Goal: Task Accomplishment & Management: Manage account settings

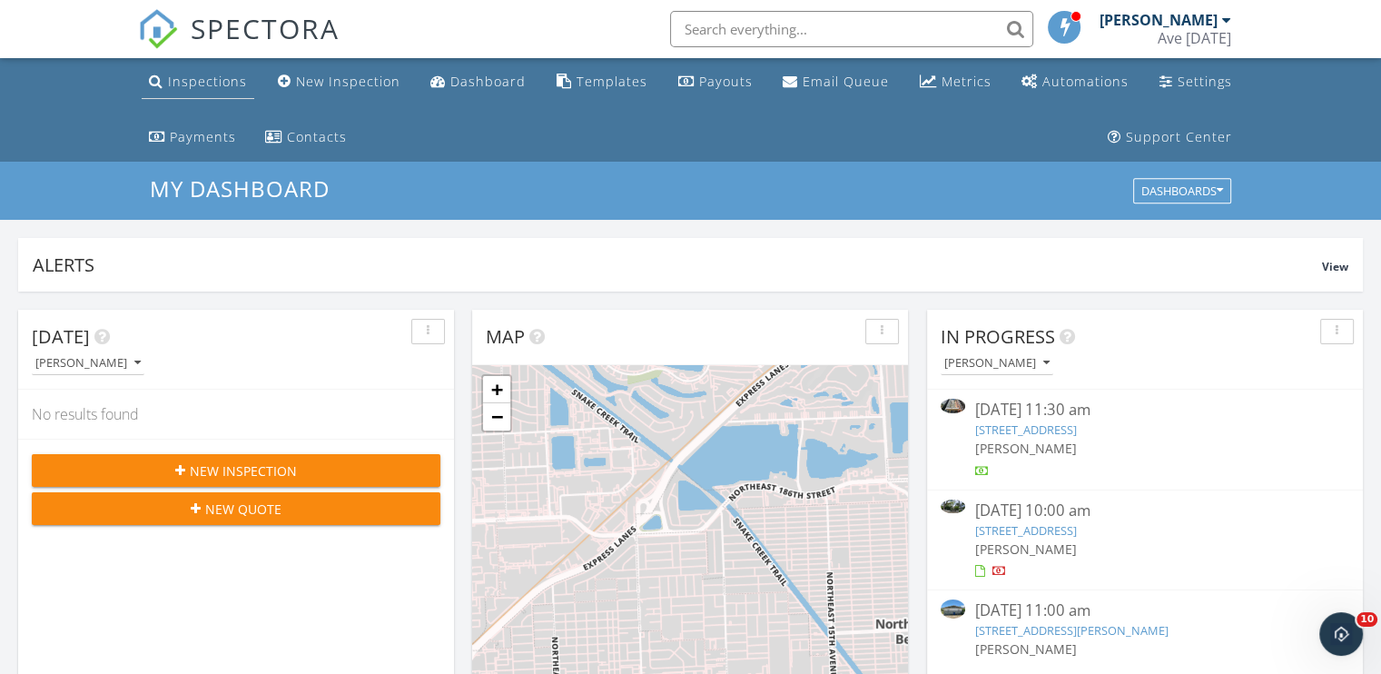
click at [211, 83] on div "Inspections" at bounding box center [207, 81] width 79 height 17
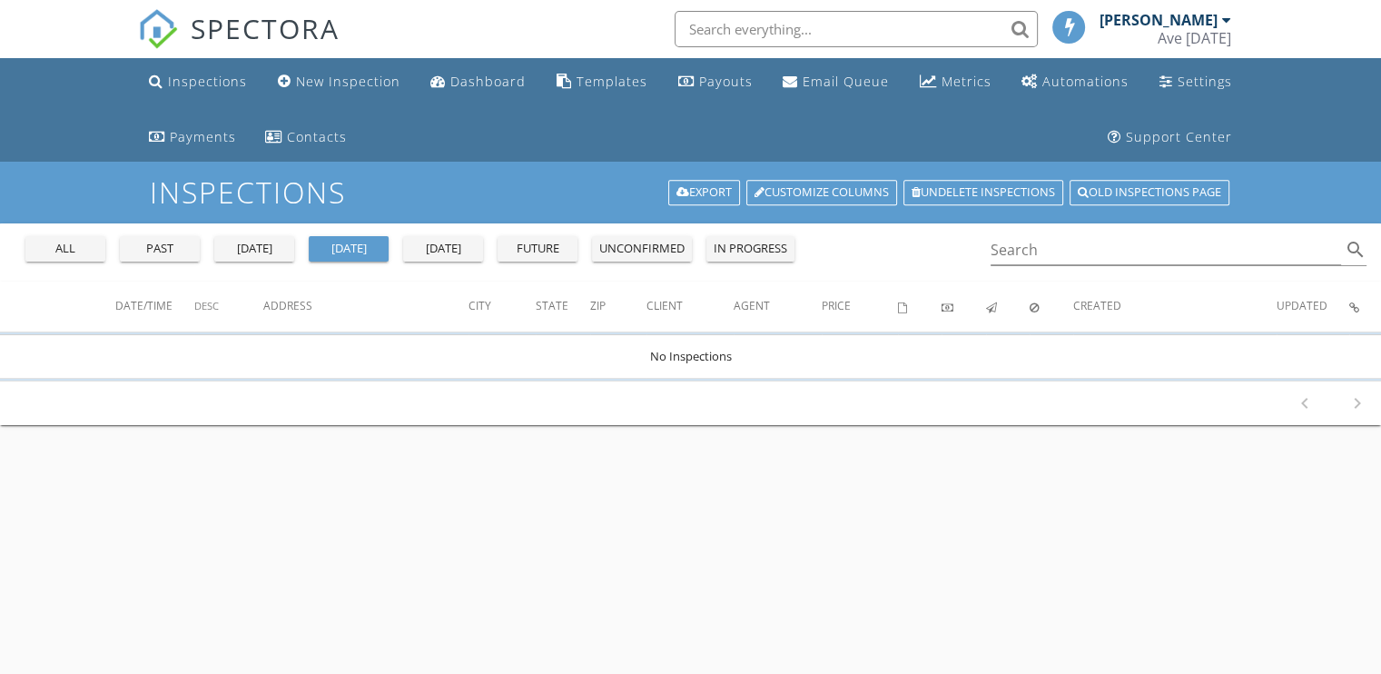
click at [1196, 83] on div "Settings" at bounding box center [1205, 81] width 54 height 17
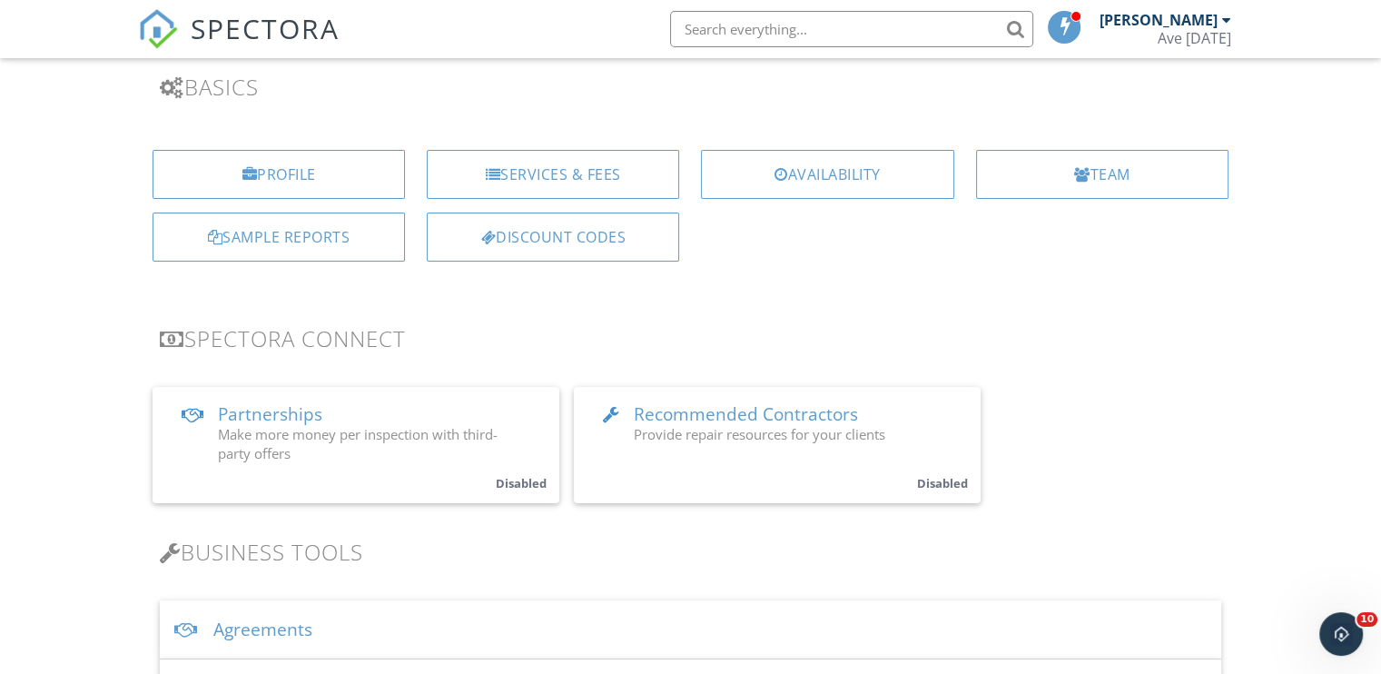
scroll to position [165, 0]
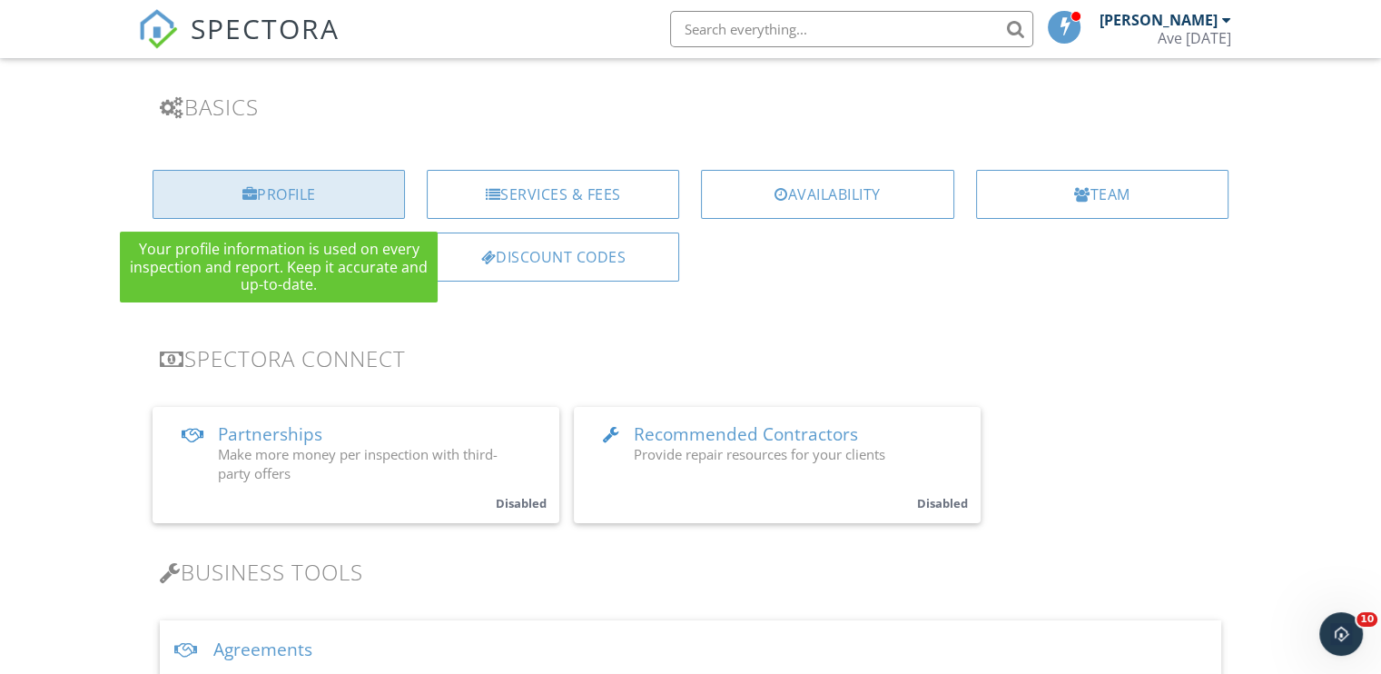
click at [282, 192] on div "Profile" at bounding box center [279, 194] width 252 height 49
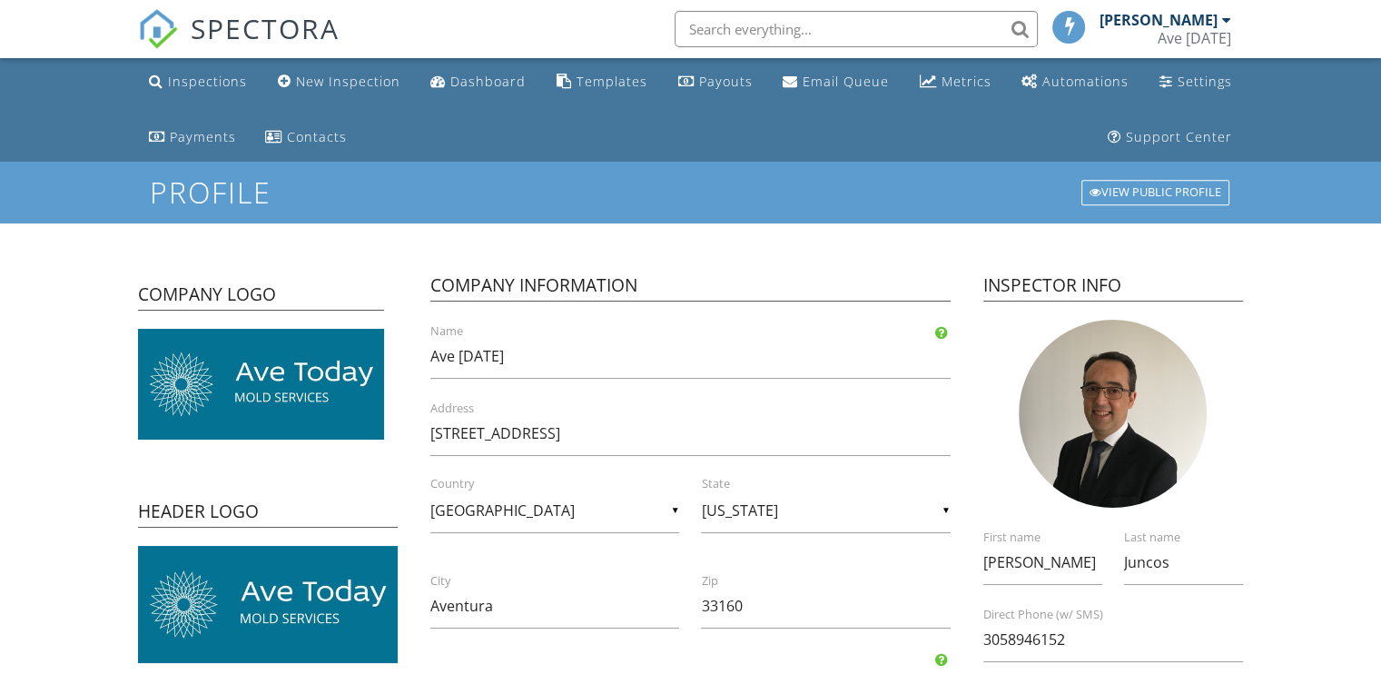
click at [1210, 35] on div "Ave [DATE]" at bounding box center [1195, 38] width 74 height 18
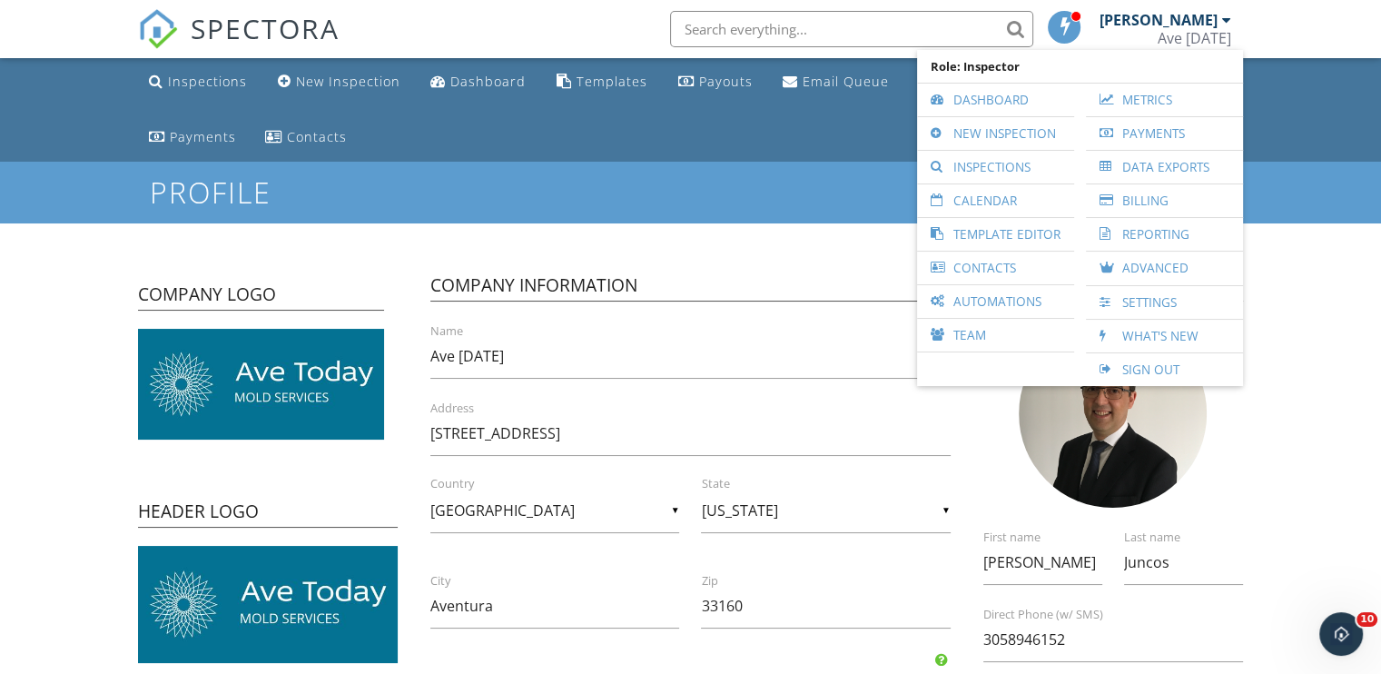
click at [848, 140] on div "Inspections New Inspection Dashboard Templates Payouts Email Queue Metrics Auto…" at bounding box center [690, 110] width 1105 height 104
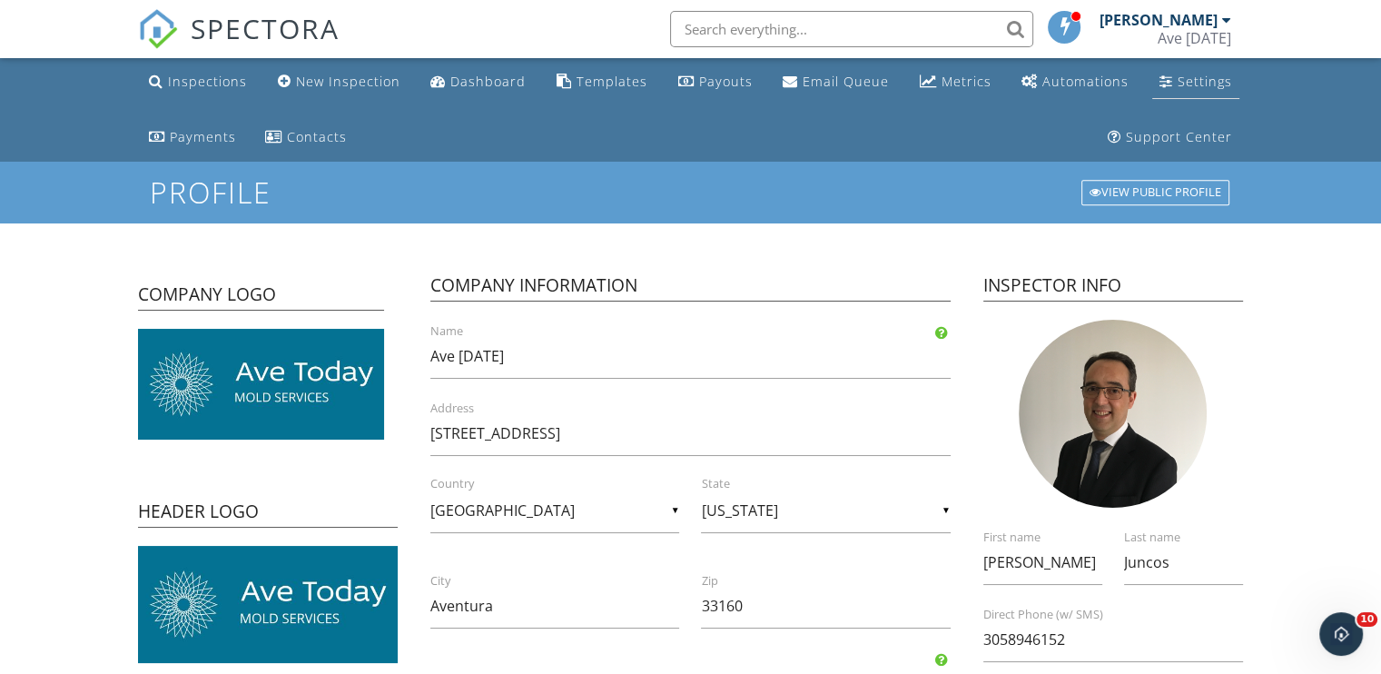
click at [1203, 83] on div "Settings" at bounding box center [1205, 81] width 54 height 17
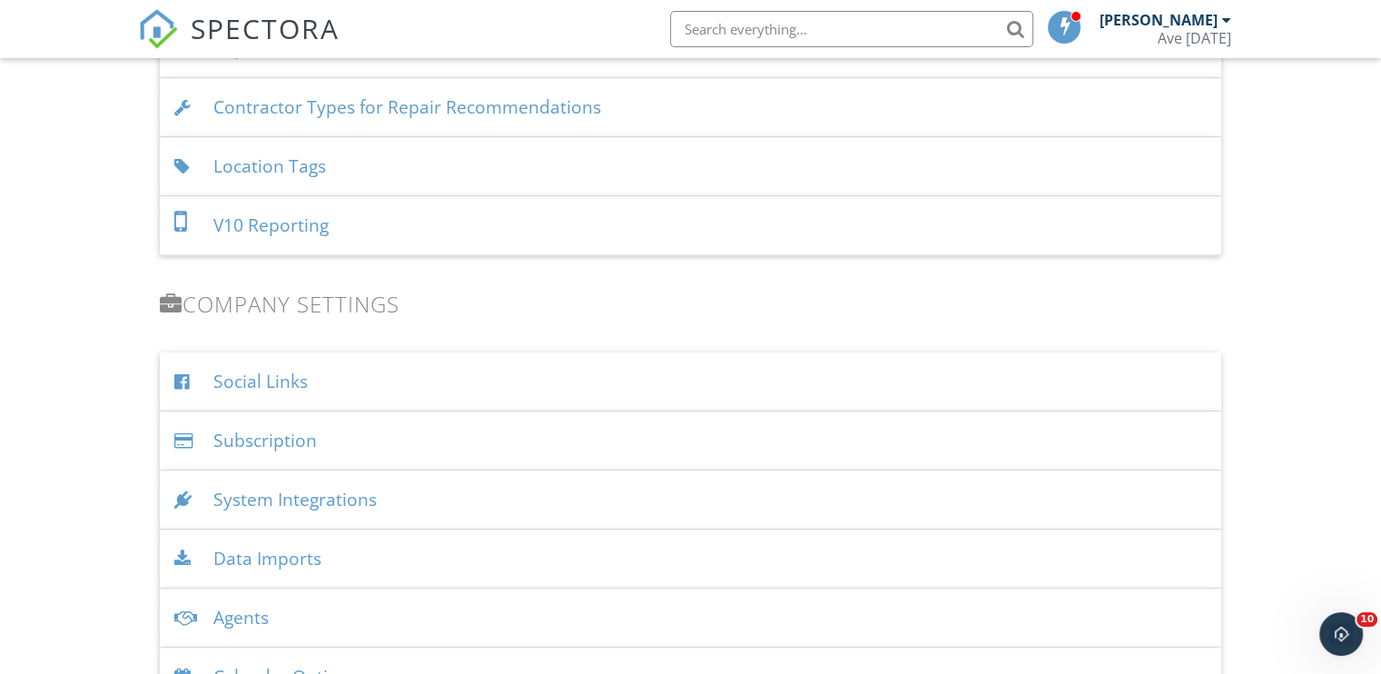
scroll to position [2059, 0]
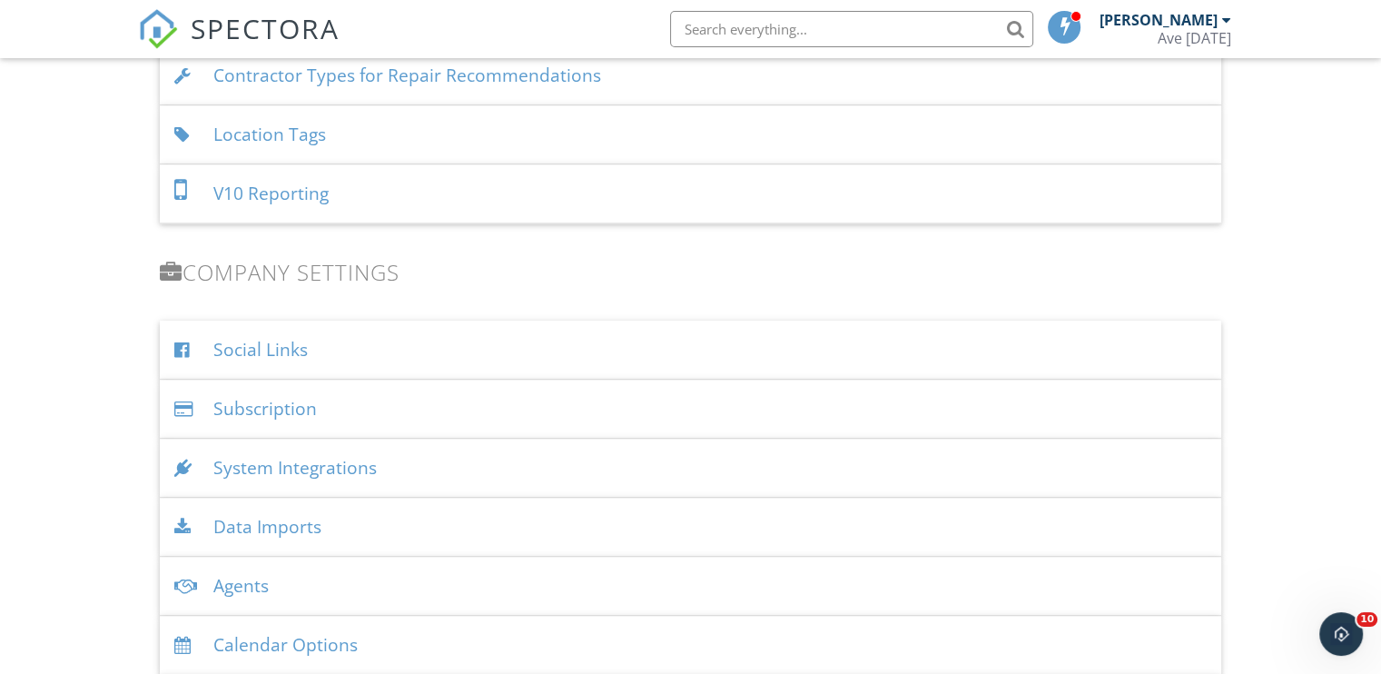
click at [342, 406] on div "Subscription" at bounding box center [691, 409] width 1062 height 59
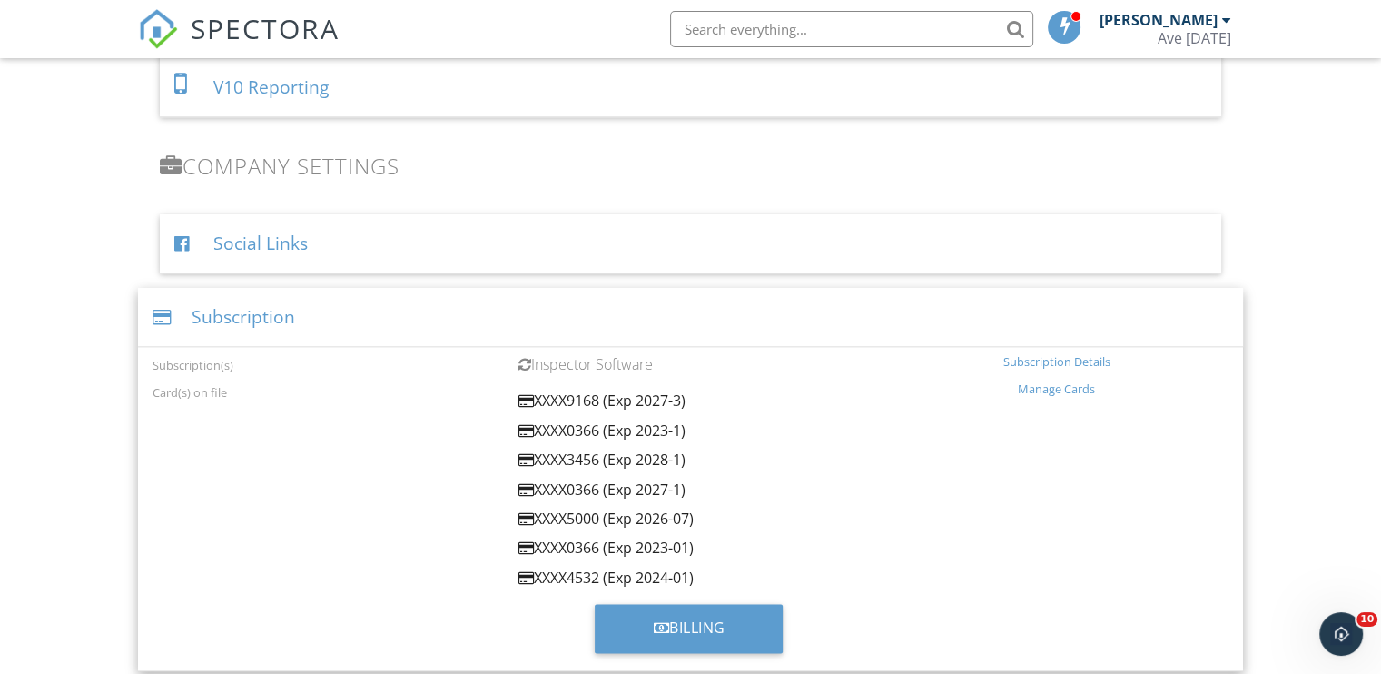
scroll to position [2169, 0]
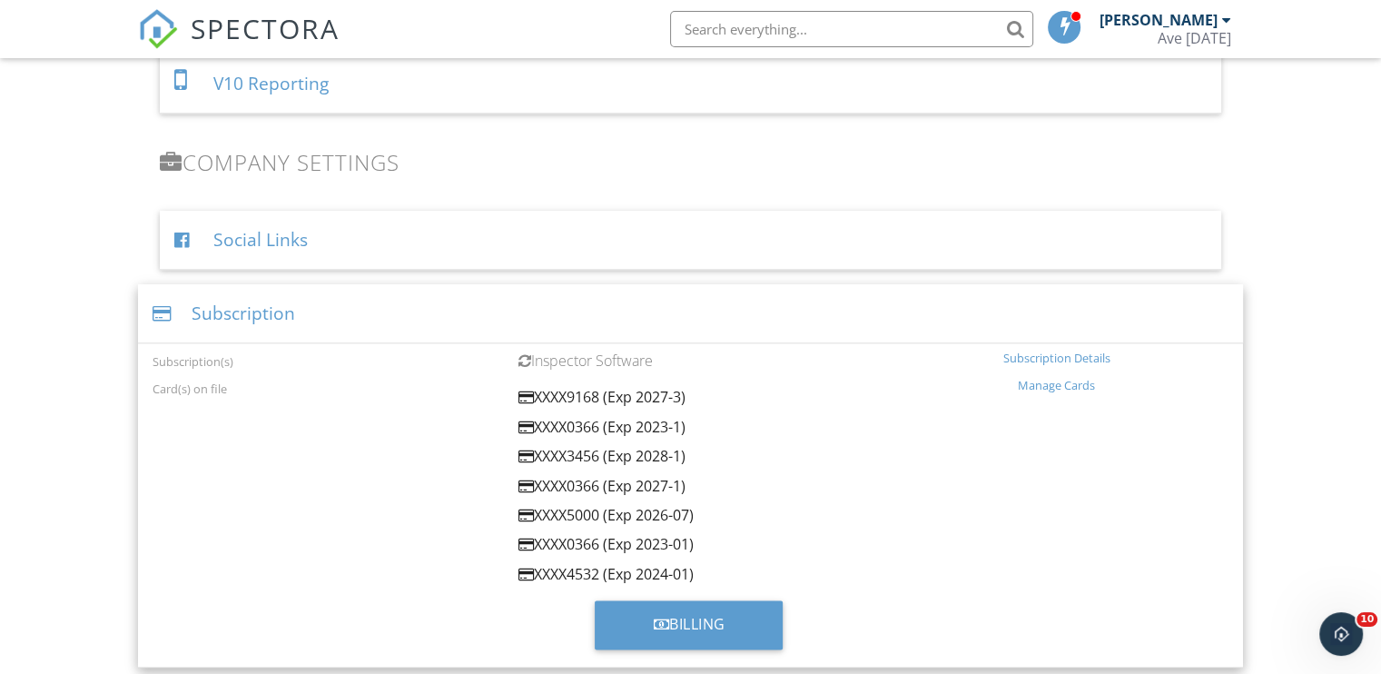
click at [1075, 354] on div "Subscription Details" at bounding box center [1057, 358] width 344 height 15
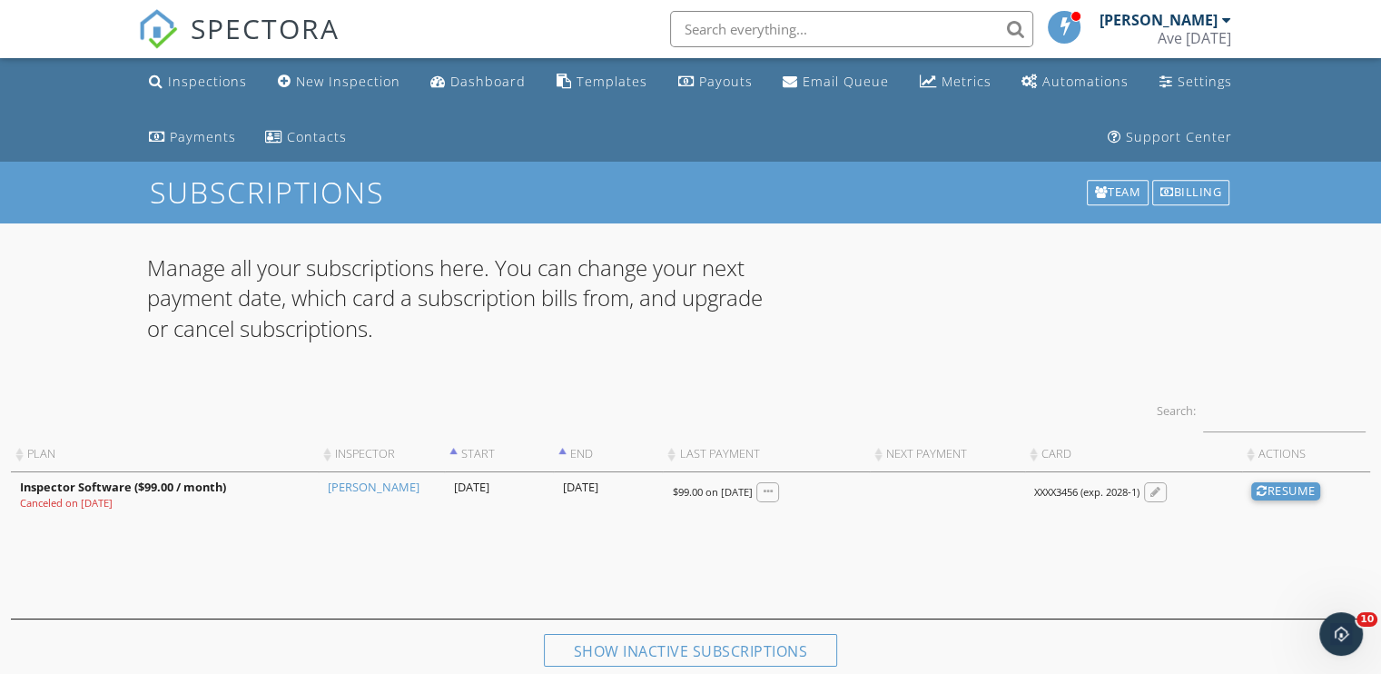
click at [916, 299] on div "Manage all your subscriptions here. You can change your next payment date, whic…" at bounding box center [691, 309] width 1110 height 114
click at [342, 84] on div "New Inspection" at bounding box center [348, 81] width 104 height 17
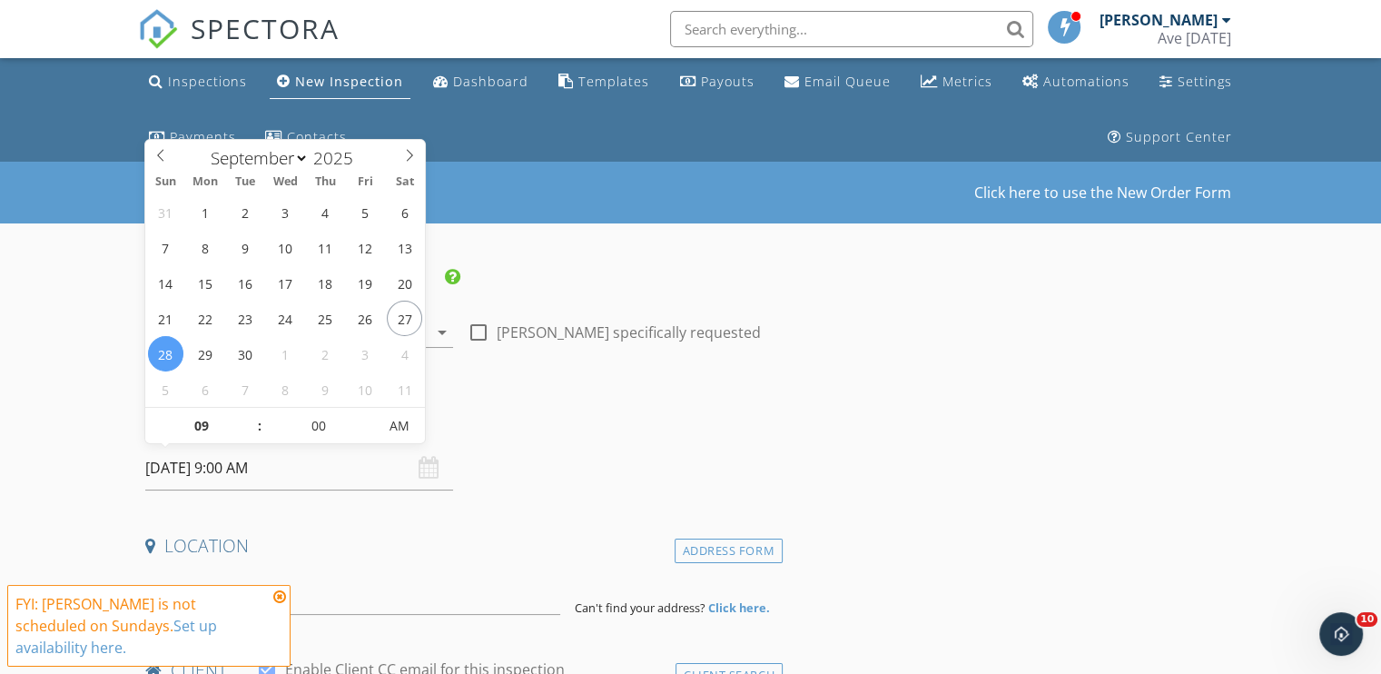
click at [183, 466] on input "[DATE] 9:00 AM" at bounding box center [299, 468] width 308 height 45
type input "[DATE] 9:00 AM"
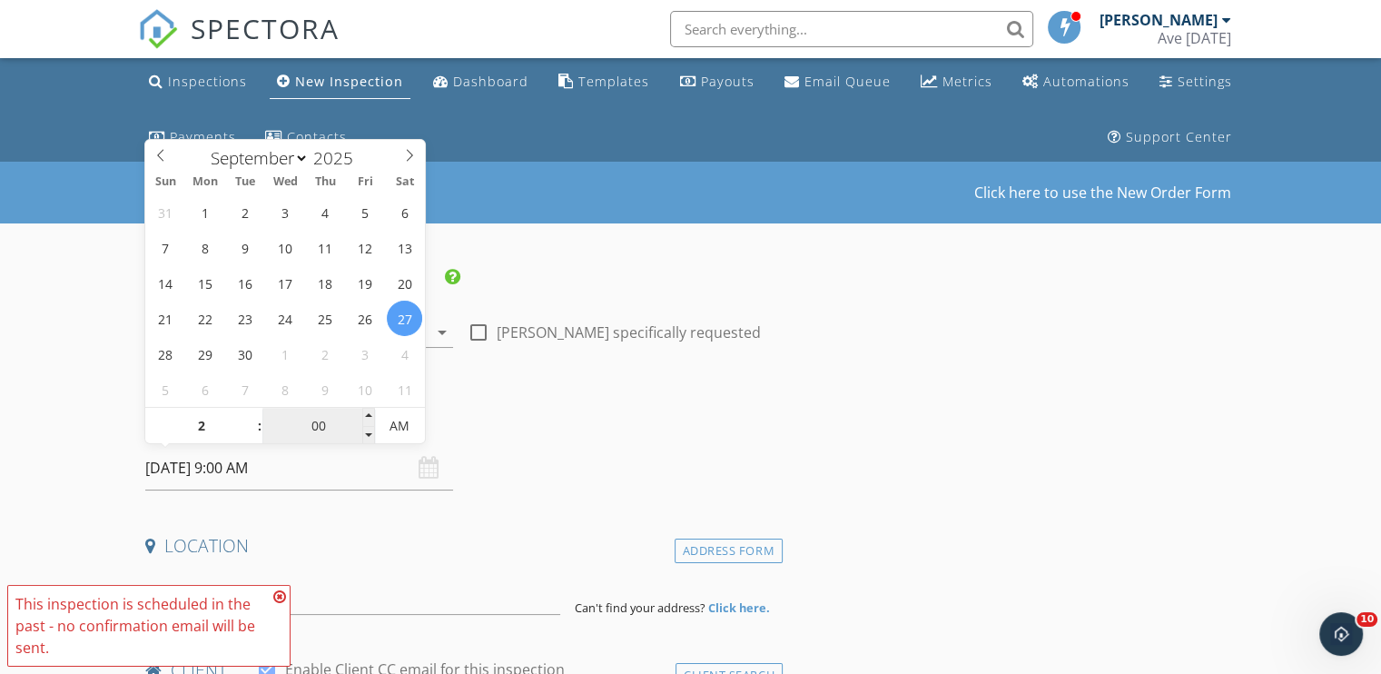
type input "02"
type input "09/27/2025 2:00 AM"
click at [320, 422] on input "00" at bounding box center [318, 427] width 112 height 36
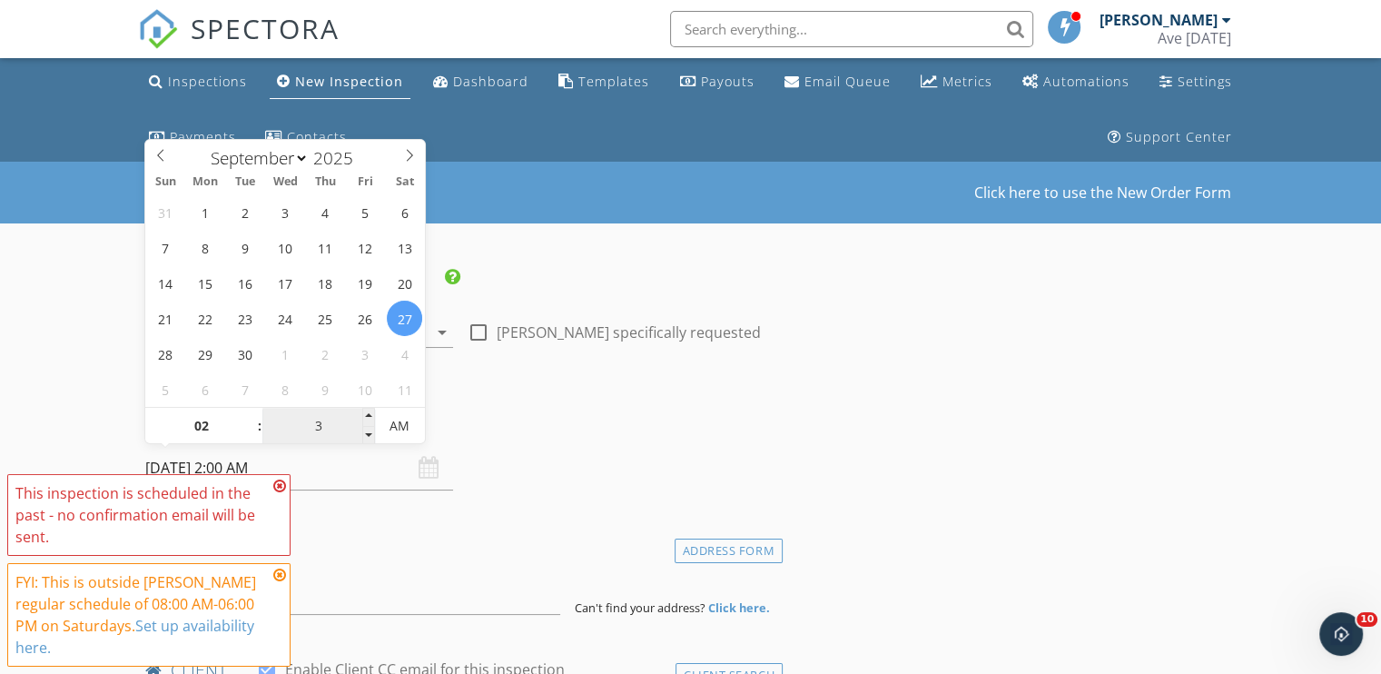
type input "30"
type input "[DATE] 2:30 PM"
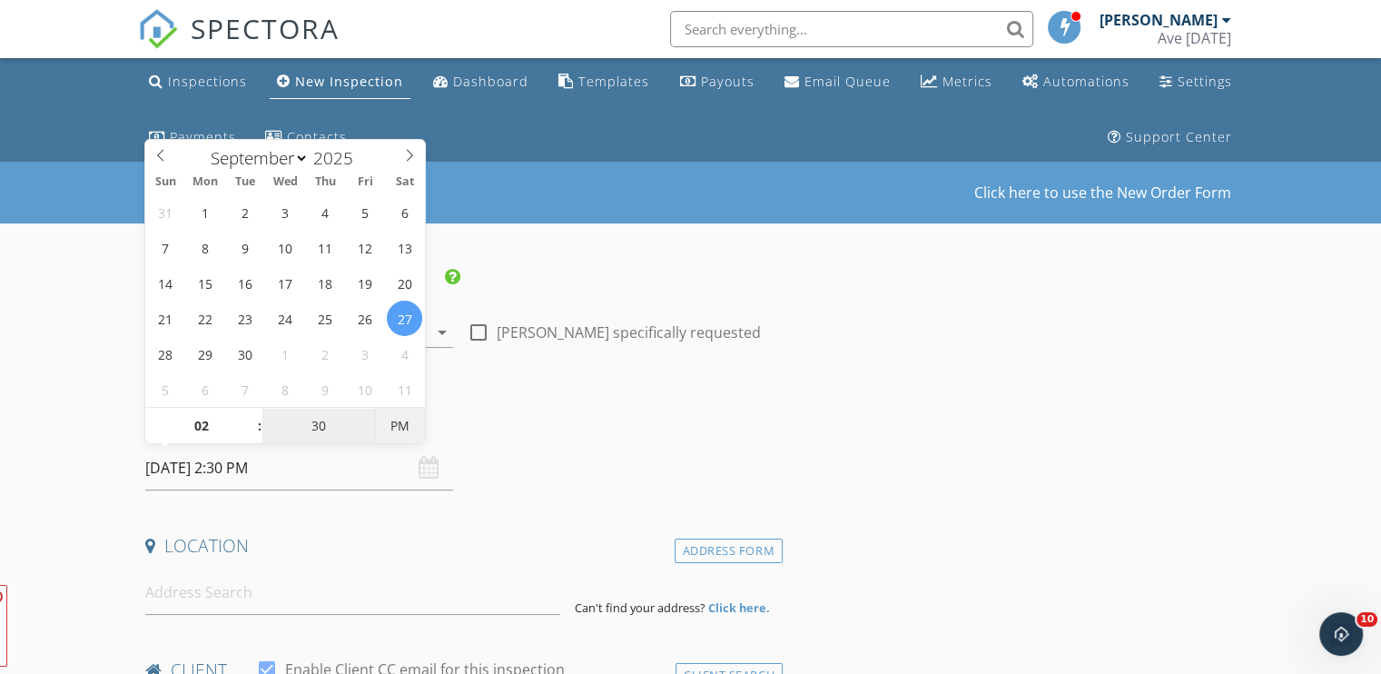
click at [399, 423] on span "PM" at bounding box center [400, 426] width 50 height 36
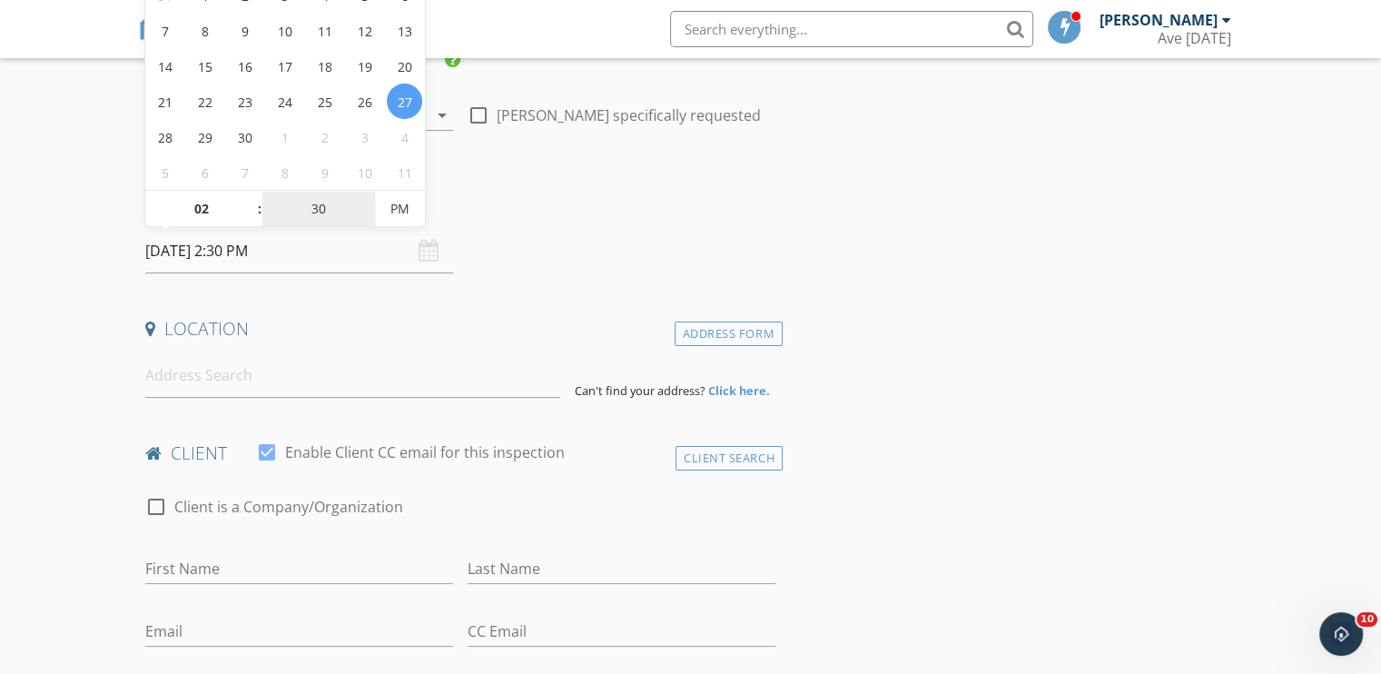
scroll to position [298, 0]
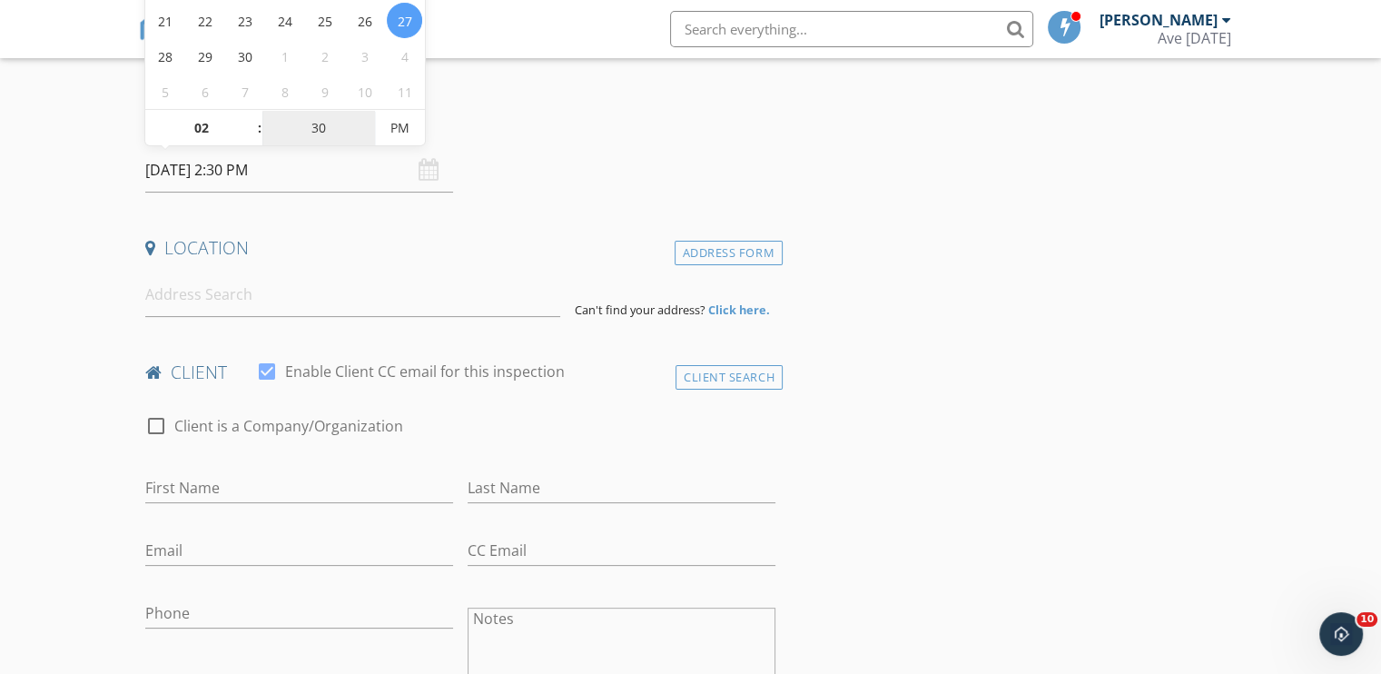
type input "30"
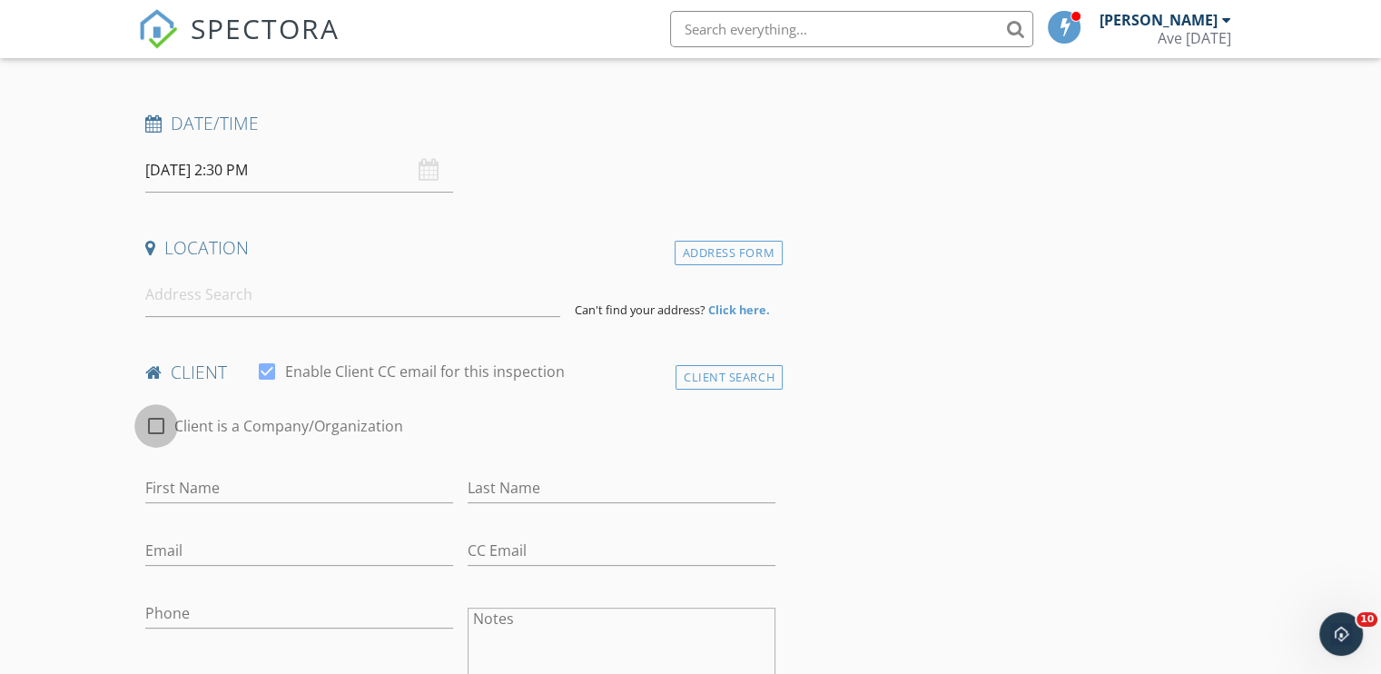
click at [160, 425] on div at bounding box center [156, 426] width 31 height 31
checkbox input "true"
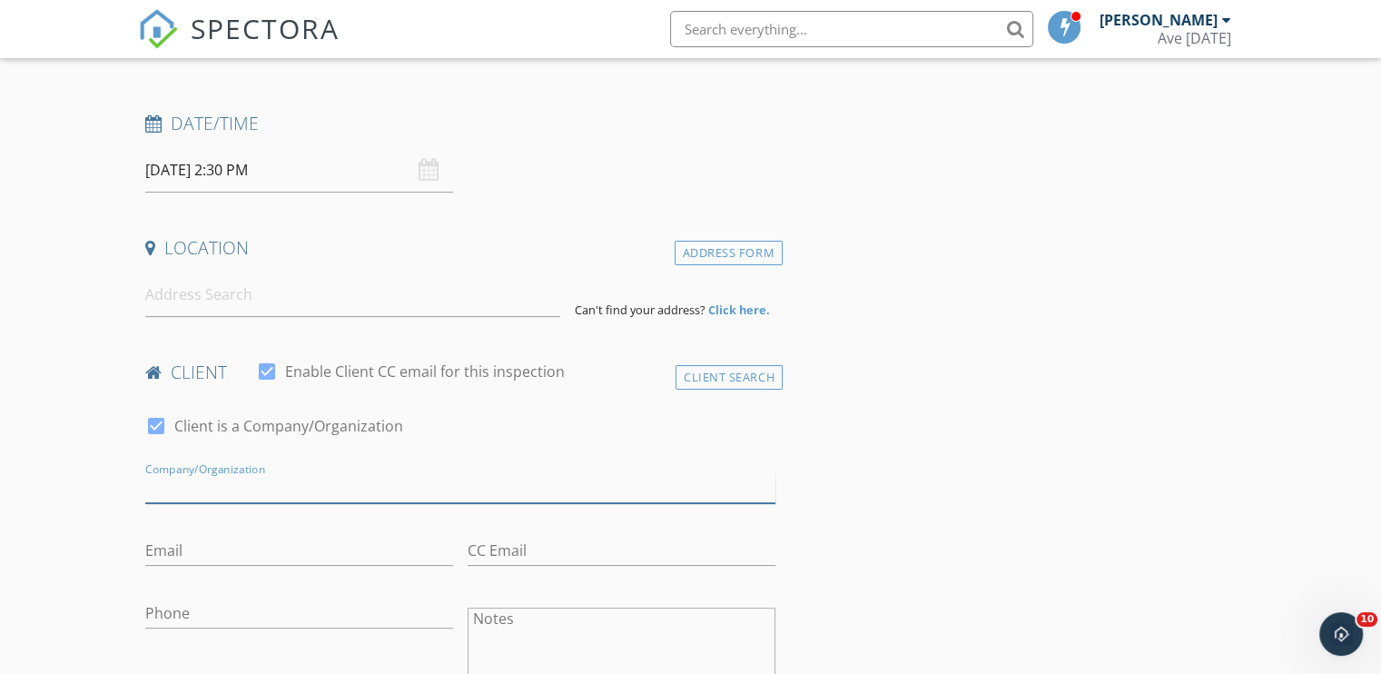
click at [203, 481] on input "Enable Client CC email for this inspection" at bounding box center [460, 488] width 630 height 30
paste input "REAL ESTATE & MULTISERVICES CORP [PERSON_NAME]"
type input "REAL ESTATE & MULTISERVICES CORP [PERSON_NAME]"
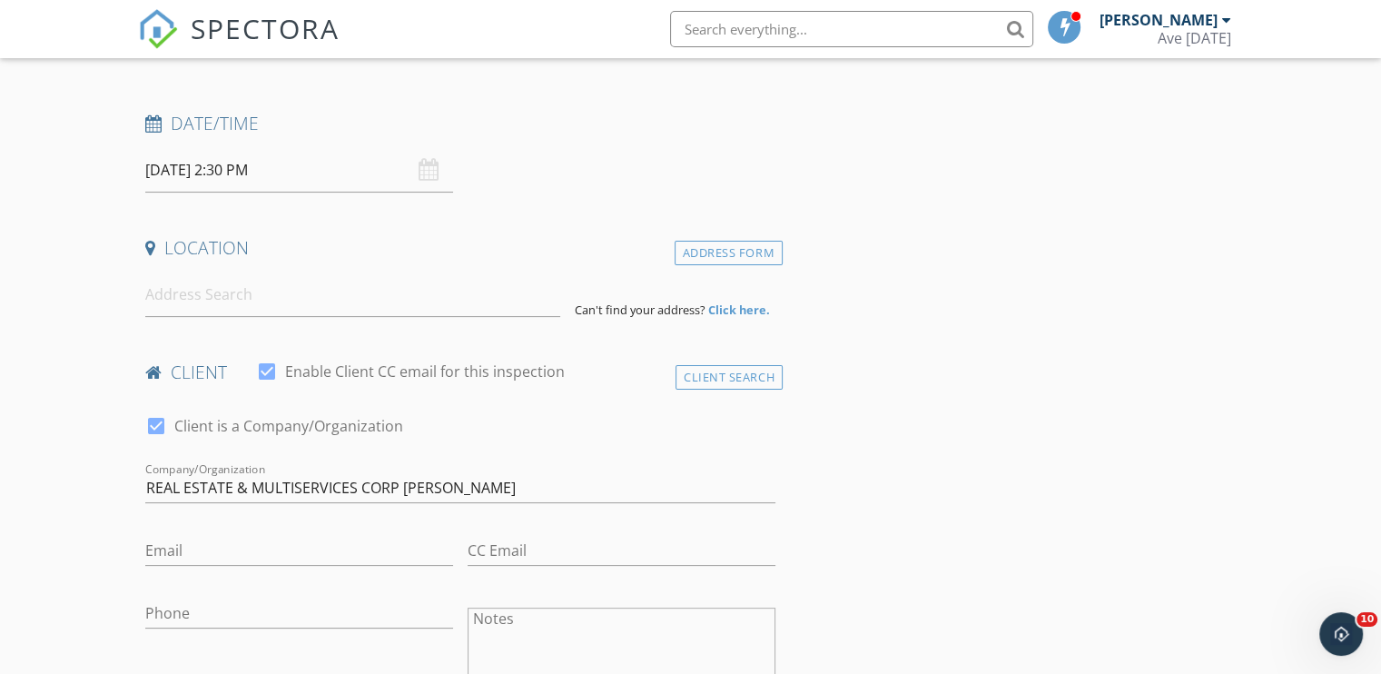
click at [306, 548] on input "Email" at bounding box center [299, 551] width 308 height 30
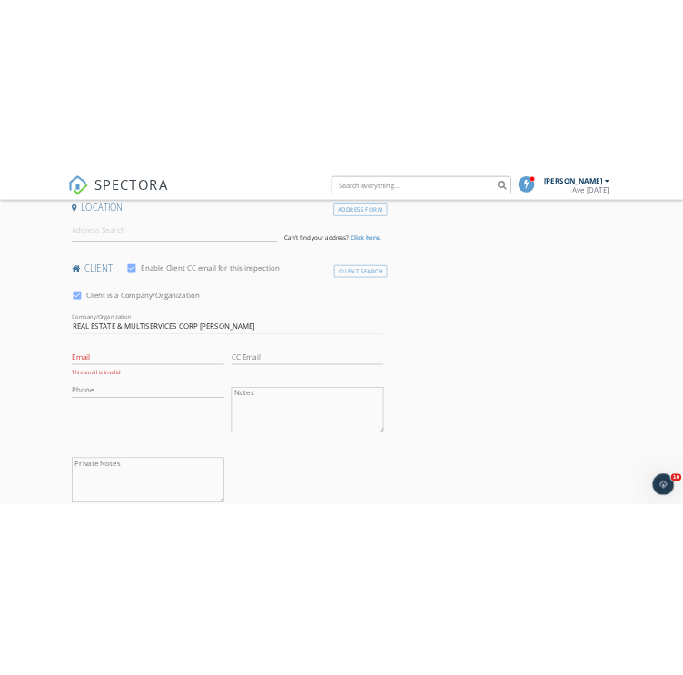
scroll to position [498, 0]
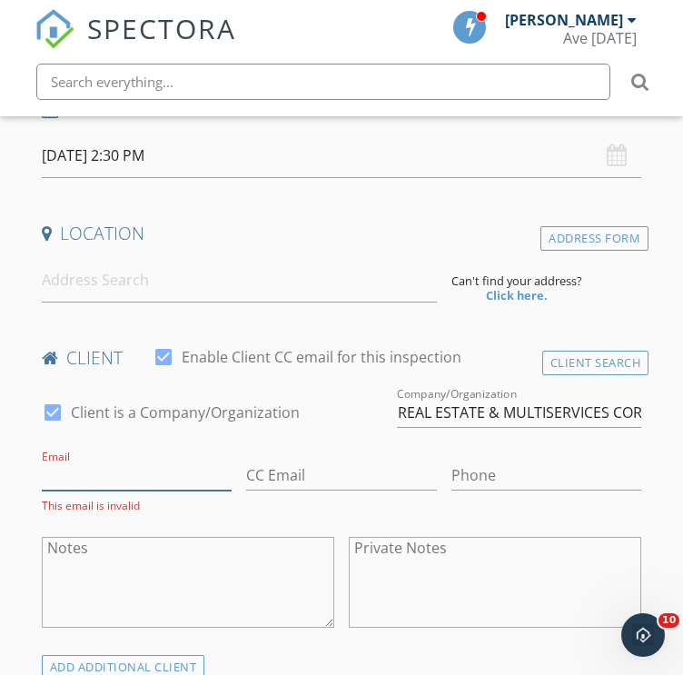
click at [119, 460] on input "Email" at bounding box center [137, 475] width 191 height 30
paste input "vernon.henson@markel.com"
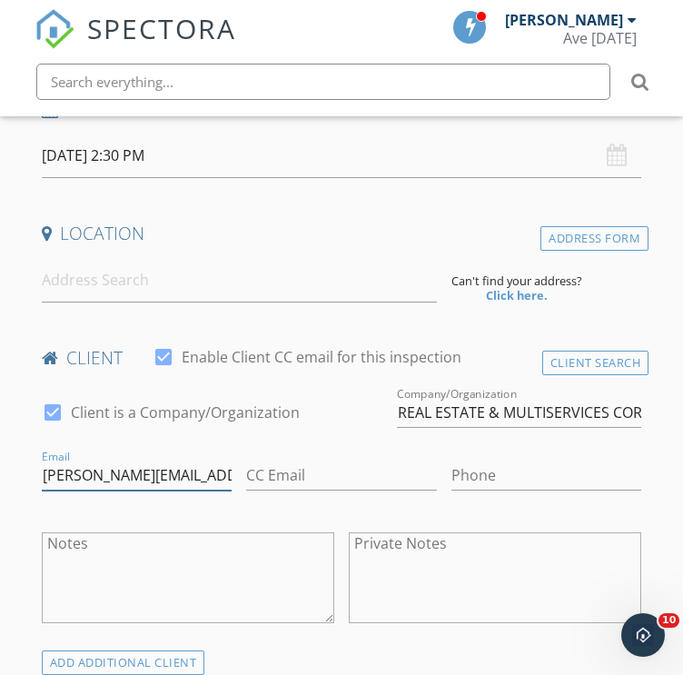
scroll to position [0, 5]
type input "vernon.henson@markel.com"
click at [516, 468] on input "Phone" at bounding box center [546, 475] width 191 height 30
paste input "text"
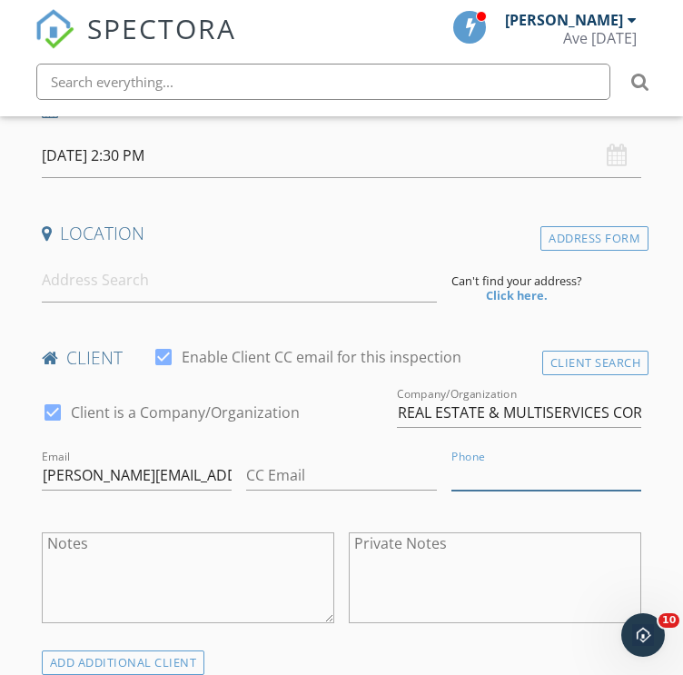
paste input "vernon.henson@markel.com"
type input "v"
click at [539, 470] on input "Phone" at bounding box center [546, 475] width 191 height 30
paste input "404-543-6430"
type input "404-543-6430"
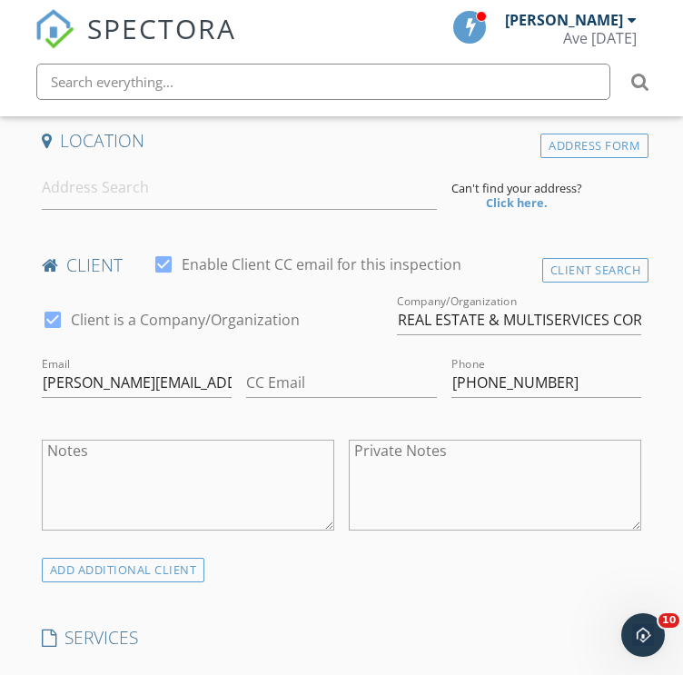
scroll to position [588, 0]
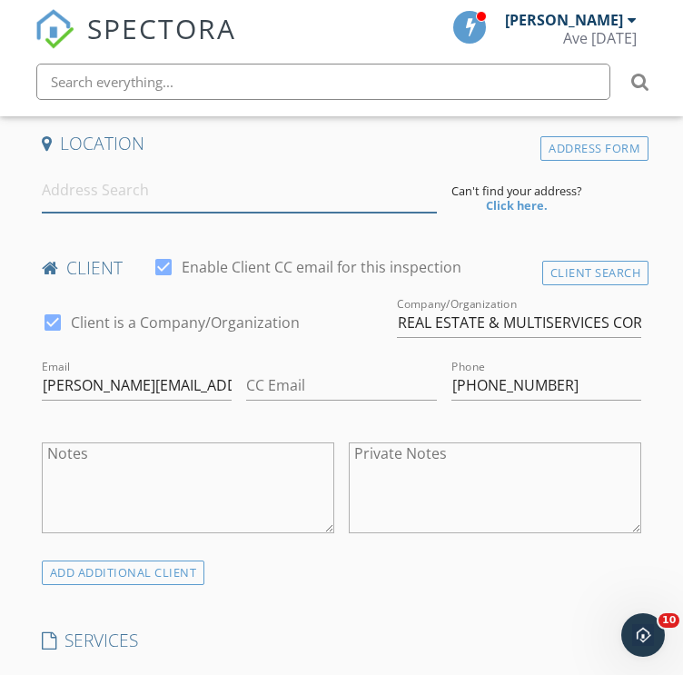
click at [177, 192] on input at bounding box center [239, 190] width 395 height 45
paste input "1258 S Military Trail APT 813, Deerfield Beach, FL 33443."
click at [406, 197] on input "1258 S Military Trail APT 813, Deerfield Beach, FL 33443" at bounding box center [239, 190] width 395 height 45
type input "1258 S Military Trail APT 813, Deerfield Beach, FL 33443"
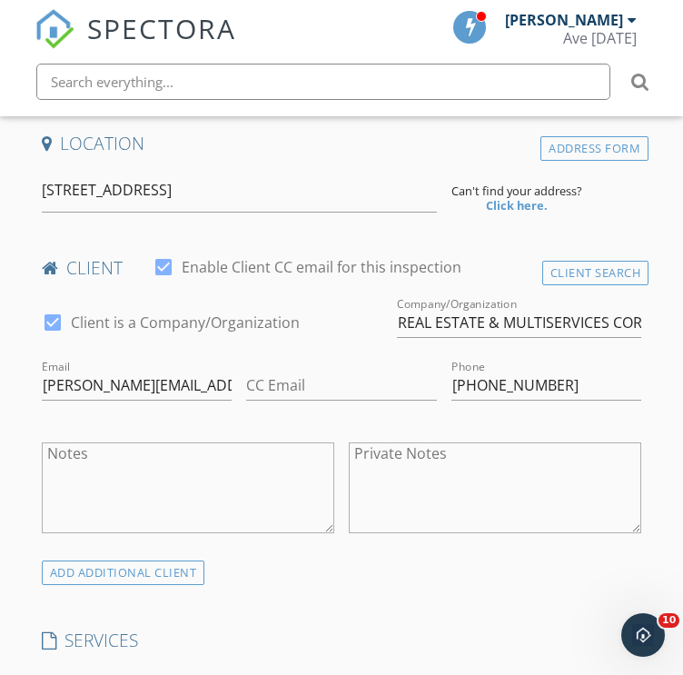
click at [189, 468] on textarea "Notes" at bounding box center [188, 487] width 292 height 91
click at [616, 148] on div "Address Form" at bounding box center [594, 148] width 108 height 25
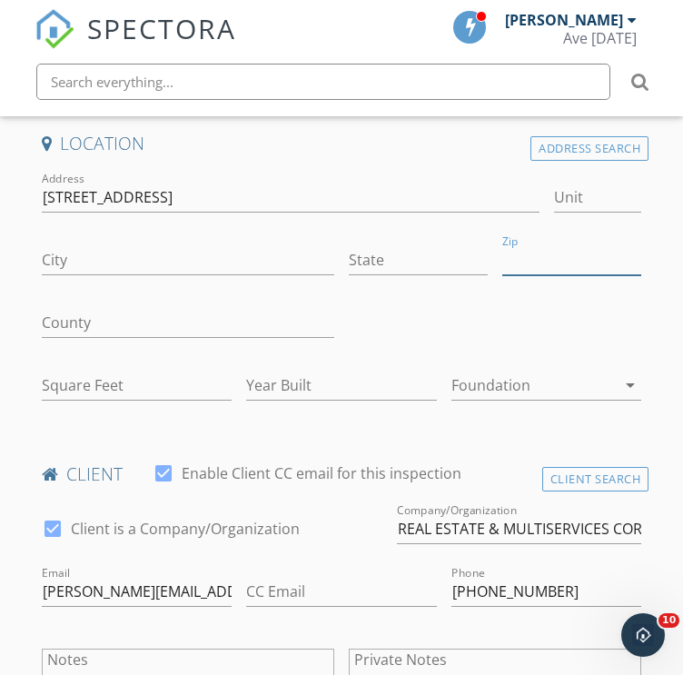
click at [569, 257] on input "Zip" at bounding box center [571, 260] width 139 height 30
type input "33443"
click at [391, 259] on input "State" at bounding box center [418, 260] width 139 height 30
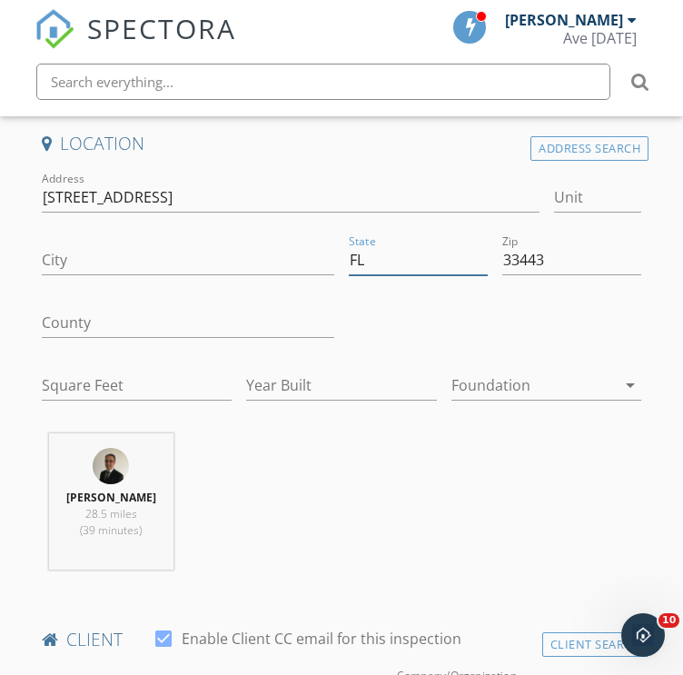
type input "FL"
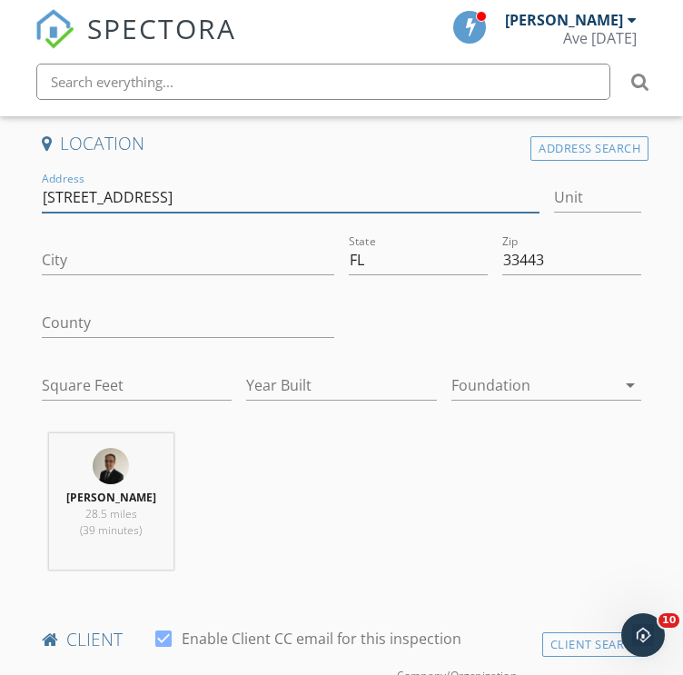
drag, startPoint x: 349, startPoint y: 199, endPoint x: 240, endPoint y: 195, distance: 109.1
click at [240, 195] on input "1258 S Military Trail APT 813, Deerfield Beach, FL 33443" at bounding box center [291, 198] width 498 height 30
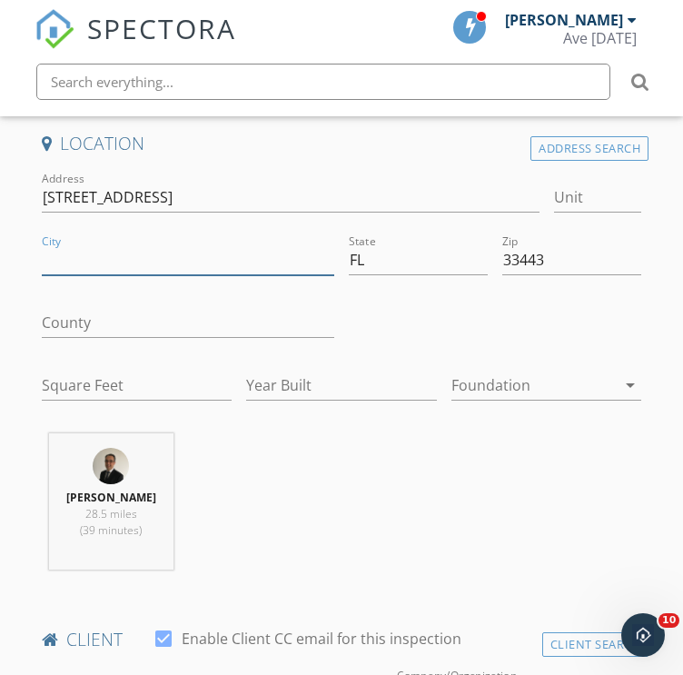
click at [134, 255] on input "City" at bounding box center [188, 260] width 292 height 30
paste input "[GEOGRAPHIC_DATA]"
type input "Deerfield Beach"
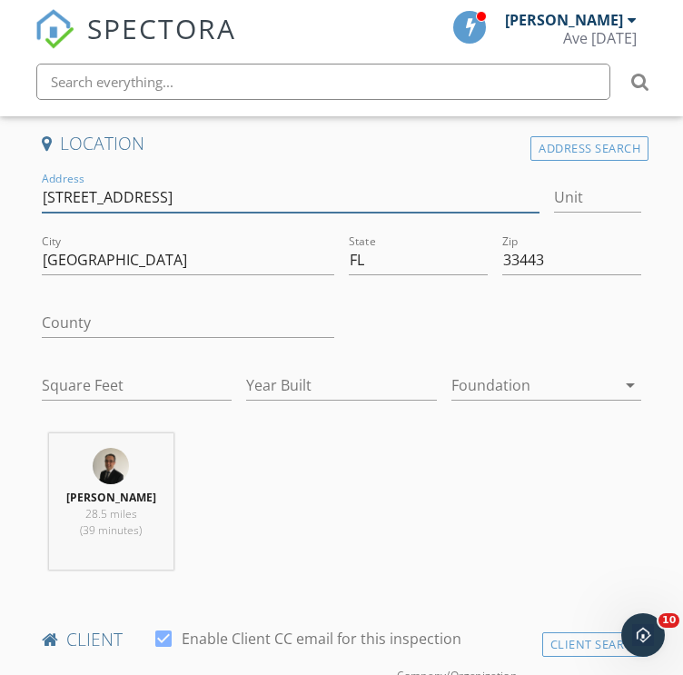
click at [427, 202] on input "1258 S Military Trail APT 813, Deerfield Beach, FL 33443" at bounding box center [291, 198] width 498 height 30
type input "1258 S Military Trail"
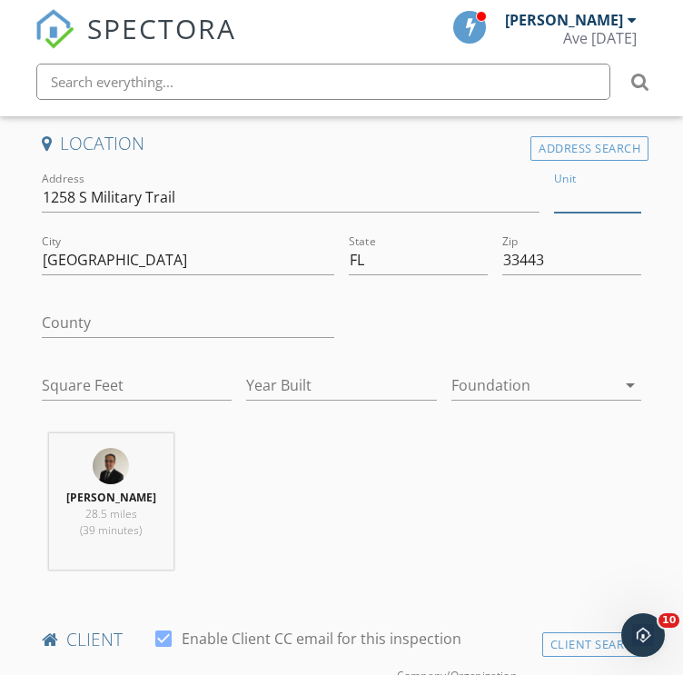
click at [608, 188] on input "Unit" at bounding box center [598, 198] width 88 height 30
type input "813"
click at [573, 315] on div at bounding box center [495, 324] width 307 height 63
type input "1099"
type input "1984"
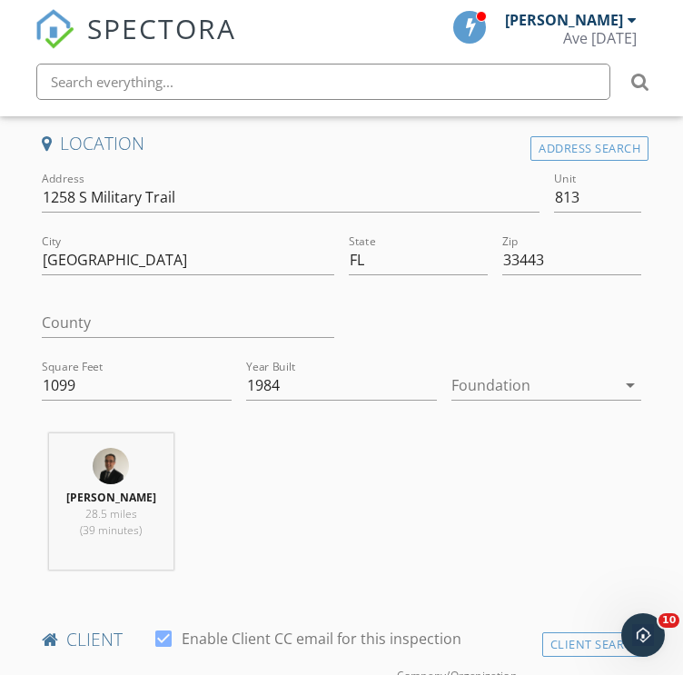
click at [479, 555] on div "Ismael Juncos 28.5 miles (39 minutes)" at bounding box center [342, 508] width 615 height 151
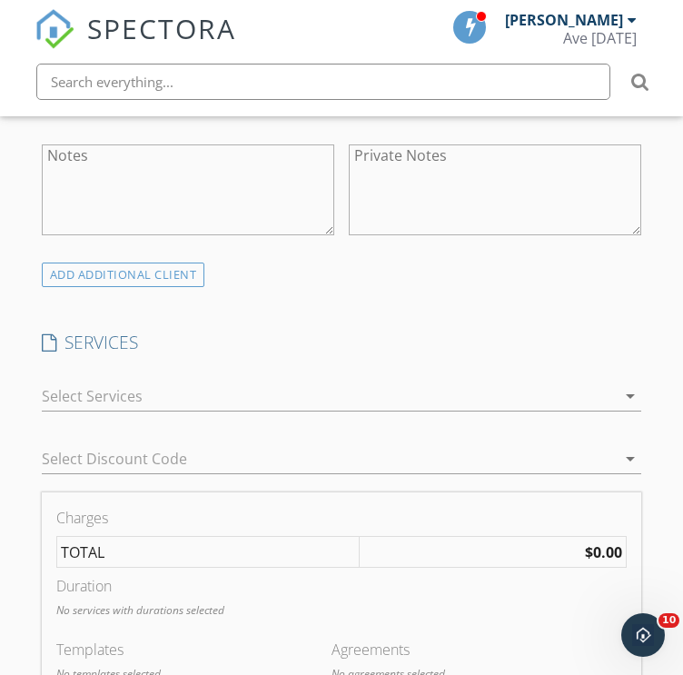
scroll to position [1261, 0]
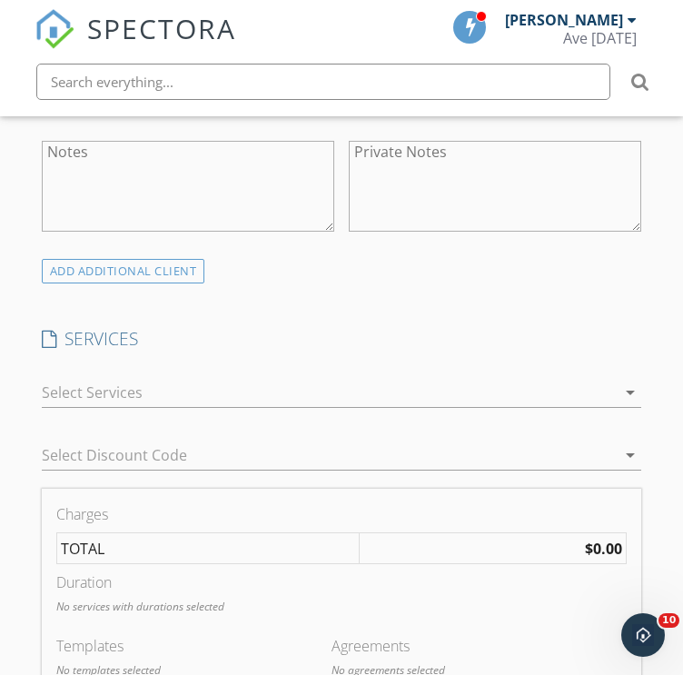
click at [340, 391] on div at bounding box center [329, 392] width 575 height 29
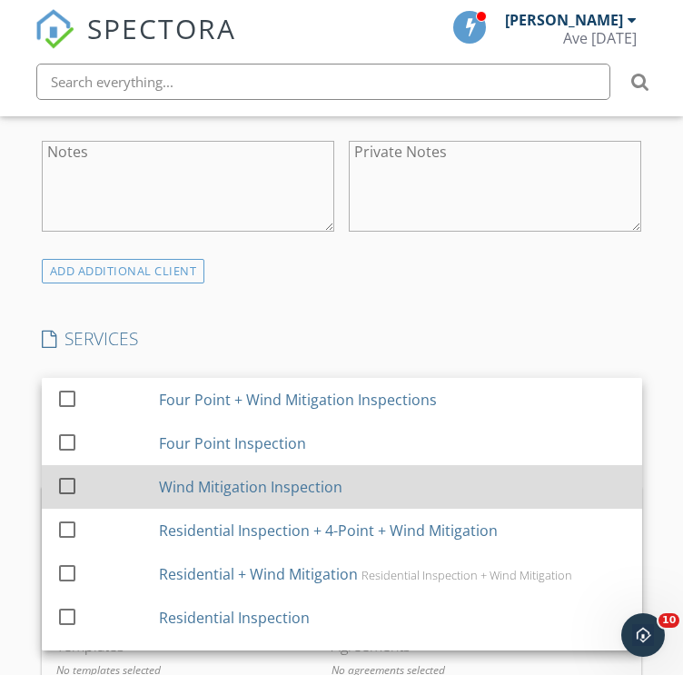
scroll to position [294, 0]
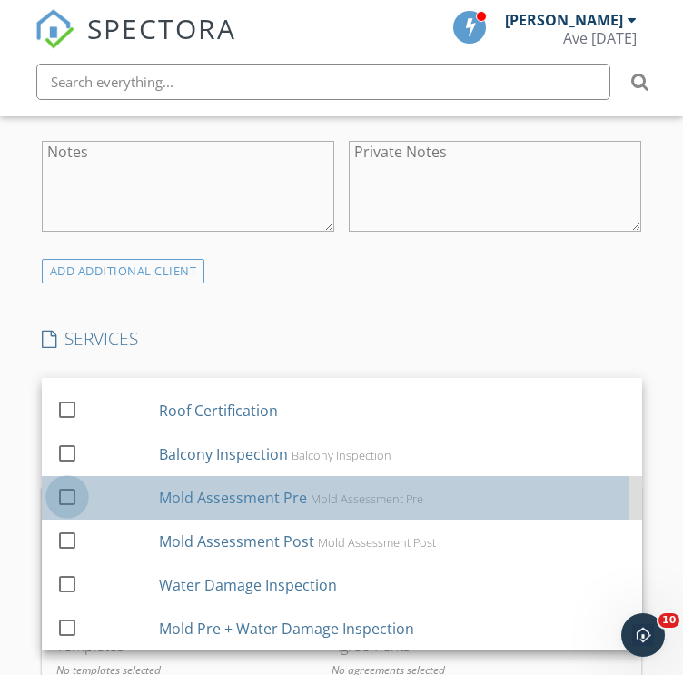
click at [61, 498] on div at bounding box center [67, 495] width 31 height 31
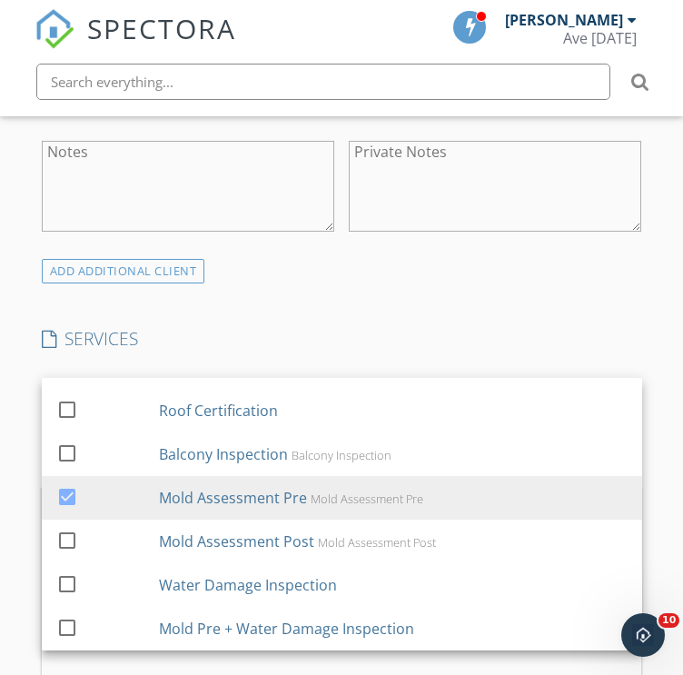
click at [444, 333] on h4 "SERVICES" at bounding box center [342, 339] width 600 height 24
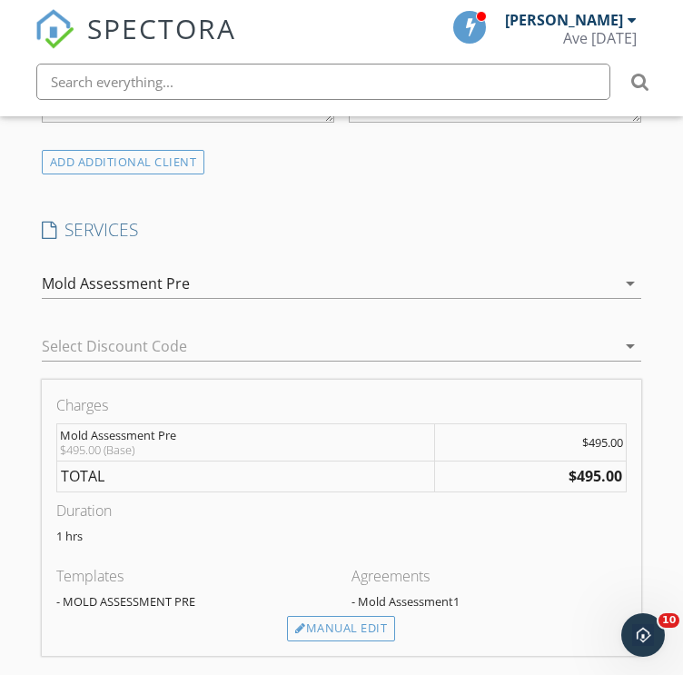
scroll to position [1373, 0]
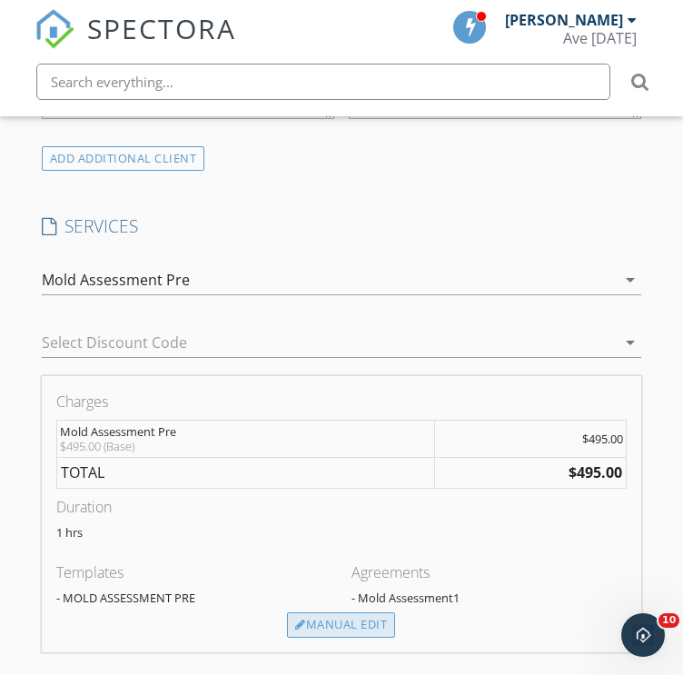
click at [331, 627] on div "Manual Edit" at bounding box center [341, 624] width 108 height 25
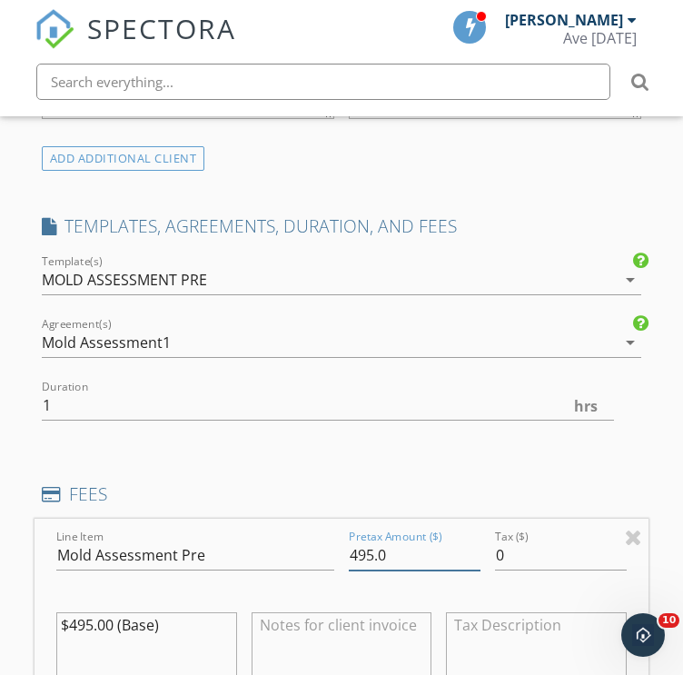
drag, startPoint x: 399, startPoint y: 549, endPoint x: 303, endPoint y: 544, distance: 95.5
click at [303, 544] on div "Line Item Mold Assessment Pre Pretax Amount ($) 495.0 Tax ($) 0 $495.00 (Base)" at bounding box center [342, 628] width 615 height 219
type input "0"
click at [507, 460] on div "INSPECTOR(S) check_box Ismael Juncos PRIMARY Ismael Juncos arrow_drop_down chec…" at bounding box center [342, 555] width 615 height 3032
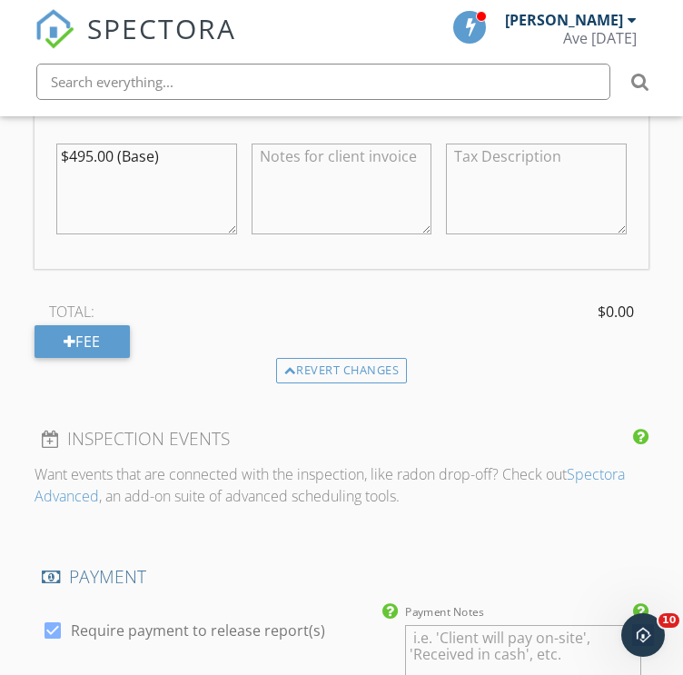
scroll to position [1842, 0]
click at [520, 427] on h4 "INSPECTION EVENTS" at bounding box center [342, 439] width 600 height 24
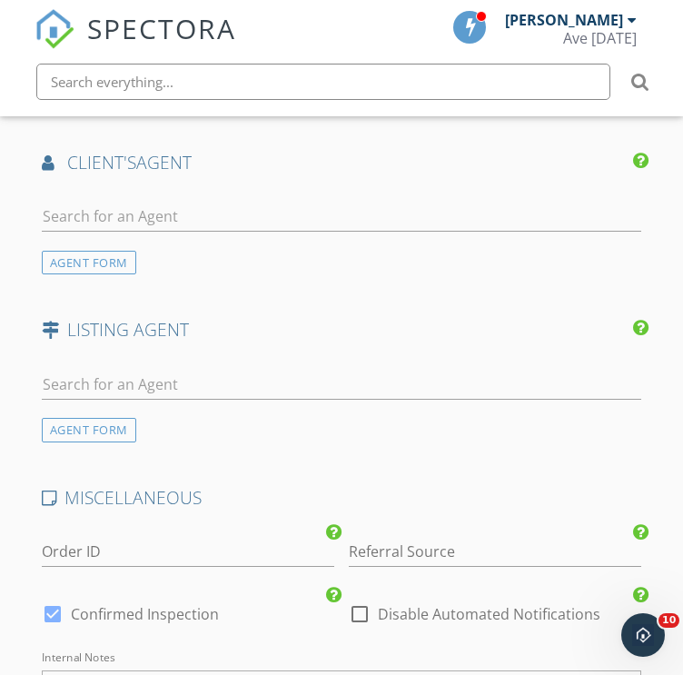
scroll to position [2496, 0]
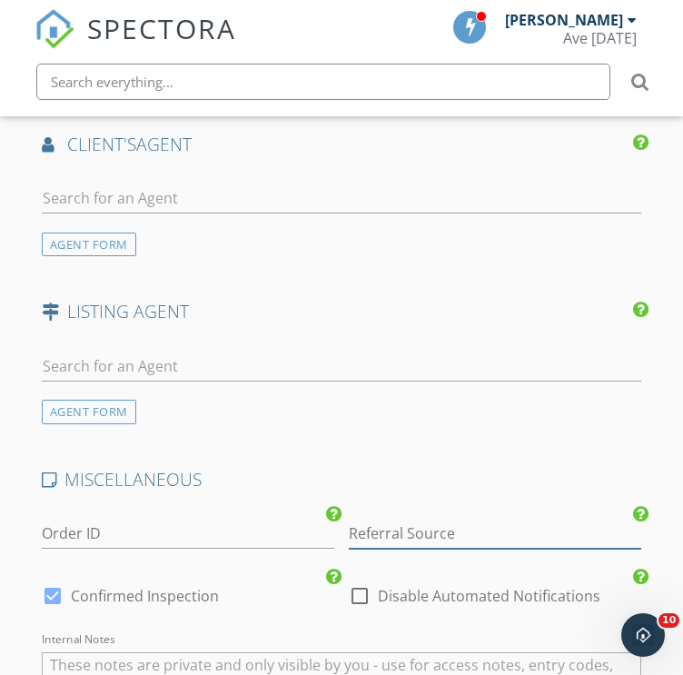
click at [424, 530] on input "Referral Source" at bounding box center [495, 534] width 292 height 30
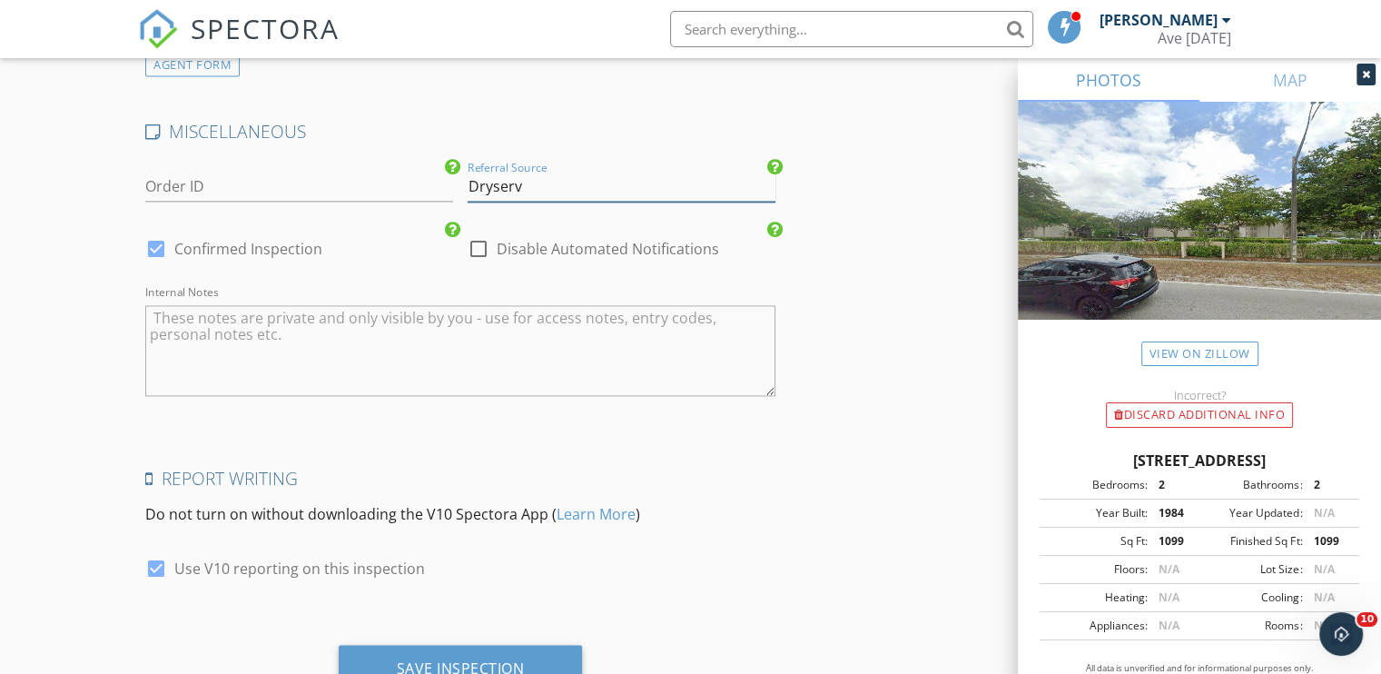
scroll to position [2807, 0]
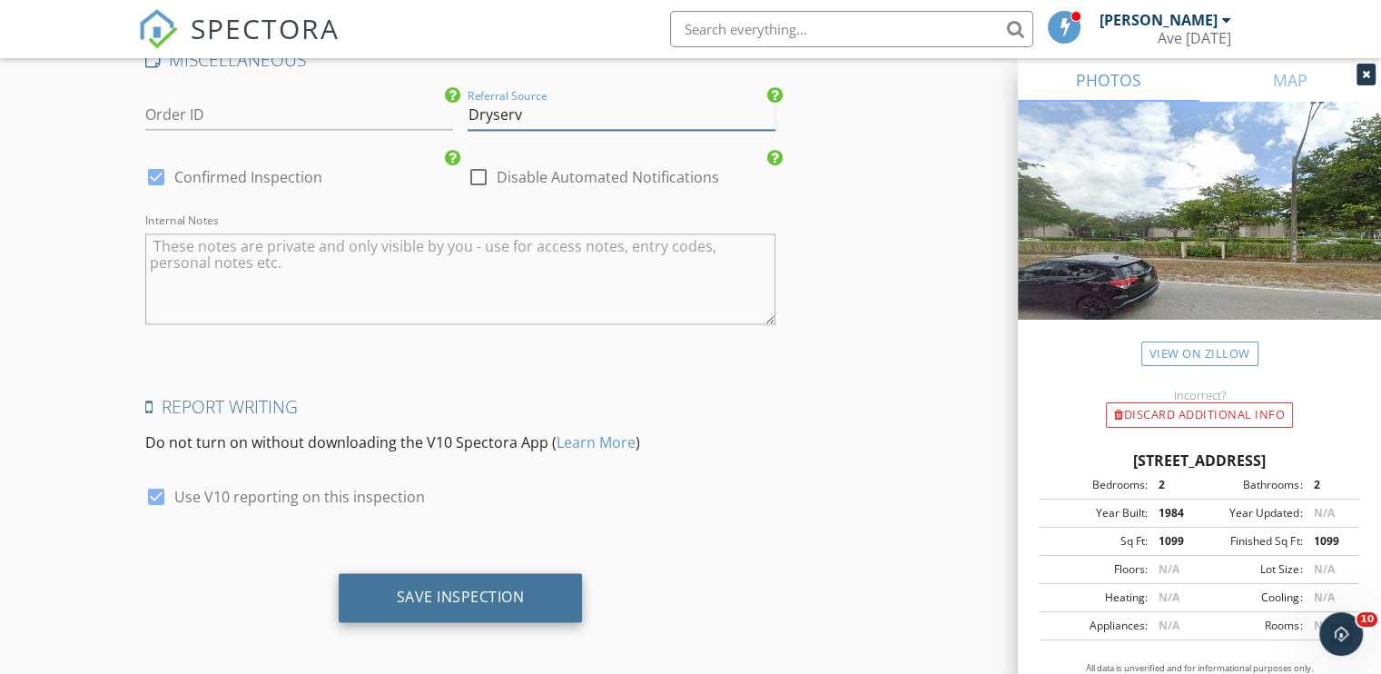
type input "Dryserv"
click at [484, 589] on div "Save Inspection" at bounding box center [461, 597] width 128 height 18
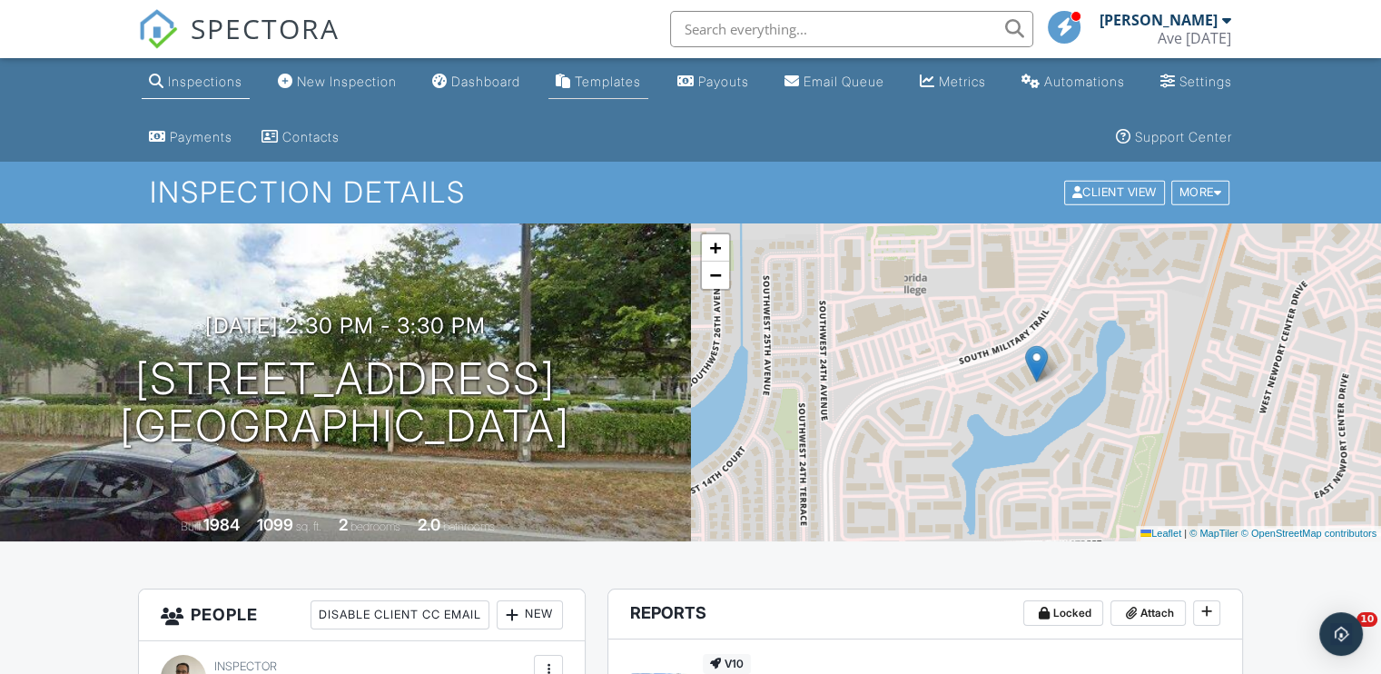
click at [618, 75] on div "Templates" at bounding box center [608, 81] width 66 height 15
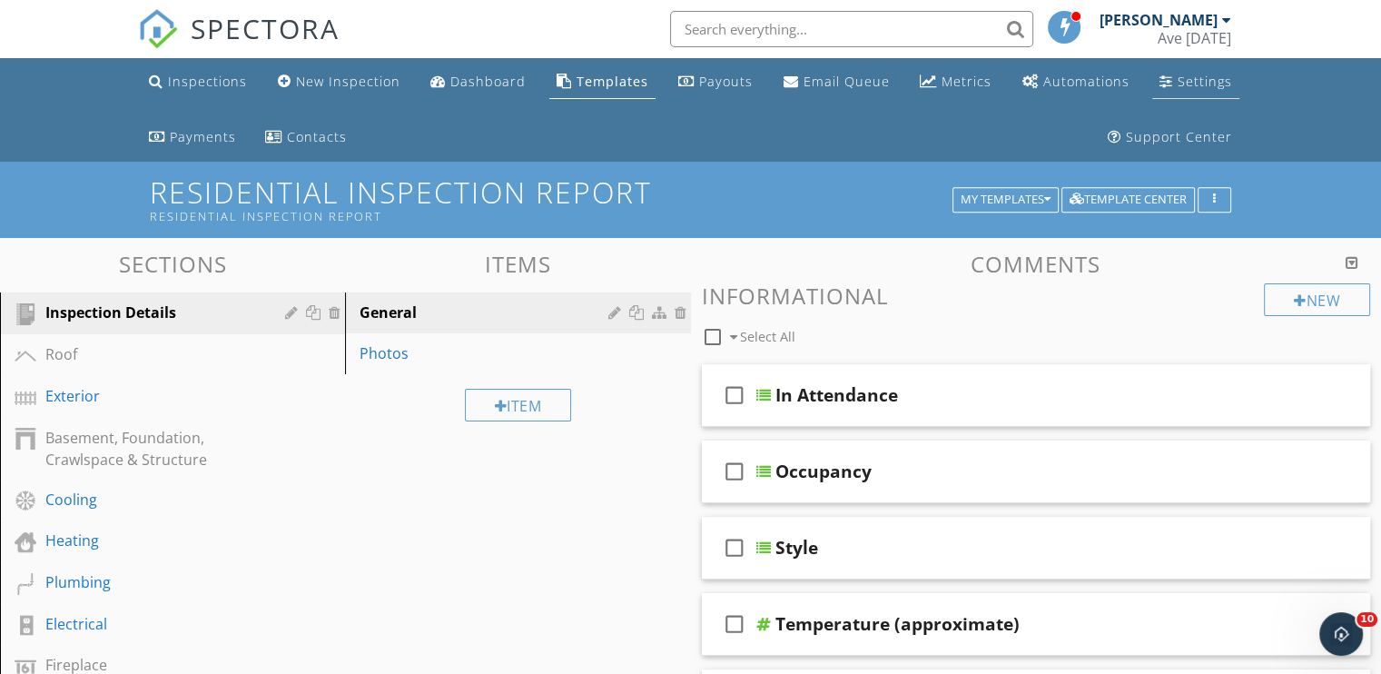
click at [1213, 86] on div "Settings" at bounding box center [1205, 81] width 54 height 17
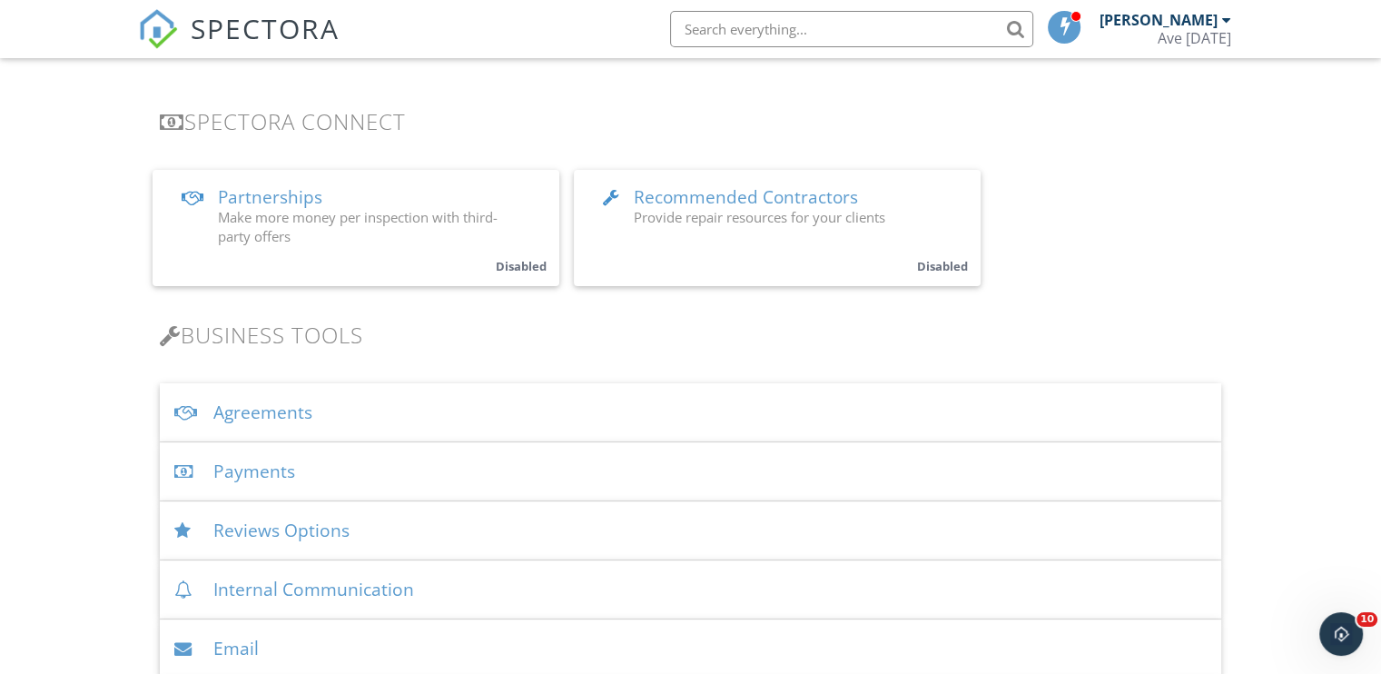
scroll to position [403, 0]
click at [478, 417] on div "Agreements" at bounding box center [691, 411] width 1062 height 59
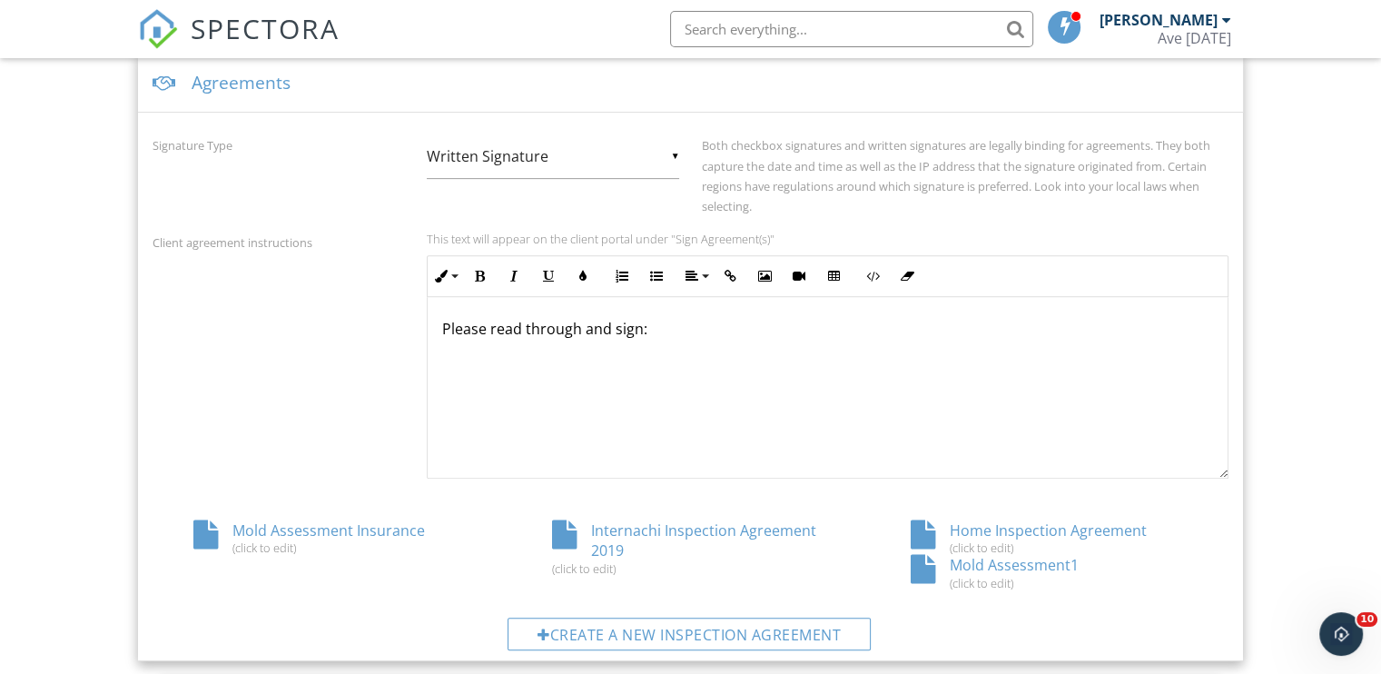
click at [363, 532] on div "Mold Assessment Insurance (click to edit)" at bounding box center [332, 537] width 359 height 35
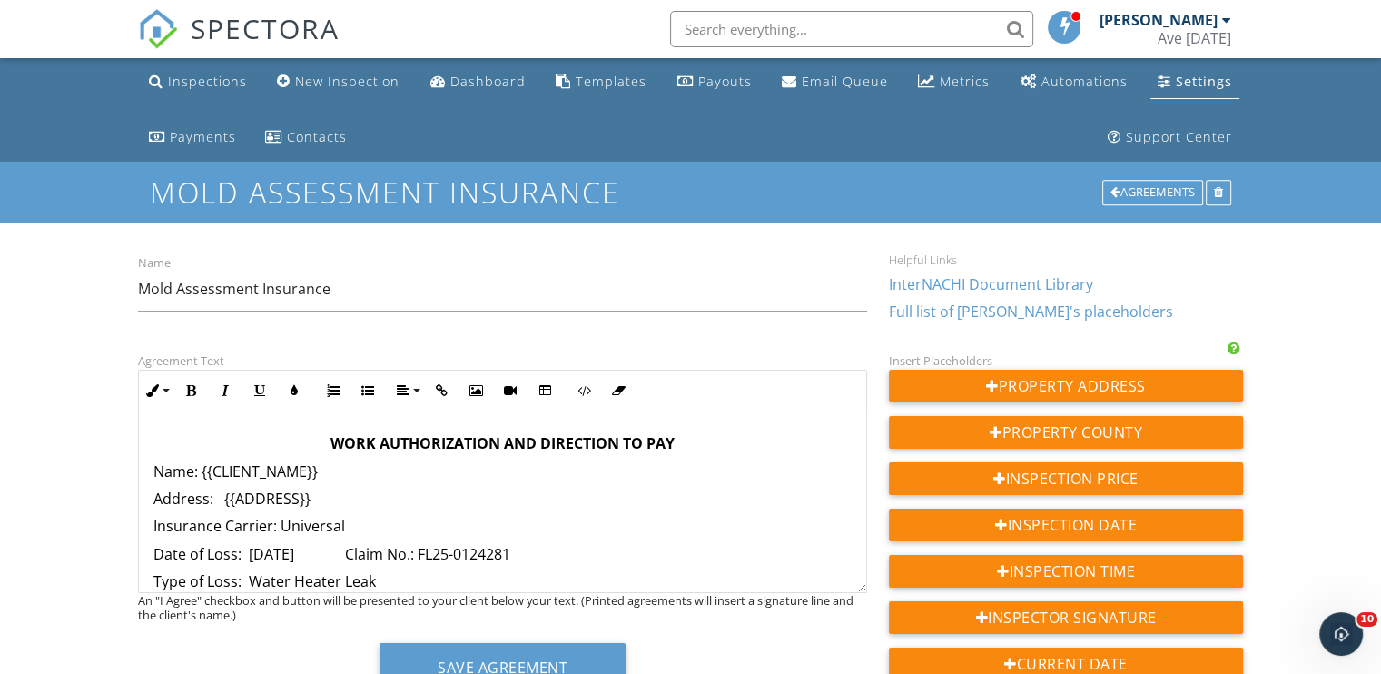
click at [351, 518] on p "Insurance Carrier: Universal" at bounding box center [502, 526] width 698 height 20
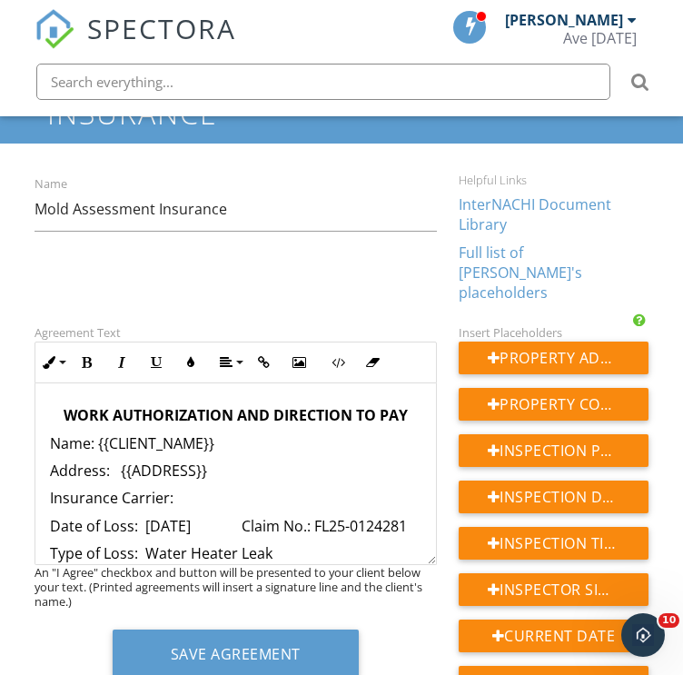
scroll to position [225, 0]
click at [360, 488] on p "Insurance Carrier: ​ ​" at bounding box center [235, 498] width 371 height 20
click at [182, 516] on p "Date of Loss: [DATE] Claim No.: FL25-0124281" at bounding box center [235, 526] width 371 height 20
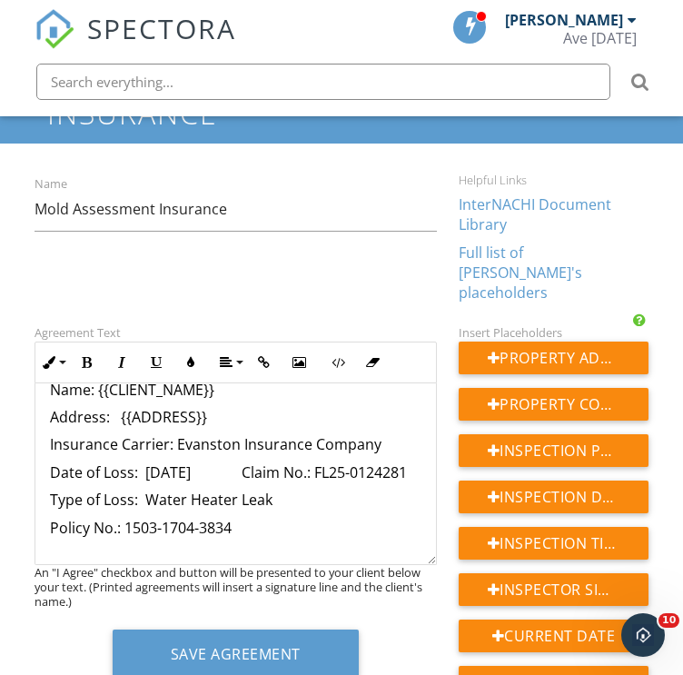
scroll to position [54, 0]
click at [254, 471] on p "Date of Loss: [DATE] Claim No.: FL25-0124281" at bounding box center [235, 471] width 371 height 20
click at [382, 461] on p "Date of Loss: [DATE] Claim No.: ​ ​" at bounding box center [235, 471] width 371 height 20
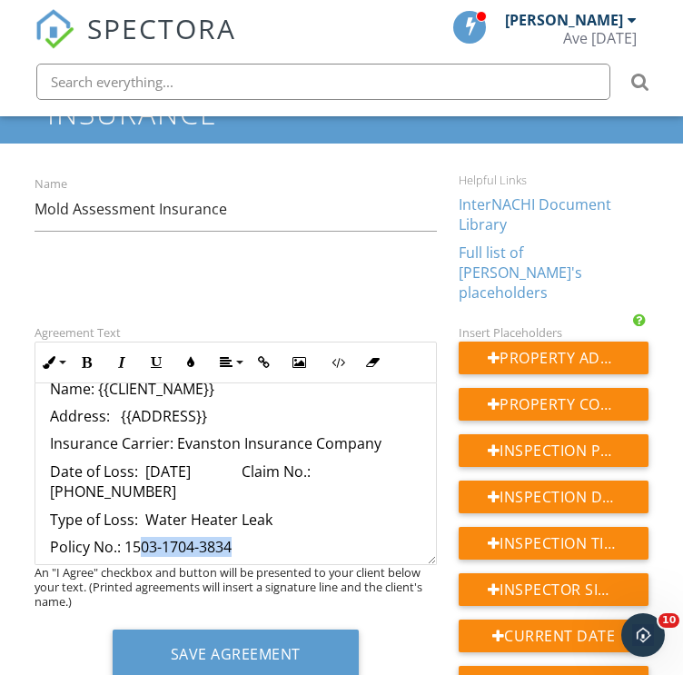
drag, startPoint x: 237, startPoint y: 523, endPoint x: 138, endPoint y: 524, distance: 99.0
click at [138, 537] on p "Policy No.: 1503-1704-3834" at bounding box center [235, 547] width 371 height 20
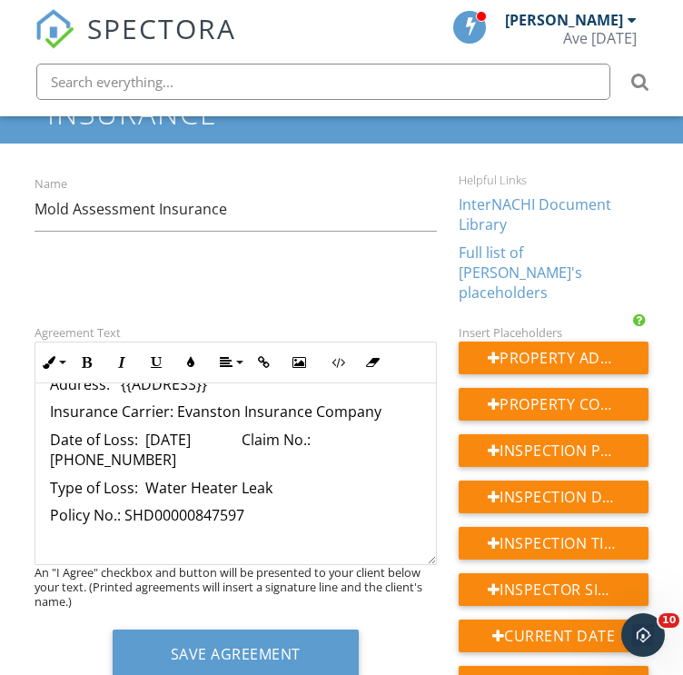
scroll to position [85, 0]
drag, startPoint x: 280, startPoint y: 468, endPoint x: 157, endPoint y: 471, distance: 122.7
click at [157, 479] on p "Type of Loss: Water Heater Leak" at bounding box center [235, 489] width 371 height 20
click at [233, 479] on p "Type of Loss: ​ ​" at bounding box center [235, 489] width 371 height 20
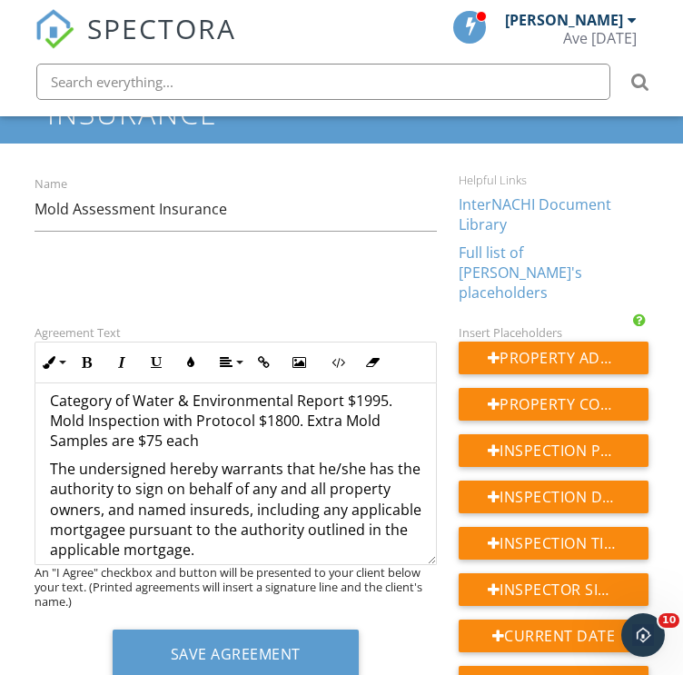
scroll to position [2745, 0]
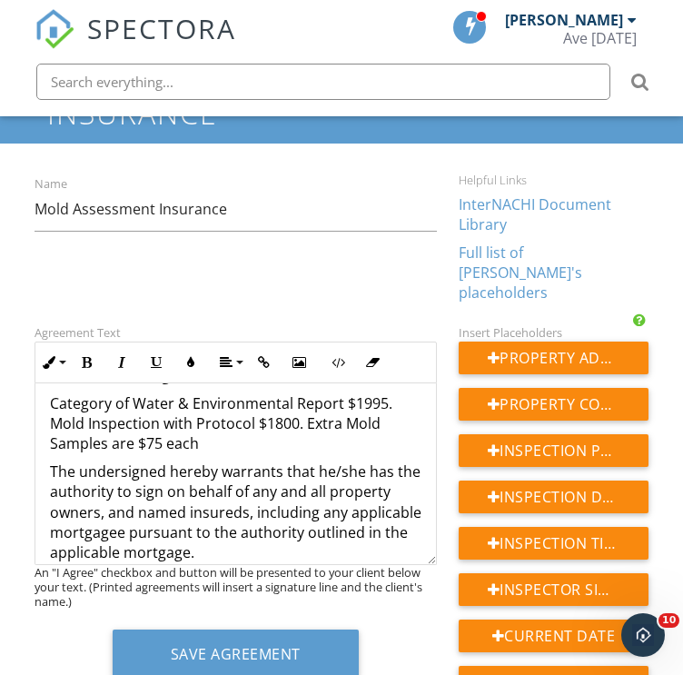
click at [294, 440] on p "Category of Water & Environmental Report $1995. Mold Inspection with Protocol $…" at bounding box center [235, 423] width 371 height 61
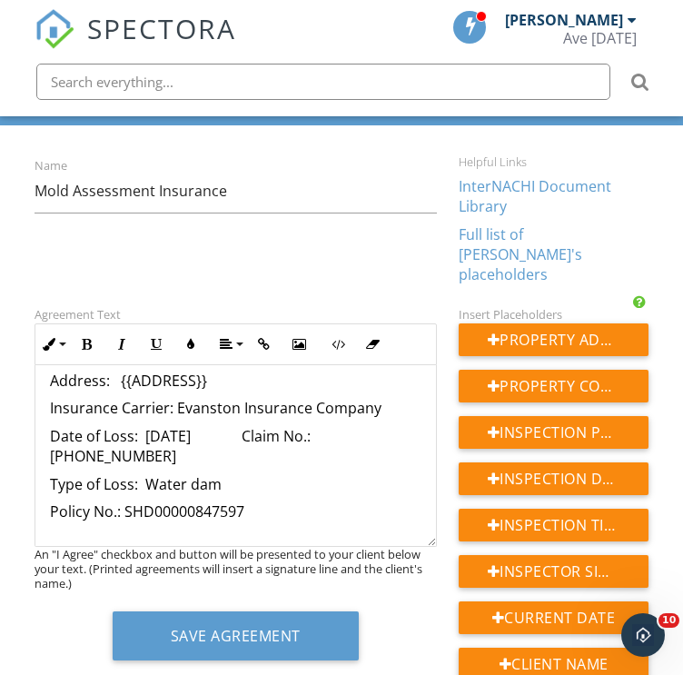
scroll to position [74, 0]
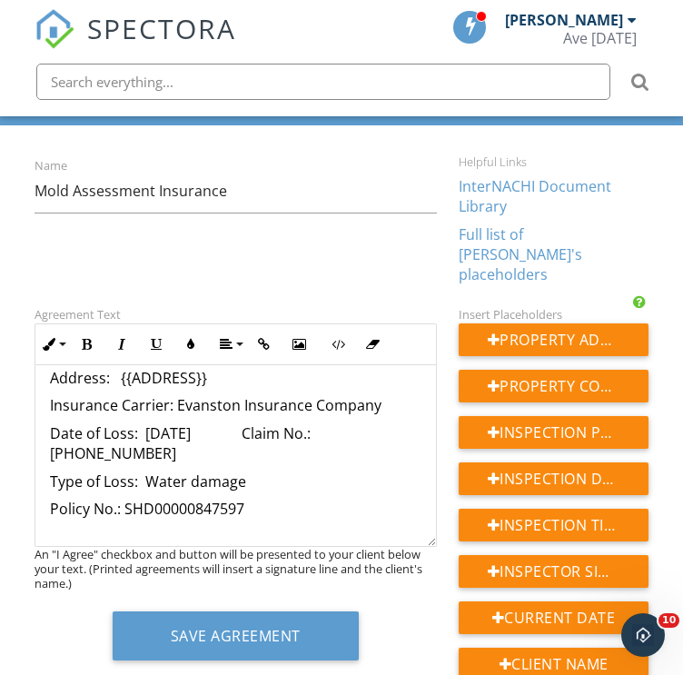
click at [305, 499] on p "Policy No.: SHD00000847597" at bounding box center [235, 509] width 371 height 20
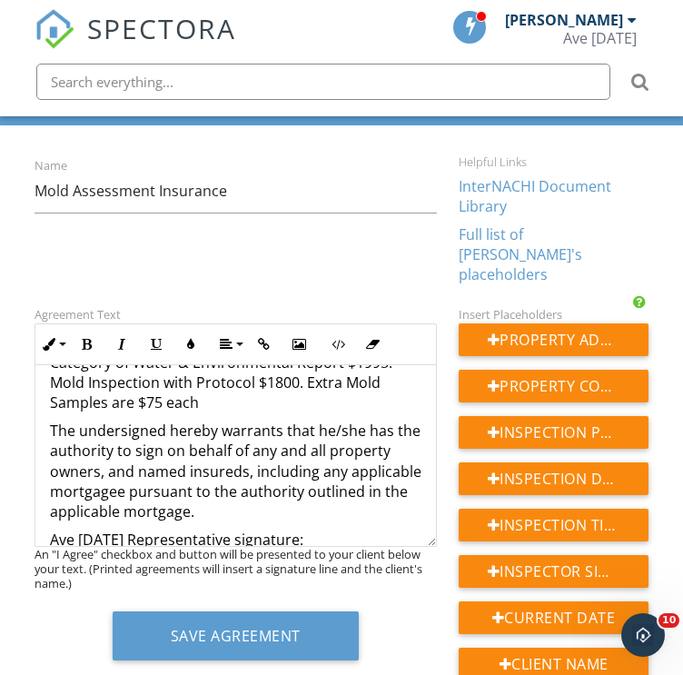
scroll to position [2767, 0]
click at [281, 404] on p "Category of Water & Environmental Report $1995. Mold Inspection with Protocol $…" at bounding box center [235, 383] width 371 height 61
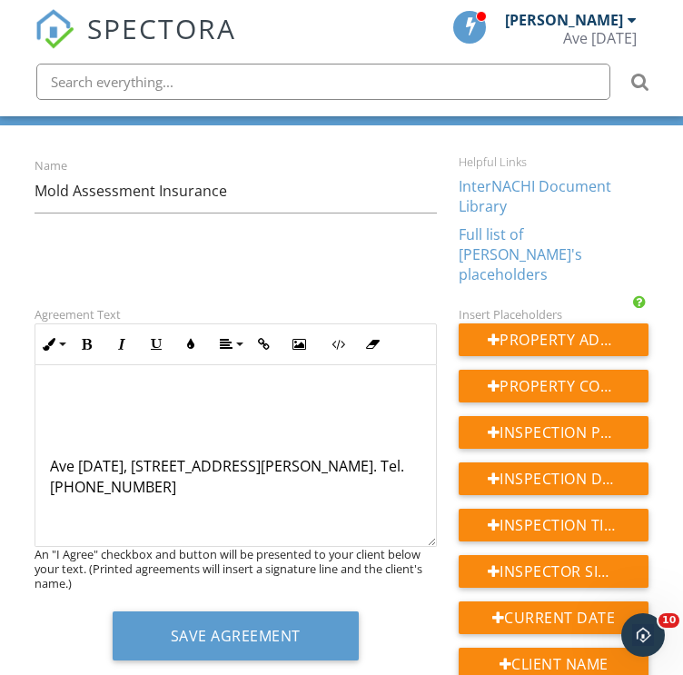
scroll to position [3061, 0]
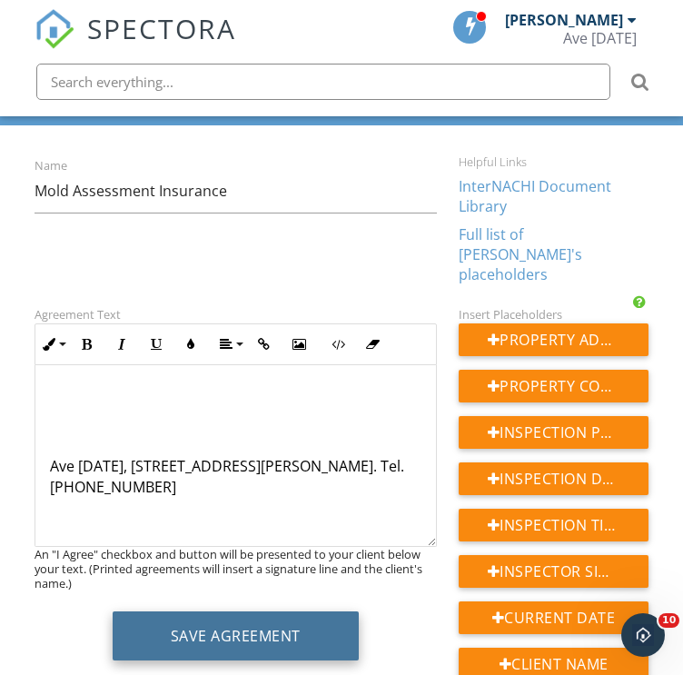
click at [252, 620] on button "Save Agreement" at bounding box center [236, 635] width 246 height 49
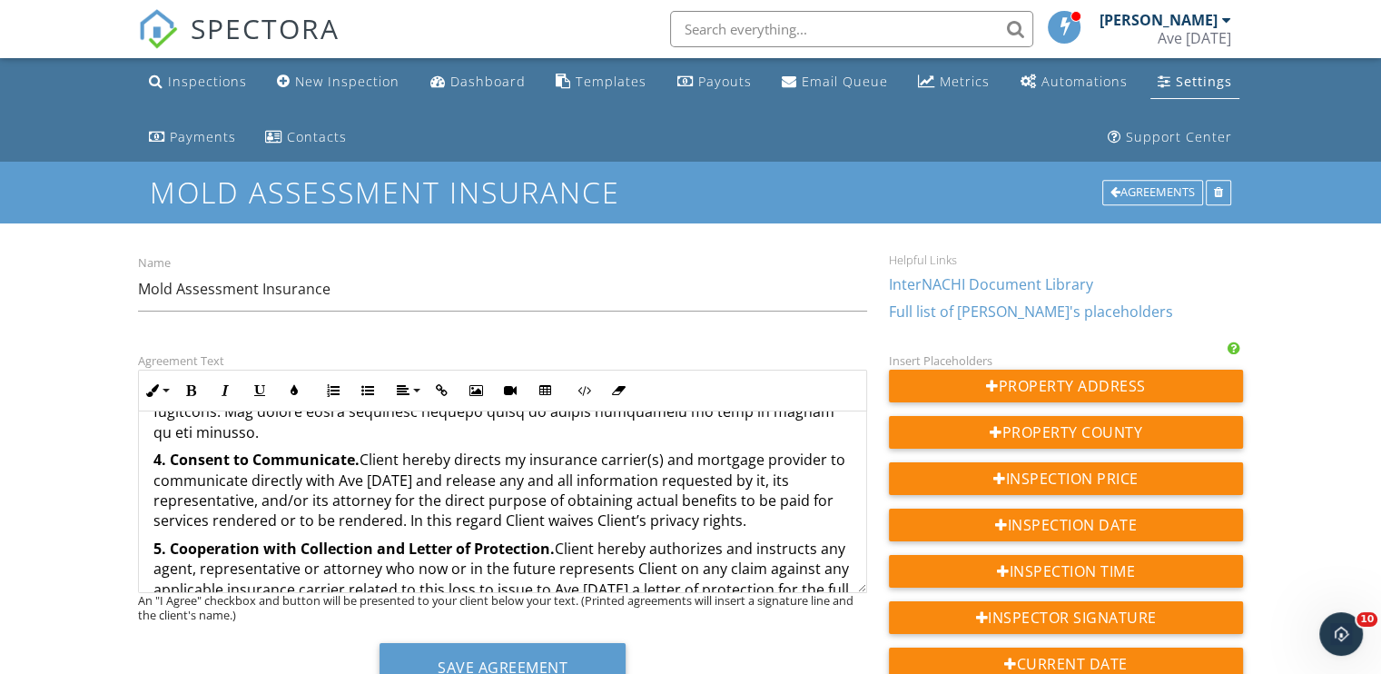
scroll to position [1117, 0]
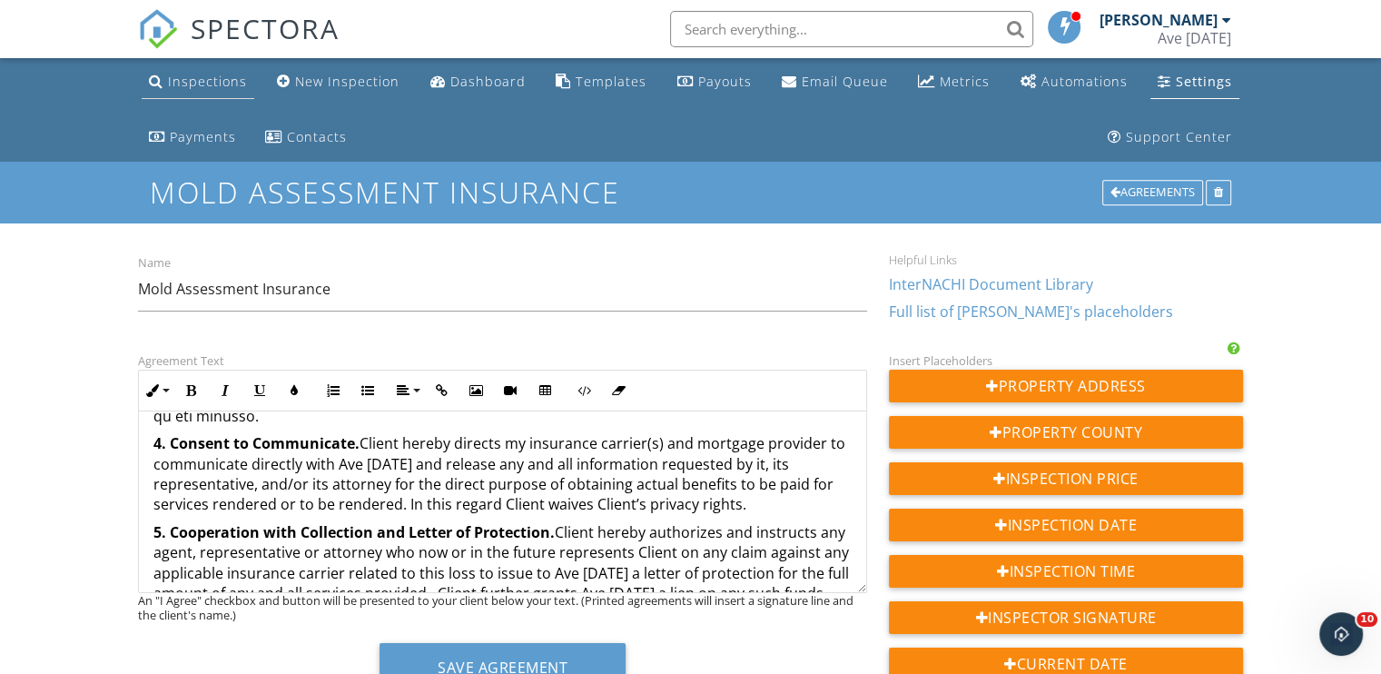
click at [200, 87] on div "Inspections" at bounding box center [207, 81] width 79 height 17
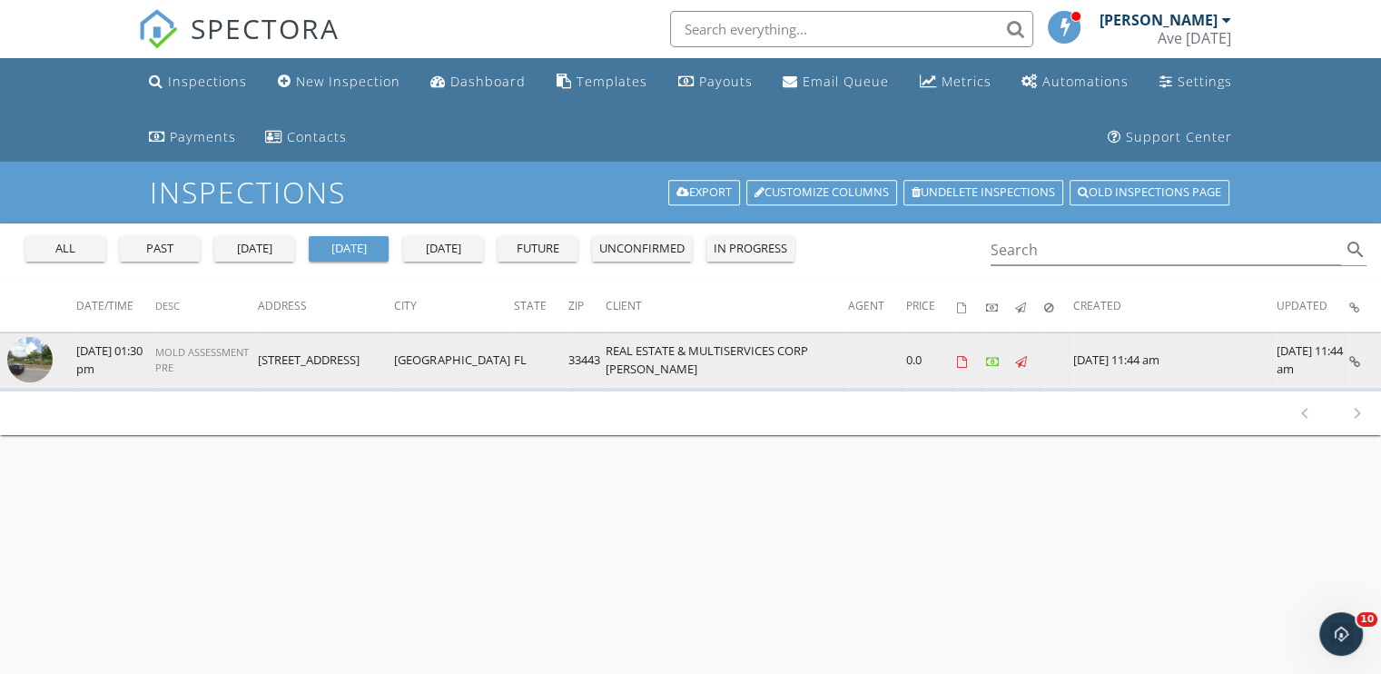
click at [38, 347] on img at bounding box center [29, 359] width 45 height 45
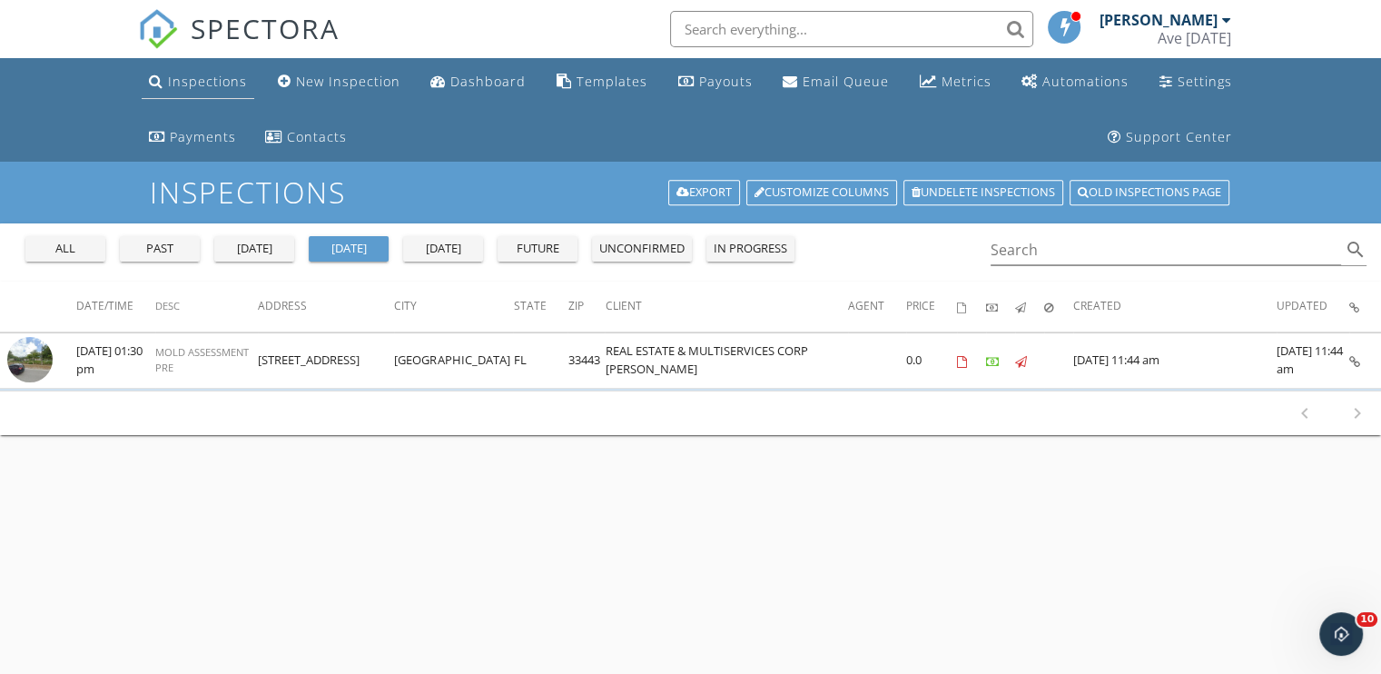
click at [225, 84] on div "Inspections" at bounding box center [207, 81] width 79 height 17
click at [351, 75] on div "New Inspection" at bounding box center [348, 81] width 104 height 17
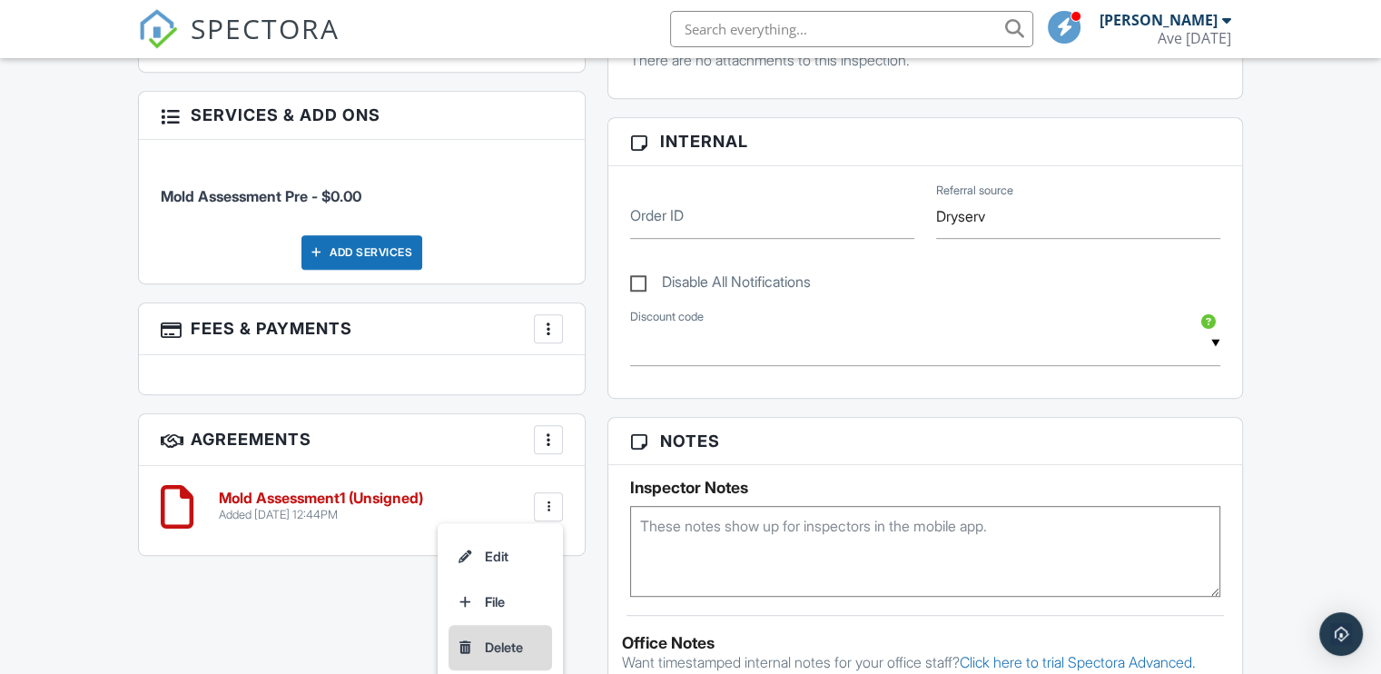
click at [505, 631] on li "Delete" at bounding box center [501, 647] width 104 height 45
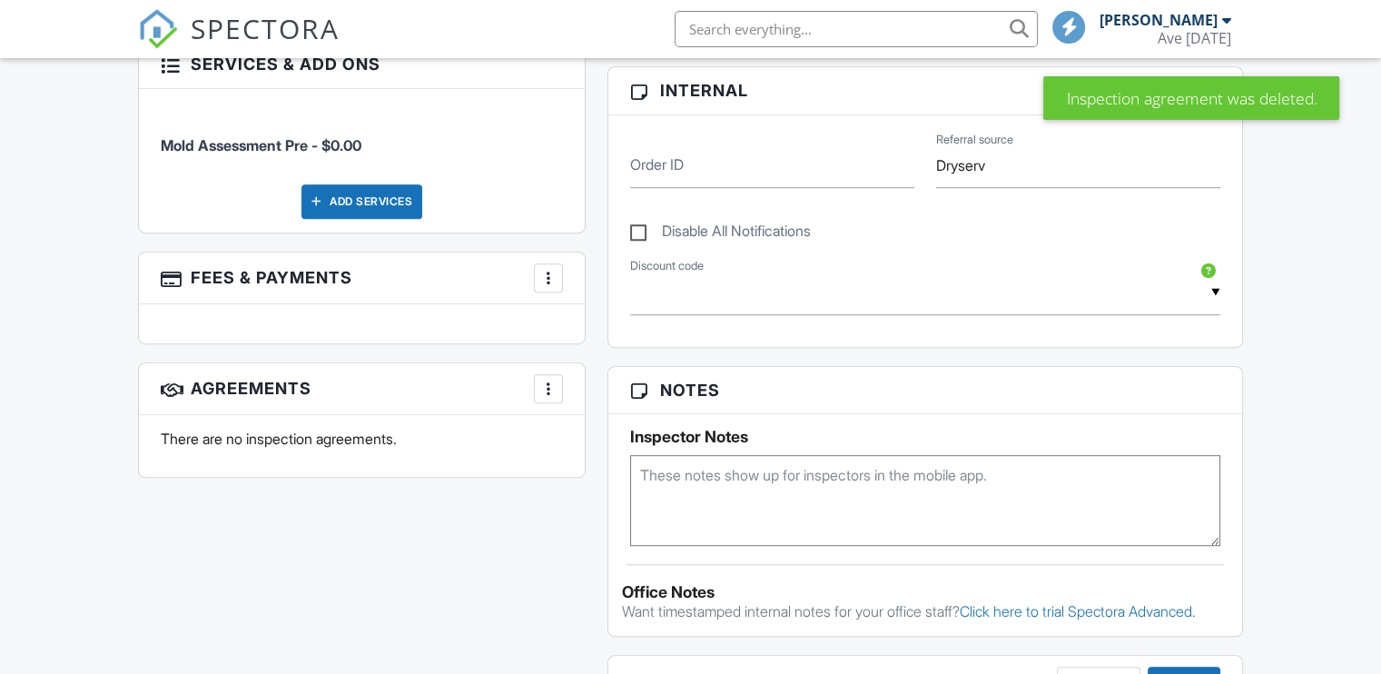
click at [545, 380] on div at bounding box center [549, 389] width 18 height 18
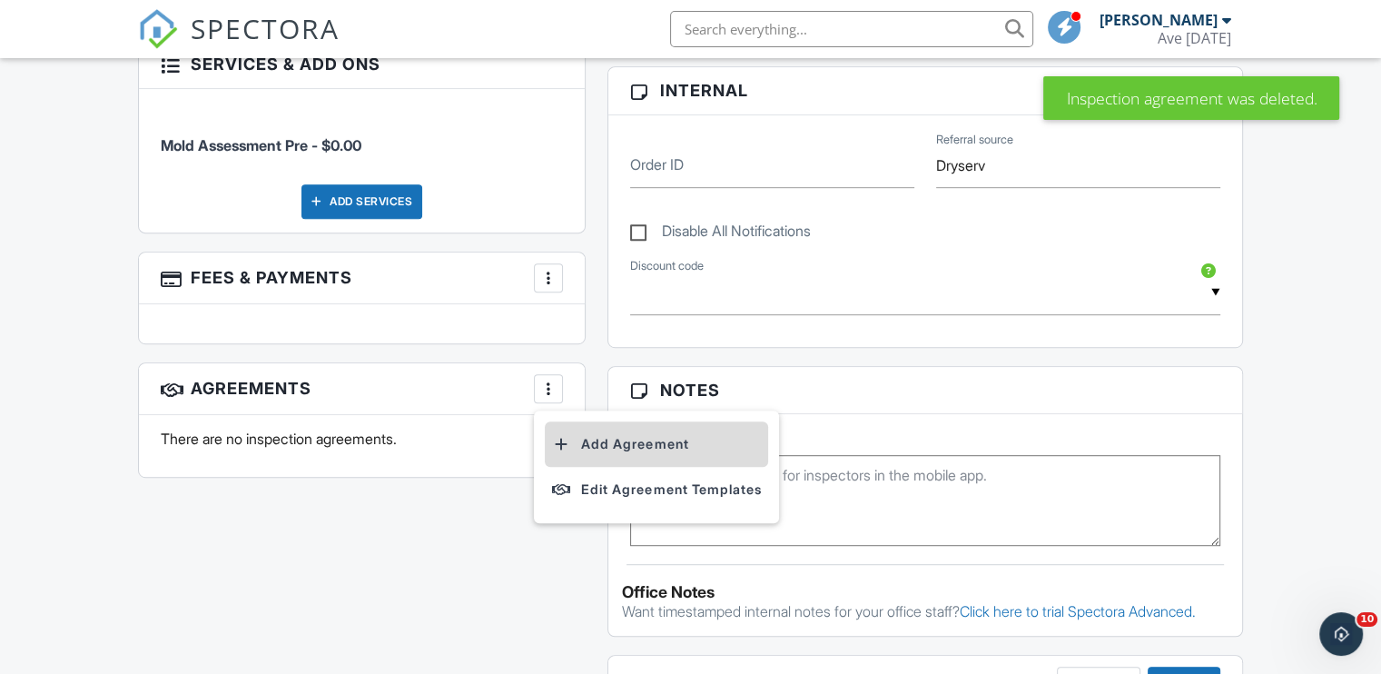
click at [592, 431] on li "Add Agreement" at bounding box center [656, 443] width 223 height 45
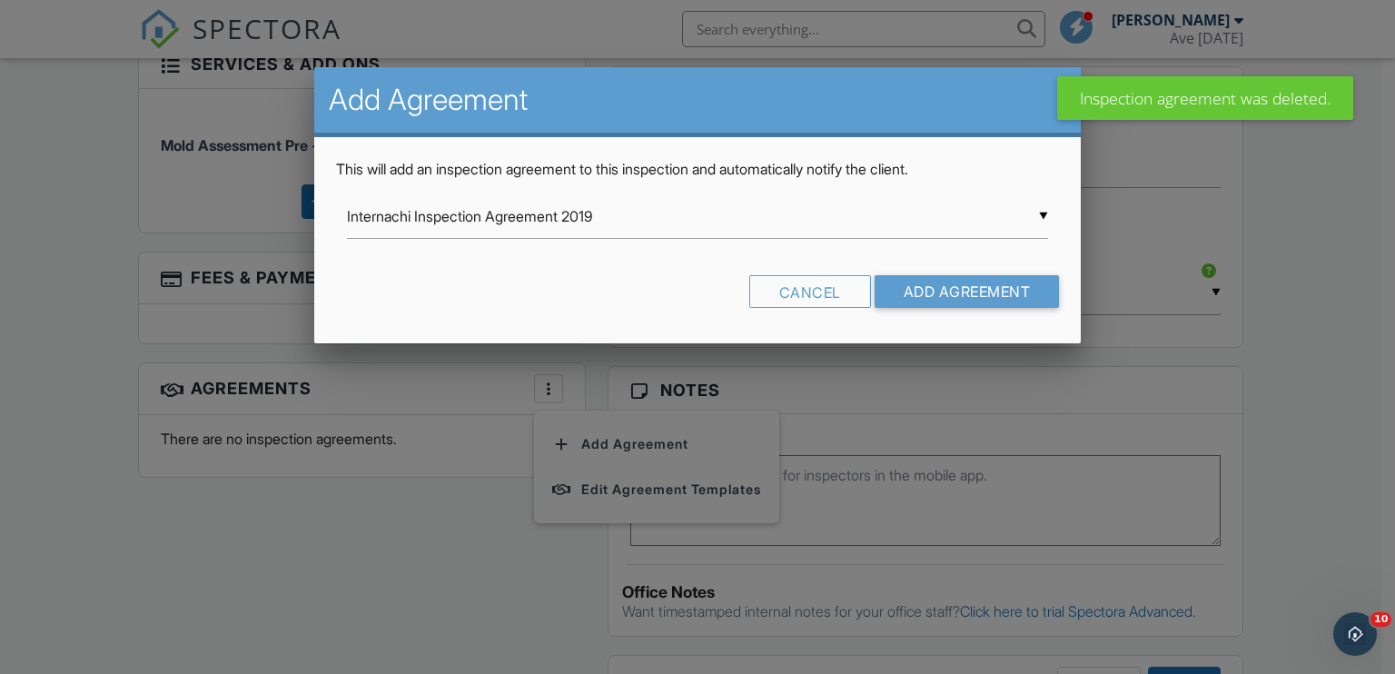
click at [572, 217] on div "▼ Internachi Inspection Agreement 2019 Internachi Inspection Agreement 2019 Hom…" at bounding box center [698, 216] width 702 height 45
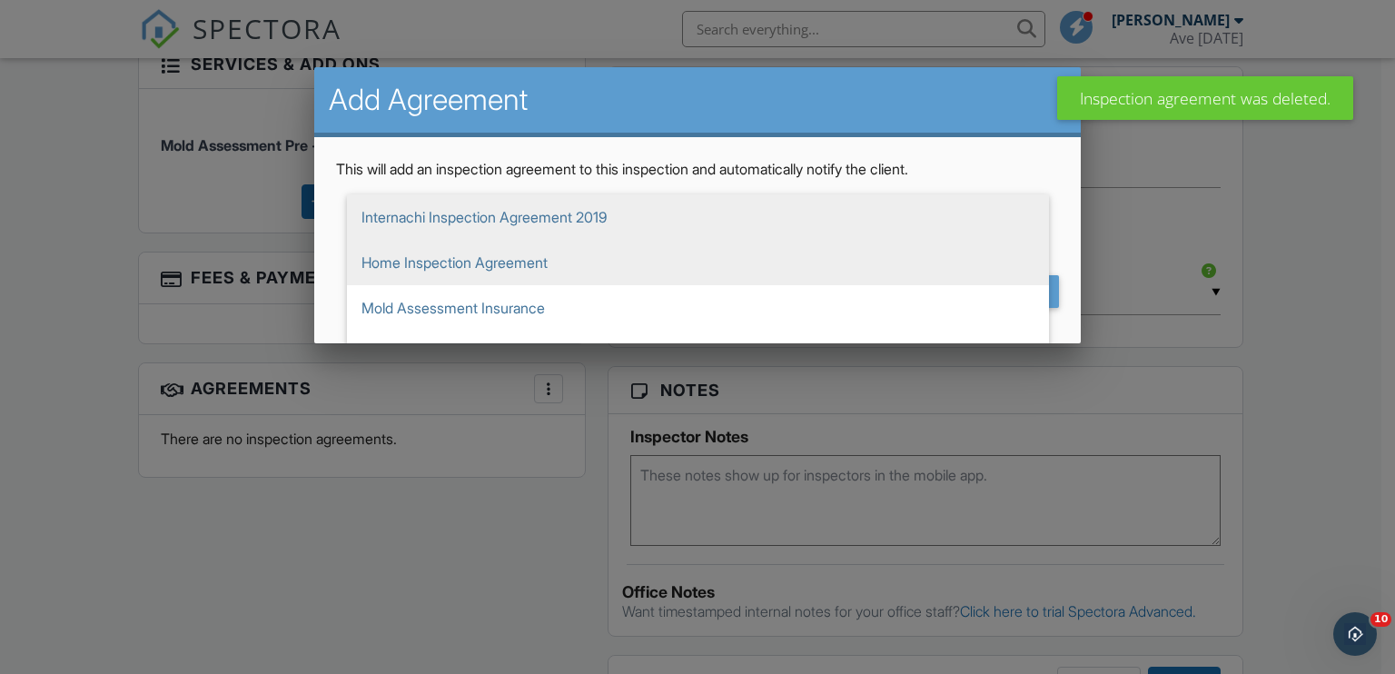
scroll to position [33, 0]
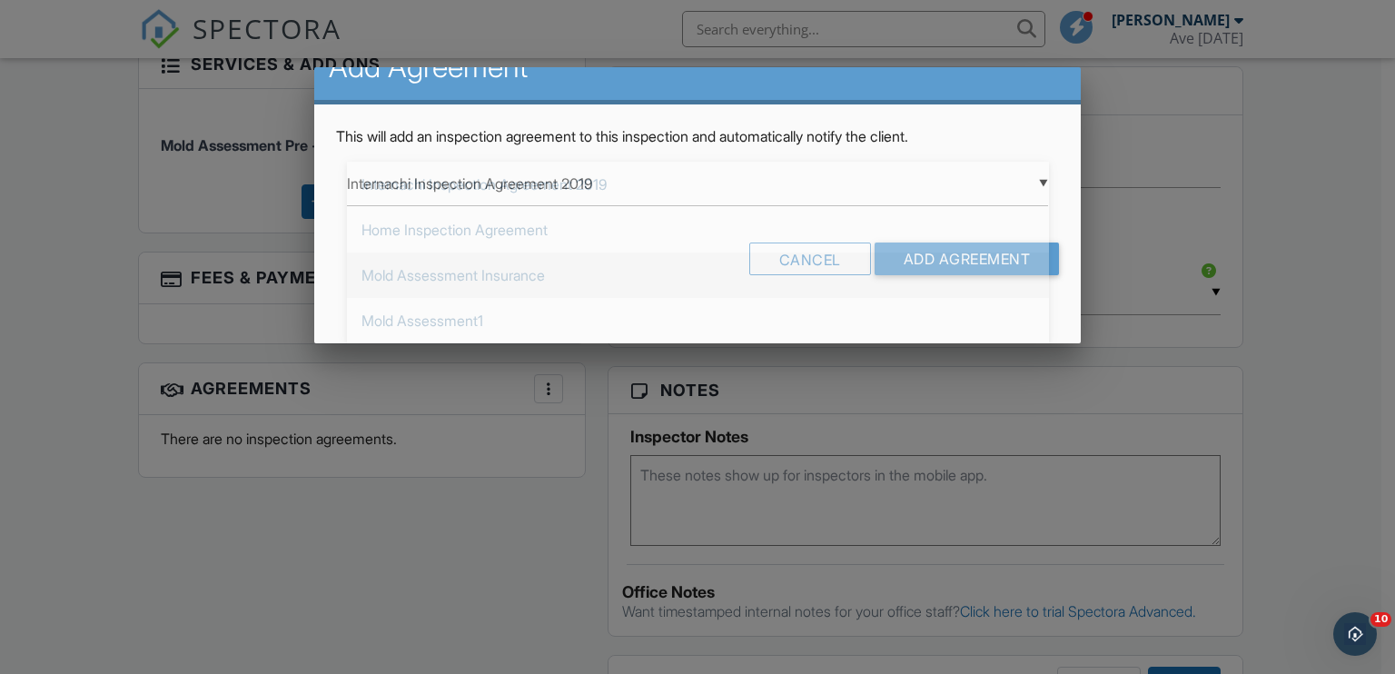
click at [596, 275] on span "Mold Assessment Insurance" at bounding box center [698, 274] width 702 height 45
type input "Mold Assessment Insurance"
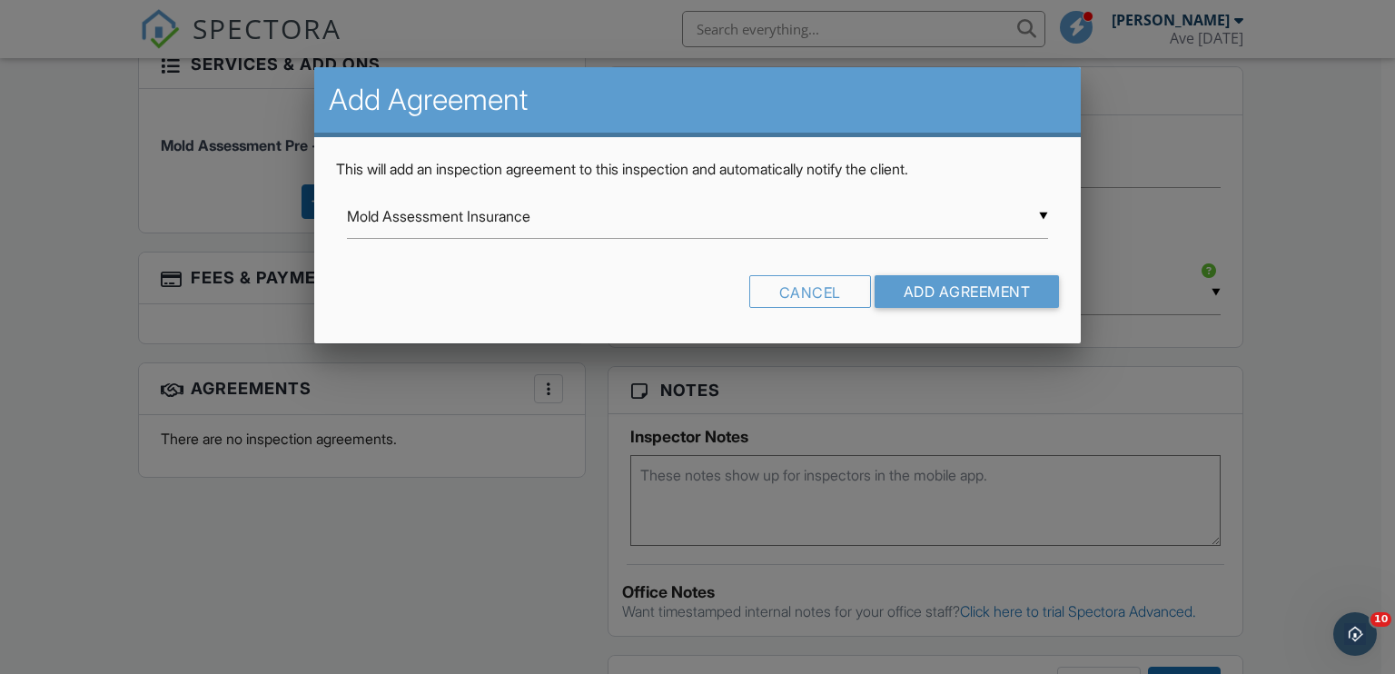
scroll to position [0, 0]
click at [935, 295] on input "Add Agreement" at bounding box center [967, 291] width 185 height 33
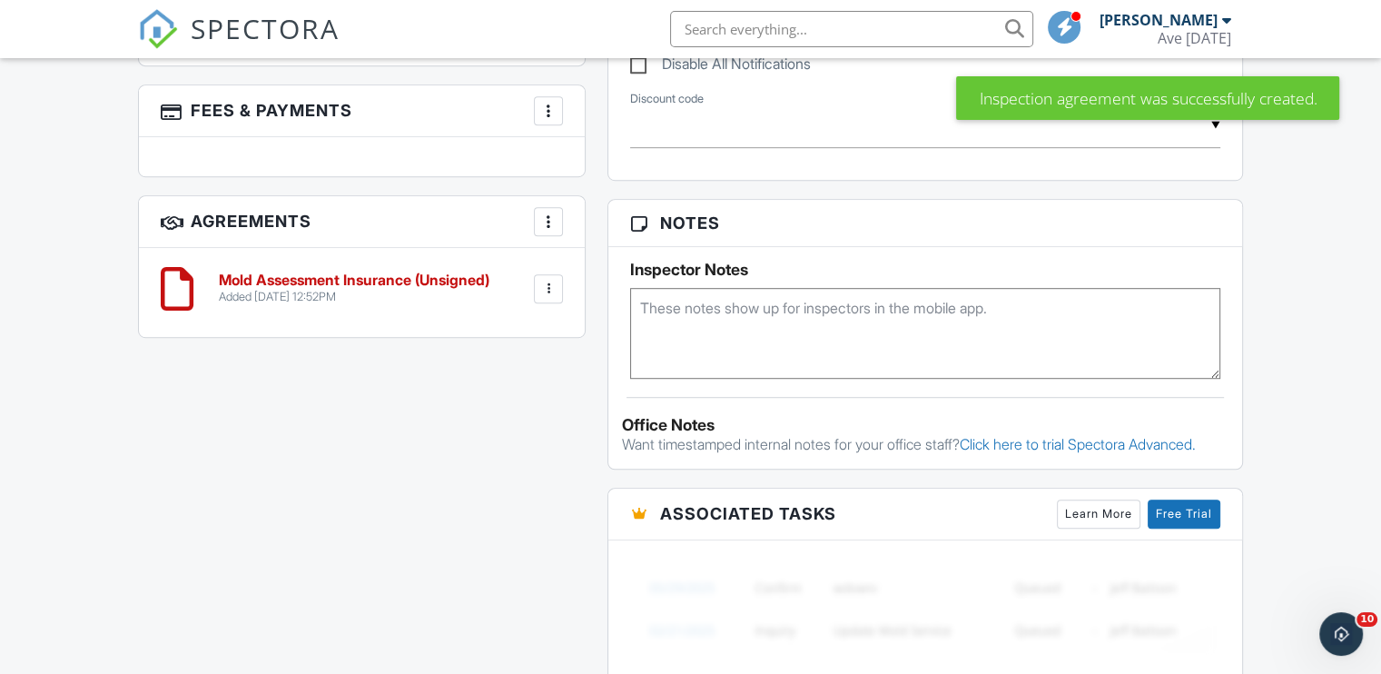
click at [549, 280] on div at bounding box center [549, 289] width 18 height 18
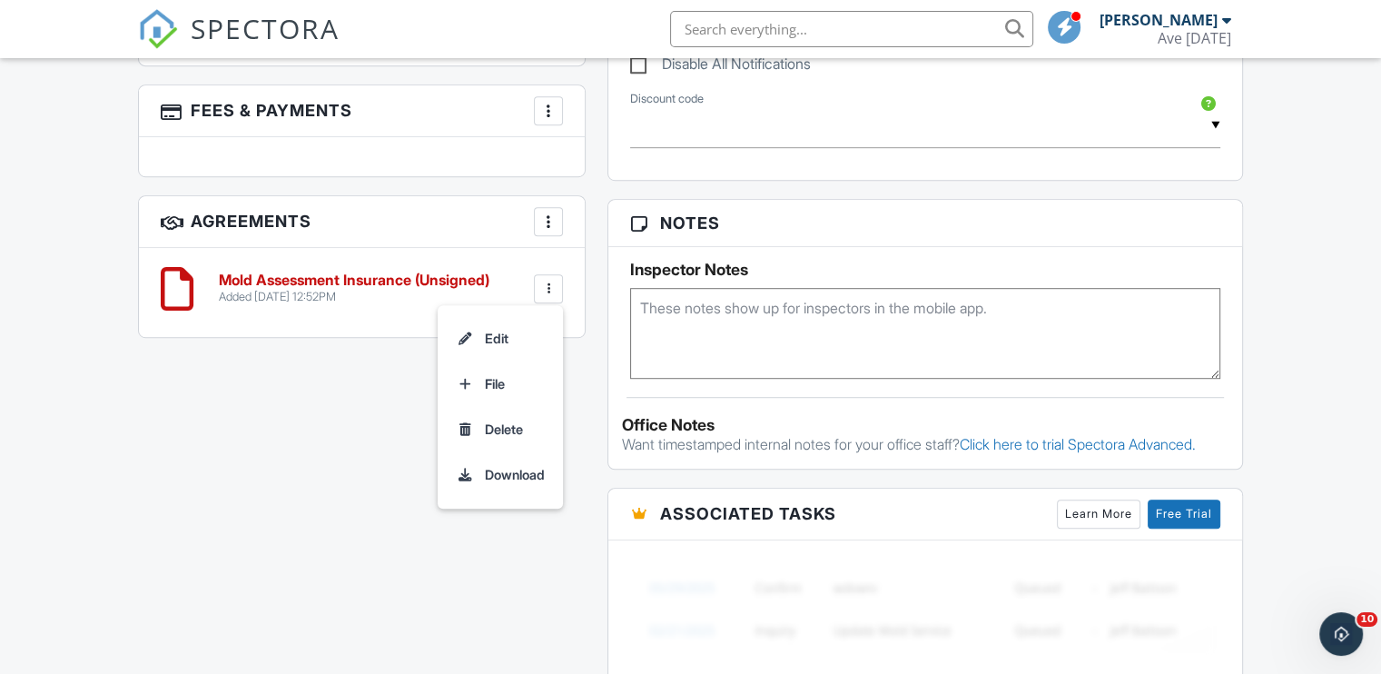
click at [540, 213] on div at bounding box center [549, 222] width 18 height 18
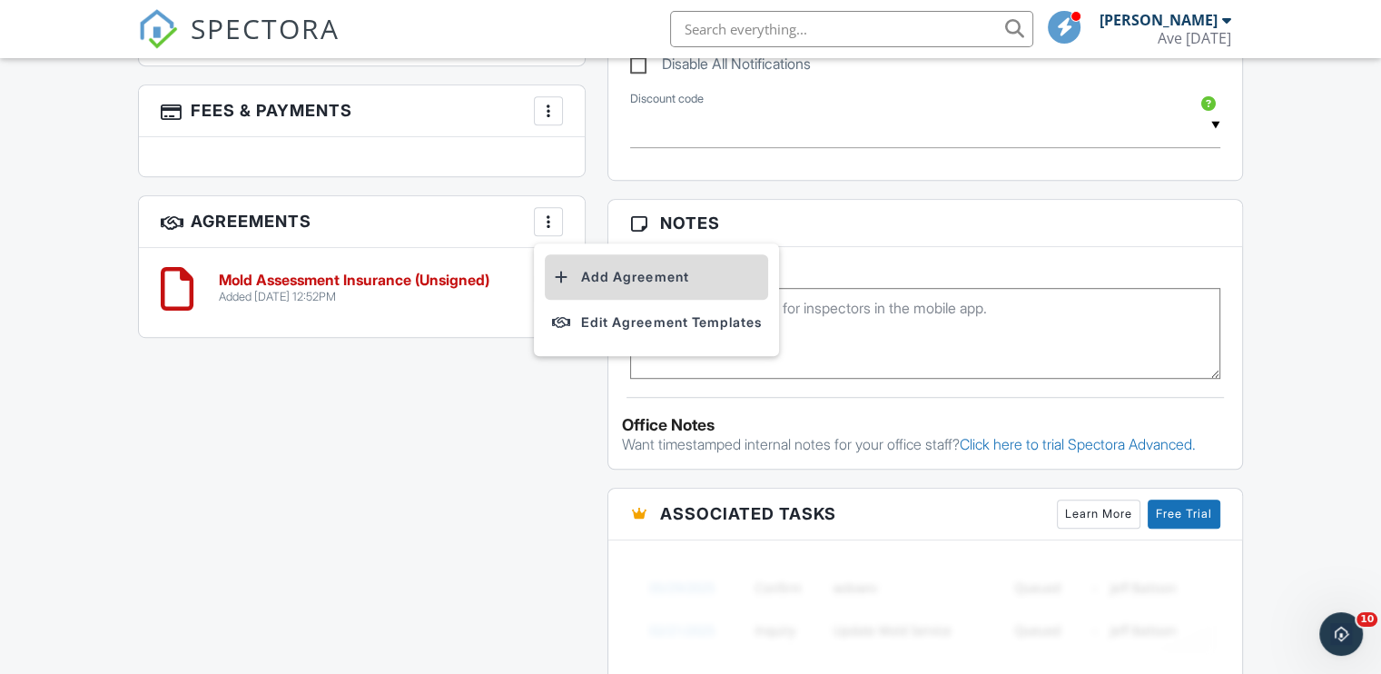
click at [599, 269] on li "Add Agreement" at bounding box center [656, 276] width 223 height 45
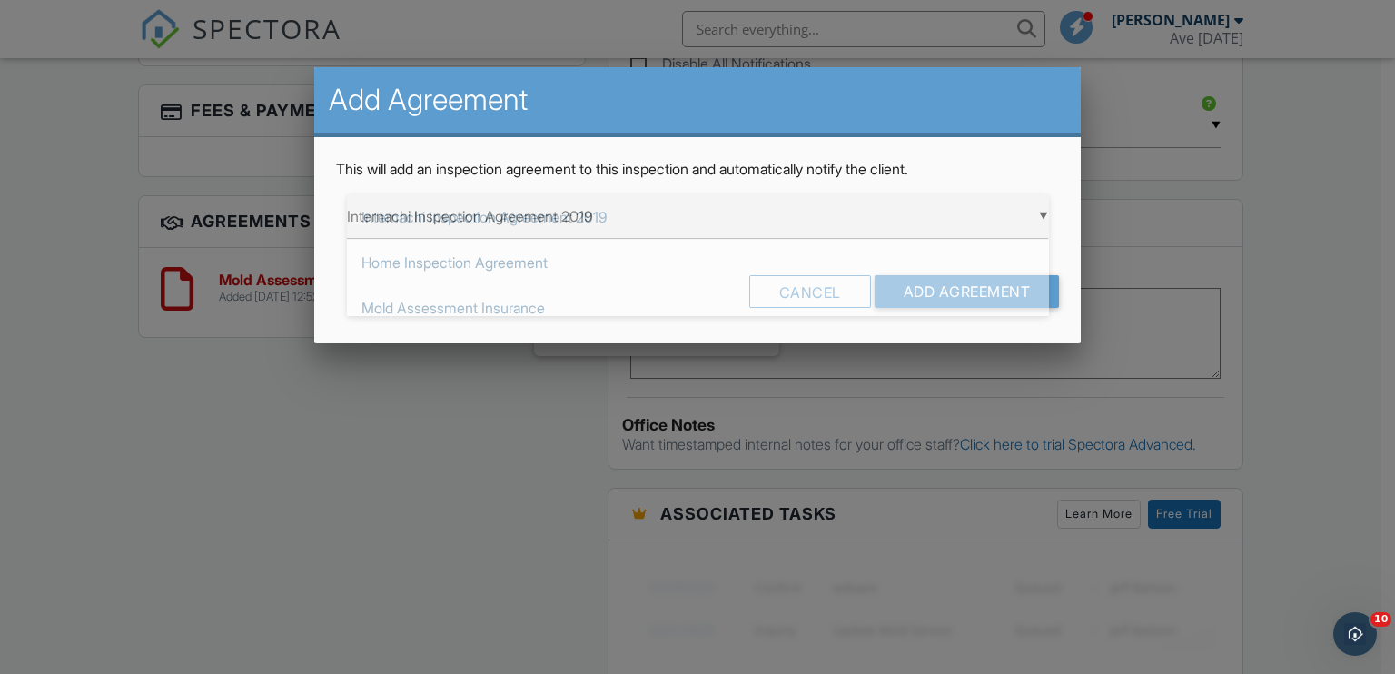
click at [584, 215] on div "▼ Internachi Inspection Agreement 2019 Internachi Inspection Agreement 2019 Hom…" at bounding box center [698, 216] width 702 height 45
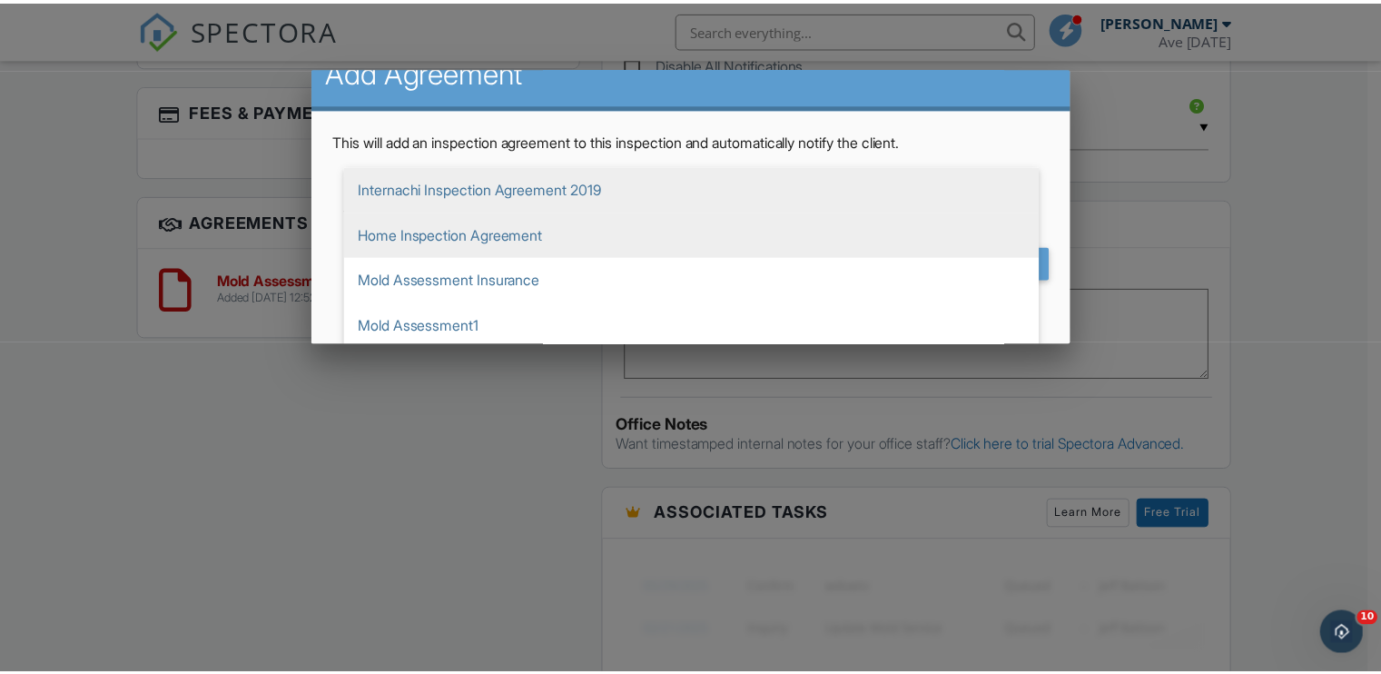
scroll to position [33, 0]
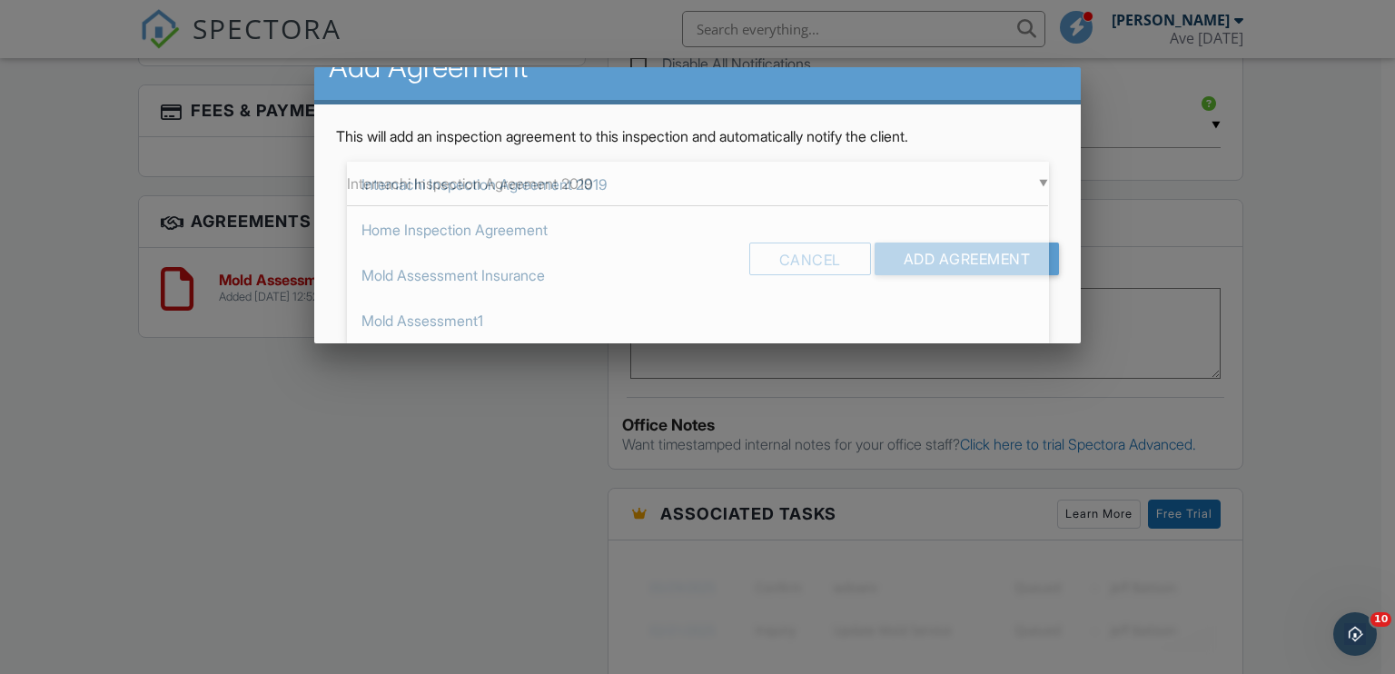
click at [512, 402] on div at bounding box center [697, 330] width 1395 height 843
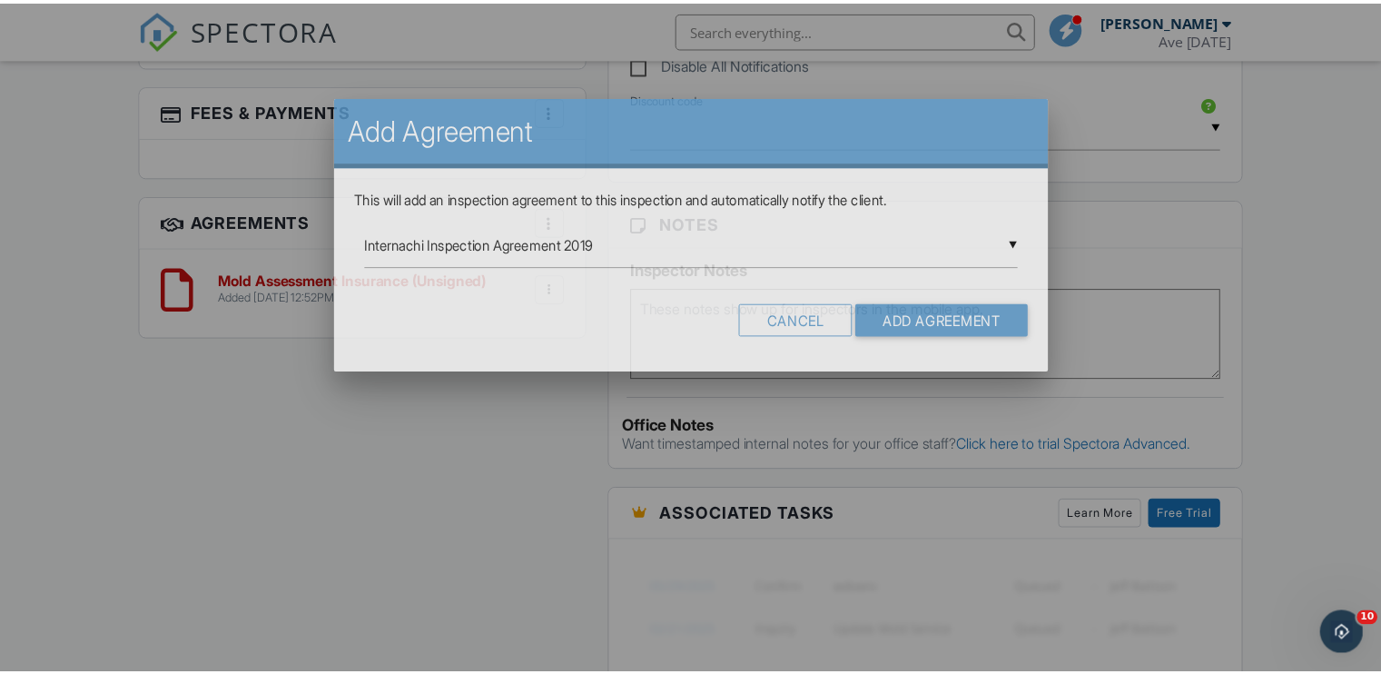
scroll to position [0, 0]
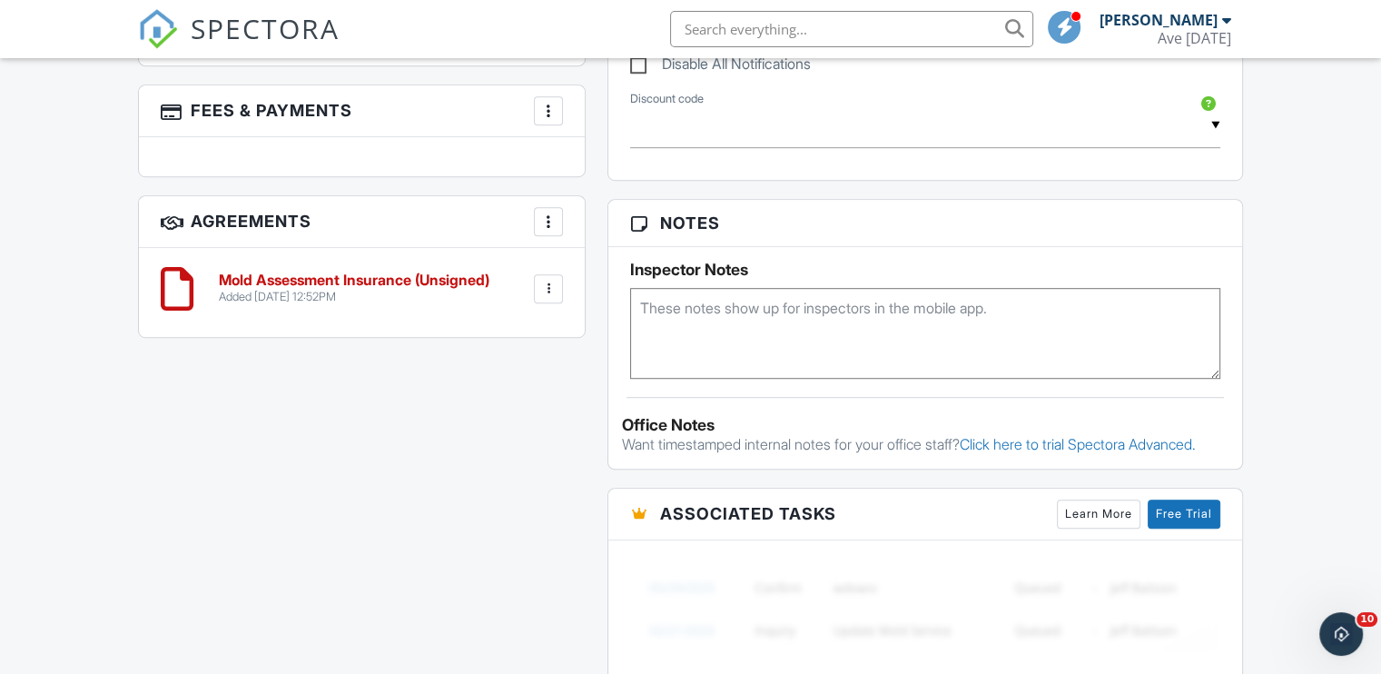
click at [396, 272] on h6 "Mold Assessment Insurance (Unsigned)" at bounding box center [354, 280] width 271 height 16
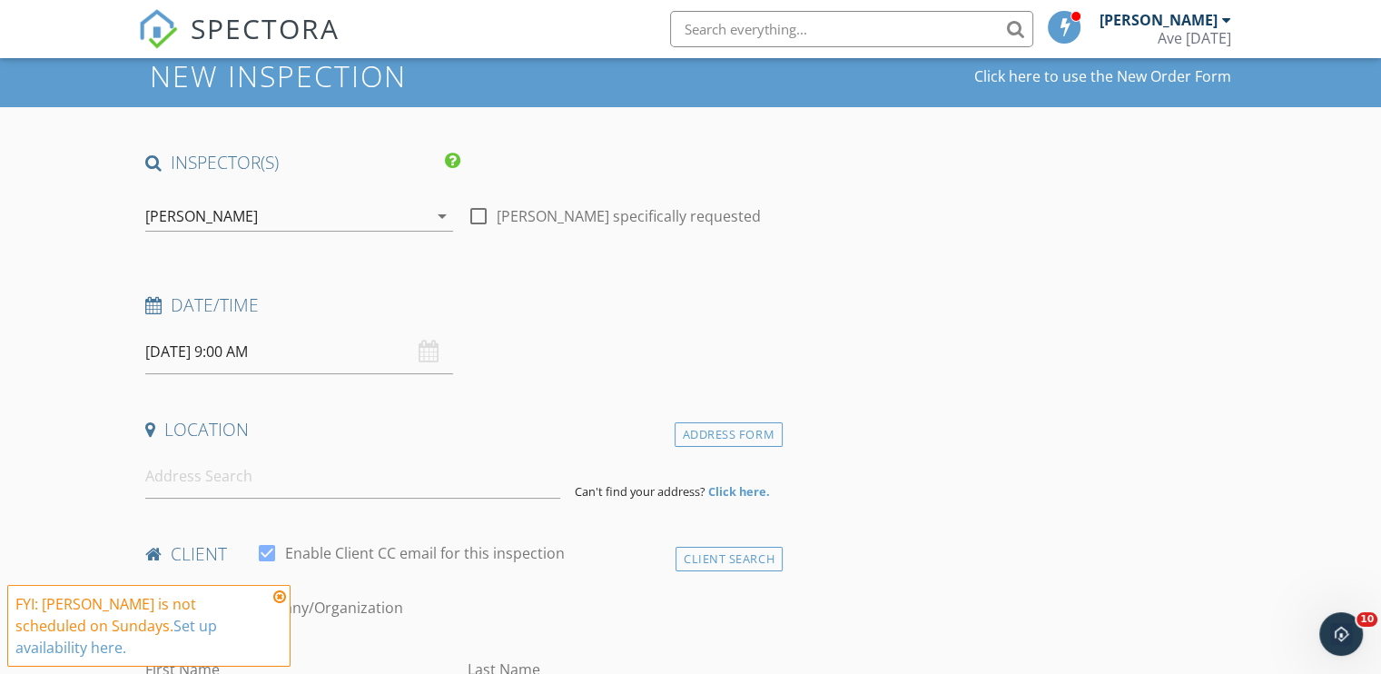
scroll to position [118, 0]
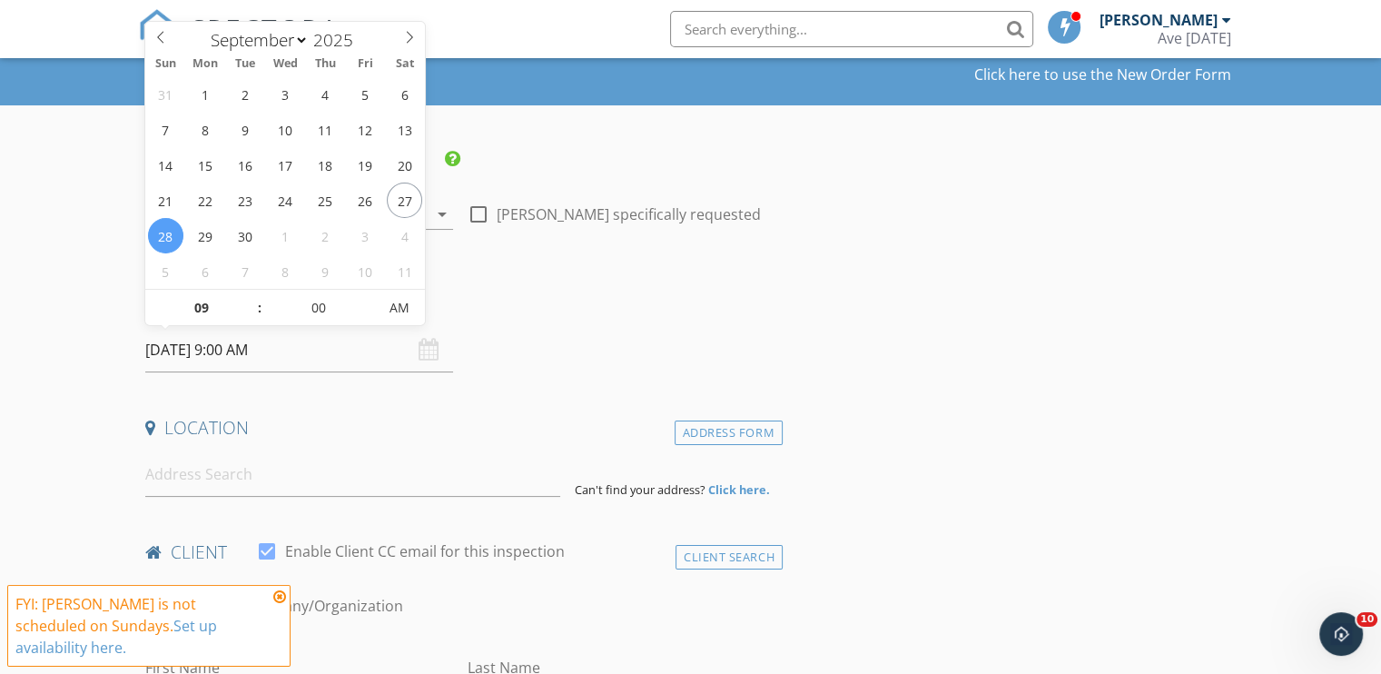
click at [181, 348] on input "[DATE] 9:00 AM" at bounding box center [299, 350] width 308 height 45
select select "9"
click at [409, 39] on icon at bounding box center [409, 37] width 13 height 13
type input "[DATE] 9:00 AM"
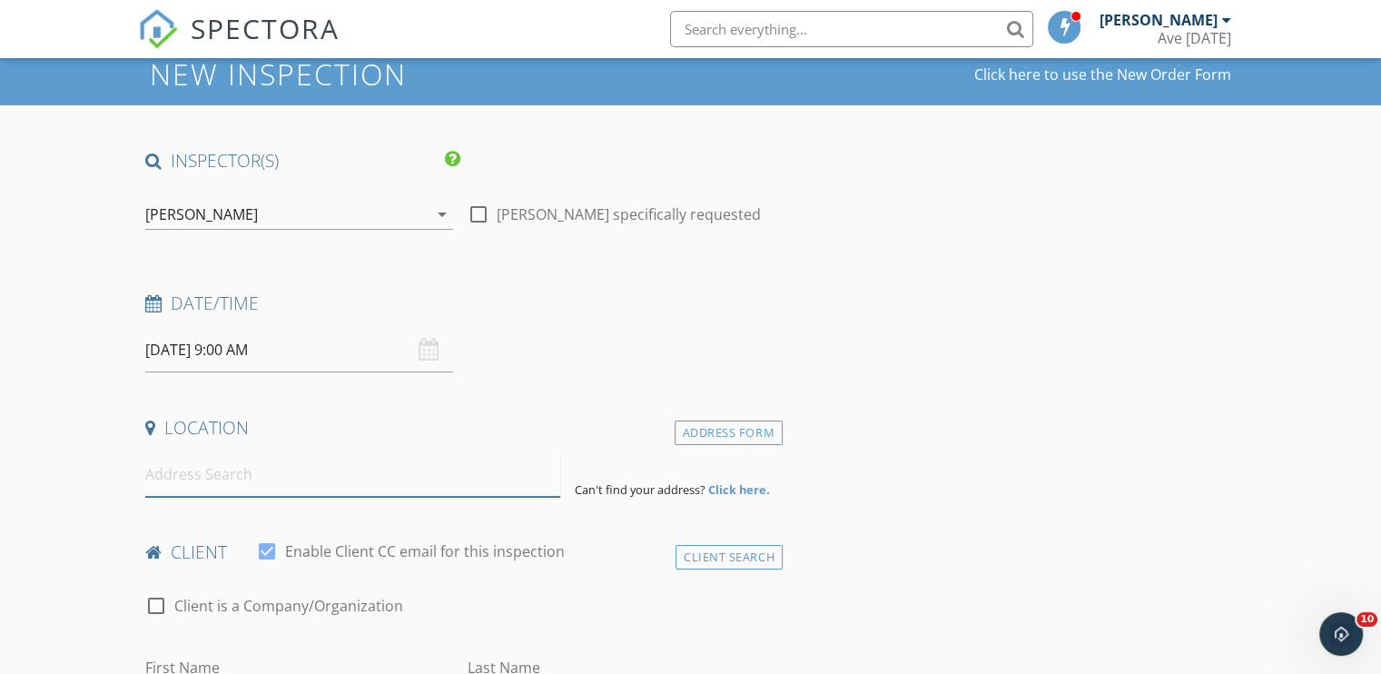
click at [284, 460] on input at bounding box center [352, 474] width 415 height 45
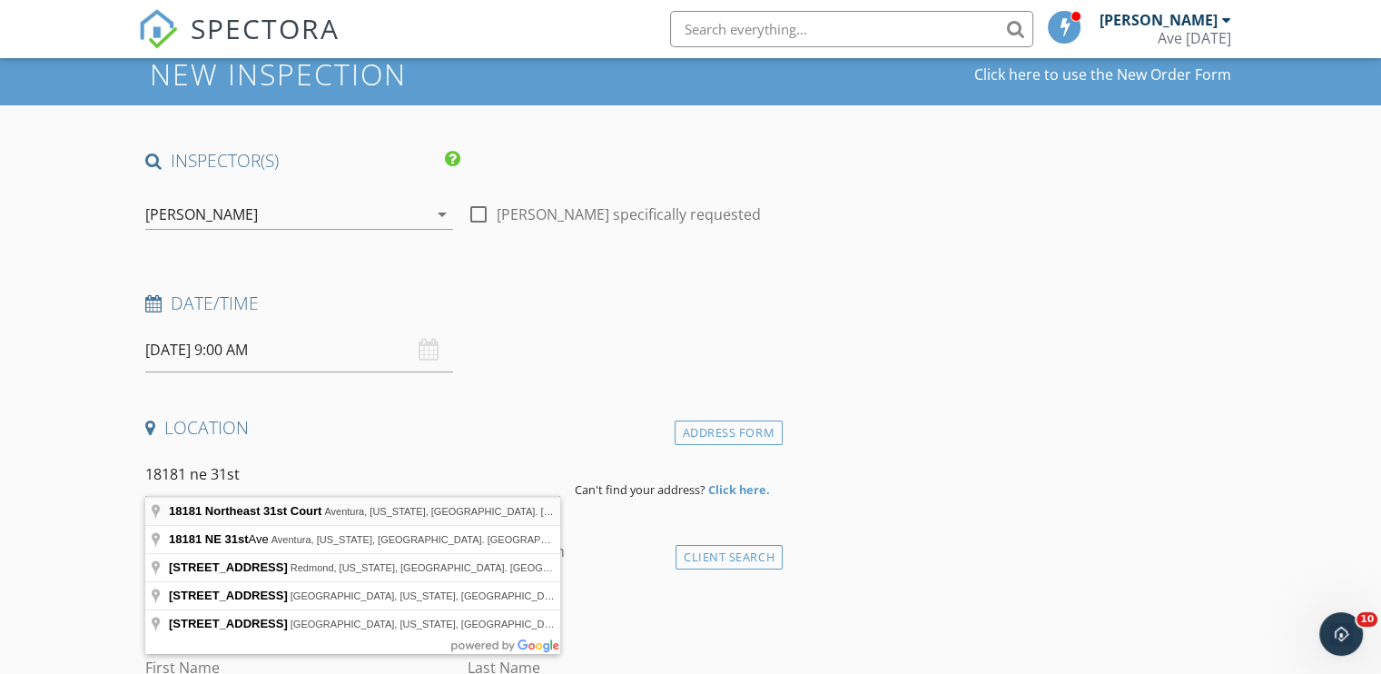
type input "[STREET_ADDRESS][US_STATE] [GEOGRAPHIC_DATA]."
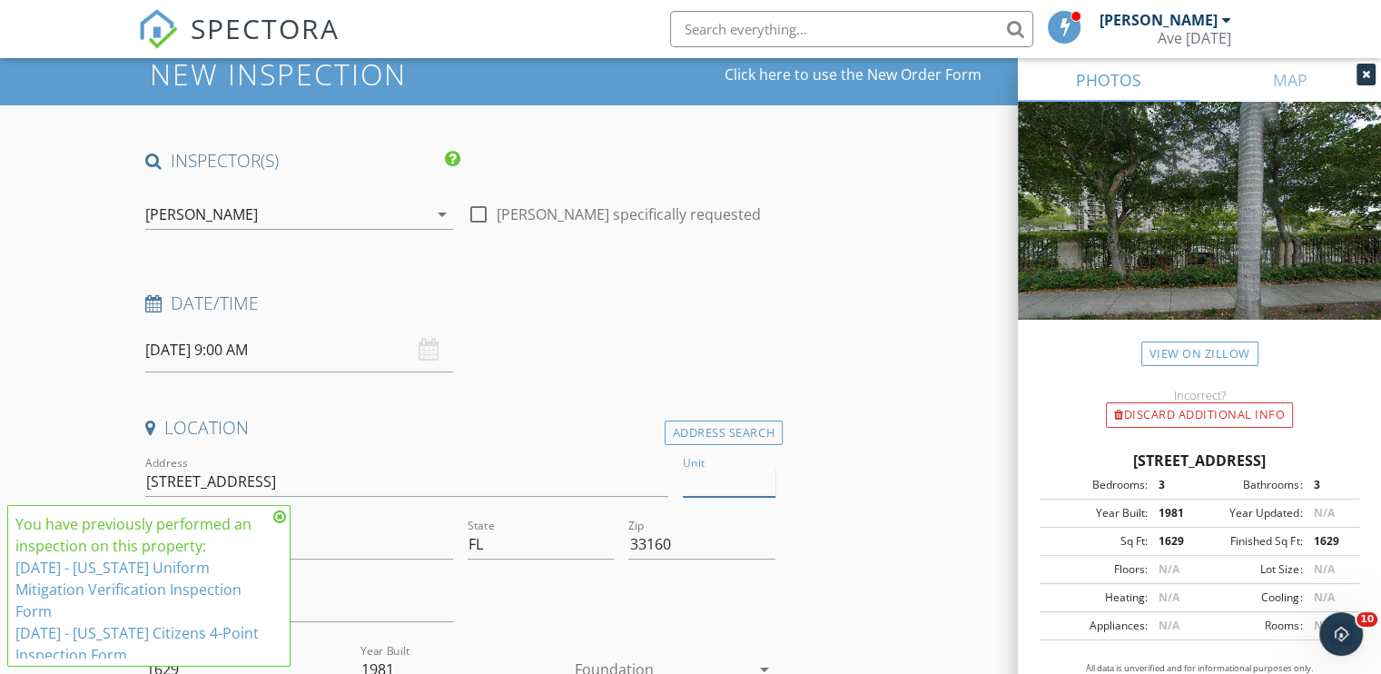
click at [689, 483] on input "Unit" at bounding box center [729, 482] width 93 height 30
type input "1501"
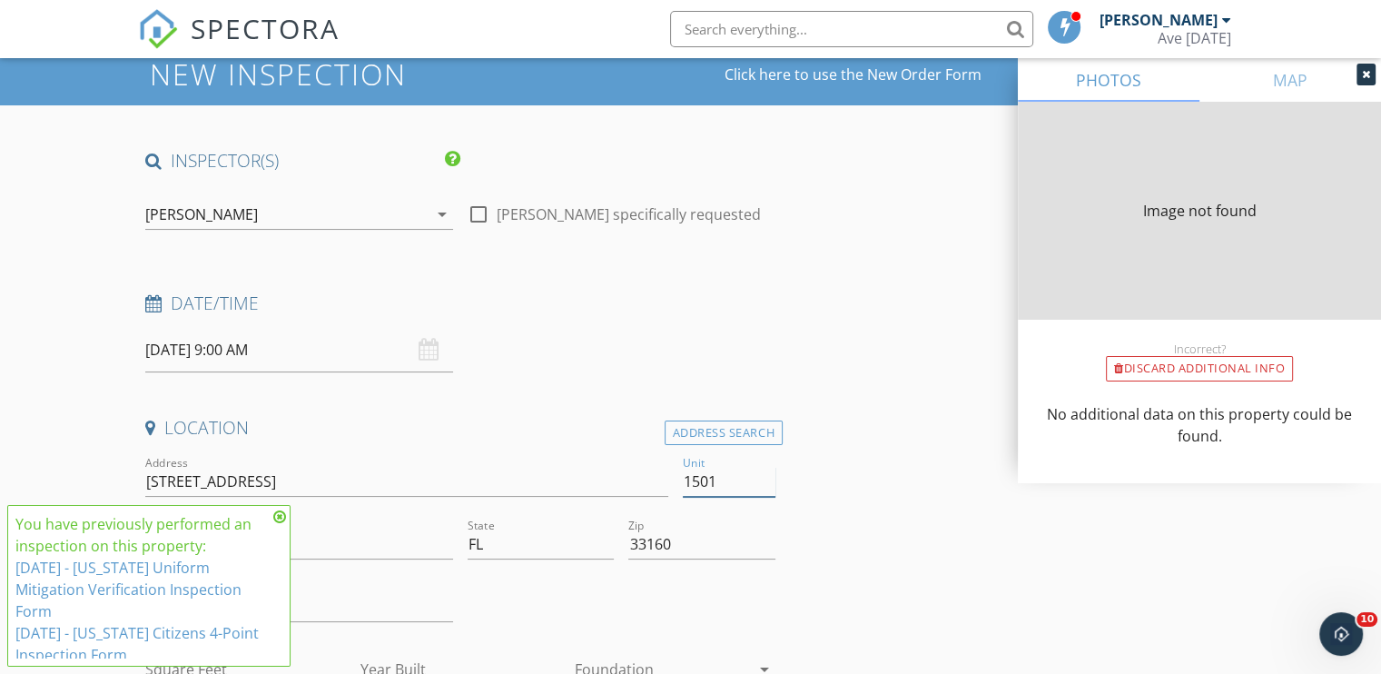
type input "1322"
type input "1981"
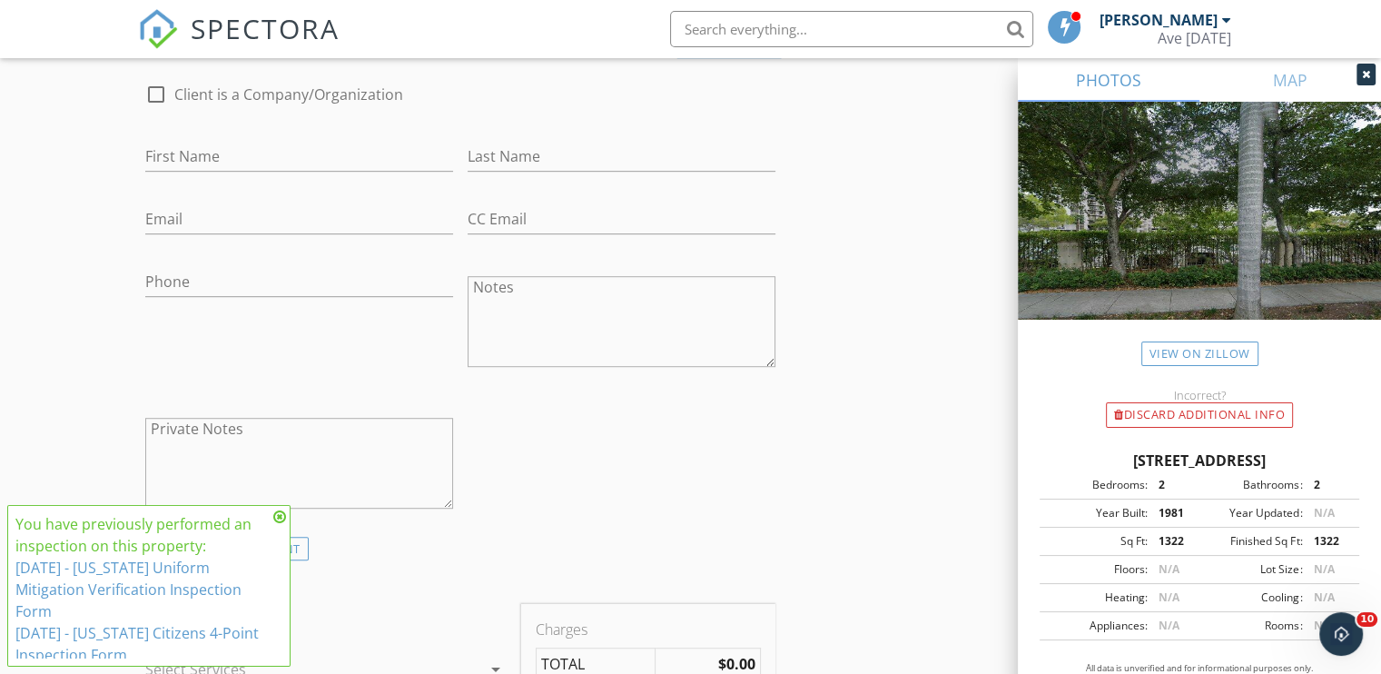
scroll to position [998, 0]
type input "1501"
click at [299, 161] on input "First Name" at bounding box center [299, 159] width 308 height 30
type input "[DEMOGRAPHIC_DATA]"
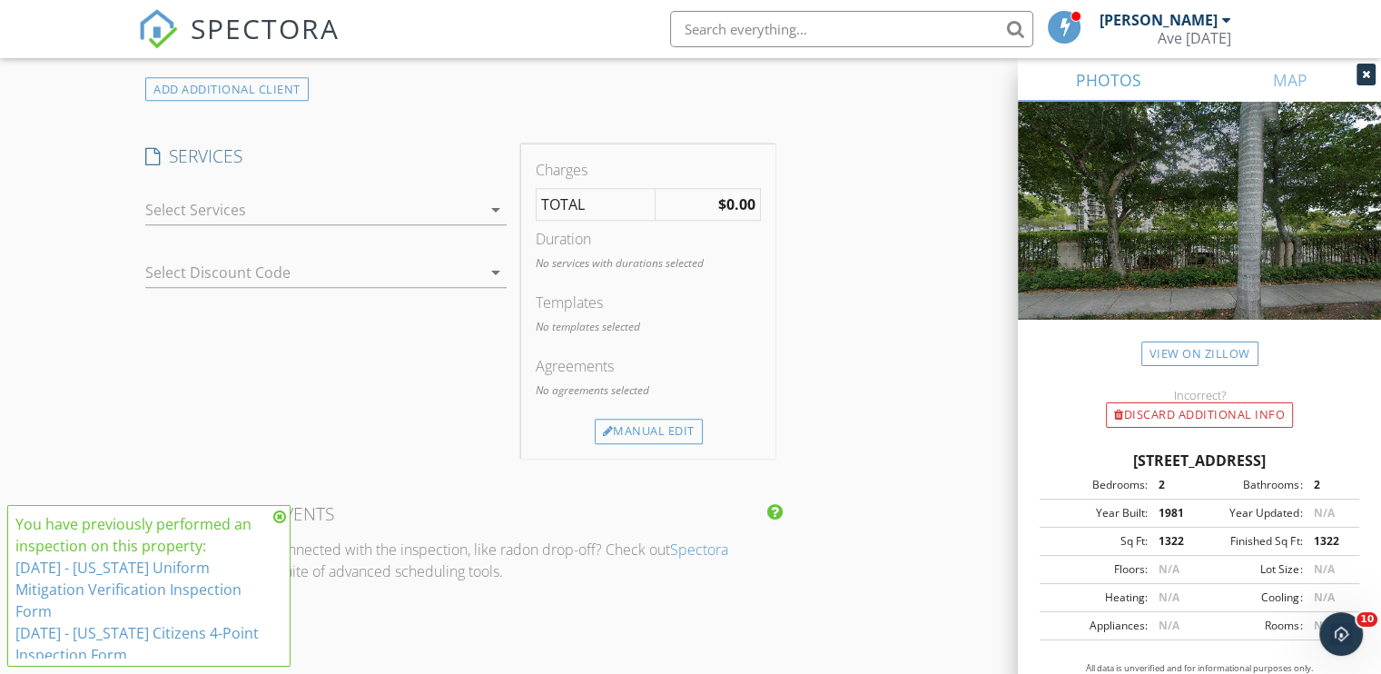
scroll to position [1463, 0]
click at [393, 208] on div at bounding box center [313, 207] width 336 height 29
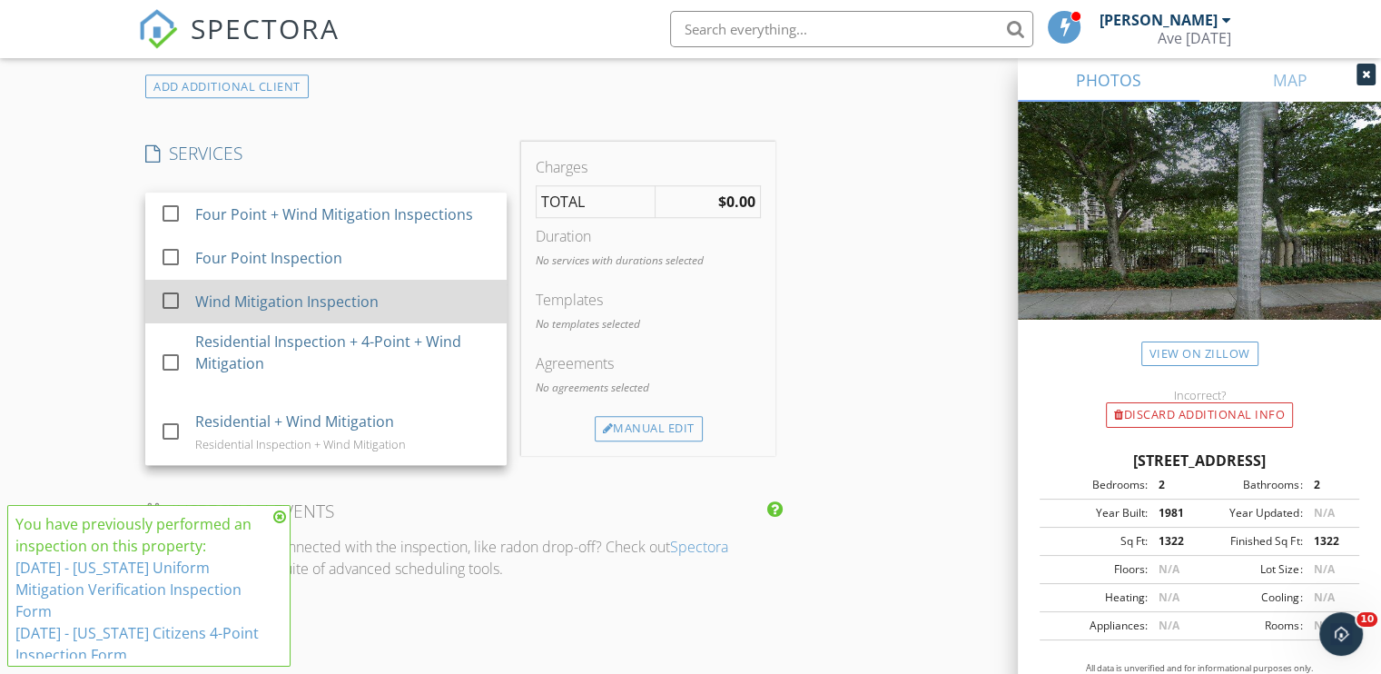
scroll to position [381, 0]
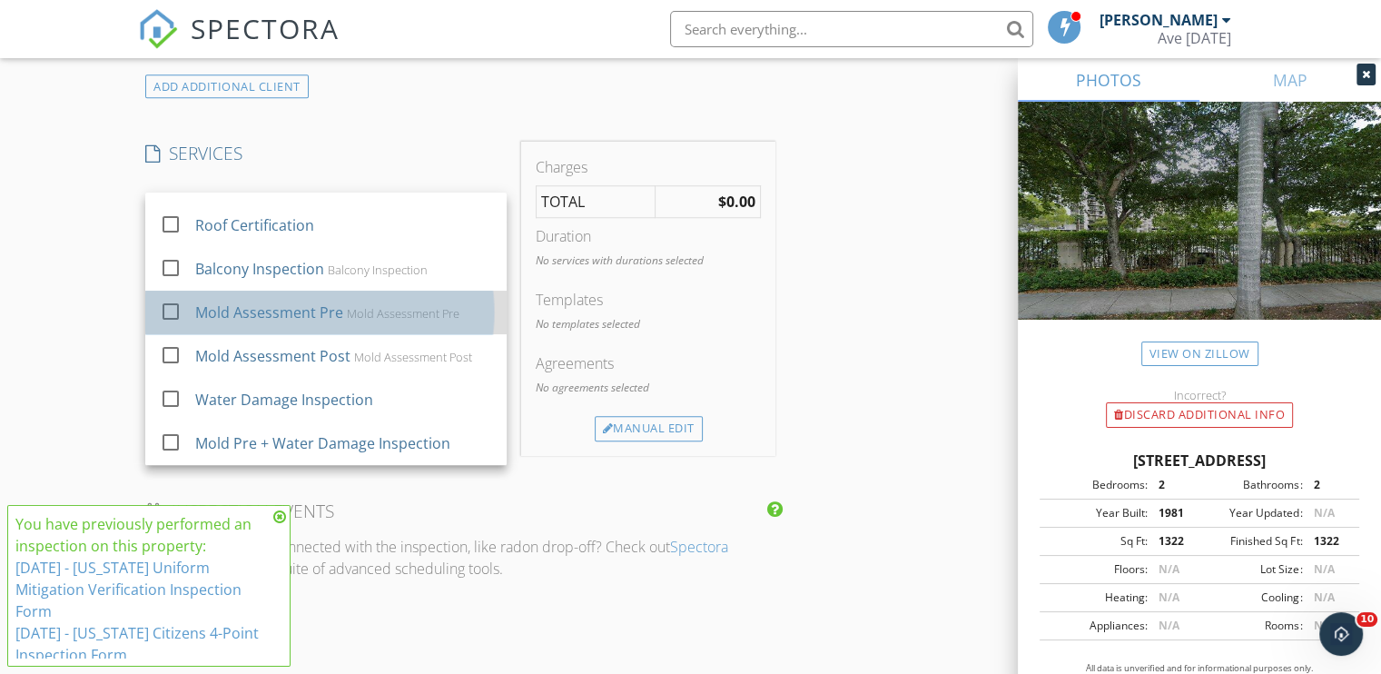
click at [324, 315] on div "Mold Assessment Pre" at bounding box center [269, 313] width 148 height 22
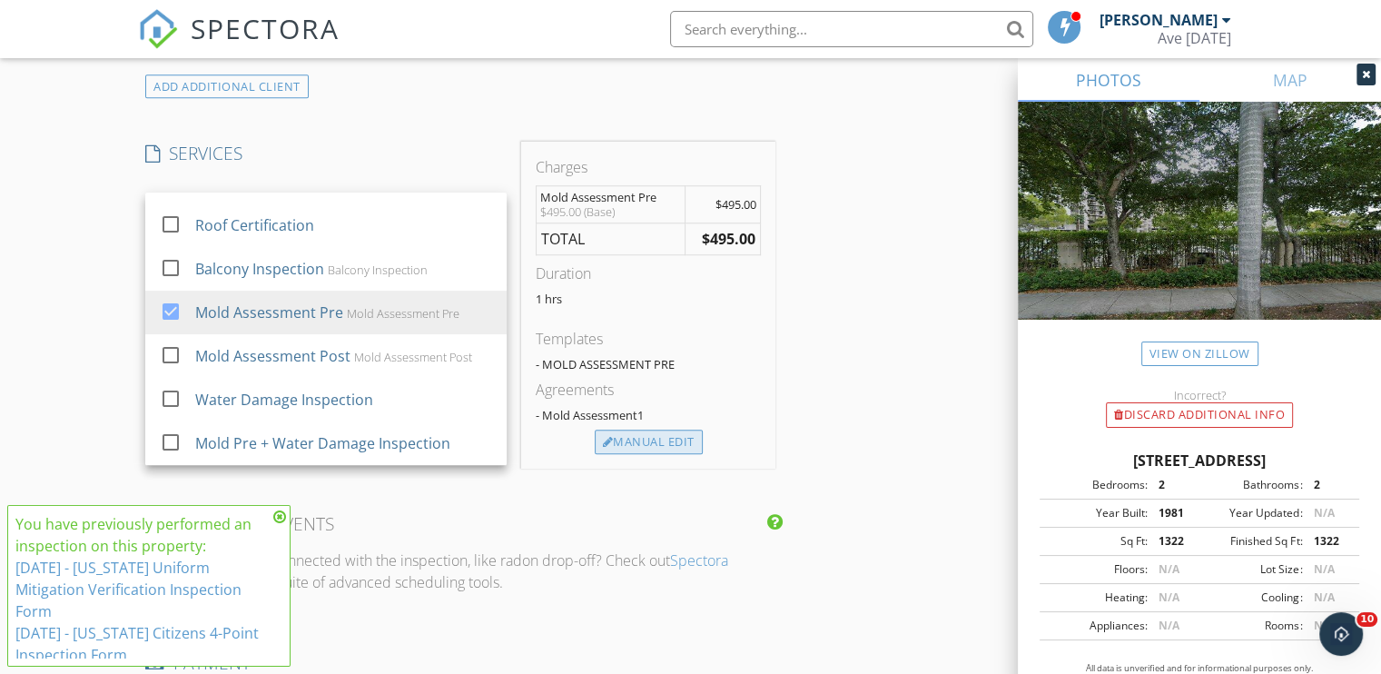
click at [648, 439] on div "Manual Edit" at bounding box center [649, 442] width 108 height 25
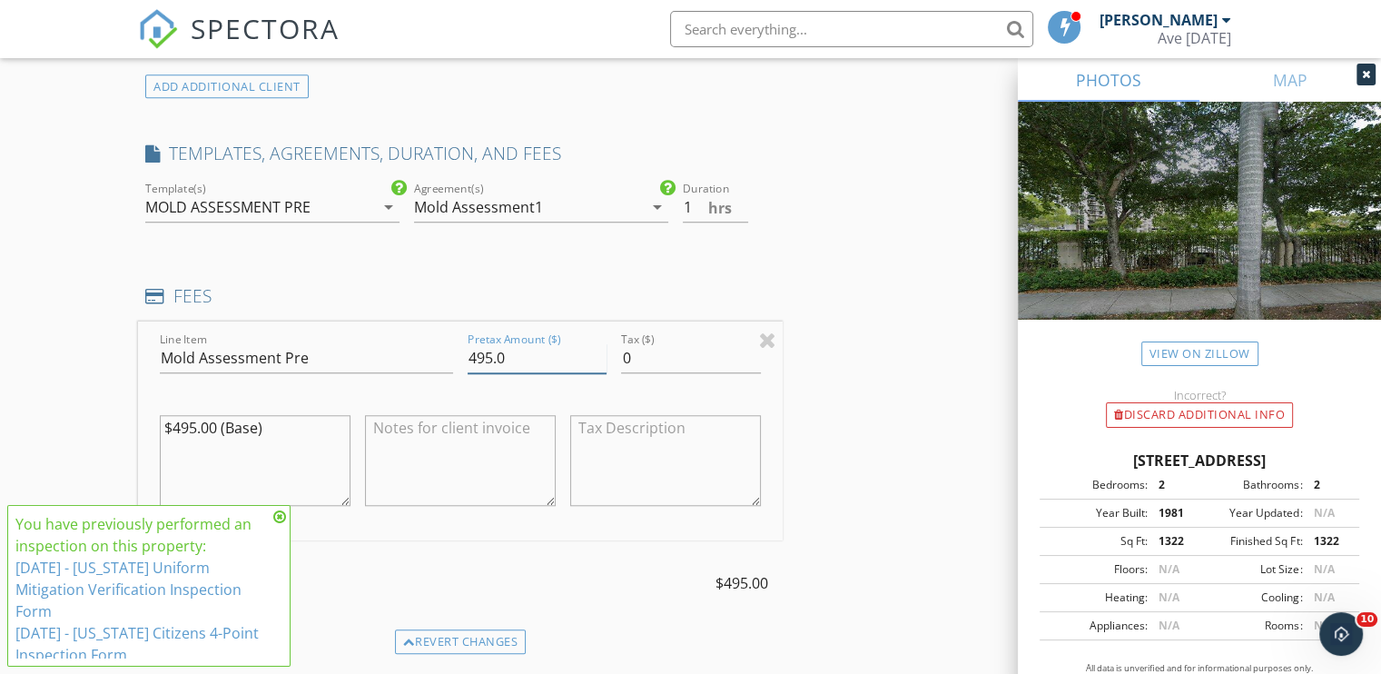
drag, startPoint x: 523, startPoint y: 356, endPoint x: 371, endPoint y: 366, distance: 152.9
click at [371, 366] on div "Line Item Mold Assessment Pre Pretax Amount ($) 495.0 Tax ($) 0 $495.00 (Base)" at bounding box center [460, 431] width 645 height 219
type input "0"
click at [859, 362] on div "INSPECTOR(S) check_box Ismael Juncos PRIMARY Ismael Juncos arrow_drop_down chec…" at bounding box center [690, 392] width 1105 height 3176
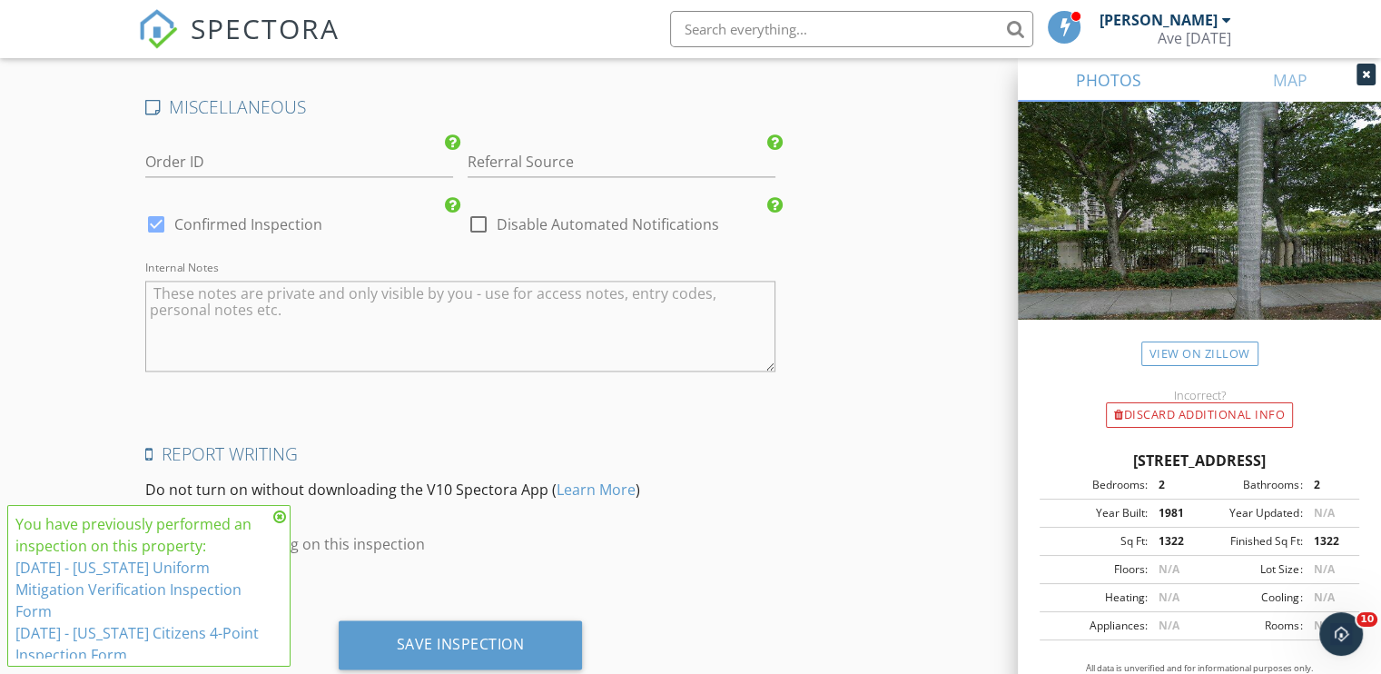
scroll to position [2807, 0]
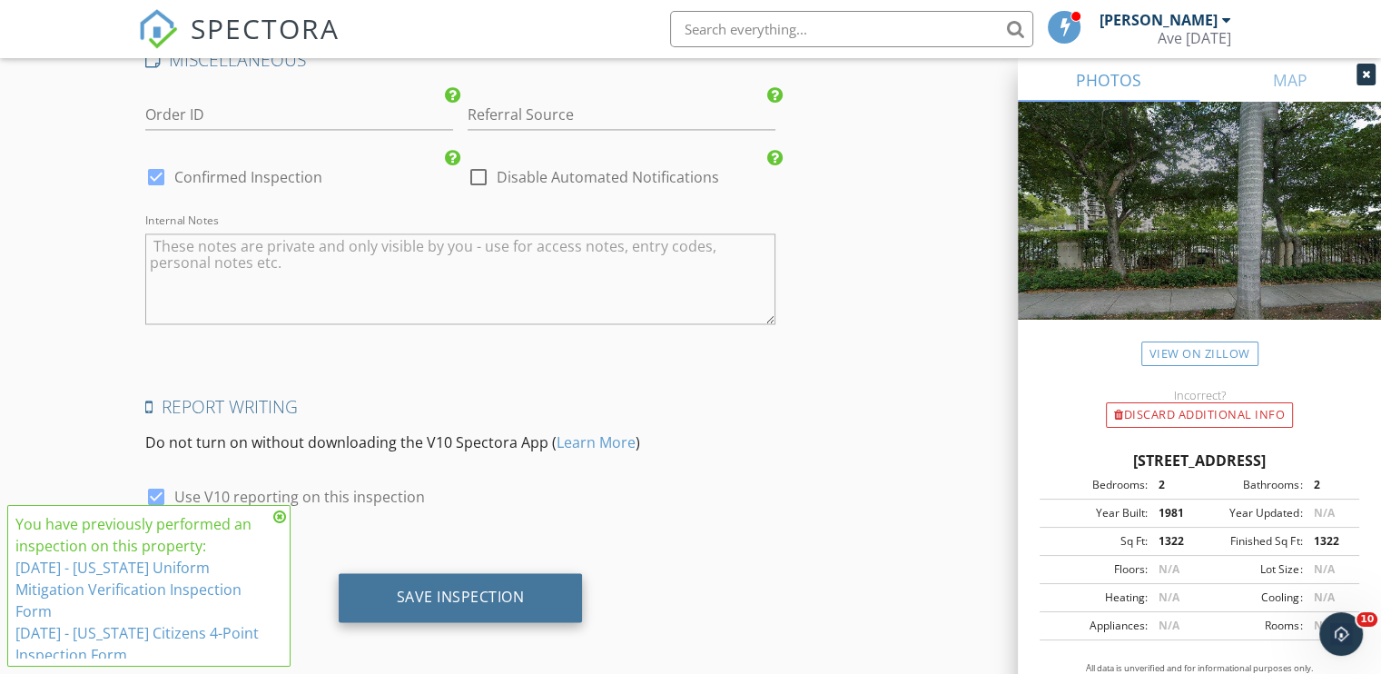
click at [482, 588] on div "Save Inspection" at bounding box center [461, 597] width 128 height 18
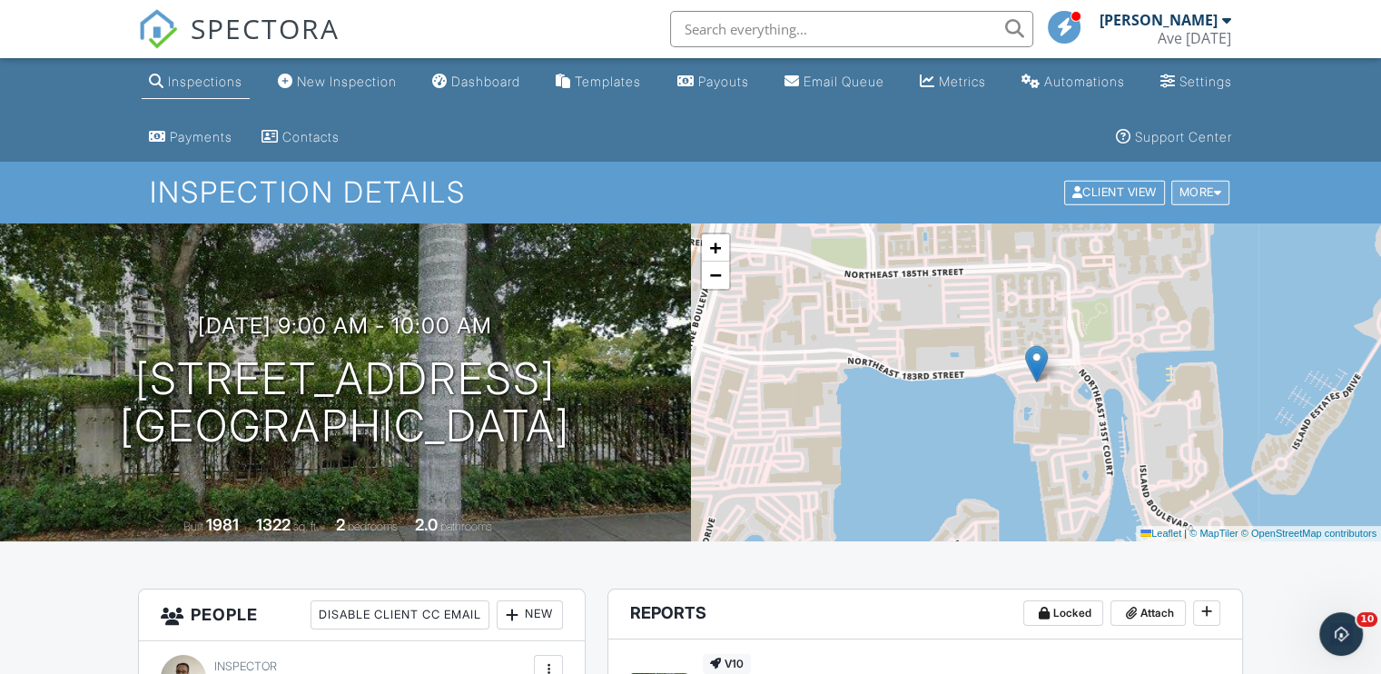
click at [1189, 186] on div "More" at bounding box center [1201, 193] width 59 height 25
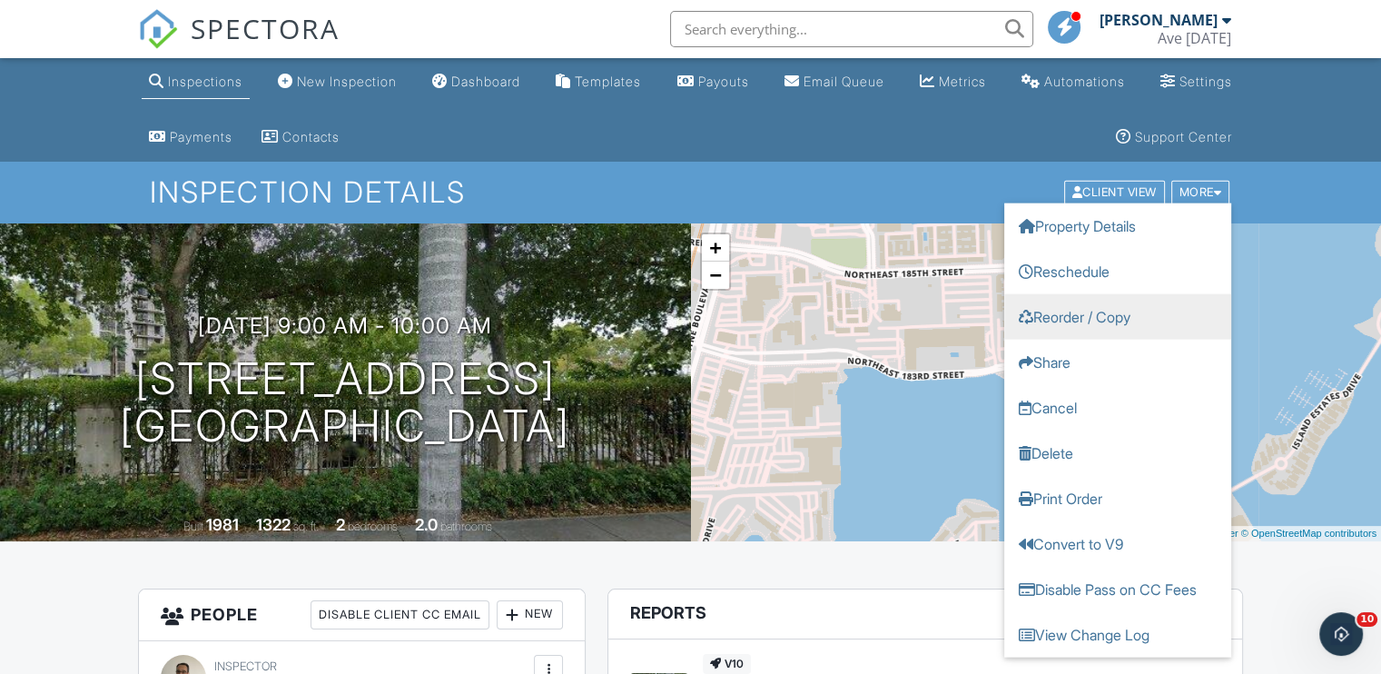
click at [1110, 317] on link "Reorder / Copy" at bounding box center [1118, 316] width 227 height 45
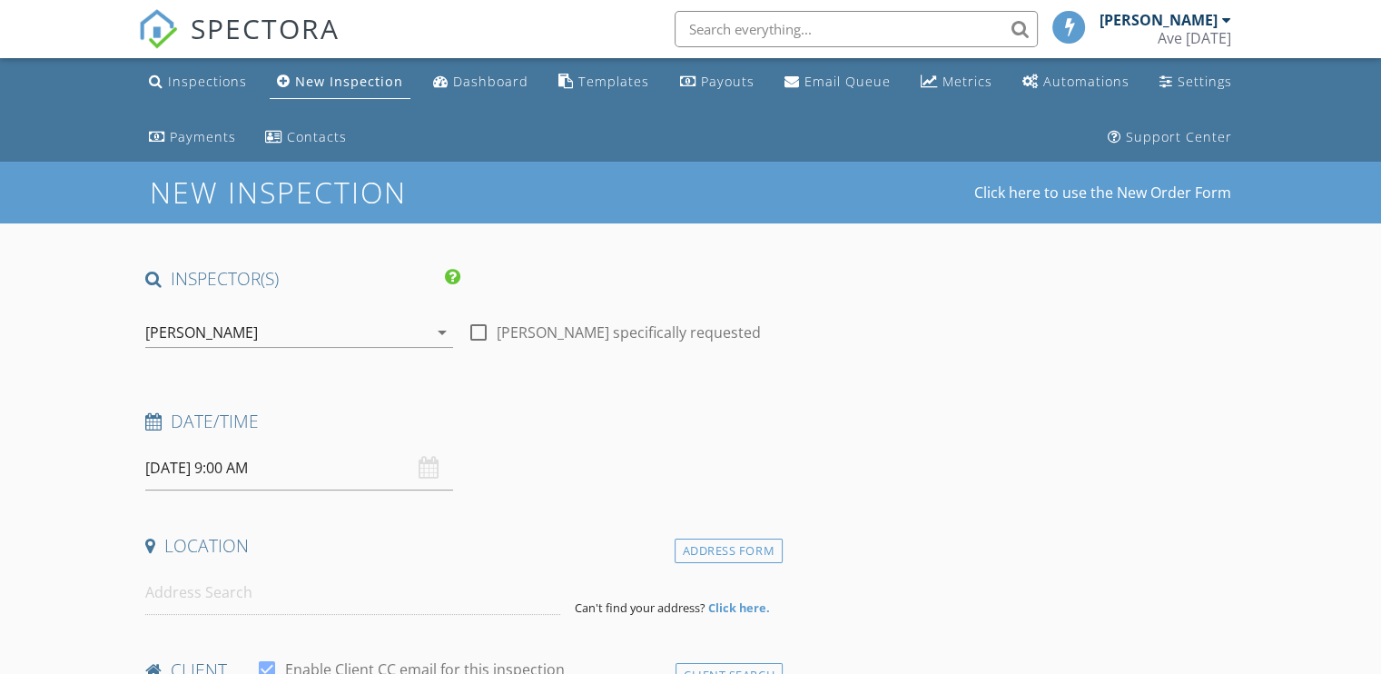
type input "[DEMOGRAPHIC_DATA]"
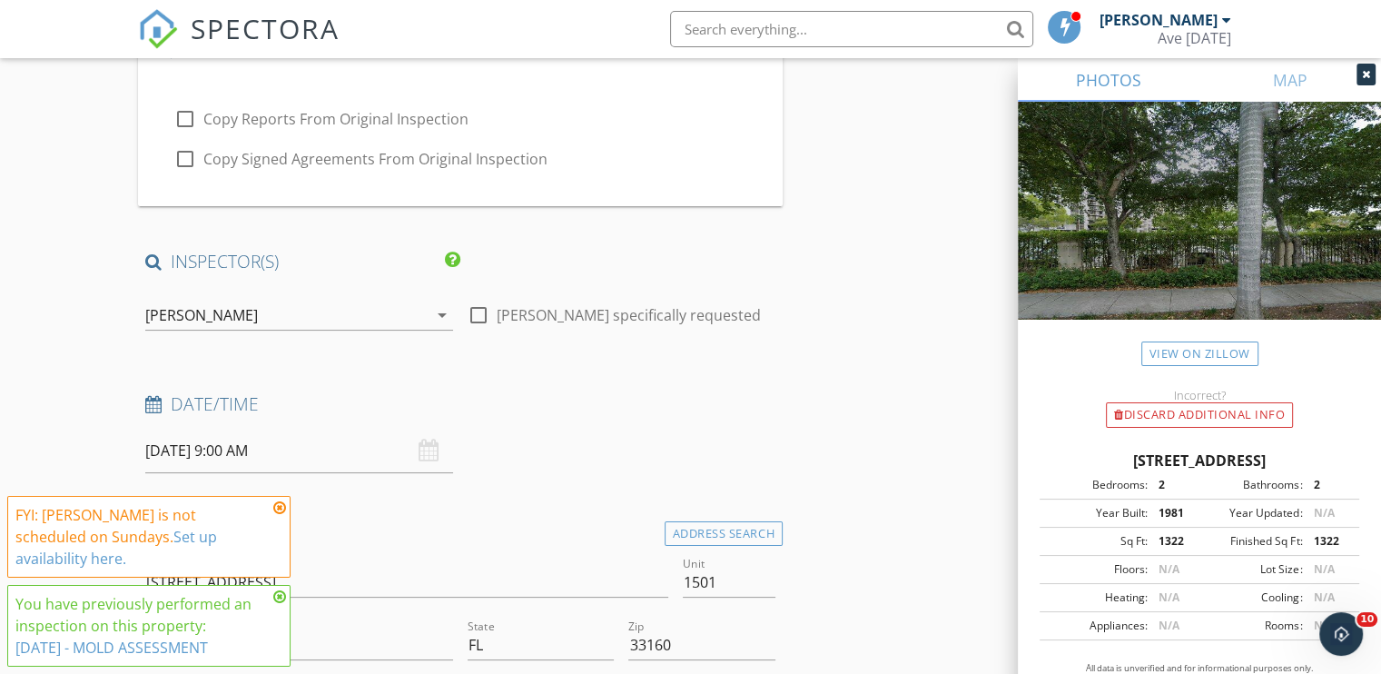
scroll to position [229, 0]
click at [207, 449] on input "09/28/2025 9:00 AM" at bounding box center [299, 450] width 308 height 45
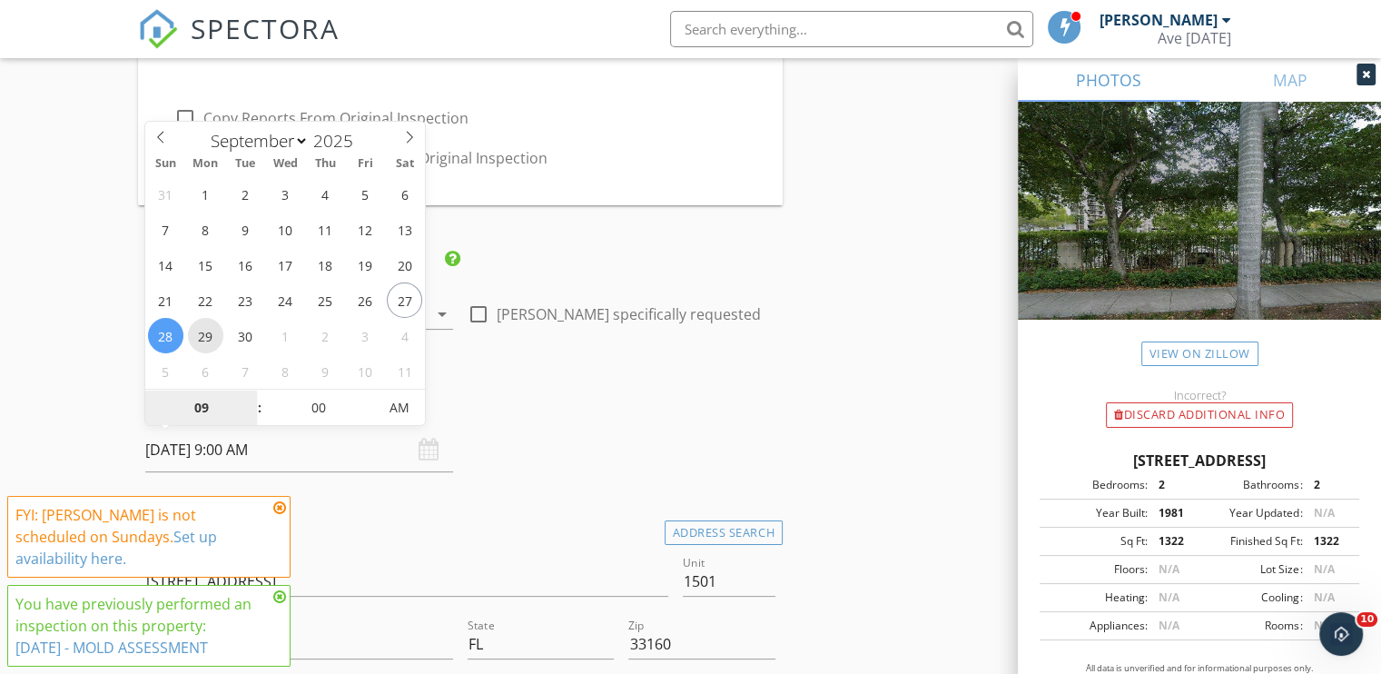
type input "09/29/2025 9:00 AM"
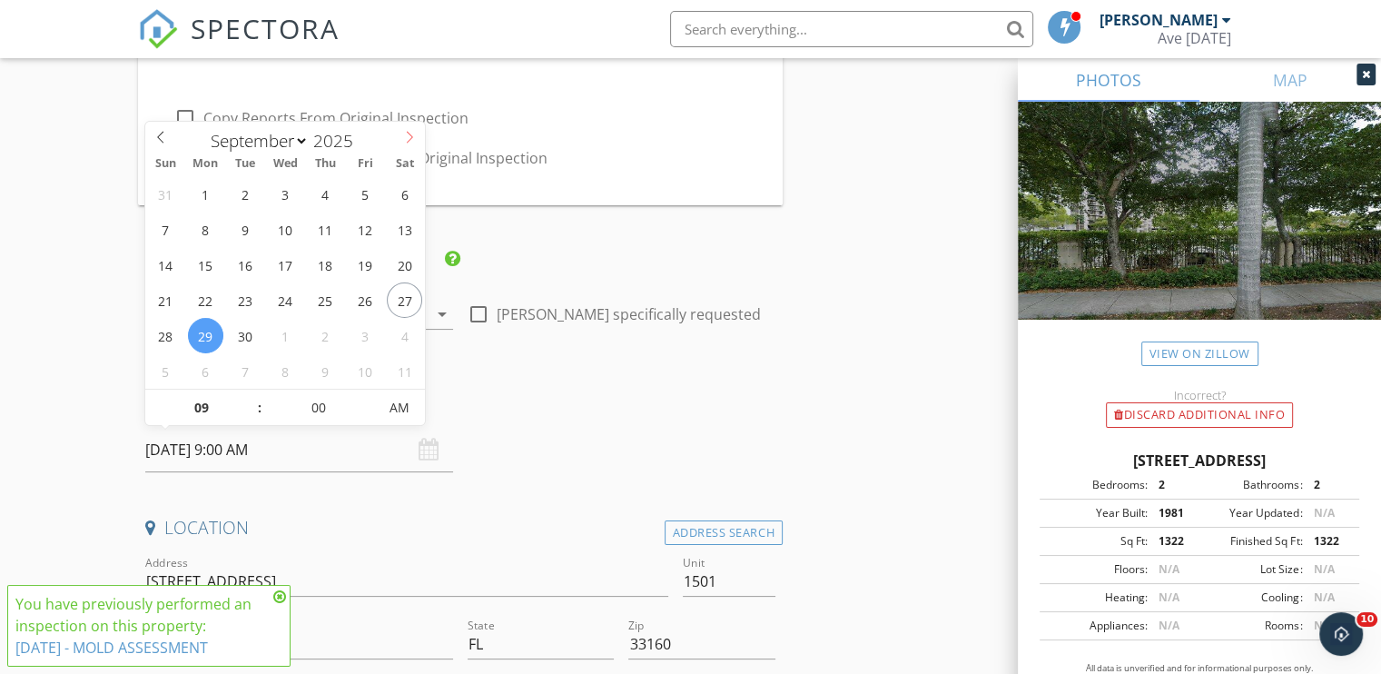
select select "9"
click at [410, 139] on icon at bounding box center [409, 137] width 13 height 13
type input "10/02/2025 9:00 AM"
select select "8"
click at [159, 137] on icon at bounding box center [160, 137] width 13 height 13
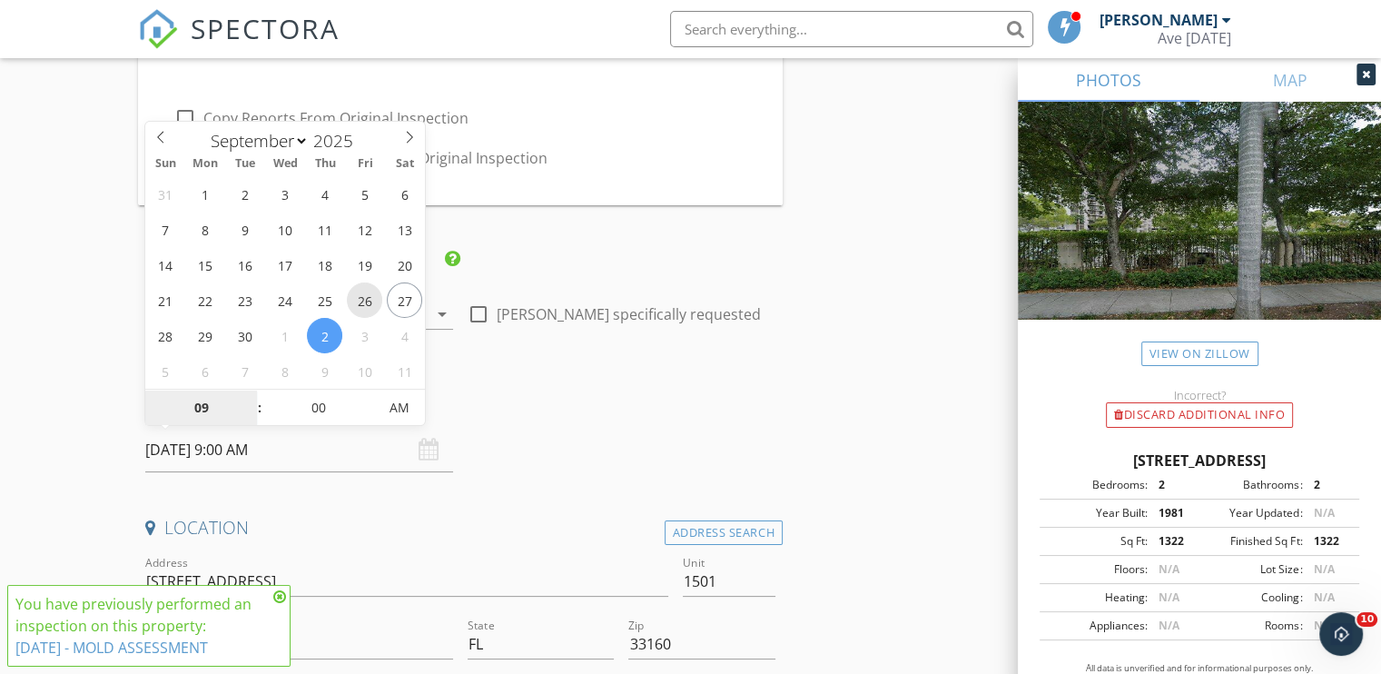
type input "09/26/2025 9:00 AM"
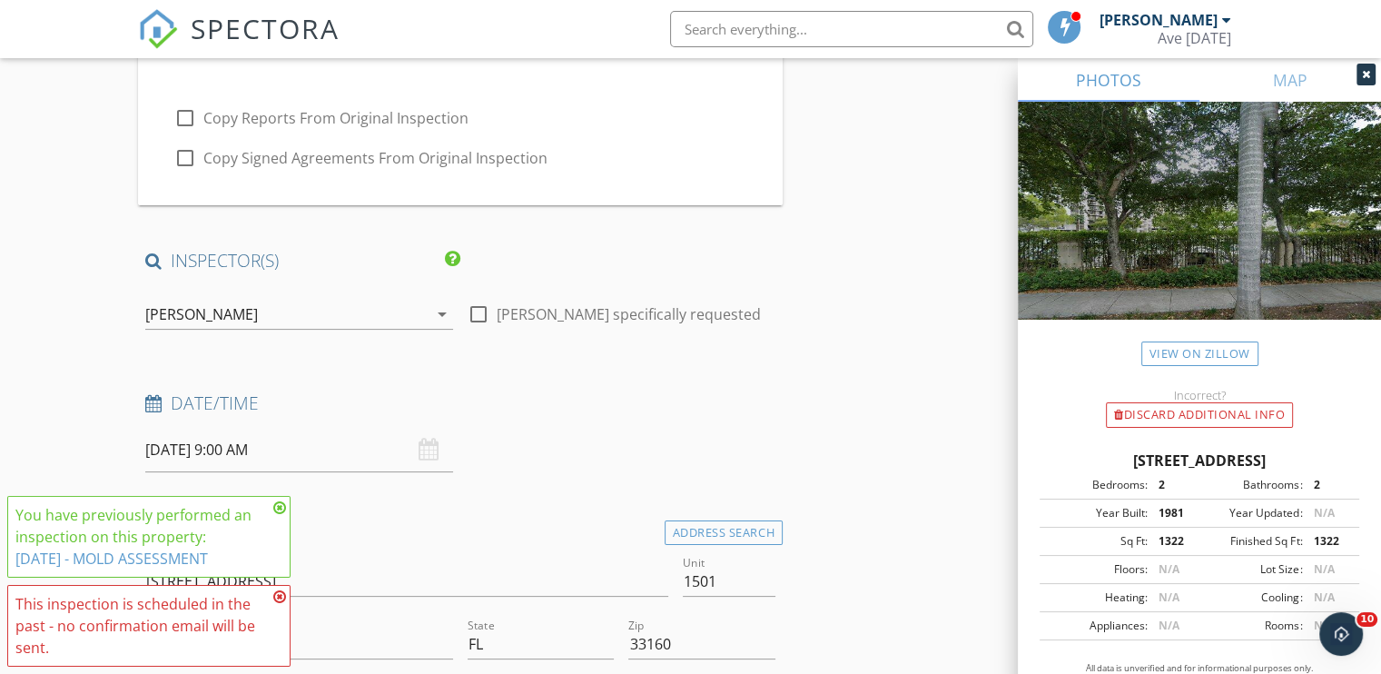
click at [572, 410] on h4 "Date/Time" at bounding box center [460, 403] width 630 height 24
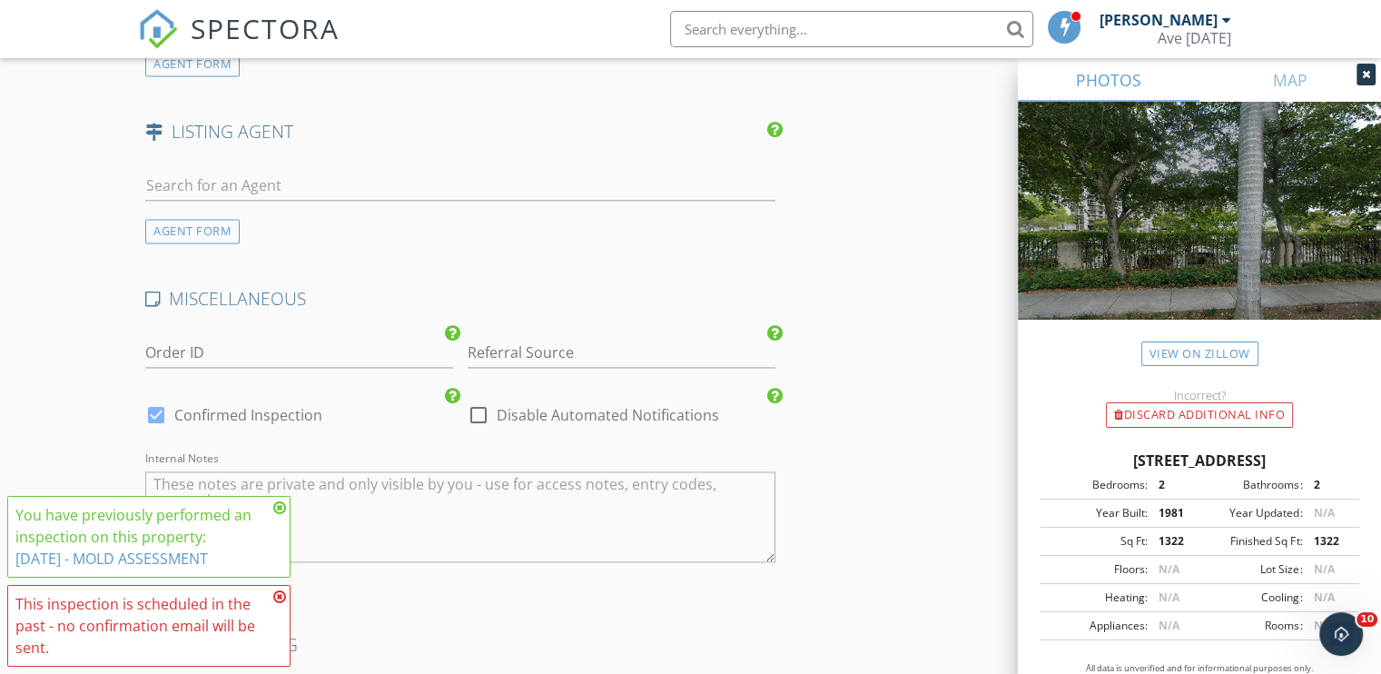
scroll to position [2823, 0]
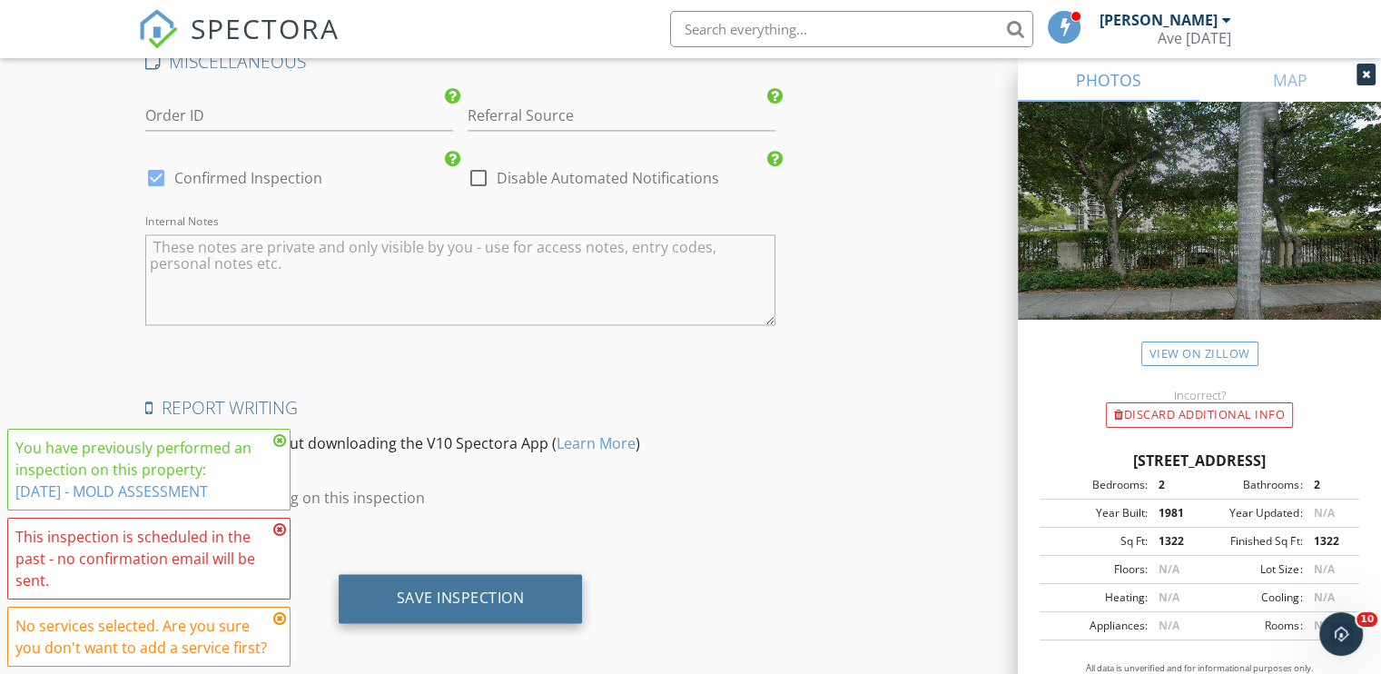
click at [462, 592] on div "Save Inspection" at bounding box center [461, 598] width 128 height 18
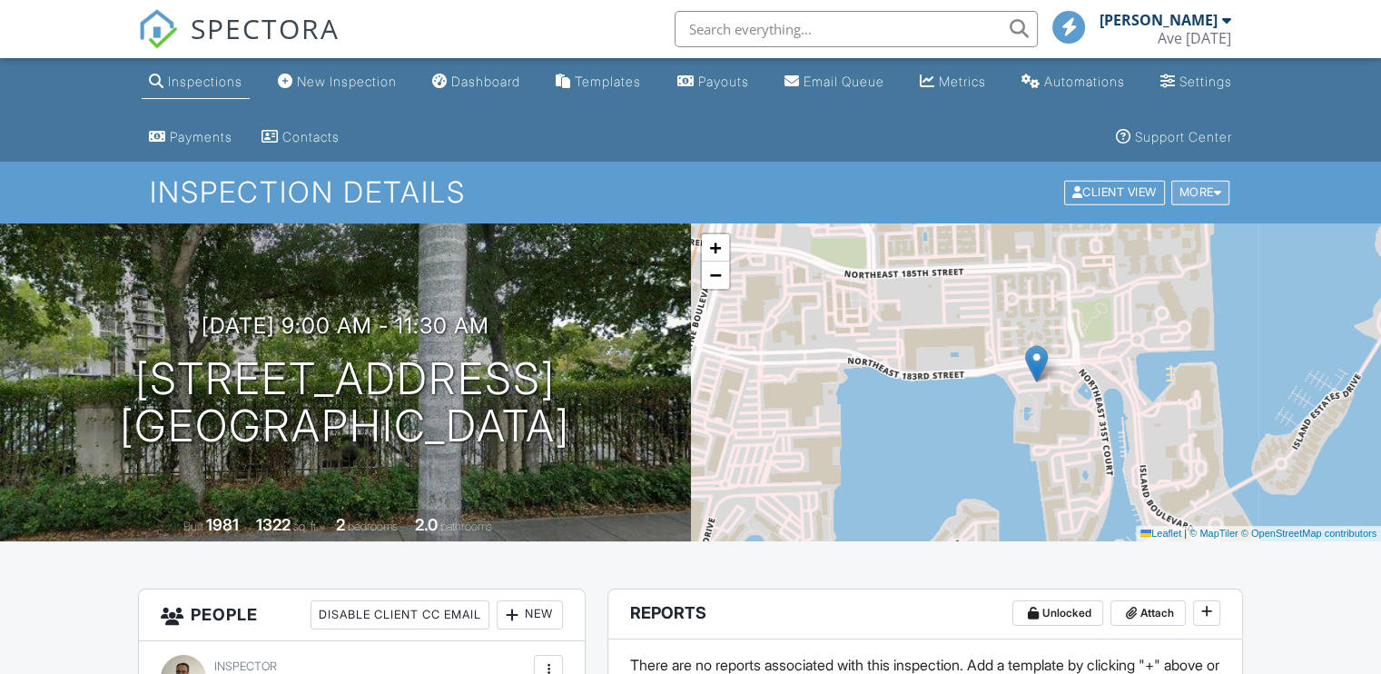
click at [1205, 185] on div "More" at bounding box center [1201, 193] width 59 height 25
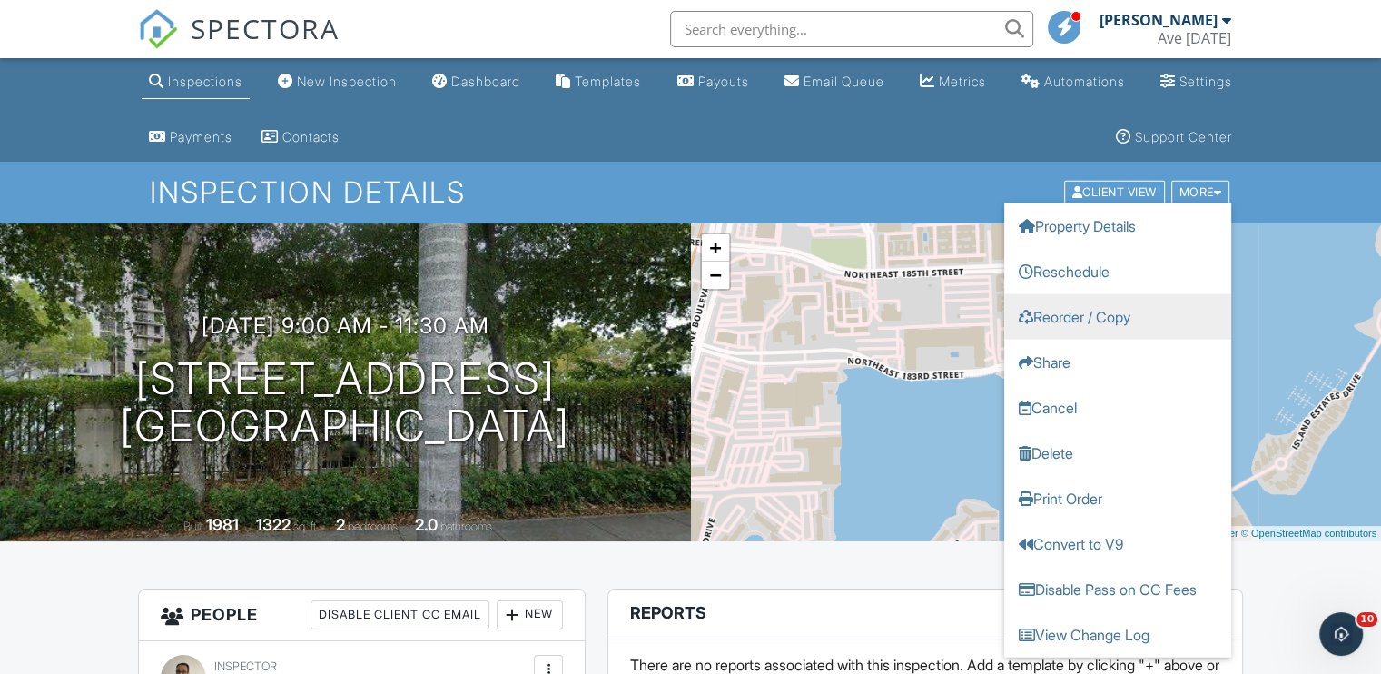
click at [1112, 312] on link "Reorder / Copy" at bounding box center [1118, 316] width 227 height 45
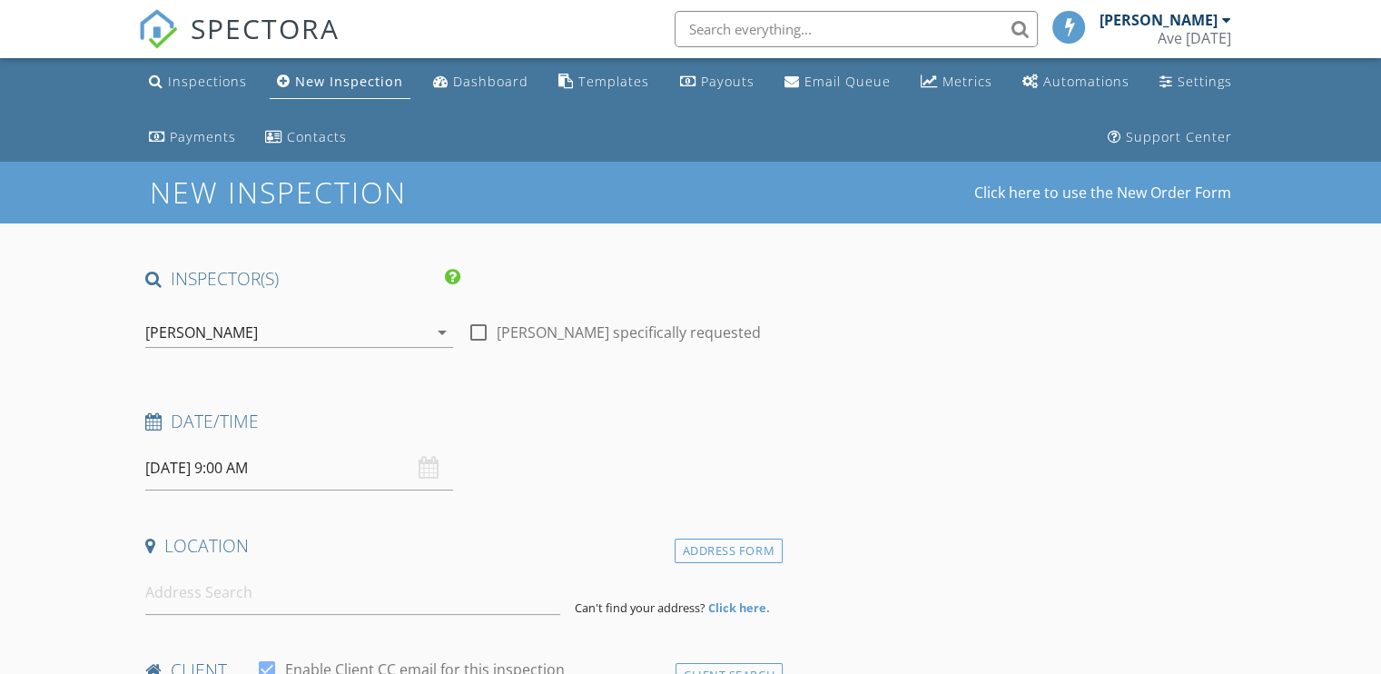
type input "[DEMOGRAPHIC_DATA]"
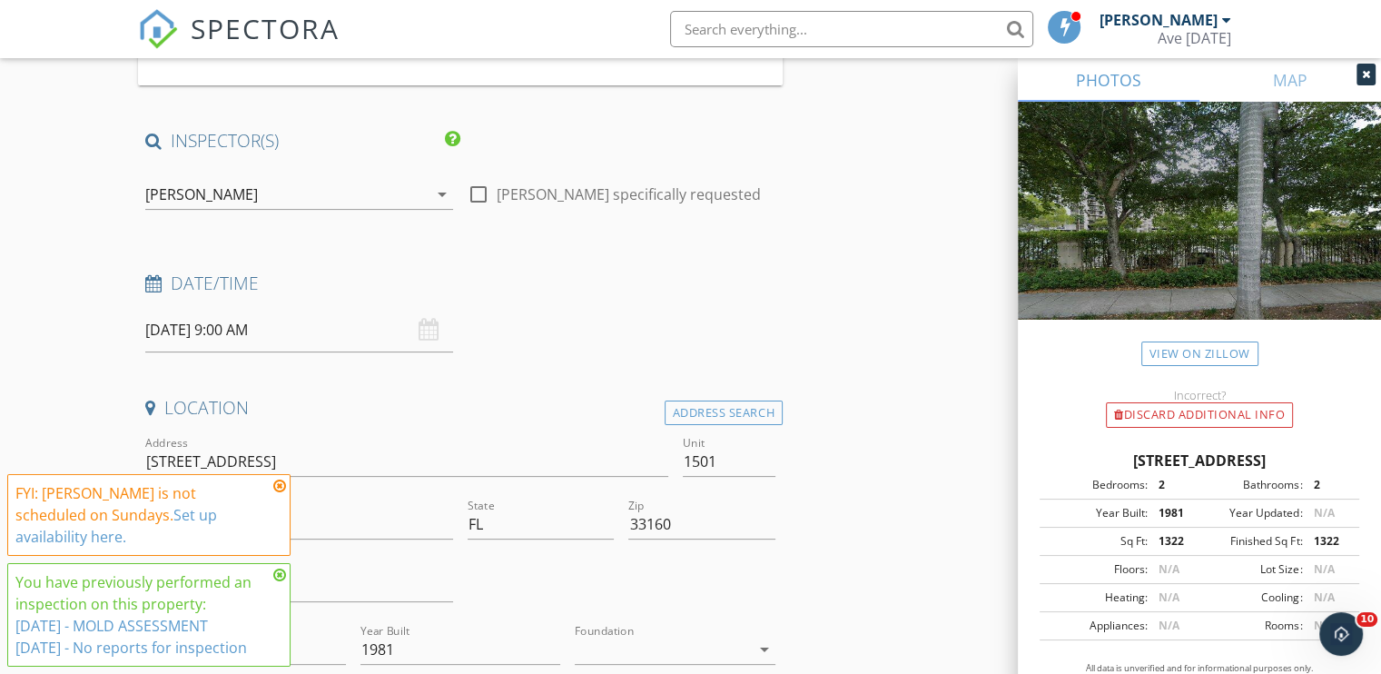
scroll to position [351, 0]
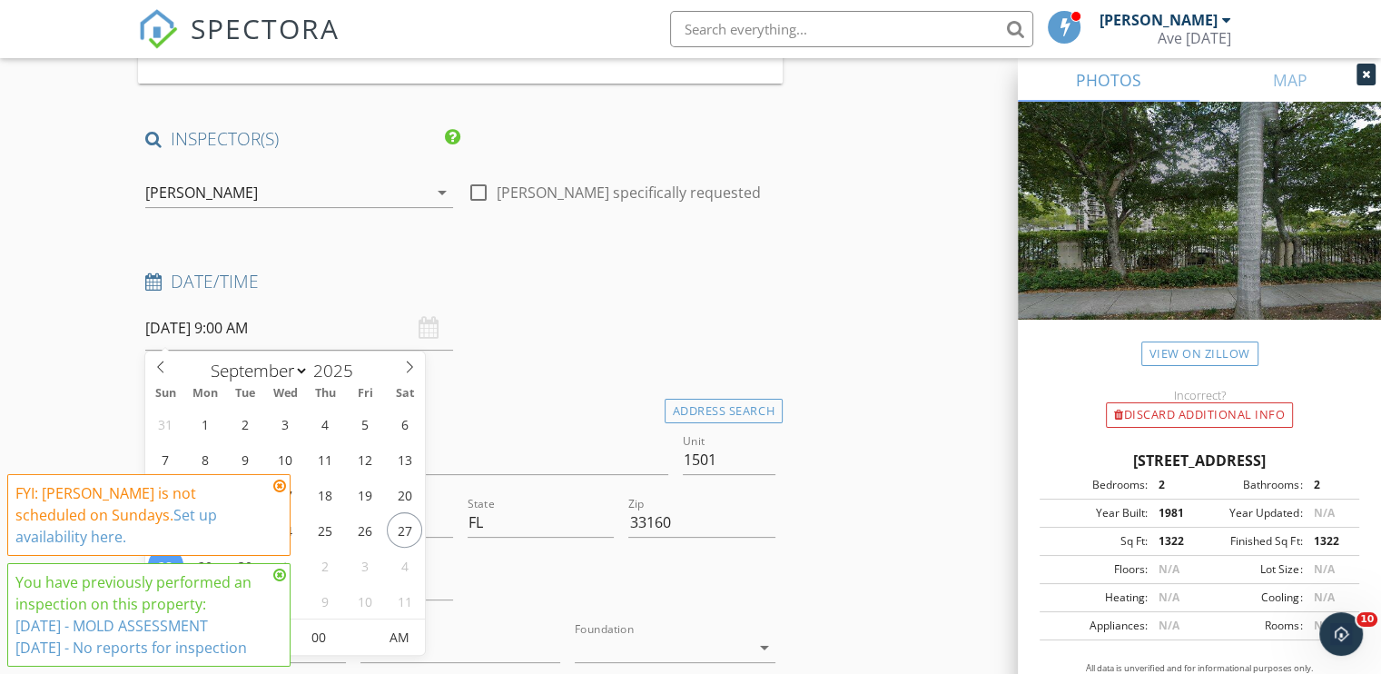
click at [210, 330] on input "09/28/2025 9:00 AM" at bounding box center [299, 328] width 308 height 45
type input "[DATE] 9:00 AM"
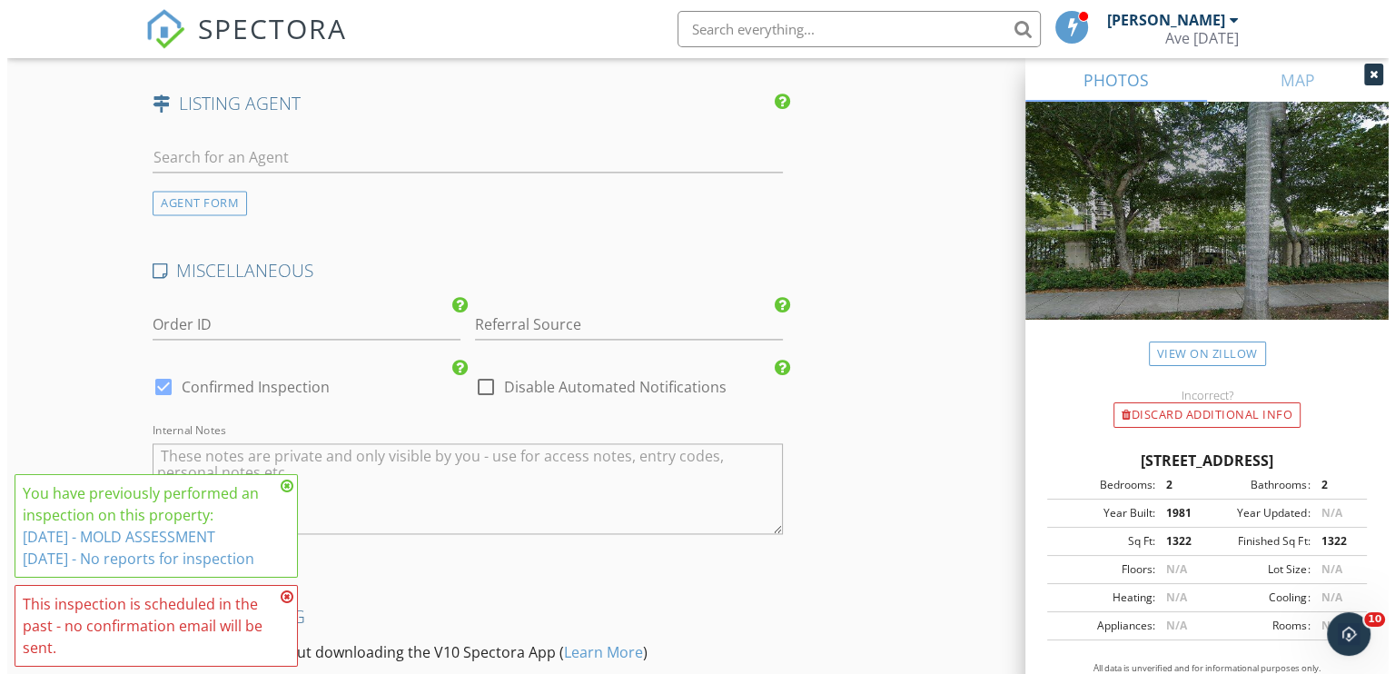
scroll to position [2823, 0]
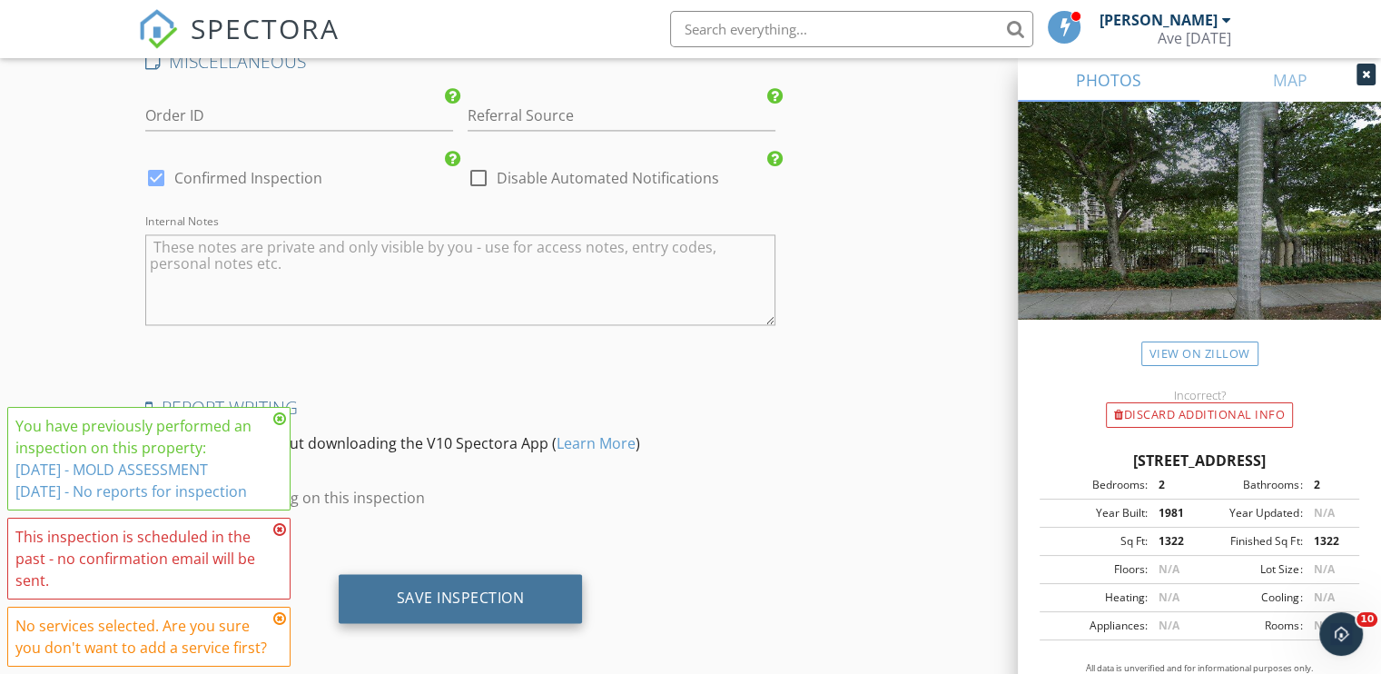
click at [476, 591] on div "Save Inspection" at bounding box center [461, 598] width 128 height 18
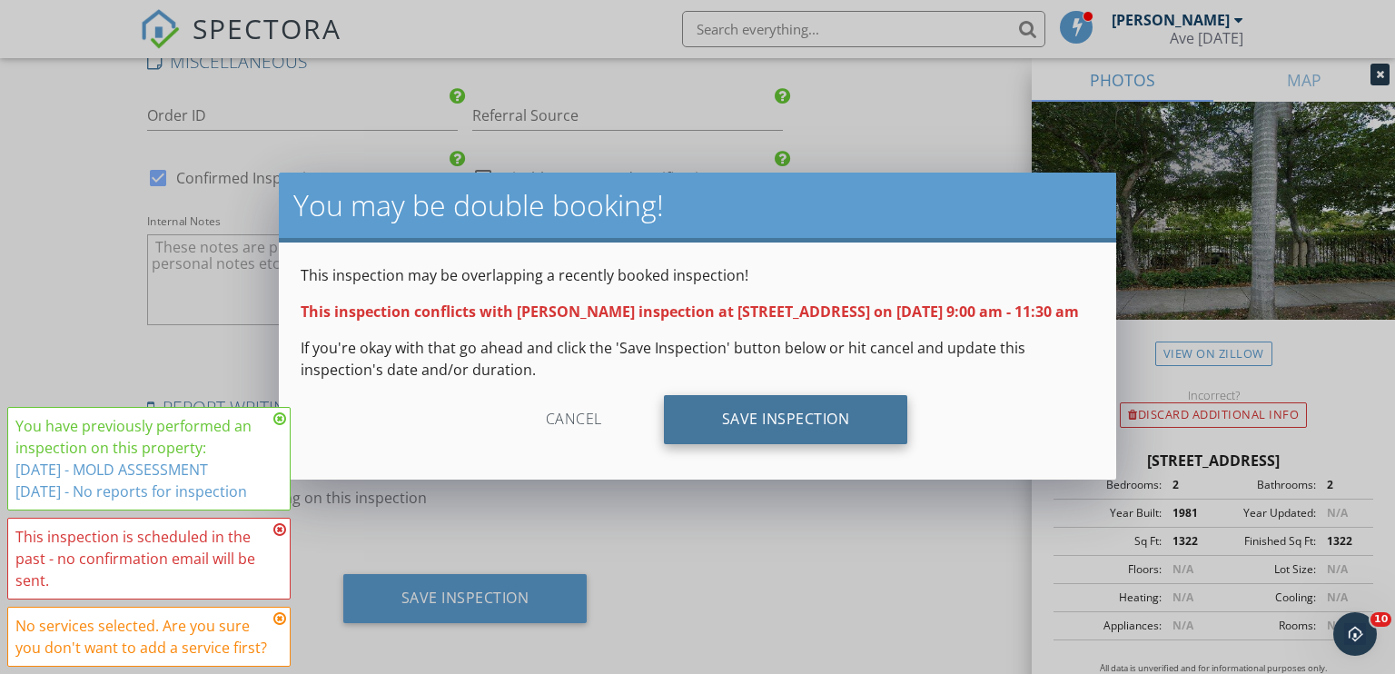
click at [809, 433] on div "Save Inspection" at bounding box center [786, 419] width 244 height 49
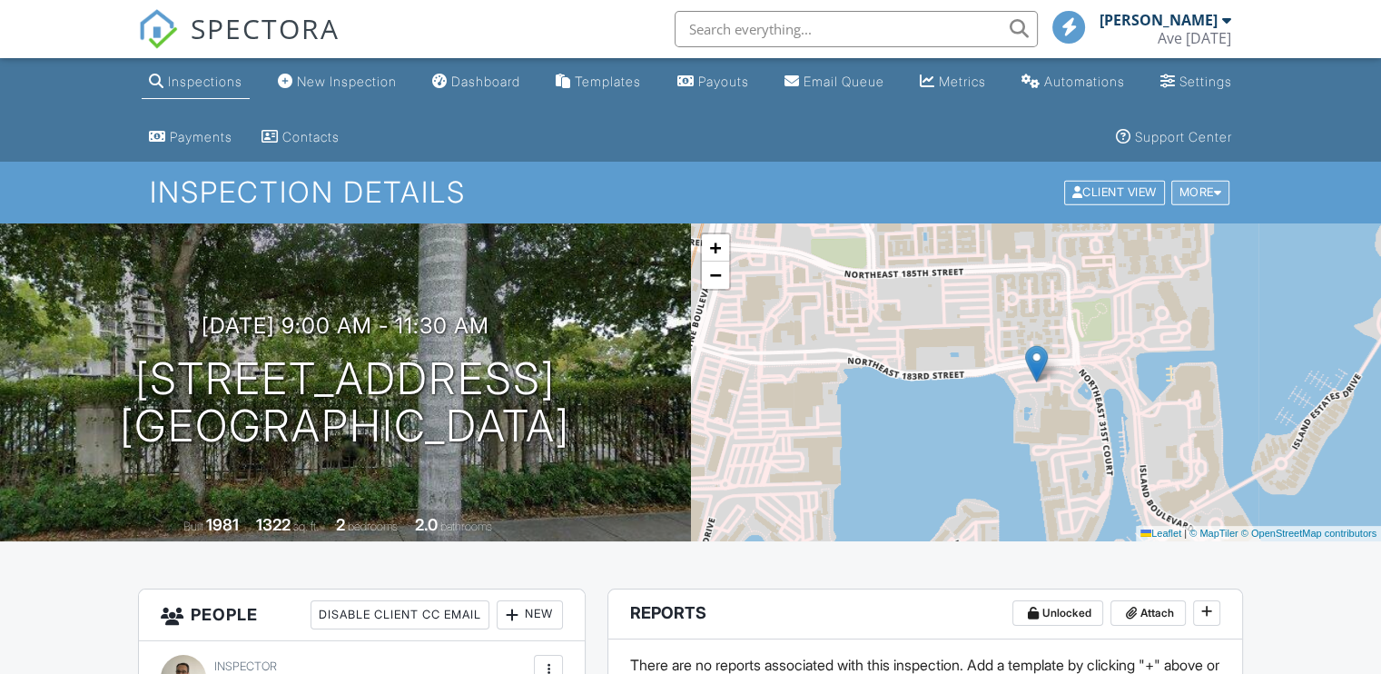
click at [1207, 203] on div "More" at bounding box center [1201, 193] width 59 height 25
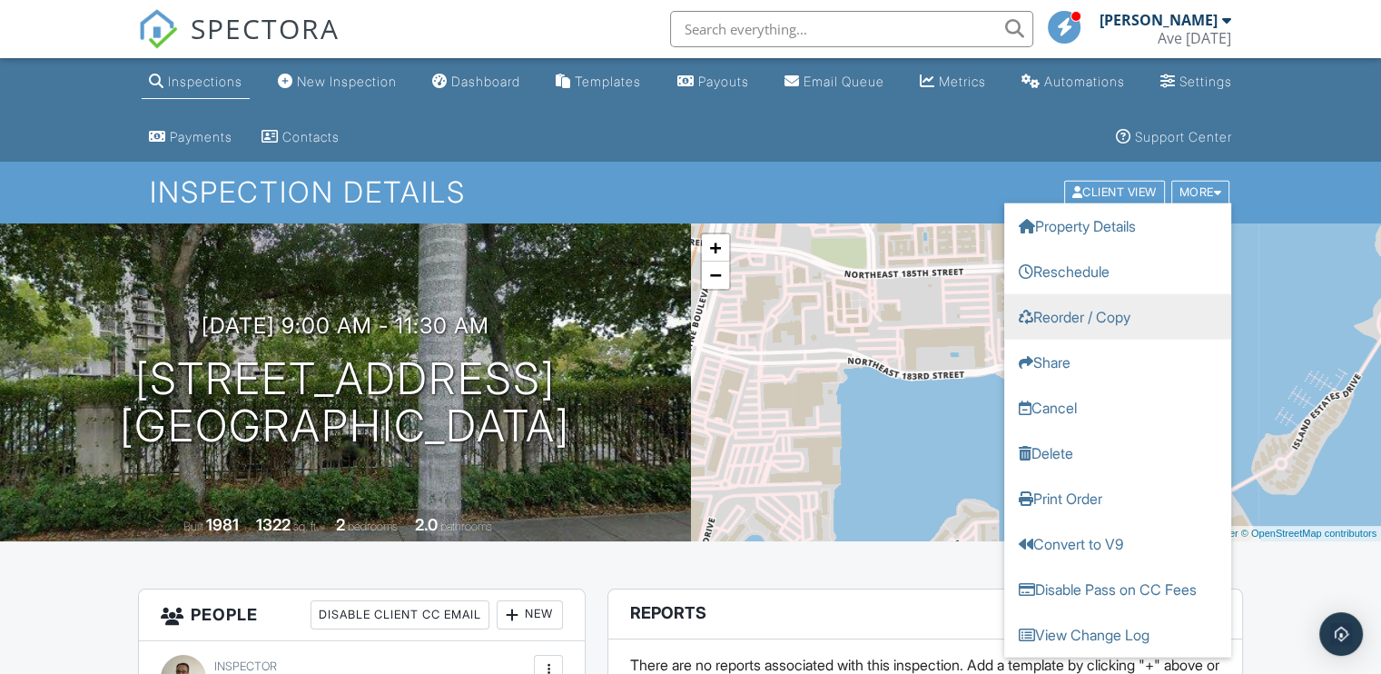
click at [1110, 315] on link "Reorder / Copy" at bounding box center [1118, 316] width 227 height 45
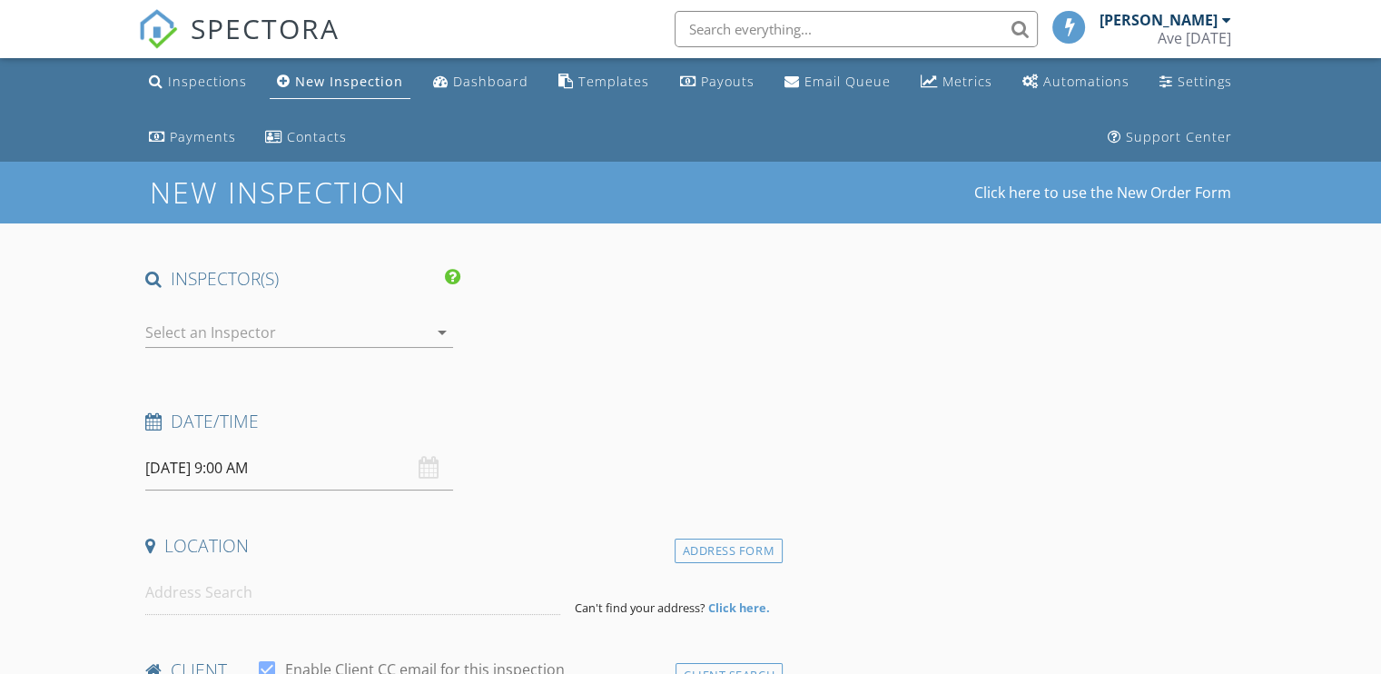
type input "[DEMOGRAPHIC_DATA]"
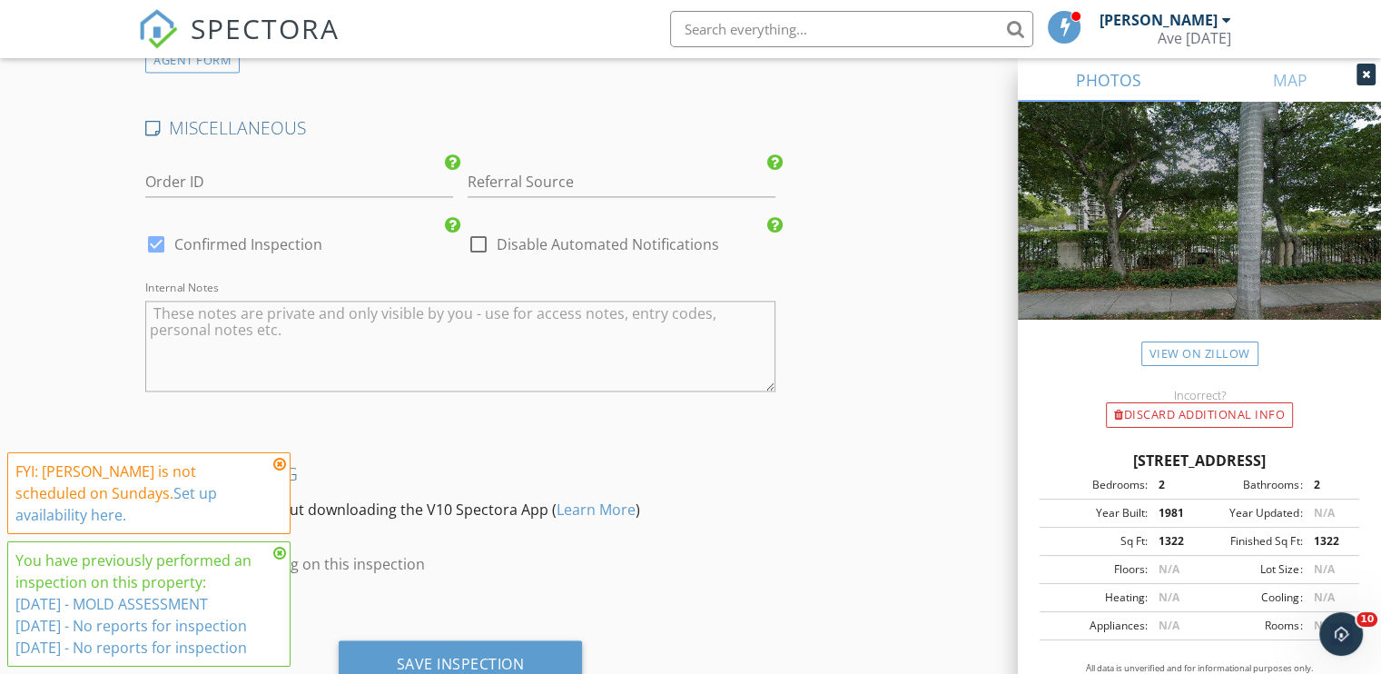
scroll to position [2823, 0]
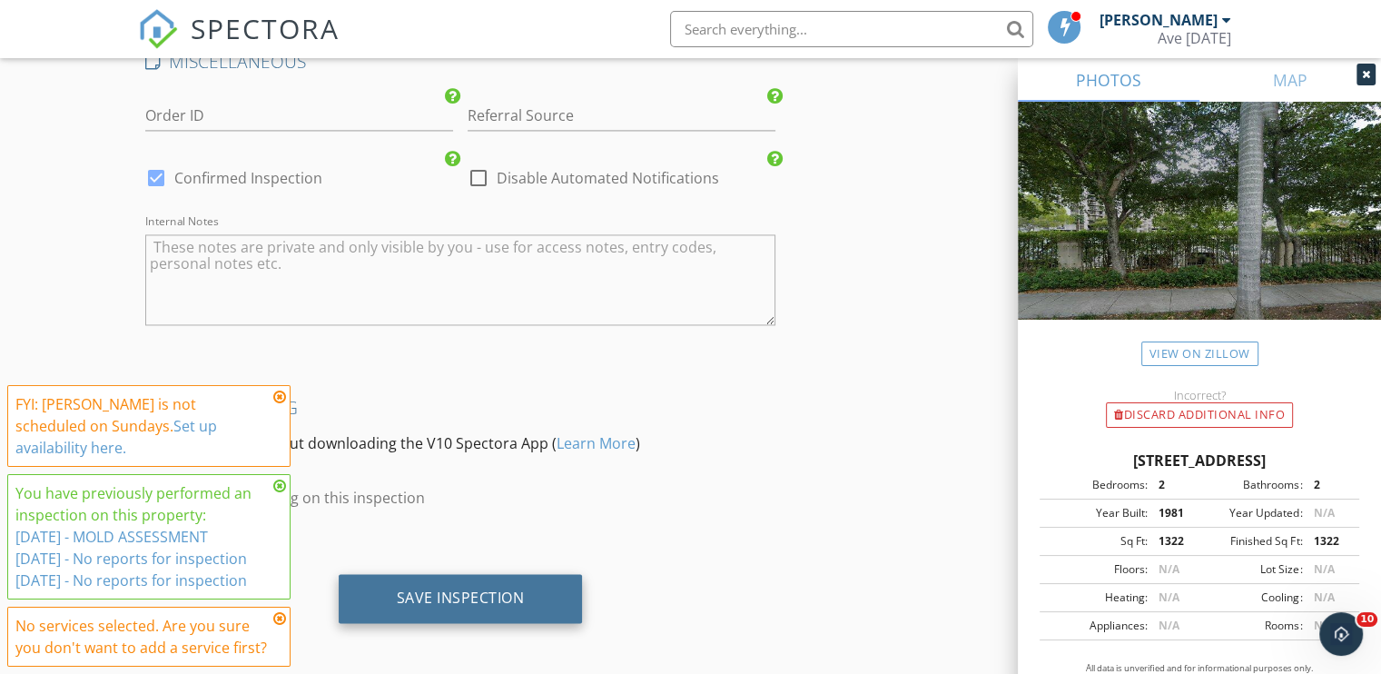
click at [470, 578] on div "Save Inspection" at bounding box center [461, 598] width 244 height 49
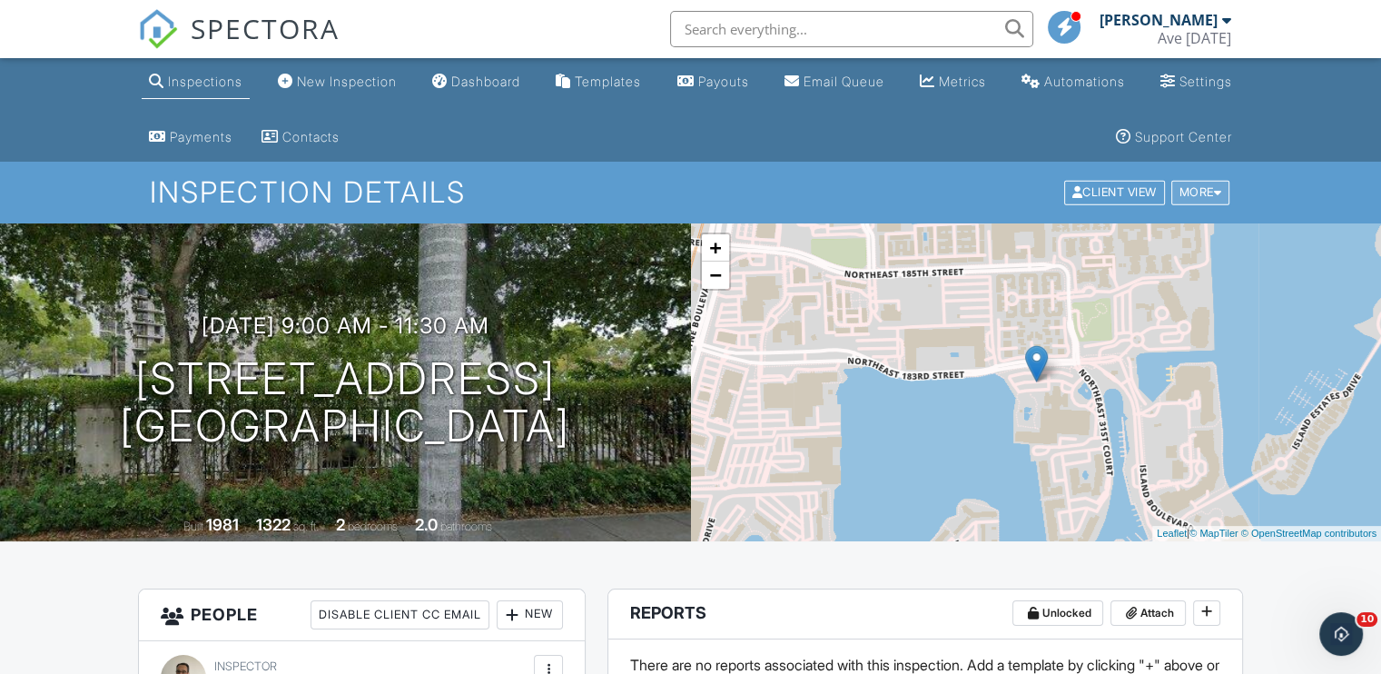
click at [1214, 195] on div at bounding box center [1218, 193] width 8 height 12
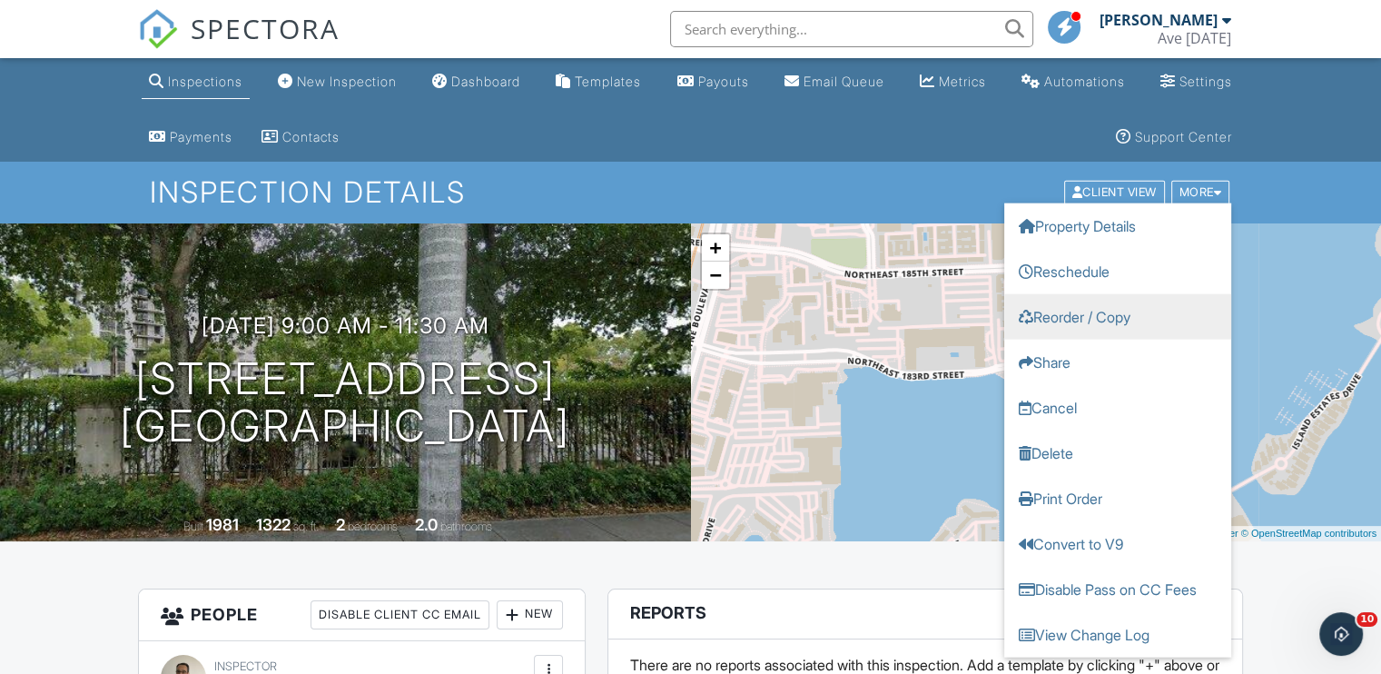
click at [1144, 321] on link "Reorder / Copy" at bounding box center [1118, 316] width 227 height 45
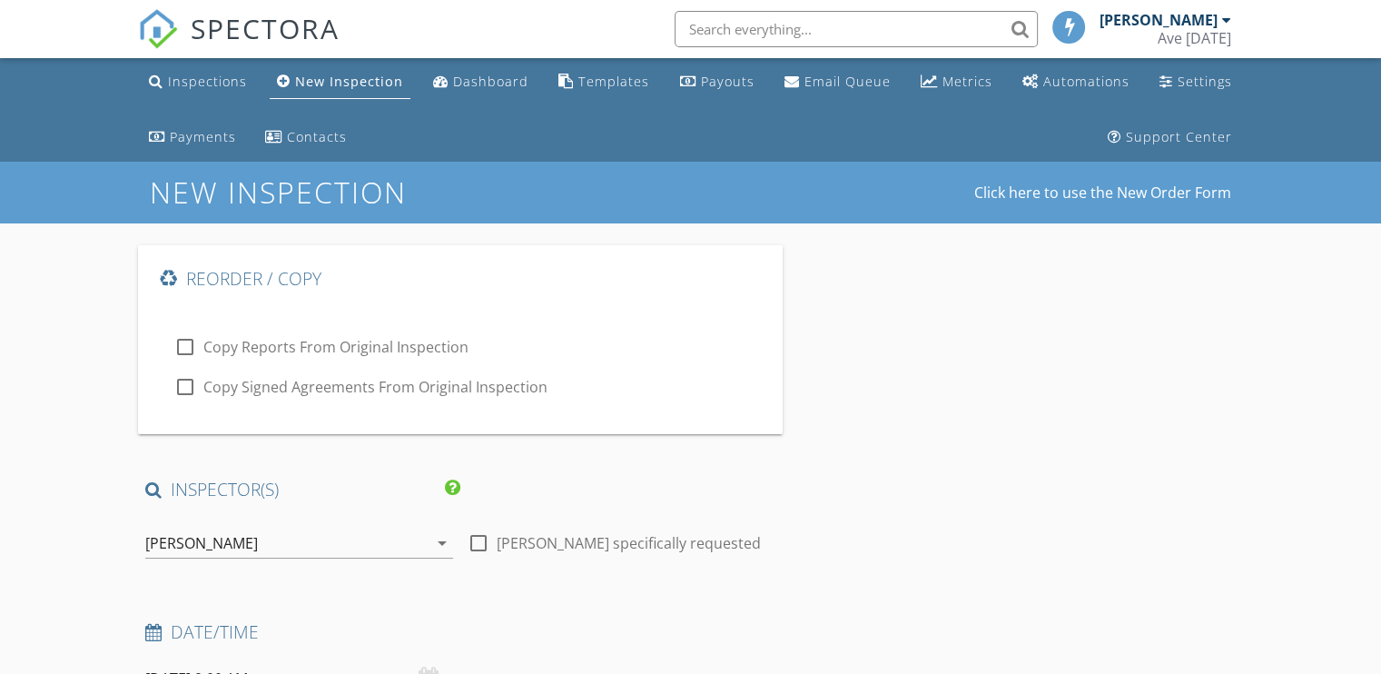
type input "[DEMOGRAPHIC_DATA]"
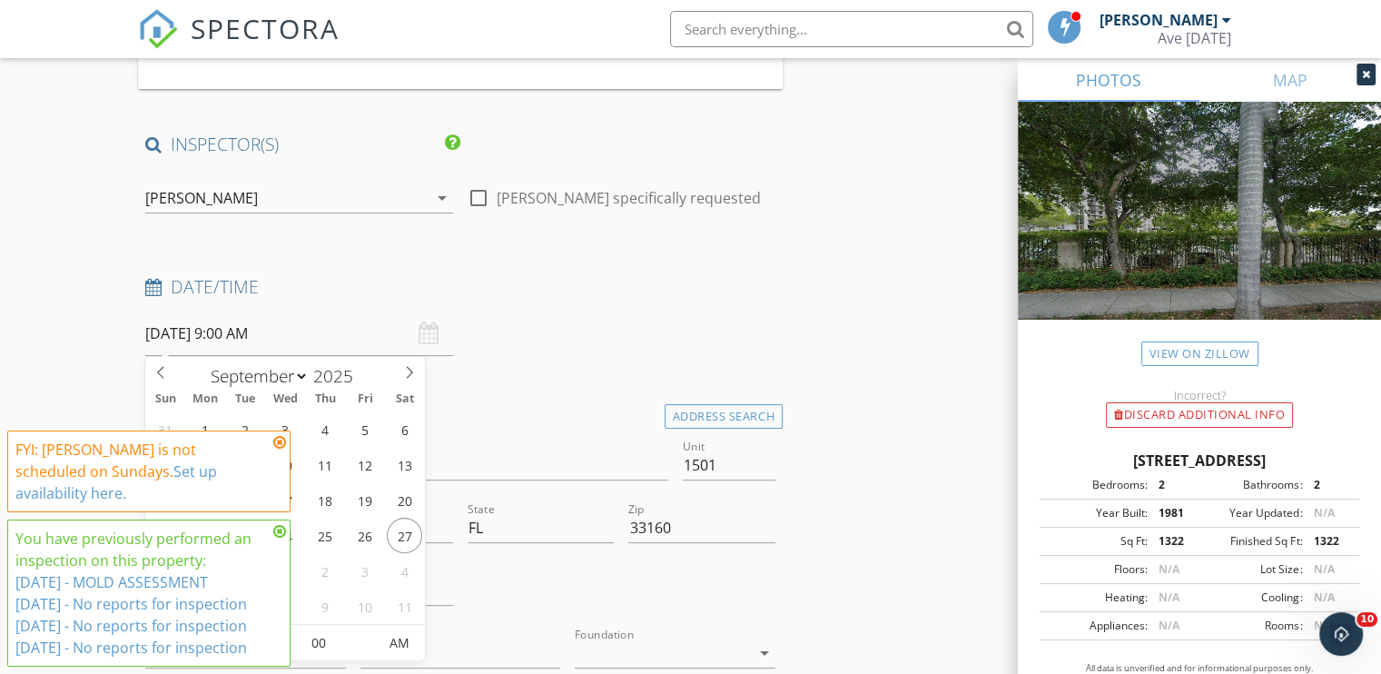
click at [222, 337] on input "[DATE] 9:00 AM" at bounding box center [299, 334] width 308 height 45
type input "09/26/2025 9:00 AM"
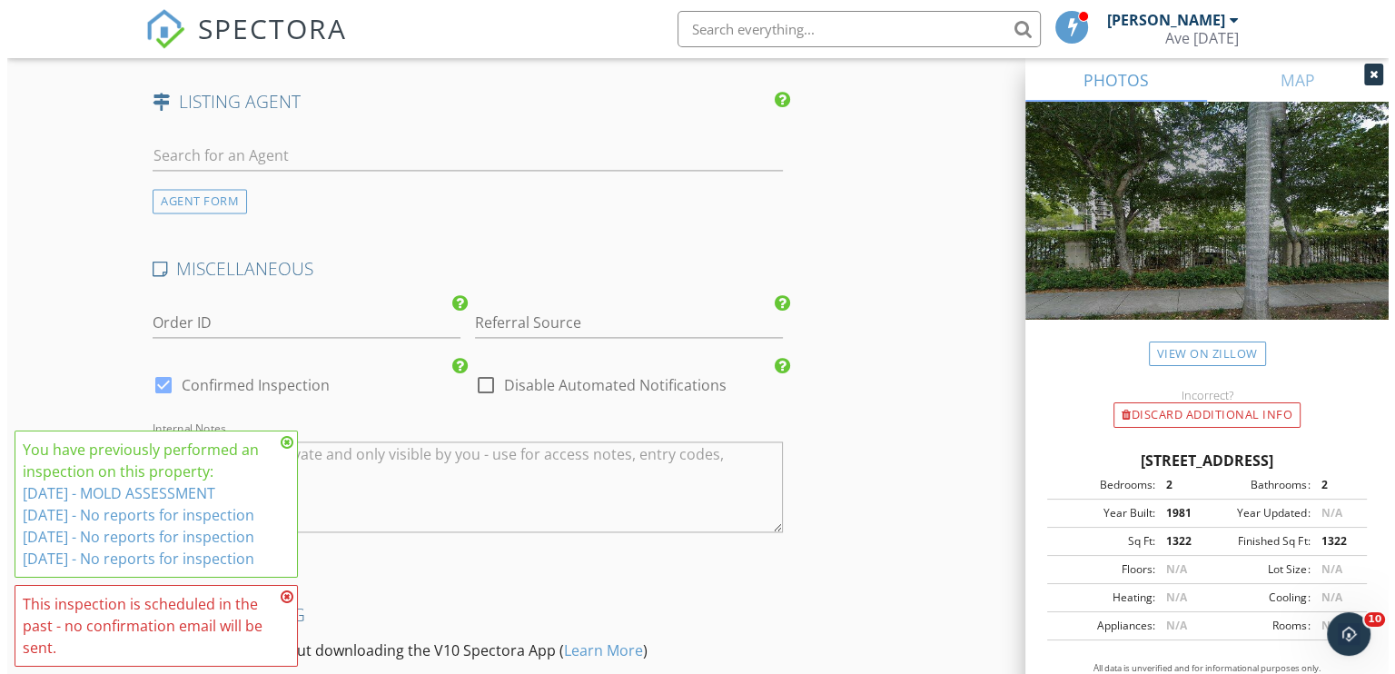
scroll to position [2823, 0]
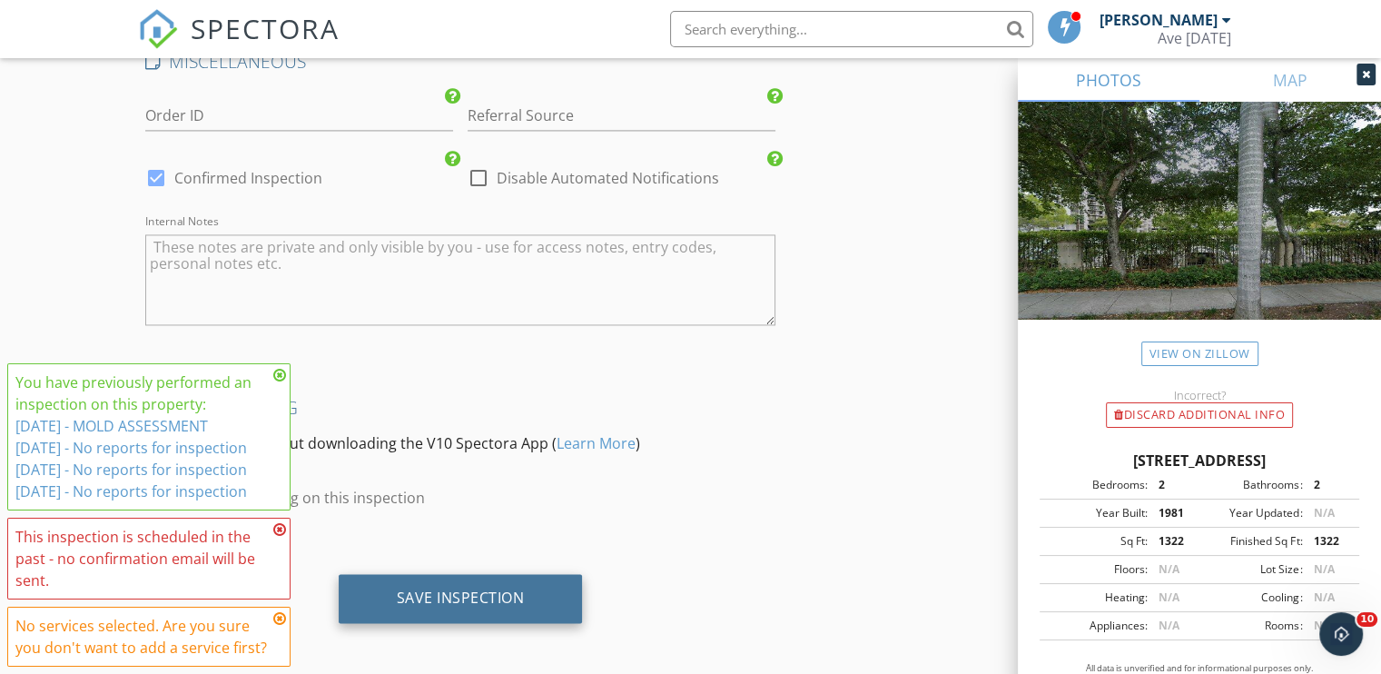
click at [522, 577] on div "Save Inspection" at bounding box center [461, 598] width 244 height 49
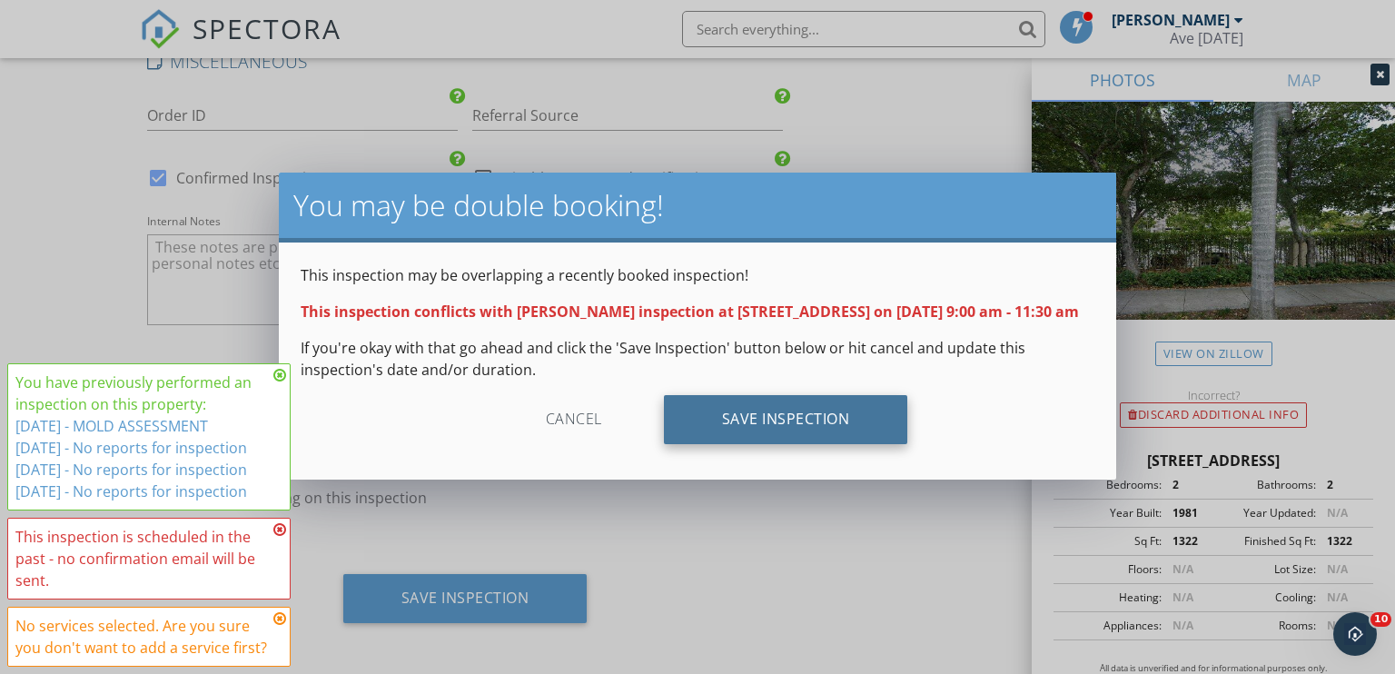
click at [734, 421] on div "Save Inspection" at bounding box center [786, 419] width 244 height 49
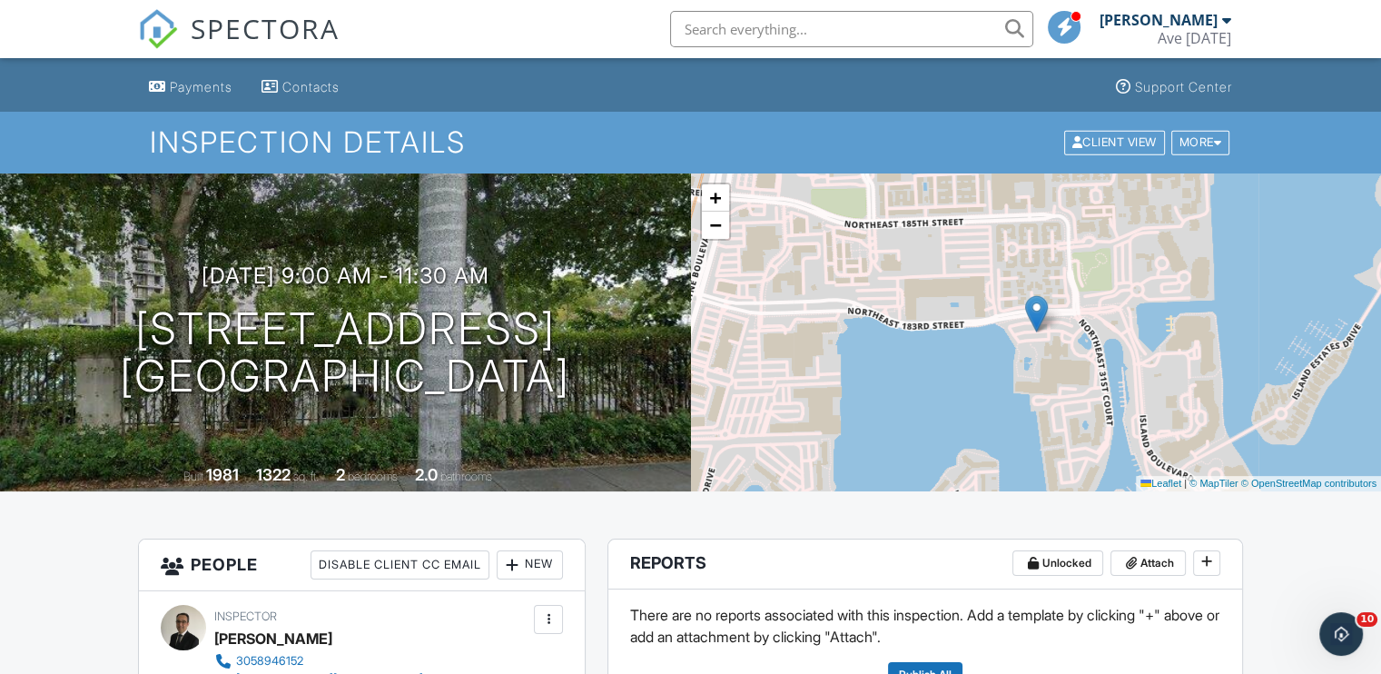
scroll to position [51, 0]
click at [1202, 132] on div "More" at bounding box center [1201, 142] width 59 height 25
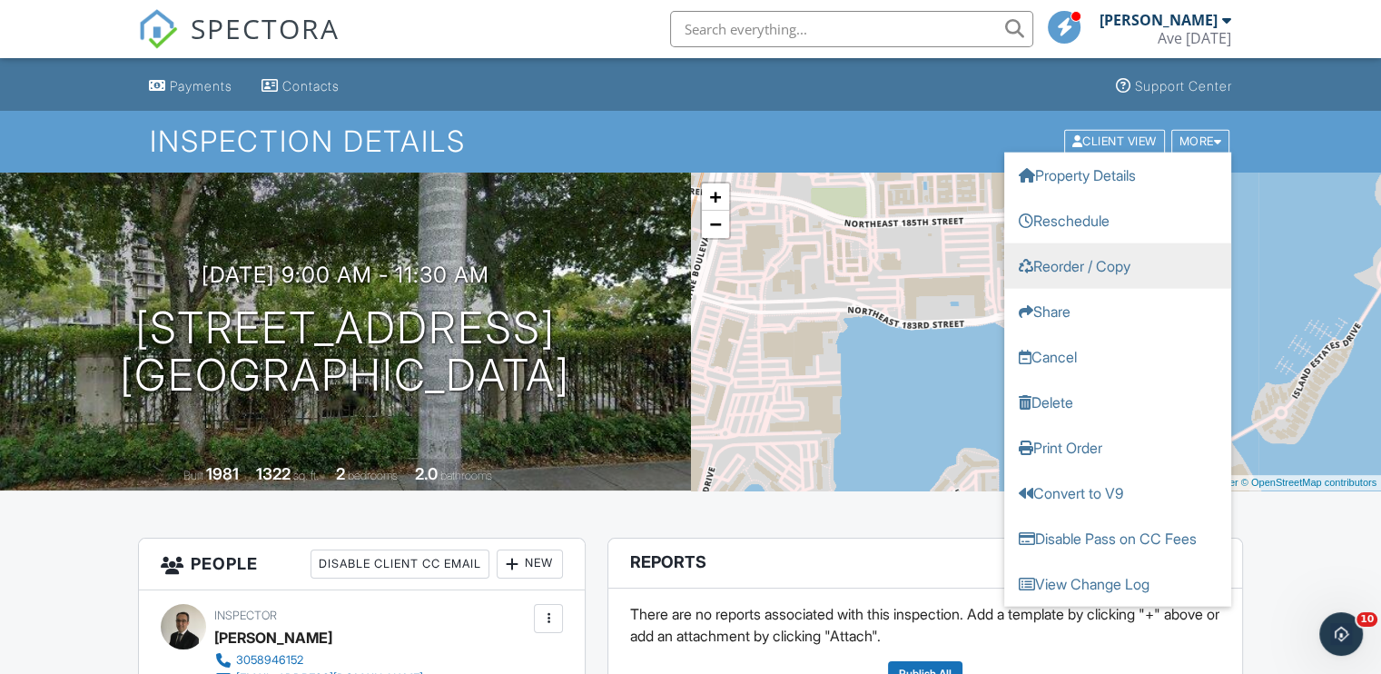
click at [1112, 266] on link "Reorder / Copy" at bounding box center [1118, 265] width 227 height 45
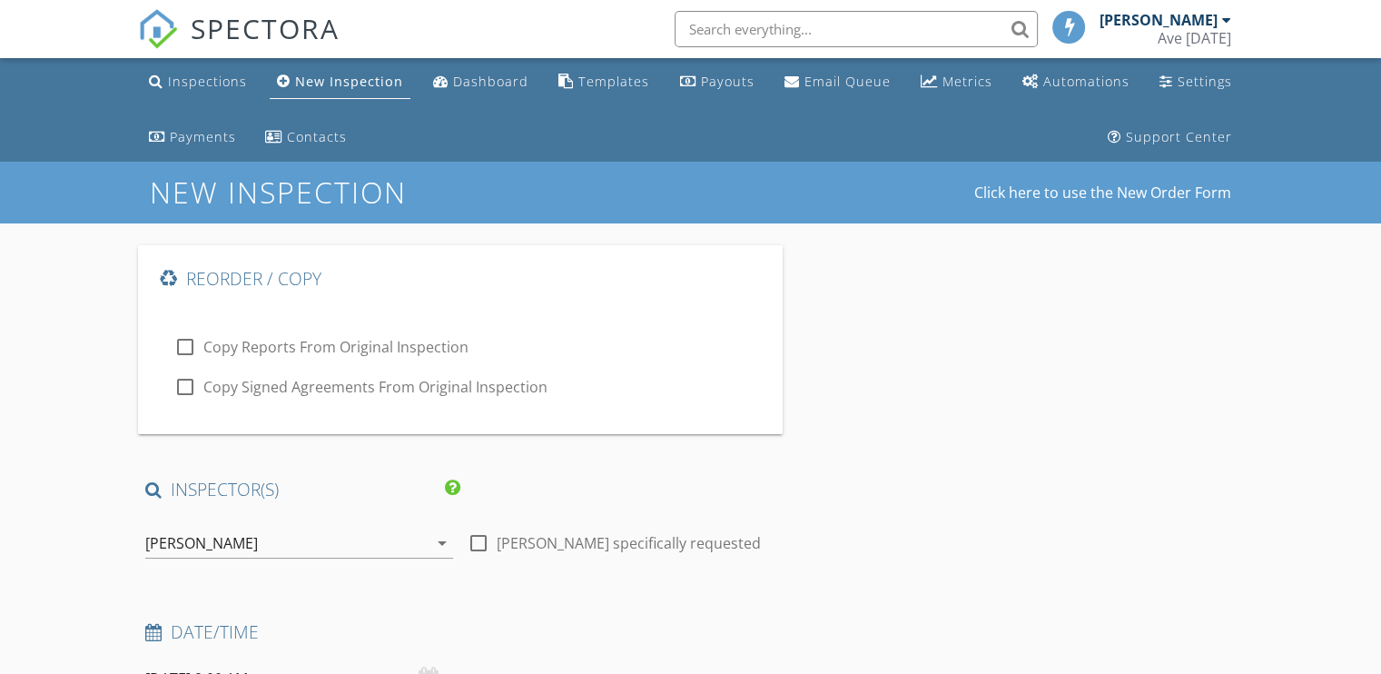
type input "[DEMOGRAPHIC_DATA]"
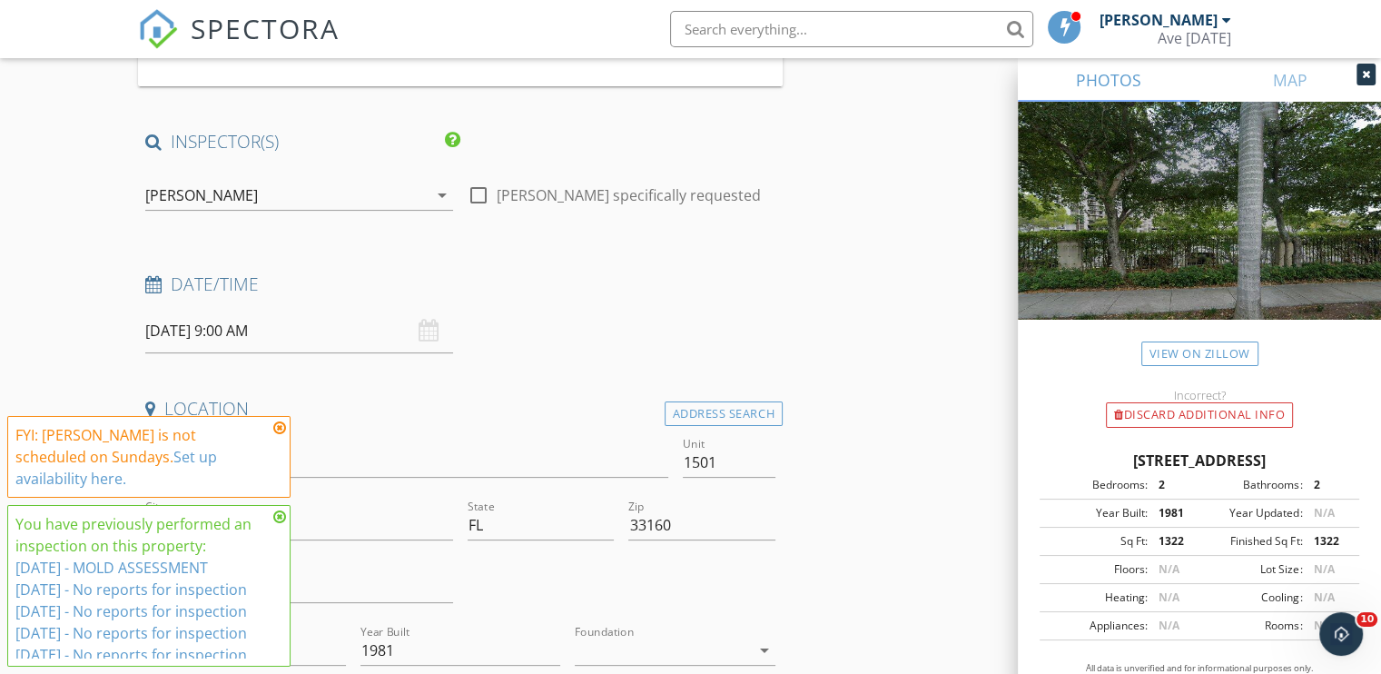
scroll to position [349, 0]
click at [212, 334] on input "[DATE] 9:00 AM" at bounding box center [299, 330] width 308 height 45
type input "[DATE] 9:00 AM"
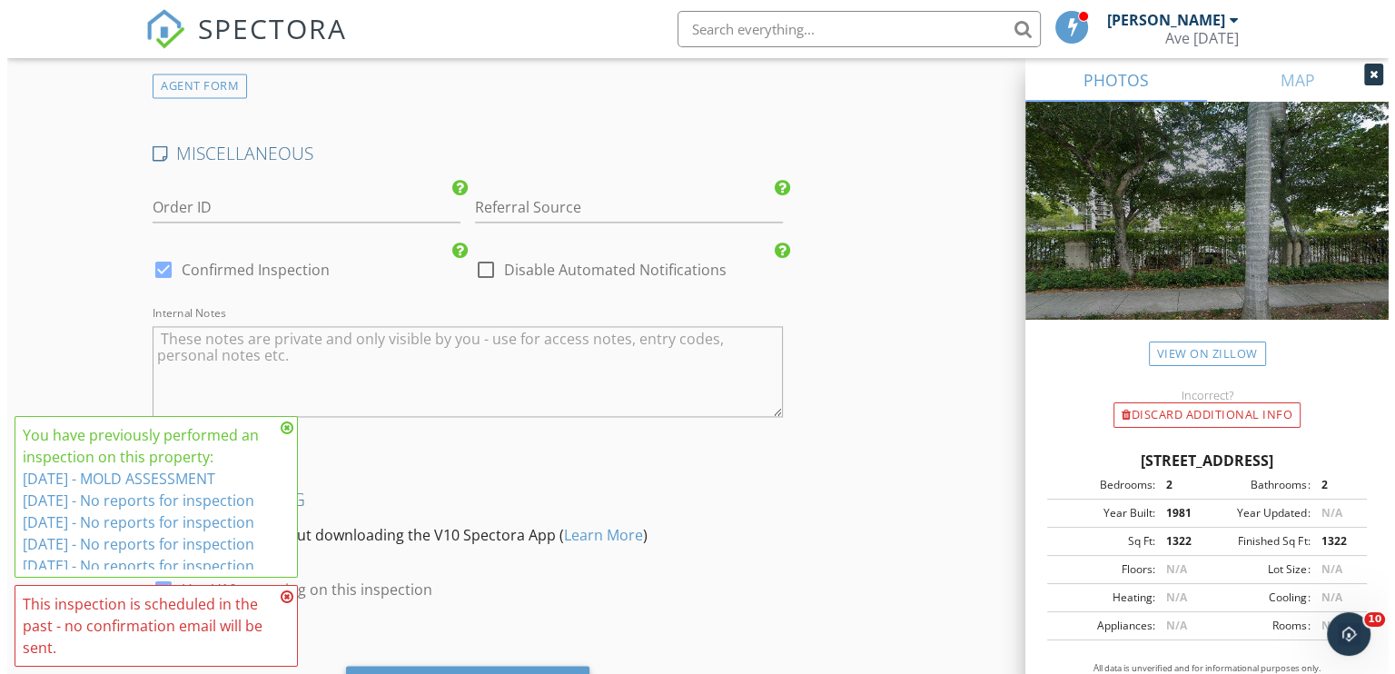
scroll to position [2823, 0]
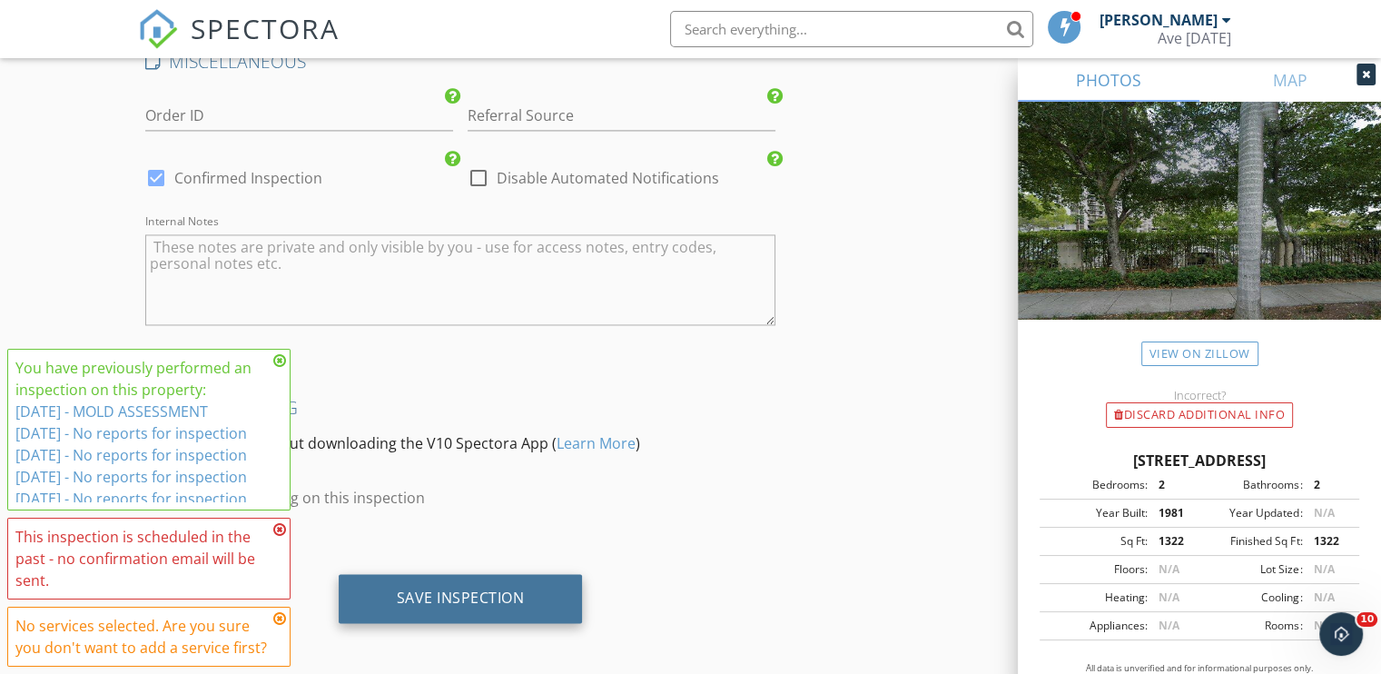
click at [436, 589] on div "Save Inspection" at bounding box center [461, 598] width 128 height 18
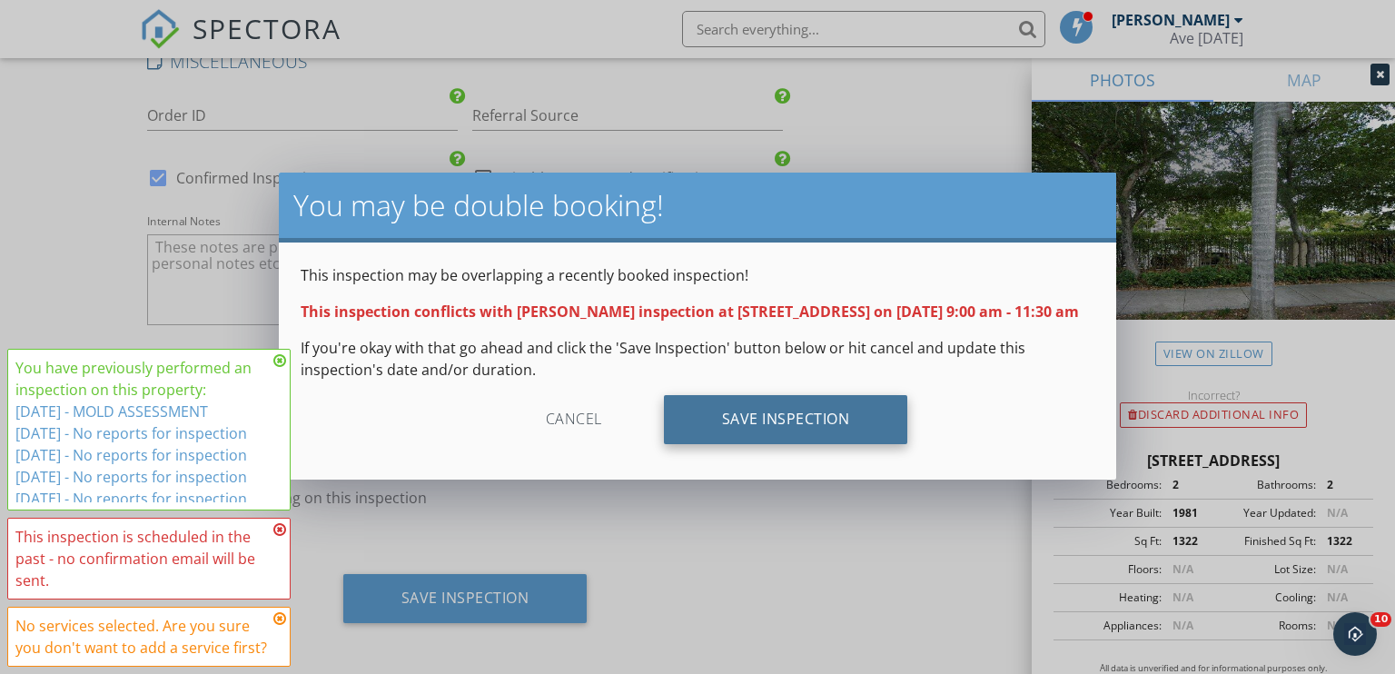
click at [801, 438] on div "Save Inspection" at bounding box center [786, 419] width 244 height 49
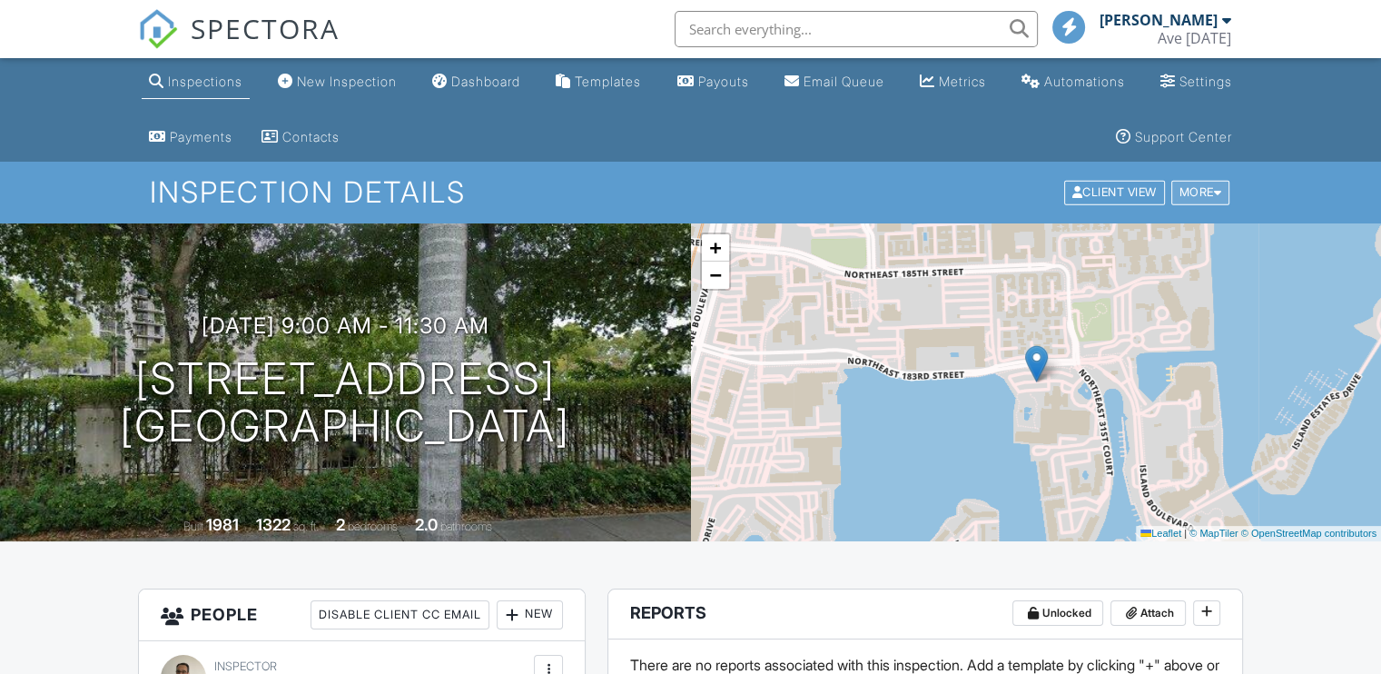
click at [1206, 194] on div "More" at bounding box center [1201, 193] width 59 height 25
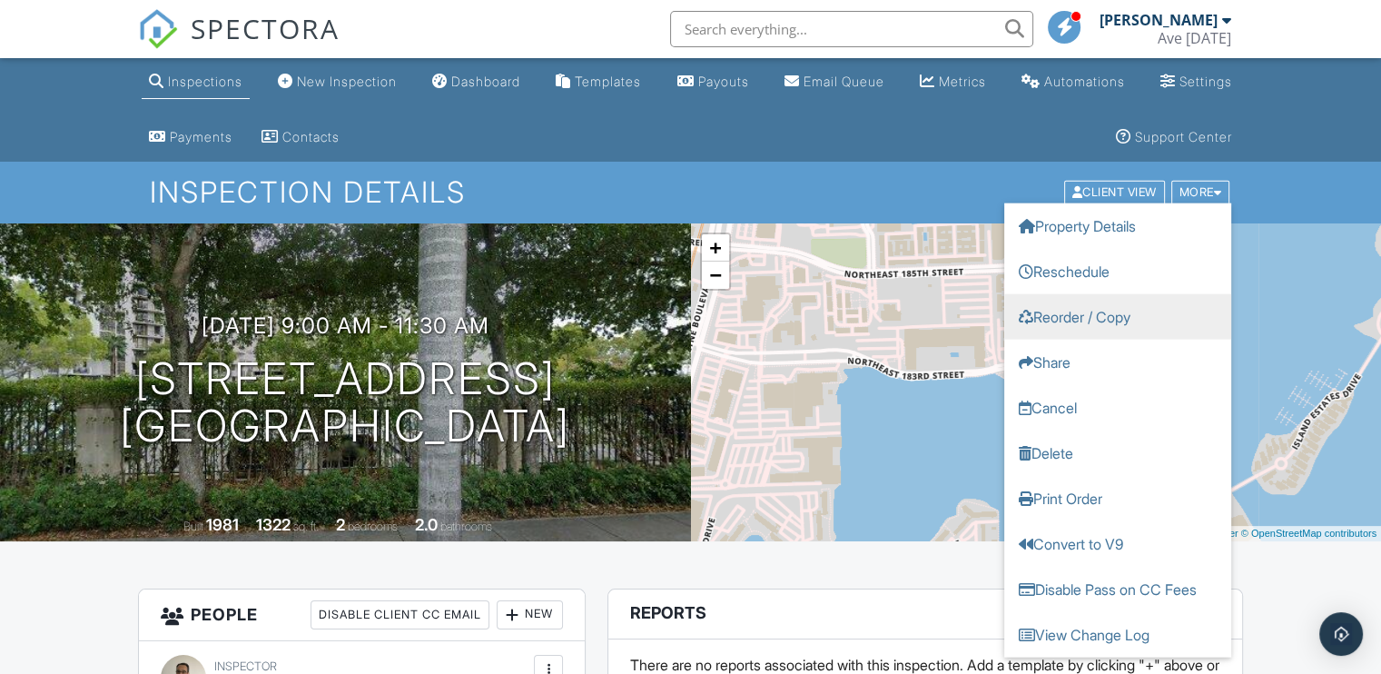
click at [1108, 319] on link "Reorder / Copy" at bounding box center [1118, 316] width 227 height 45
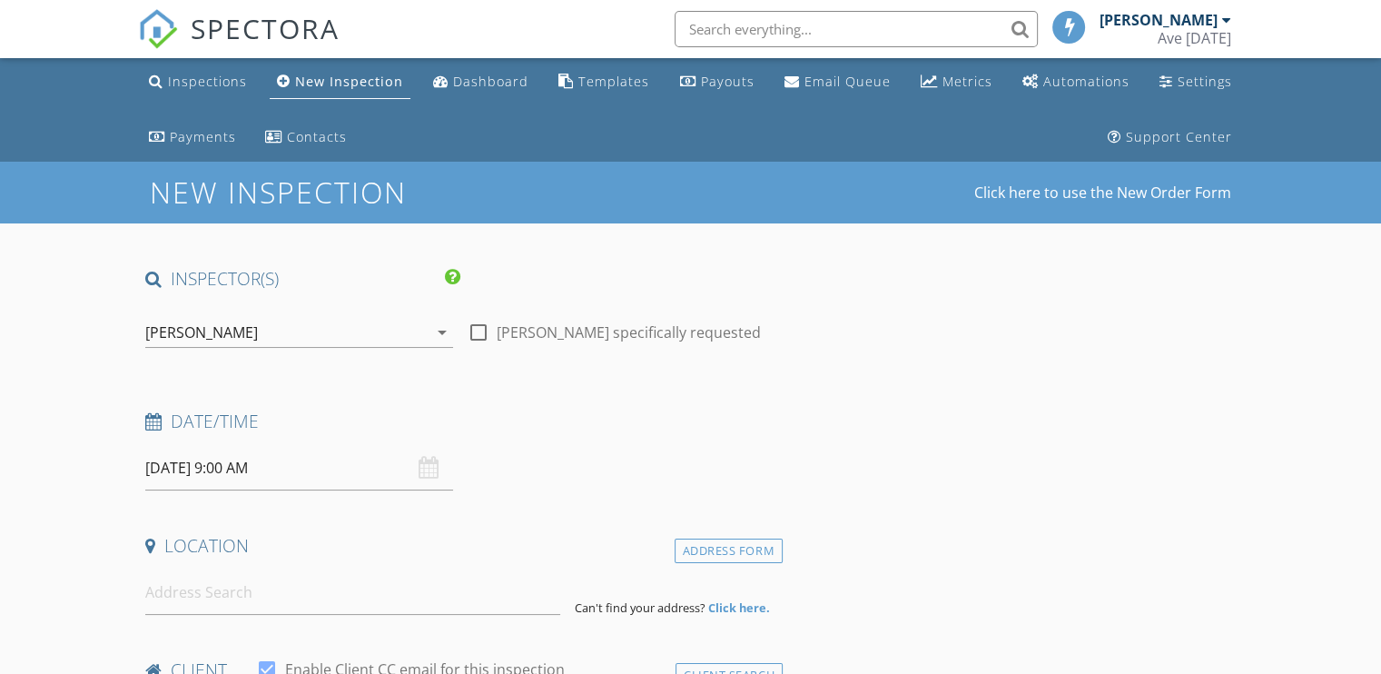
type input "[DEMOGRAPHIC_DATA]"
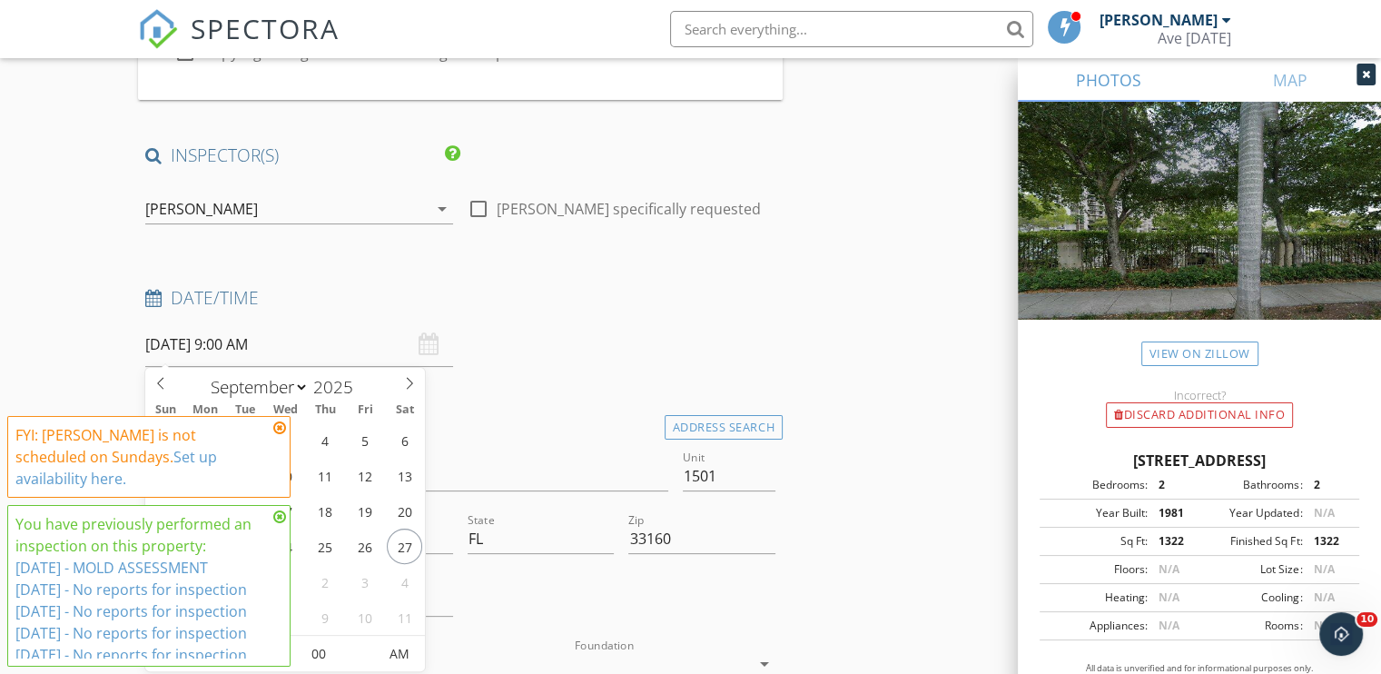
click at [199, 342] on input "[DATE] 9:00 AM" at bounding box center [299, 344] width 308 height 45
type input "[DATE] 9:00 AM"
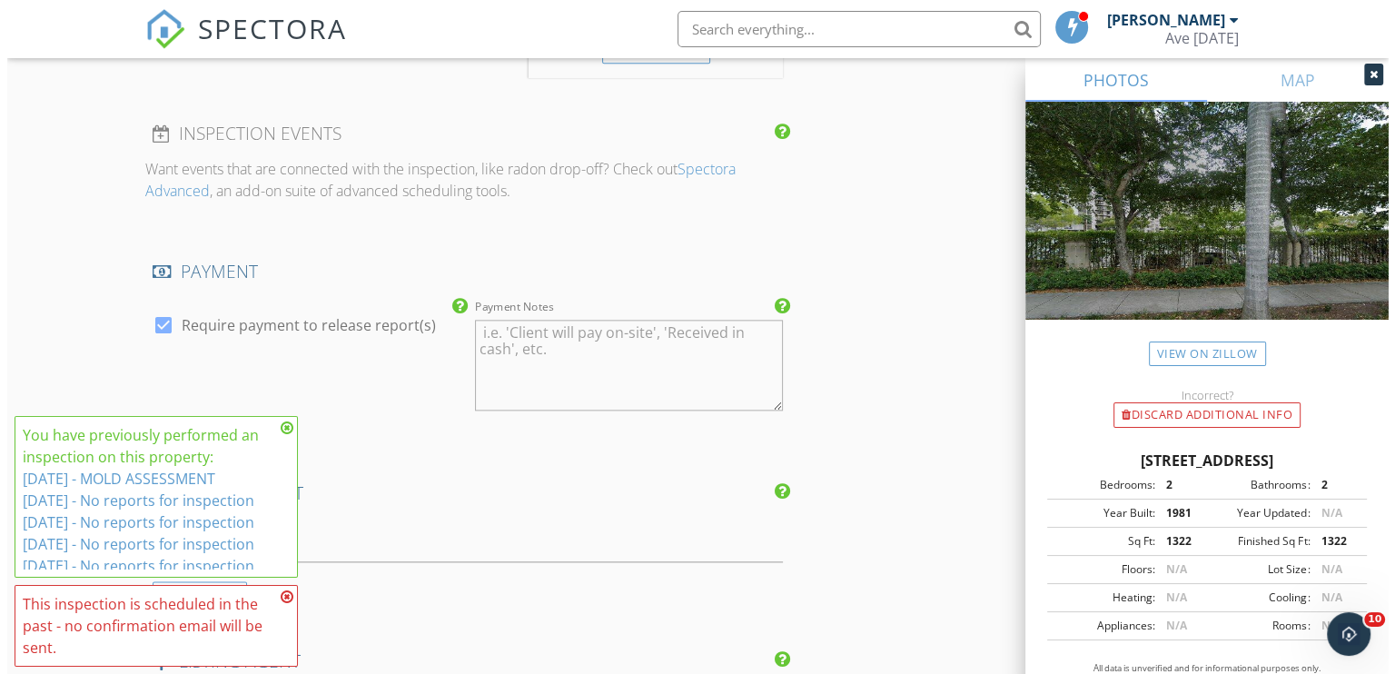
scroll to position [2823, 0]
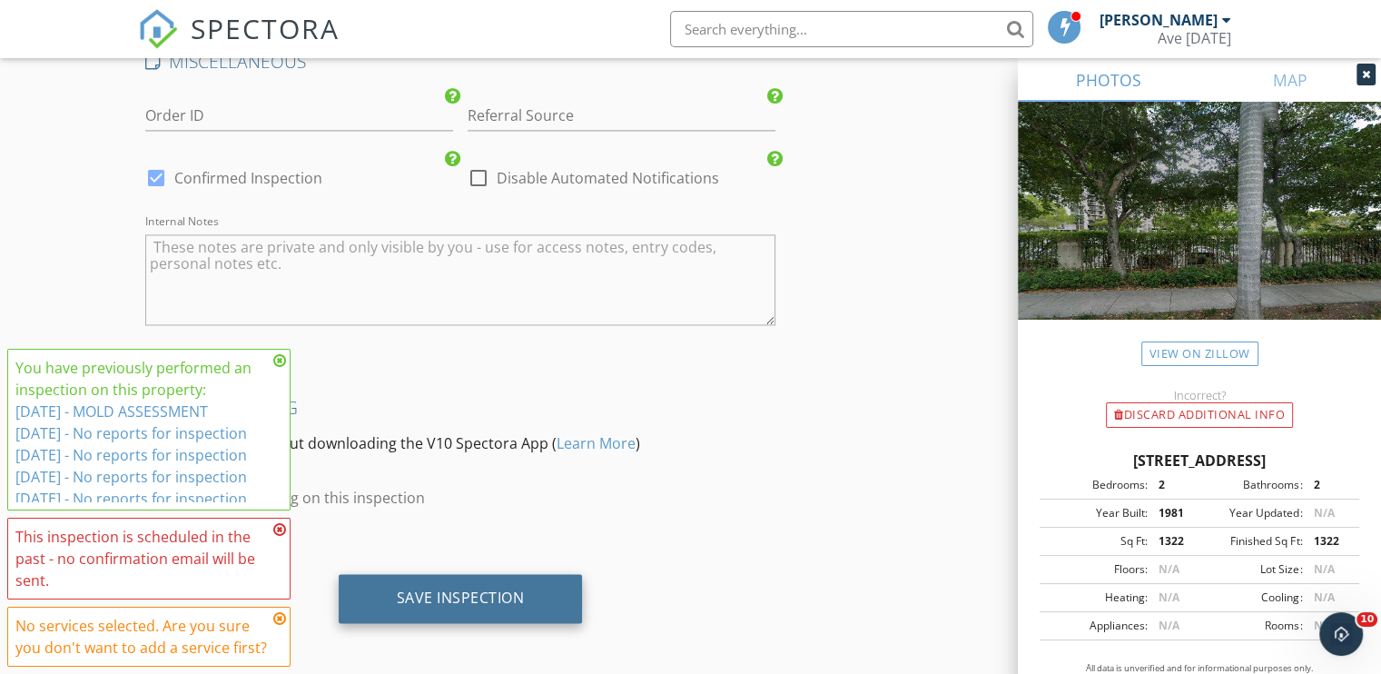
click at [483, 576] on div "Save Inspection" at bounding box center [461, 598] width 244 height 49
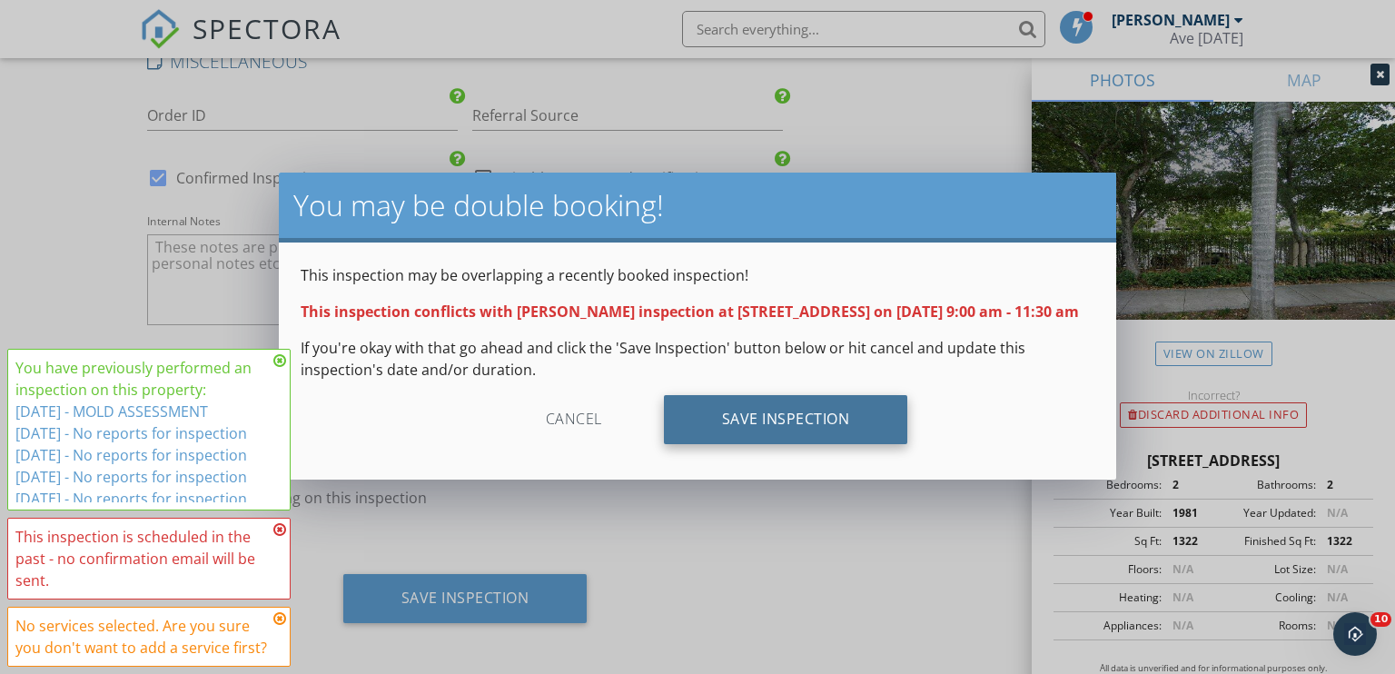
click at [814, 441] on div "Save Inspection" at bounding box center [786, 419] width 244 height 49
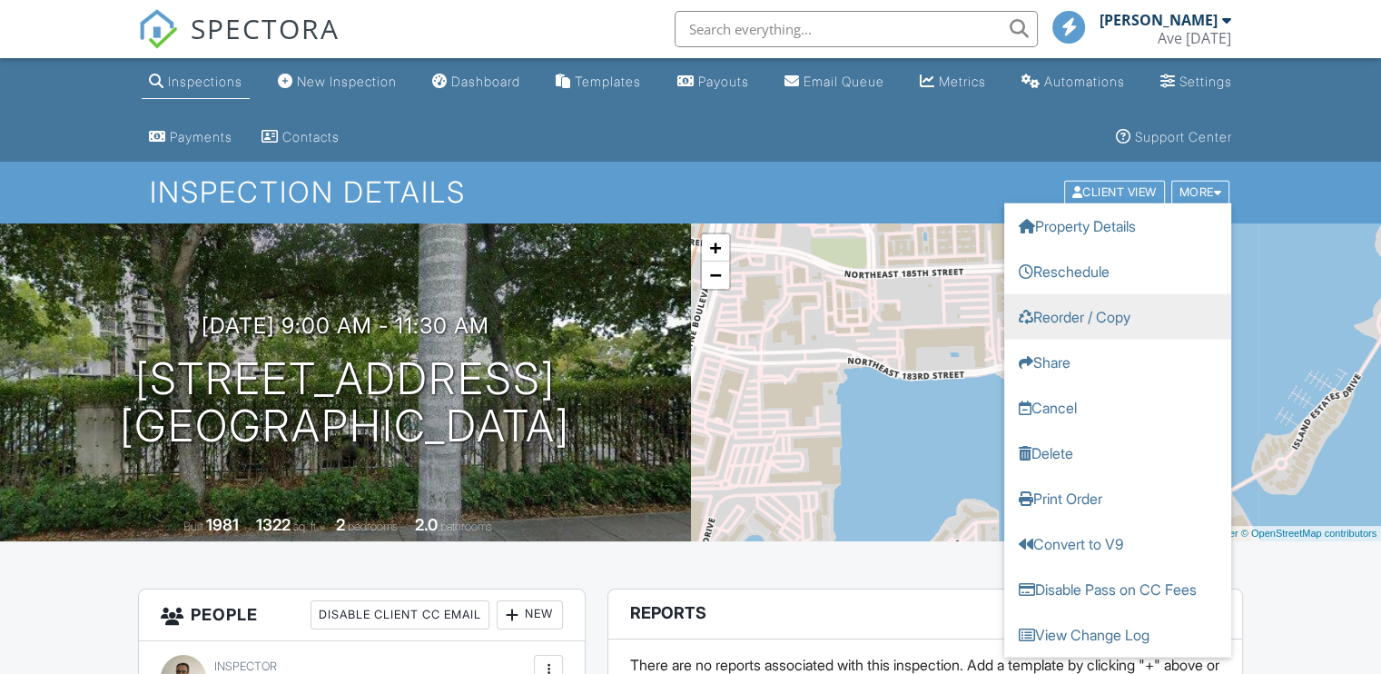
click at [1074, 322] on link "Reorder / Copy" at bounding box center [1118, 316] width 227 height 45
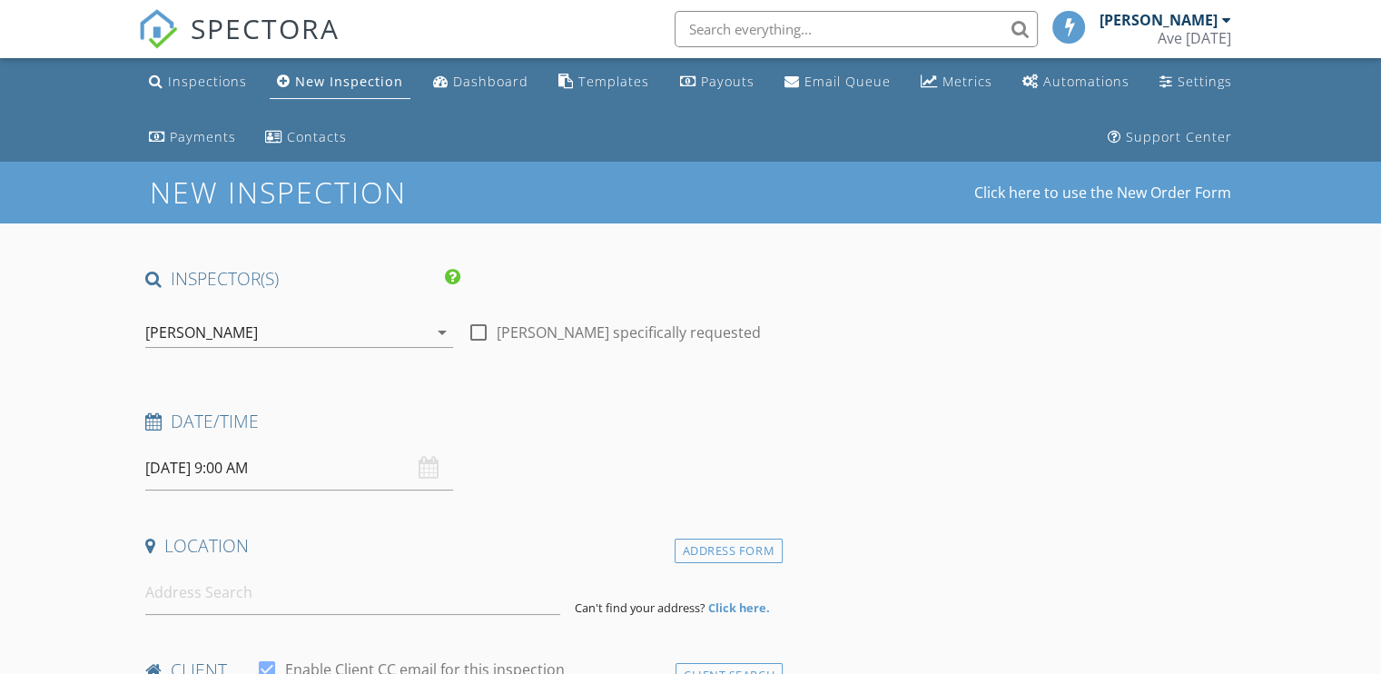
type input "[DEMOGRAPHIC_DATA]"
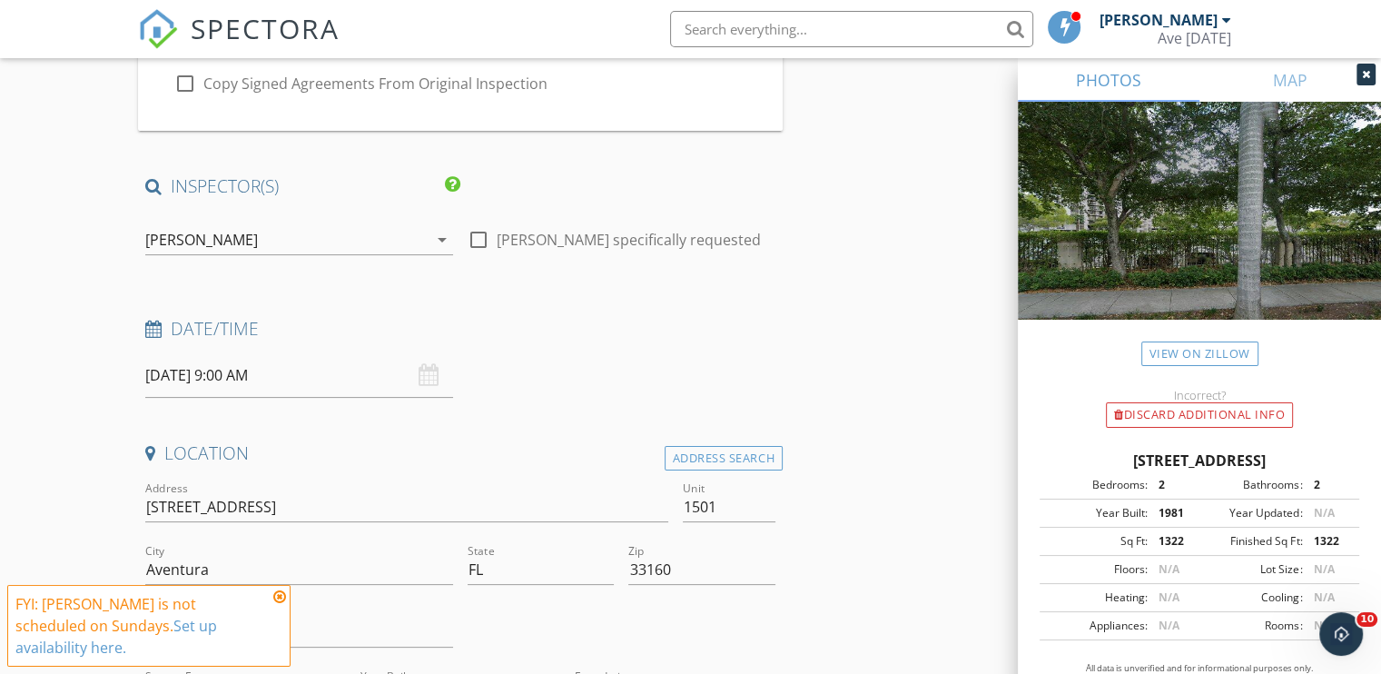
scroll to position [305, 0]
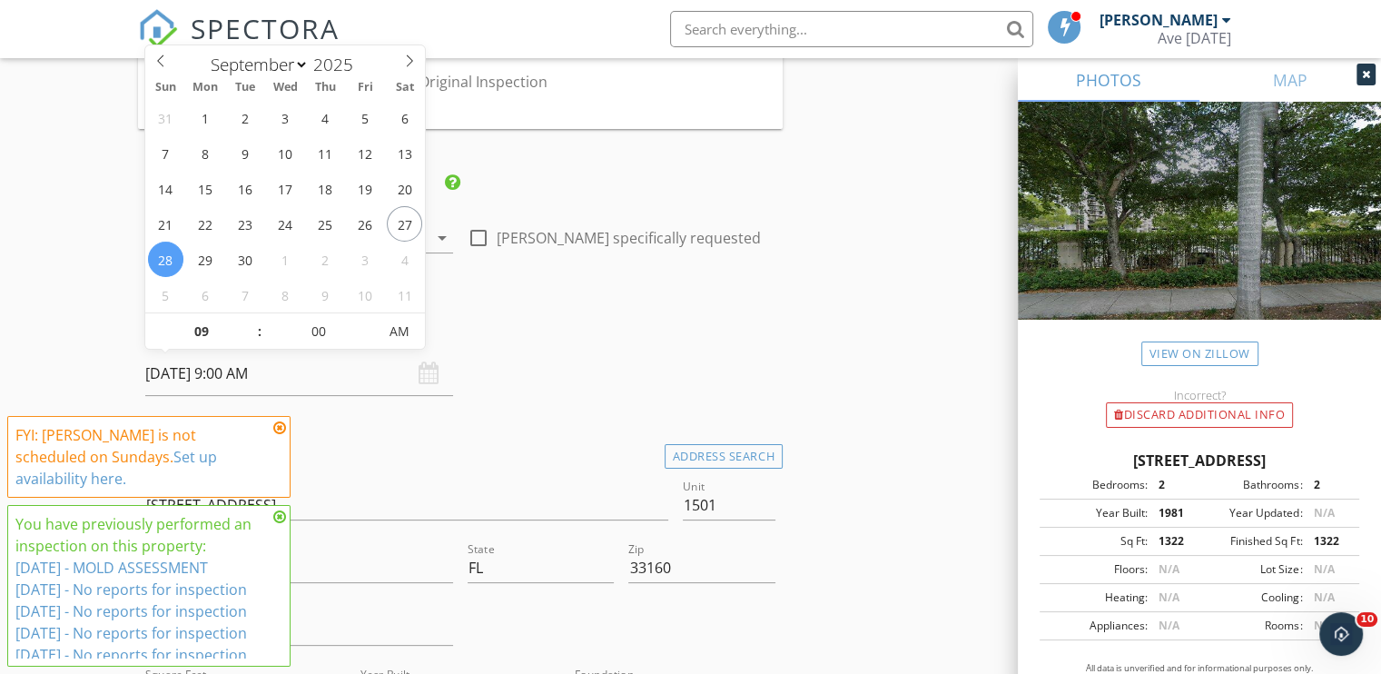
click at [196, 374] on input "09/28/2025 9:00 AM" at bounding box center [299, 373] width 308 height 45
type input "[DATE] 9:00 AM"
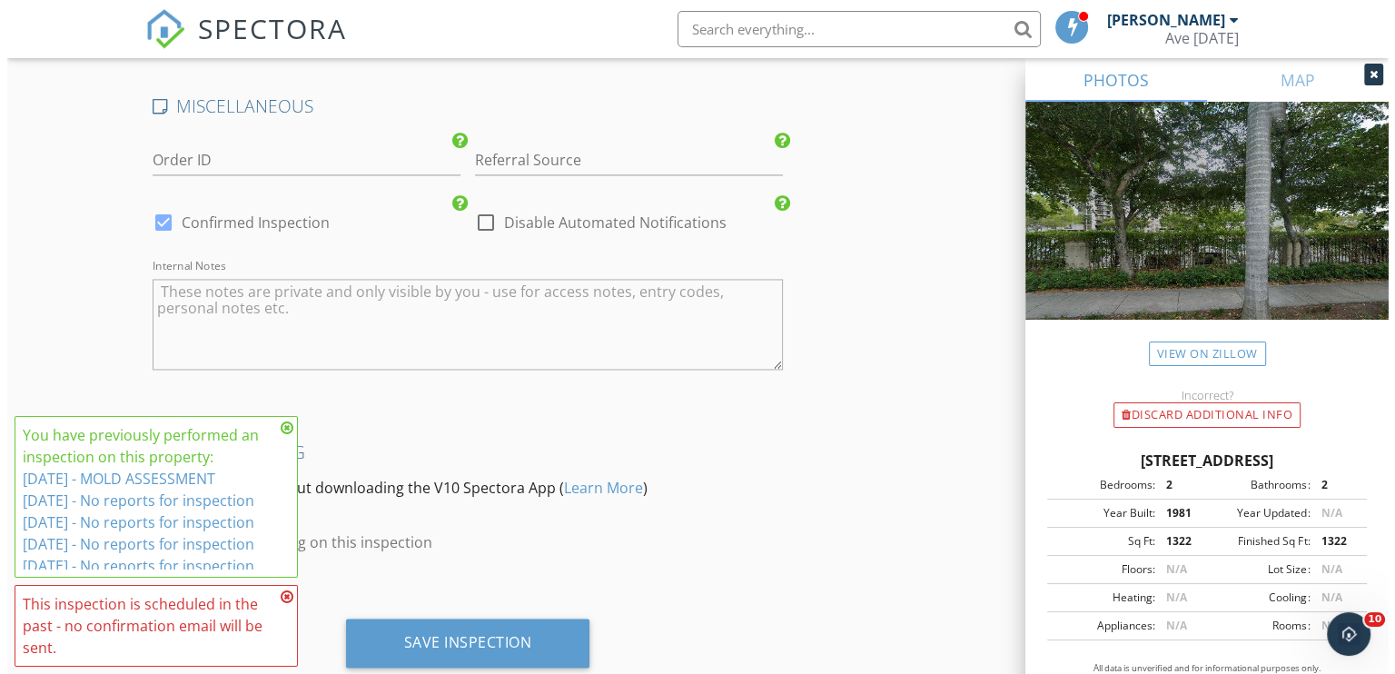
scroll to position [2823, 0]
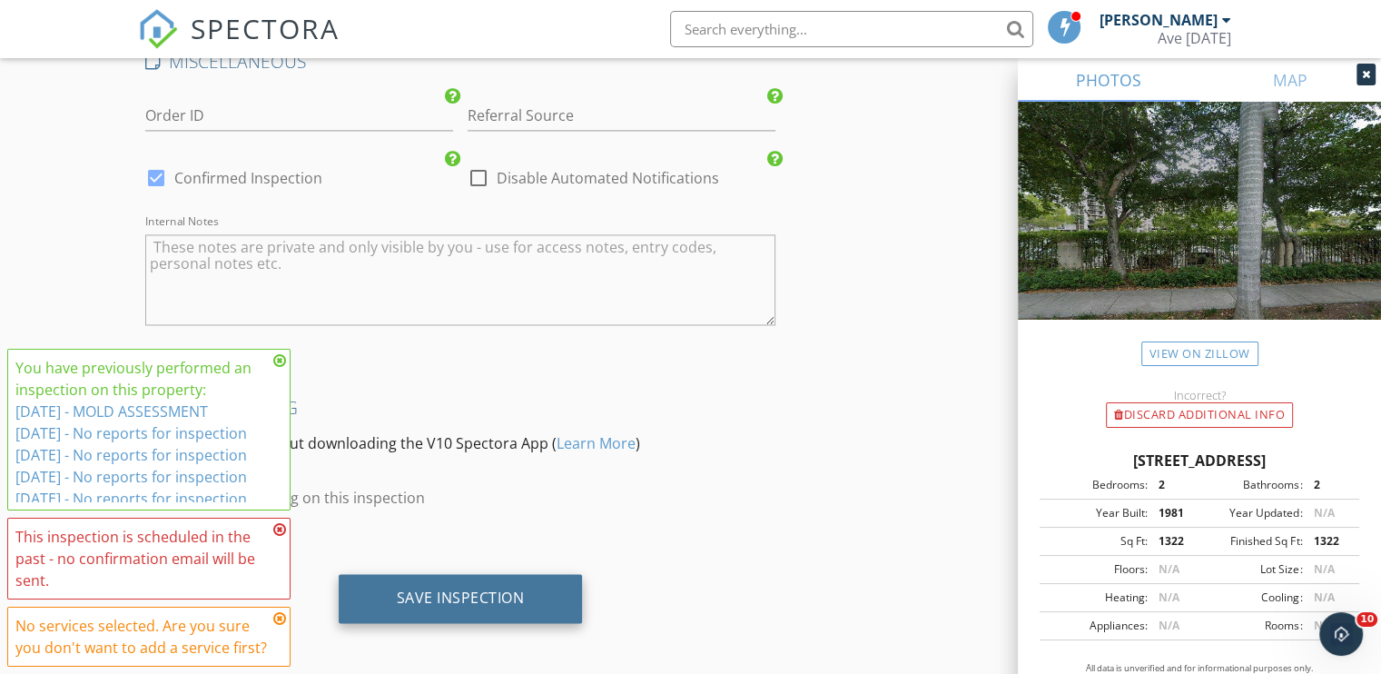
click at [456, 589] on div "Save Inspection" at bounding box center [461, 598] width 128 height 18
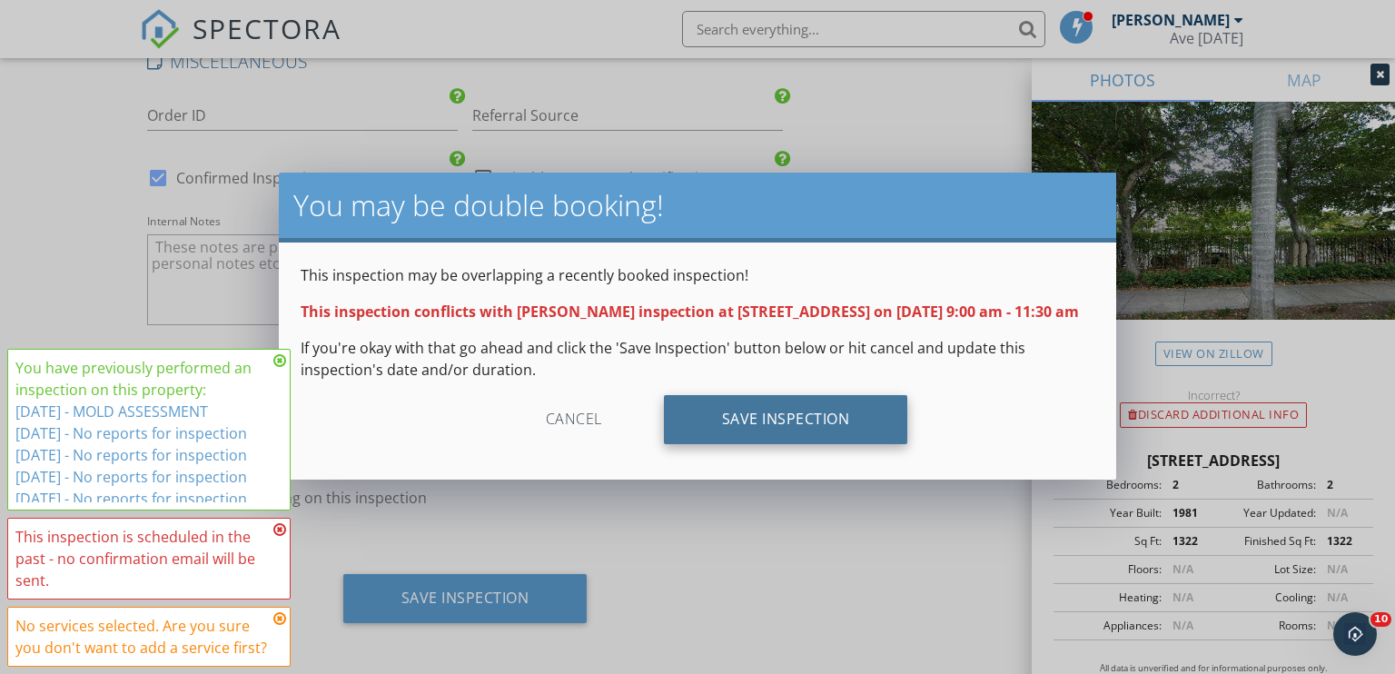
click at [767, 439] on div "Save Inspection" at bounding box center [786, 419] width 244 height 49
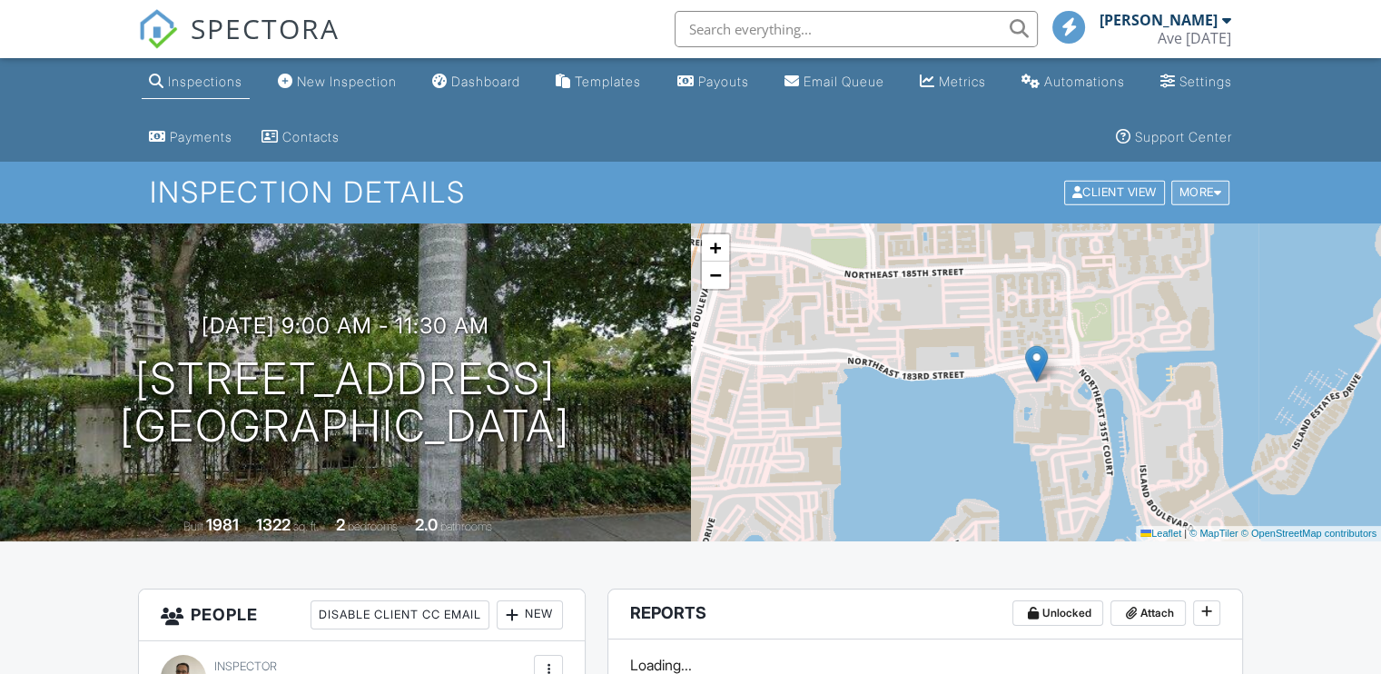
click at [1181, 188] on div "More" at bounding box center [1201, 193] width 59 height 25
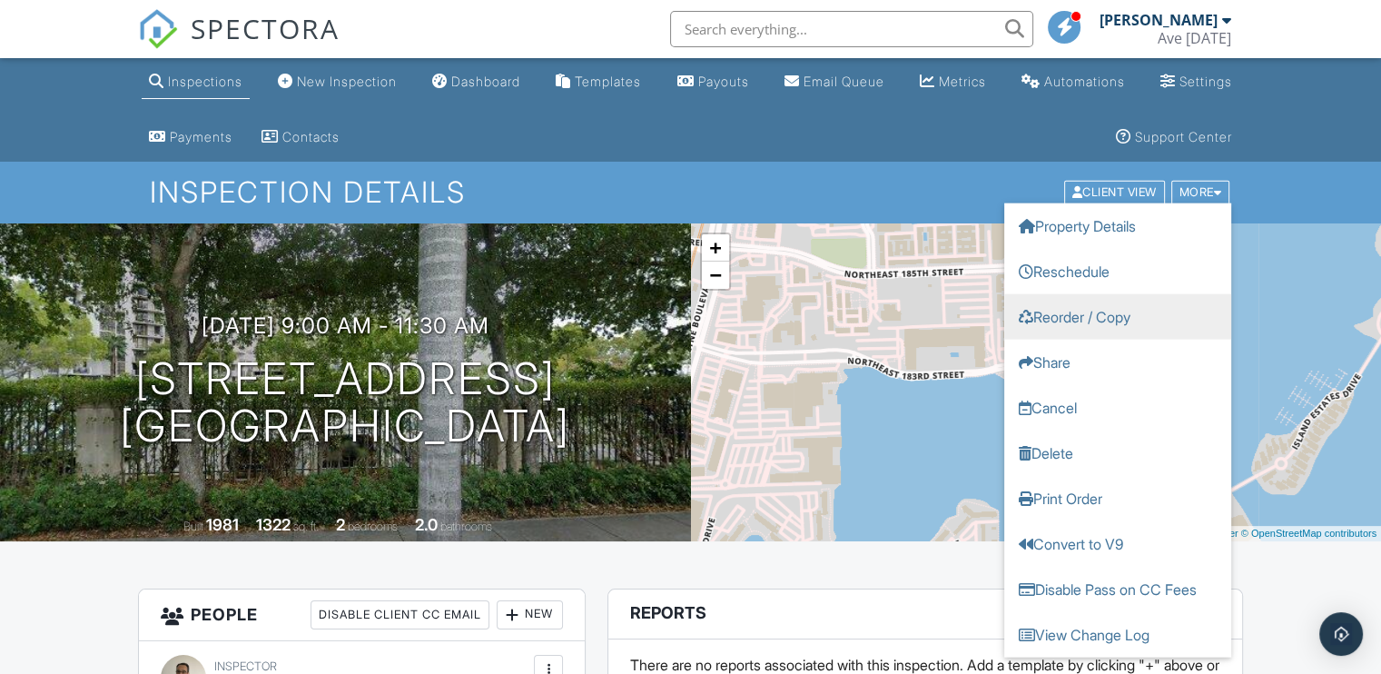
click at [1115, 317] on link "Reorder / Copy" at bounding box center [1118, 316] width 227 height 45
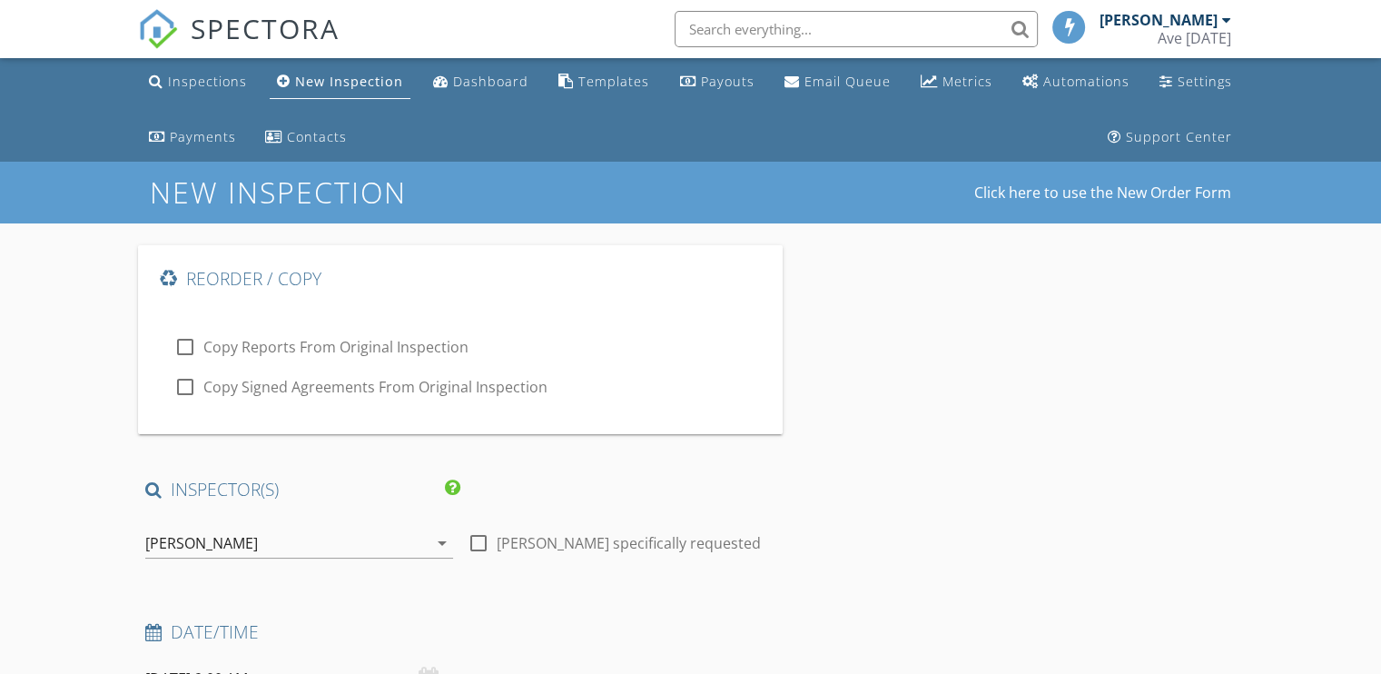
type input "[DEMOGRAPHIC_DATA]"
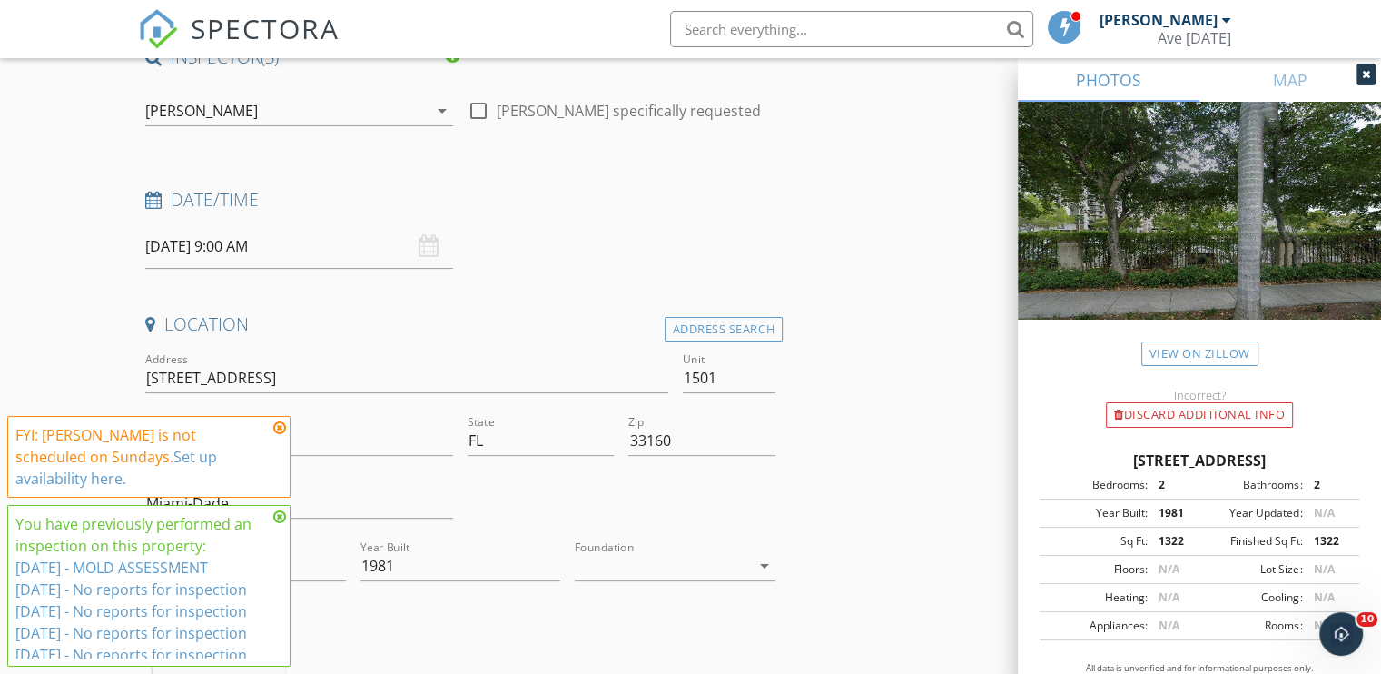
scroll to position [432, 0]
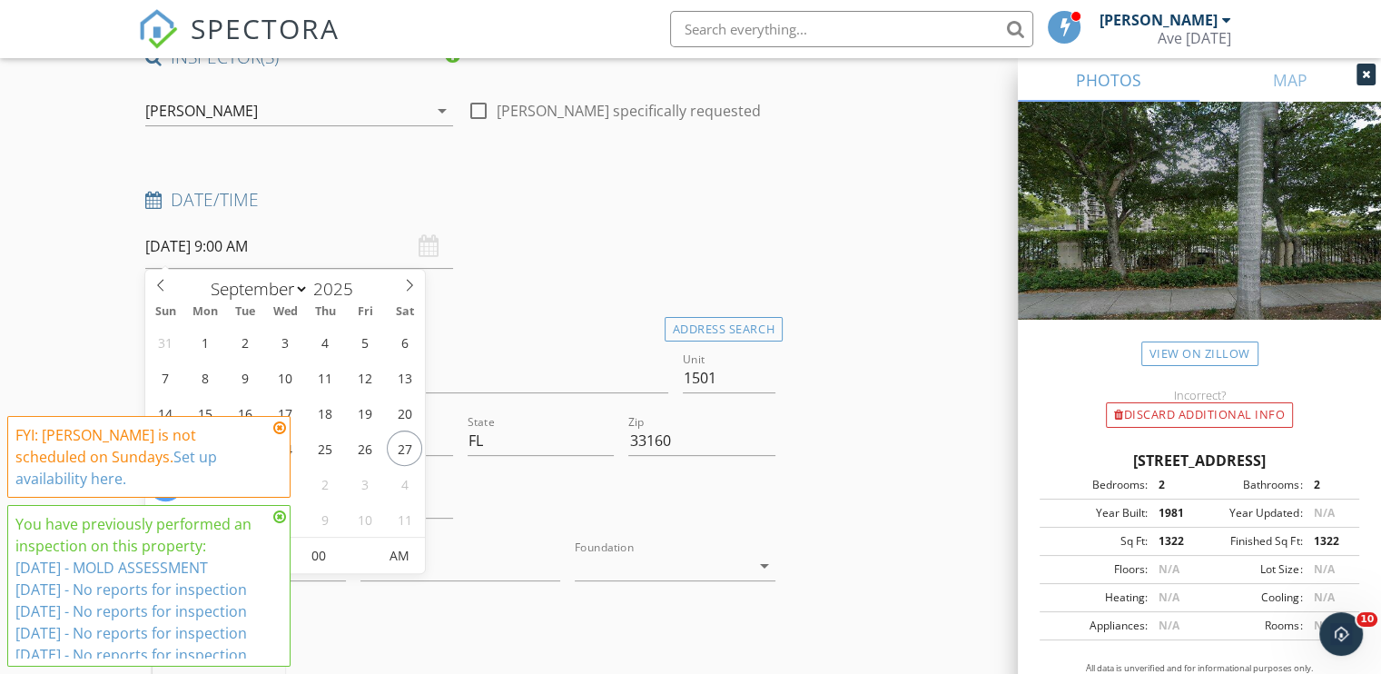
click at [235, 254] on input "09/28/2025 9:00 AM" at bounding box center [299, 246] width 308 height 45
type input "[DATE] 9:00 AM"
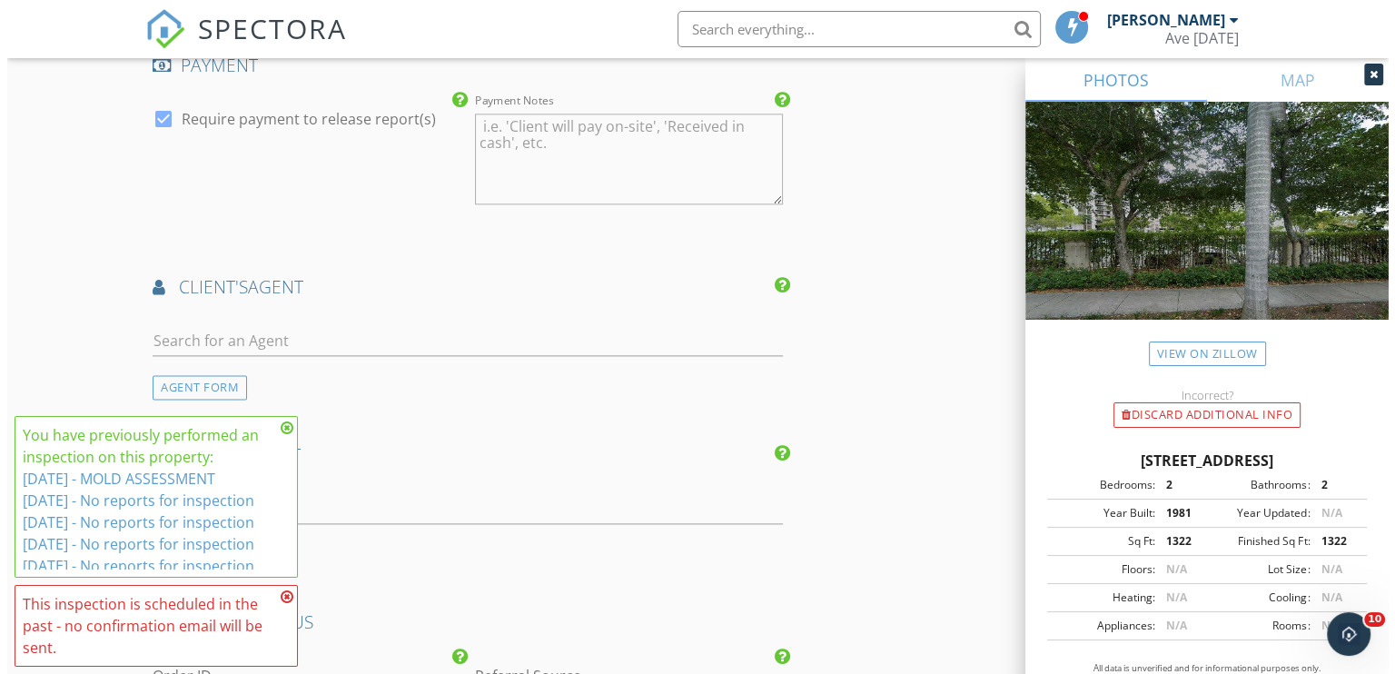
scroll to position [2823, 0]
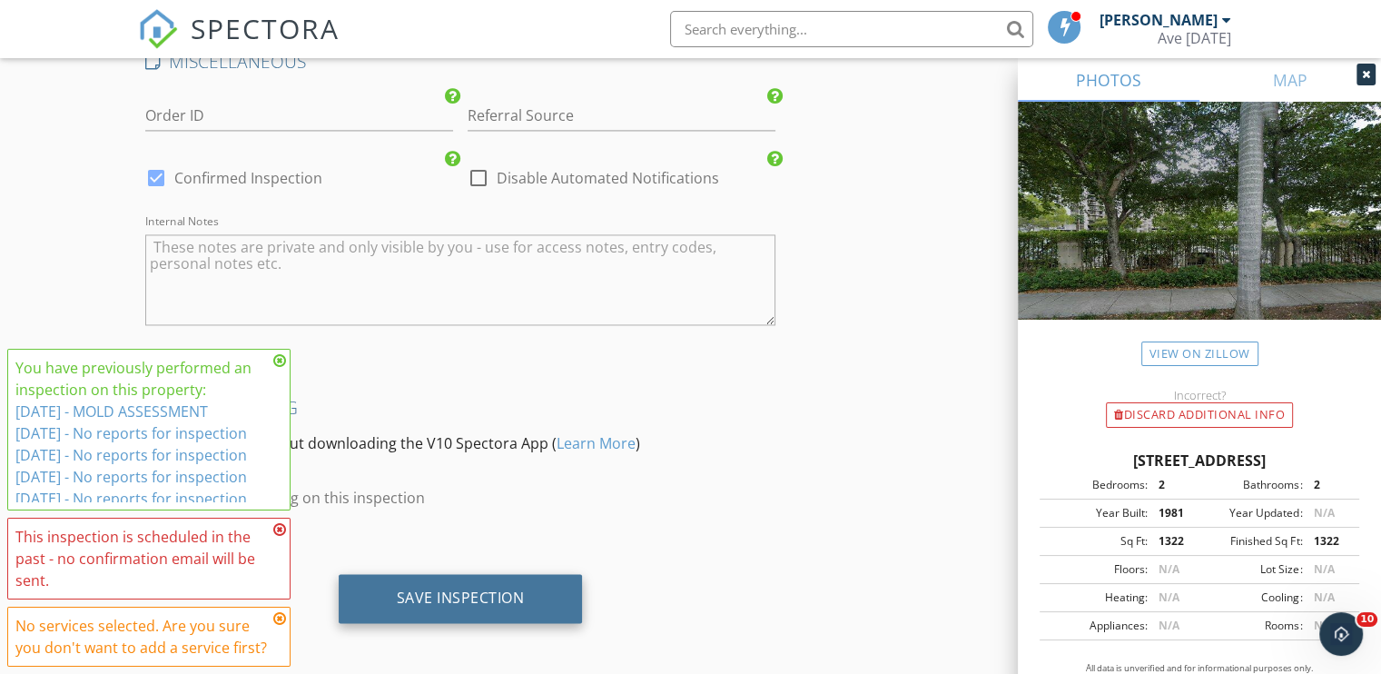
click at [439, 576] on div "Save Inspection" at bounding box center [461, 598] width 244 height 49
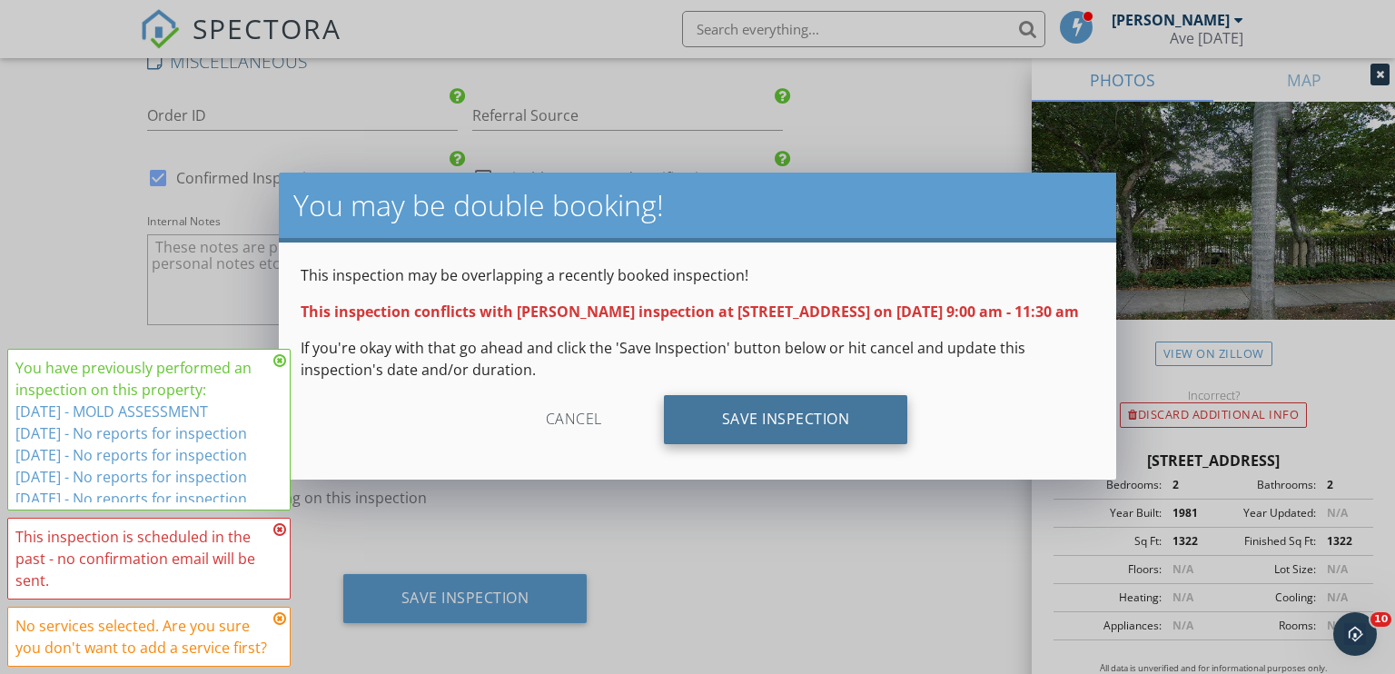
click at [785, 429] on div "Save Inspection" at bounding box center [786, 419] width 244 height 49
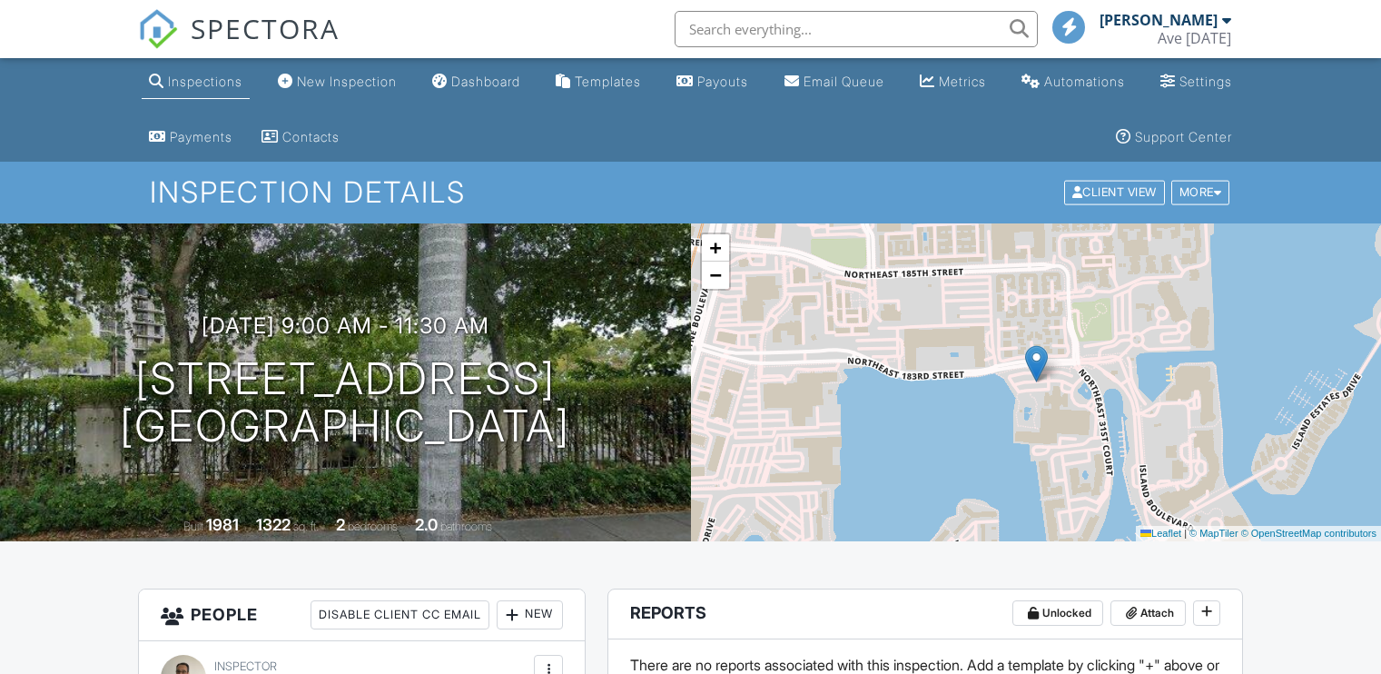
click at [1184, 193] on div "More" at bounding box center [1201, 193] width 59 height 25
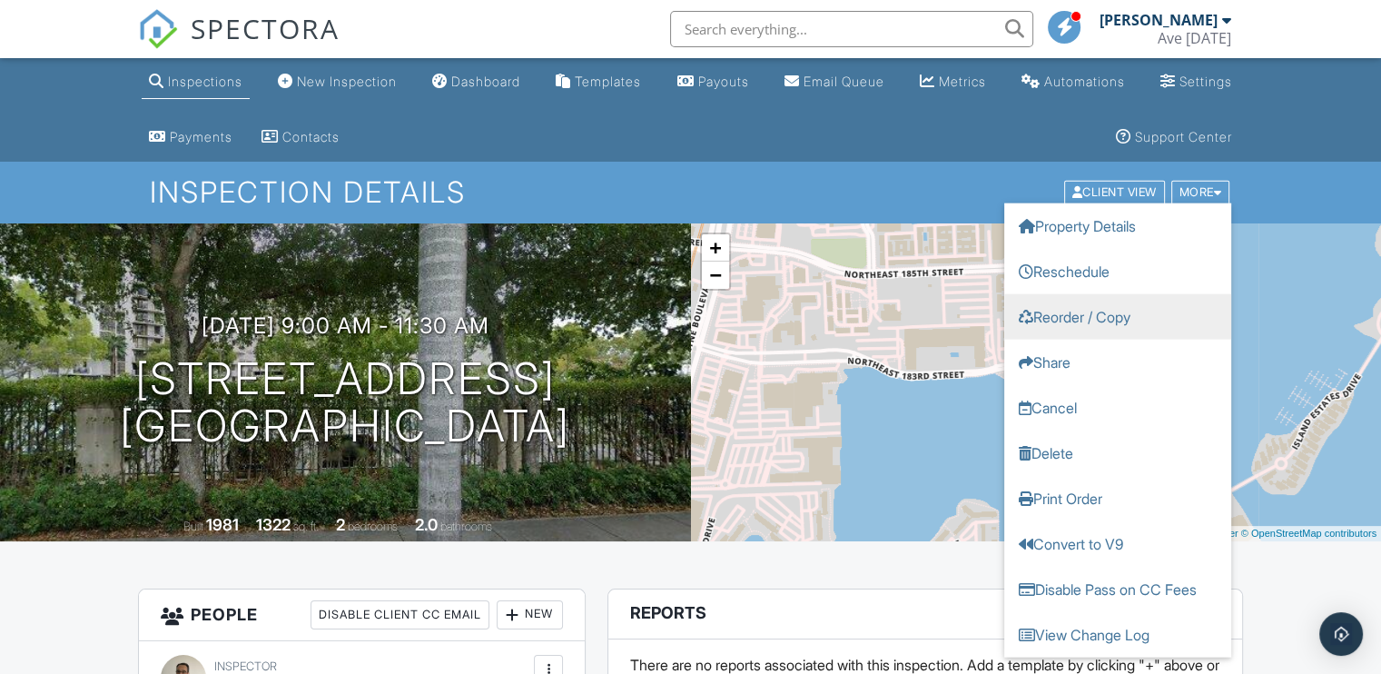
click at [1090, 312] on link "Reorder / Copy" at bounding box center [1118, 316] width 227 height 45
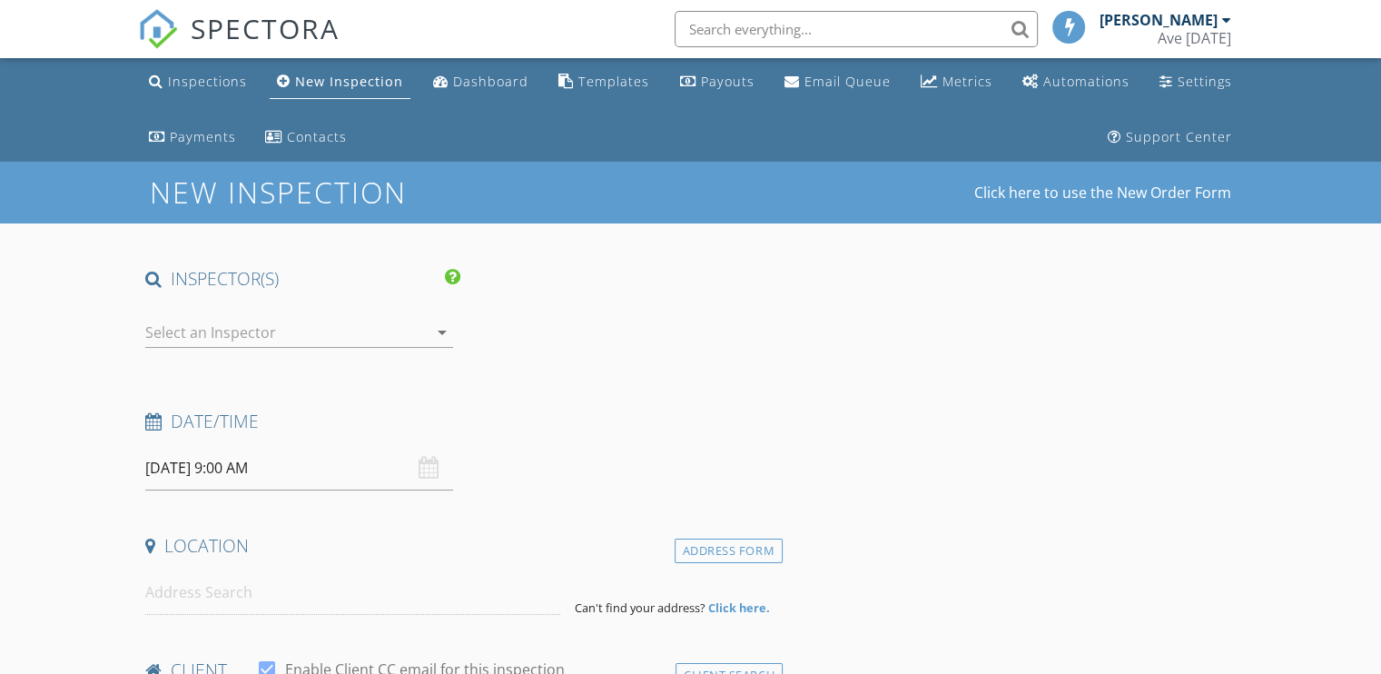
type input "[DEMOGRAPHIC_DATA]"
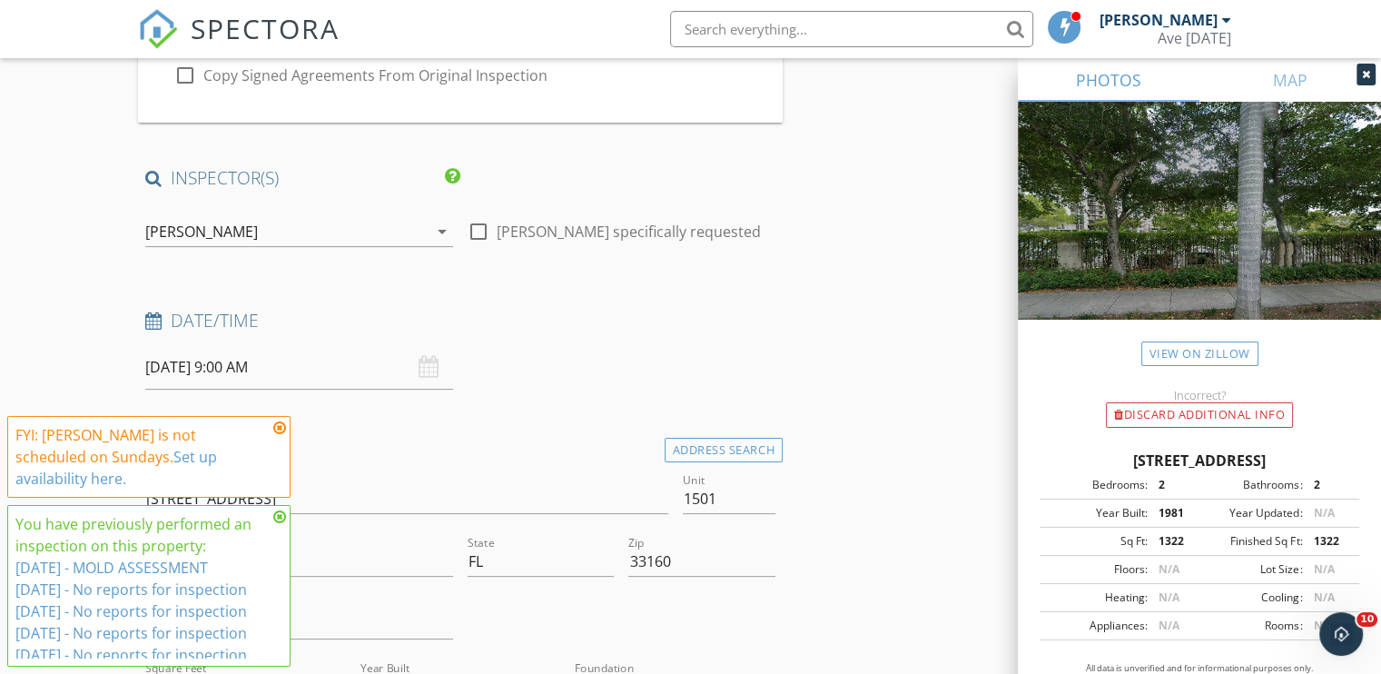
scroll to position [312, 0]
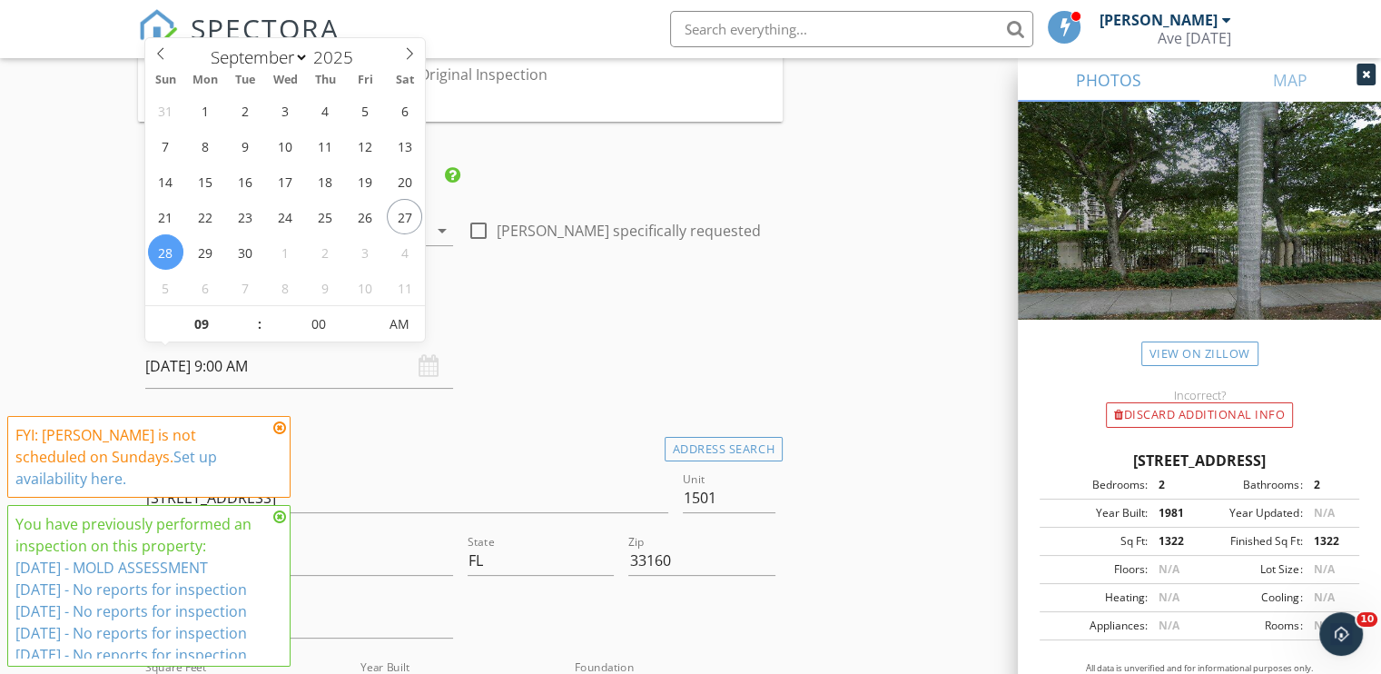
click at [245, 373] on input "[DATE] 9:00 AM" at bounding box center [299, 366] width 308 height 45
type input "[DATE] 9:00 AM"
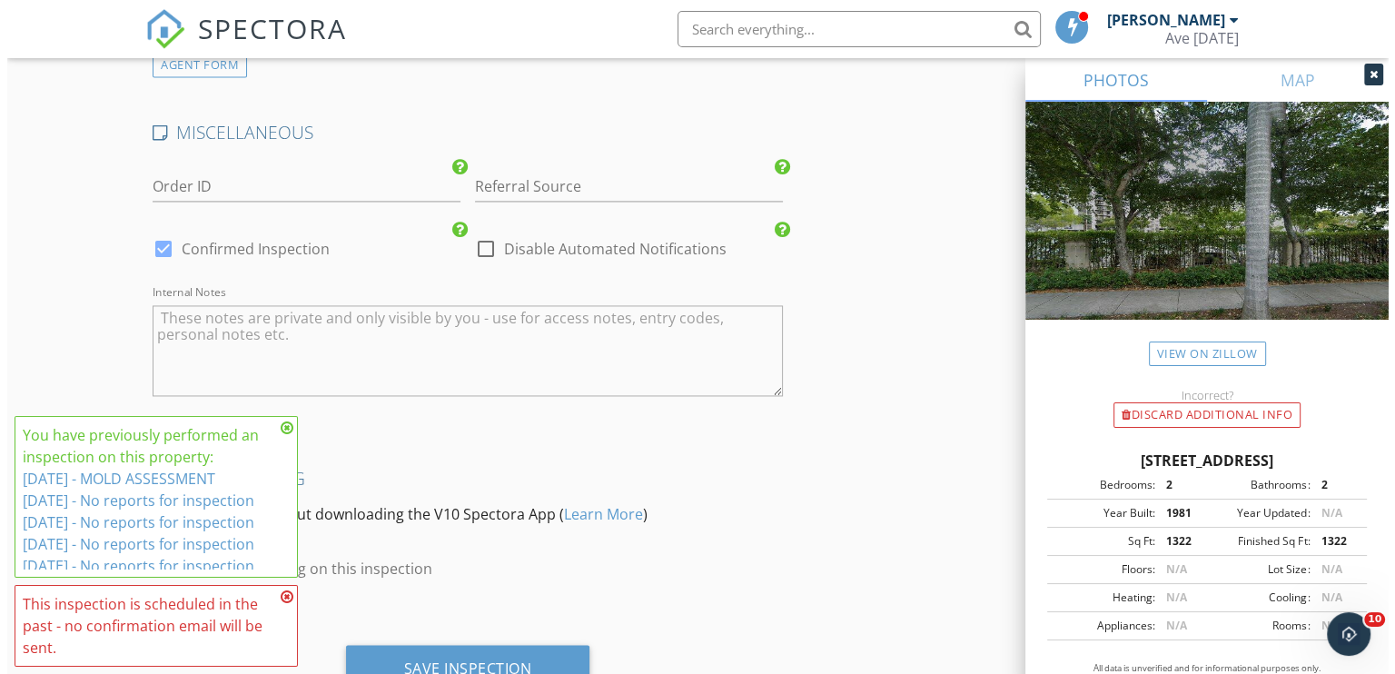
scroll to position [2823, 0]
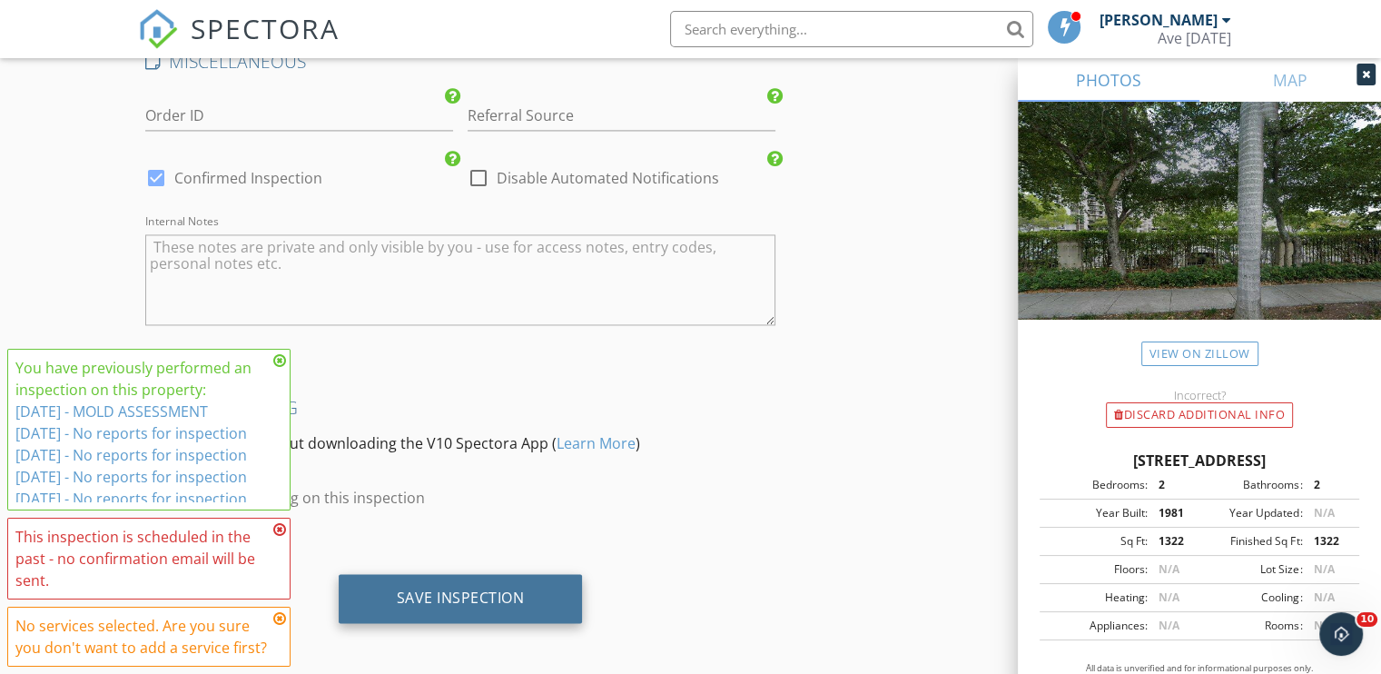
click at [440, 589] on div "Save Inspection" at bounding box center [461, 598] width 128 height 18
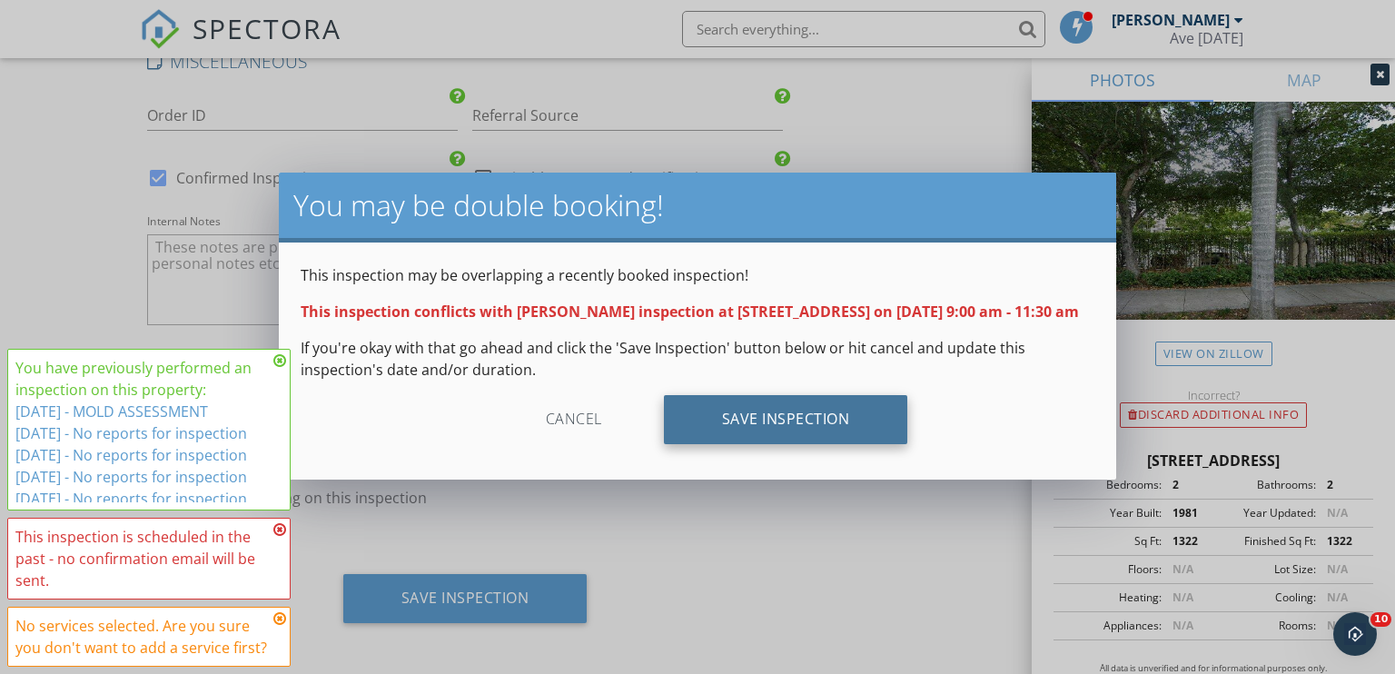
click at [808, 436] on div "Save Inspection" at bounding box center [786, 419] width 244 height 49
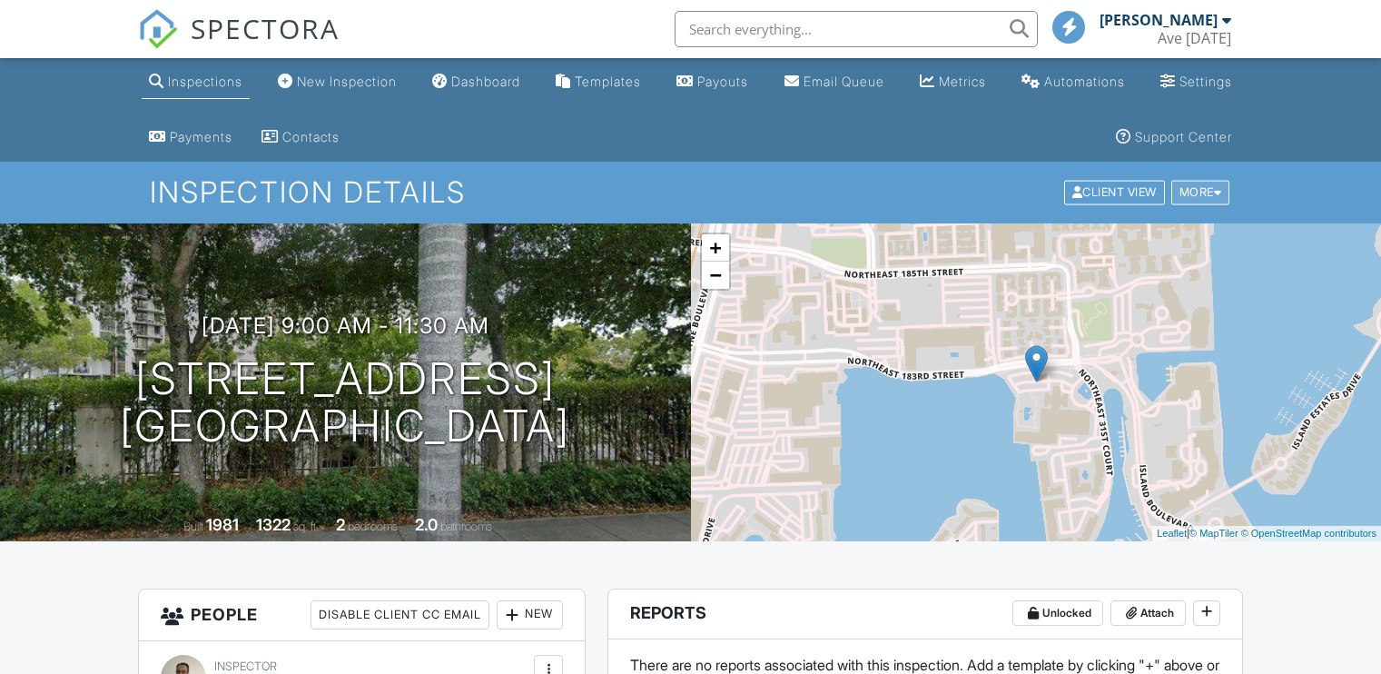
drag, startPoint x: 0, startPoint y: 0, endPoint x: 1184, endPoint y: 192, distance: 1199.8
click at [1184, 192] on div "More" at bounding box center [1201, 193] width 59 height 25
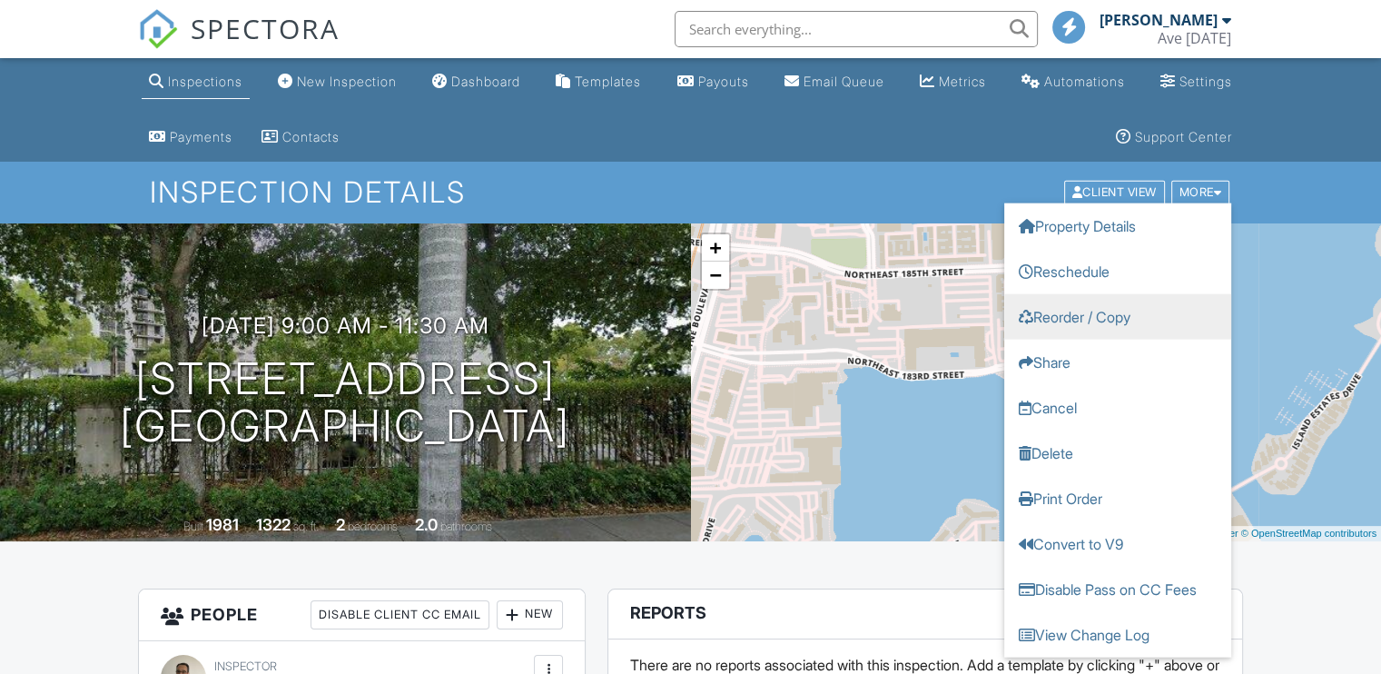
click at [1099, 312] on link "Reorder / Copy" at bounding box center [1118, 316] width 227 height 45
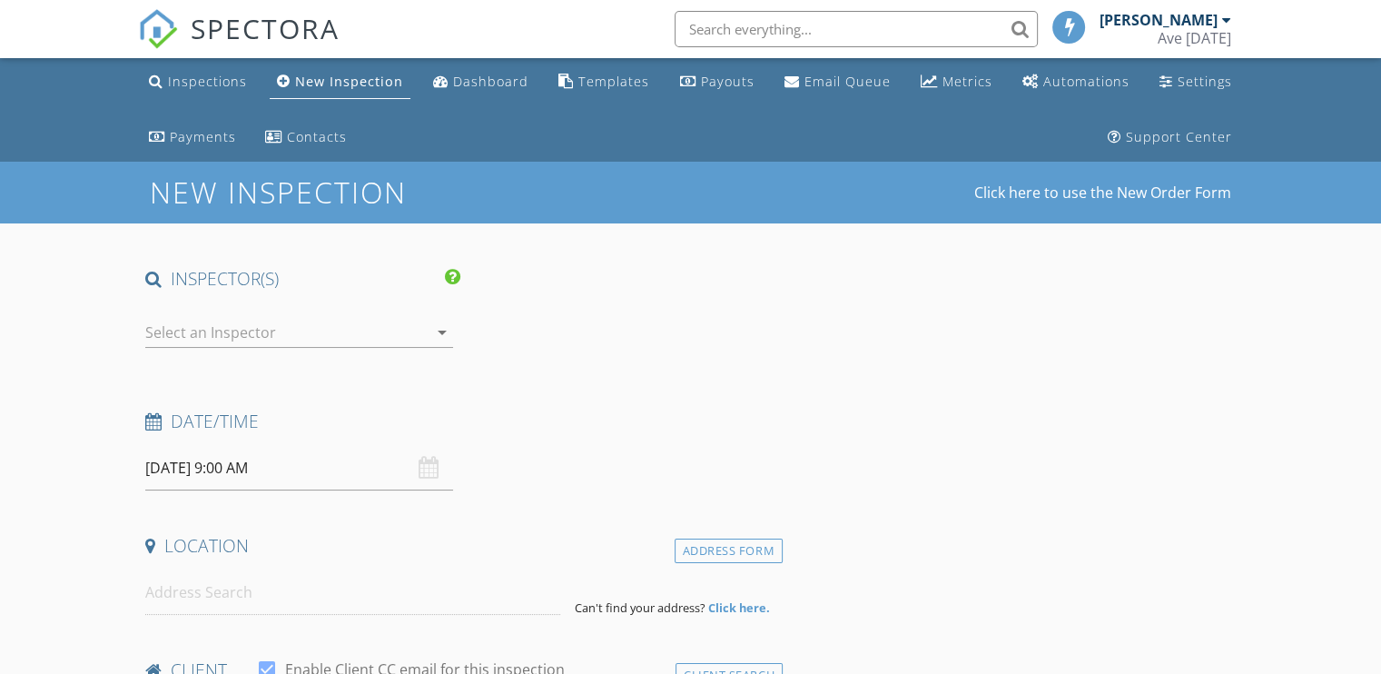
type input "[DEMOGRAPHIC_DATA]"
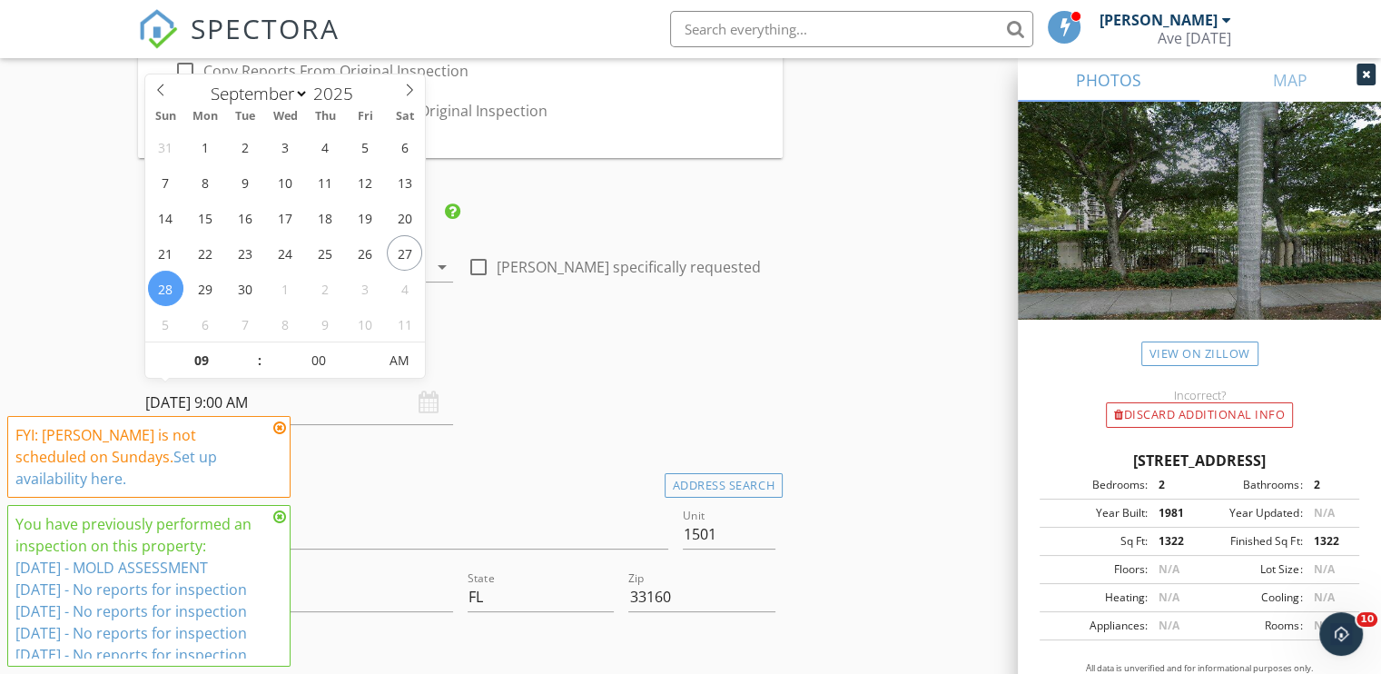
click at [265, 395] on input "09/28/2025 9:00 AM" at bounding box center [299, 403] width 308 height 45
type input "[DATE] 9:00 AM"
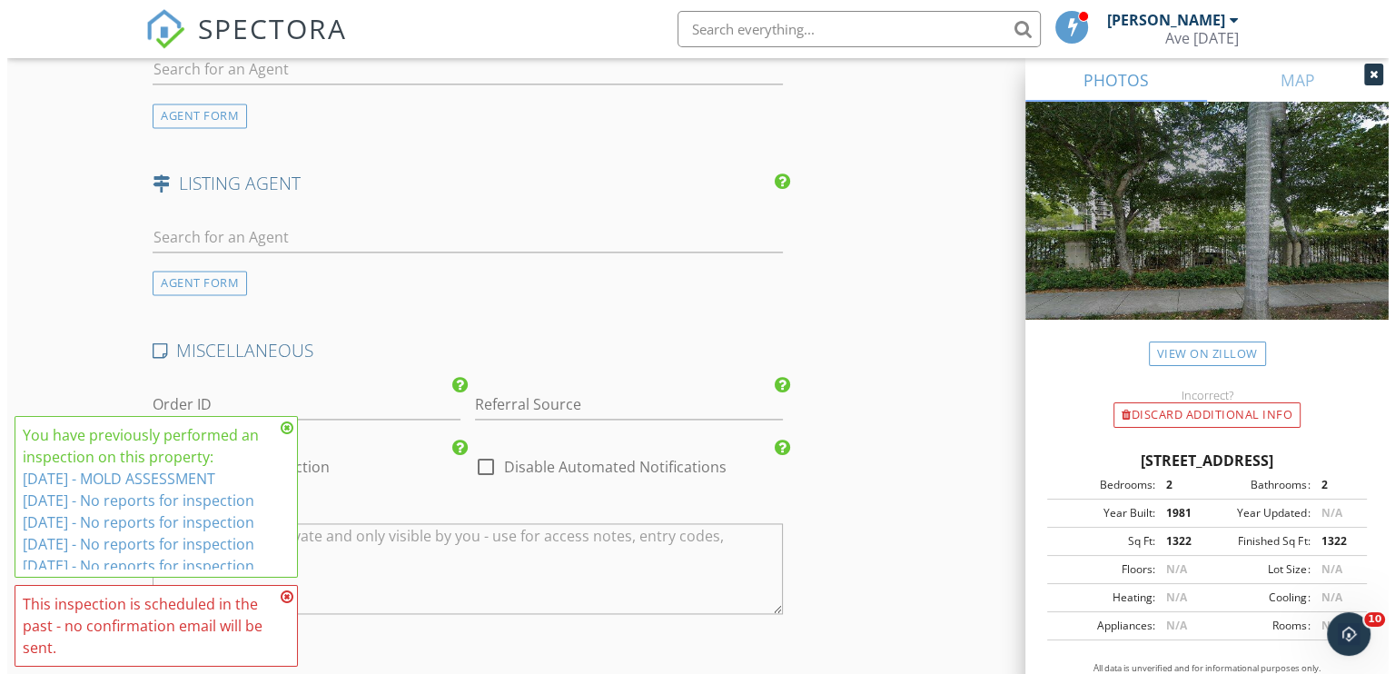
scroll to position [2823, 0]
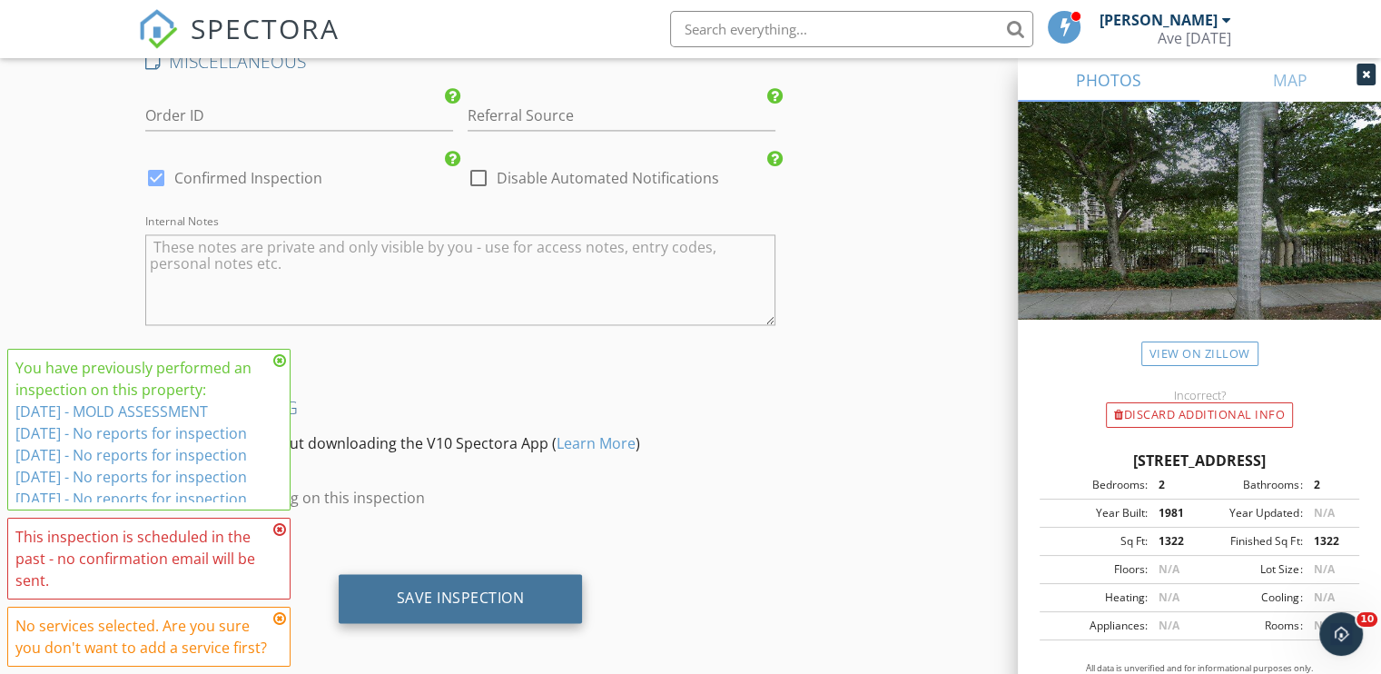
click at [459, 578] on div "Save Inspection" at bounding box center [461, 598] width 244 height 49
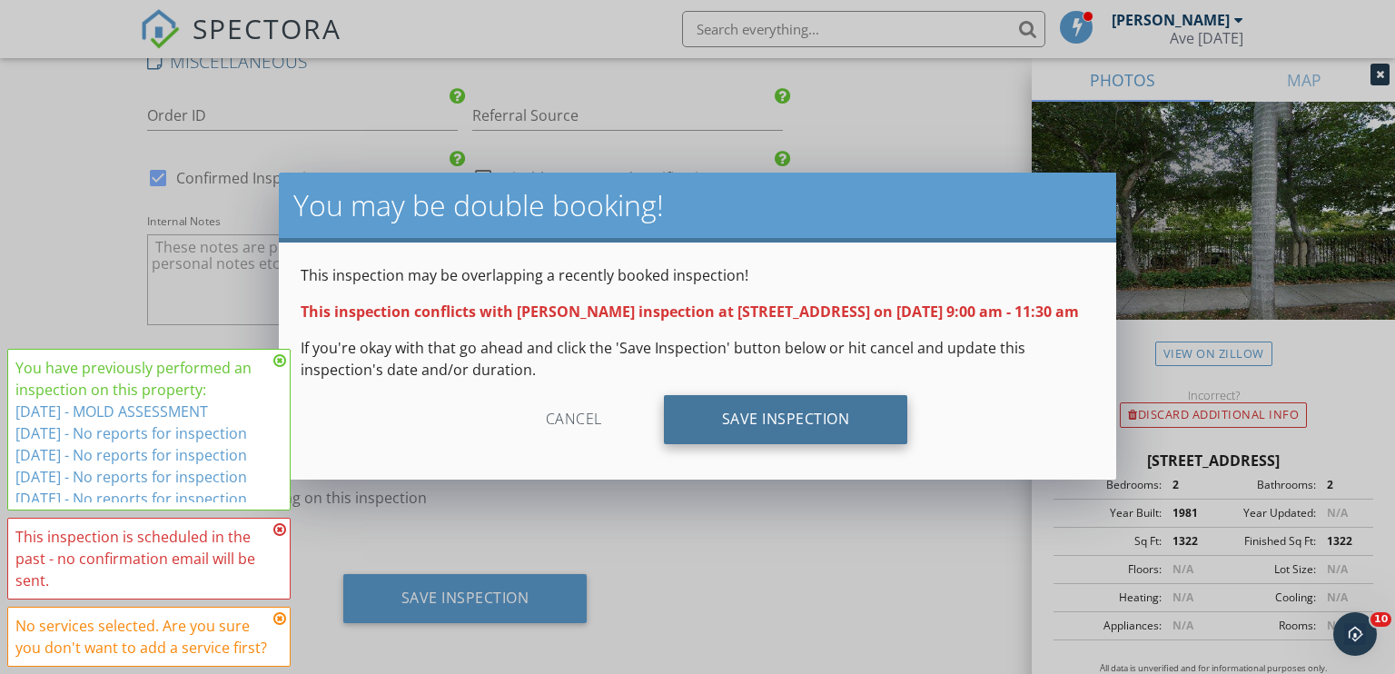
click at [777, 444] on div "Save Inspection" at bounding box center [786, 419] width 244 height 49
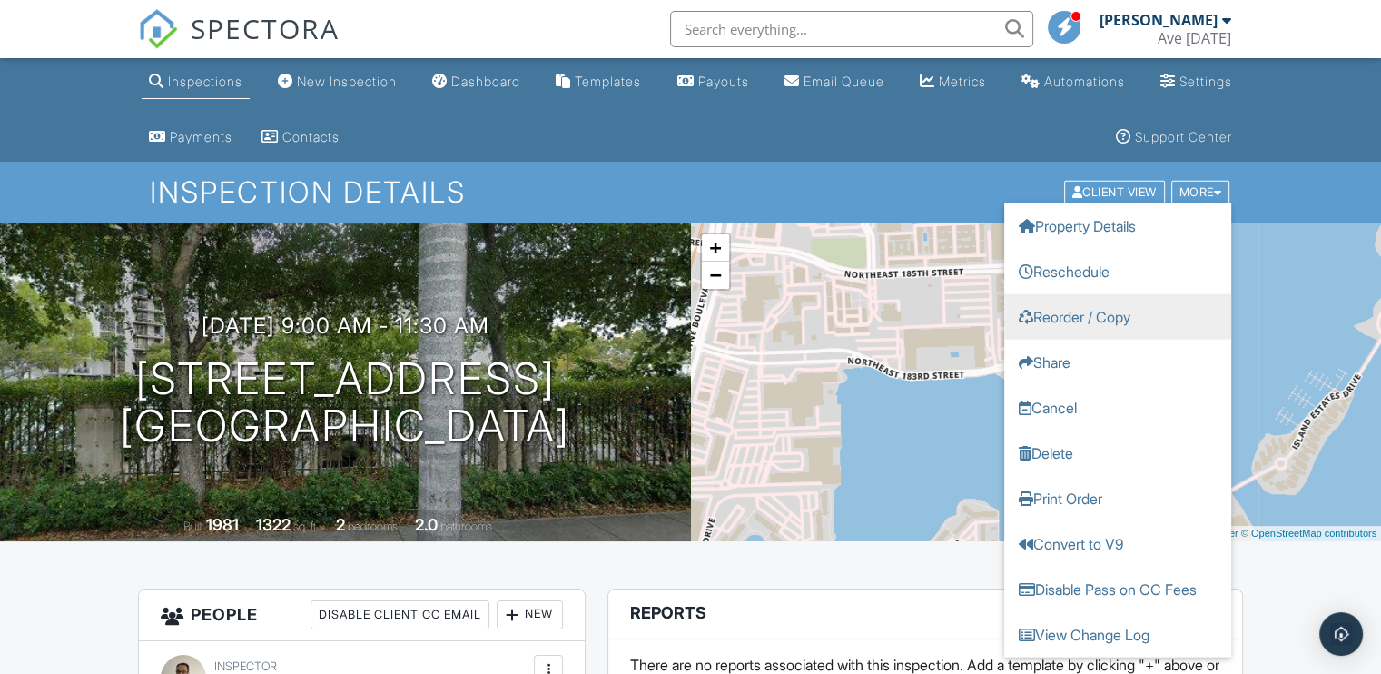
click at [1131, 315] on link "Reorder / Copy" at bounding box center [1118, 316] width 227 height 45
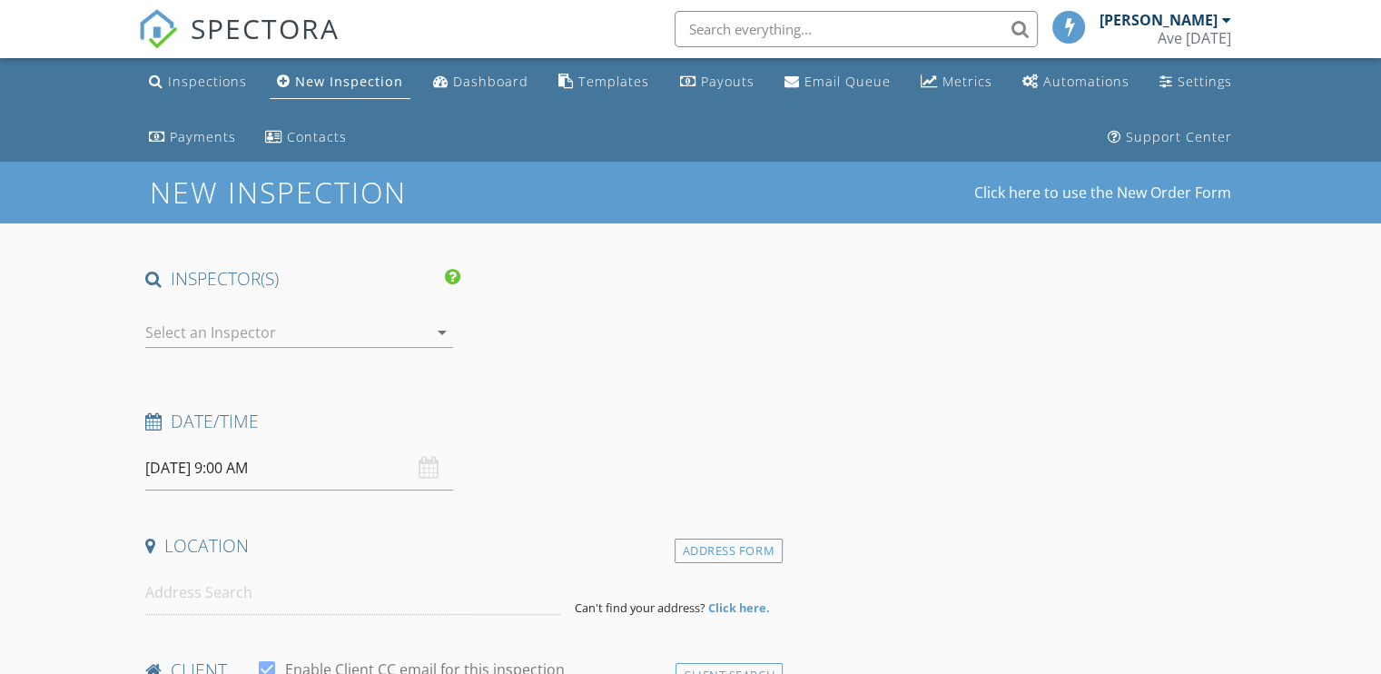
type input "[DEMOGRAPHIC_DATA]"
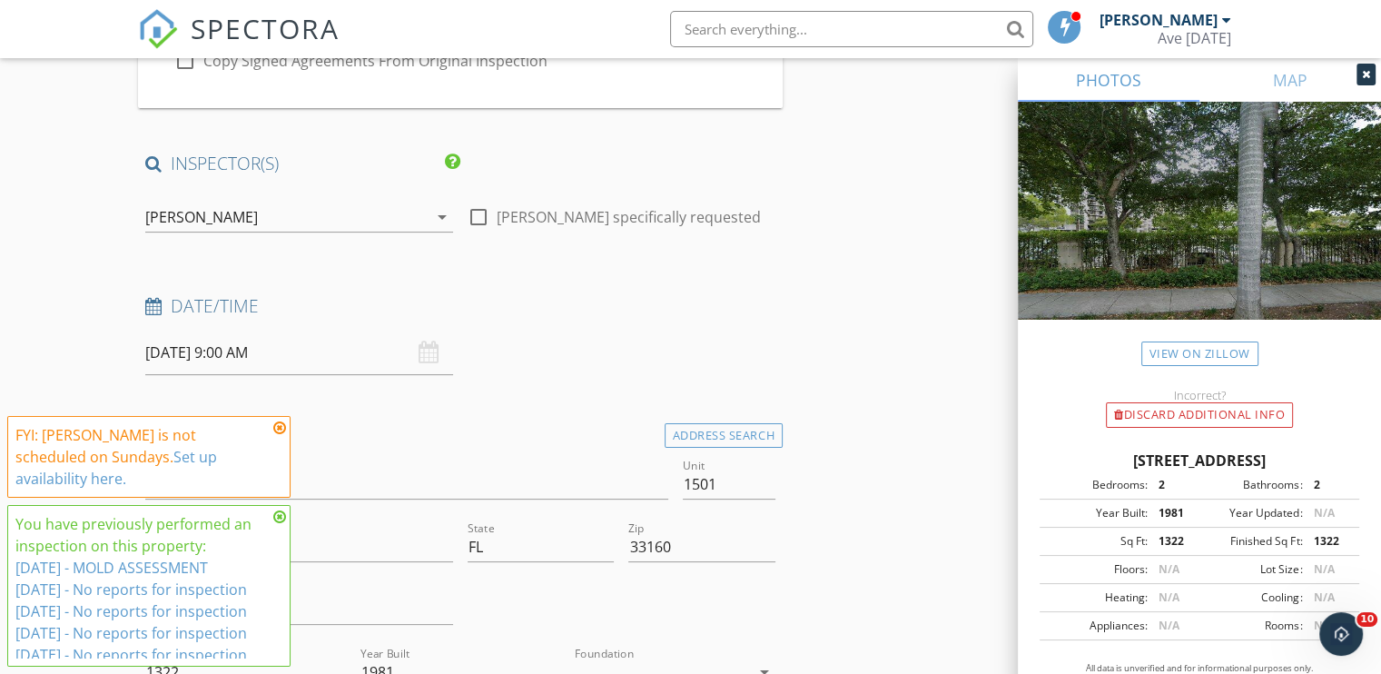
scroll to position [351, 0]
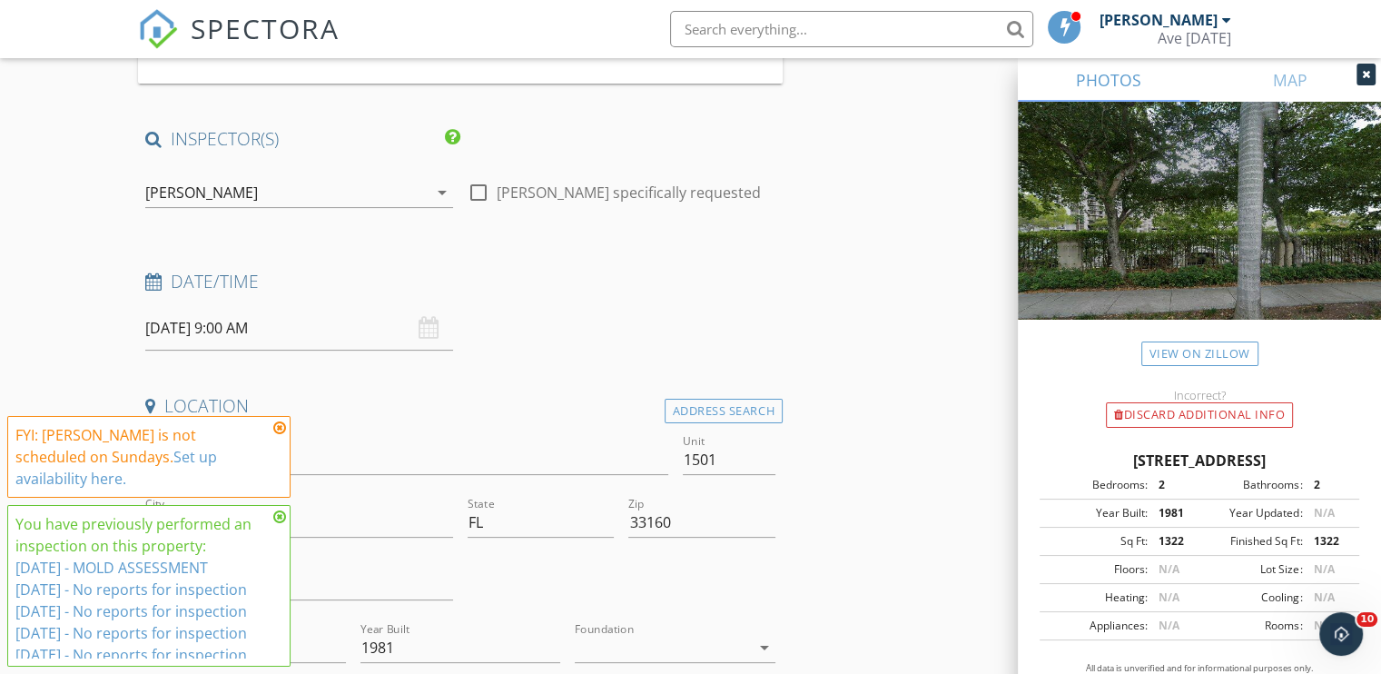
click at [196, 317] on input "[DATE] 9:00 AM" at bounding box center [299, 328] width 308 height 45
type input "[DATE] 9:00 AM"
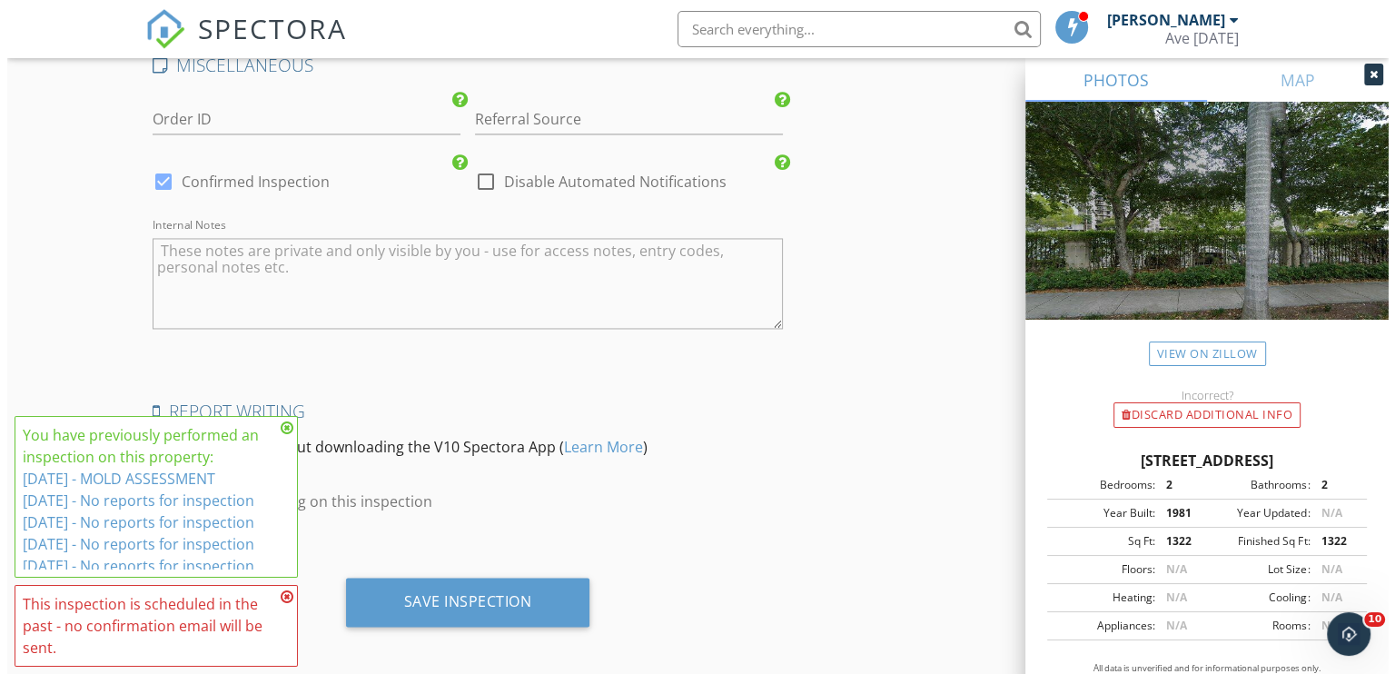
scroll to position [2823, 0]
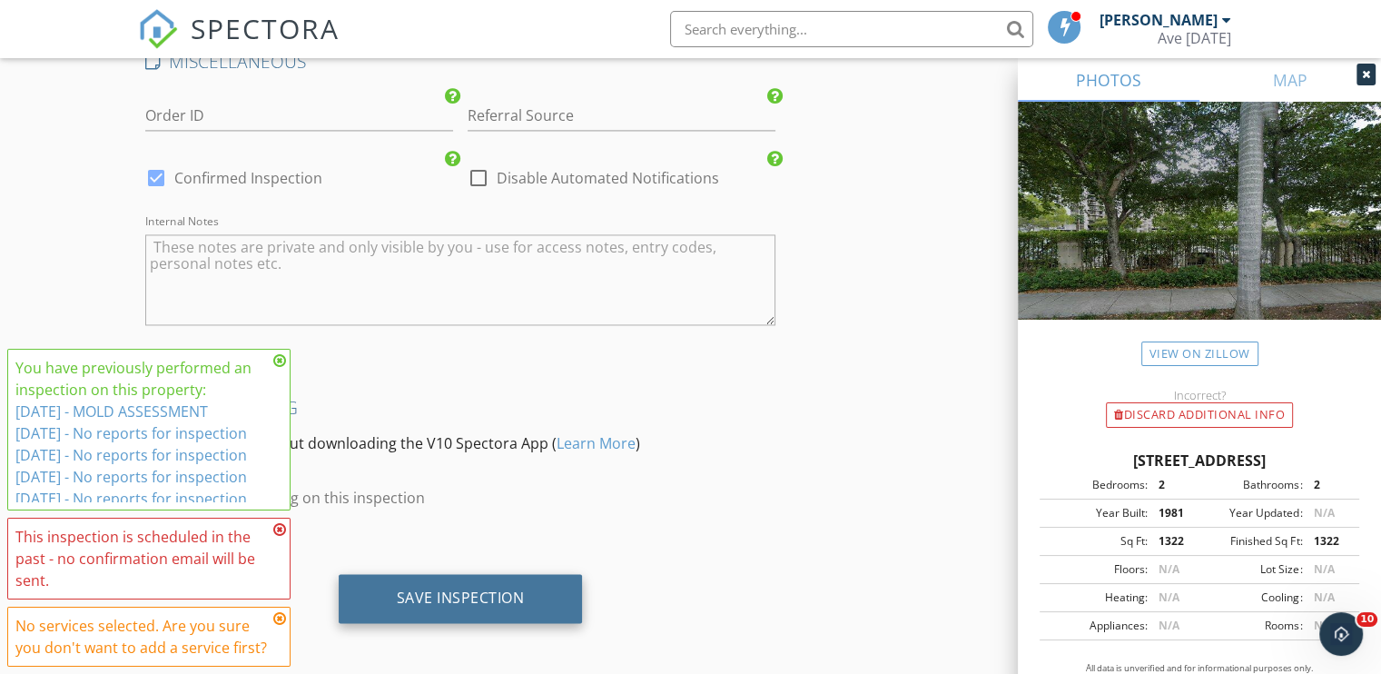
click at [477, 589] on div "Save Inspection" at bounding box center [461, 598] width 128 height 18
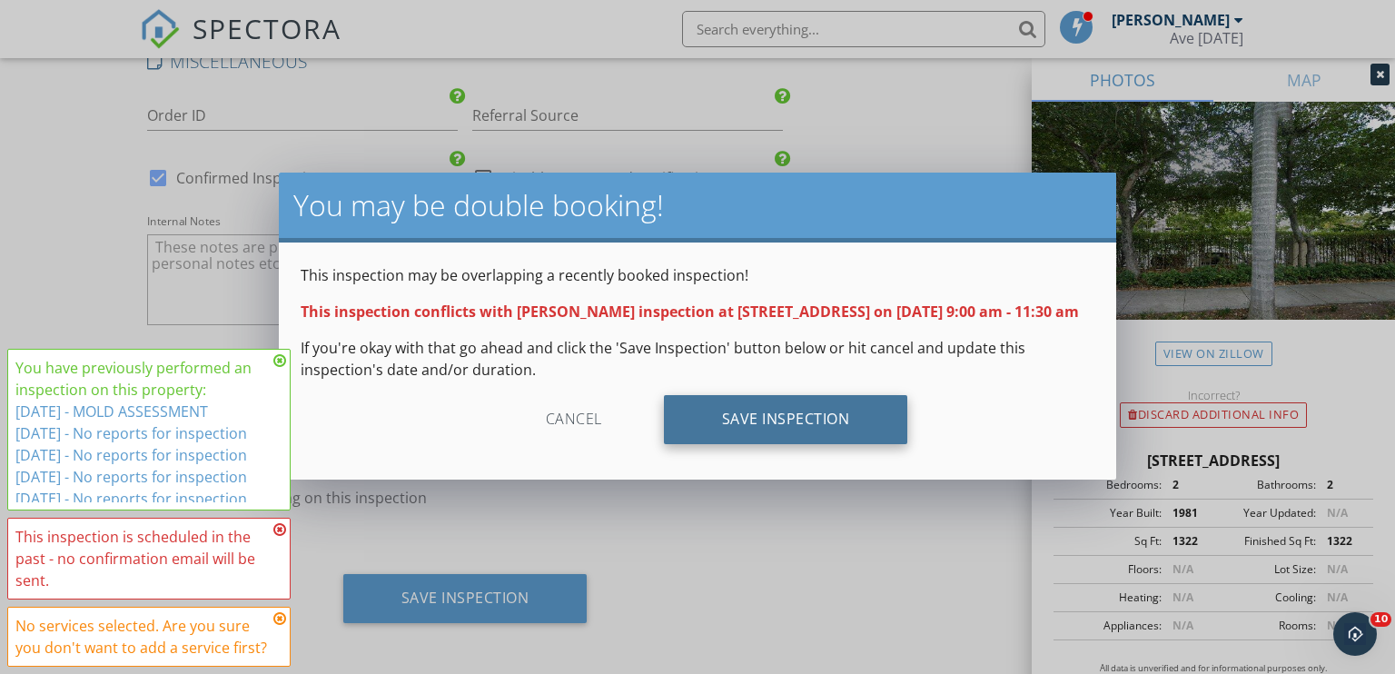
click at [843, 432] on div "Save Inspection" at bounding box center [786, 419] width 244 height 49
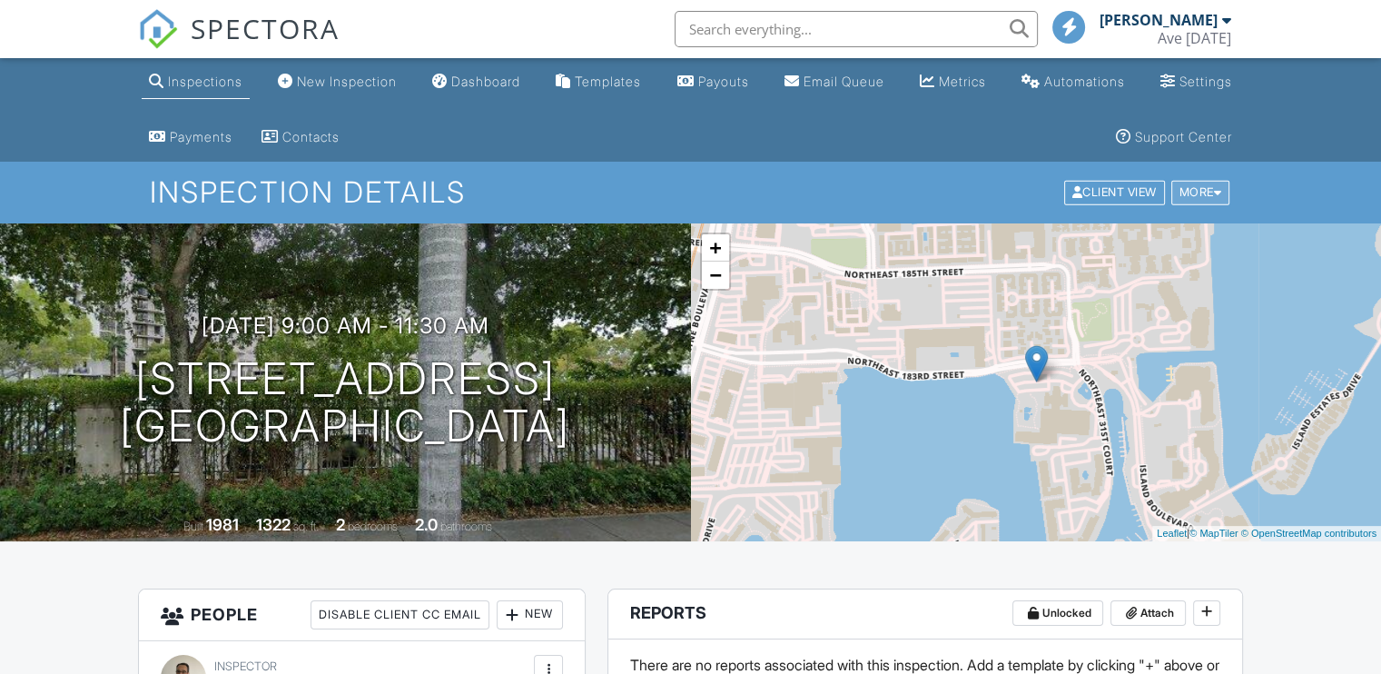
click at [1186, 181] on div "More" at bounding box center [1201, 193] width 59 height 25
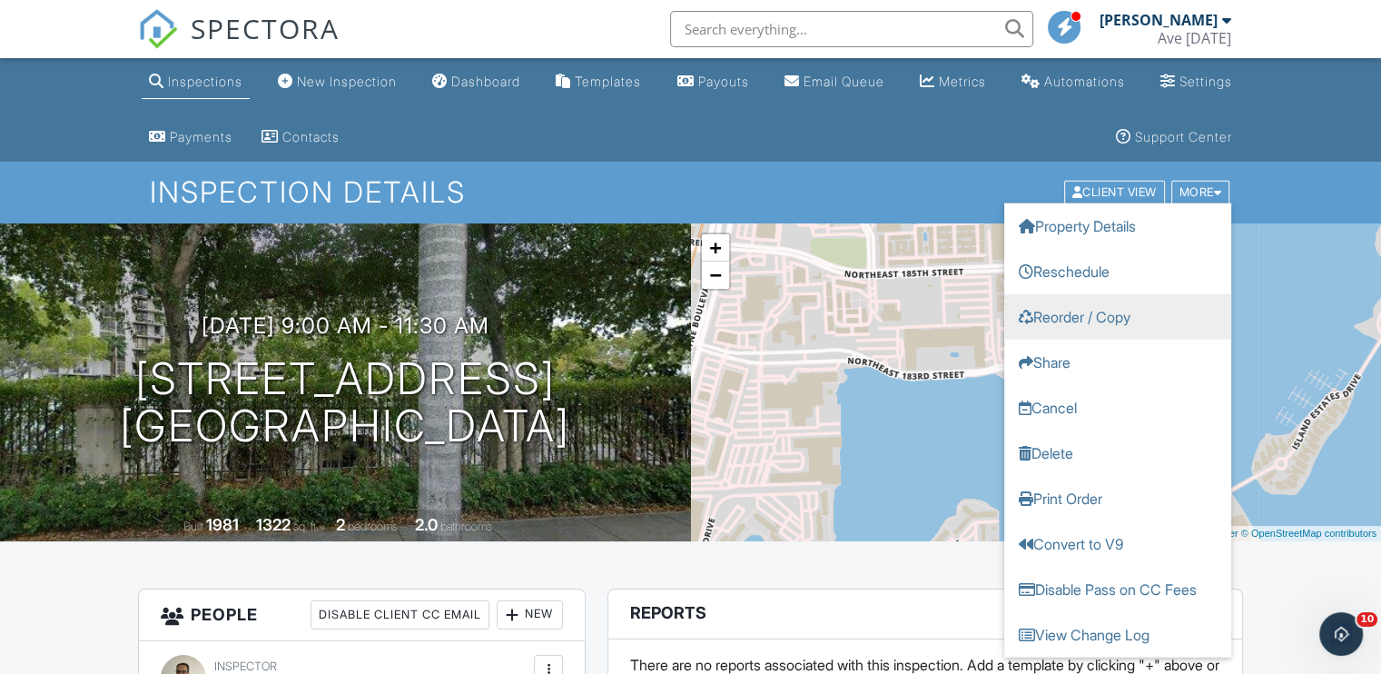
click at [1115, 312] on link "Reorder / Copy" at bounding box center [1118, 316] width 227 height 45
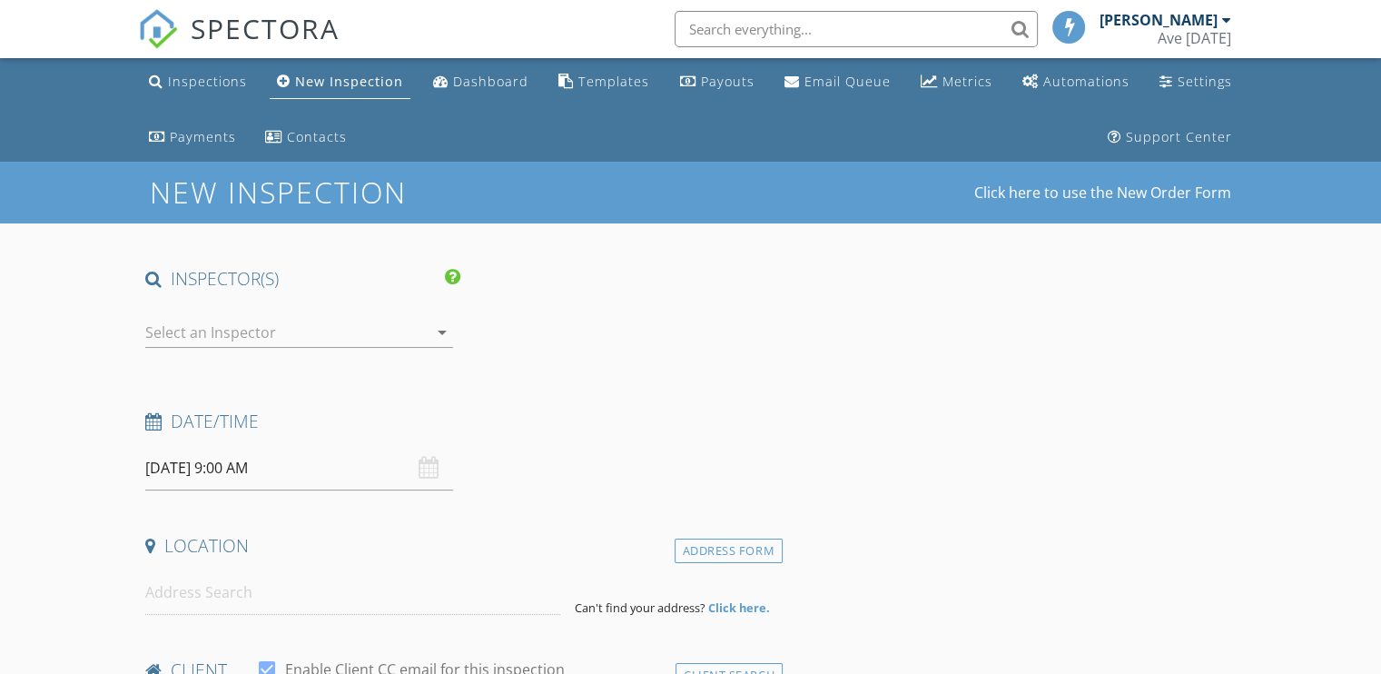
type input "[DEMOGRAPHIC_DATA]"
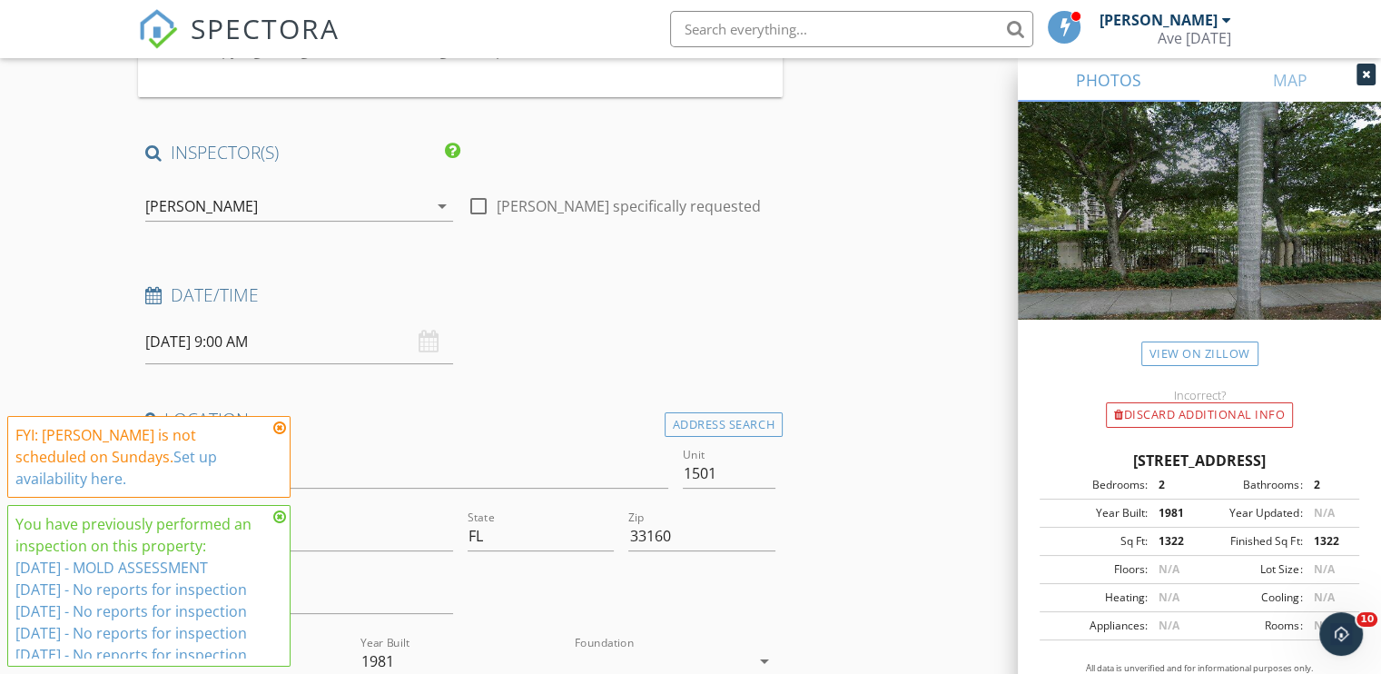
scroll to position [338, 0]
click at [193, 343] on input "[DATE] 9:00 AM" at bounding box center [299, 341] width 308 height 45
type input "[DATE] 9:00 AM"
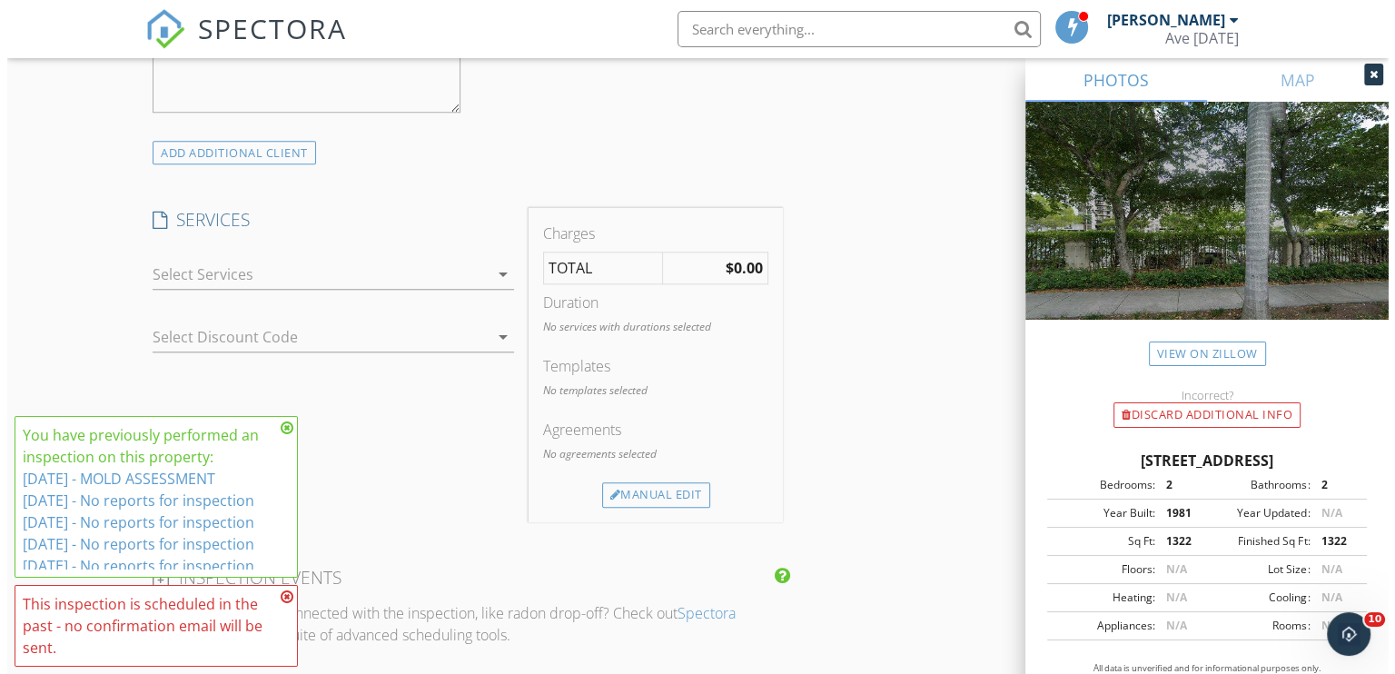
scroll to position [2823, 0]
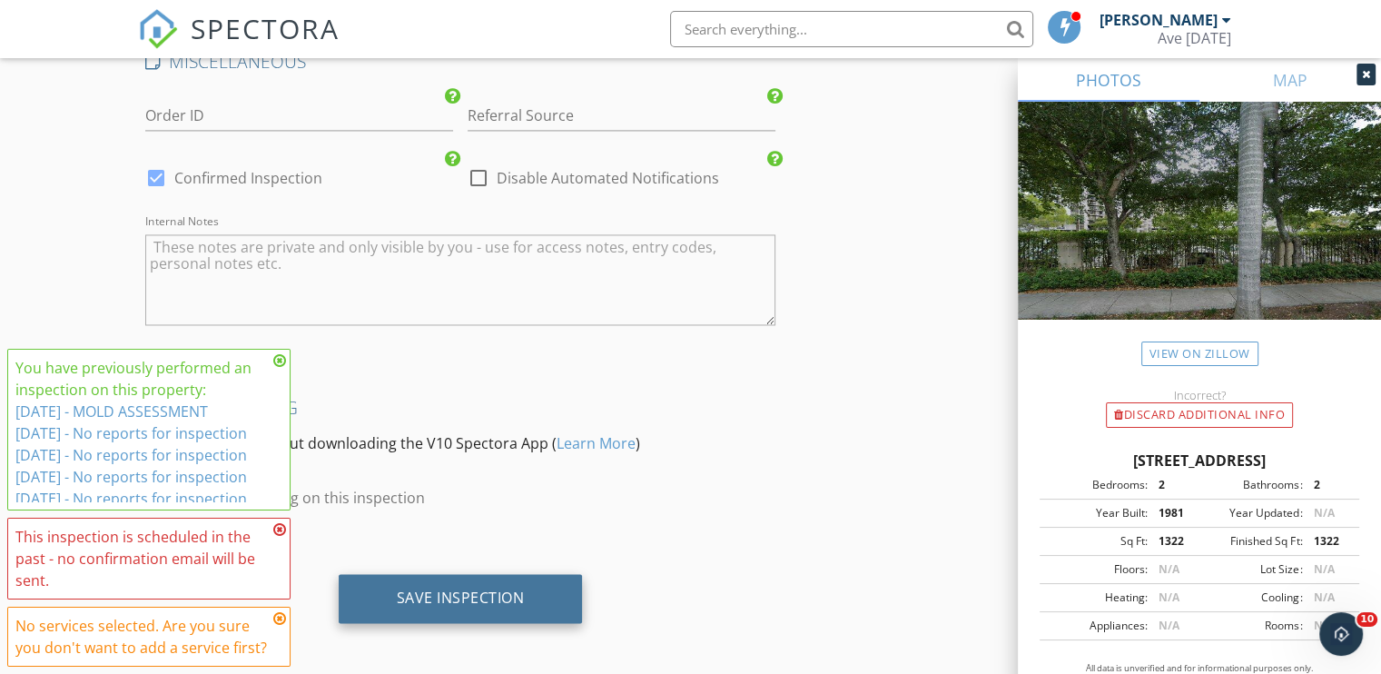
click at [463, 592] on div "Save Inspection" at bounding box center [461, 598] width 128 height 18
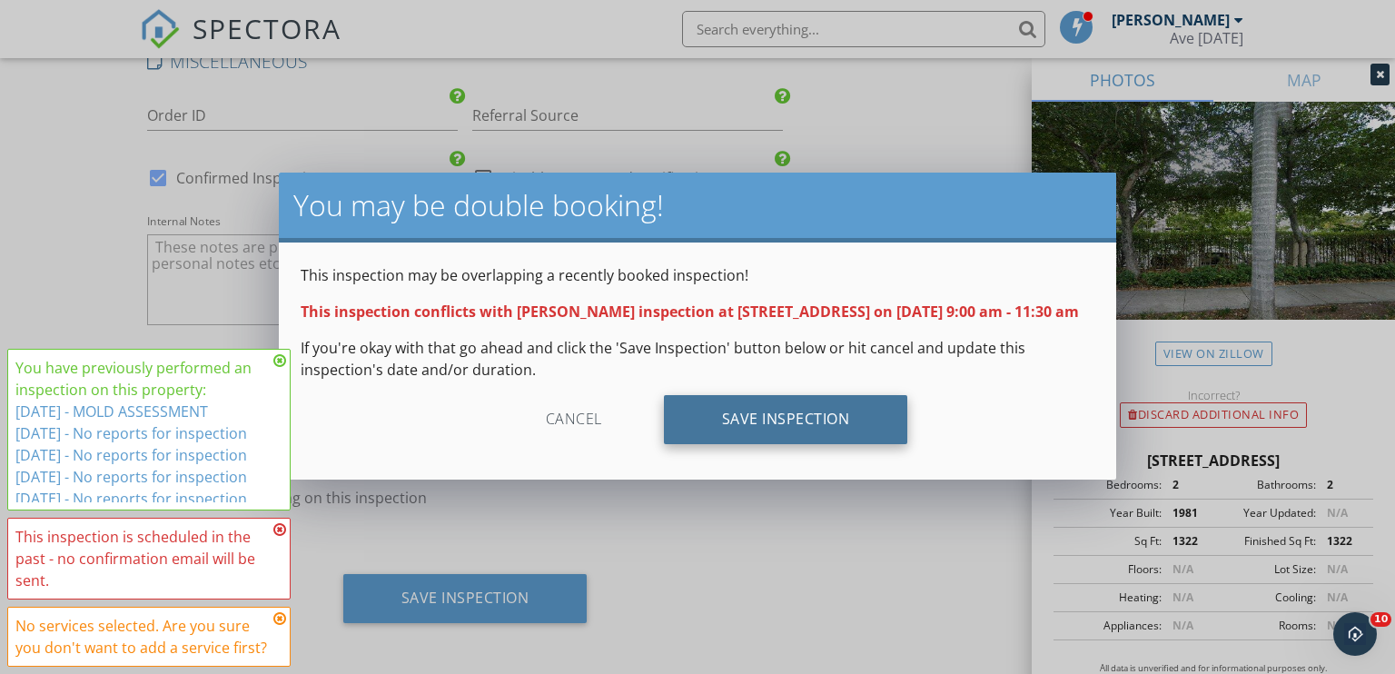
click at [796, 436] on div "Save Inspection" at bounding box center [786, 419] width 244 height 49
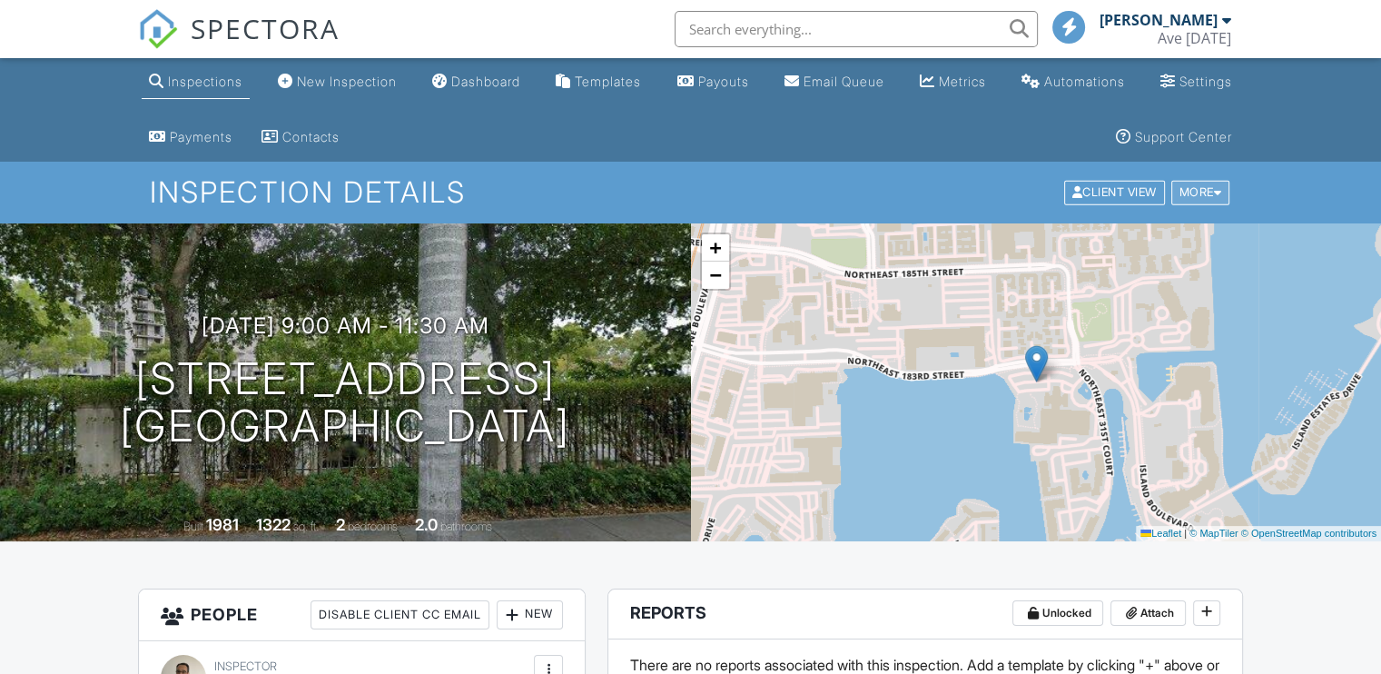
click at [1206, 186] on div "More" at bounding box center [1201, 193] width 59 height 25
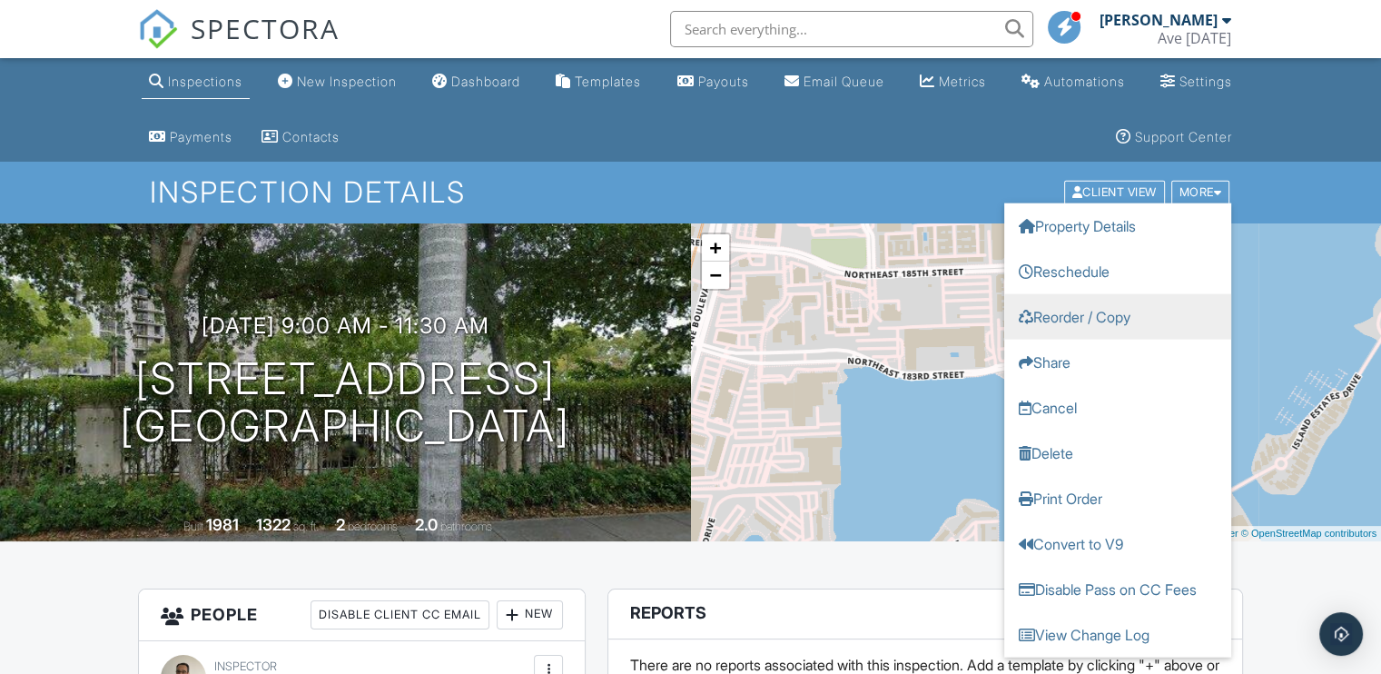
click at [1097, 322] on link "Reorder / Copy" at bounding box center [1118, 316] width 227 height 45
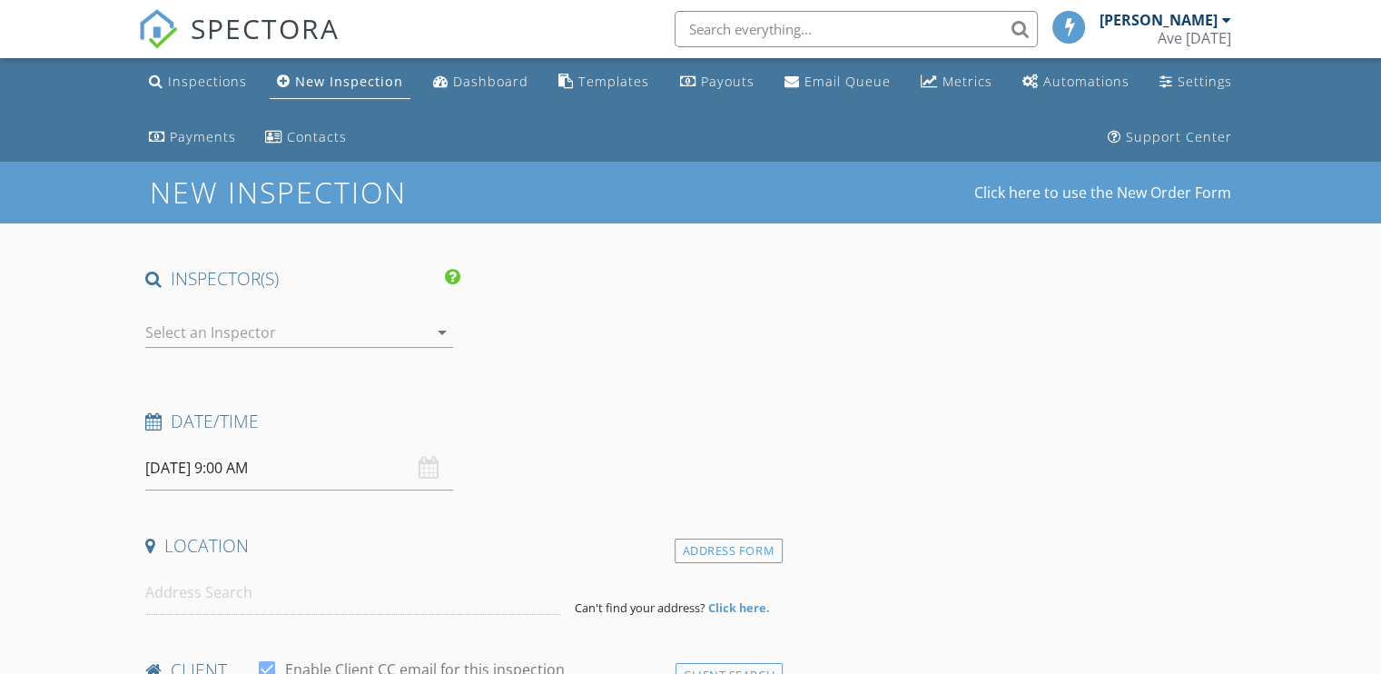
type input "[DEMOGRAPHIC_DATA]"
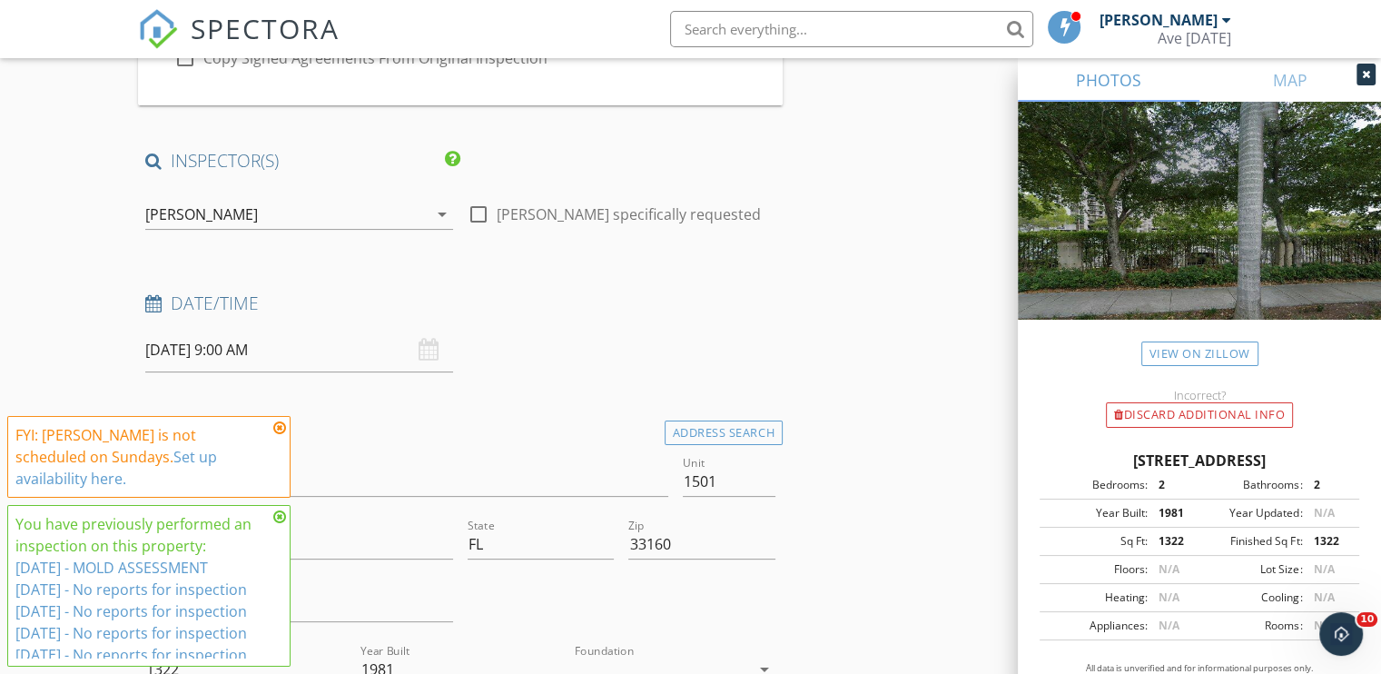
scroll to position [336, 0]
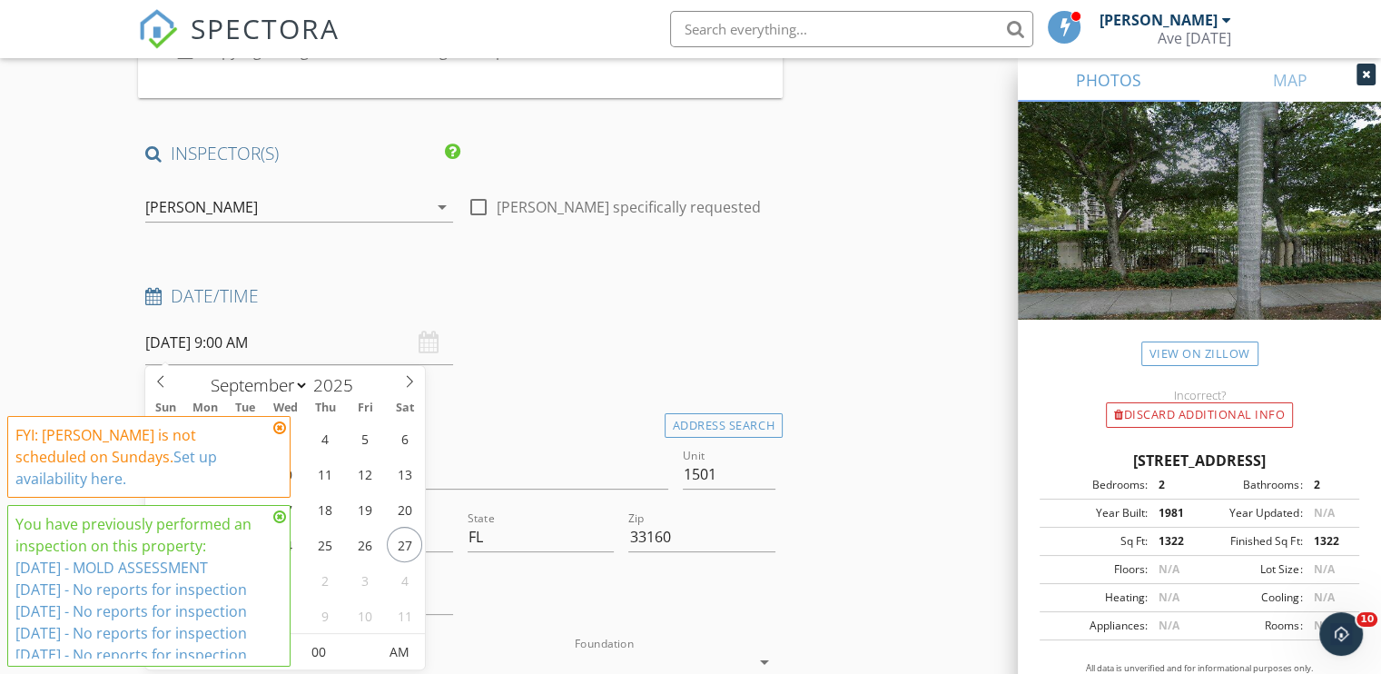
click at [209, 336] on input "09/28/2025 9:00 AM" at bounding box center [299, 343] width 308 height 45
type input "[DATE] 9:00 AM"
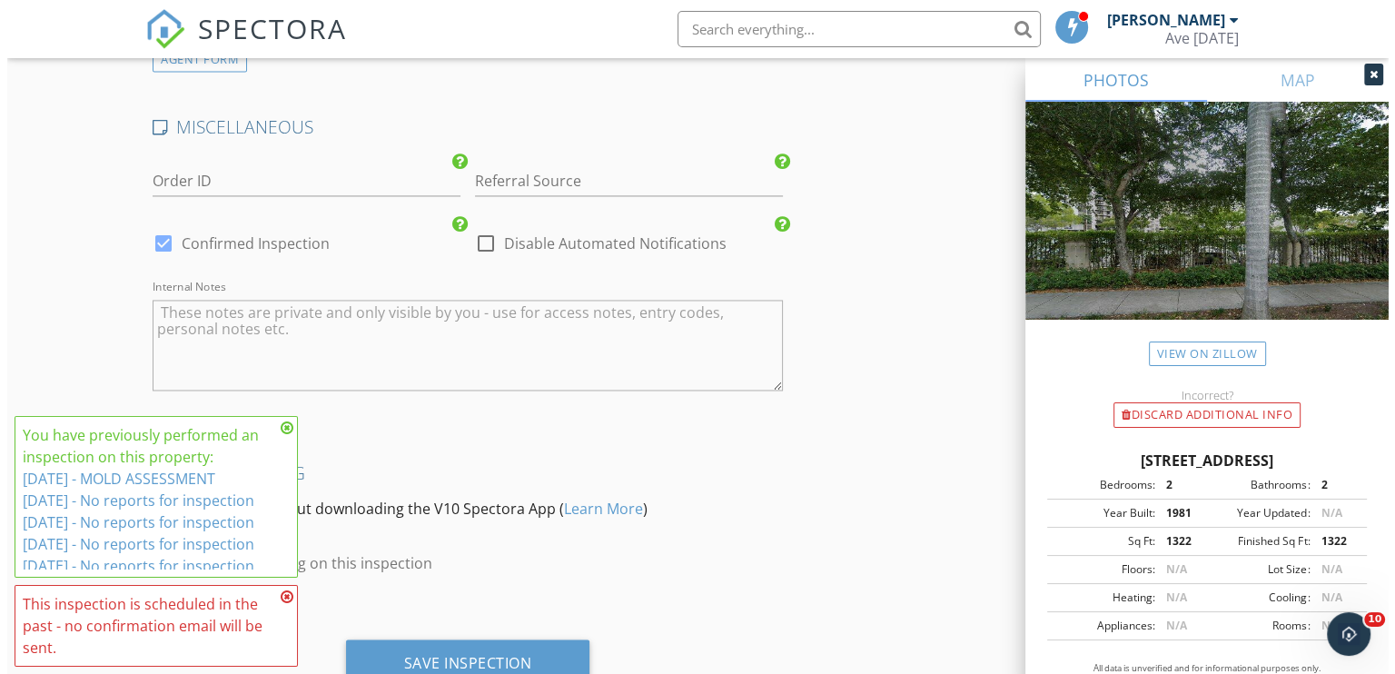
scroll to position [2823, 0]
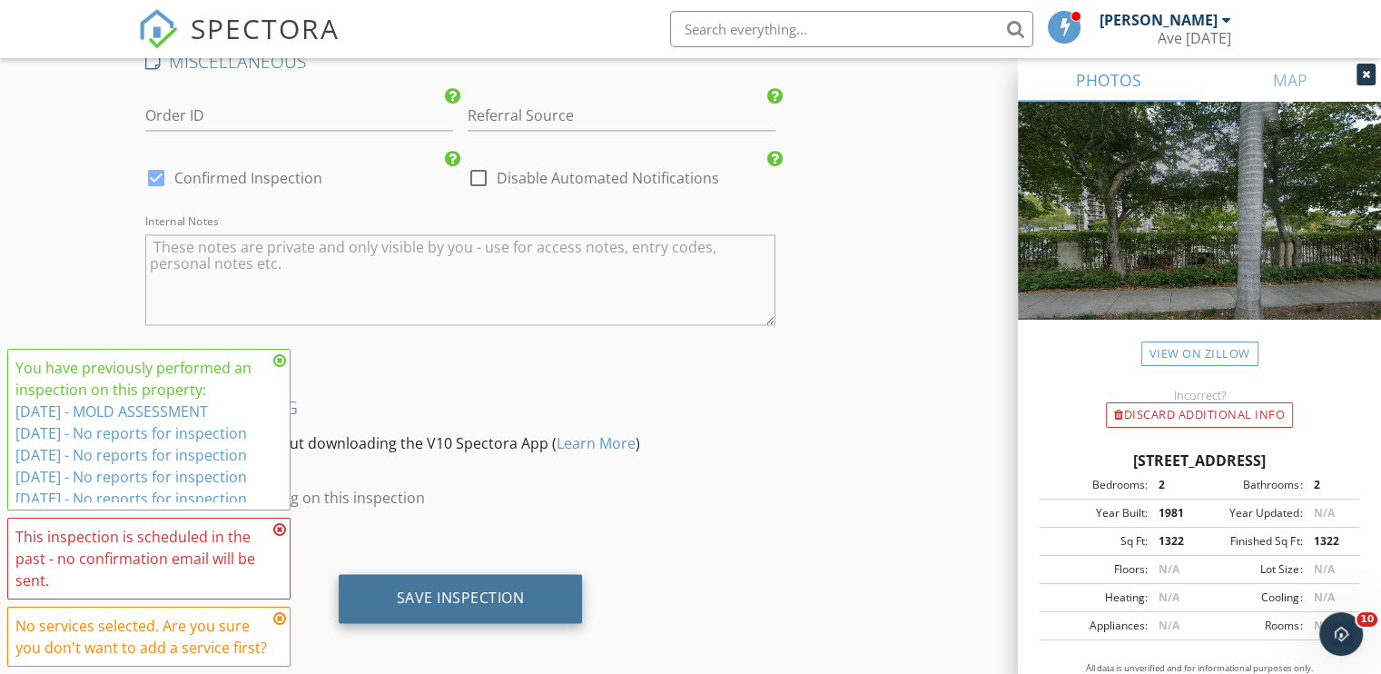
click at [498, 594] on div "Save Inspection" at bounding box center [461, 598] width 128 height 18
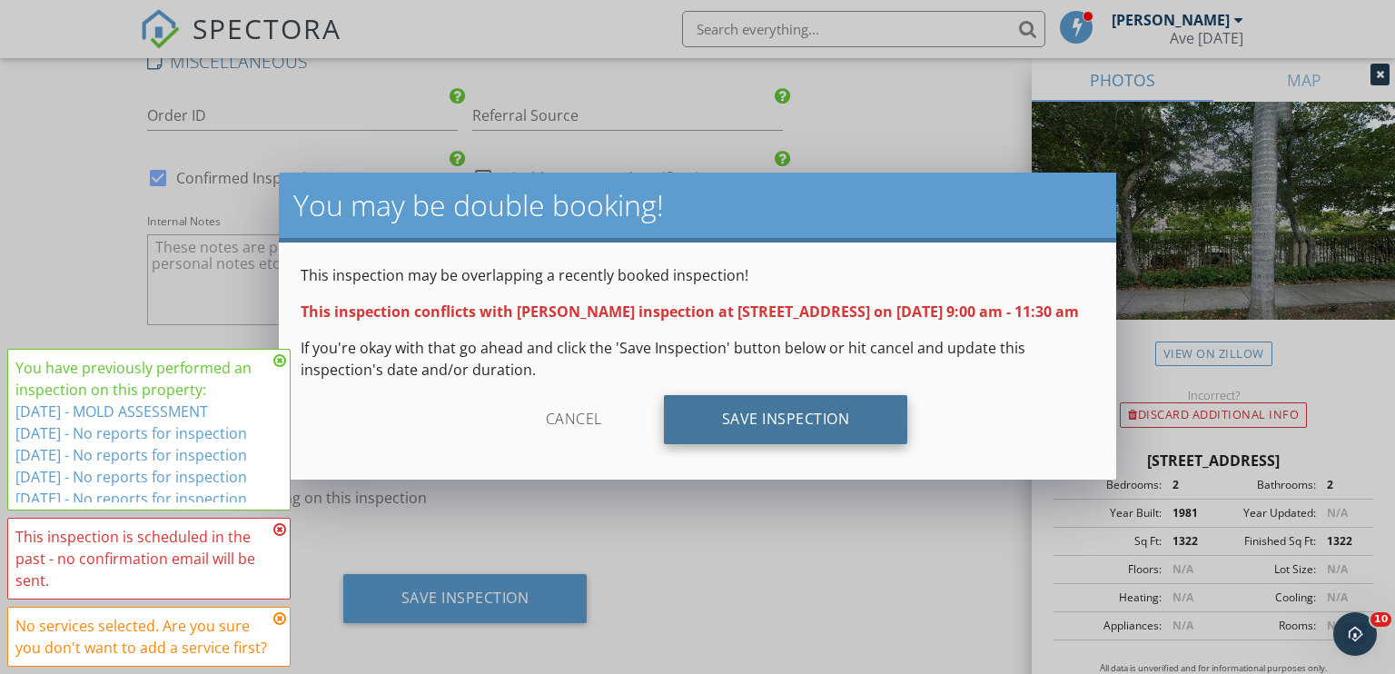
click at [809, 444] on div "Save Inspection" at bounding box center [786, 419] width 244 height 49
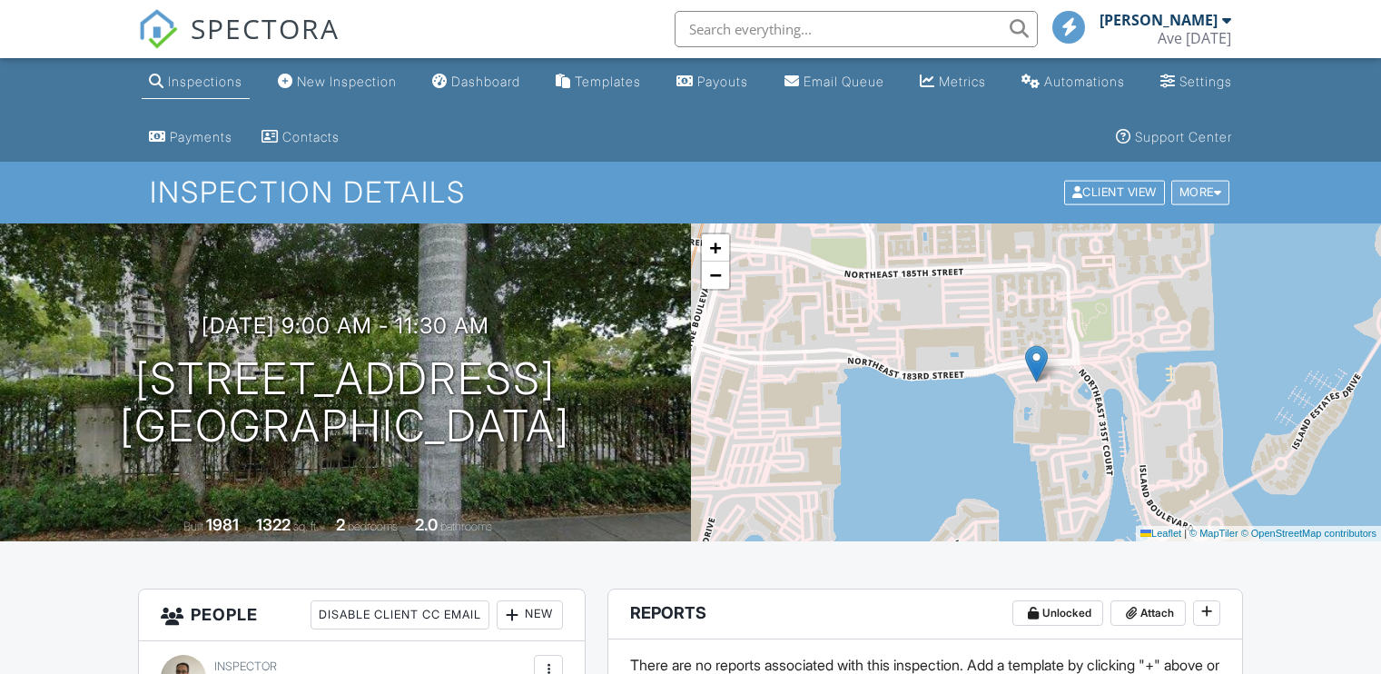
click at [1189, 192] on div "More" at bounding box center [1201, 193] width 59 height 25
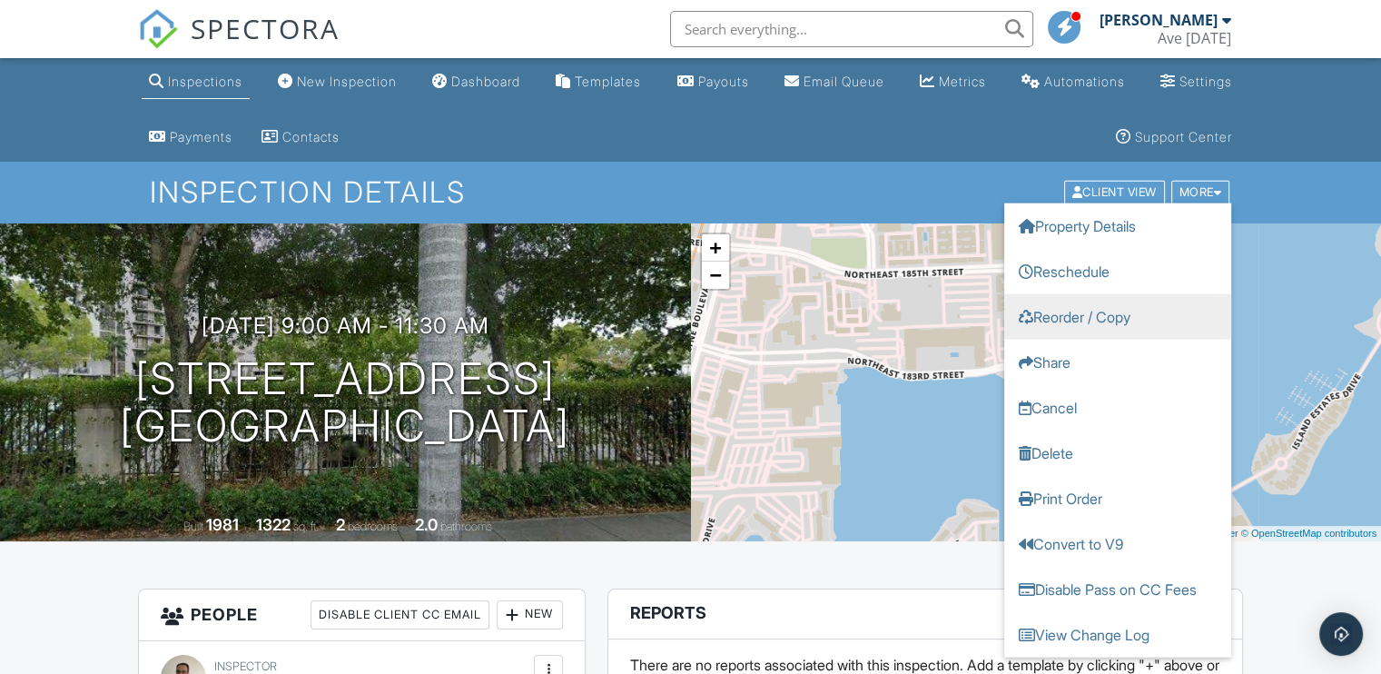
click at [1088, 324] on link "Reorder / Copy" at bounding box center [1118, 316] width 227 height 45
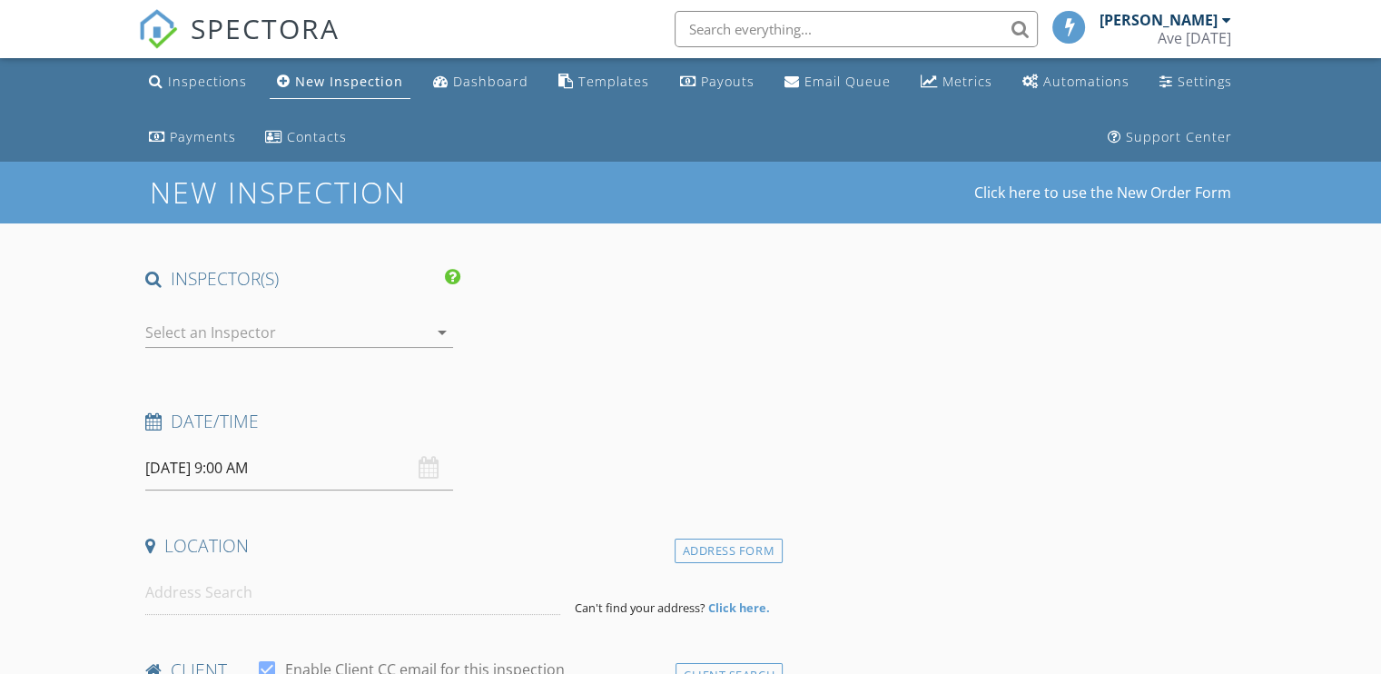
type input "[DEMOGRAPHIC_DATA]"
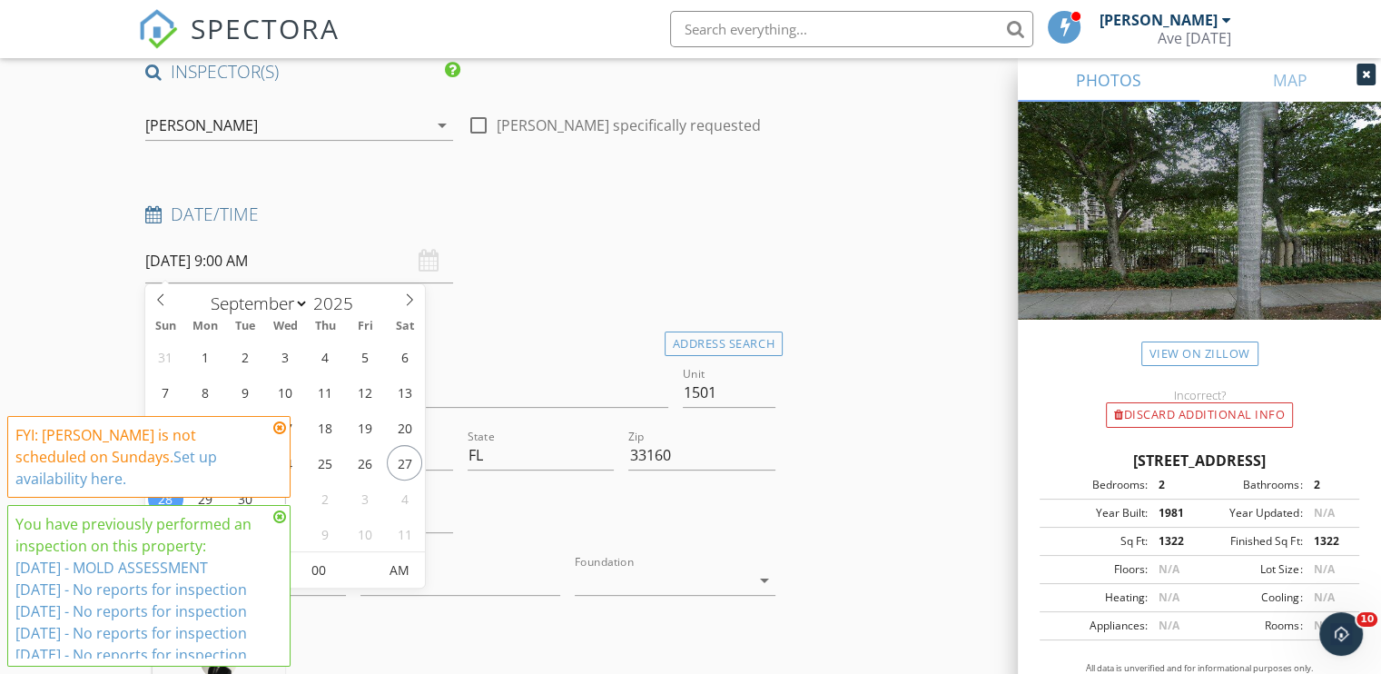
click at [209, 268] on input "09/28/2025 9:00 AM" at bounding box center [299, 261] width 308 height 45
type input "[DATE] 9:00 AM"
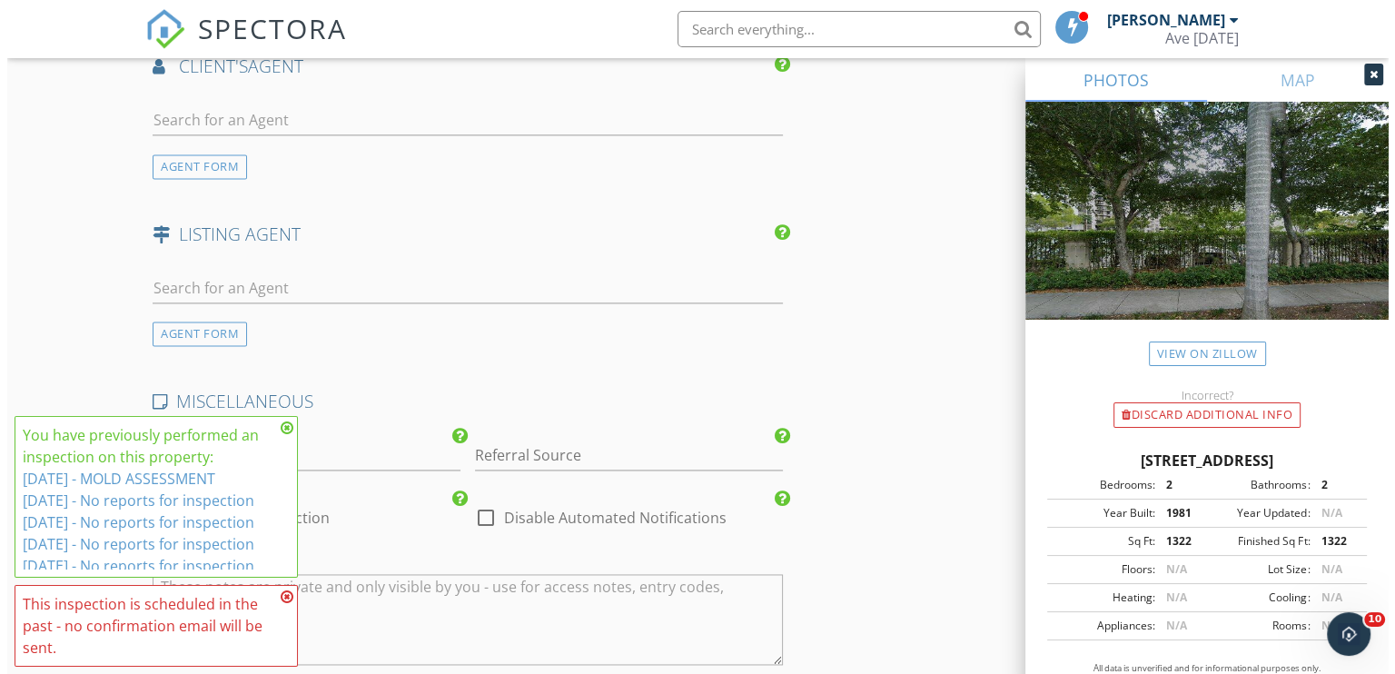
scroll to position [2823, 0]
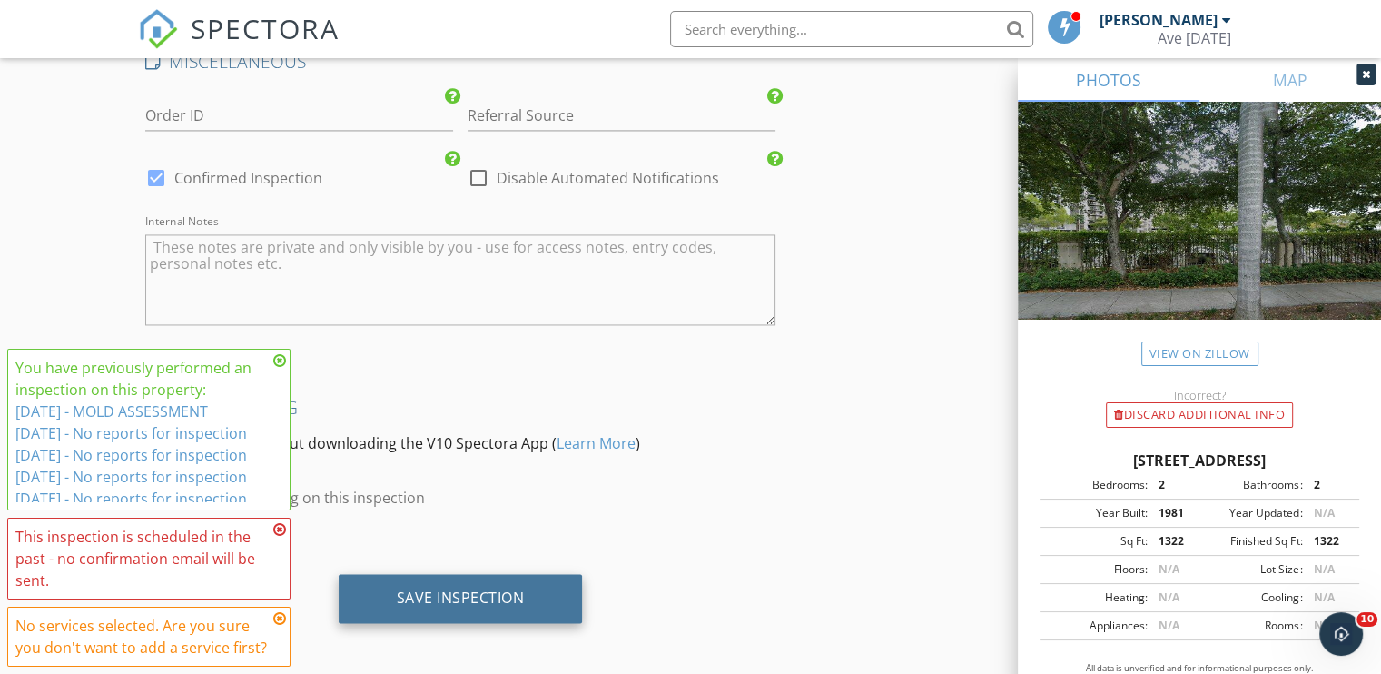
click at [463, 593] on div "Save Inspection" at bounding box center [461, 598] width 128 height 18
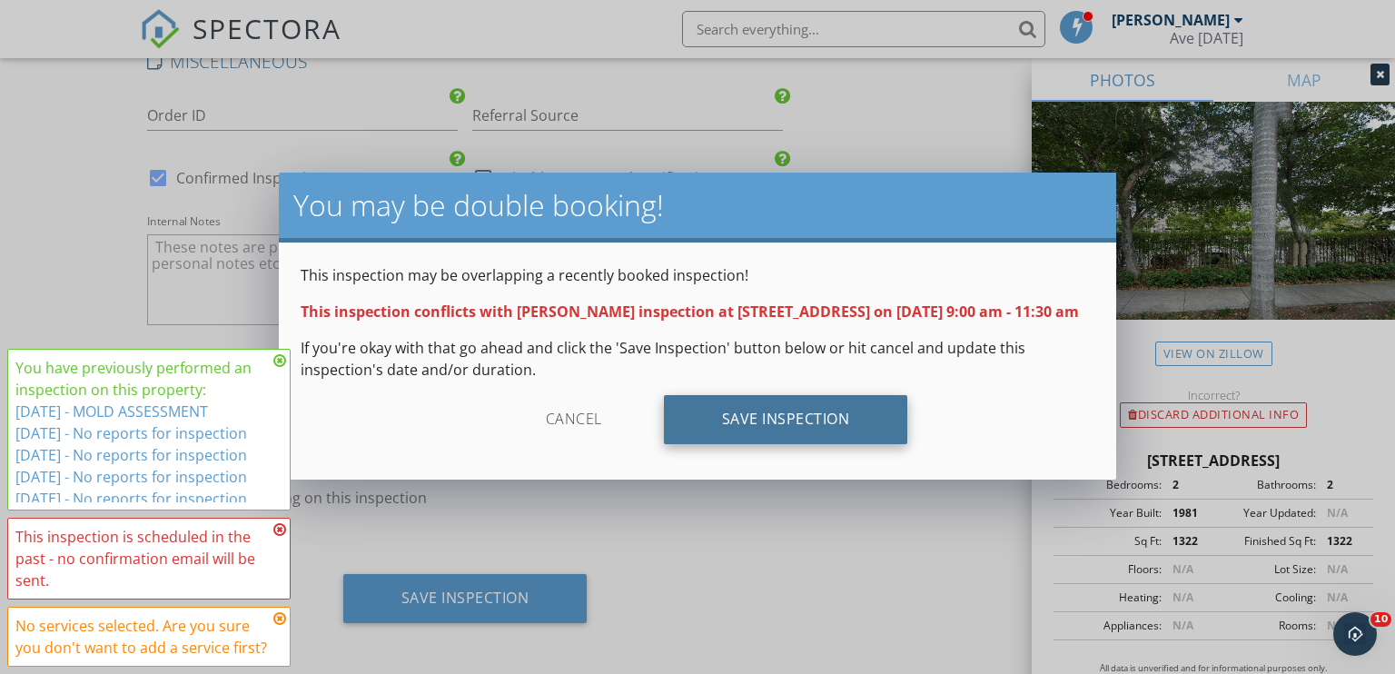
click at [773, 442] on div "Save Inspection" at bounding box center [786, 419] width 244 height 49
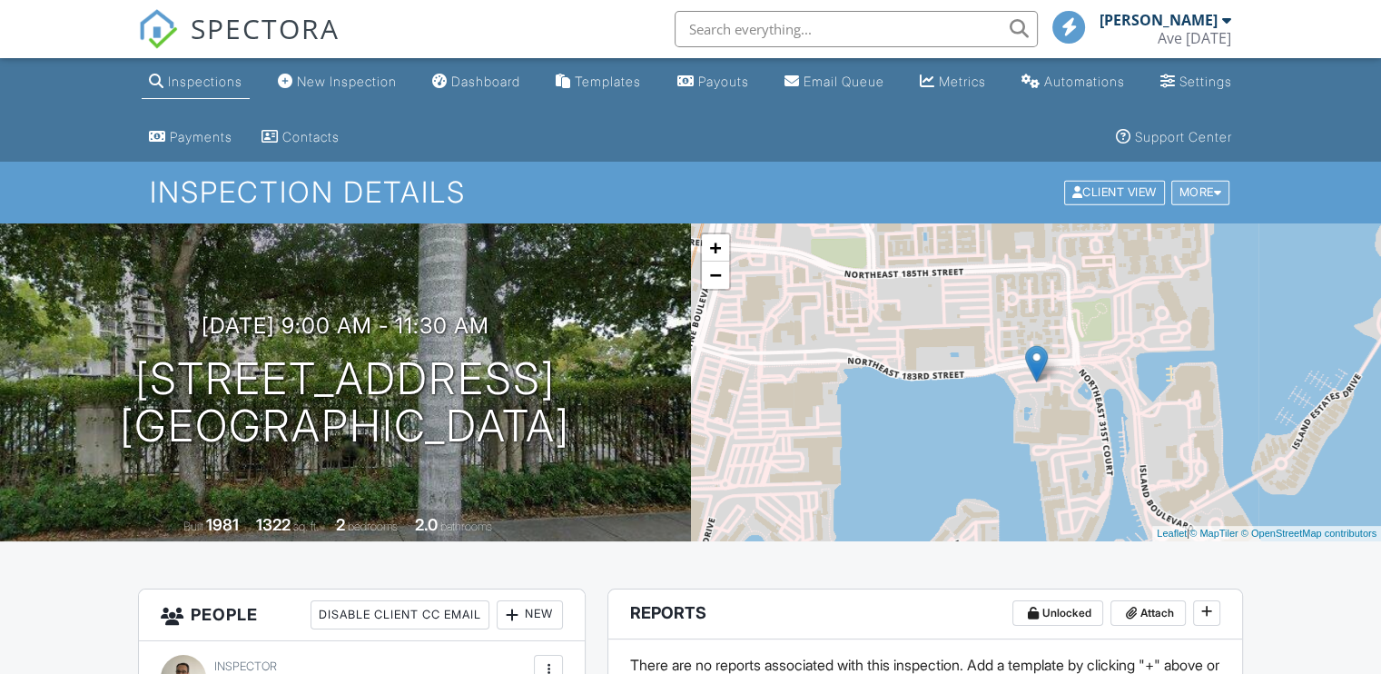
click at [1189, 198] on div "More" at bounding box center [1201, 193] width 59 height 25
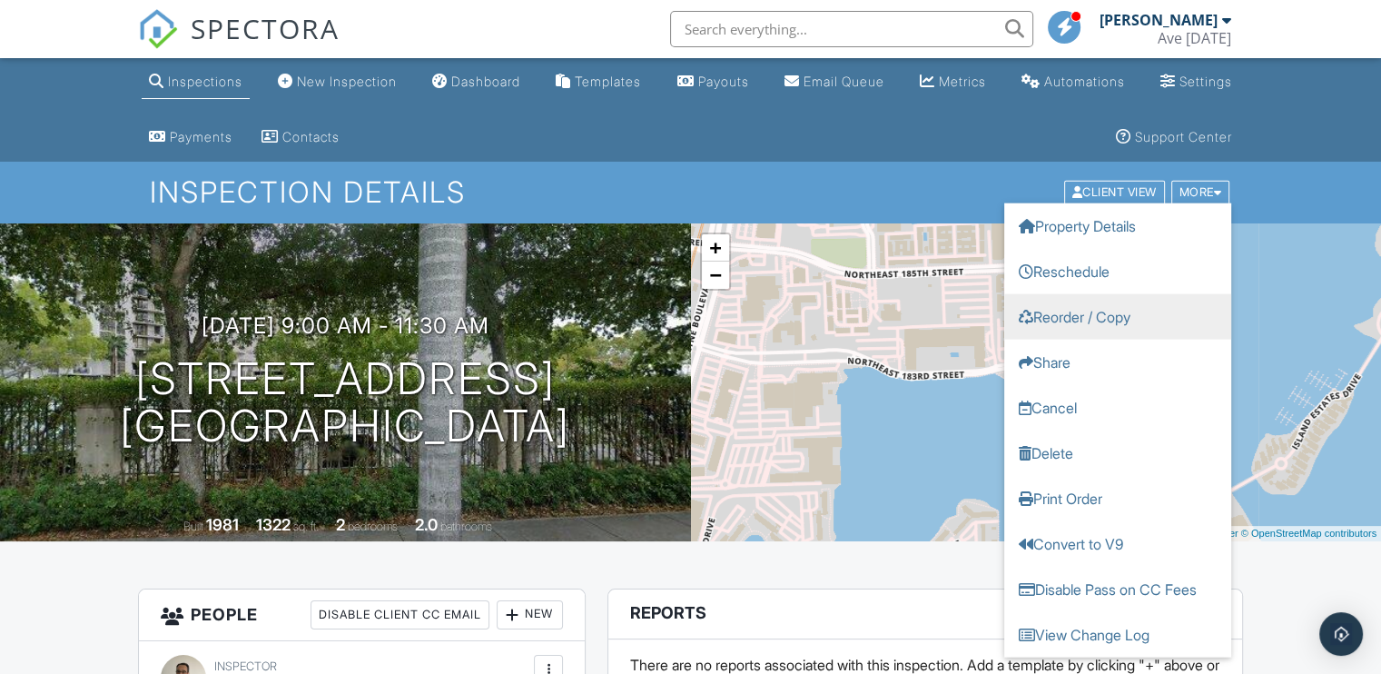
click at [1107, 319] on link "Reorder / Copy" at bounding box center [1118, 316] width 227 height 45
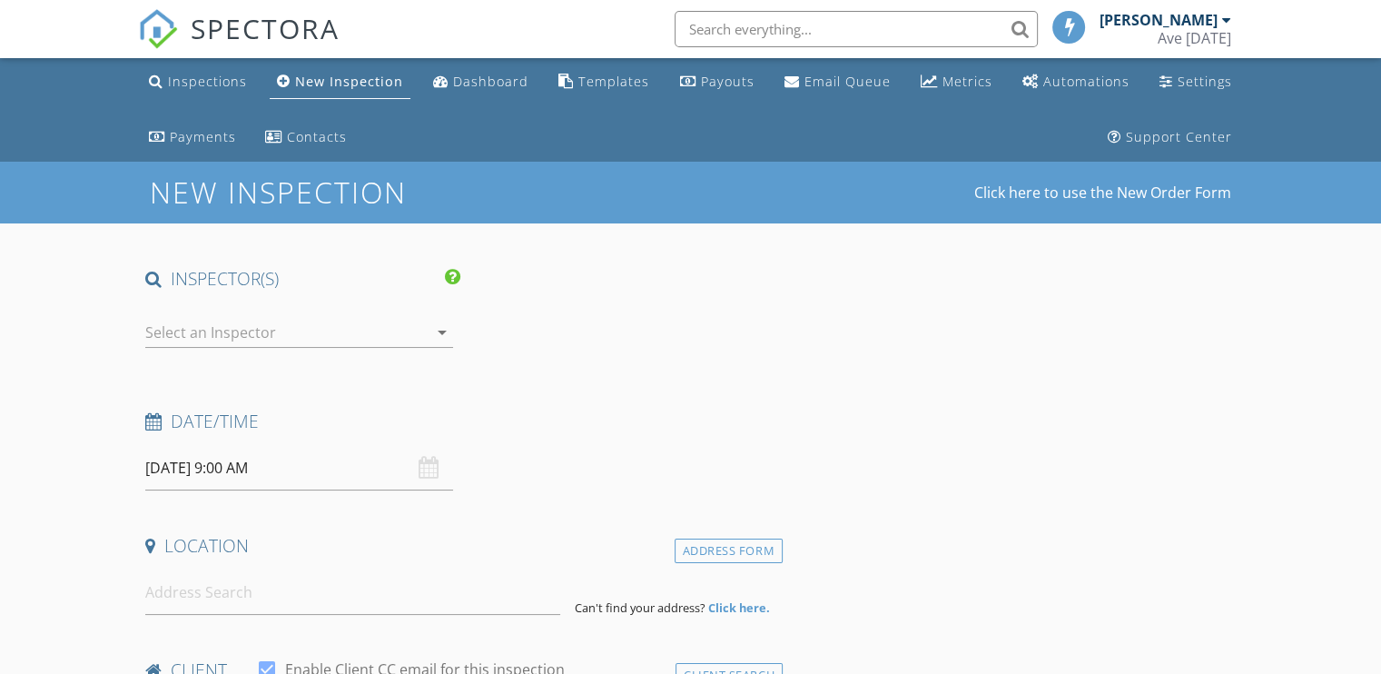
type input "[DEMOGRAPHIC_DATA]"
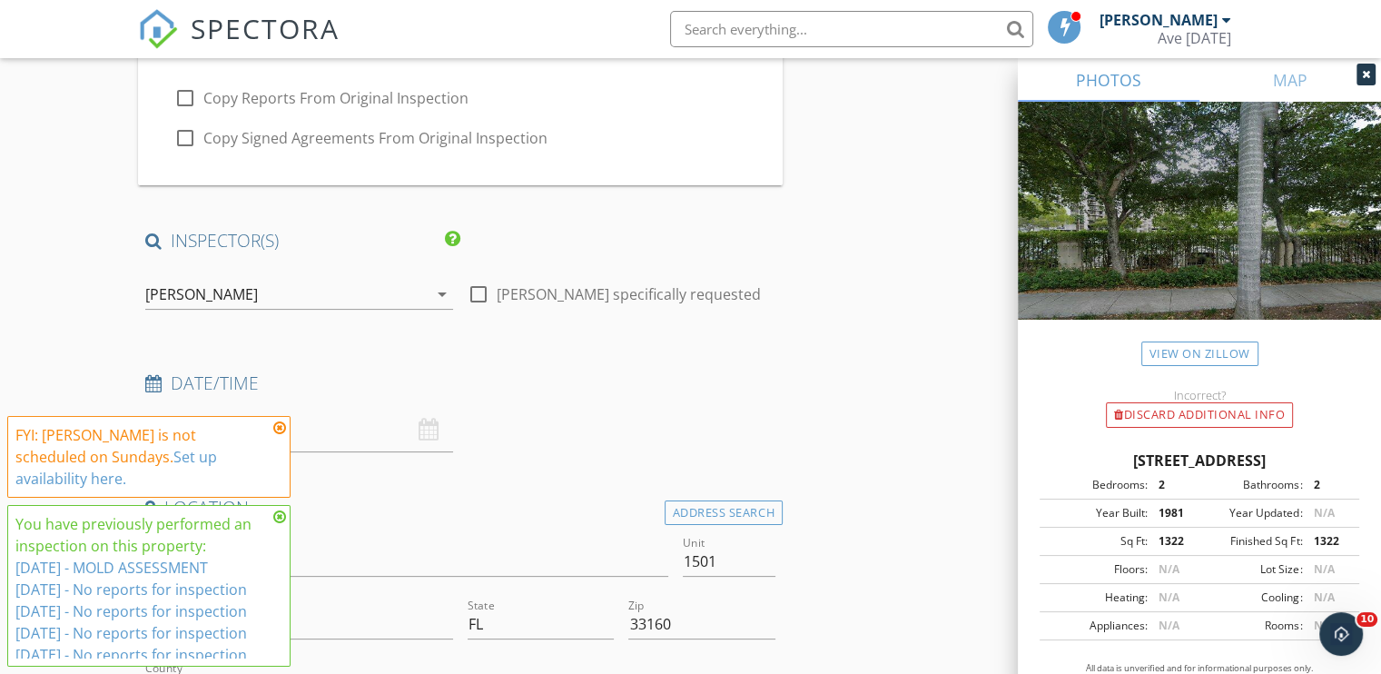
scroll to position [319, 0]
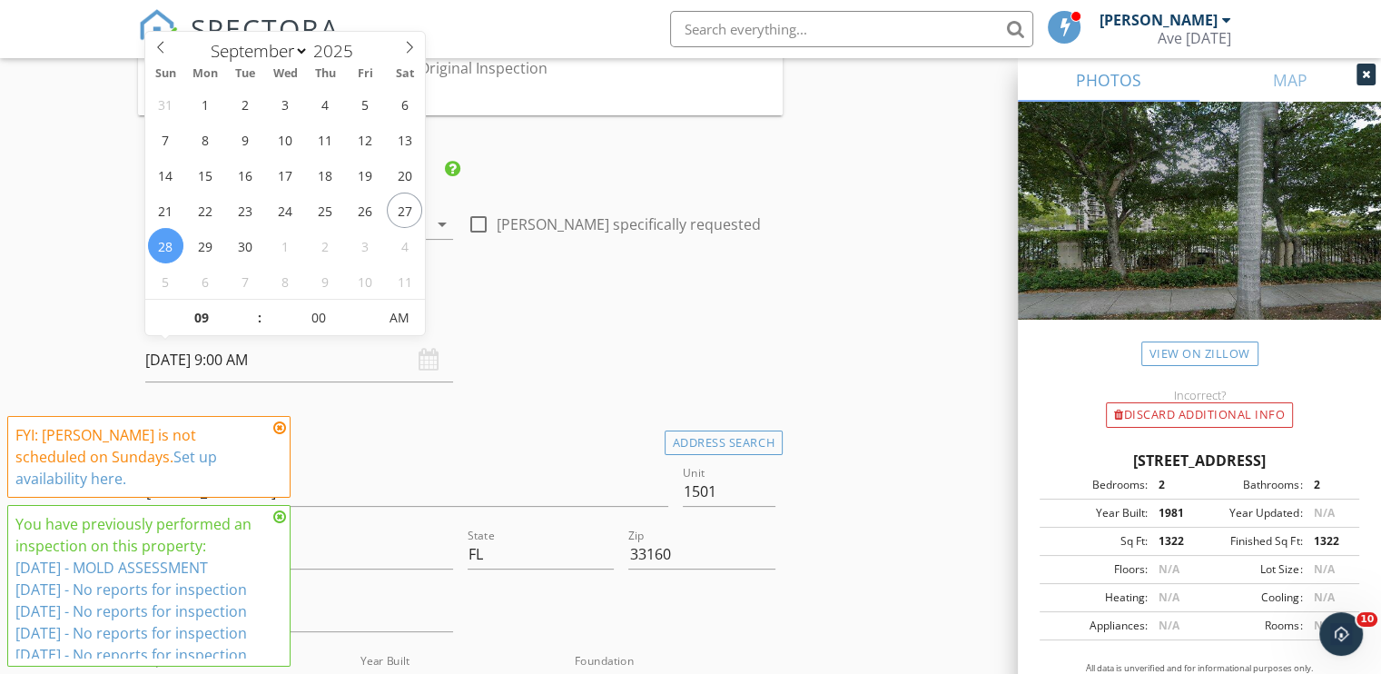
click at [244, 361] on input "[DATE] 9:00 AM" at bounding box center [299, 360] width 308 height 45
type input "[DATE] 9:00 AM"
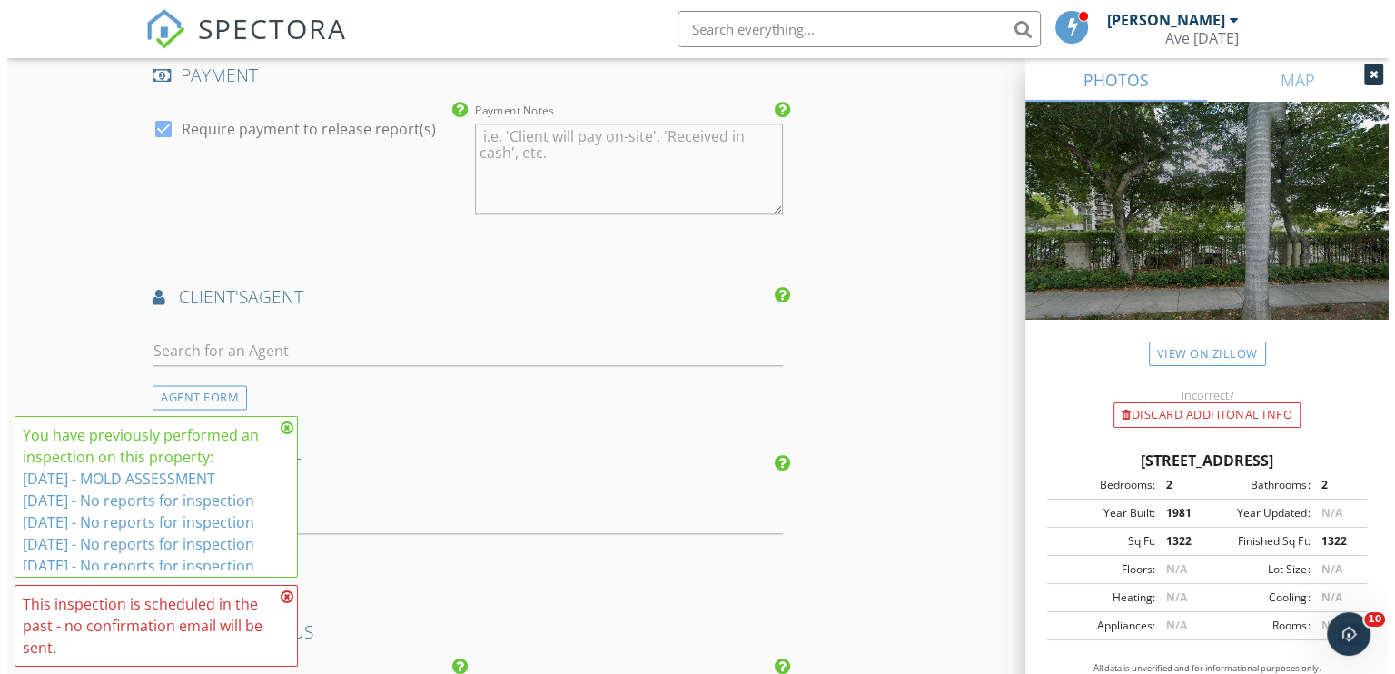
scroll to position [2823, 0]
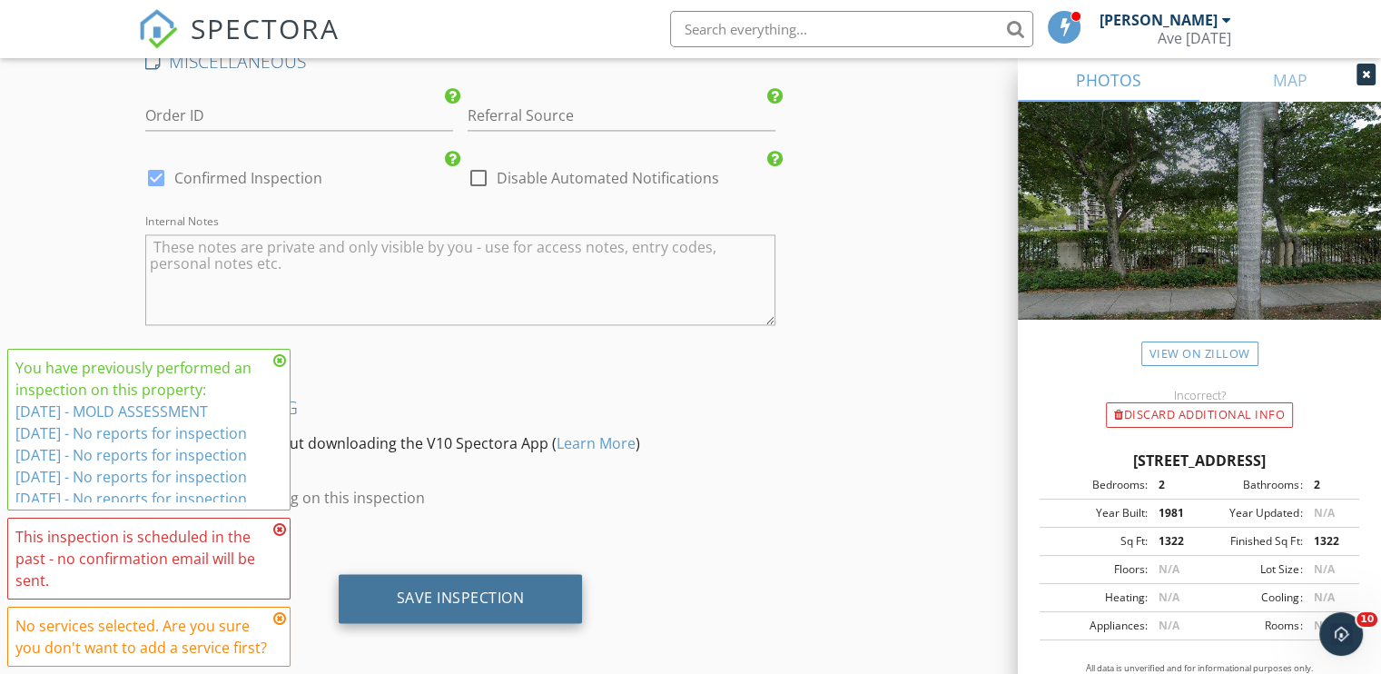
click at [487, 589] on div "Save Inspection" at bounding box center [461, 598] width 128 height 18
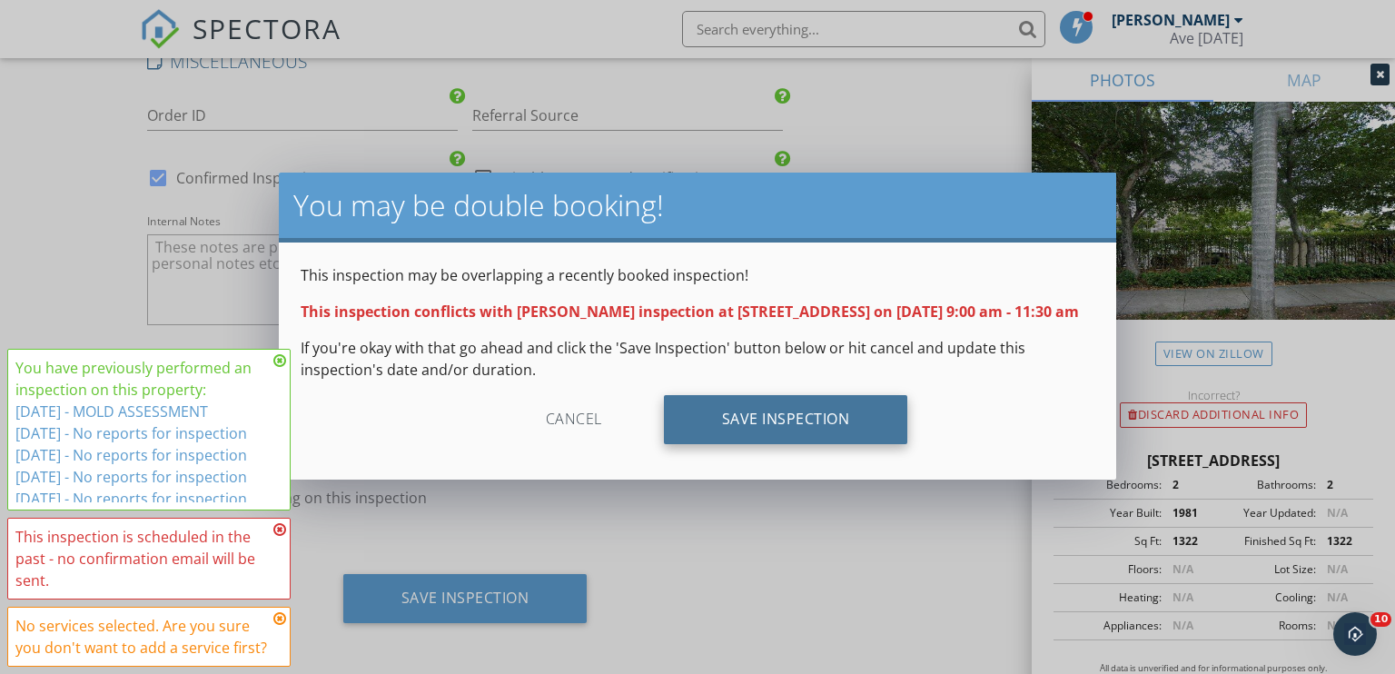
click at [780, 435] on div "Save Inspection" at bounding box center [786, 419] width 244 height 49
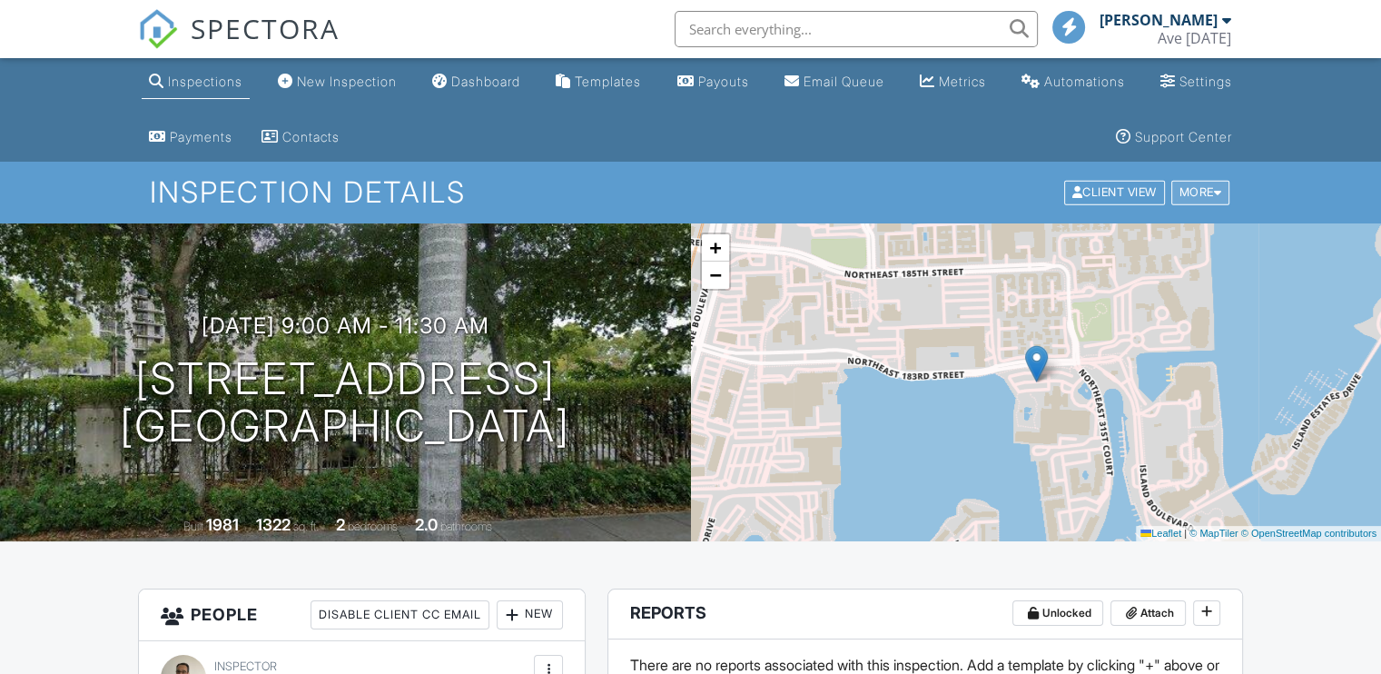
click at [1199, 184] on div "More" at bounding box center [1201, 193] width 59 height 25
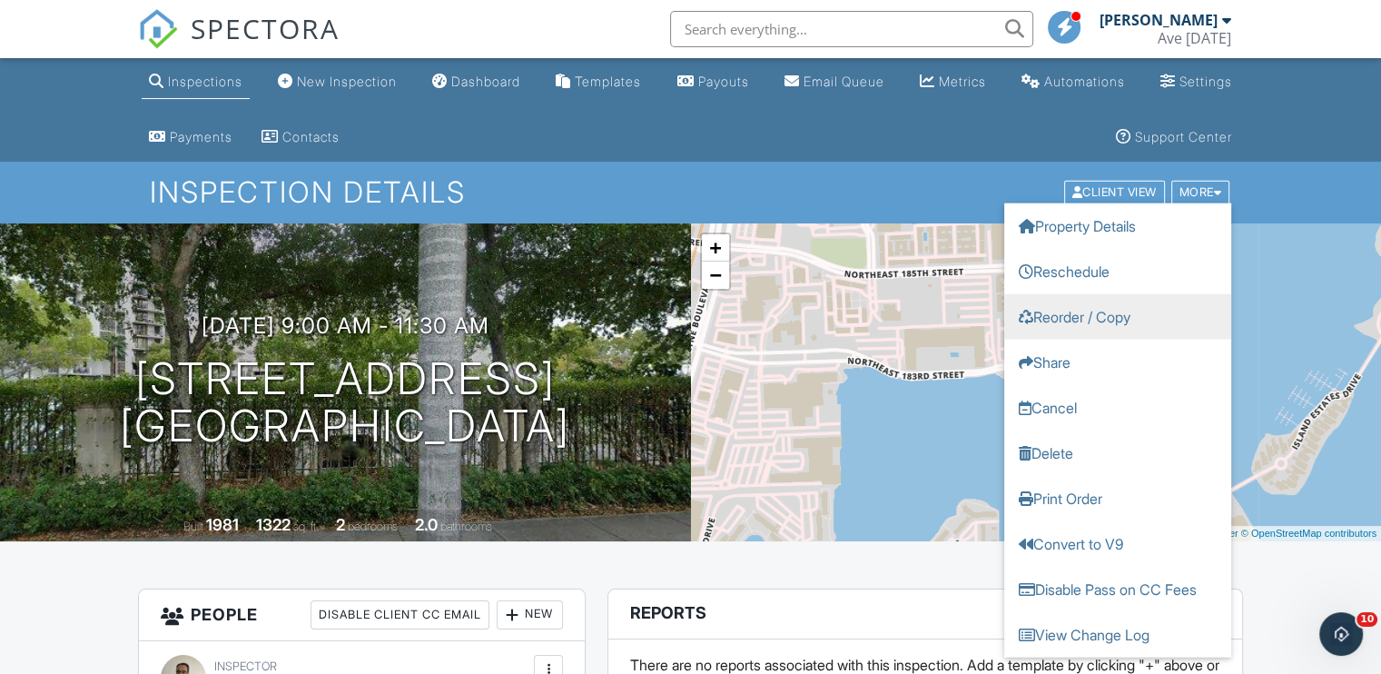
click at [1124, 316] on link "Reorder / Copy" at bounding box center [1118, 316] width 227 height 45
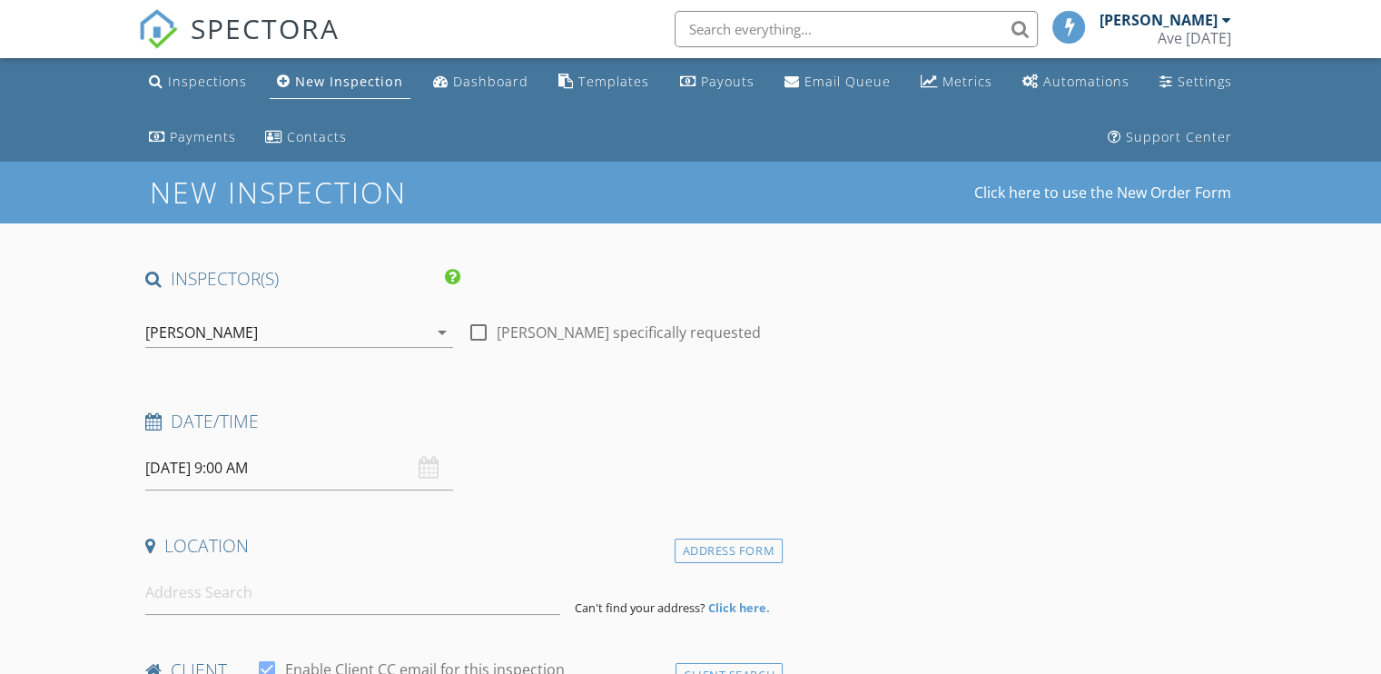
type input "[DEMOGRAPHIC_DATA]"
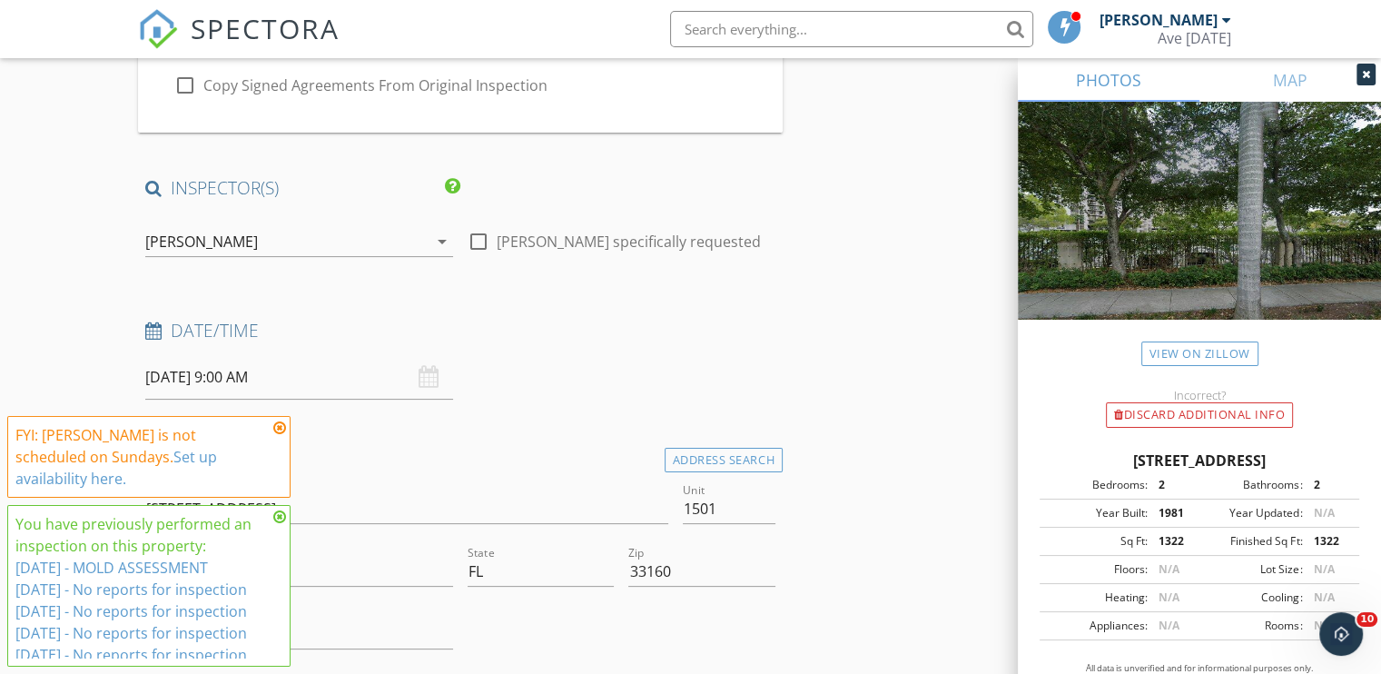
scroll to position [334, 0]
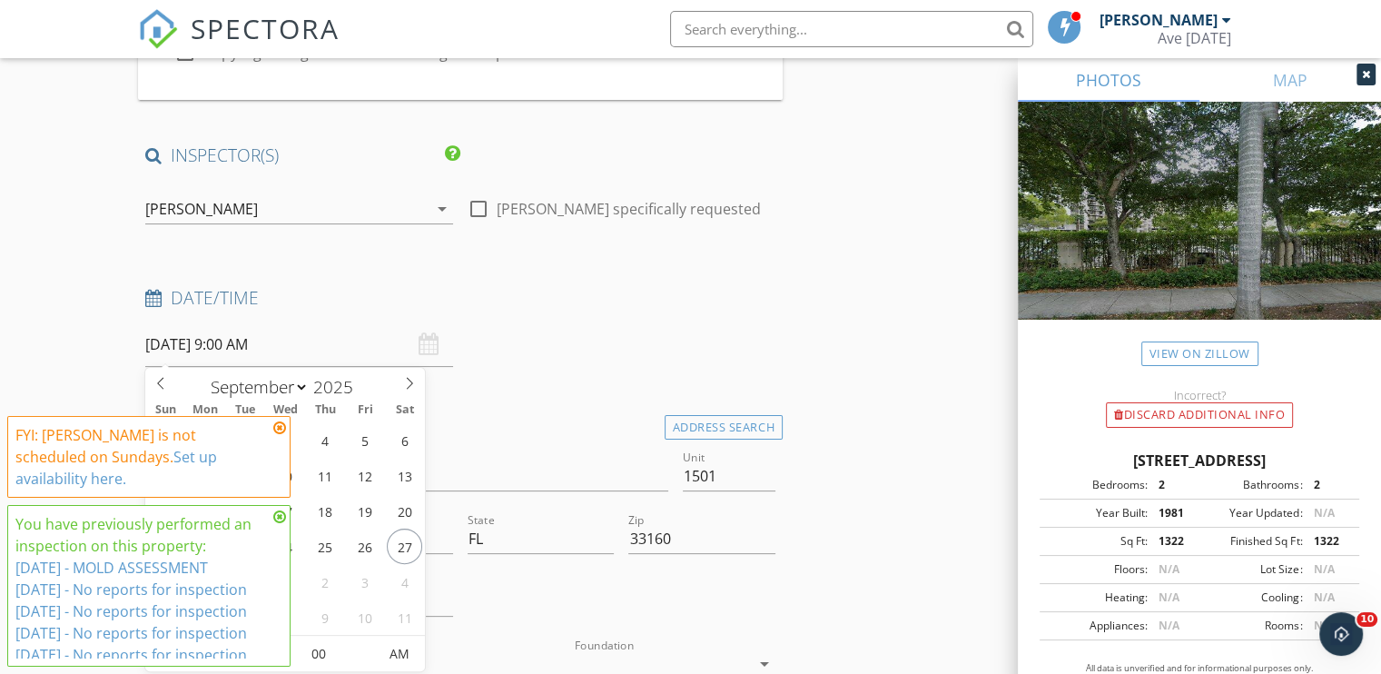
click at [213, 337] on input "[DATE] 9:00 AM" at bounding box center [299, 344] width 308 height 45
type input "[DATE] 9:00 AM"
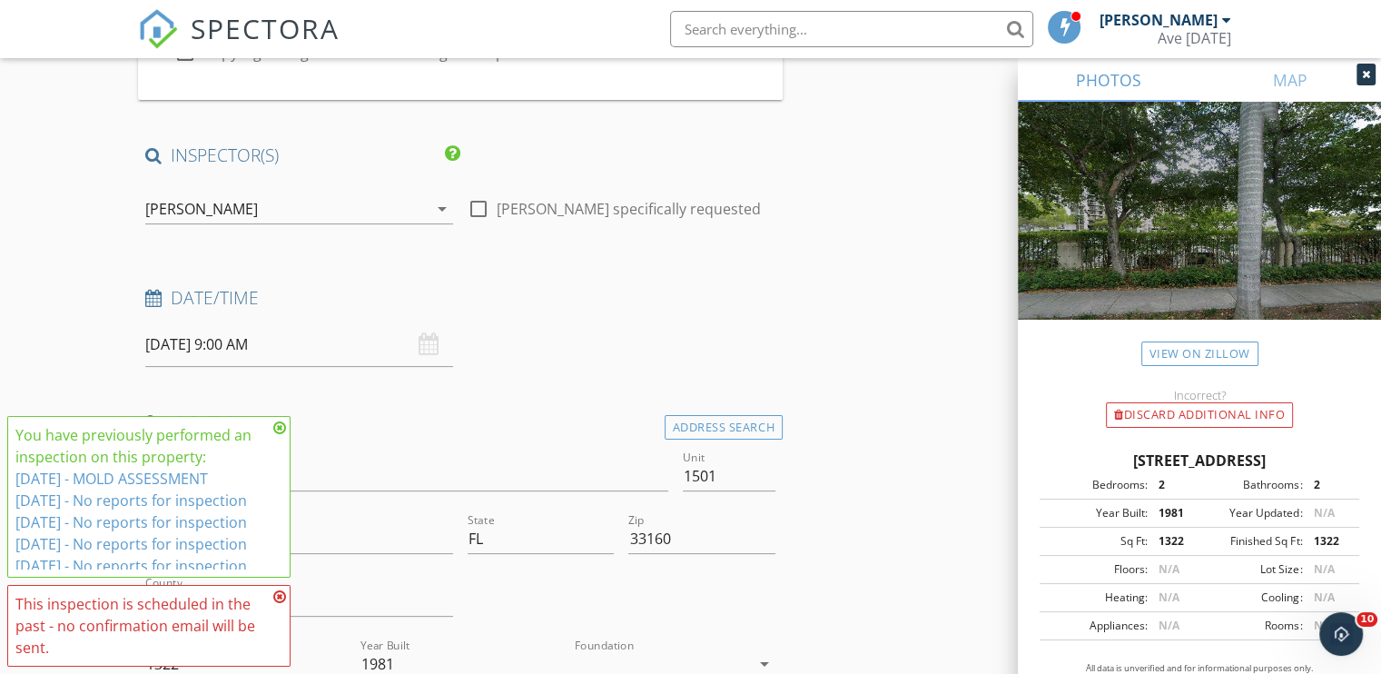
click at [738, 292] on h4 "Date/Time" at bounding box center [460, 298] width 630 height 24
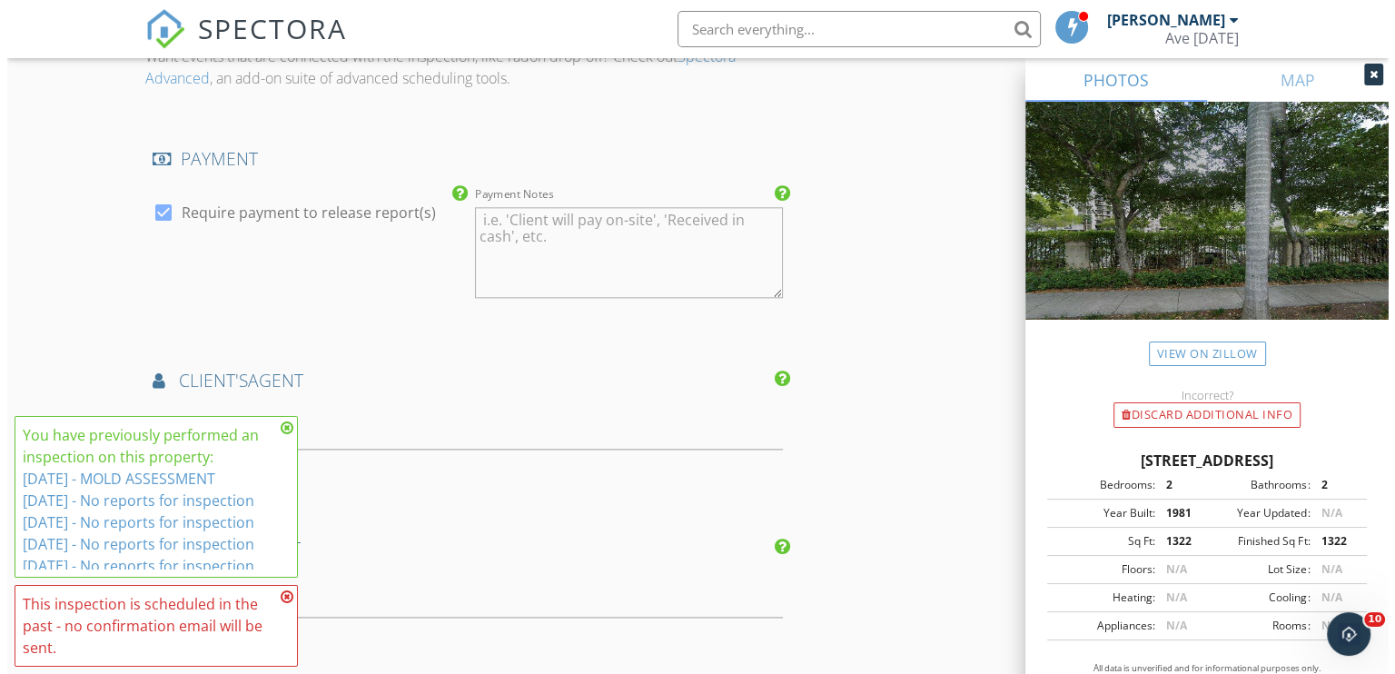
scroll to position [2823, 0]
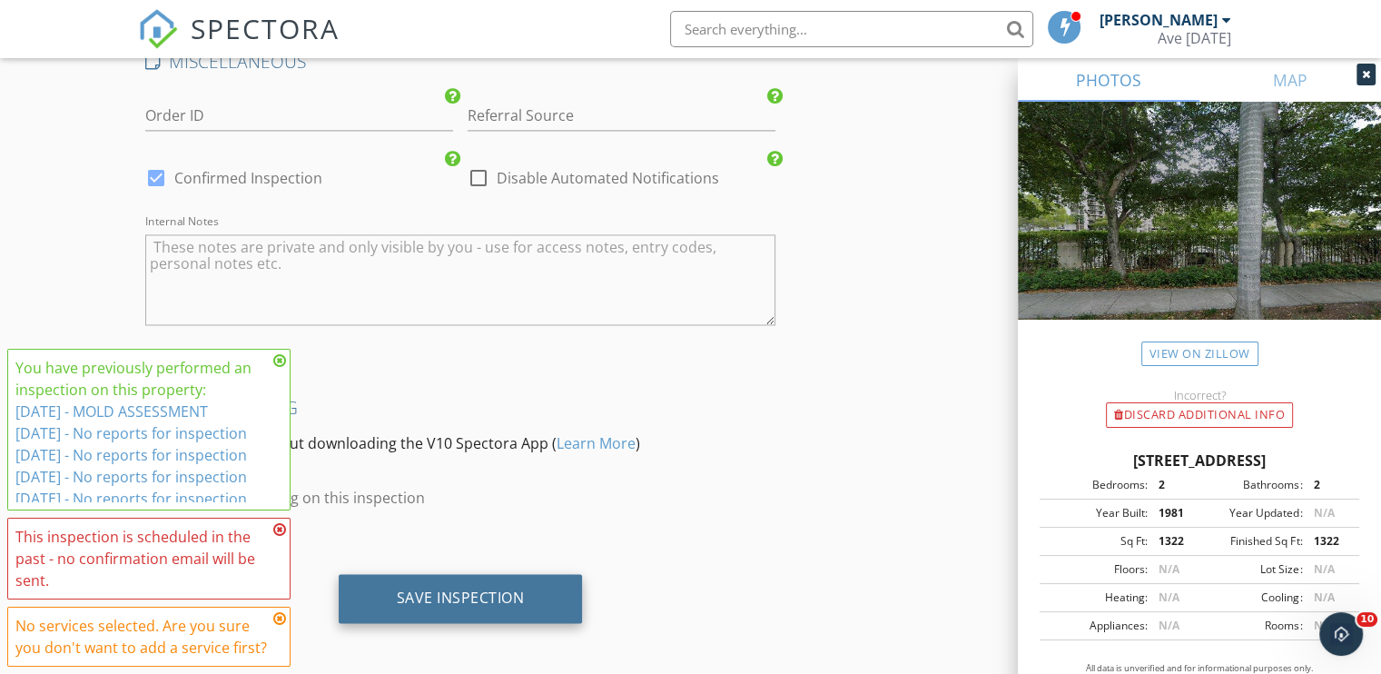
click at [470, 599] on div "Save Inspection" at bounding box center [461, 598] width 128 height 18
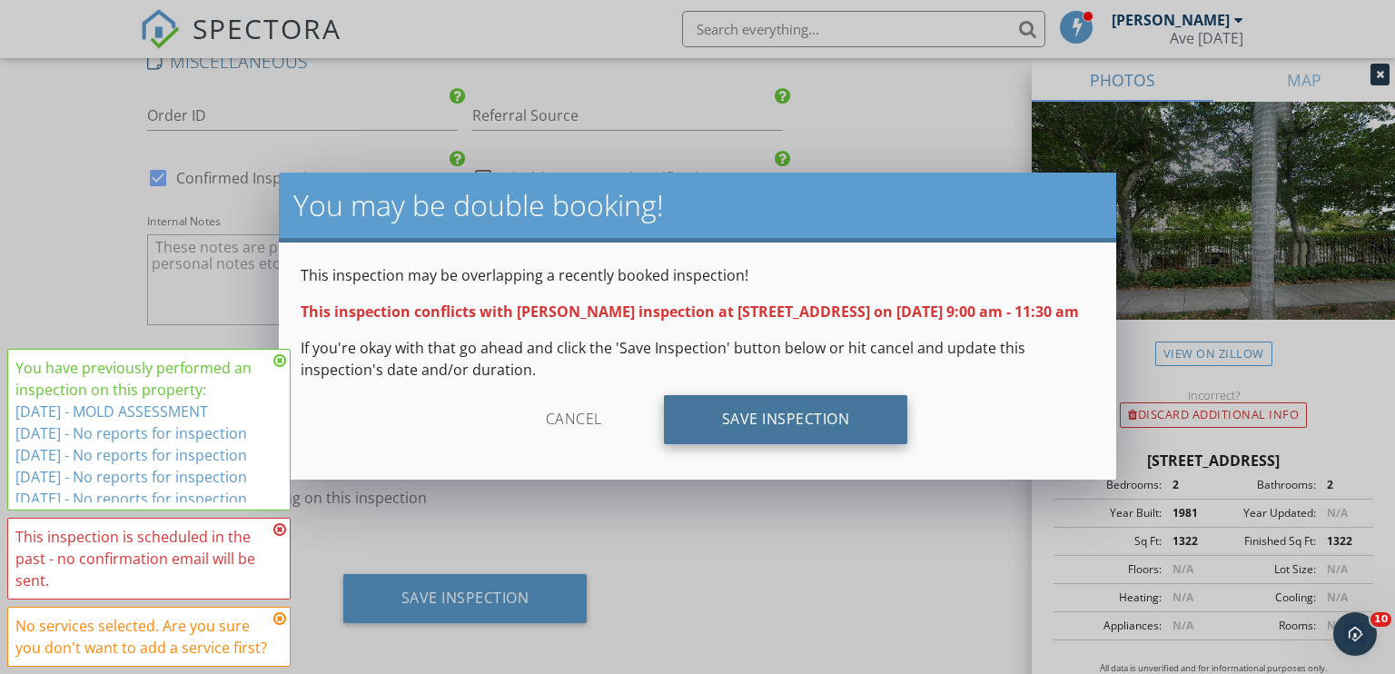
click at [785, 436] on div "Save Inspection" at bounding box center [786, 419] width 244 height 49
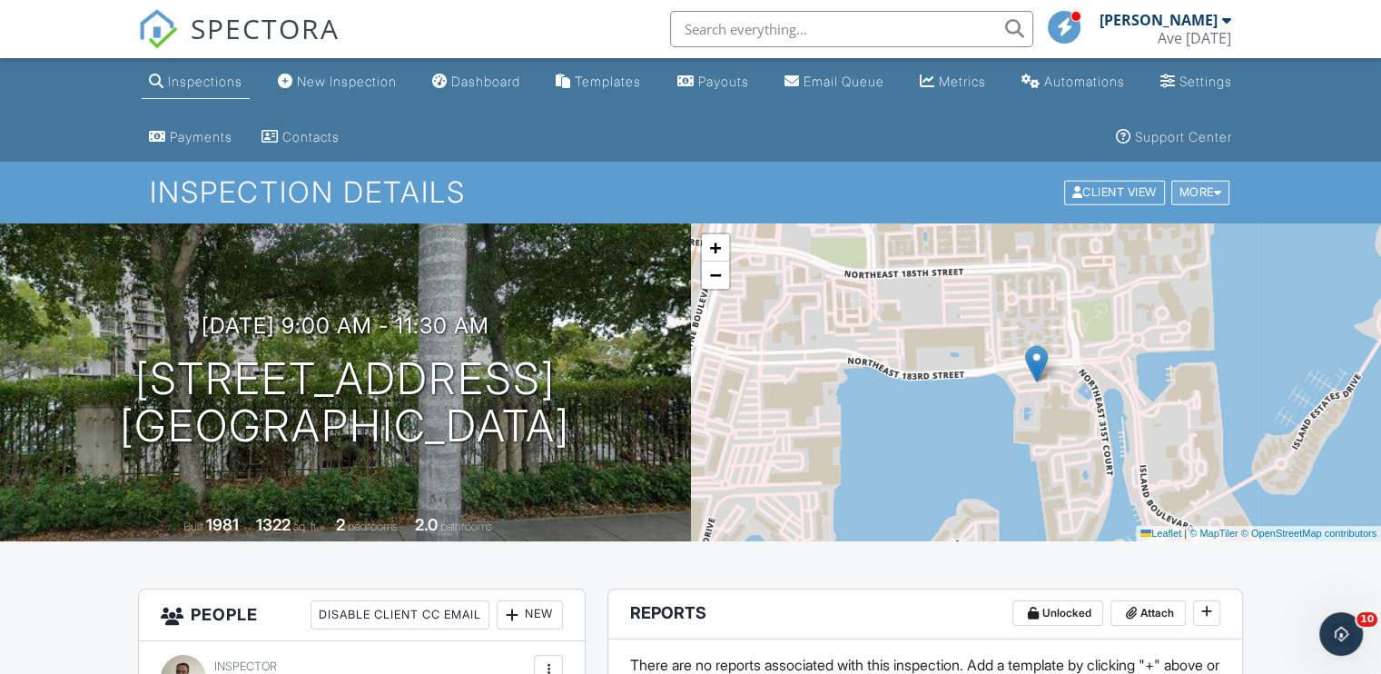
click at [1196, 193] on div "More" at bounding box center [1201, 193] width 59 height 25
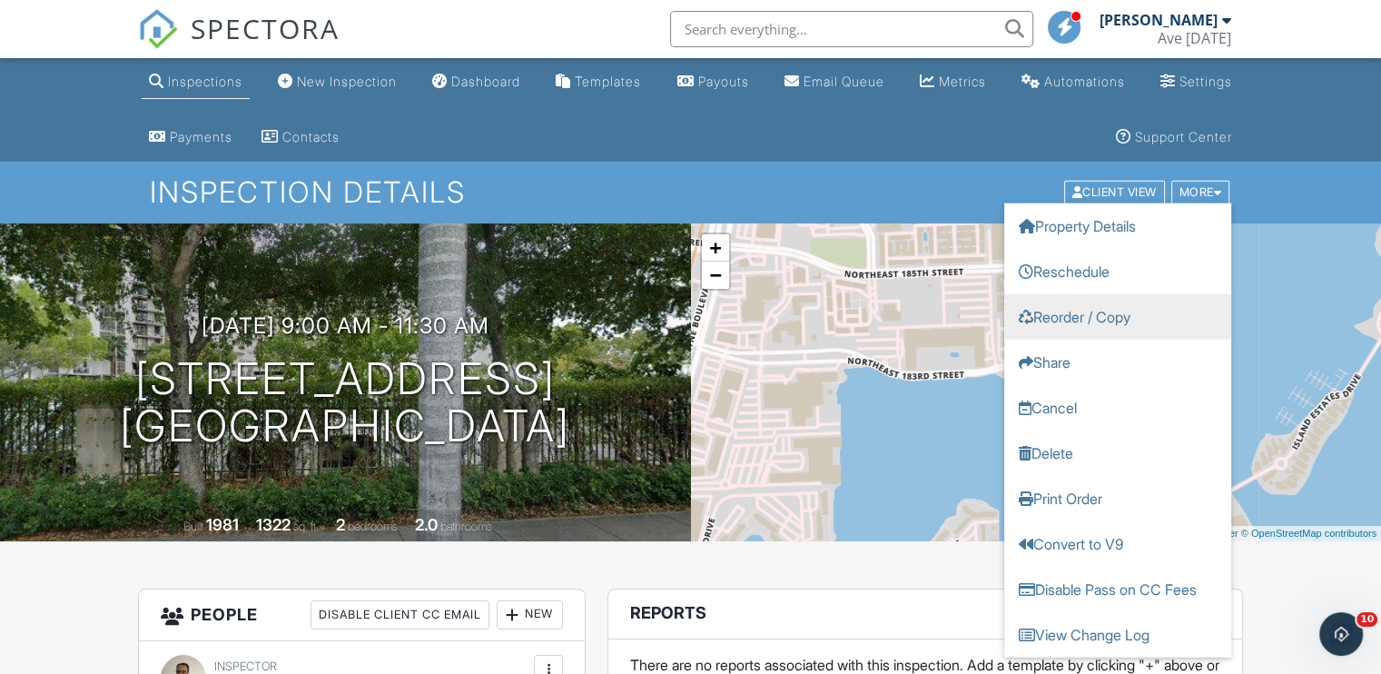
click at [1108, 317] on link "Reorder / Copy" at bounding box center [1118, 316] width 227 height 45
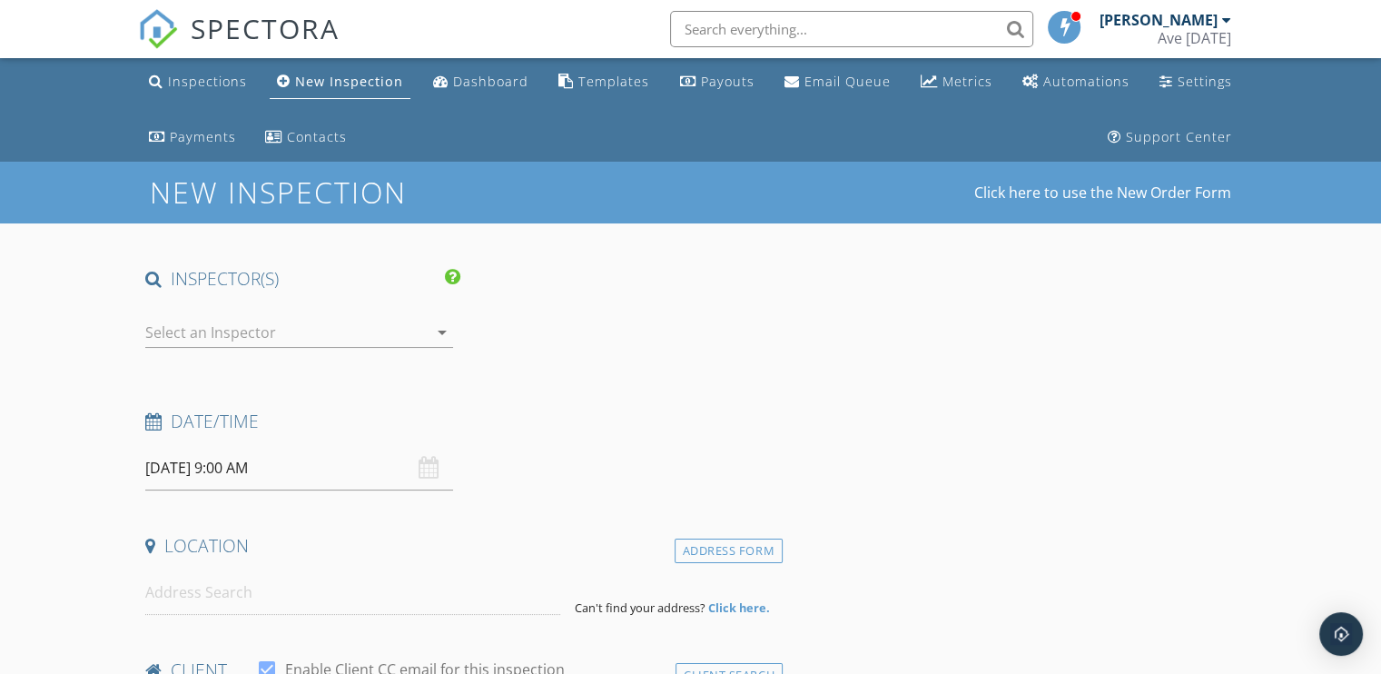
type input "[DEMOGRAPHIC_DATA]"
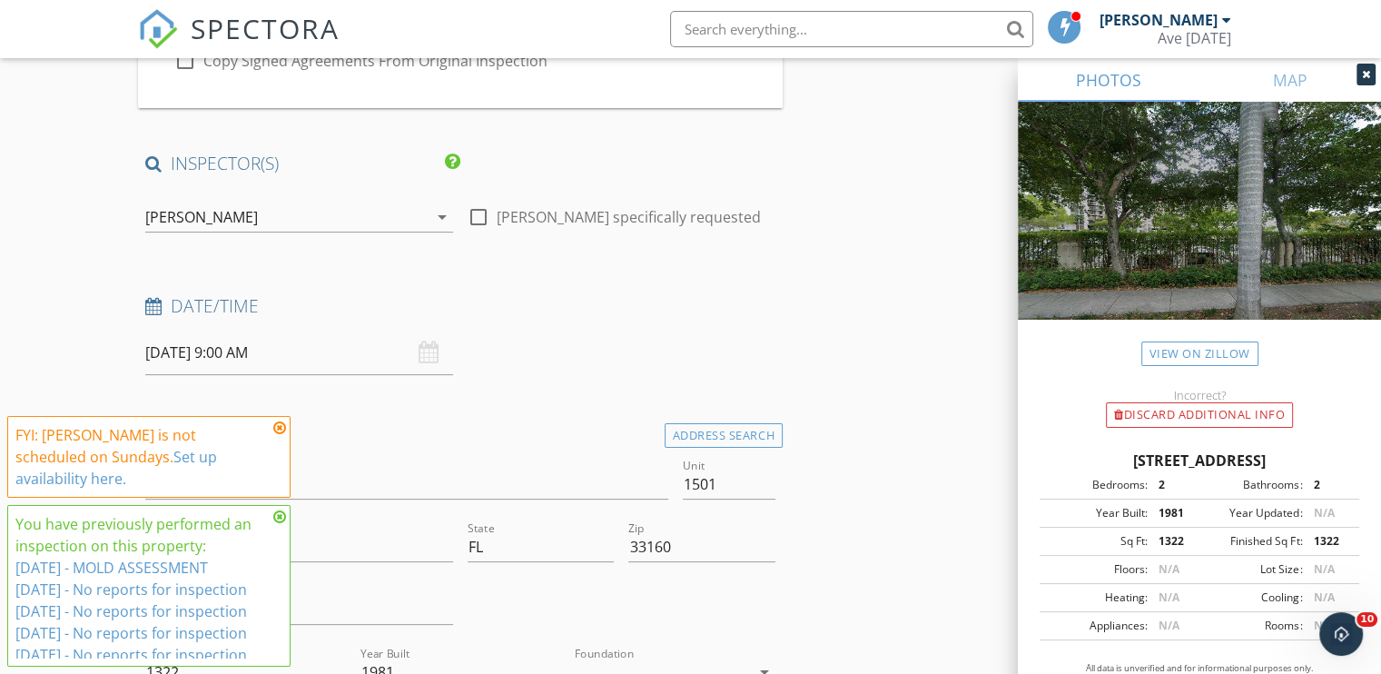
scroll to position [327, 0]
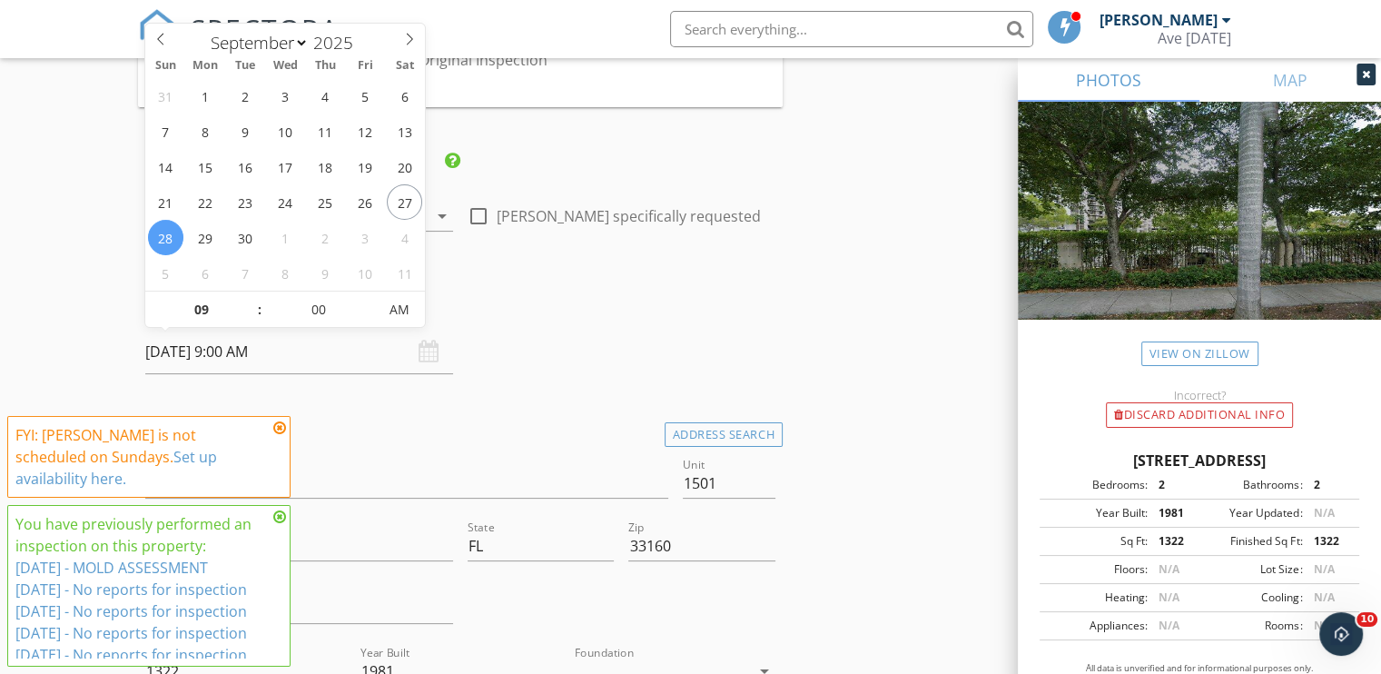
click at [225, 351] on input "09/28/2025 9:00 AM" at bounding box center [299, 352] width 308 height 45
type input "[DATE] 9:00 AM"
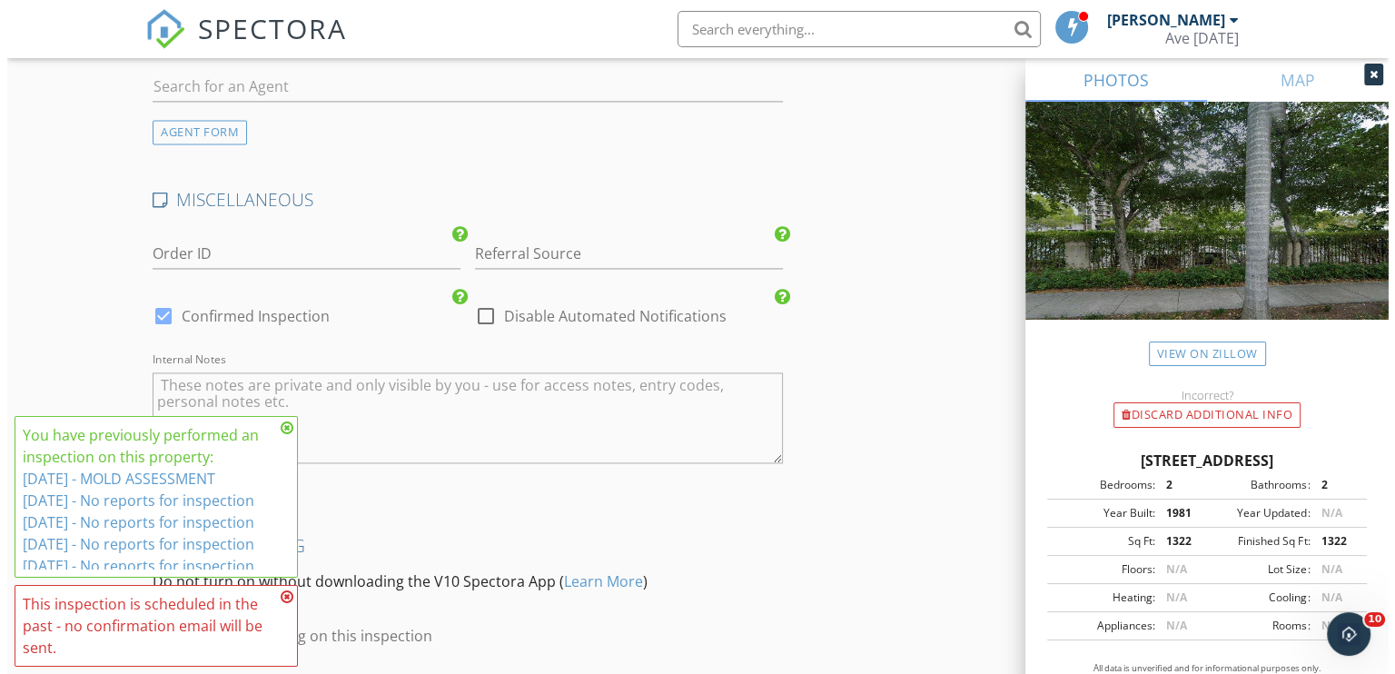
scroll to position [2823, 0]
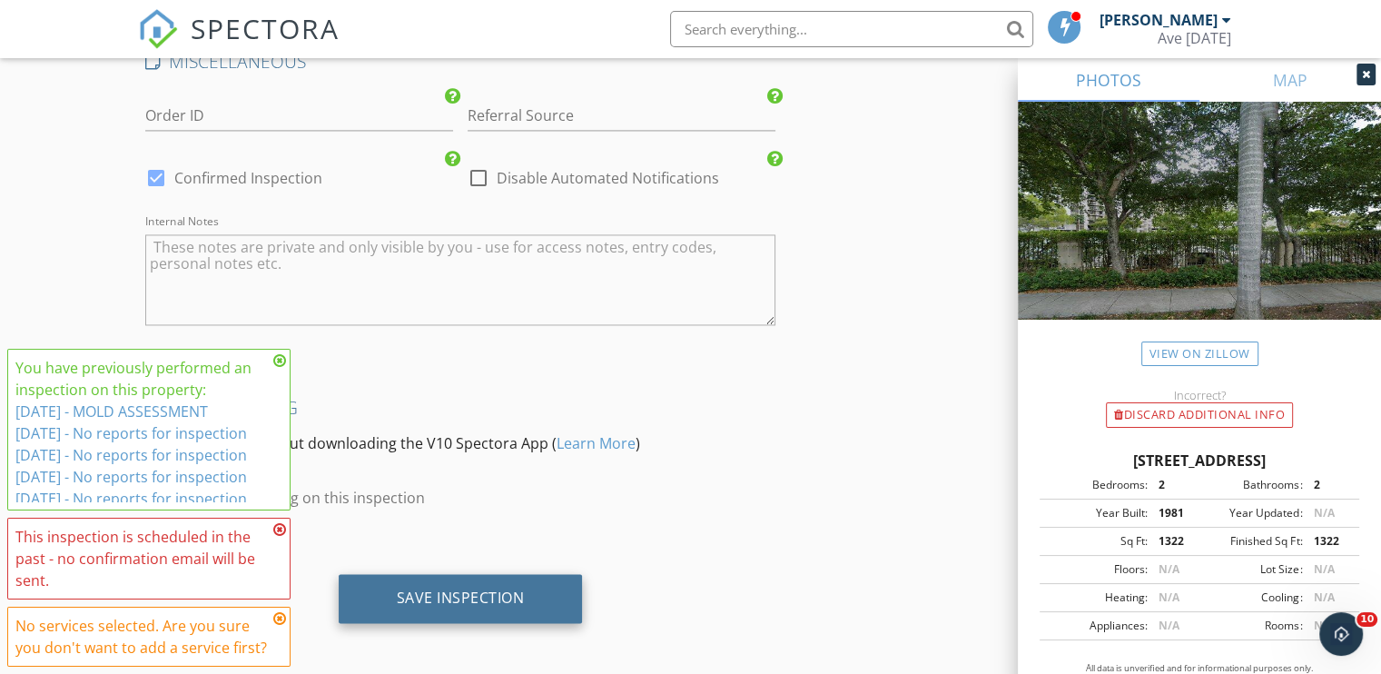
click at [498, 591] on div "Save Inspection" at bounding box center [461, 598] width 128 height 18
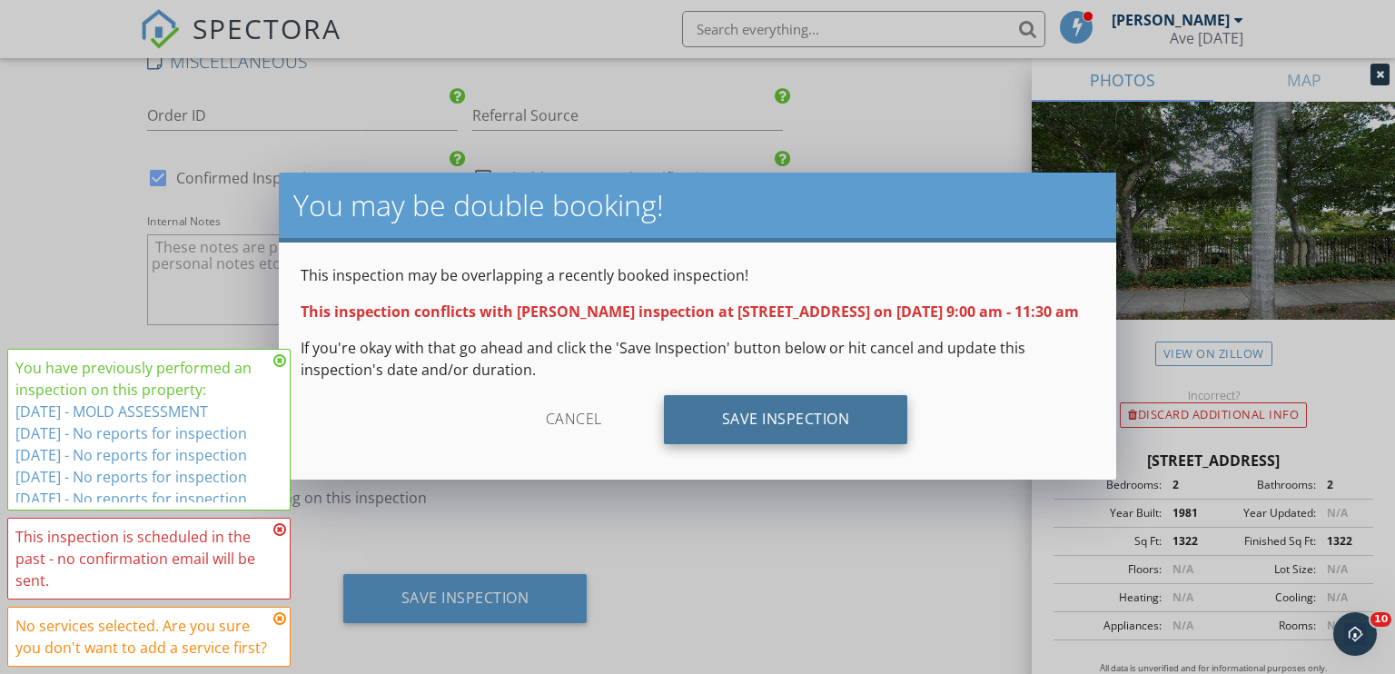
click at [859, 429] on div "Save Inspection" at bounding box center [786, 419] width 244 height 49
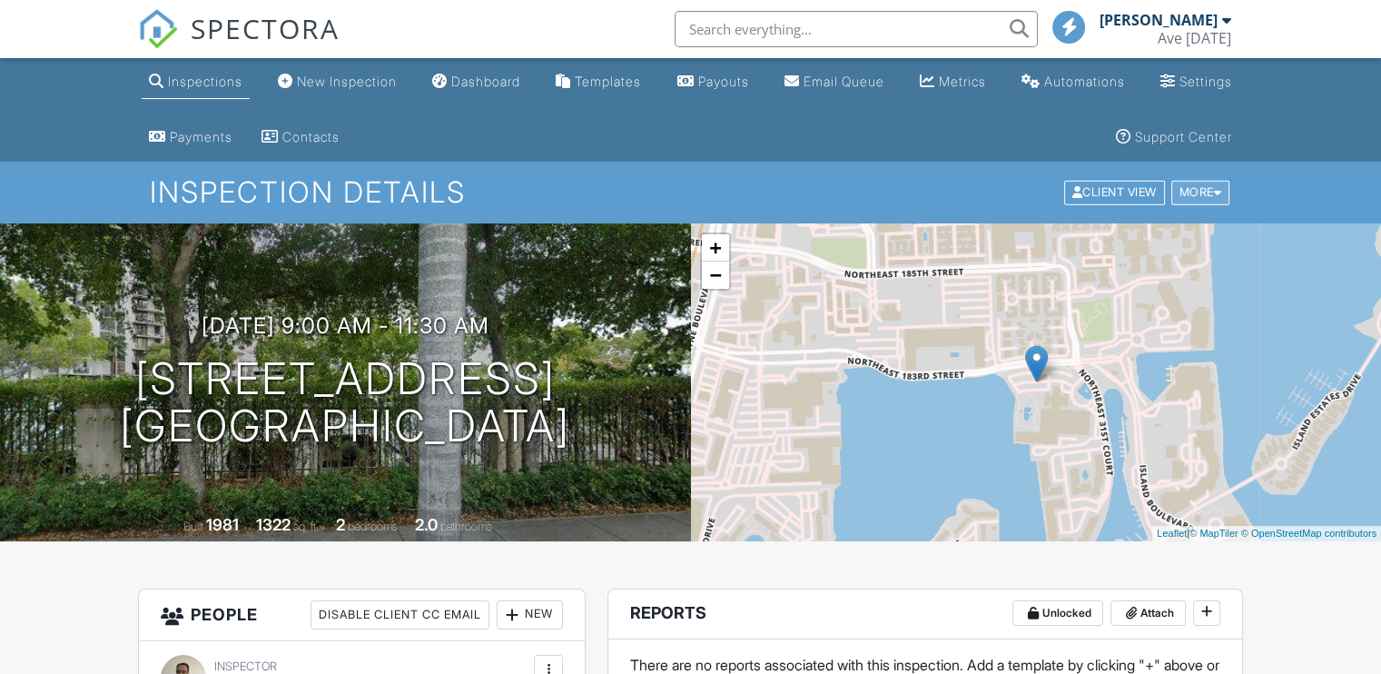
click at [1199, 185] on div "More" at bounding box center [1201, 193] width 59 height 25
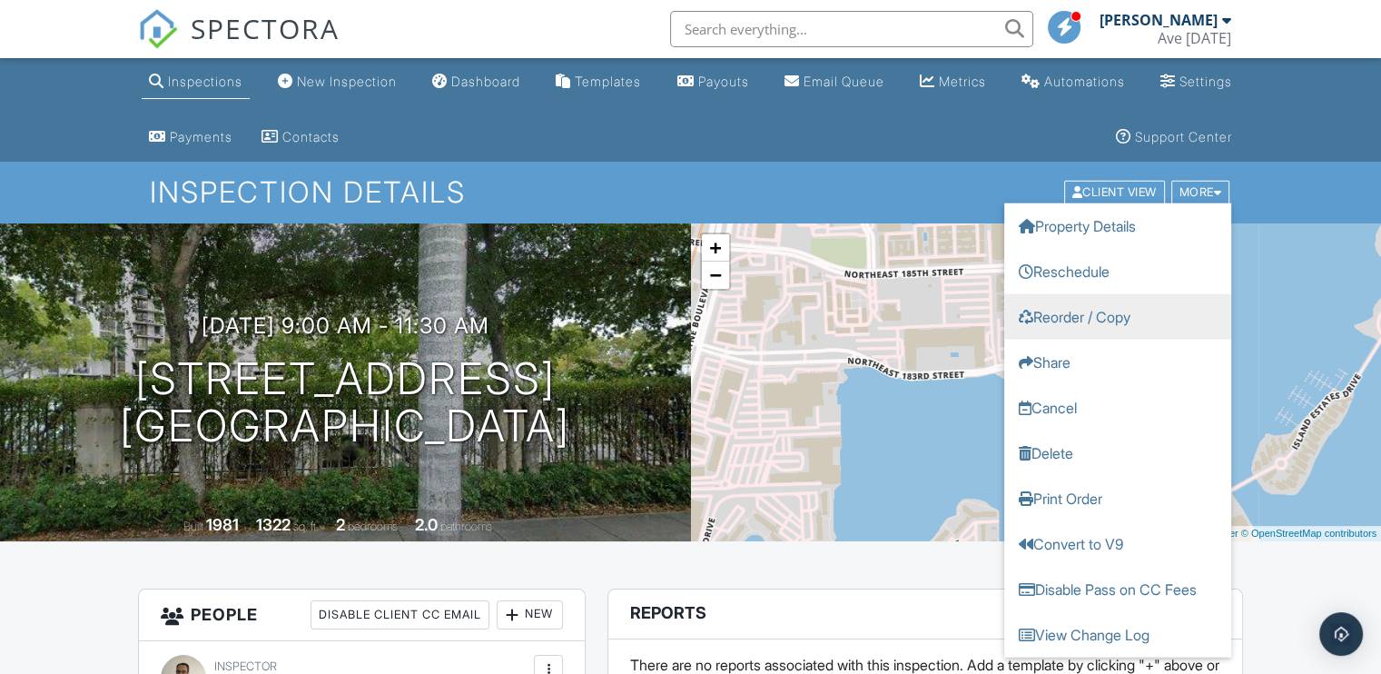
click at [1094, 317] on link "Reorder / Copy" at bounding box center [1118, 316] width 227 height 45
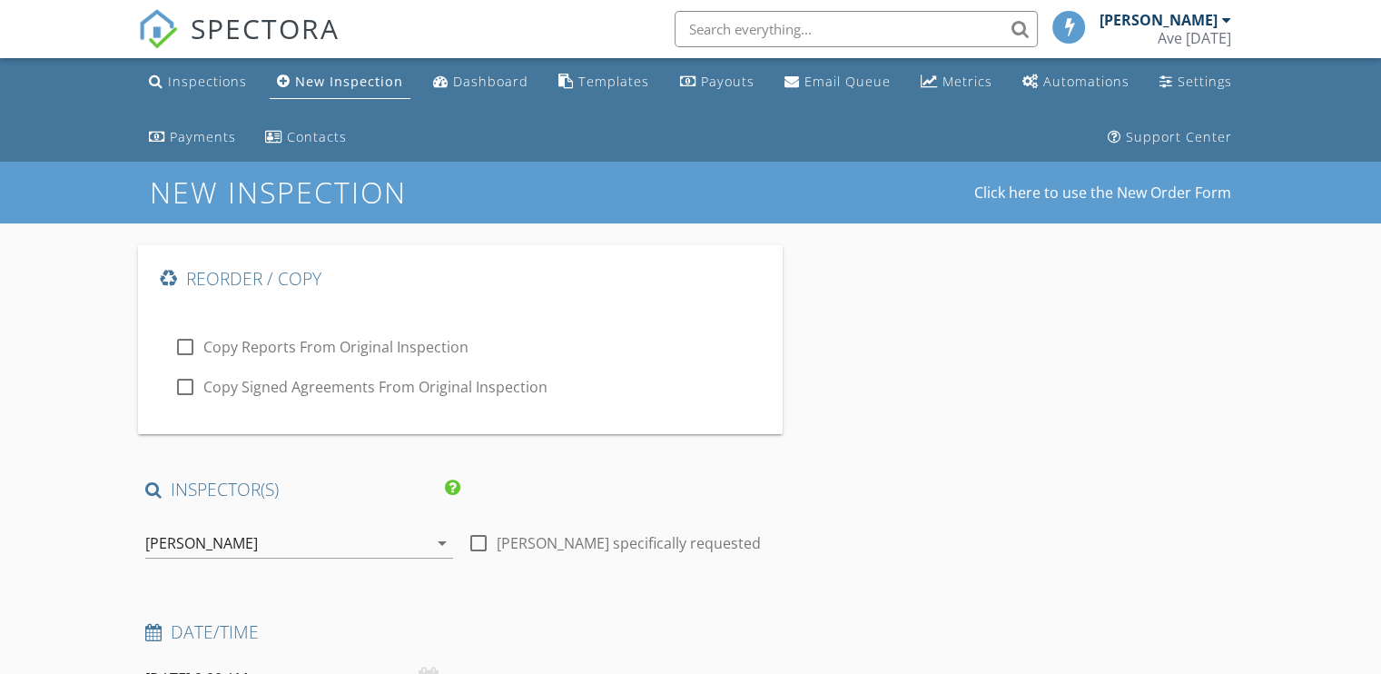
type input "[DEMOGRAPHIC_DATA]"
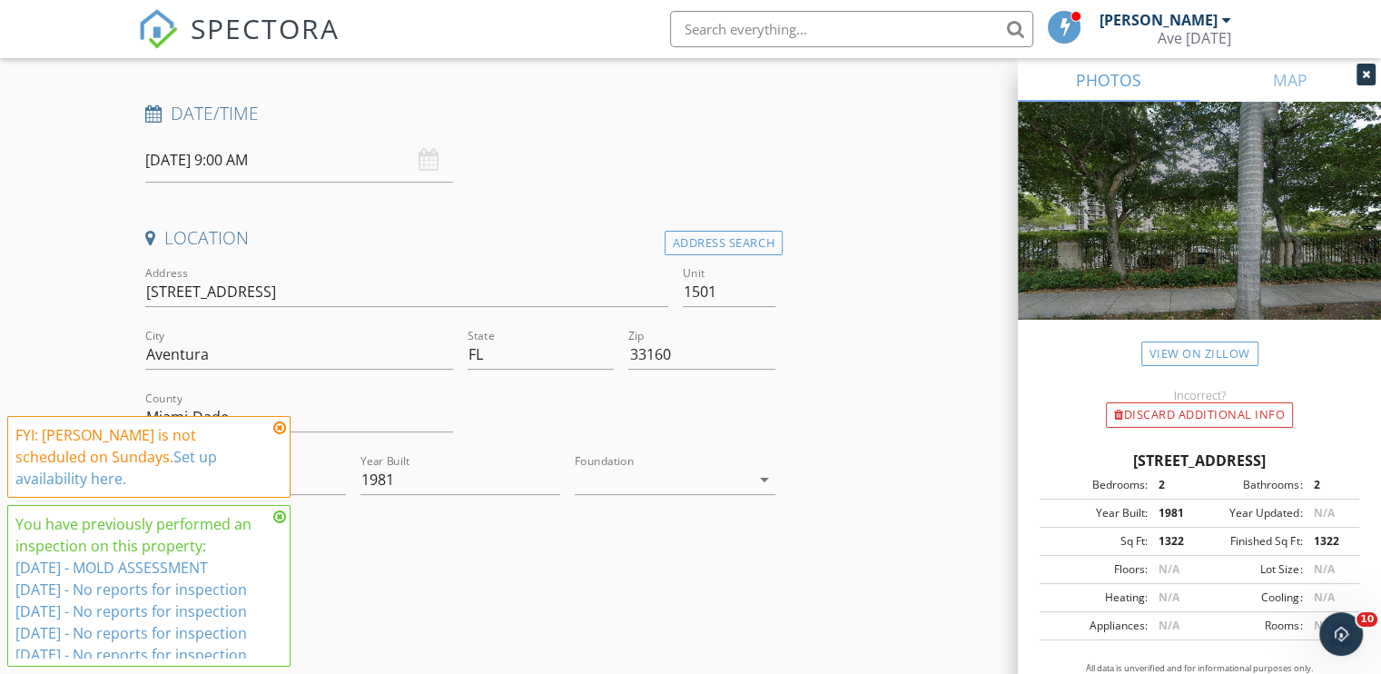
scroll to position [520, 0]
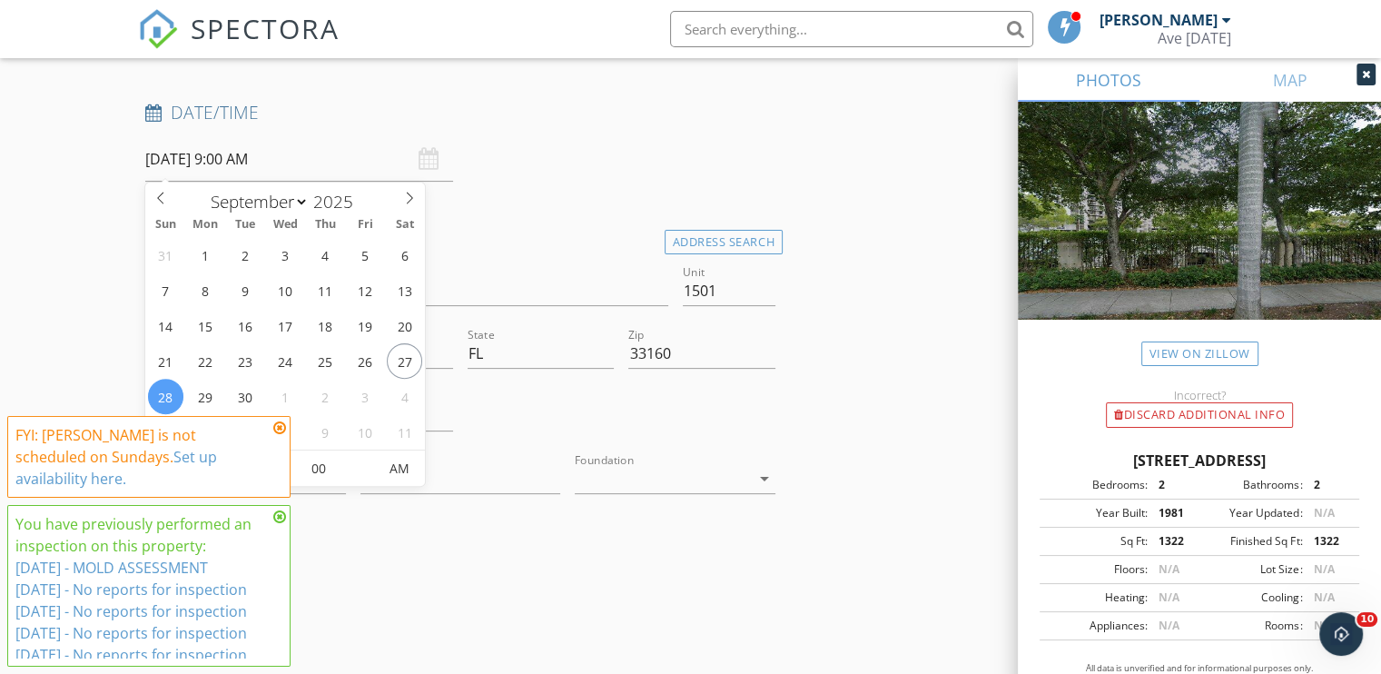
click at [258, 160] on input "[DATE] 9:00 AM" at bounding box center [299, 159] width 308 height 45
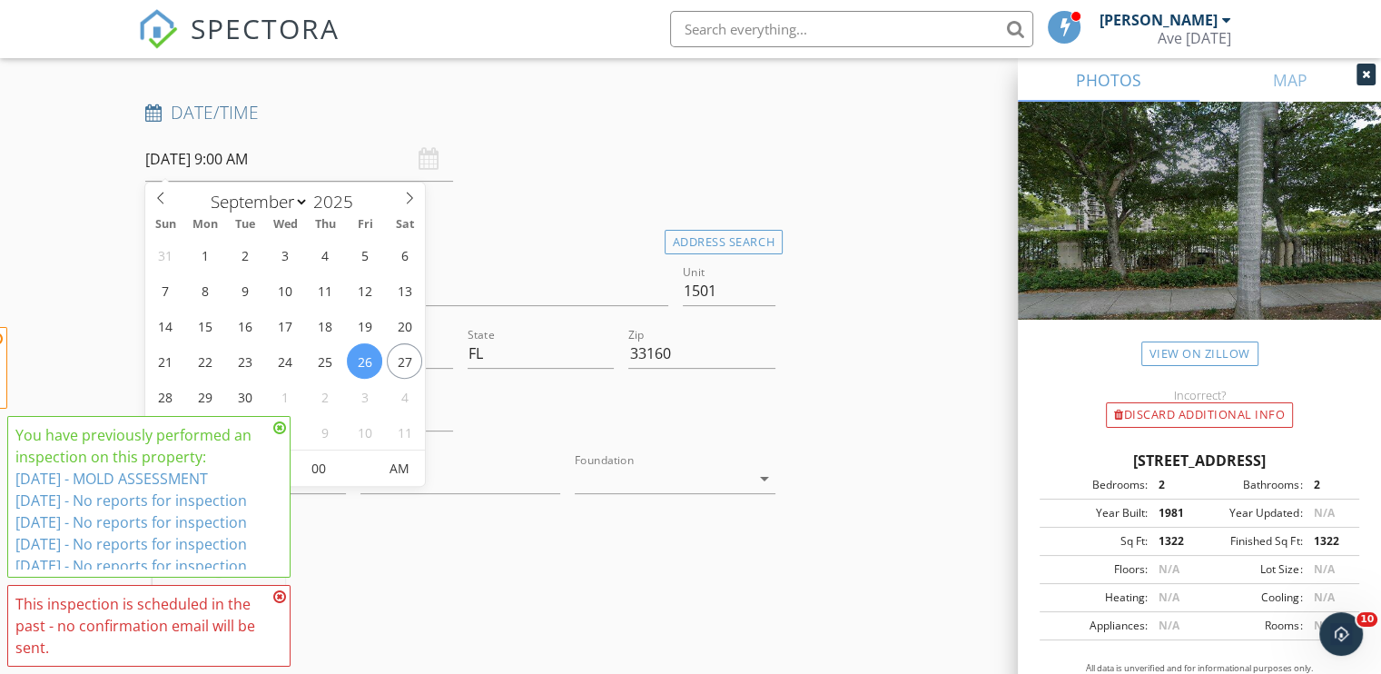
type input "[DATE] 9:00 AM"
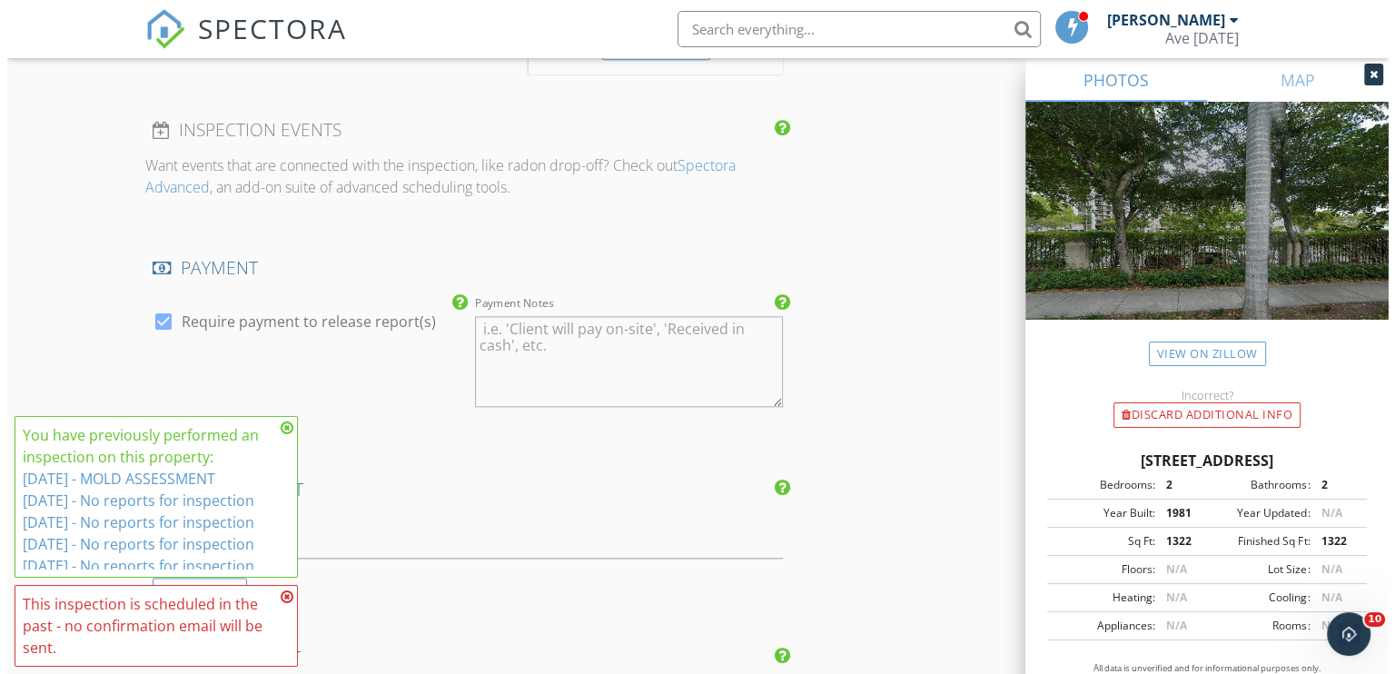
scroll to position [2823, 0]
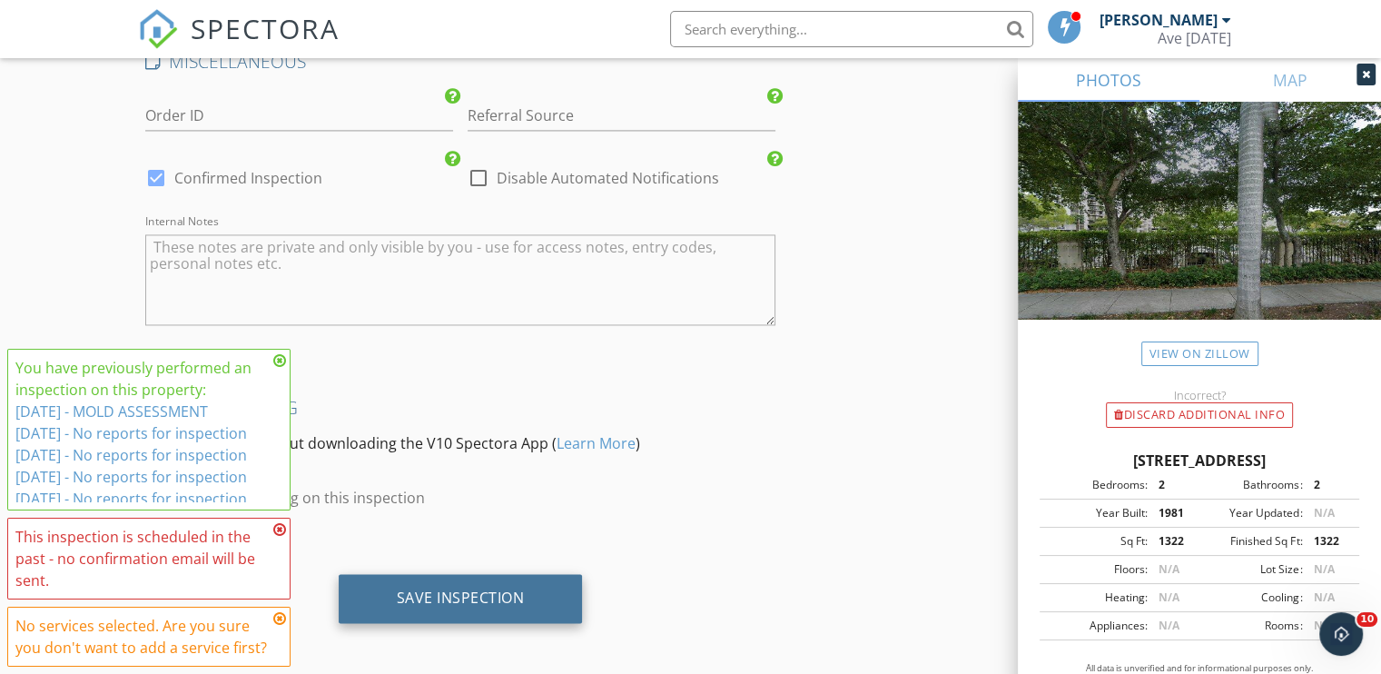
click at [442, 589] on div "Save Inspection" at bounding box center [461, 598] width 128 height 18
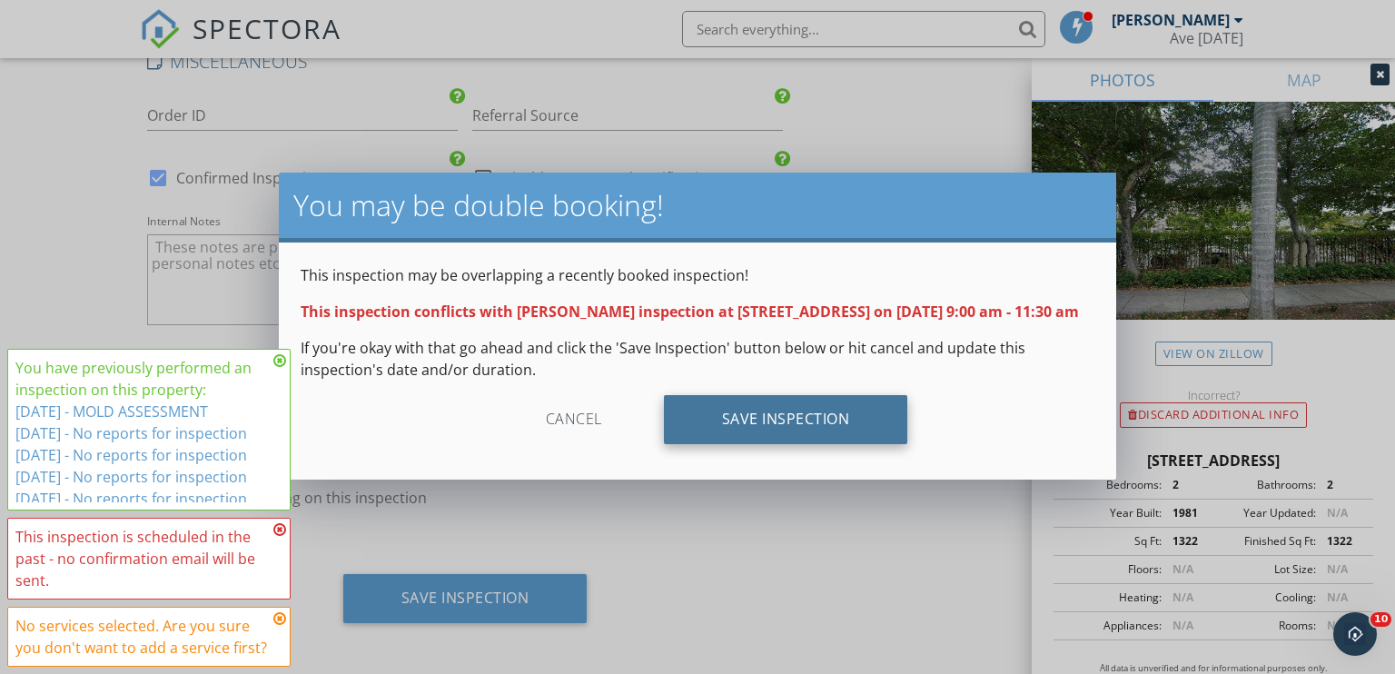
click at [770, 444] on div "Save Inspection" at bounding box center [786, 419] width 244 height 49
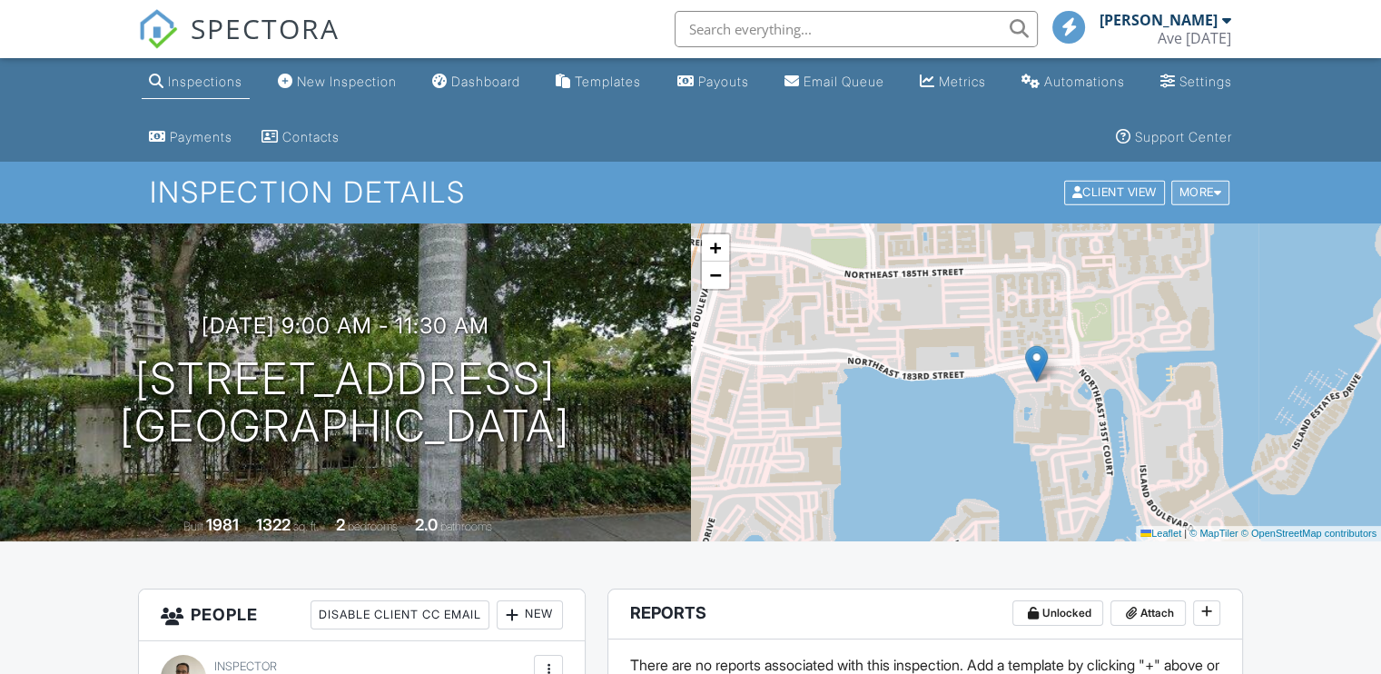
click at [1207, 192] on div "More" at bounding box center [1201, 193] width 59 height 25
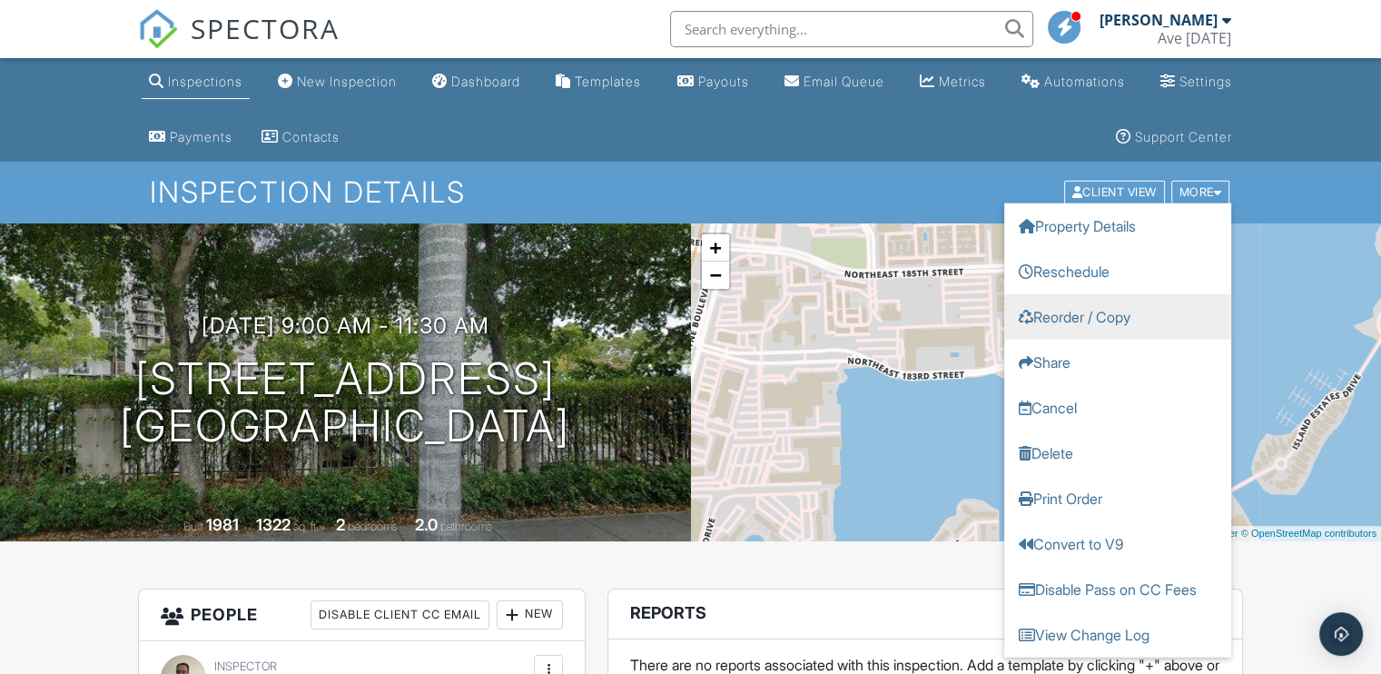
click at [1114, 316] on link "Reorder / Copy" at bounding box center [1118, 316] width 227 height 45
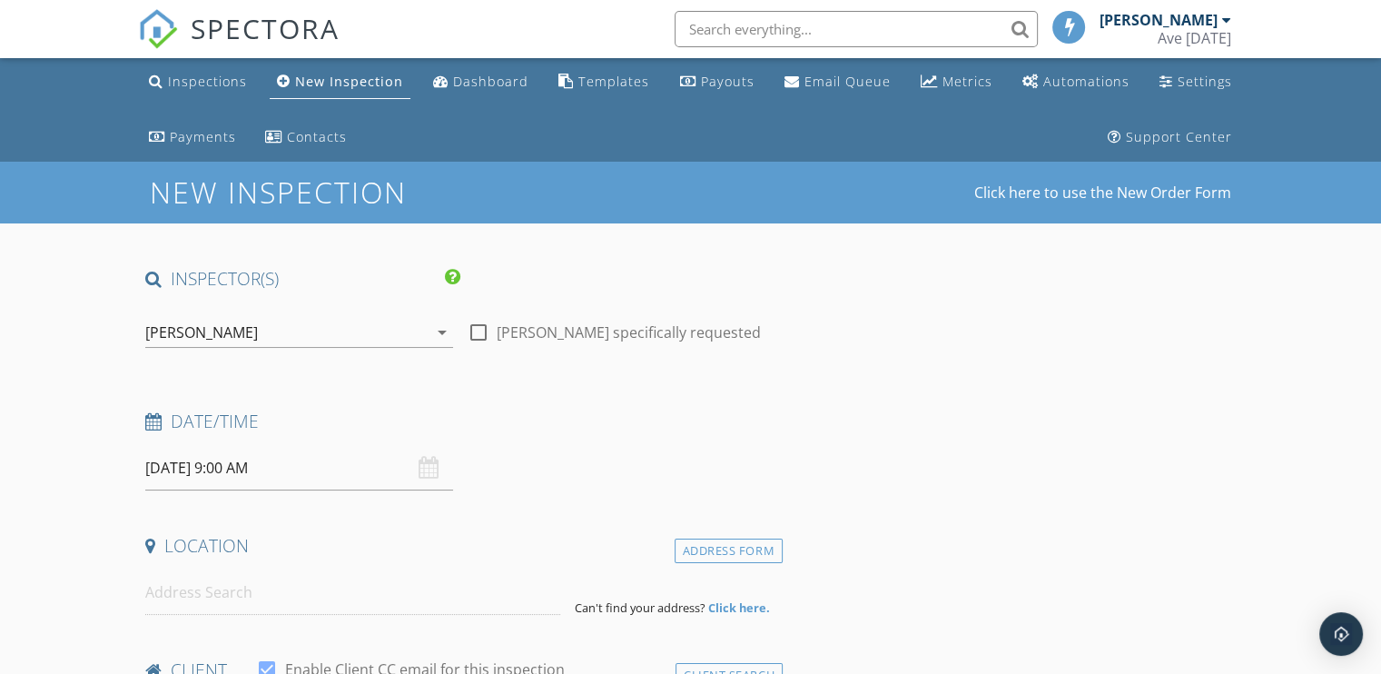
type input "[DEMOGRAPHIC_DATA]"
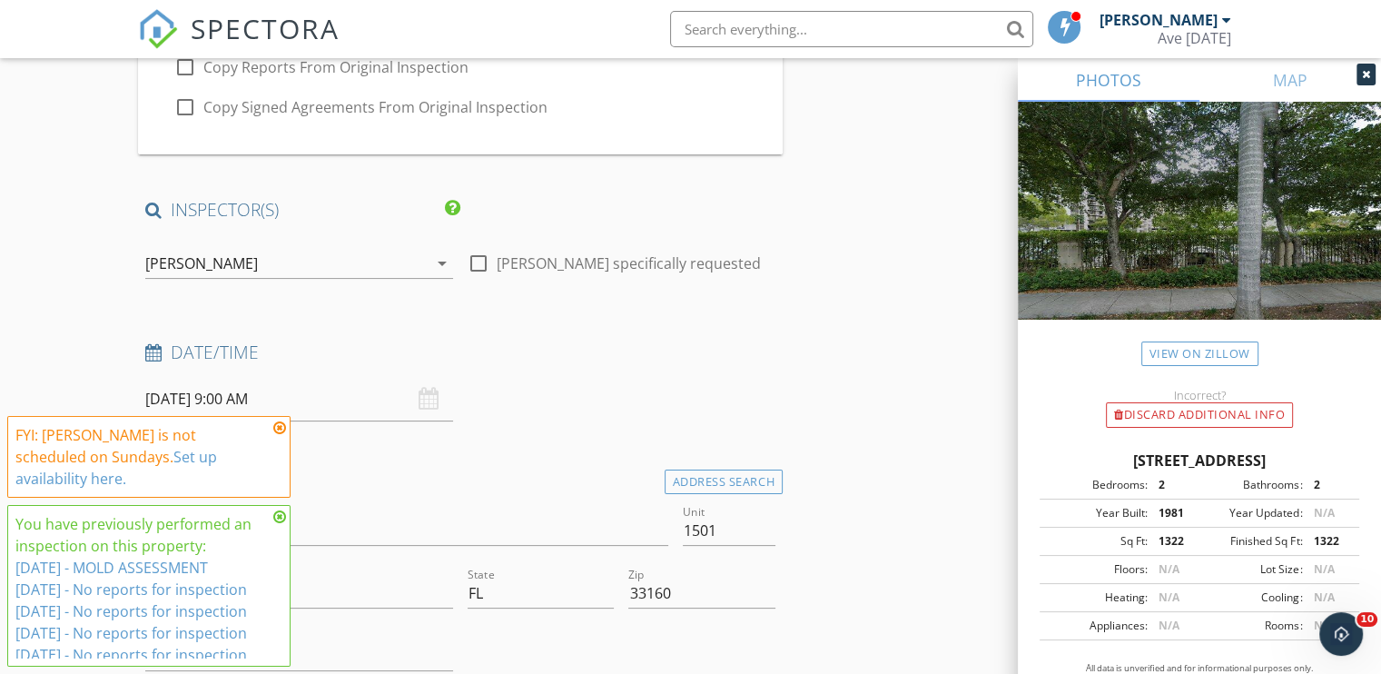
scroll to position [294, 0]
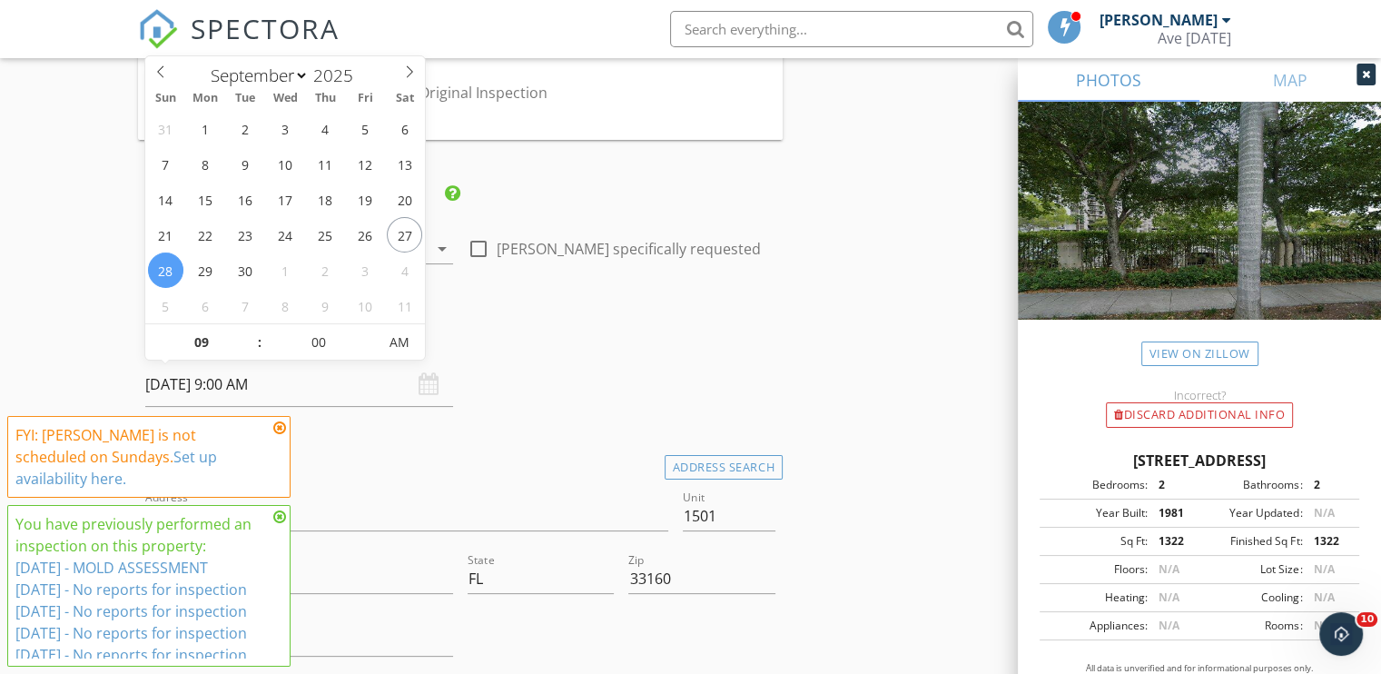
click at [209, 391] on input "09/28/2025 9:00 AM" at bounding box center [299, 384] width 308 height 45
type input "[DATE] 9:00 AM"
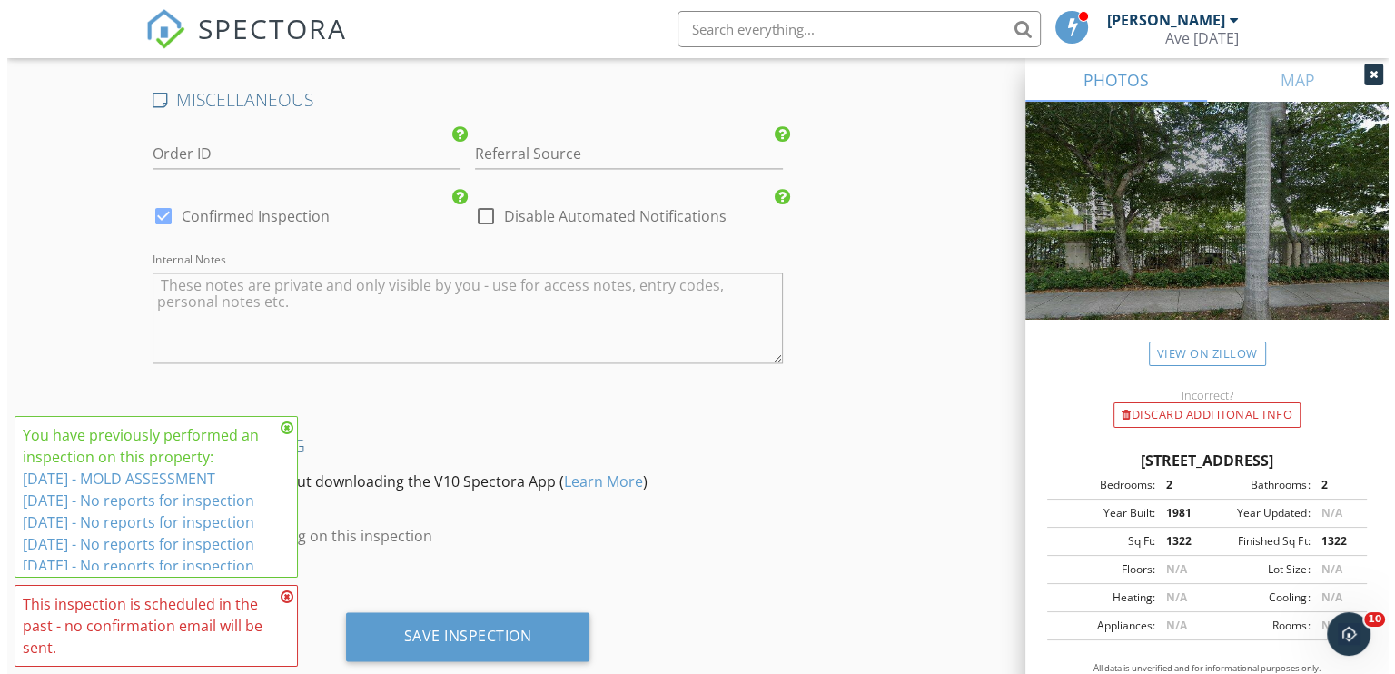
scroll to position [2823, 0]
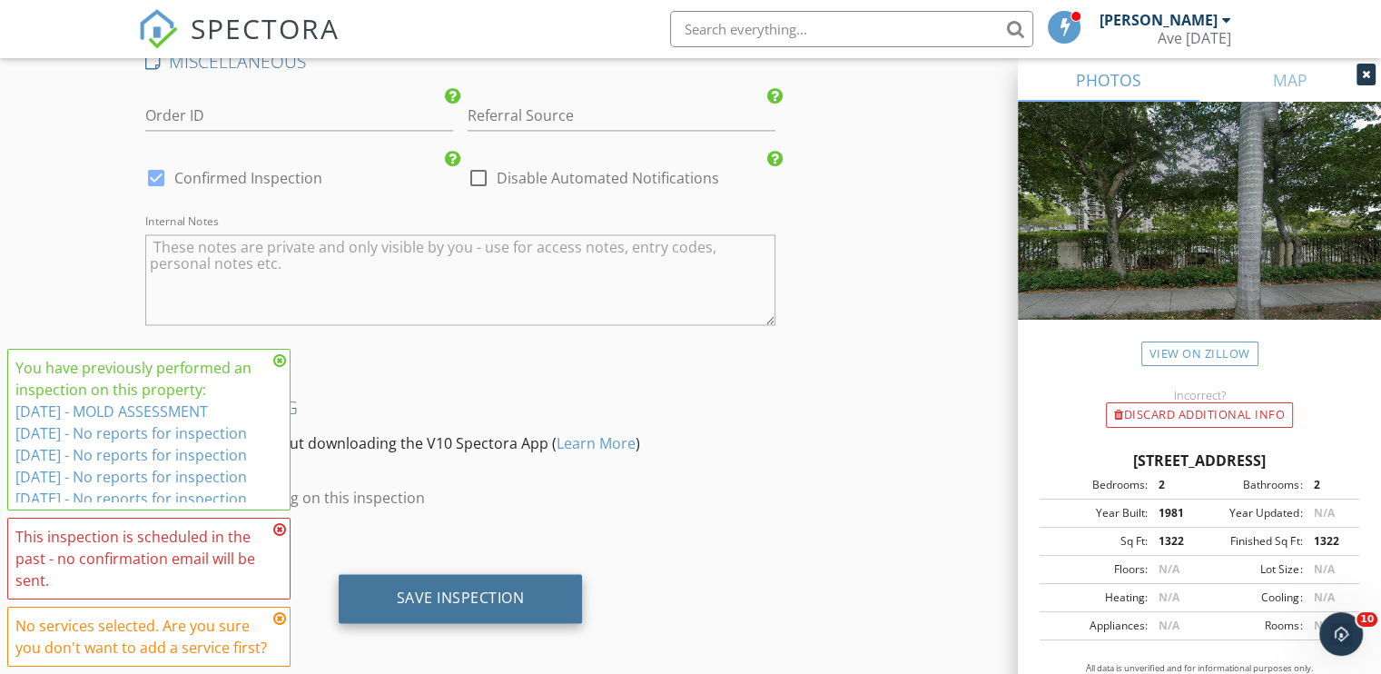
click at [469, 590] on div "Save Inspection" at bounding box center [461, 598] width 128 height 18
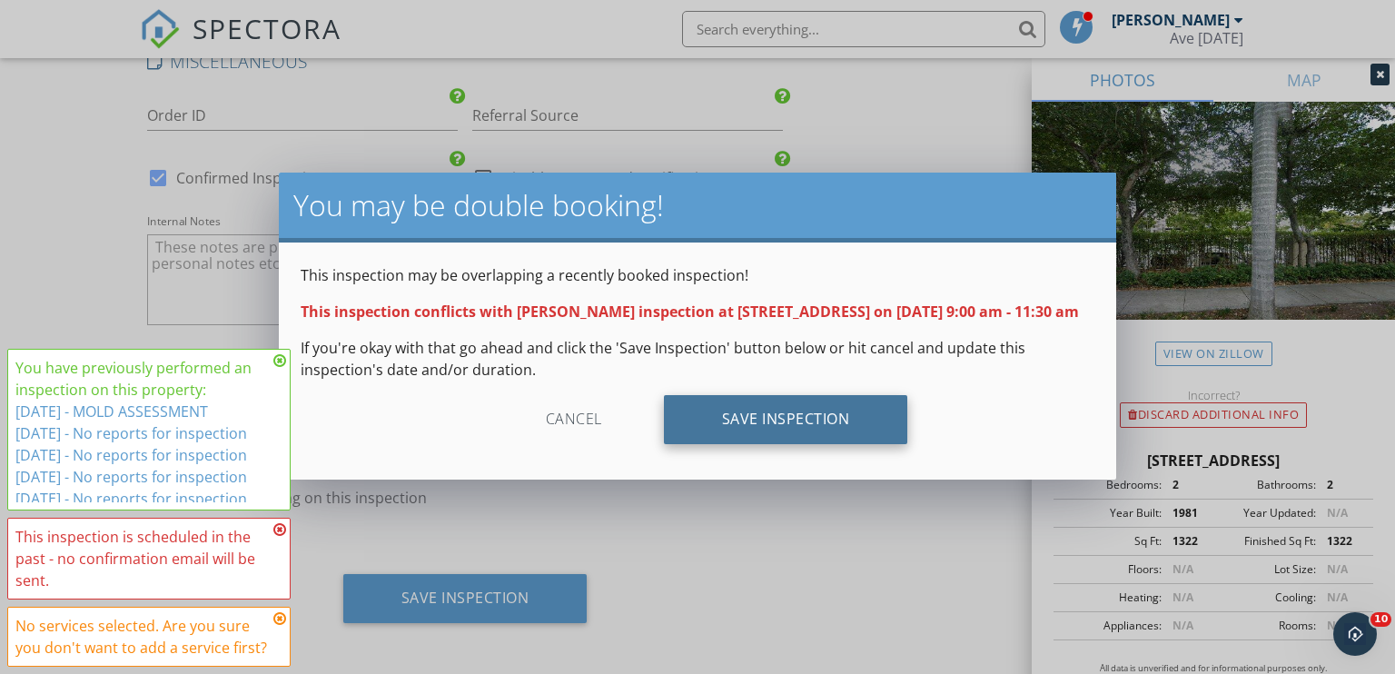
click at [810, 444] on div "Save Inspection" at bounding box center [786, 419] width 244 height 49
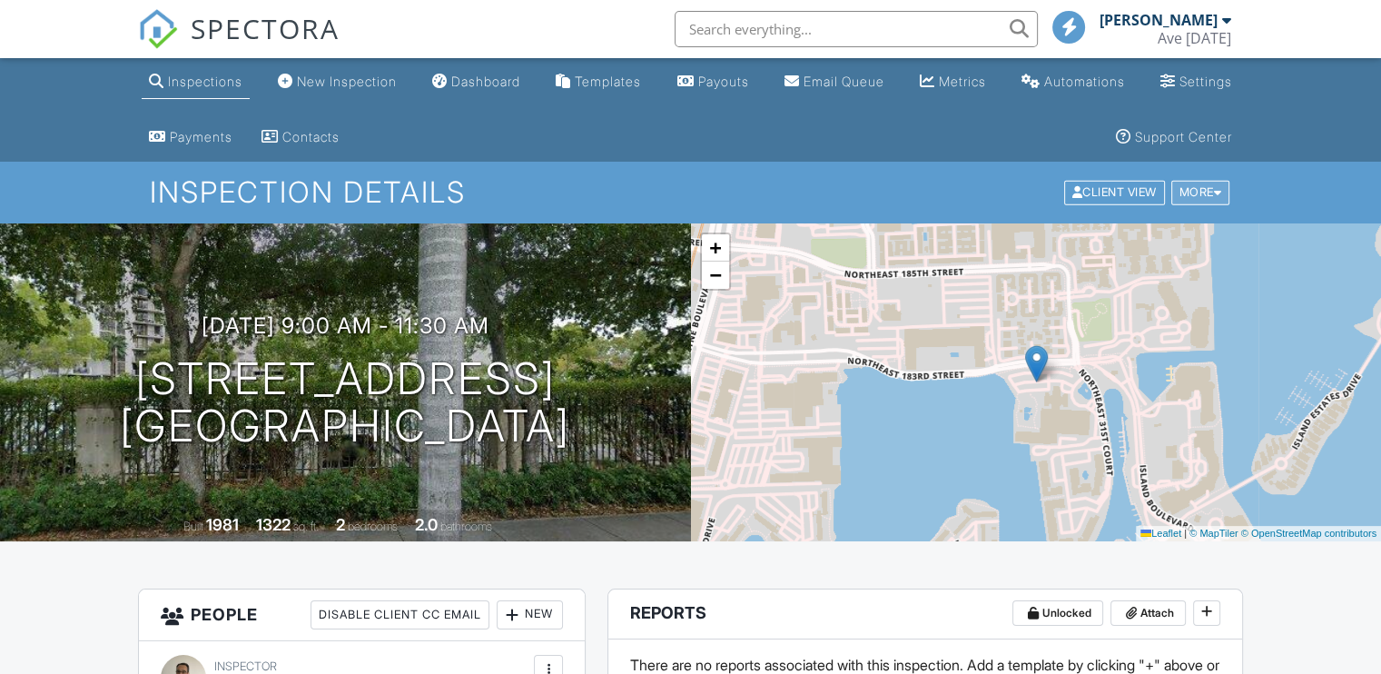
click at [1193, 192] on div "More" at bounding box center [1201, 193] width 59 height 25
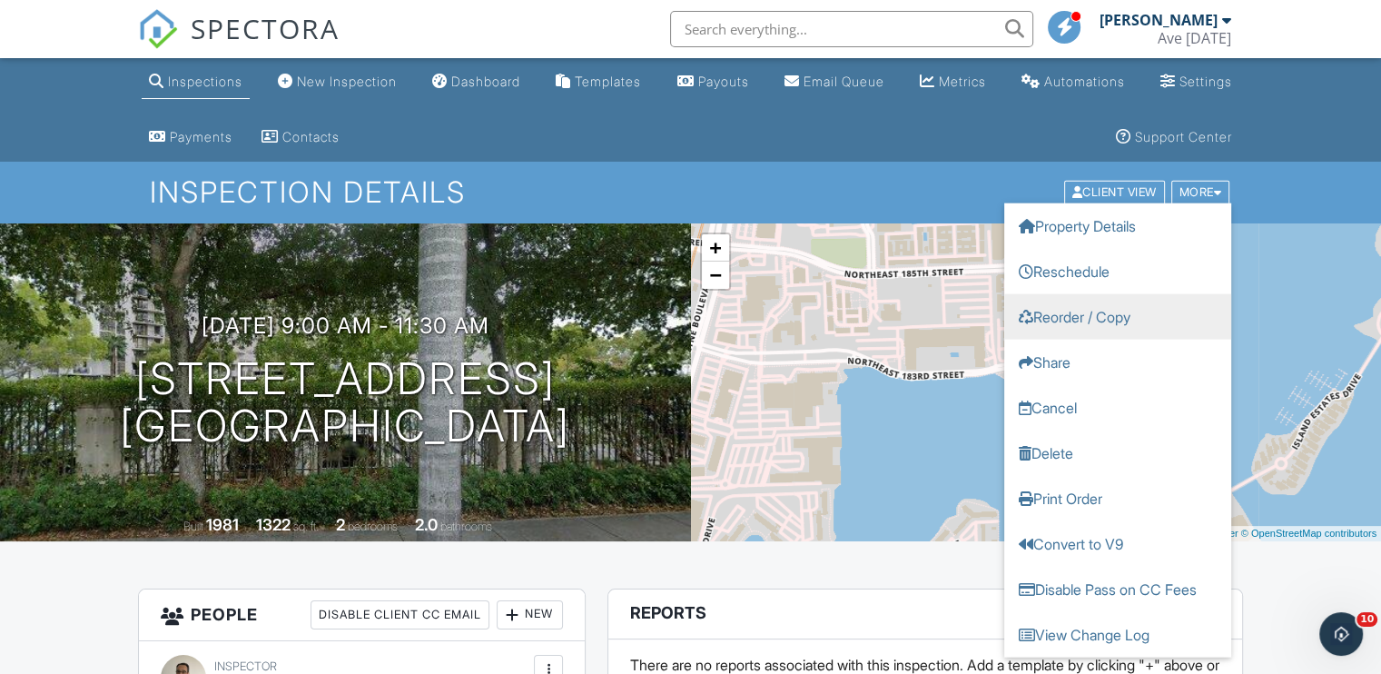
click at [1126, 319] on link "Reorder / Copy" at bounding box center [1118, 316] width 227 height 45
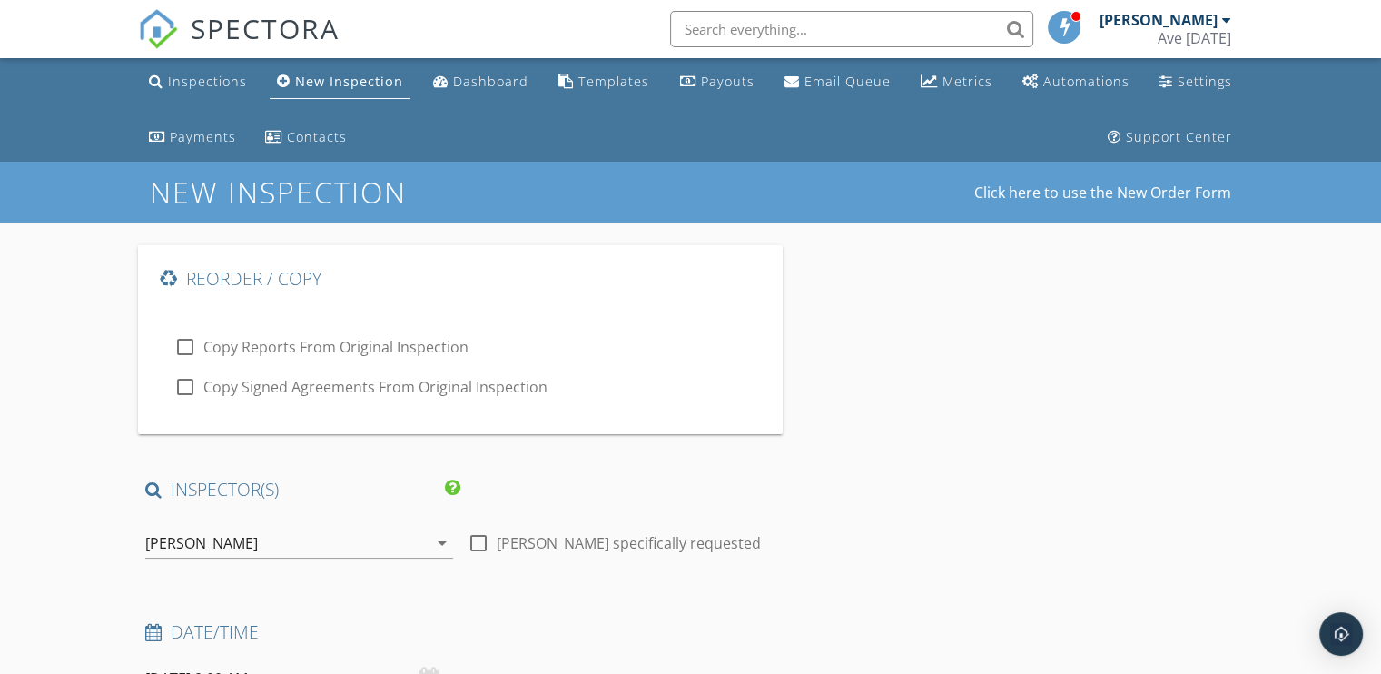
type input "[DEMOGRAPHIC_DATA]"
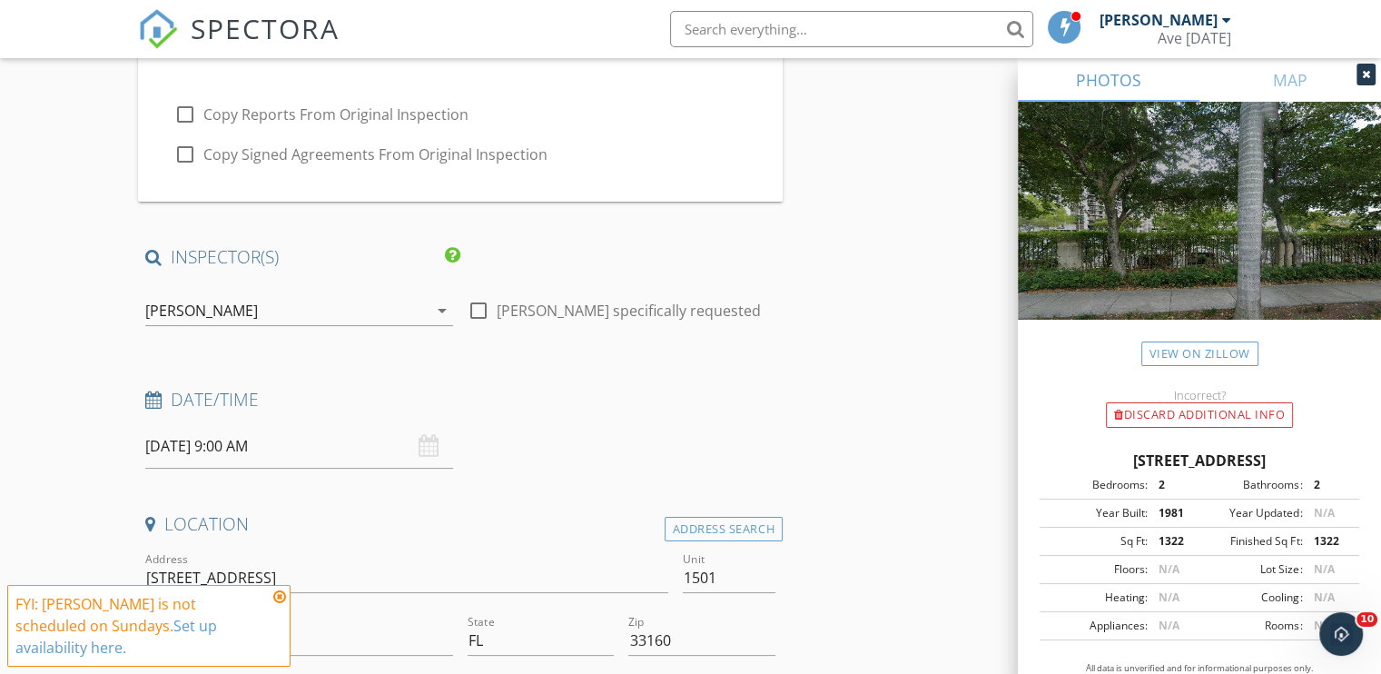
scroll to position [340, 0]
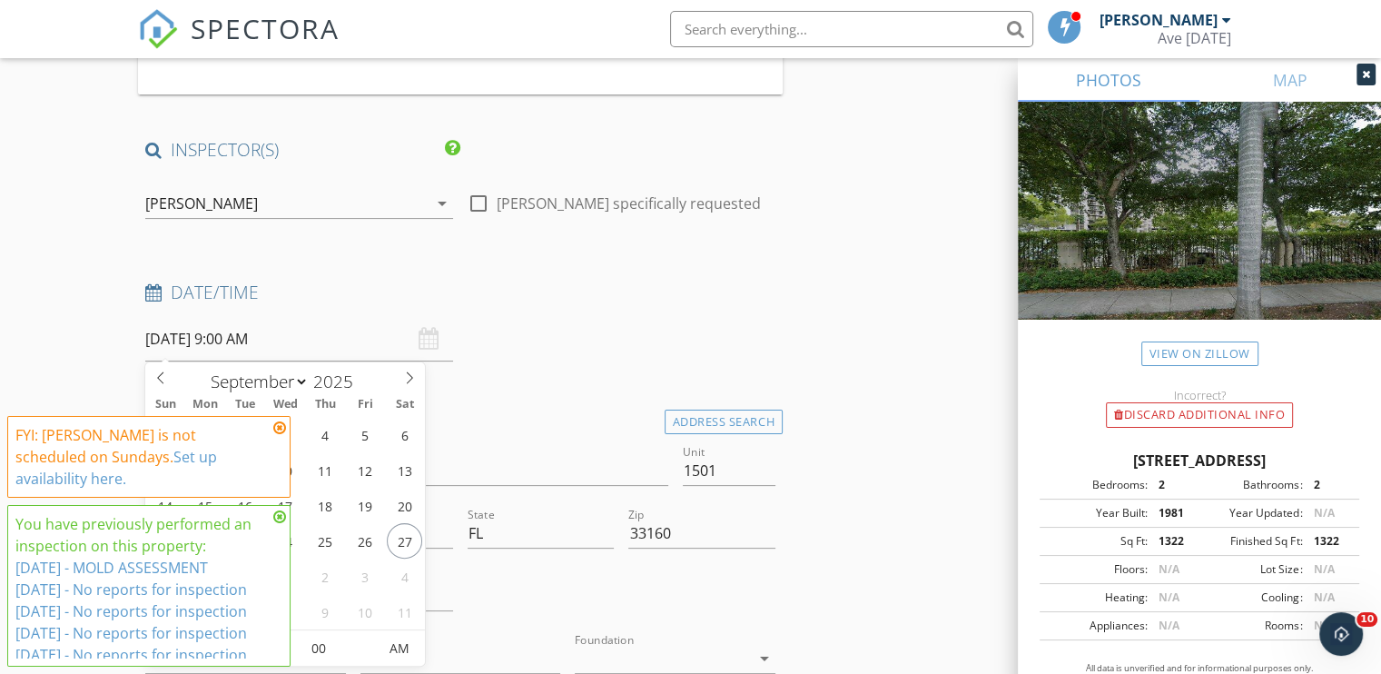
click at [218, 333] on input "[DATE] 9:00 AM" at bounding box center [299, 339] width 308 height 45
type input "[DATE] 9:00 AM"
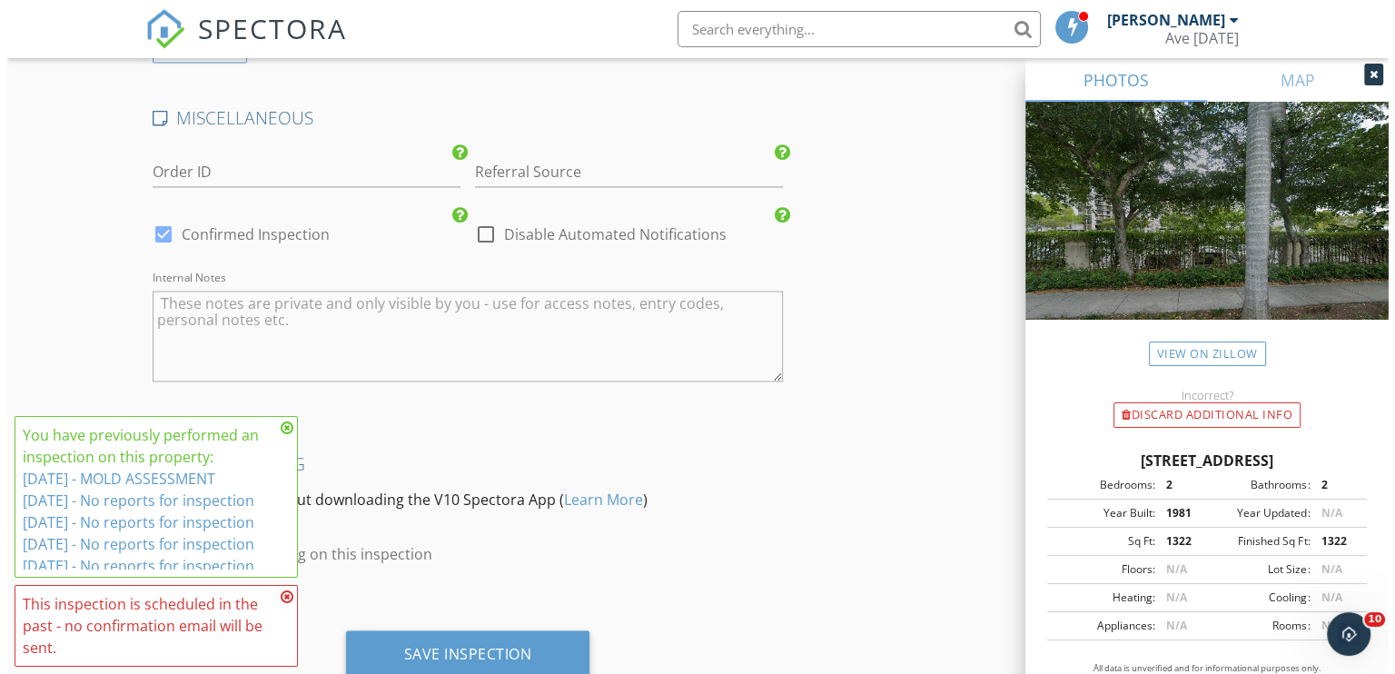
scroll to position [2823, 0]
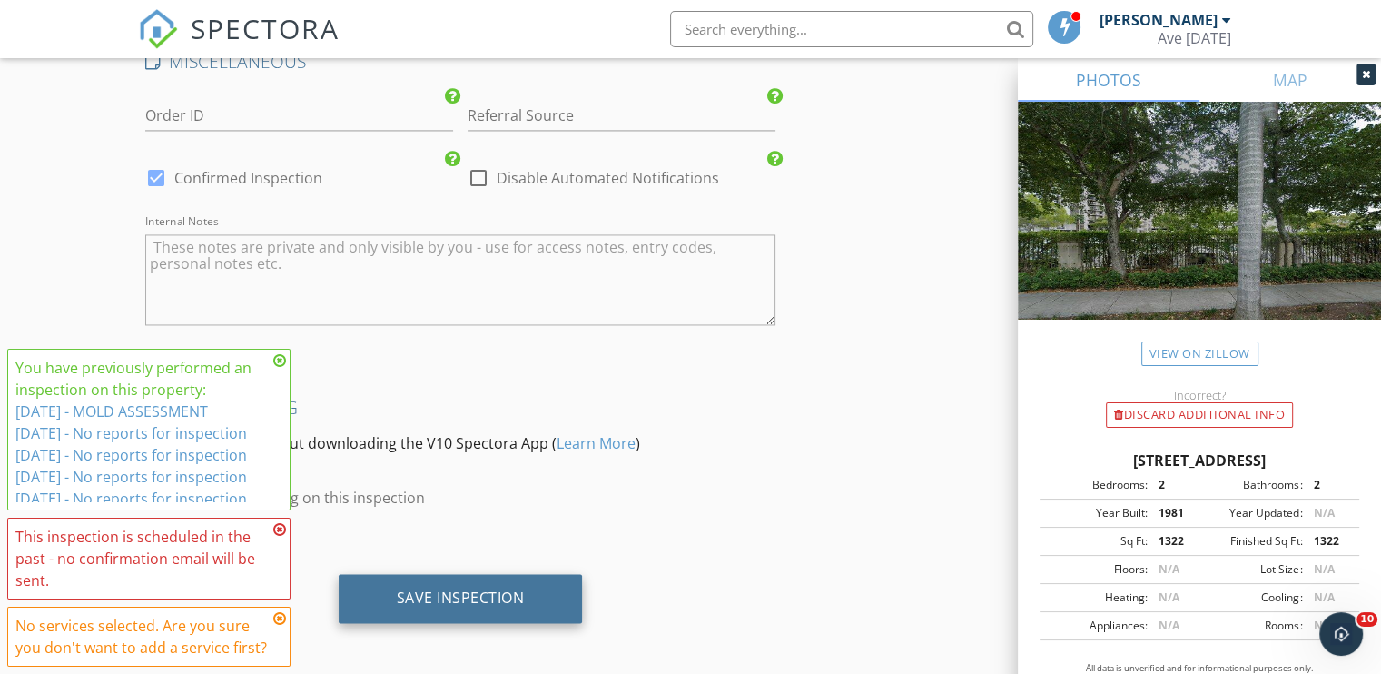
click at [450, 589] on div "Save Inspection" at bounding box center [461, 598] width 128 height 18
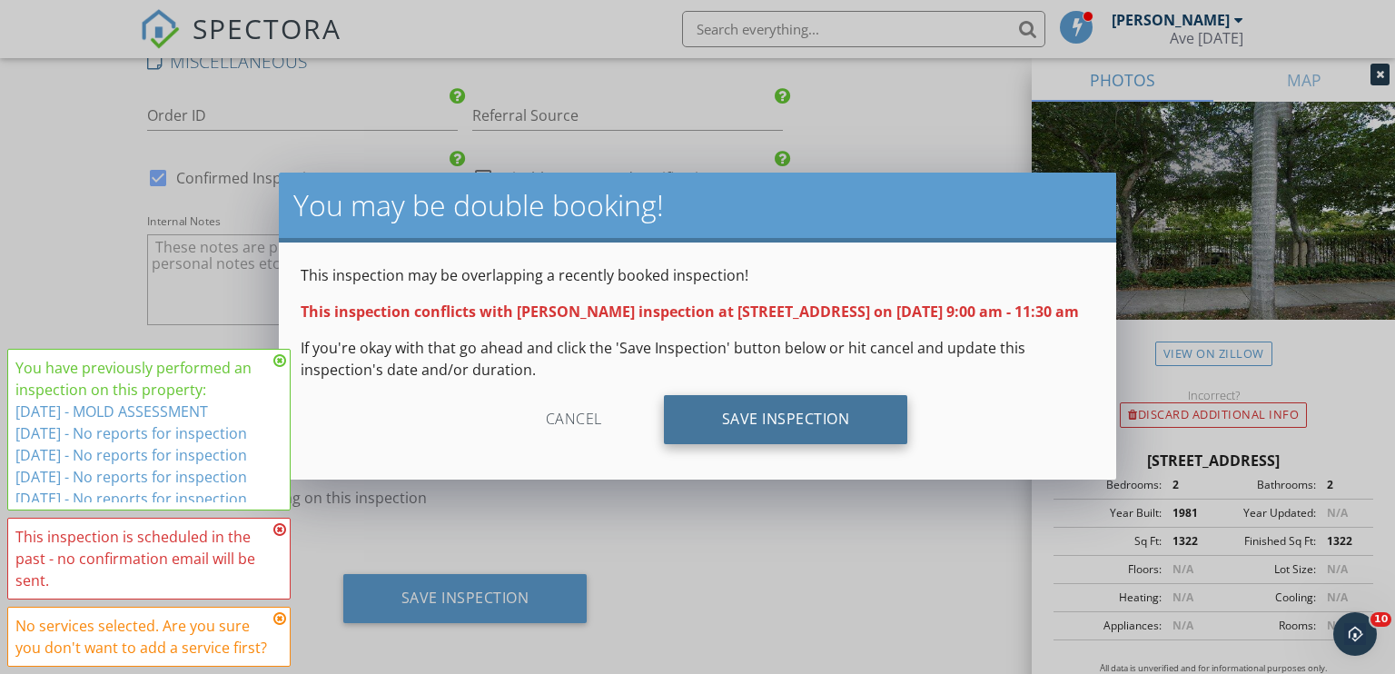
click at [798, 444] on div "Save Inspection" at bounding box center [786, 419] width 244 height 49
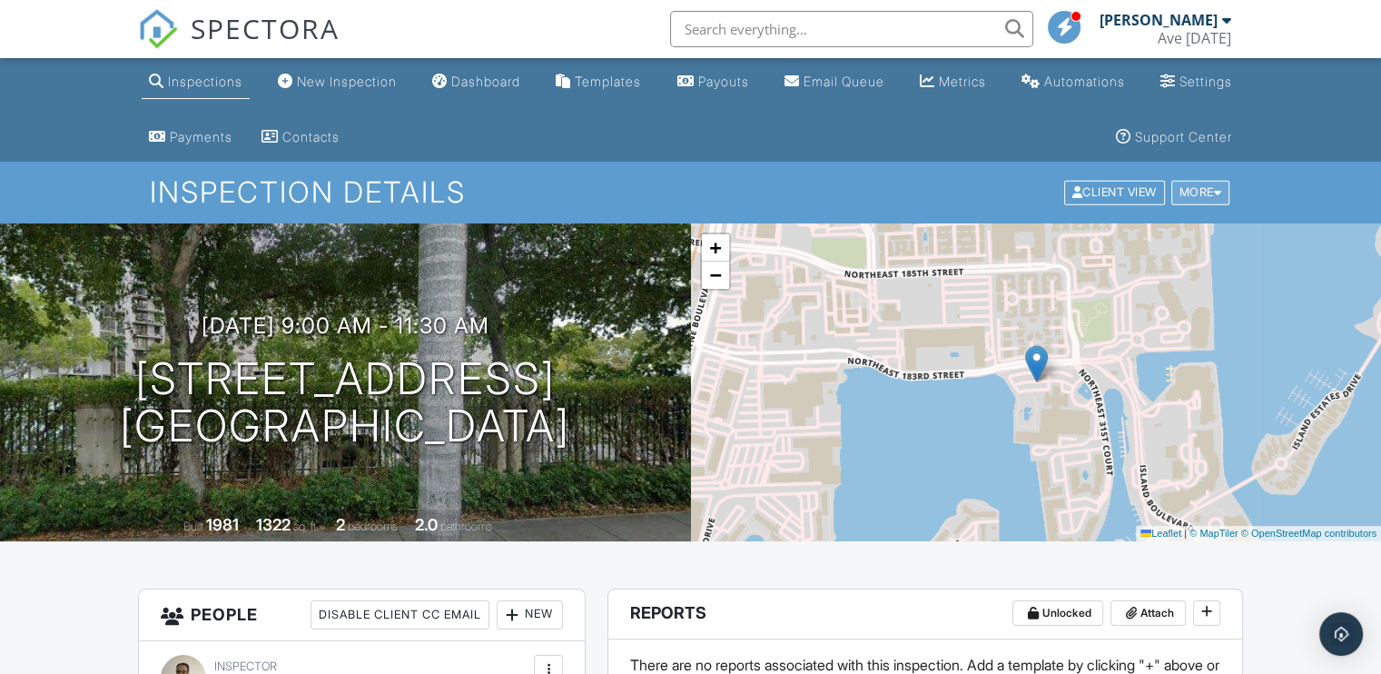
click at [1210, 188] on div "More" at bounding box center [1201, 193] width 59 height 25
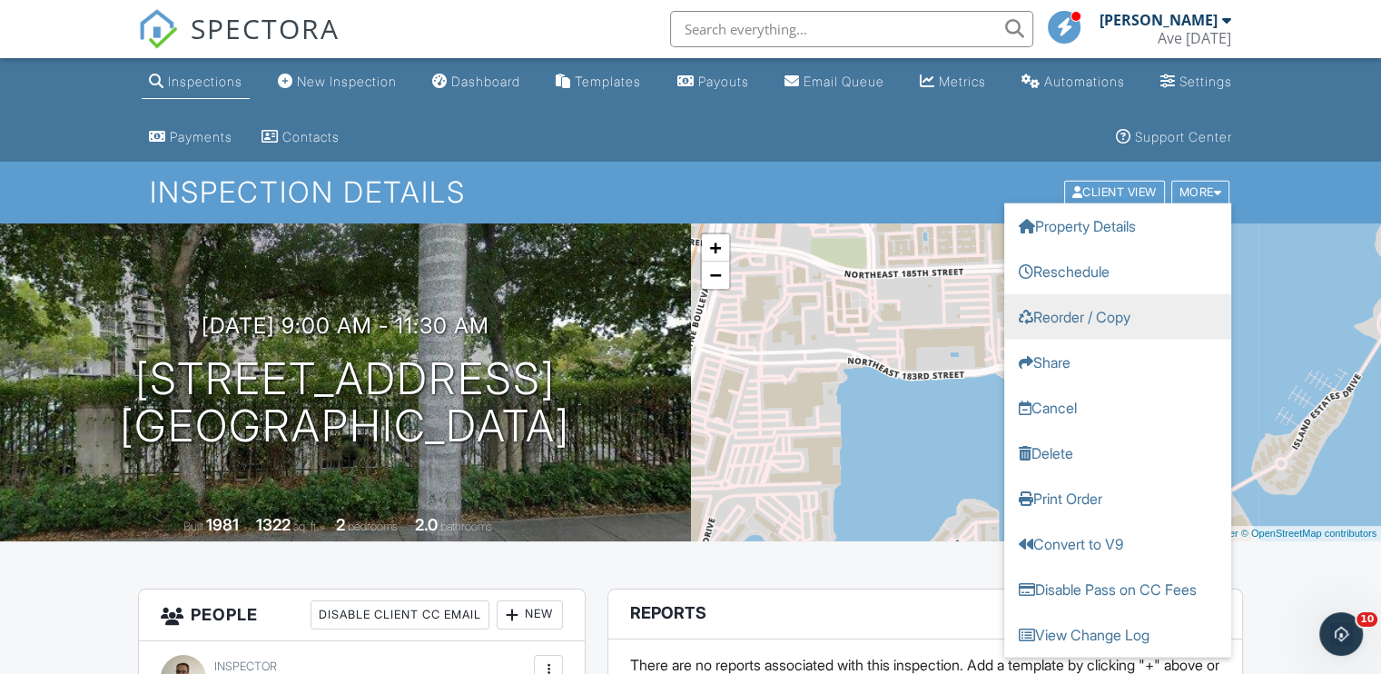
click at [1147, 313] on link "Reorder / Copy" at bounding box center [1118, 316] width 227 height 45
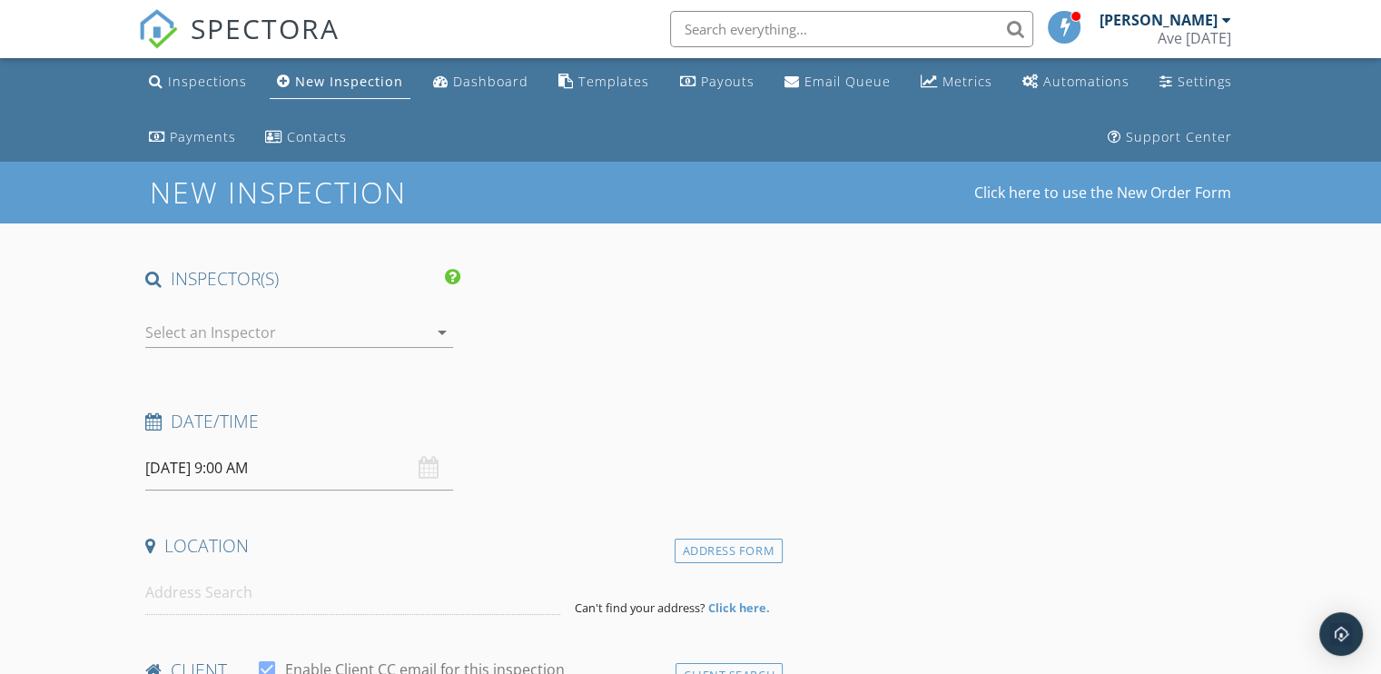
type input "[DEMOGRAPHIC_DATA]"
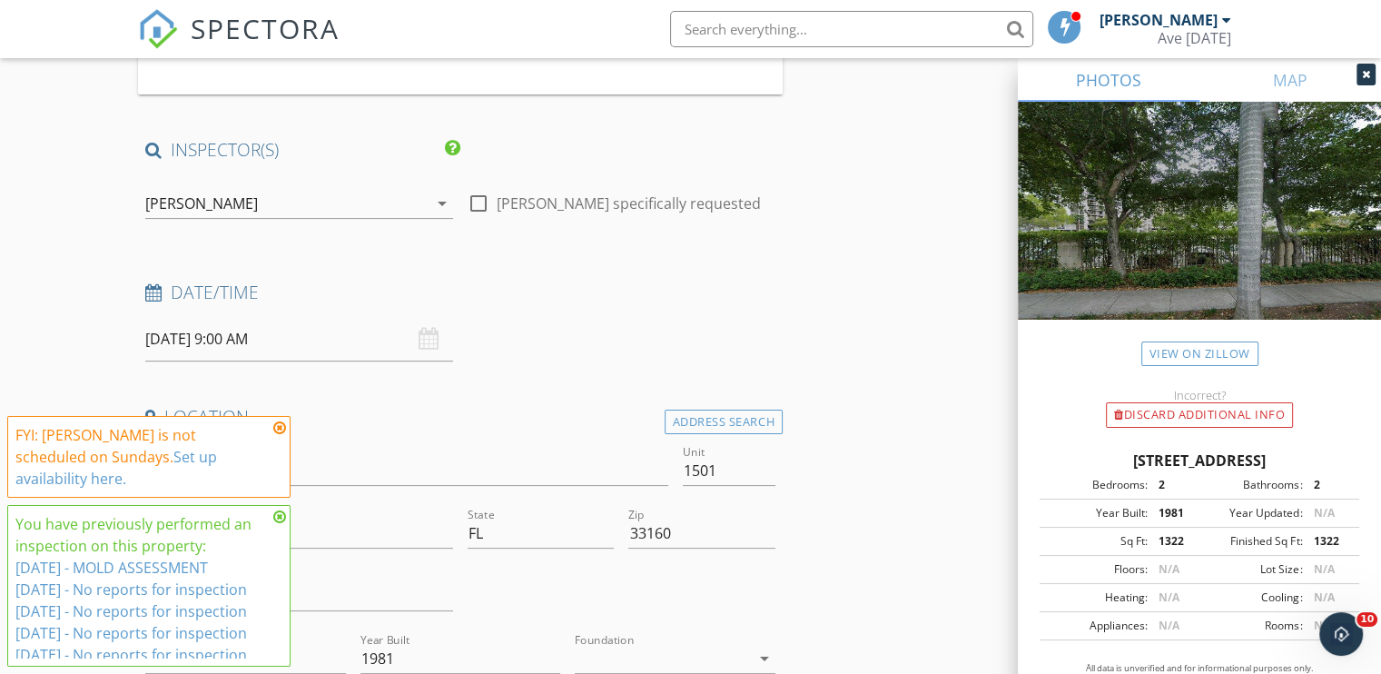
scroll to position [347, 0]
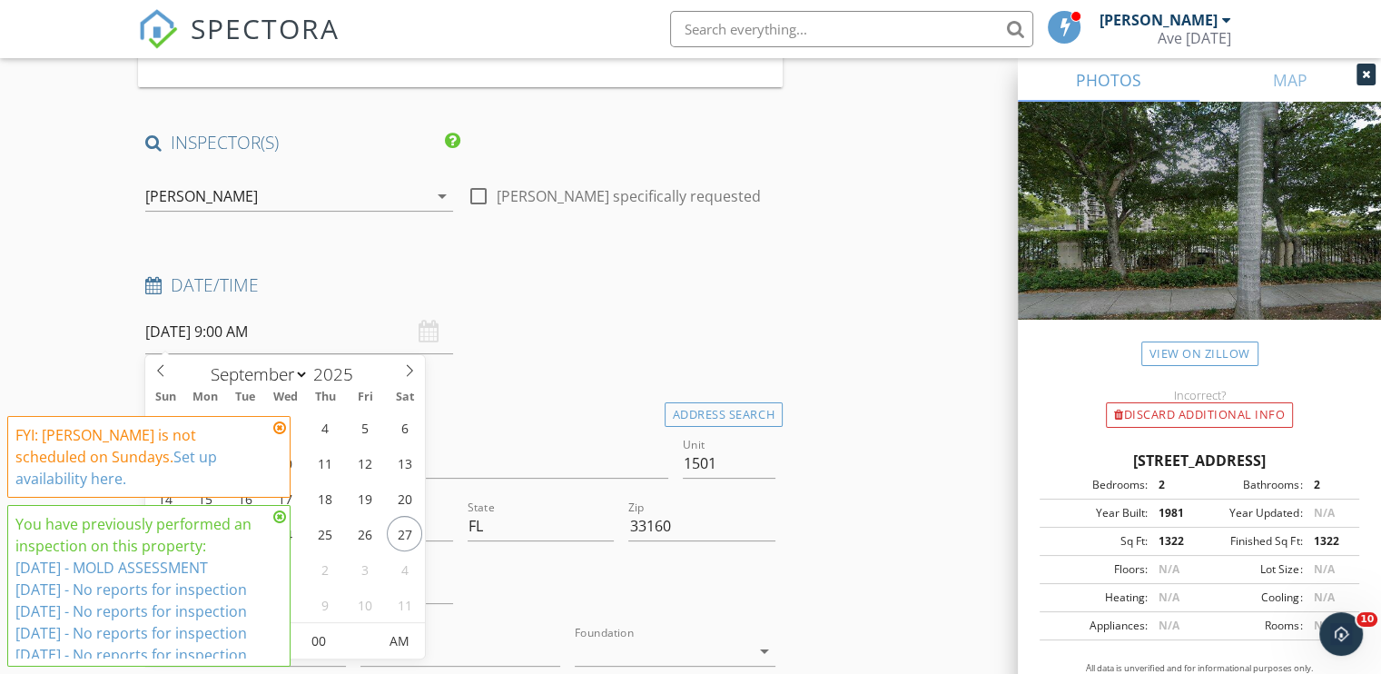
click at [182, 336] on input "[DATE] 9:00 AM" at bounding box center [299, 332] width 308 height 45
type input "[DATE] 9:00 AM"
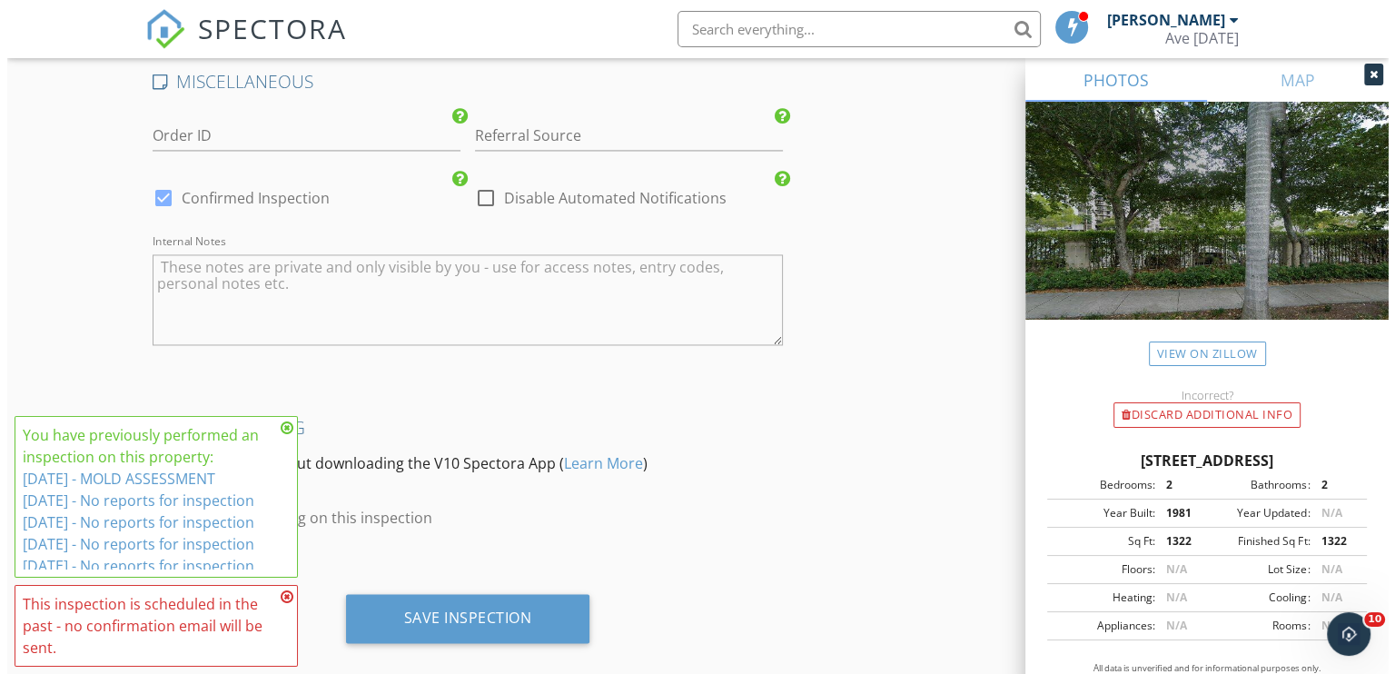
scroll to position [2823, 0]
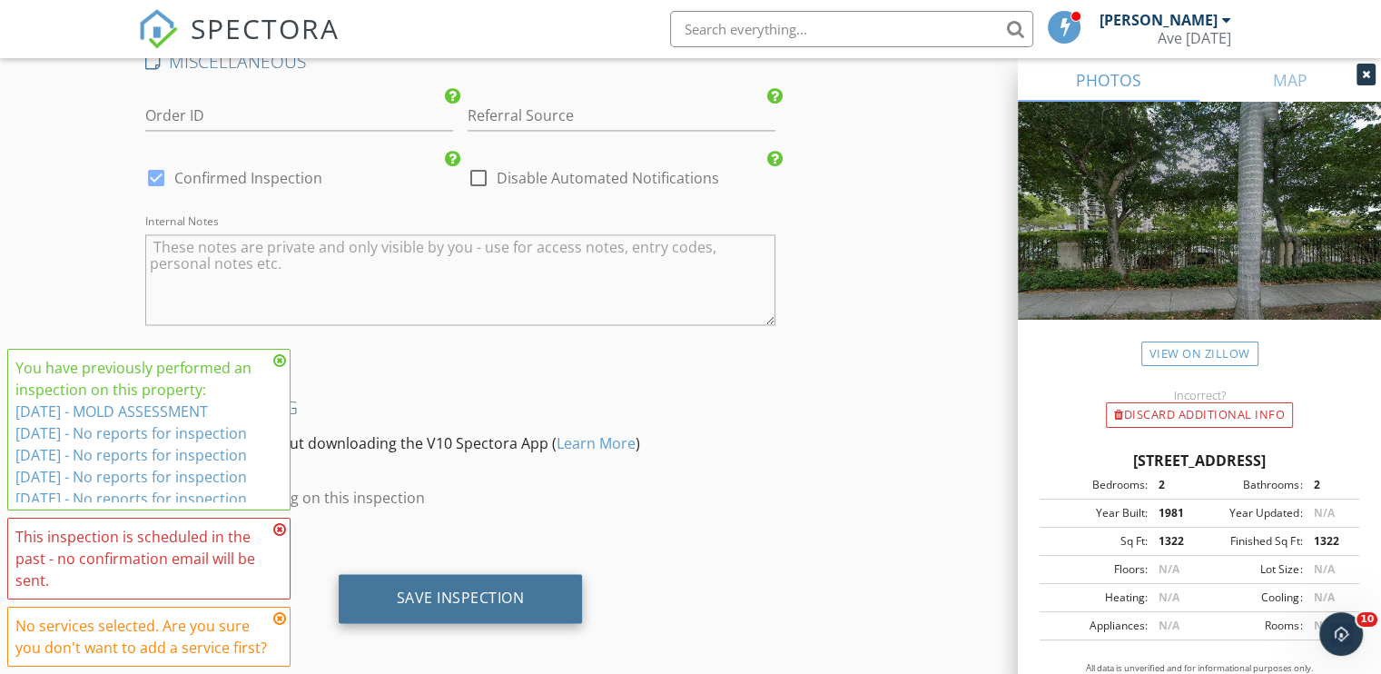
click at [487, 589] on div "Save Inspection" at bounding box center [461, 598] width 128 height 18
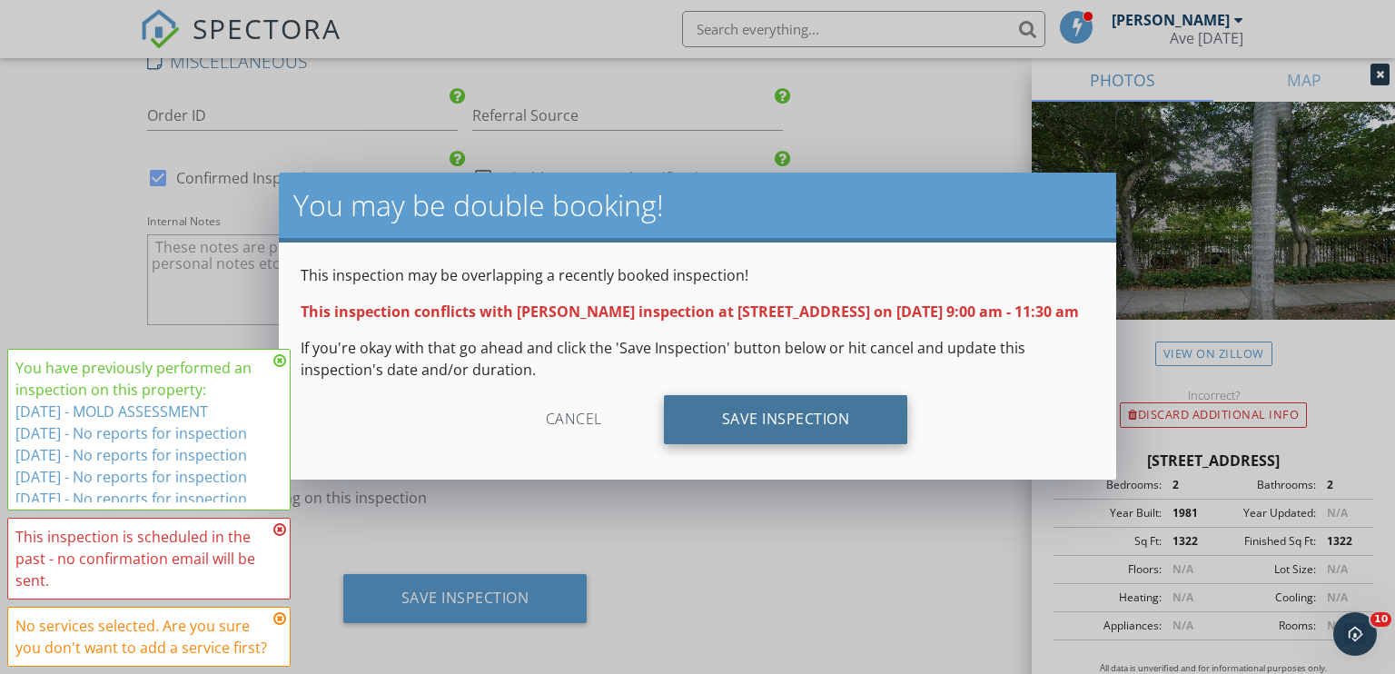
click at [774, 441] on div "Save Inspection" at bounding box center [786, 419] width 244 height 49
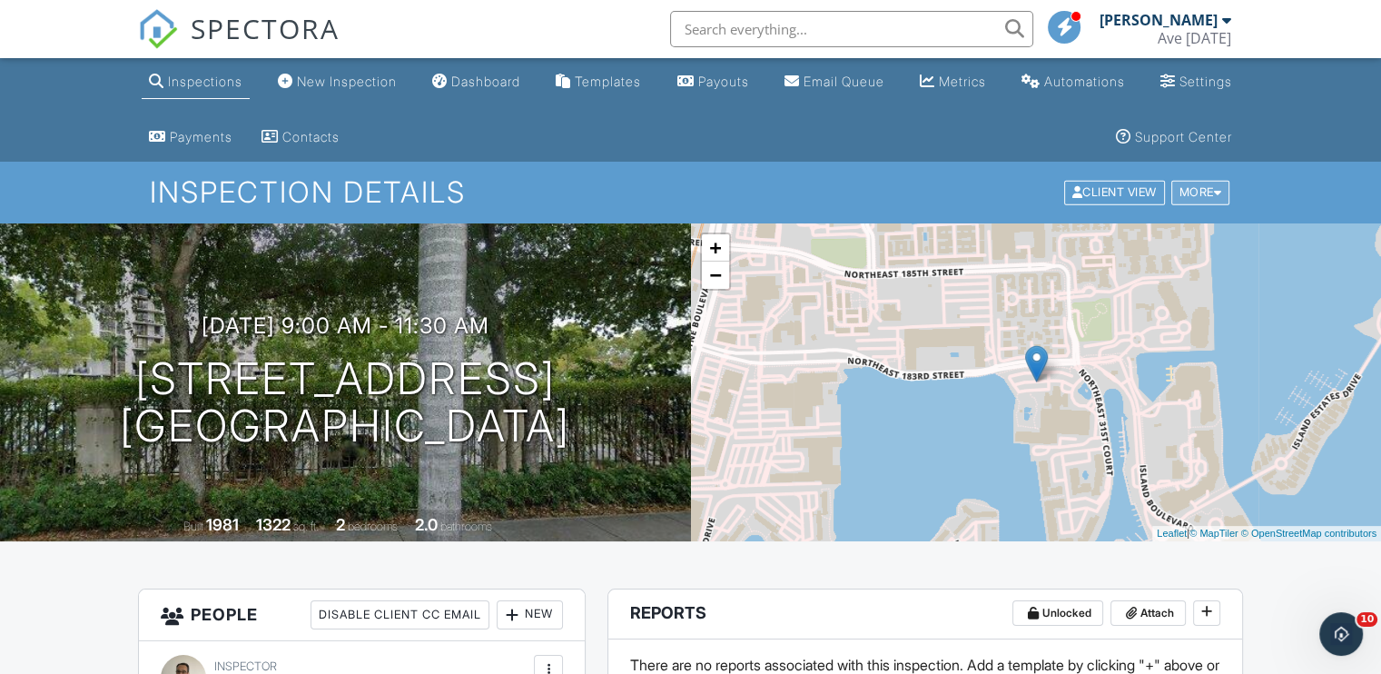
click at [1193, 192] on div "More" at bounding box center [1201, 193] width 59 height 25
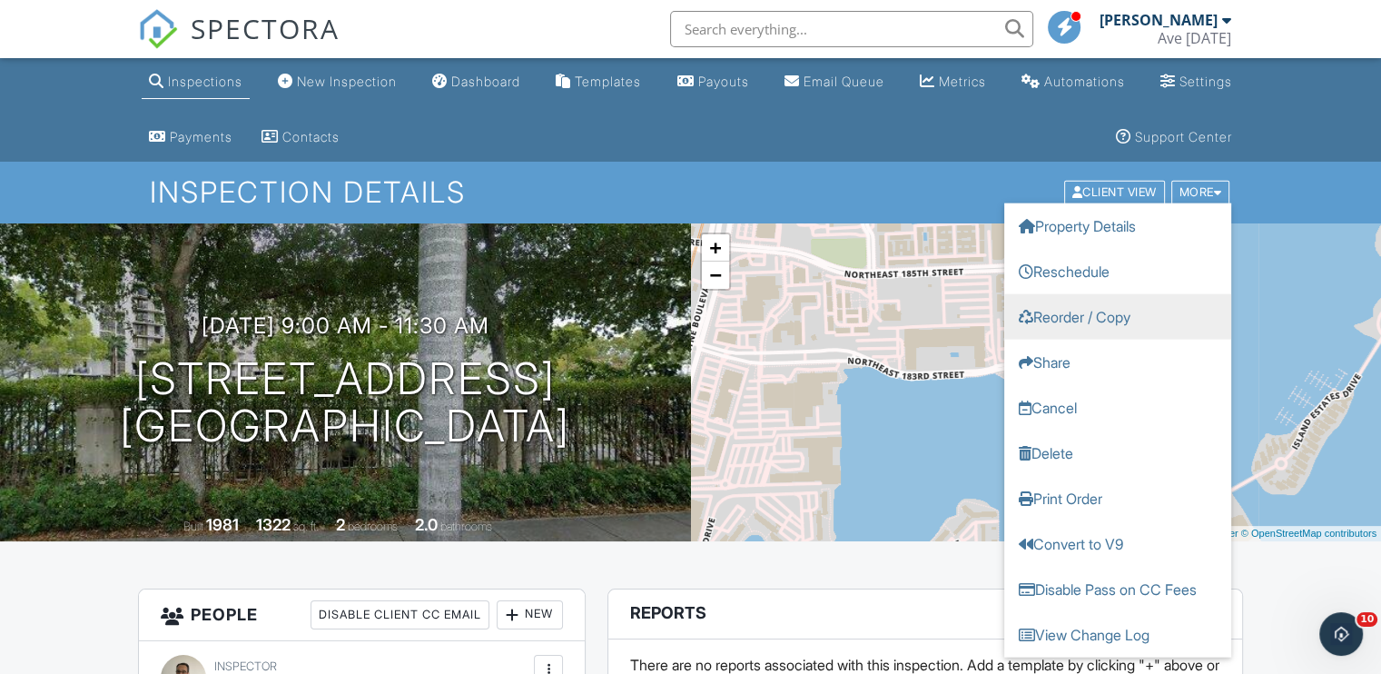
click at [1119, 321] on link "Reorder / Copy" at bounding box center [1118, 316] width 227 height 45
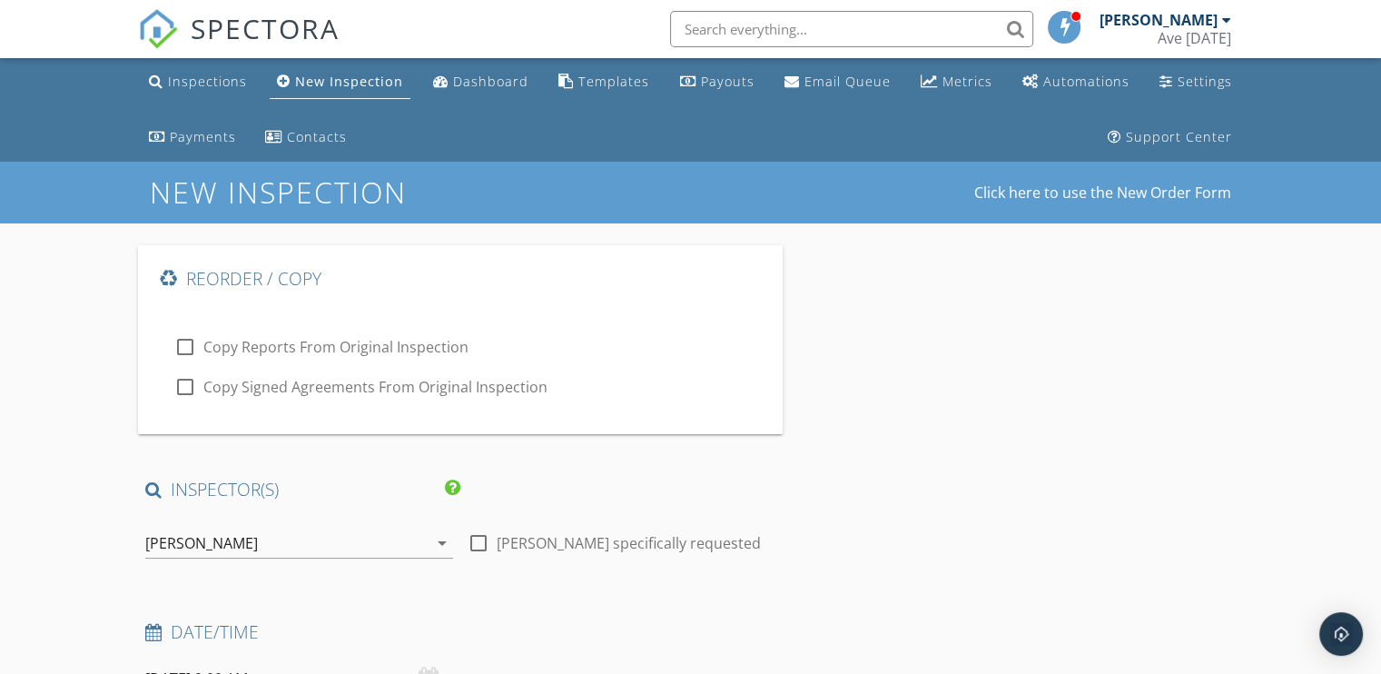
type input "[DEMOGRAPHIC_DATA]"
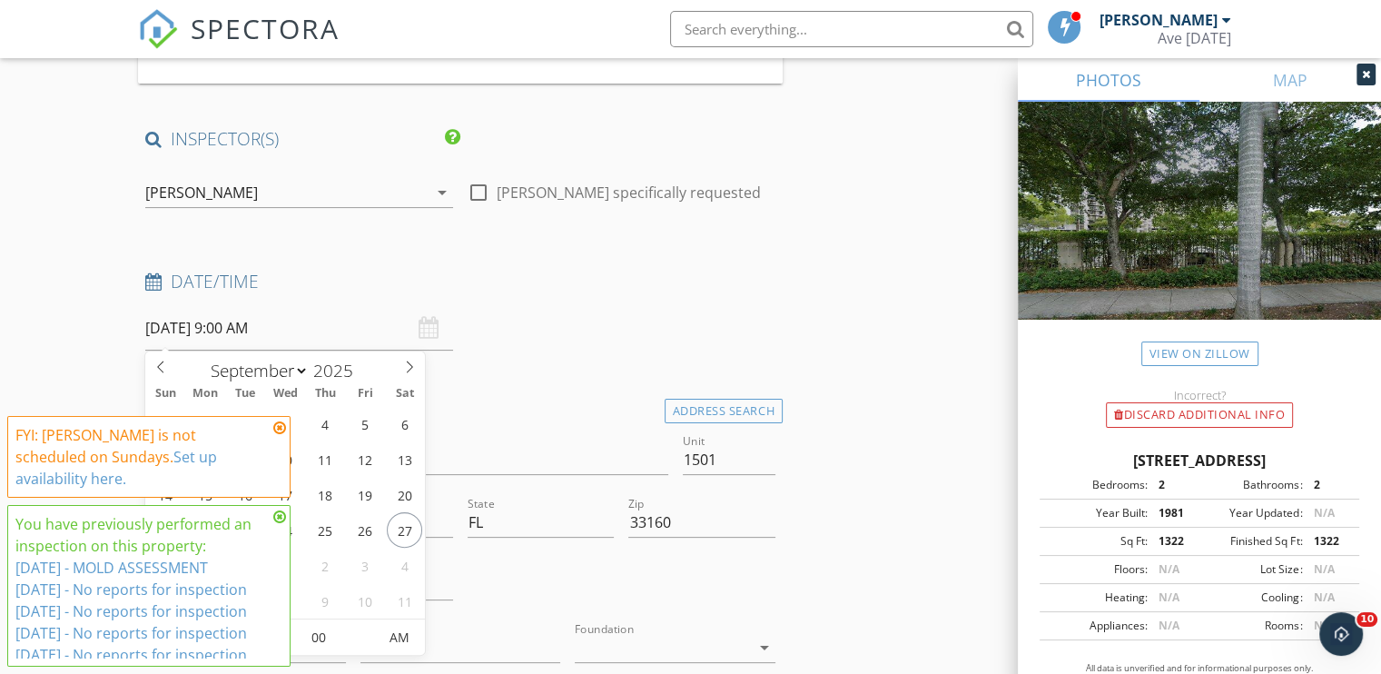
click at [214, 321] on input "09/28/2025 9:00 AM" at bounding box center [299, 328] width 308 height 45
type input "[DATE] 9:00 AM"
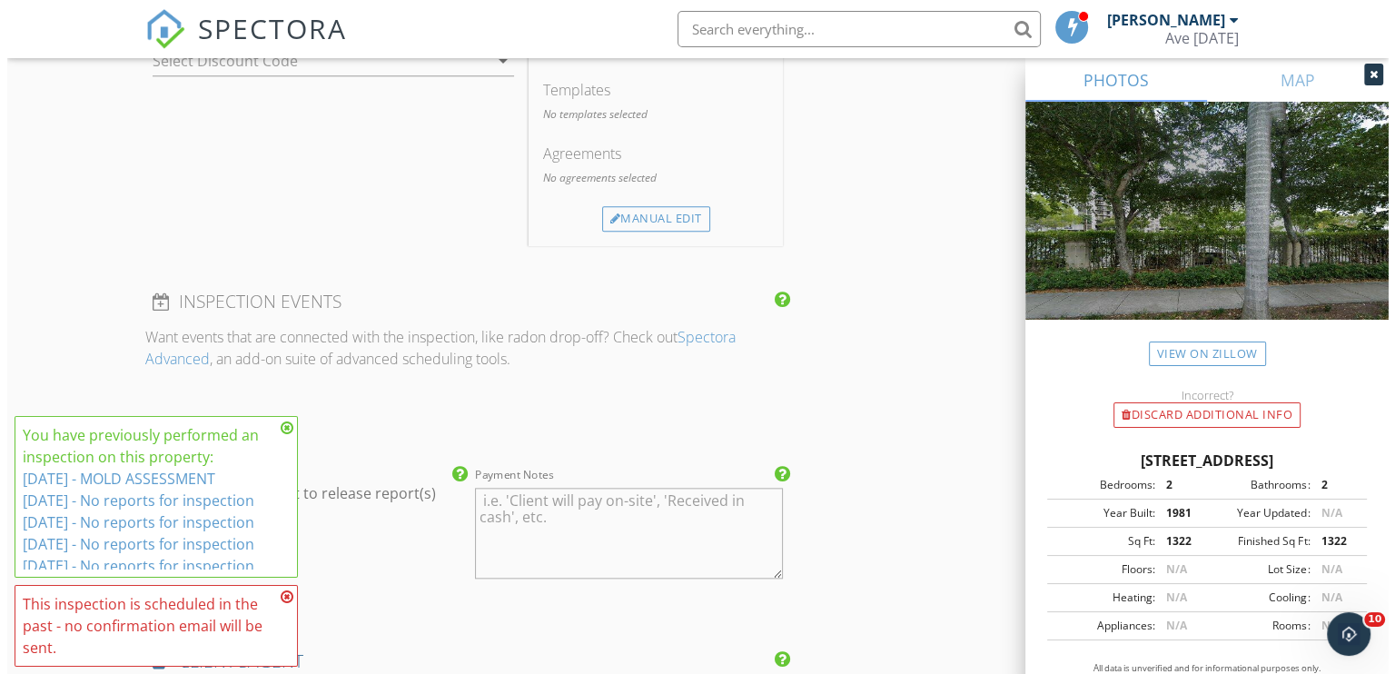
scroll to position [2823, 0]
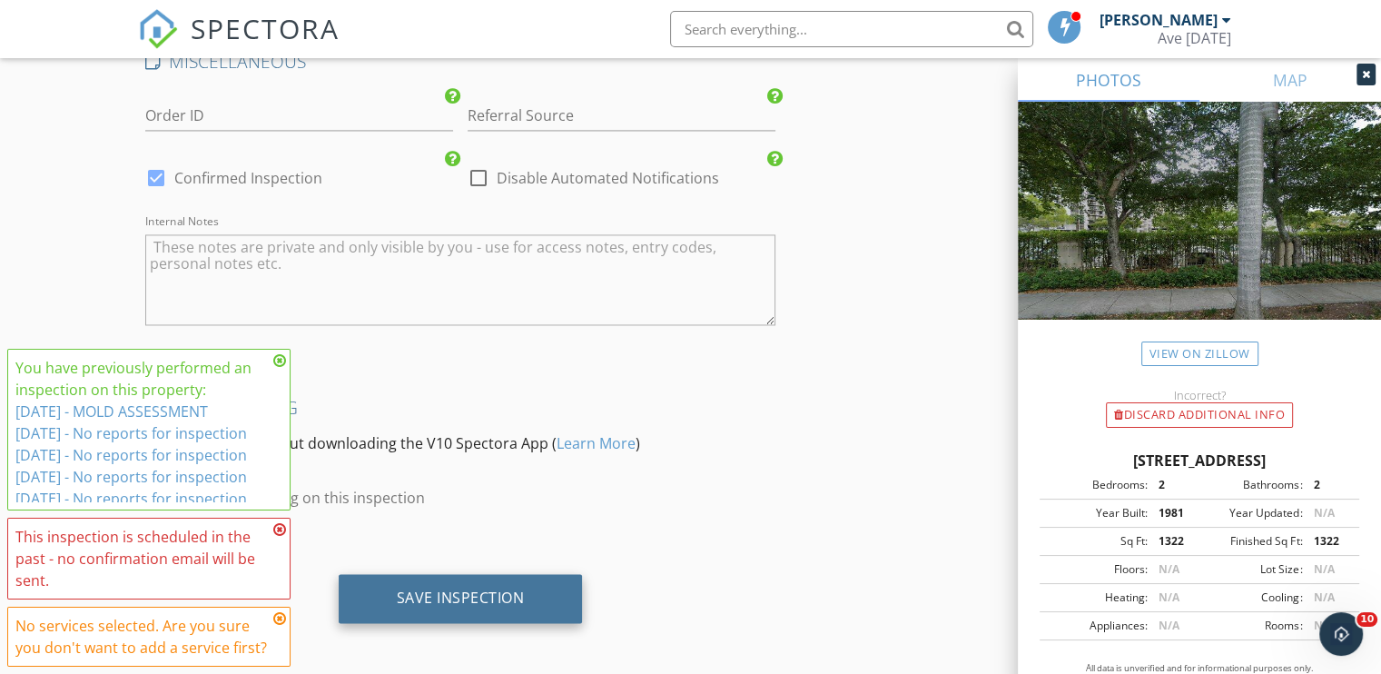
click at [492, 579] on div "Save Inspection" at bounding box center [461, 598] width 244 height 49
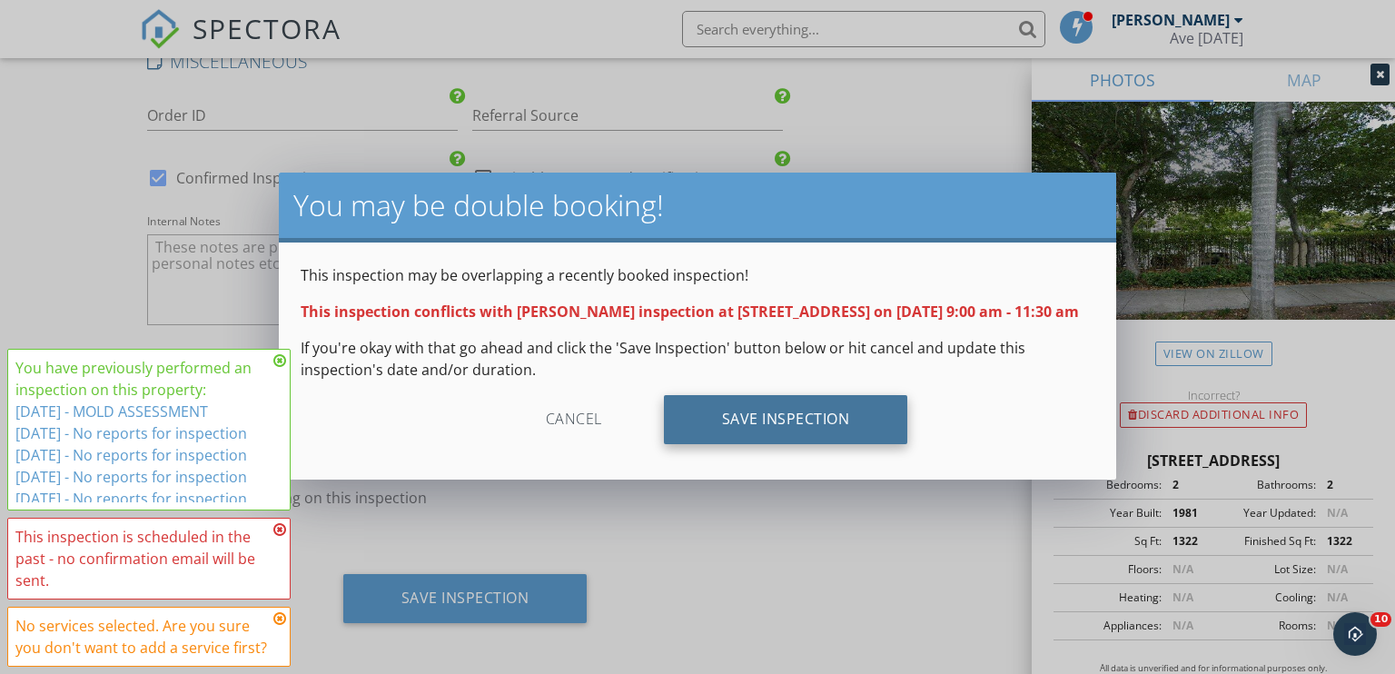
click at [798, 444] on div "Save Inspection" at bounding box center [786, 419] width 244 height 49
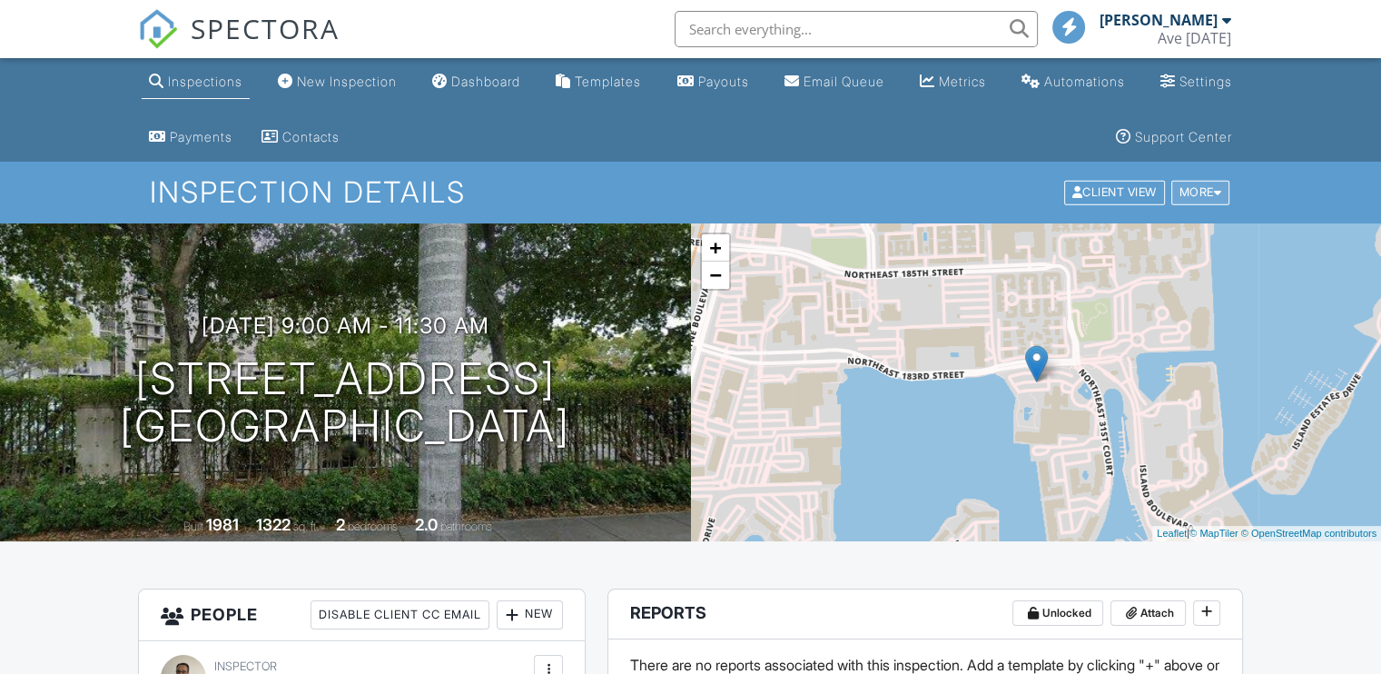
click at [1206, 193] on div "More" at bounding box center [1201, 193] width 59 height 25
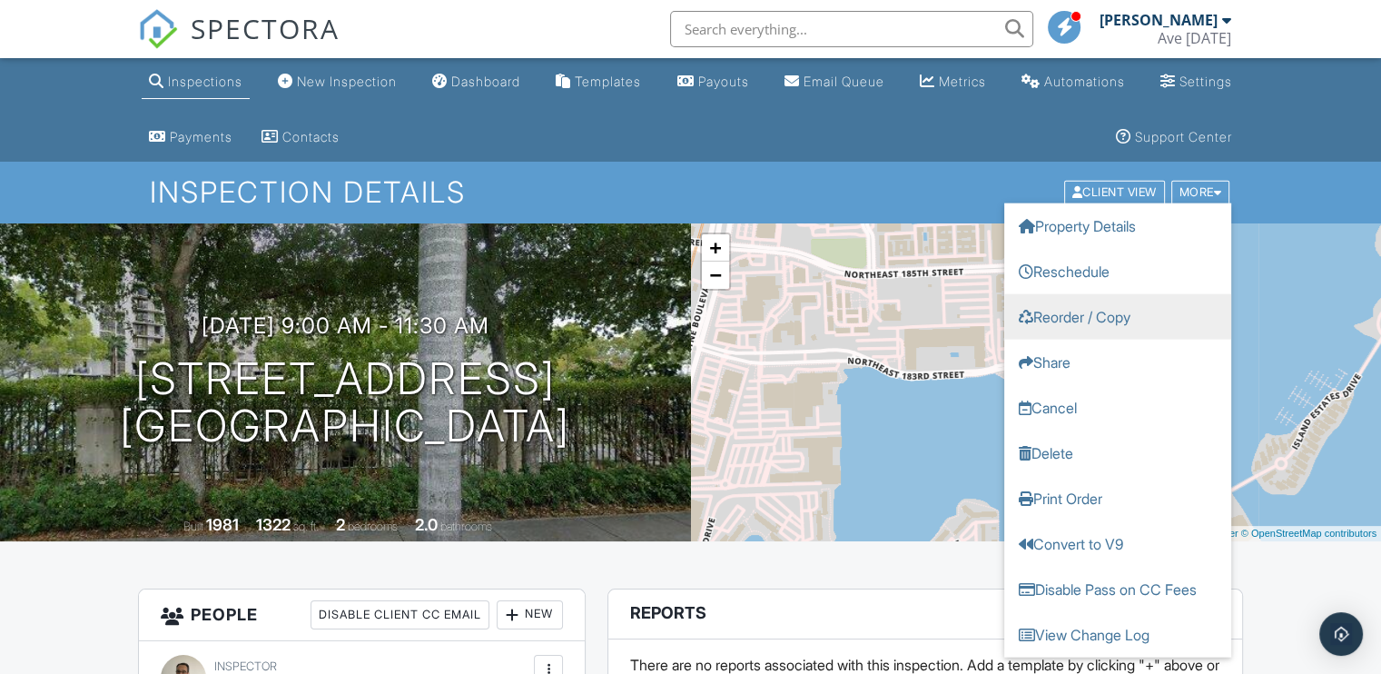
click at [1119, 318] on link "Reorder / Copy" at bounding box center [1118, 316] width 227 height 45
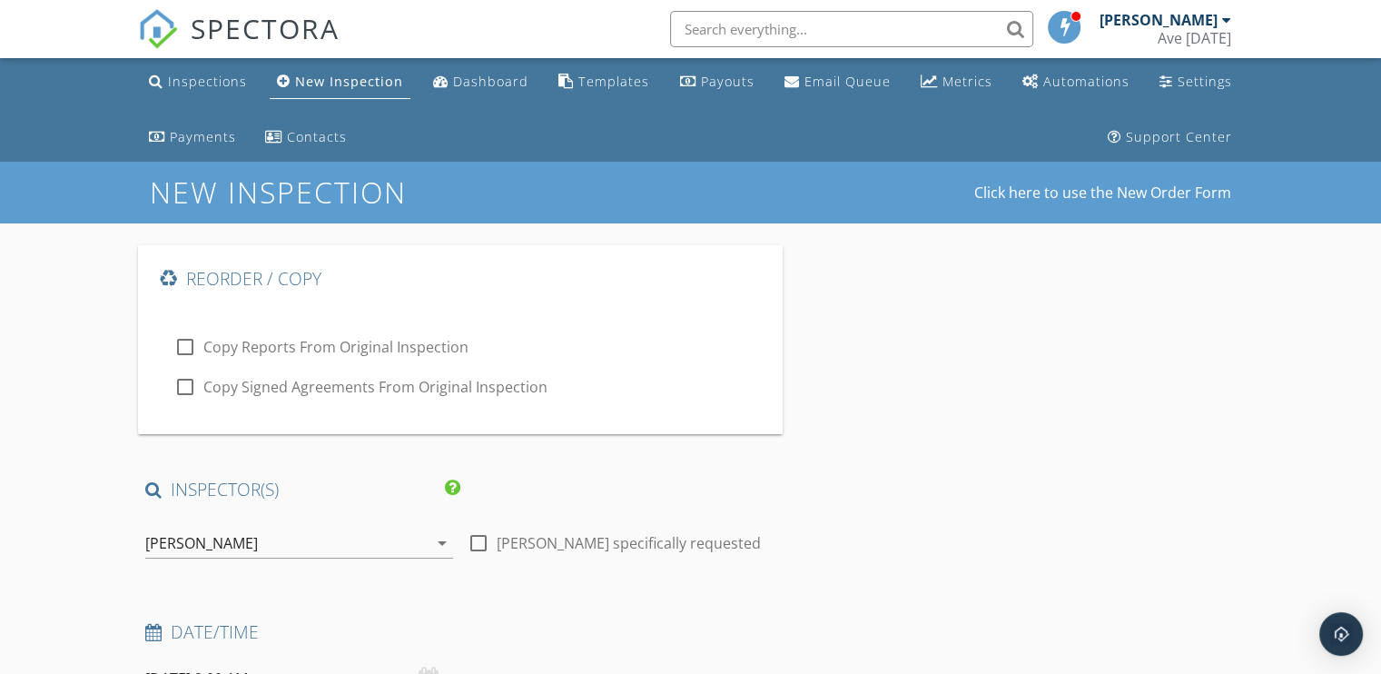
type input "[DEMOGRAPHIC_DATA]"
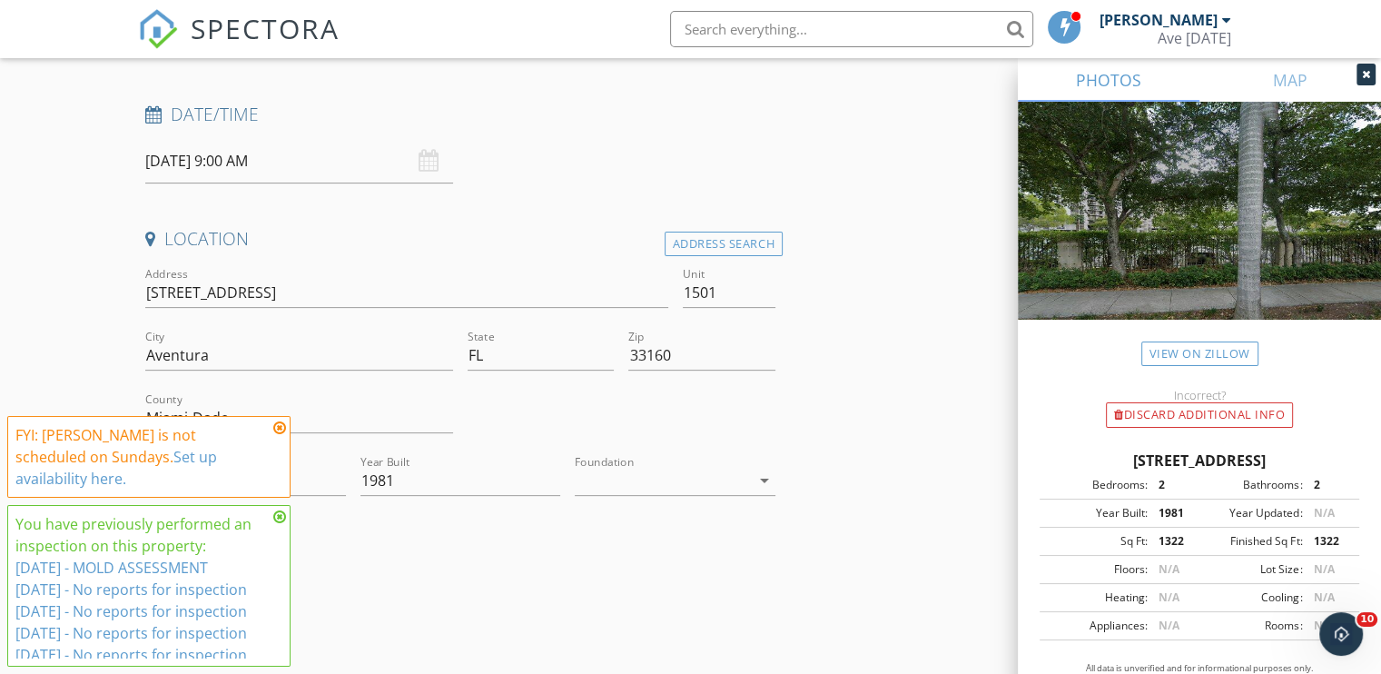
scroll to position [520, 0]
click at [191, 155] on input "[DATE] 9:00 AM" at bounding box center [299, 159] width 308 height 45
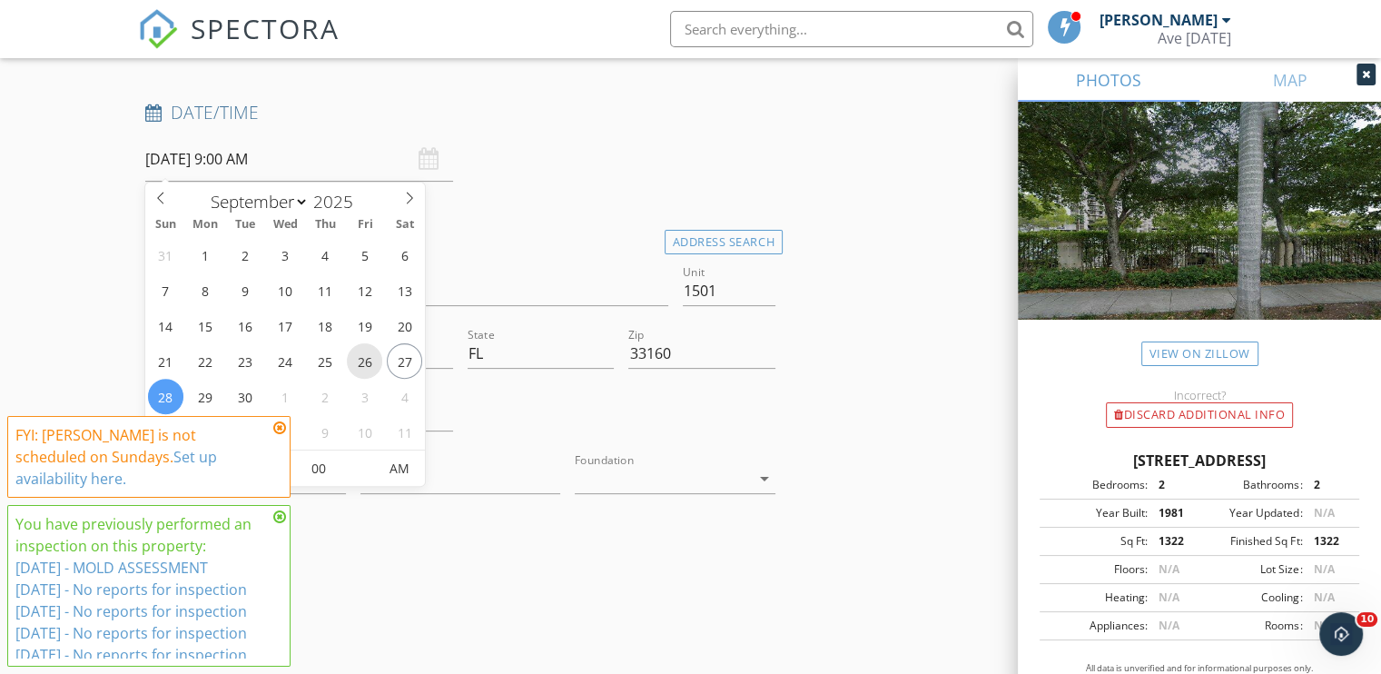
type input "[DATE] 9:00 AM"
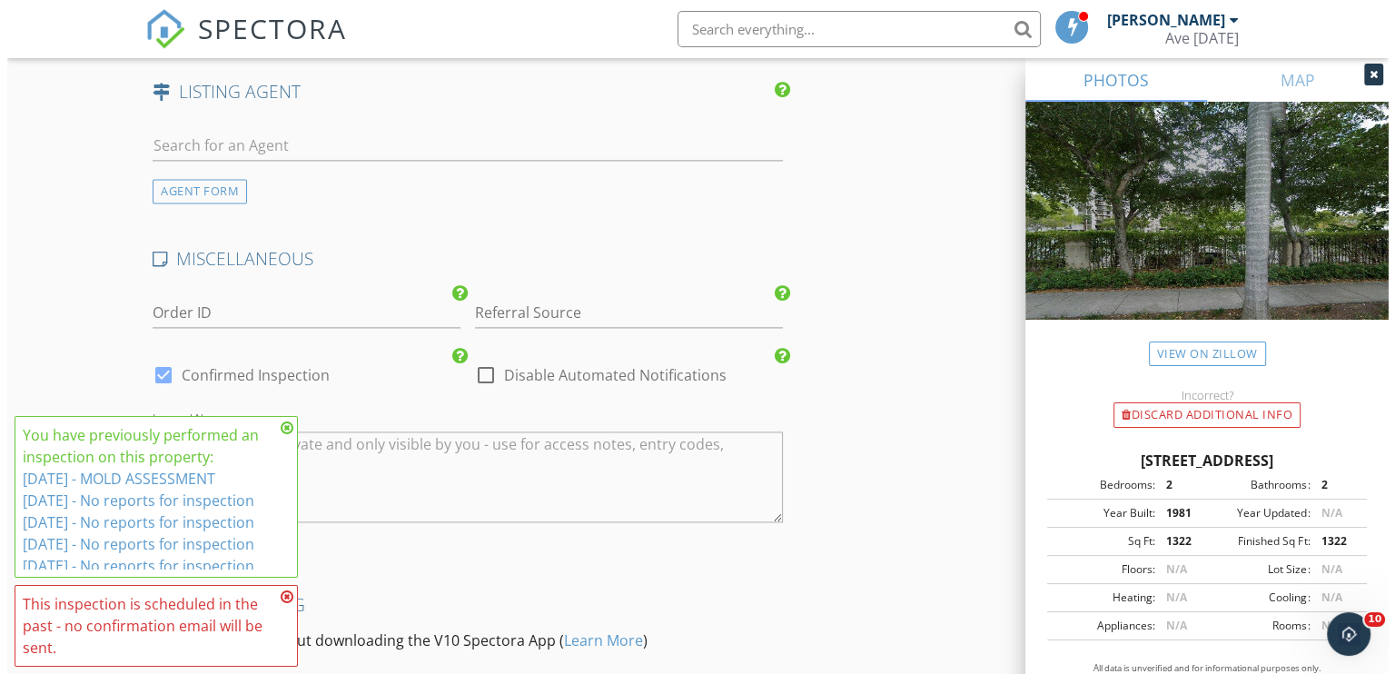
scroll to position [2823, 0]
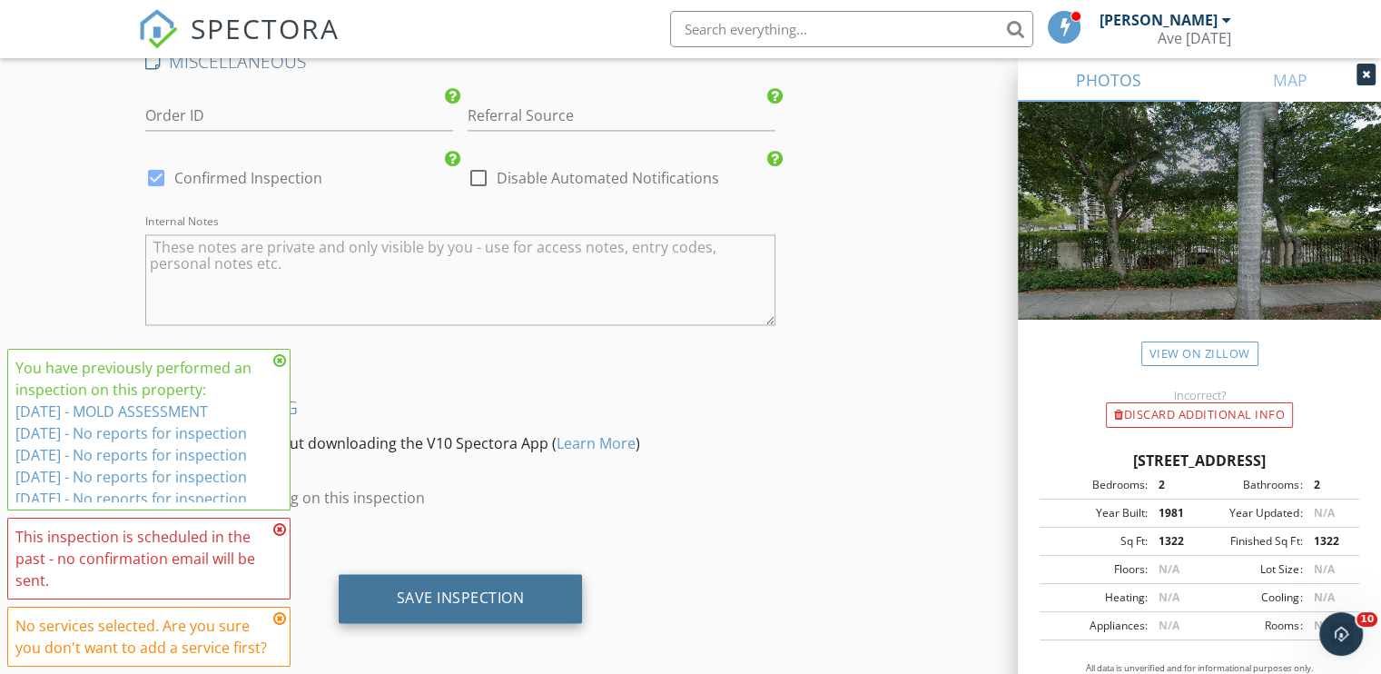
click at [450, 589] on div "Save Inspection" at bounding box center [461, 598] width 128 height 18
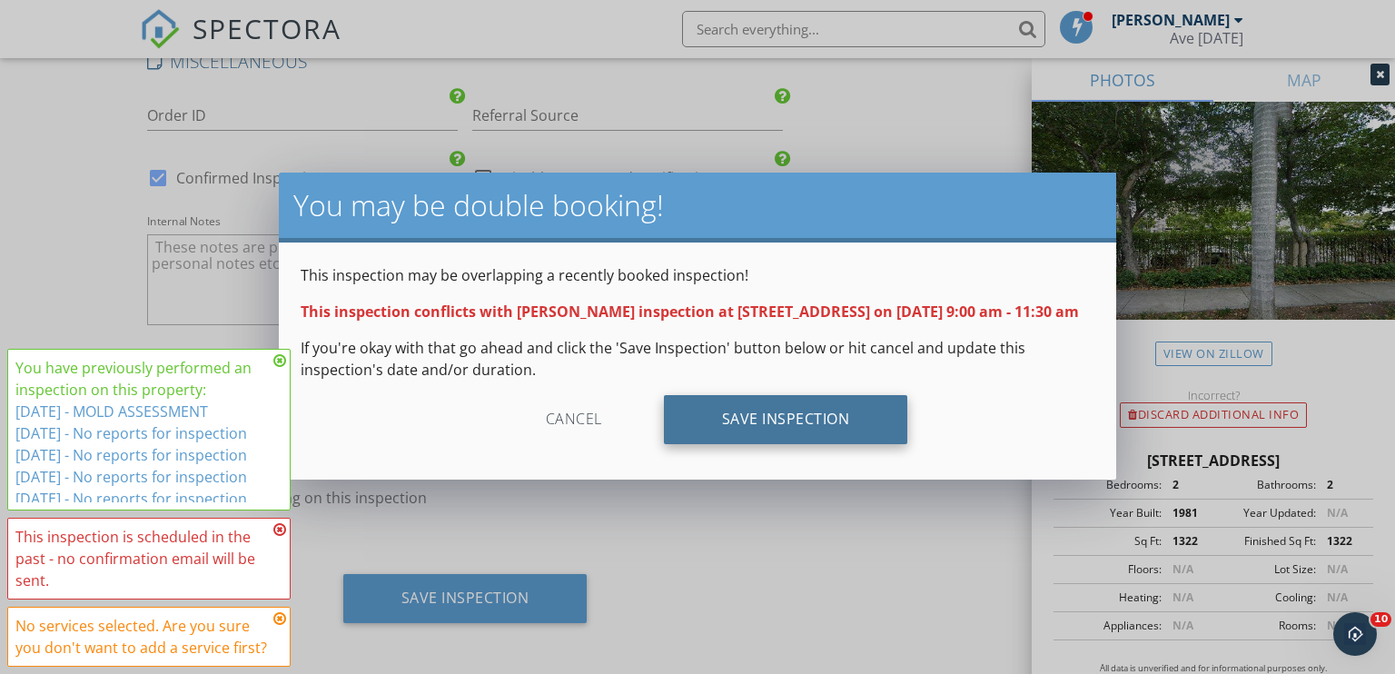
click at [803, 439] on div "Save Inspection" at bounding box center [786, 419] width 244 height 49
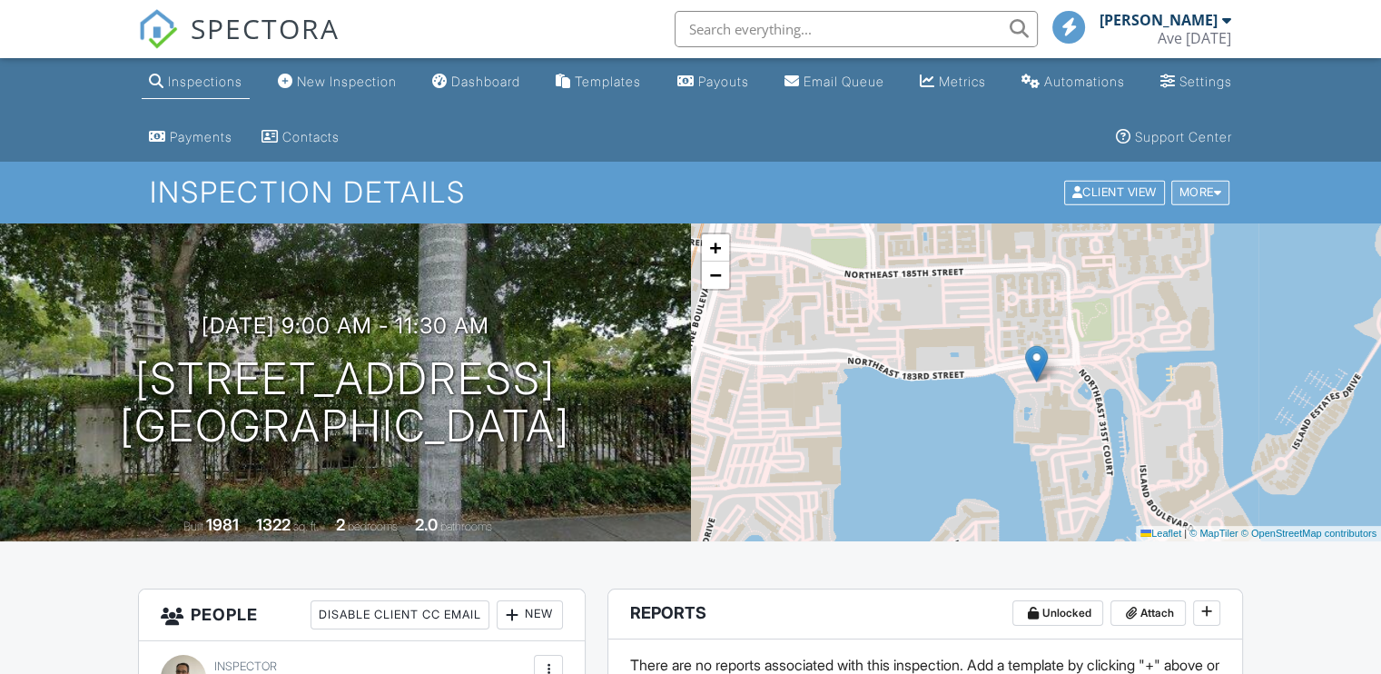
click at [1201, 196] on div "More" at bounding box center [1201, 193] width 59 height 25
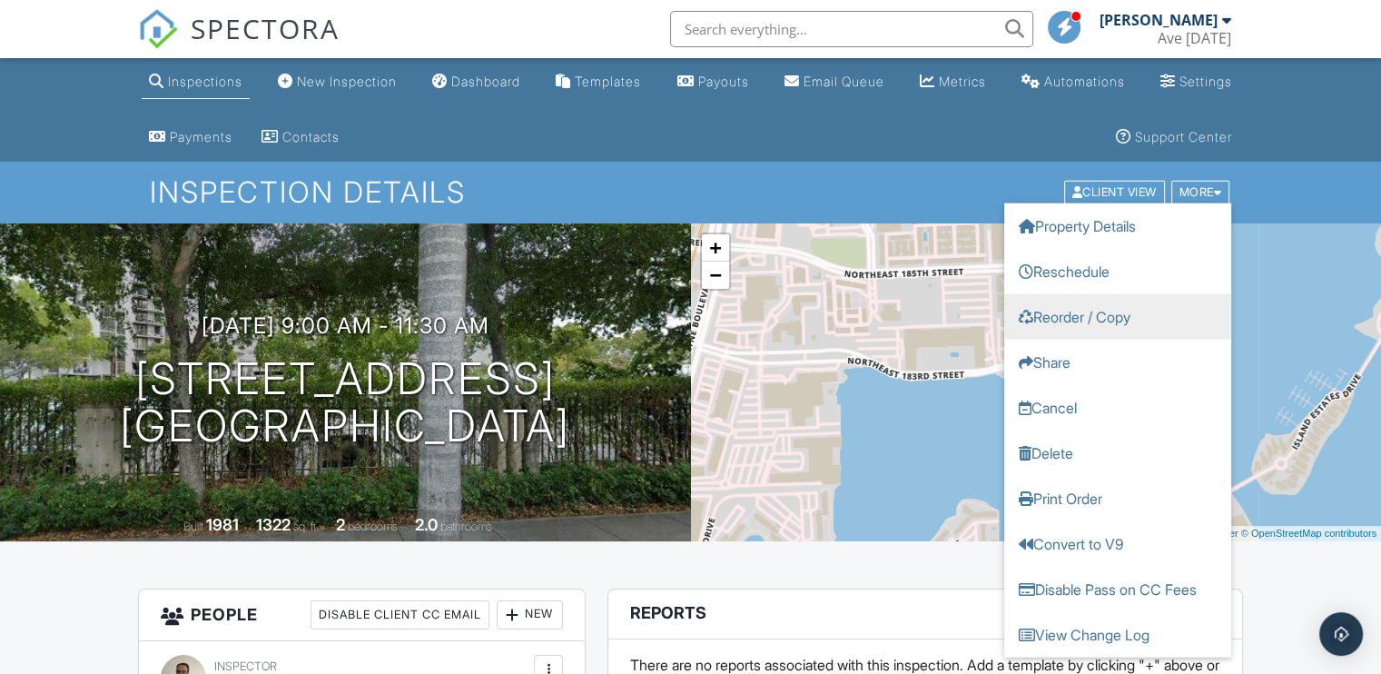
click at [1115, 319] on link "Reorder / Copy" at bounding box center [1118, 316] width 227 height 45
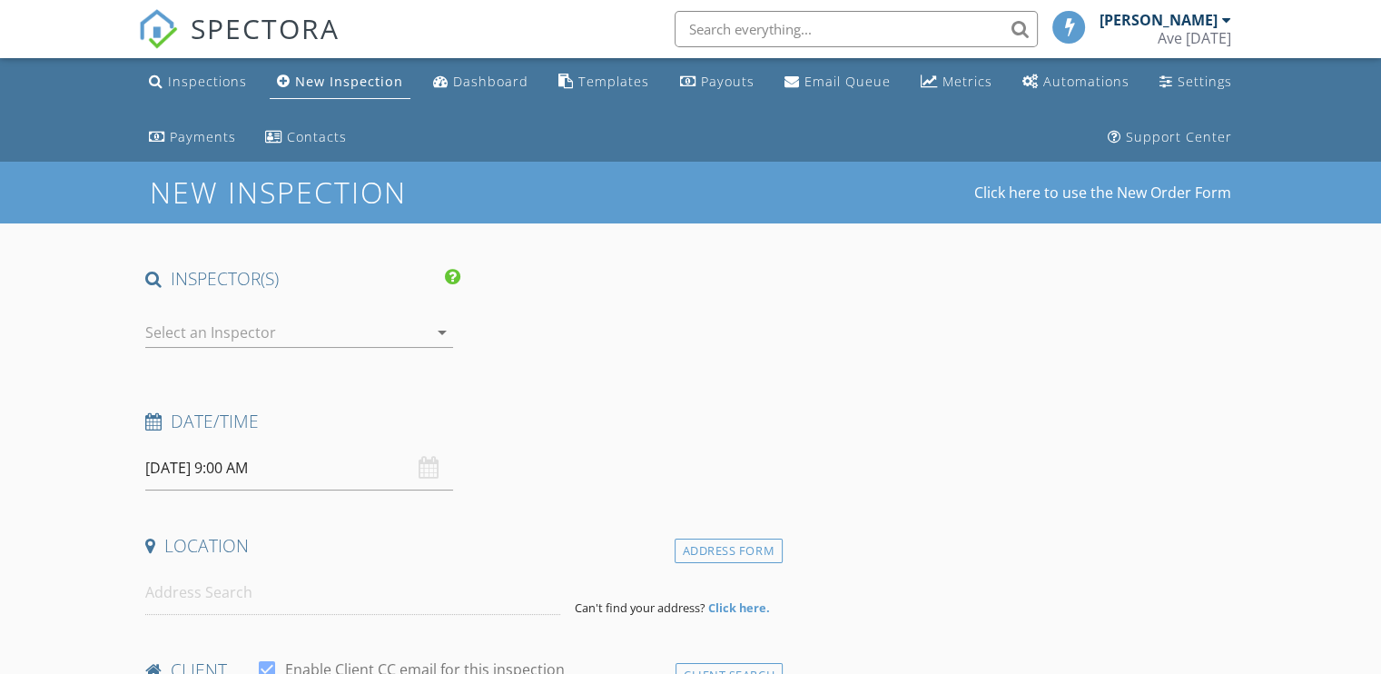
type input "[DEMOGRAPHIC_DATA]"
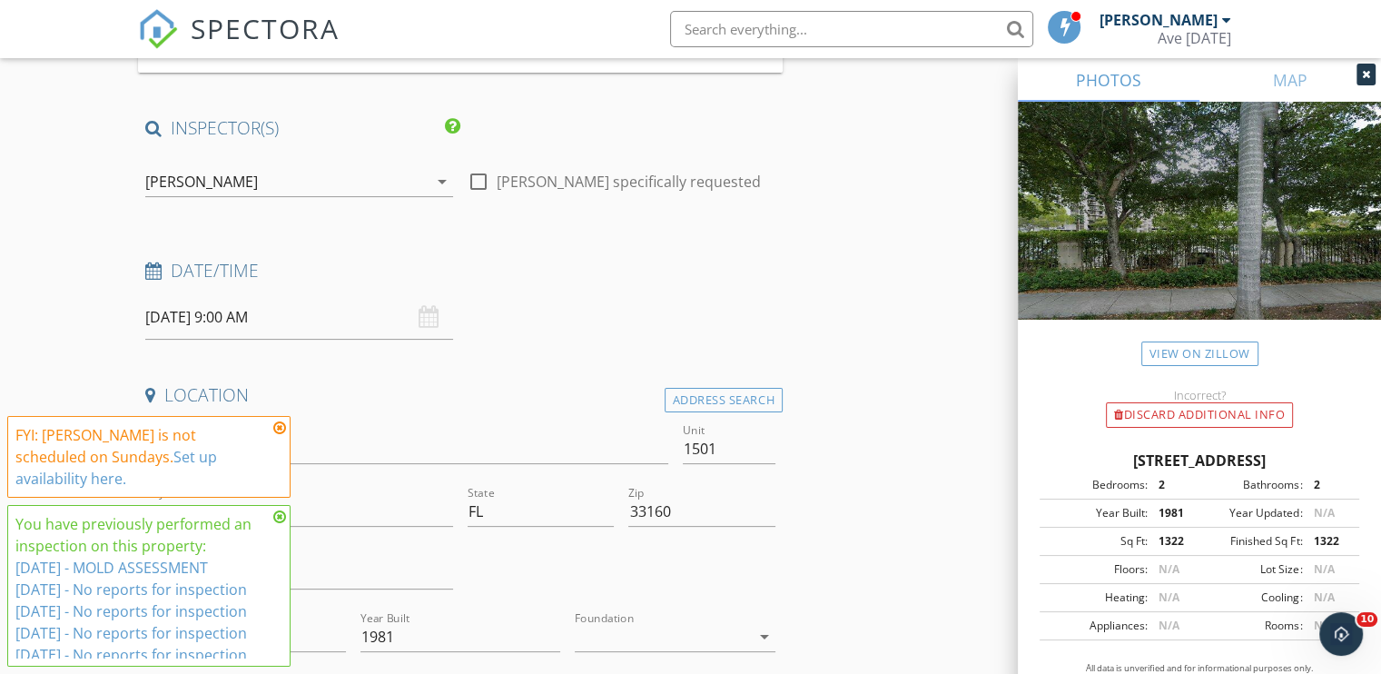
scroll to position [363, 0]
click at [214, 316] on input "[DATE] 9:00 AM" at bounding box center [299, 315] width 308 height 45
type input "[DATE] 9:00 AM"
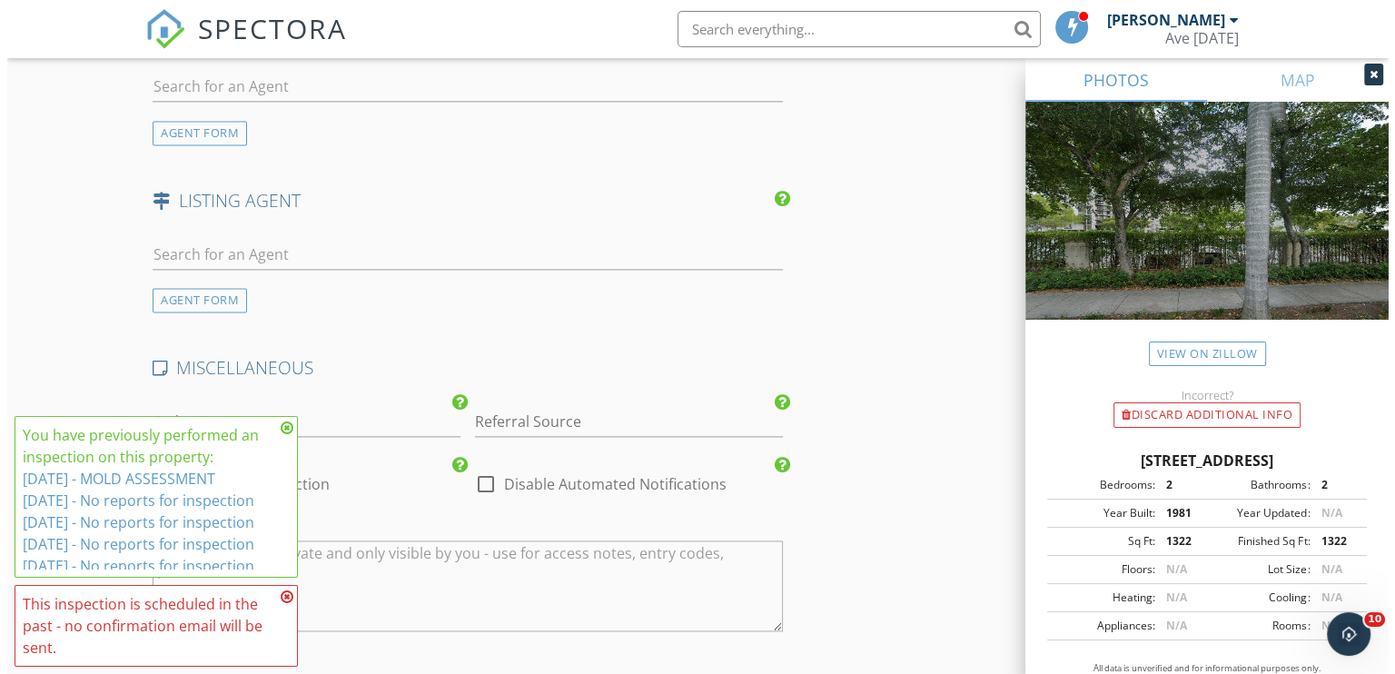
scroll to position [2823, 0]
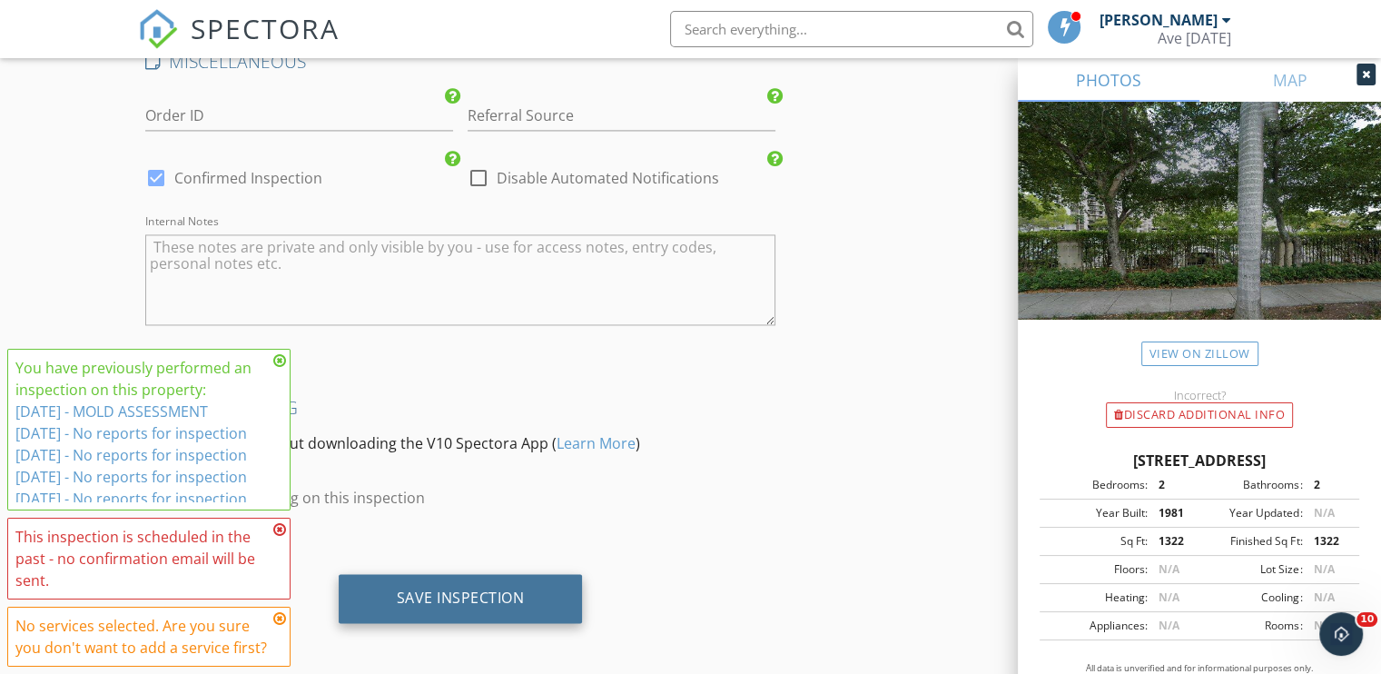
click at [455, 589] on div "Save Inspection" at bounding box center [461, 598] width 128 height 18
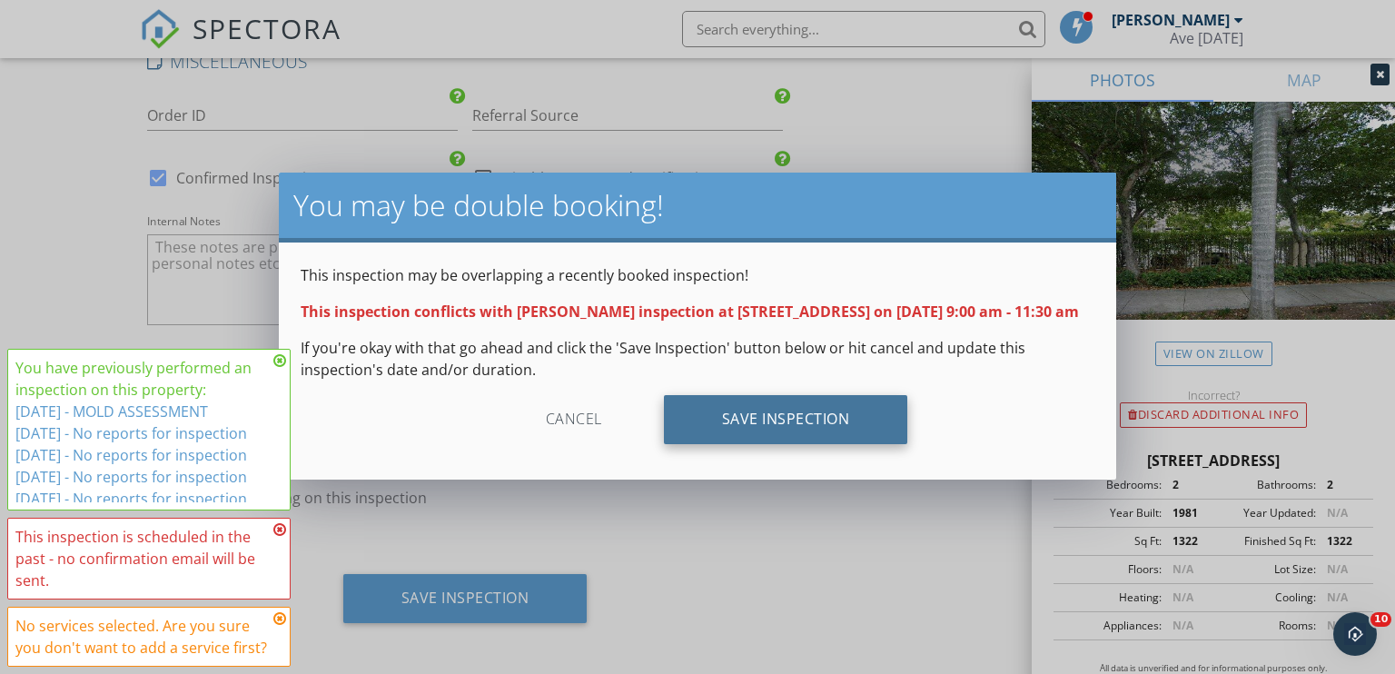
click at [783, 431] on div "Save Inspection" at bounding box center [786, 419] width 244 height 49
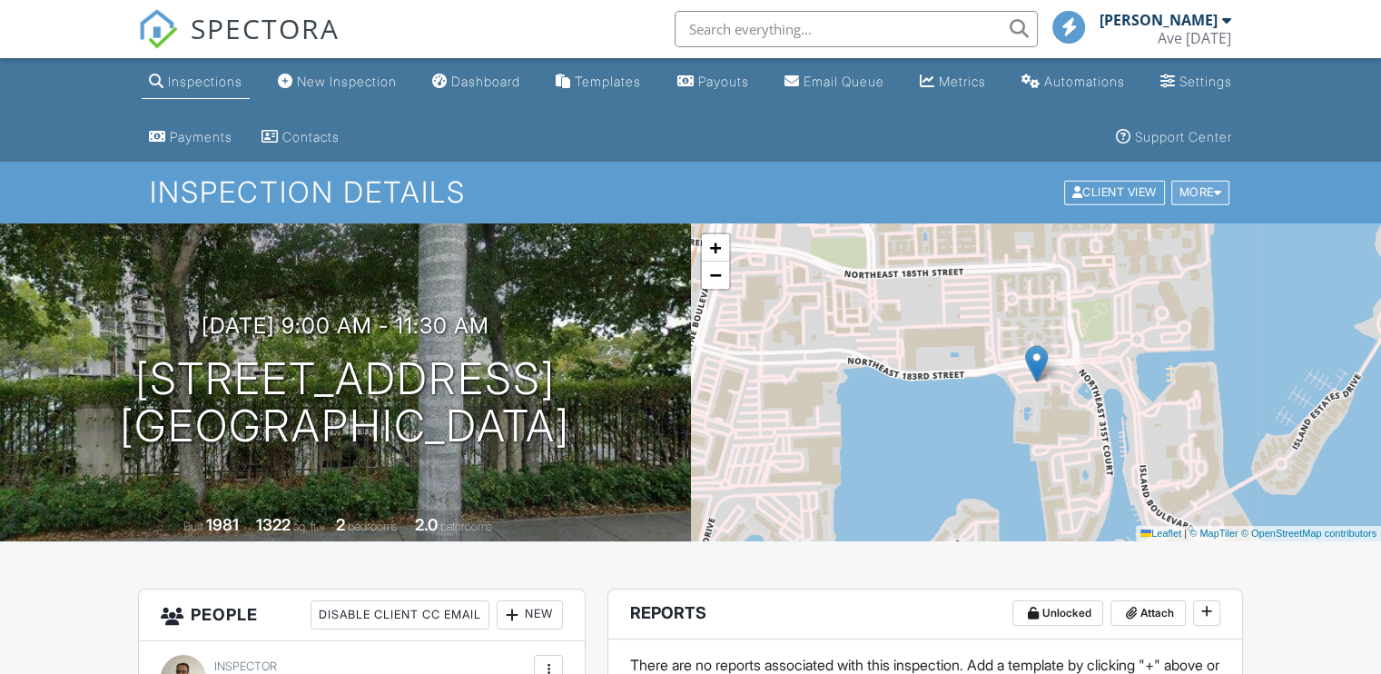
click at [1209, 196] on div "More" at bounding box center [1201, 193] width 59 height 25
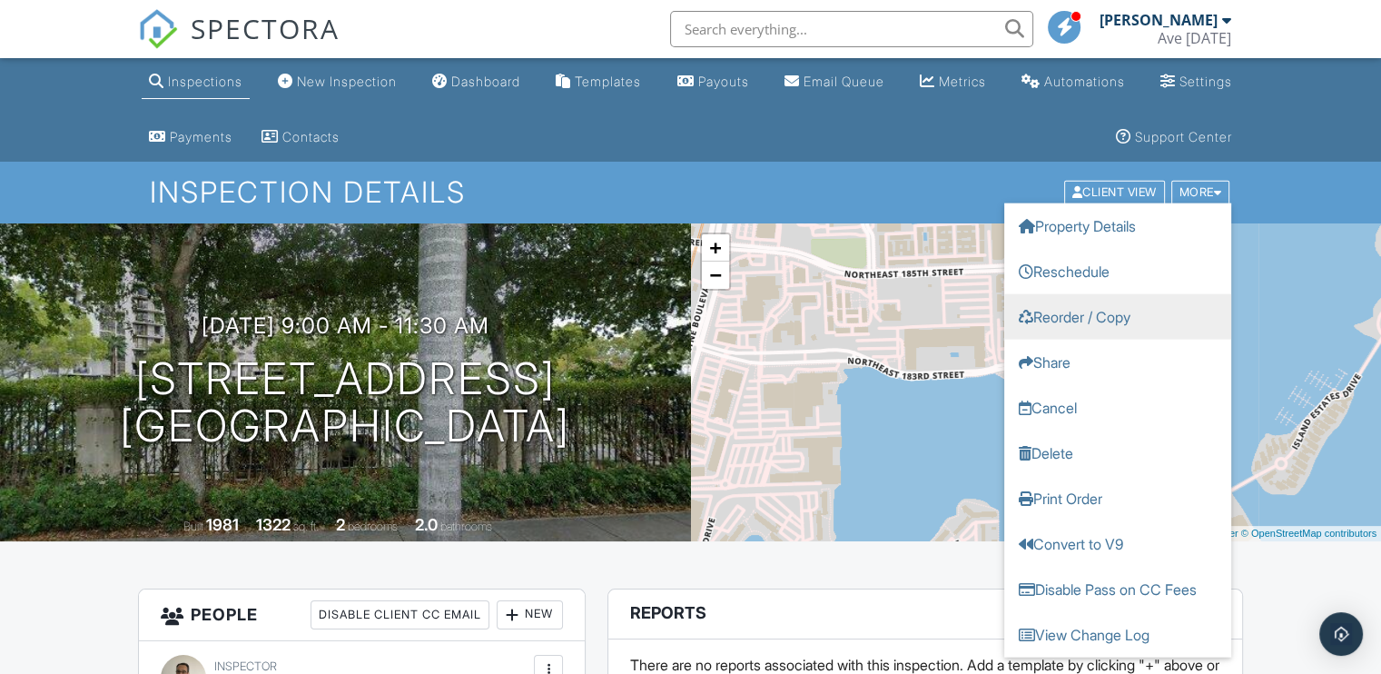
click at [1125, 322] on link "Reorder / Copy" at bounding box center [1118, 316] width 227 height 45
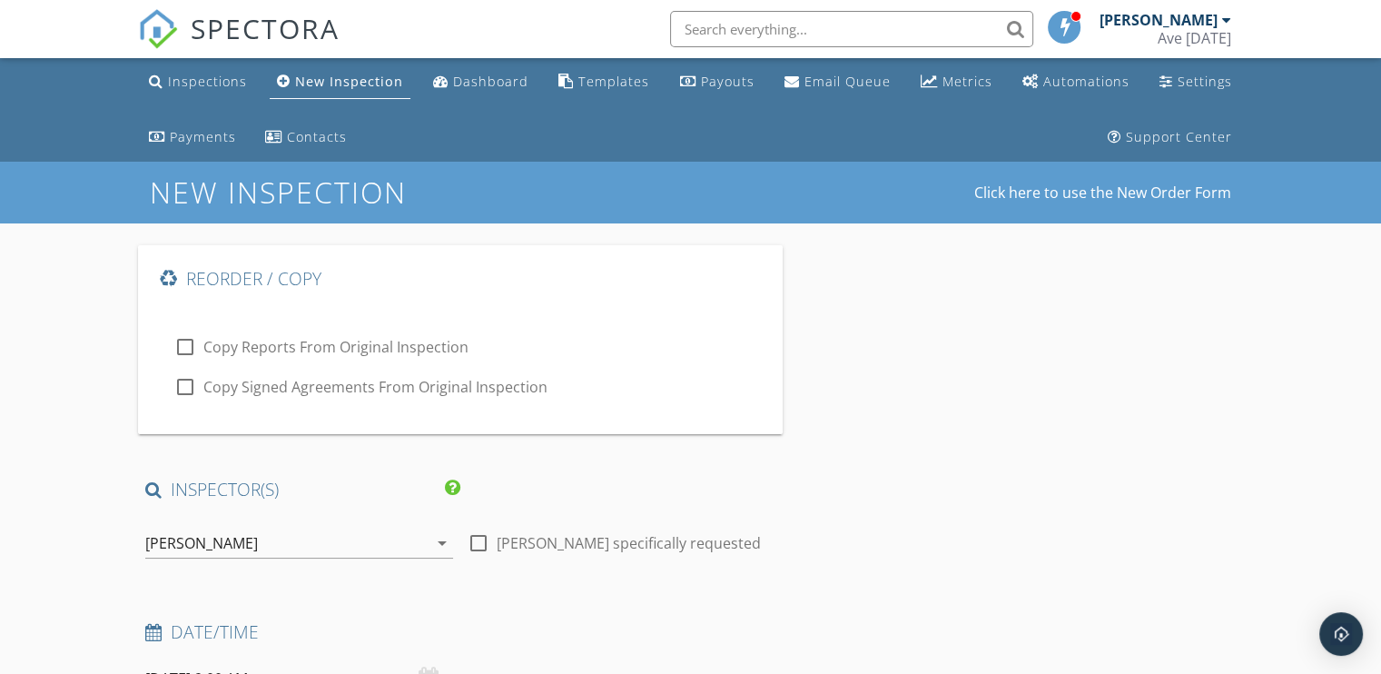
type input "[DEMOGRAPHIC_DATA]"
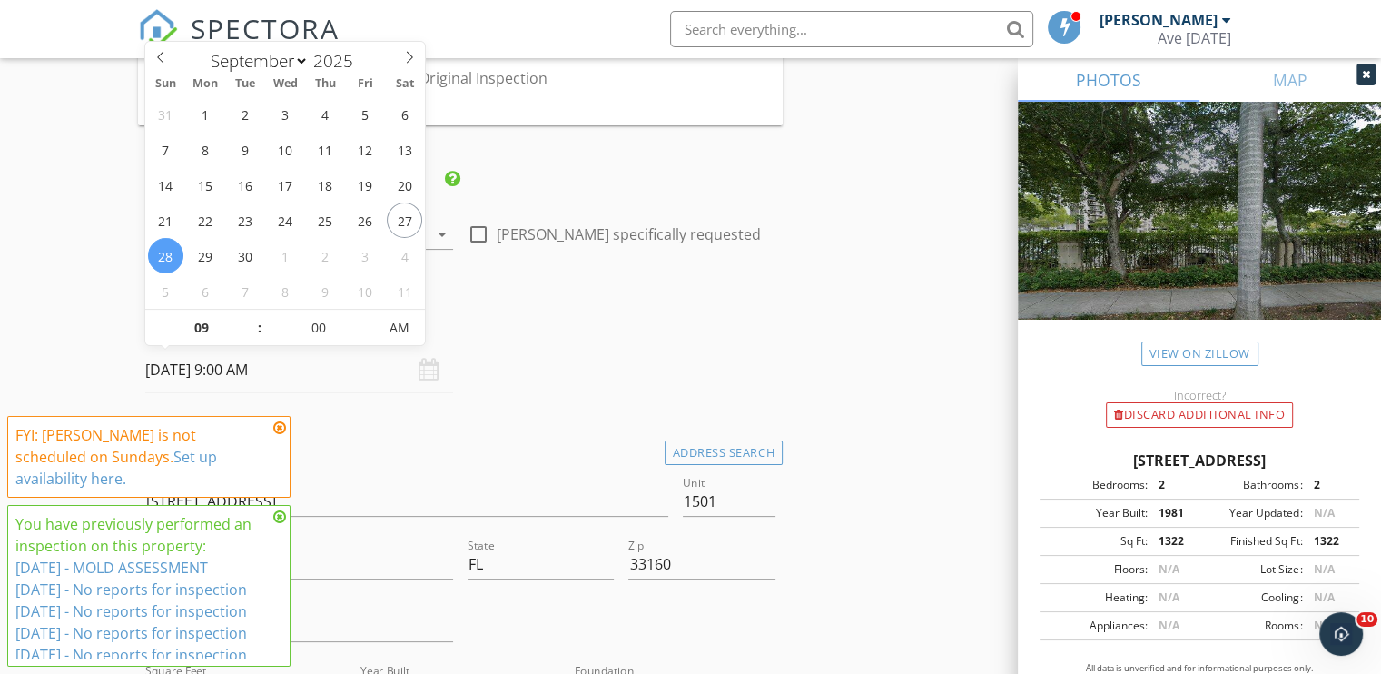
click at [229, 373] on input "[DATE] 9:00 AM" at bounding box center [299, 370] width 308 height 45
type input "[DATE] 9:00 AM"
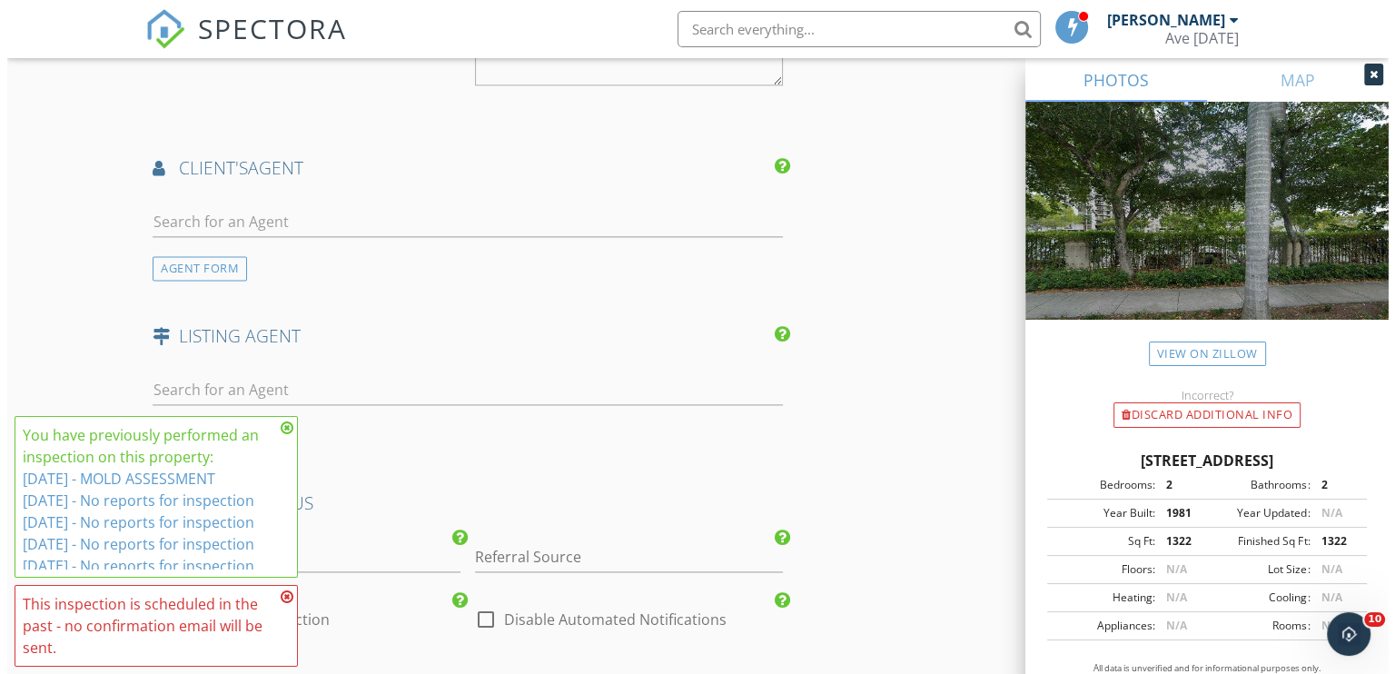
scroll to position [2823, 0]
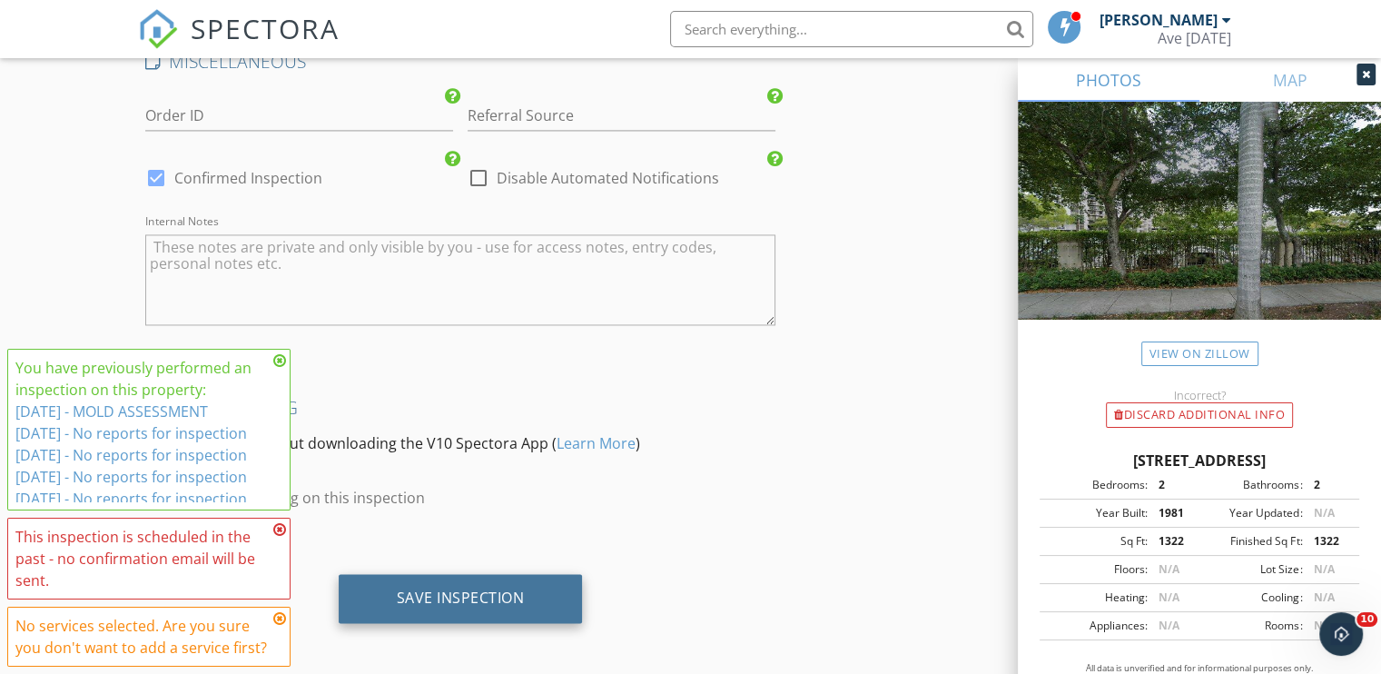
click at [511, 578] on div "Save Inspection" at bounding box center [461, 598] width 244 height 49
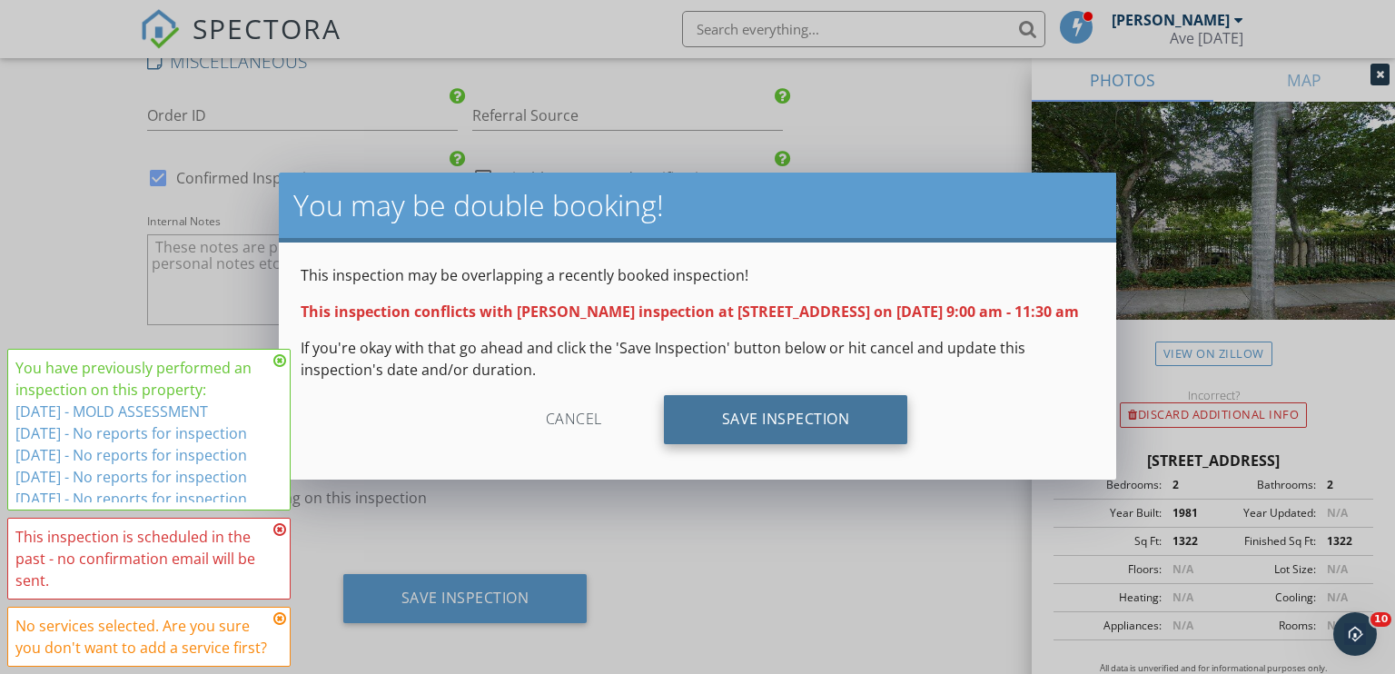
click at [807, 435] on div "Save Inspection" at bounding box center [786, 419] width 244 height 49
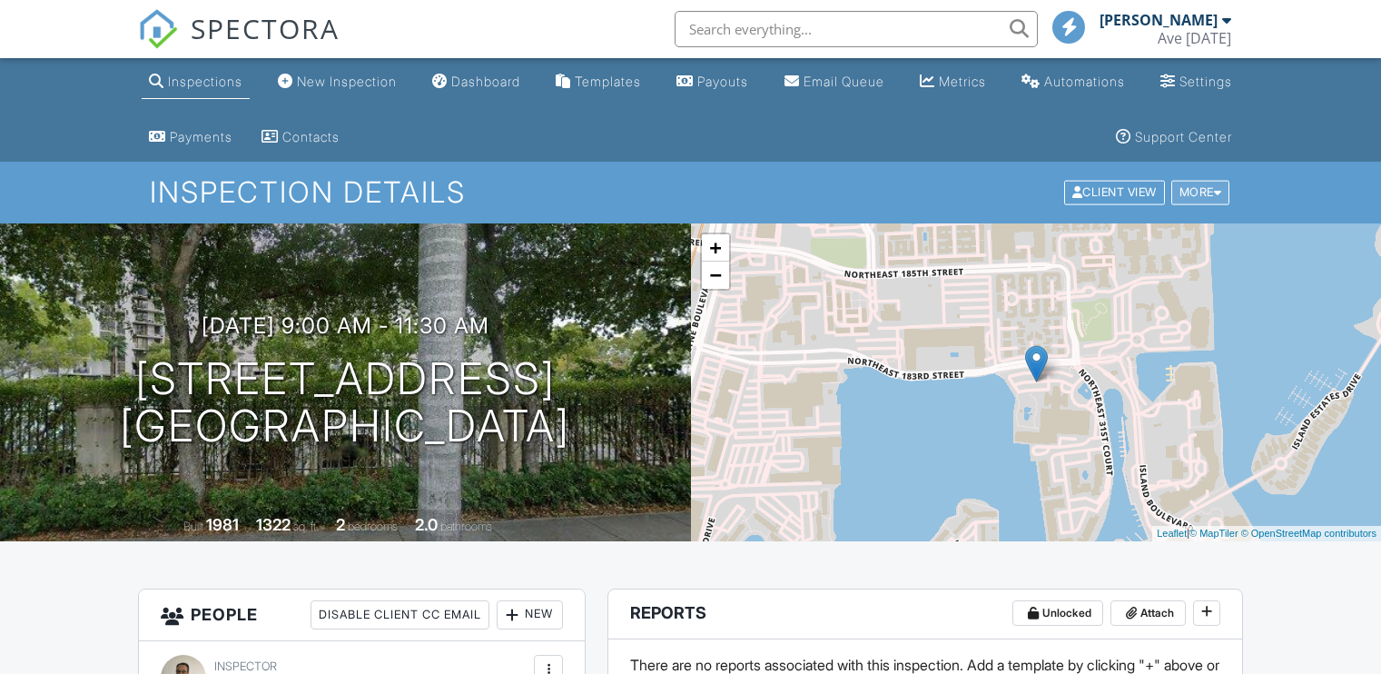
click at [1217, 199] on div "More" at bounding box center [1201, 193] width 59 height 25
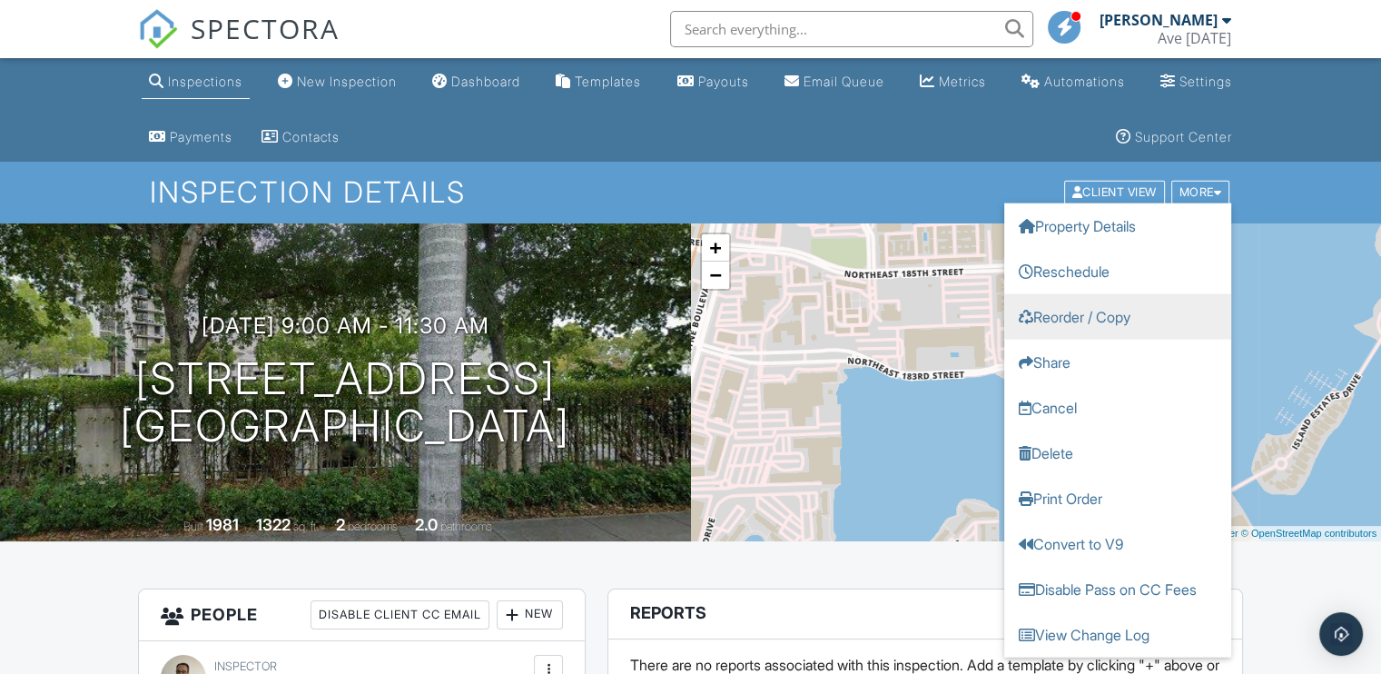
click at [1097, 322] on link "Reorder / Copy" at bounding box center [1118, 316] width 227 height 45
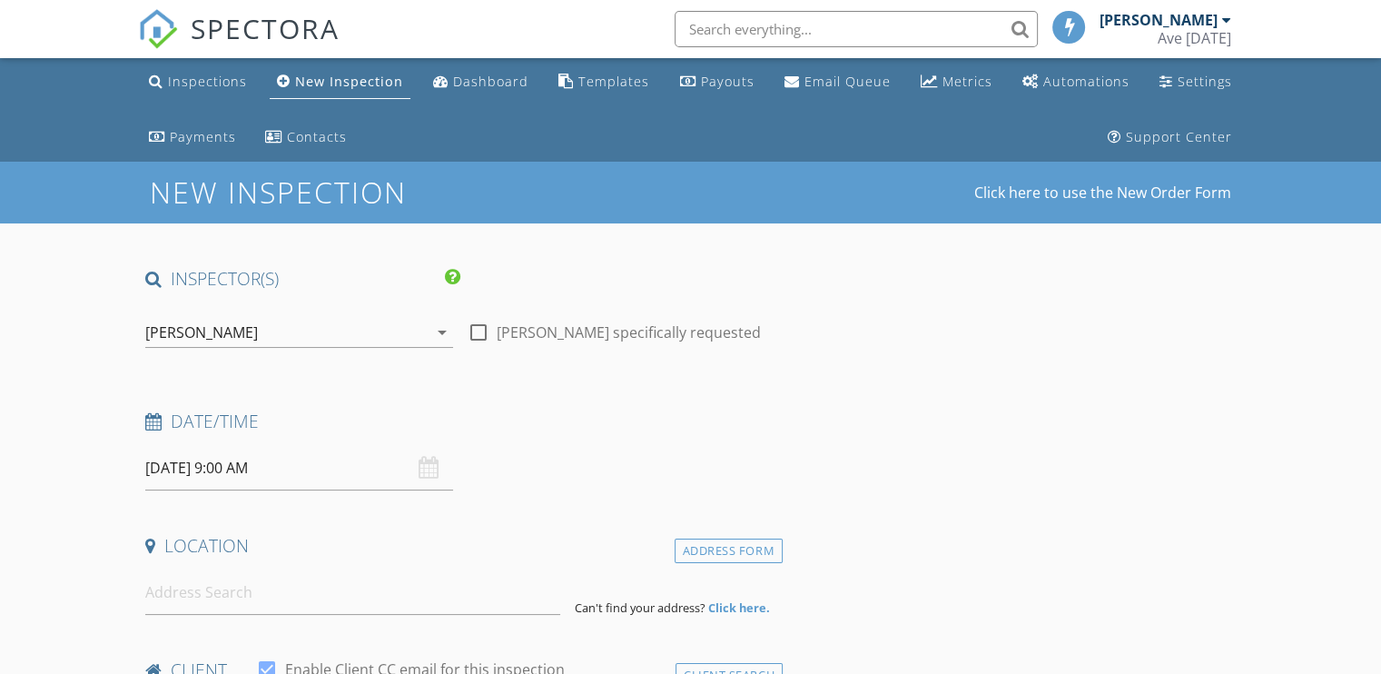
type input "[DEMOGRAPHIC_DATA]"
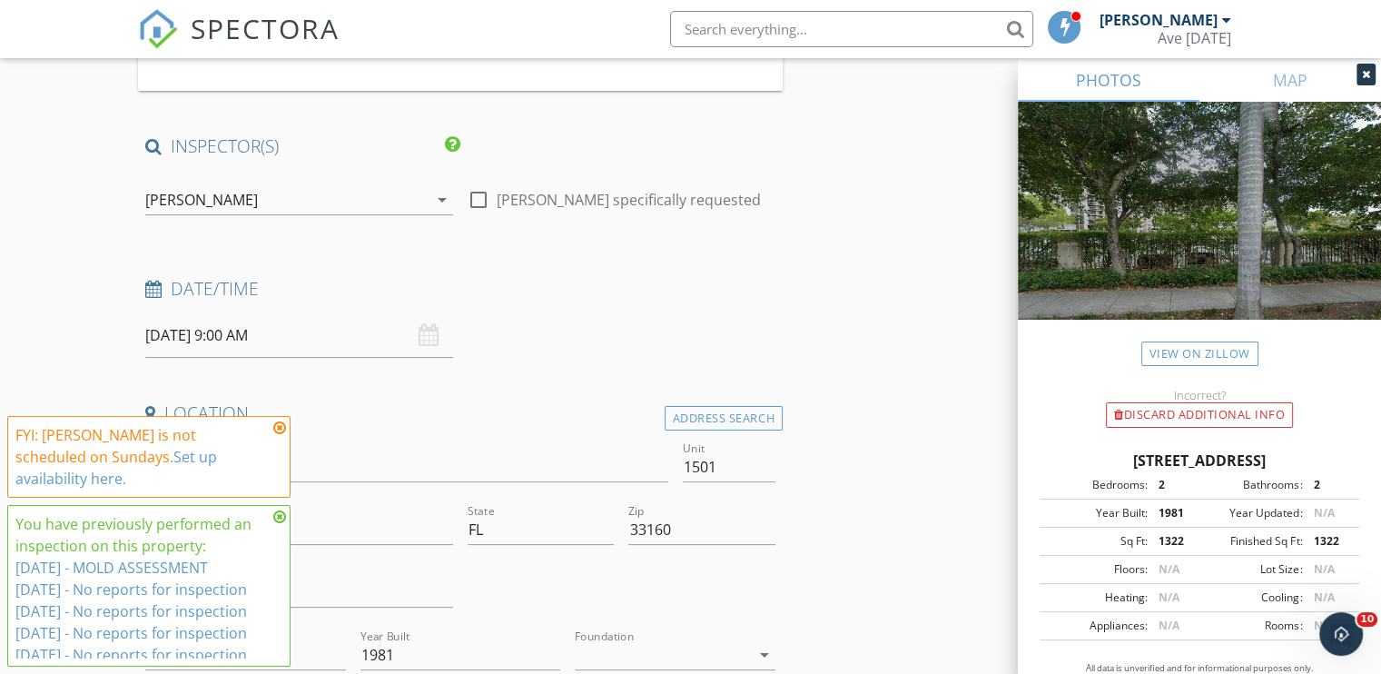
scroll to position [345, 0]
click at [186, 328] on input "[DATE] 9:00 AM" at bounding box center [299, 334] width 308 height 45
type input "[DATE] 9:00 AM"
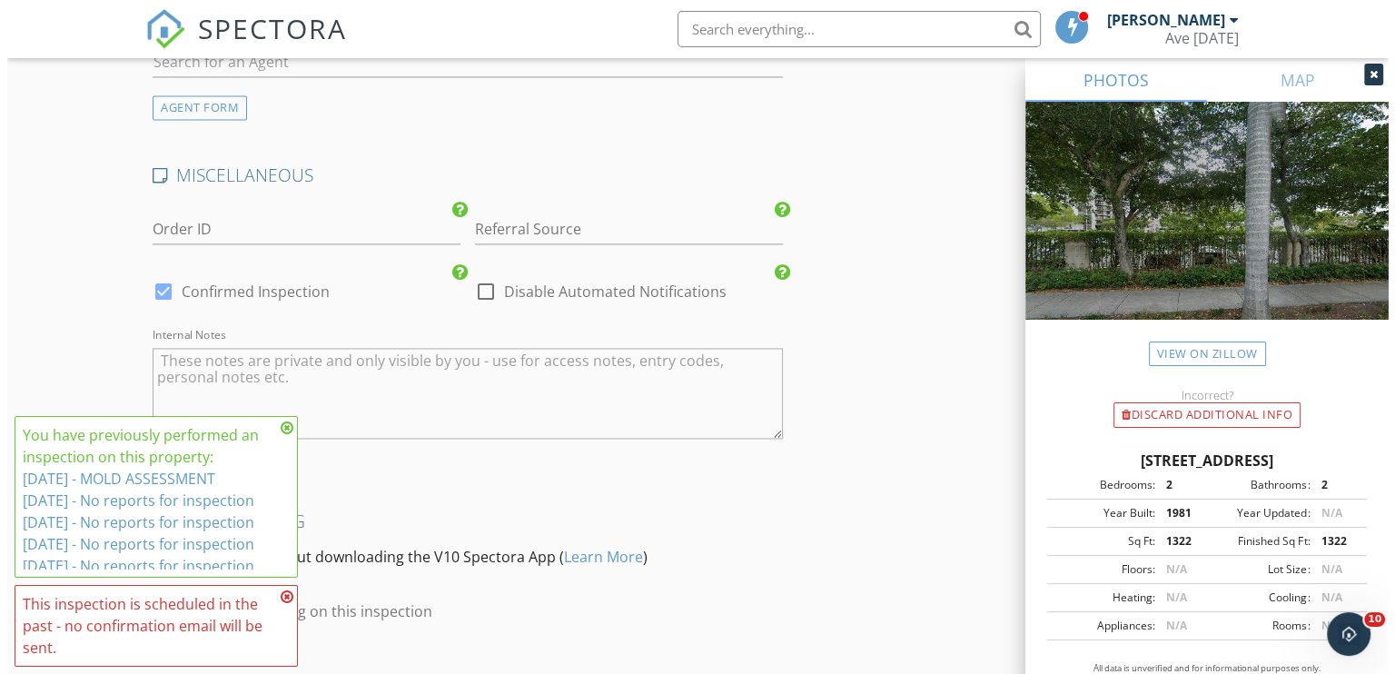
scroll to position [2823, 0]
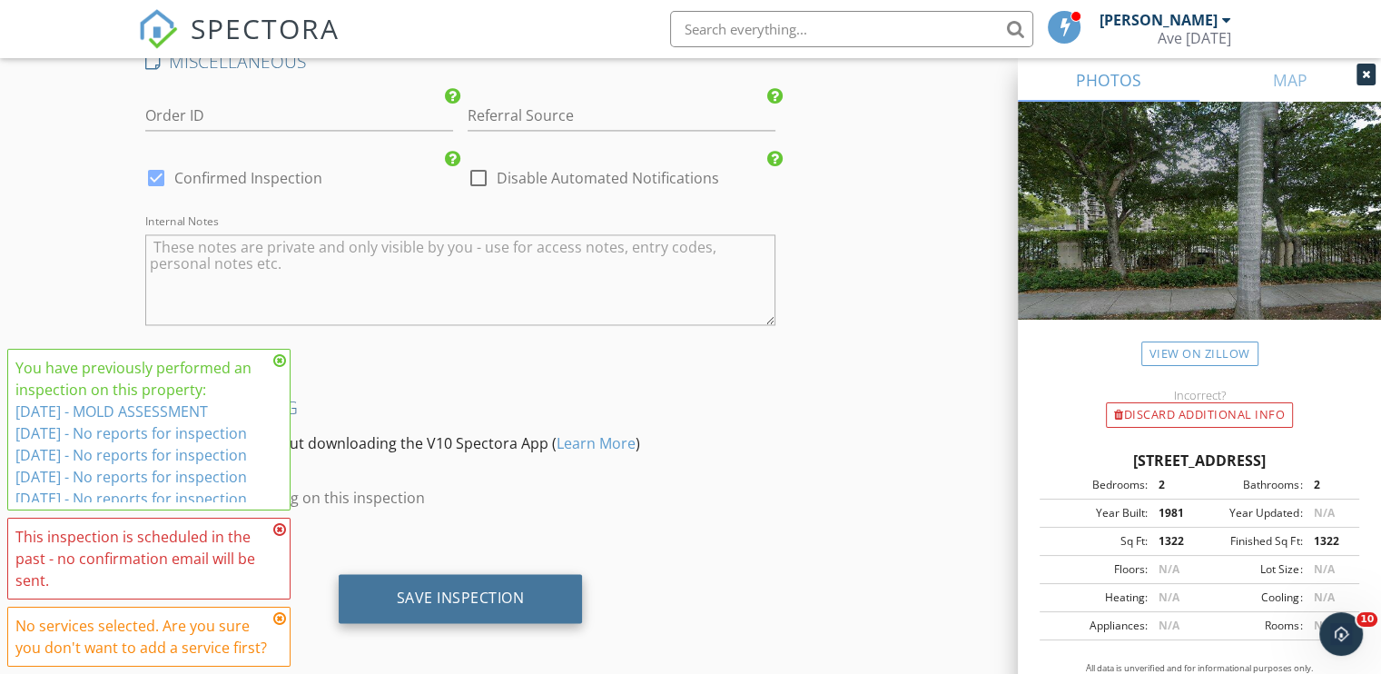
click at [507, 574] on div "Save Inspection" at bounding box center [461, 598] width 244 height 49
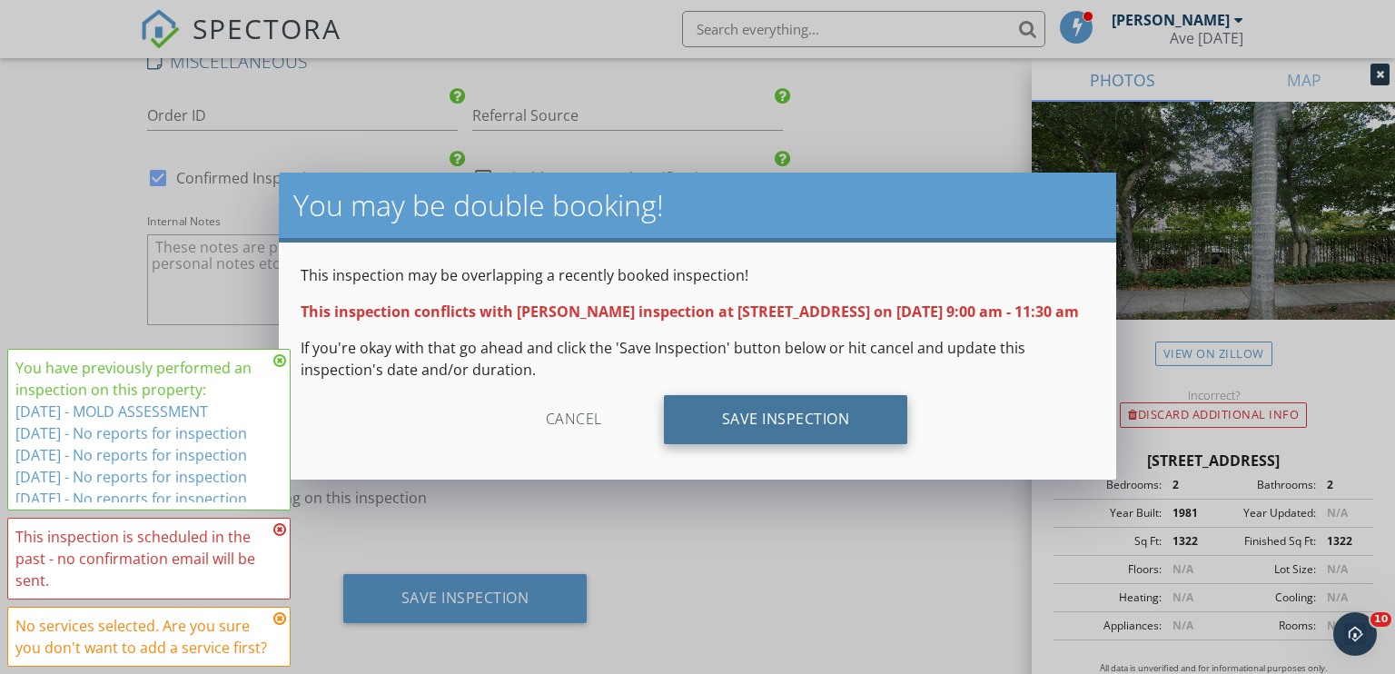
click at [777, 444] on div "Save Inspection" at bounding box center [786, 419] width 244 height 49
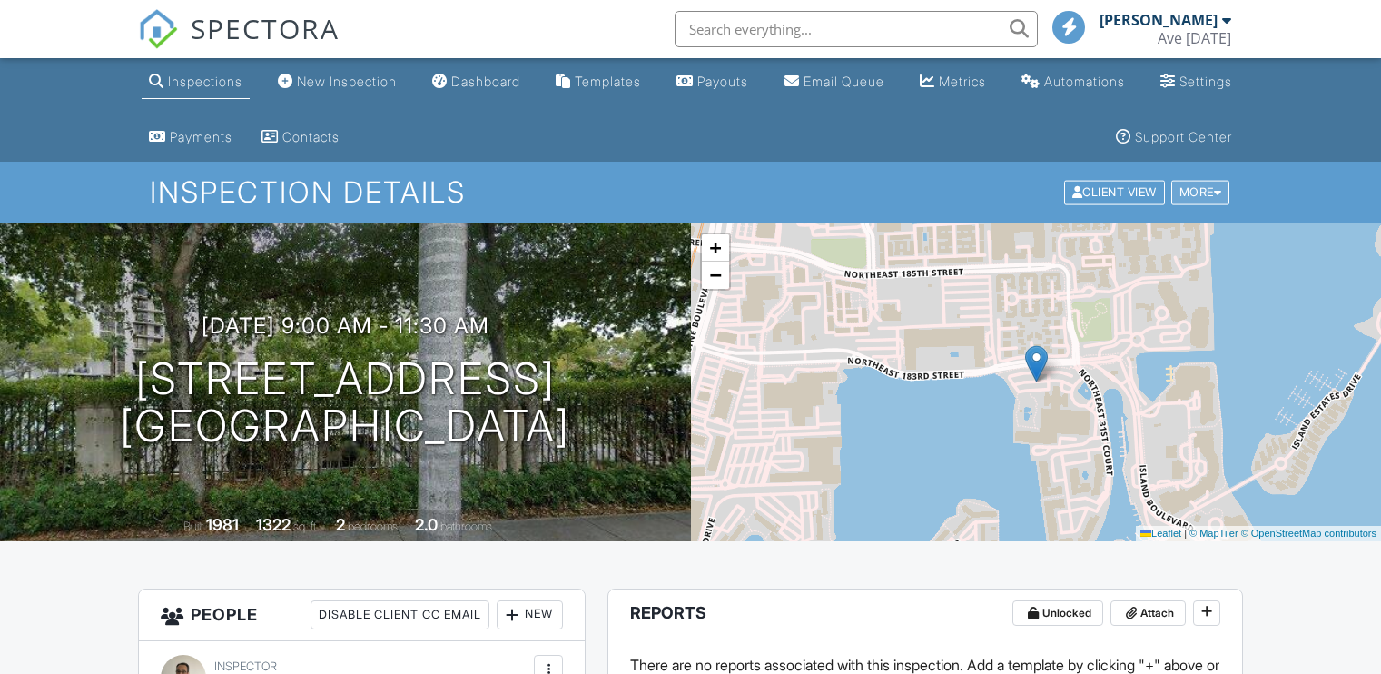
click at [1225, 192] on div "More" at bounding box center [1201, 193] width 59 height 25
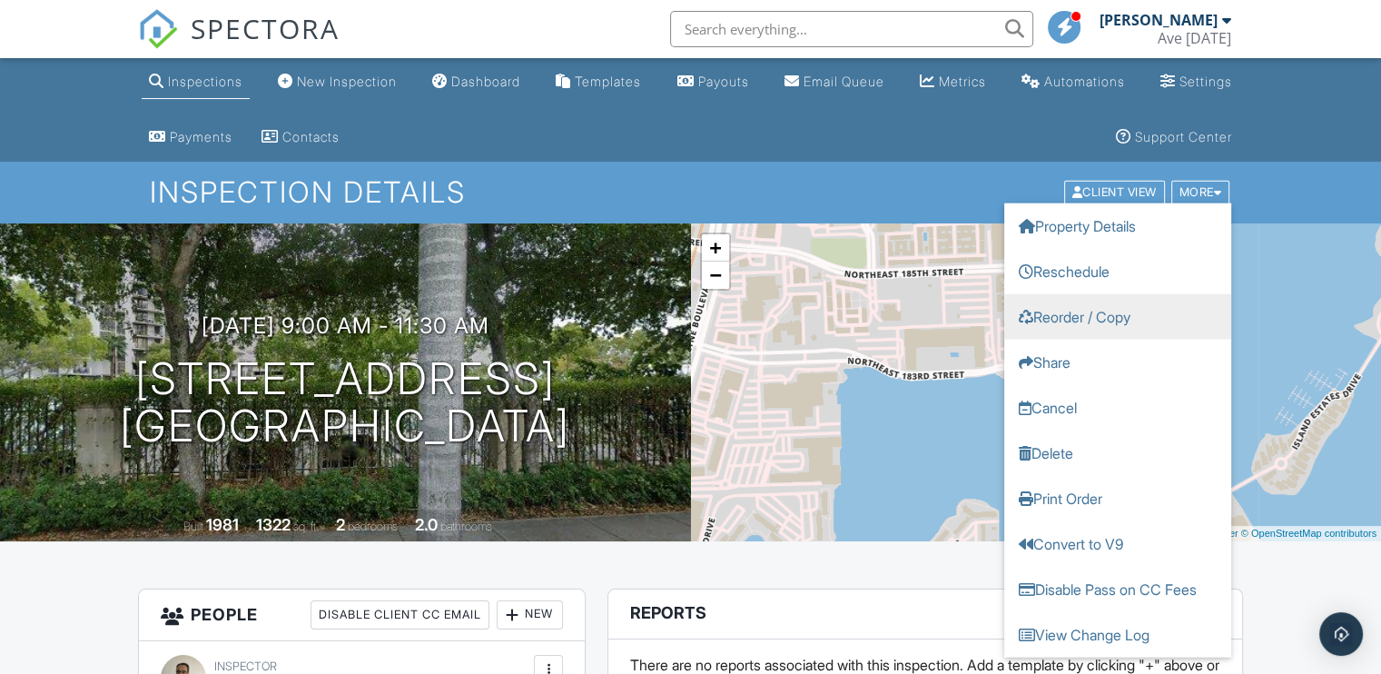
click at [1105, 327] on link "Reorder / Copy" at bounding box center [1118, 316] width 227 height 45
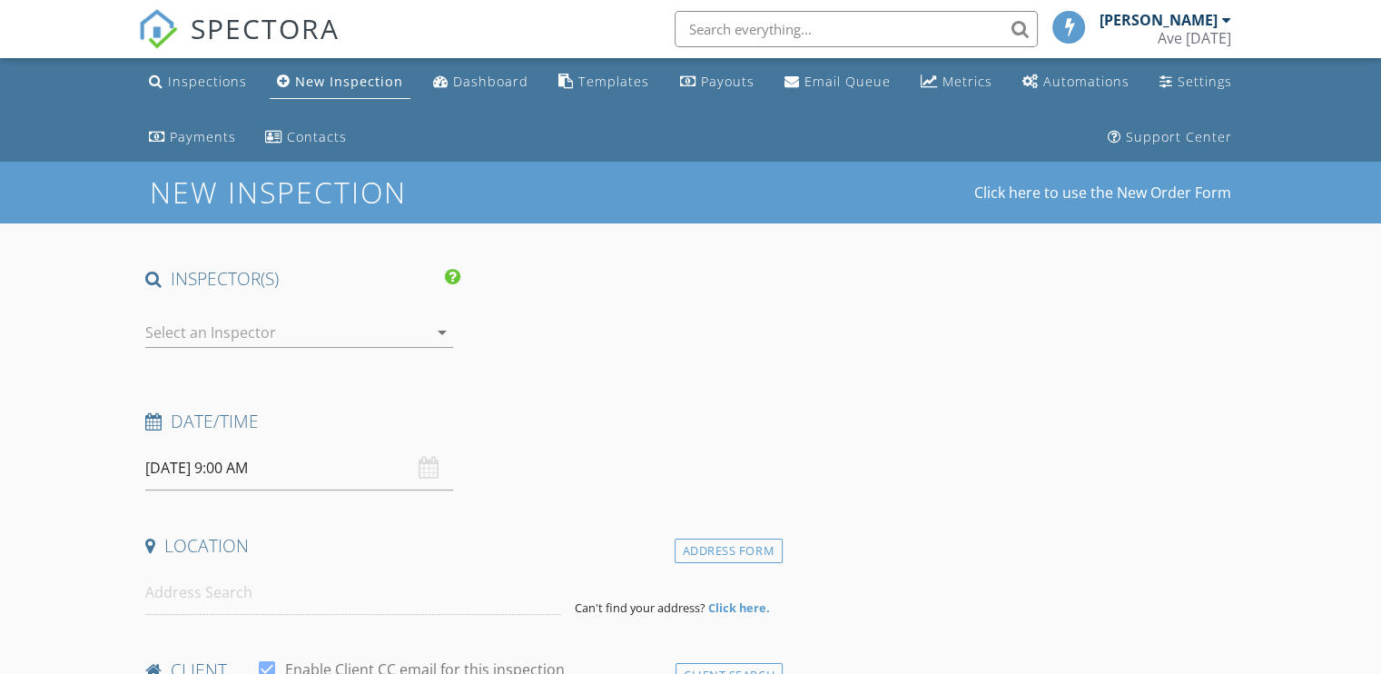
type input "[DEMOGRAPHIC_DATA]"
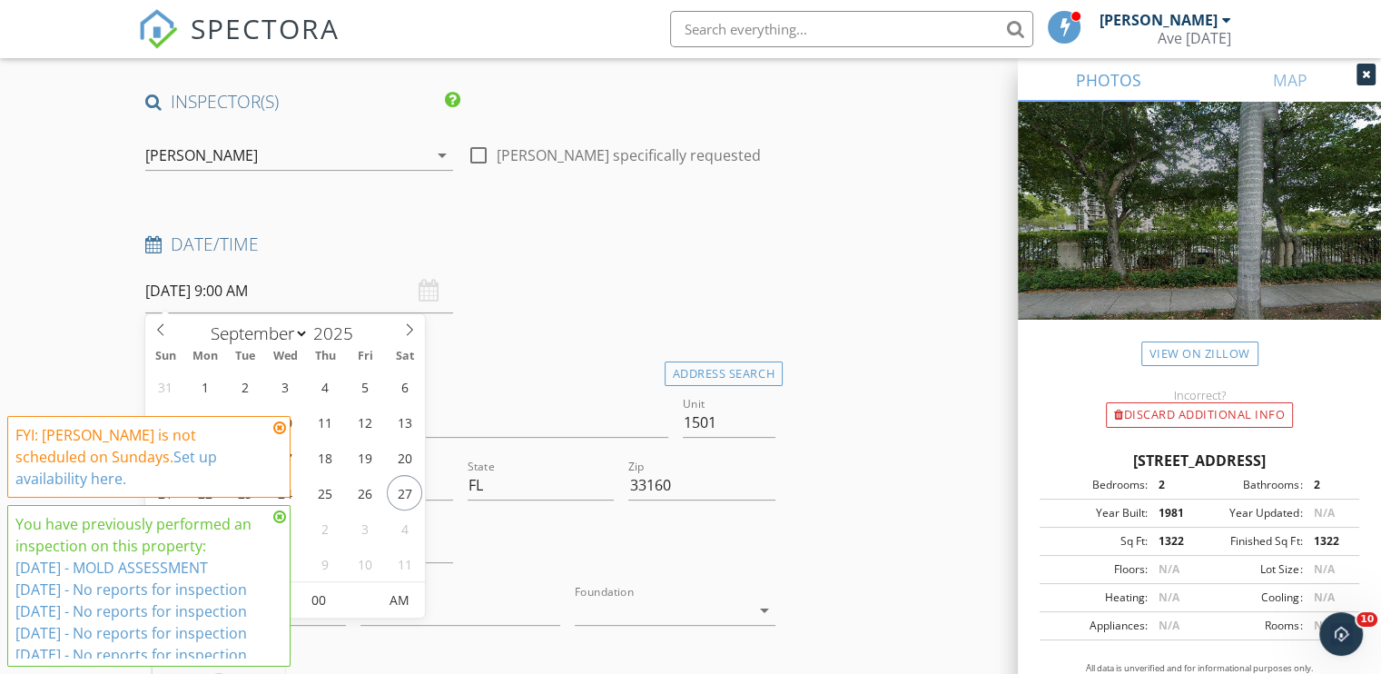
click at [234, 279] on input "09/28/2025 9:00 AM" at bounding box center [299, 291] width 308 height 45
type input "[DATE] 9:00 AM"
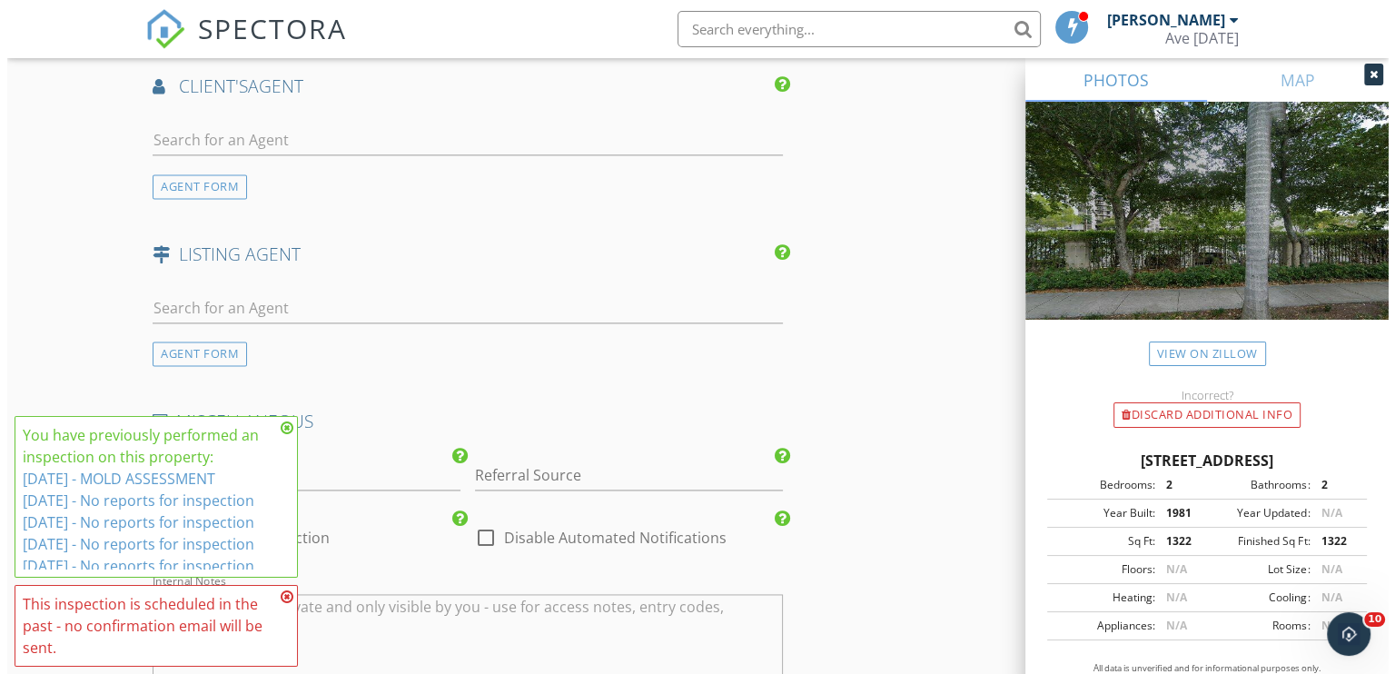
scroll to position [2823, 0]
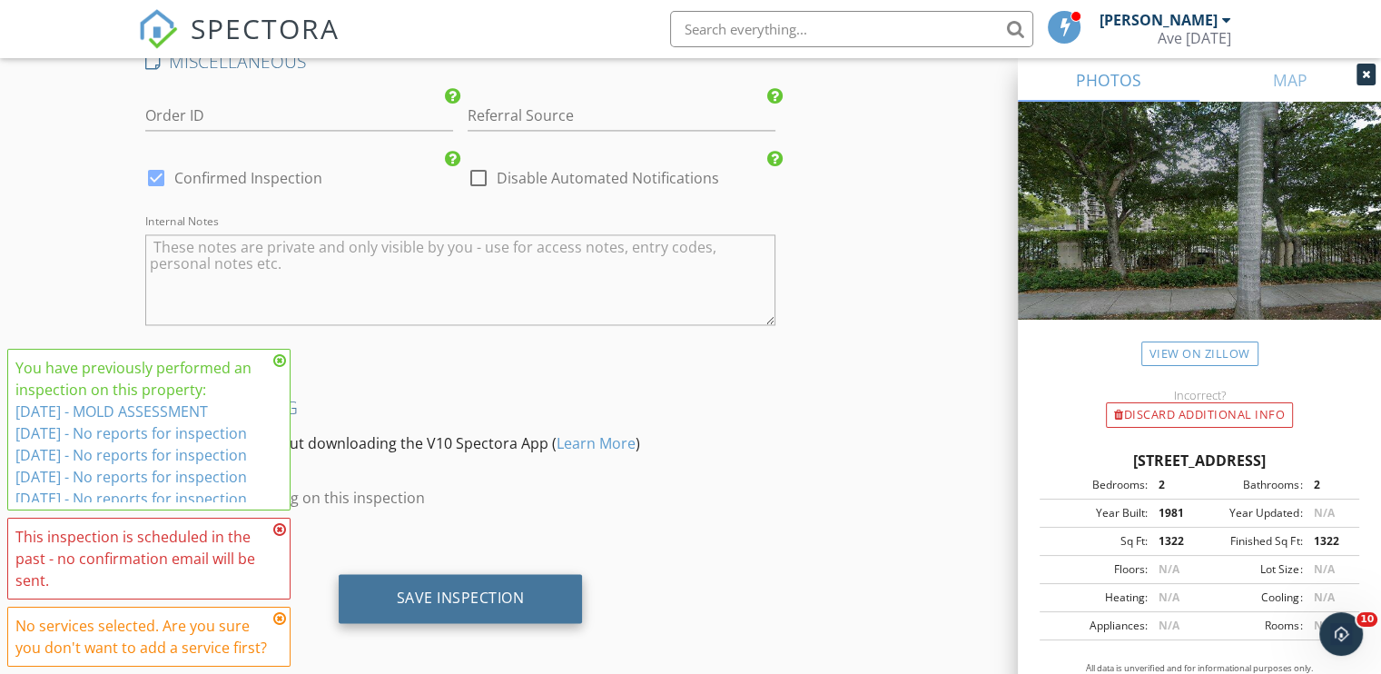
click at [467, 589] on div "Save Inspection" at bounding box center [461, 598] width 128 height 18
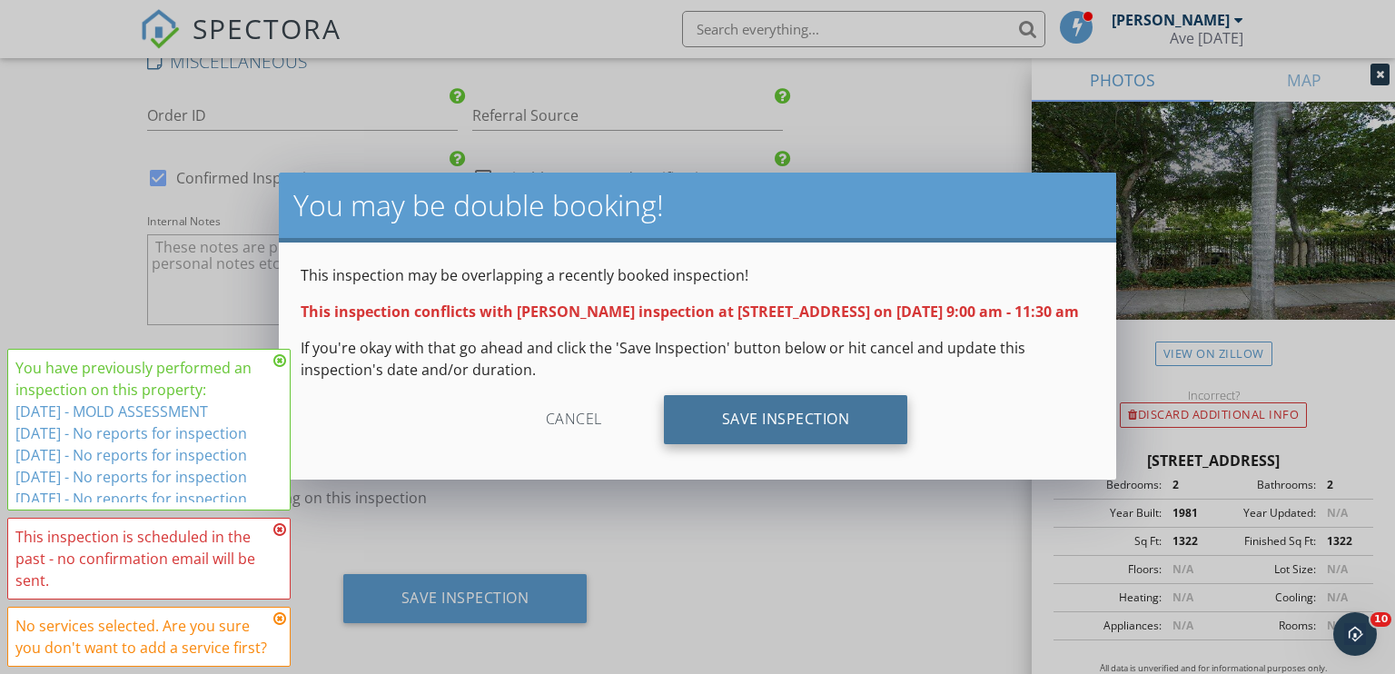
click at [771, 428] on div "Save Inspection" at bounding box center [786, 419] width 244 height 49
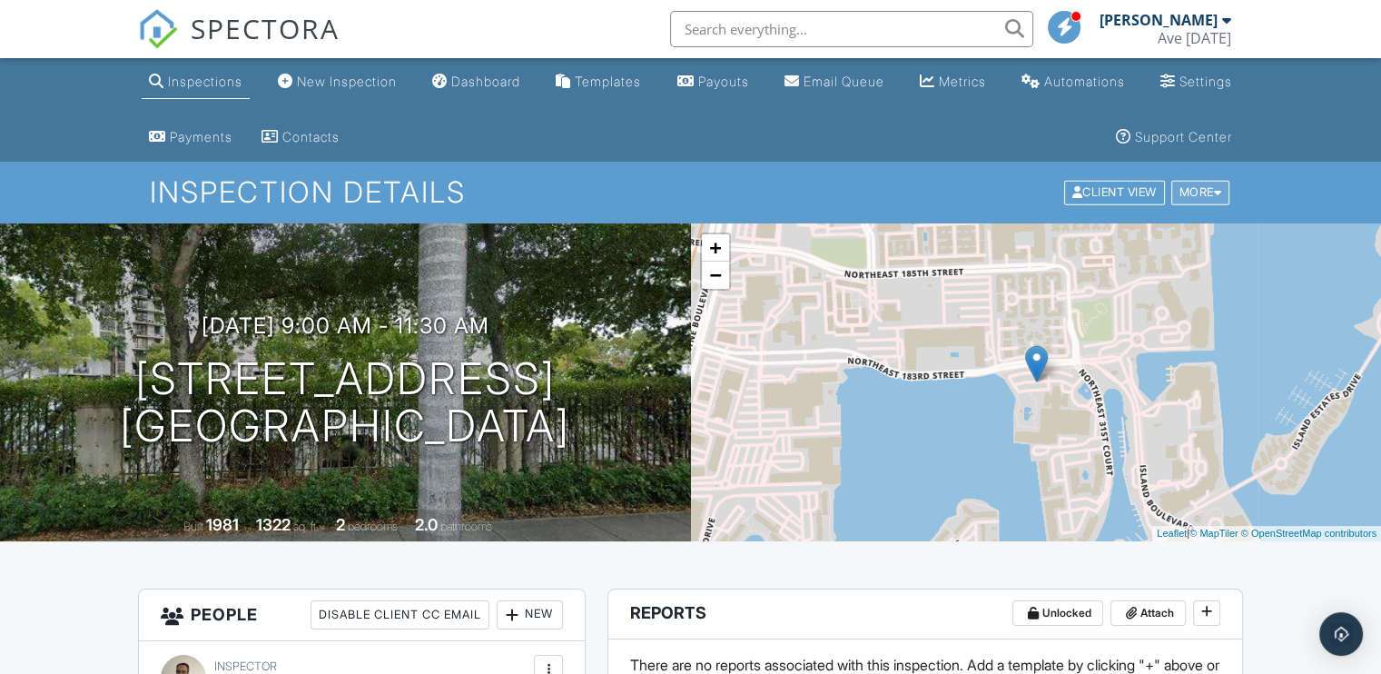
click at [1211, 185] on div "More" at bounding box center [1201, 193] width 59 height 25
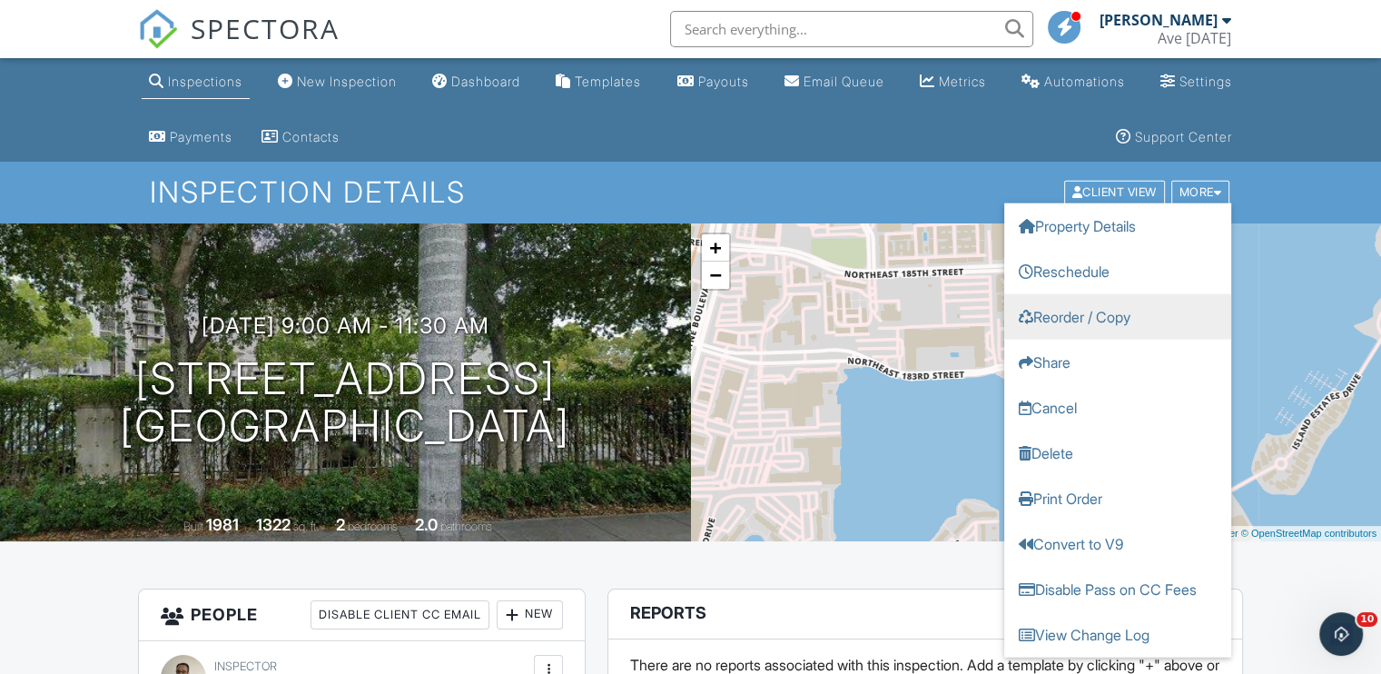
click at [1101, 316] on link "Reorder / Copy" at bounding box center [1118, 316] width 227 height 45
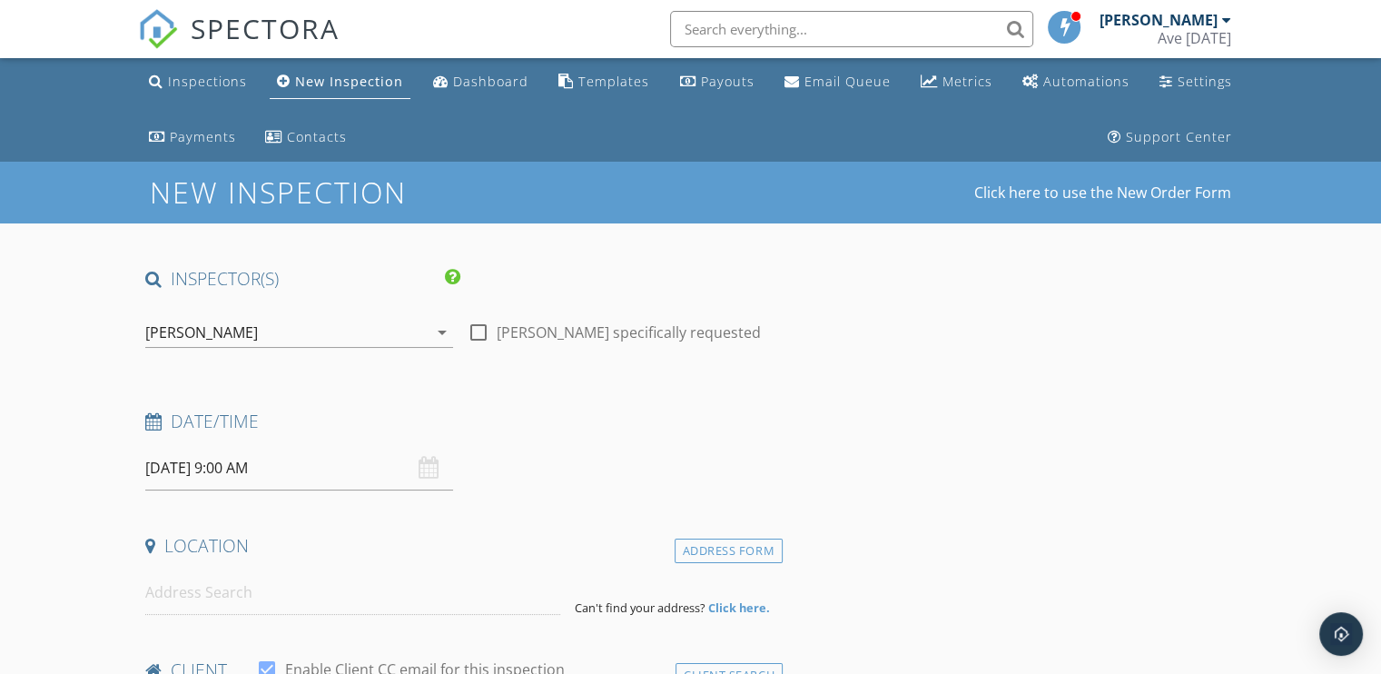
type input "[DEMOGRAPHIC_DATA]"
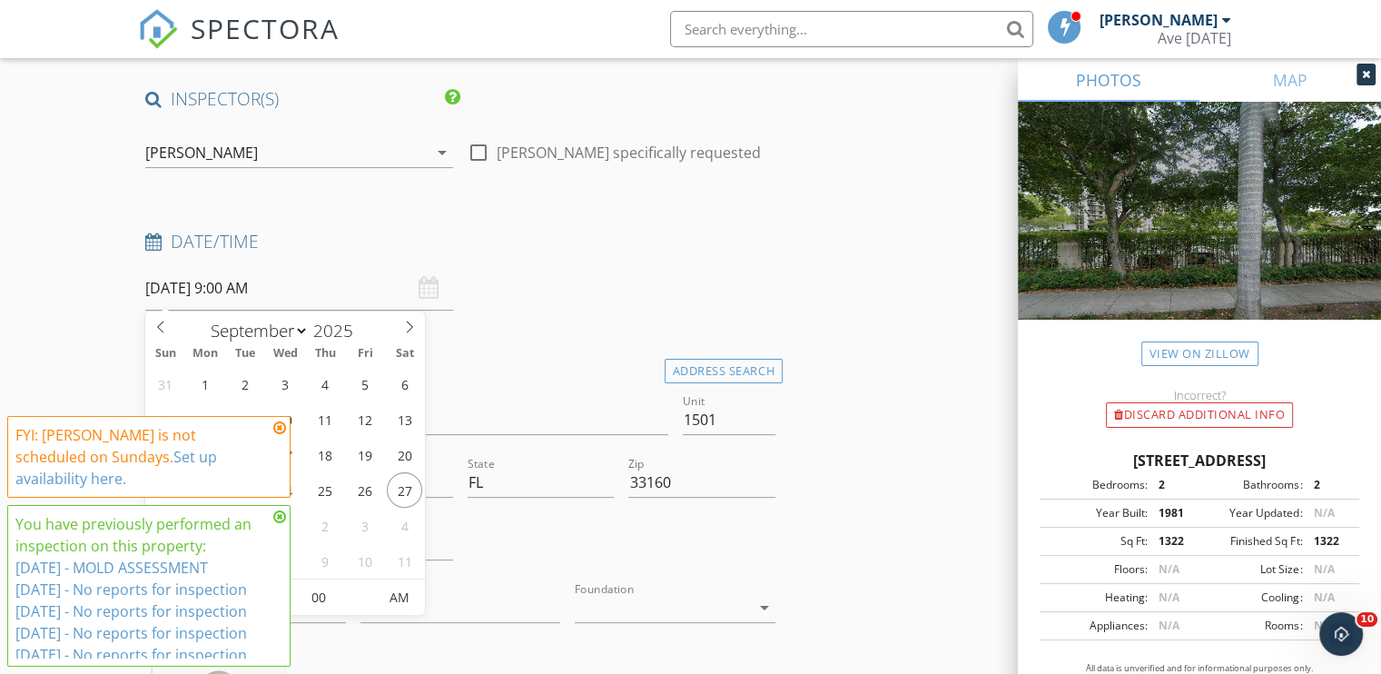
click at [203, 286] on input "[DATE] 9:00 AM" at bounding box center [299, 288] width 308 height 45
type input "[DATE] 9:00 AM"
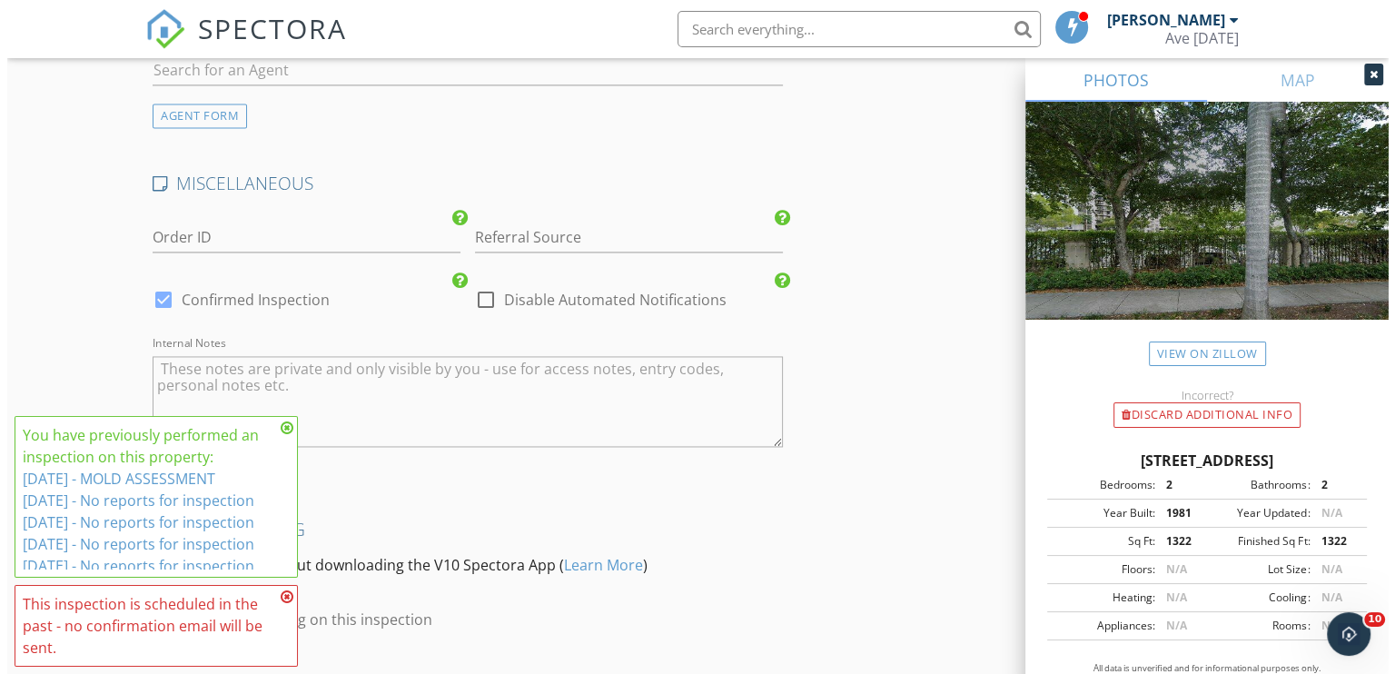
scroll to position [2823, 0]
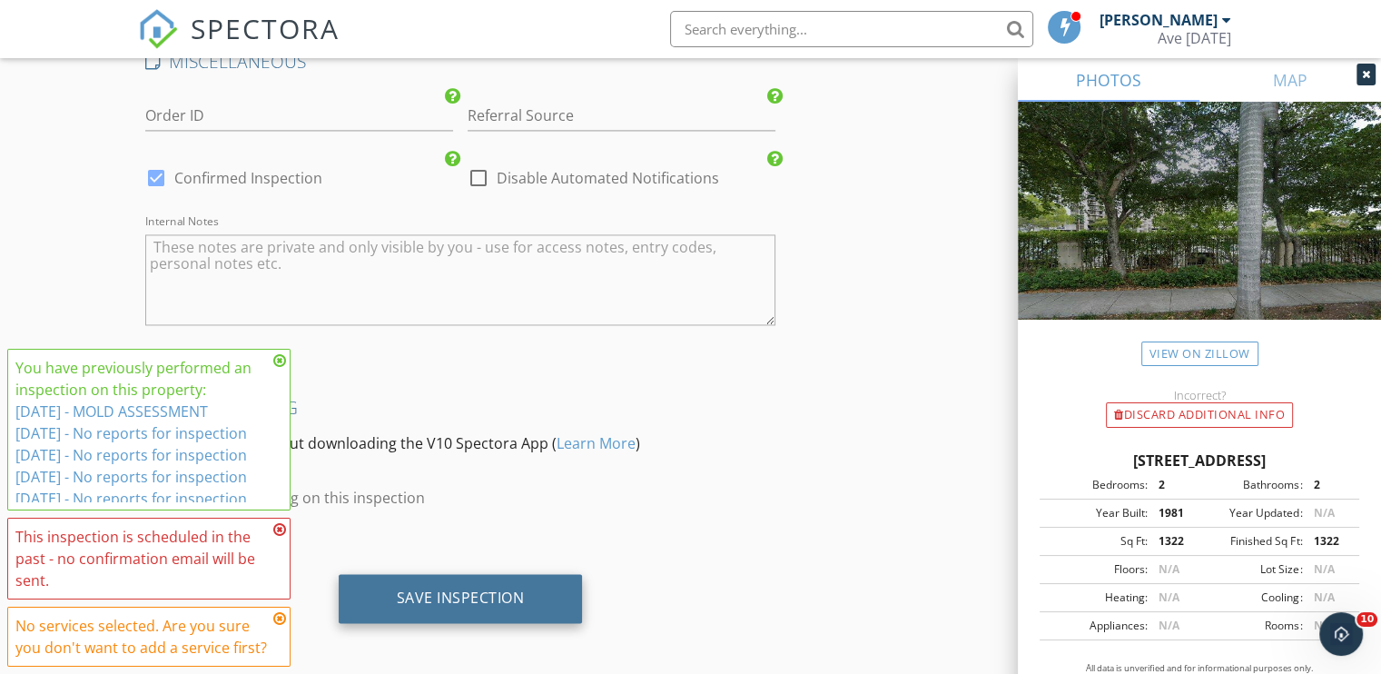
click at [490, 576] on div "Save Inspection" at bounding box center [461, 598] width 244 height 49
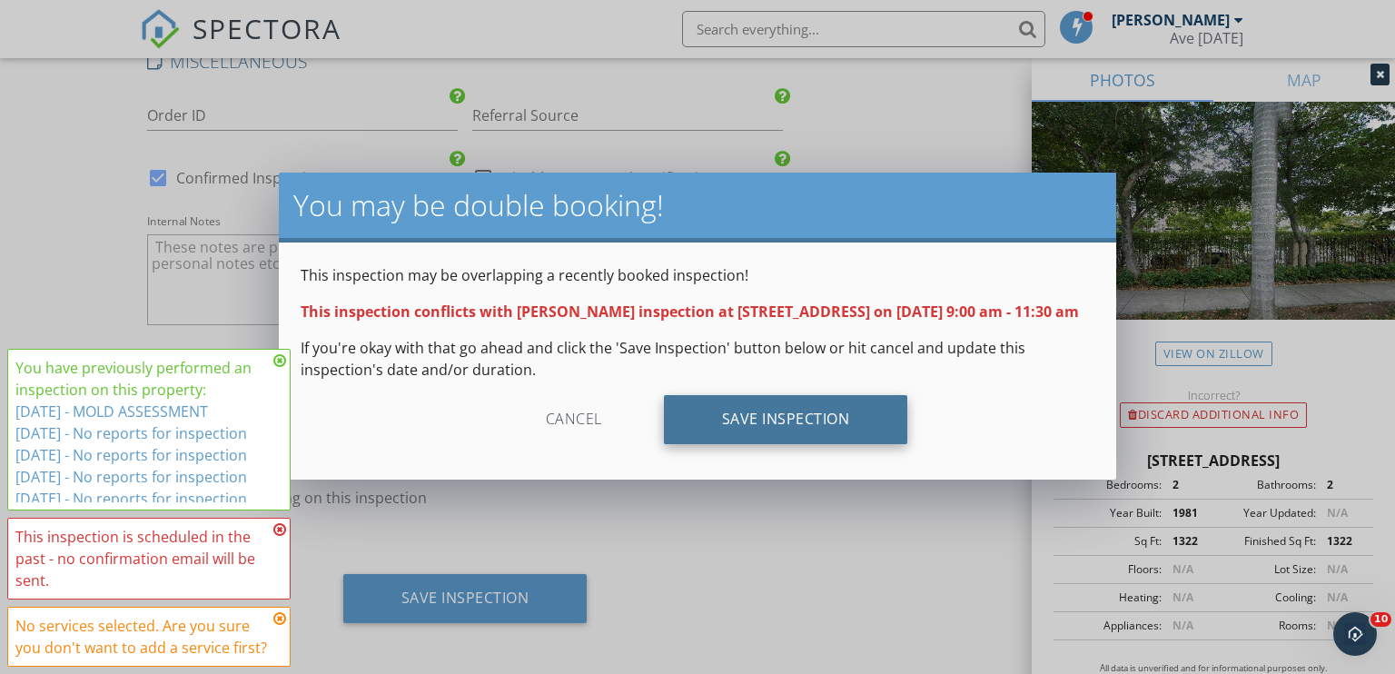
click at [752, 426] on div "Save Inspection" at bounding box center [786, 419] width 244 height 49
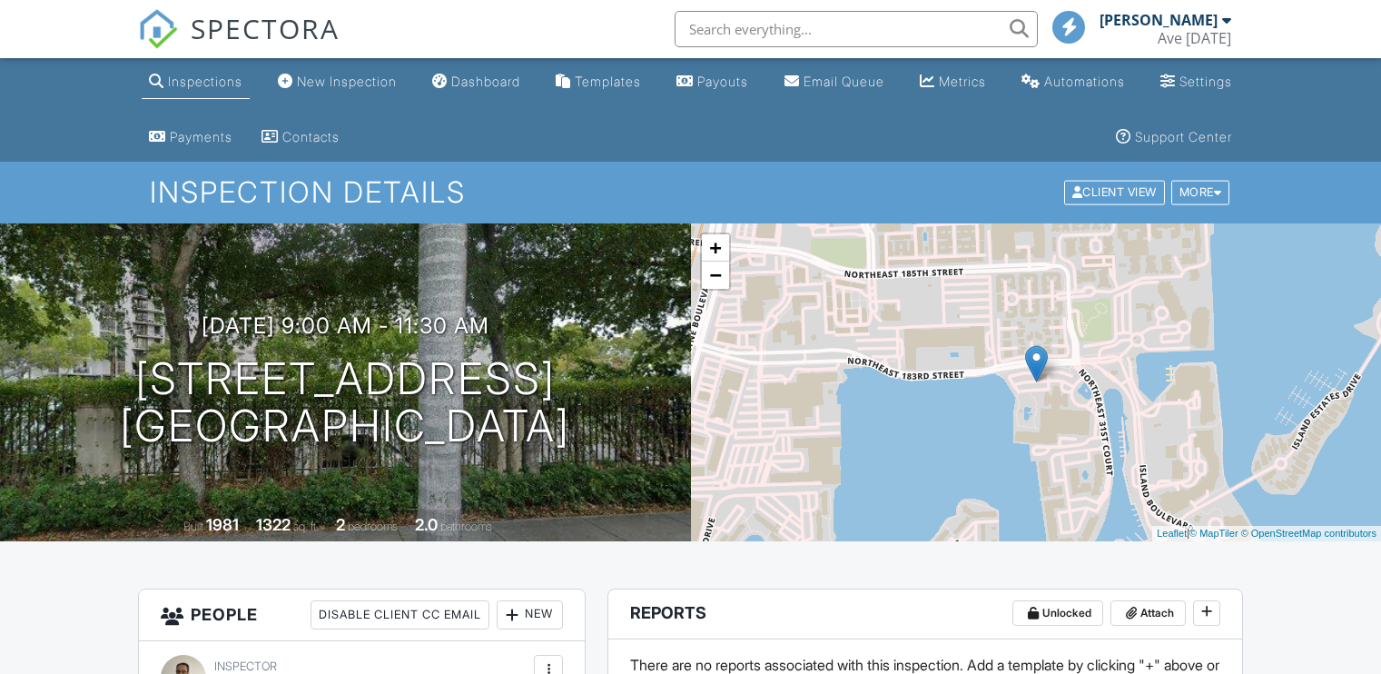
click at [1188, 193] on div "More" at bounding box center [1201, 193] width 59 height 25
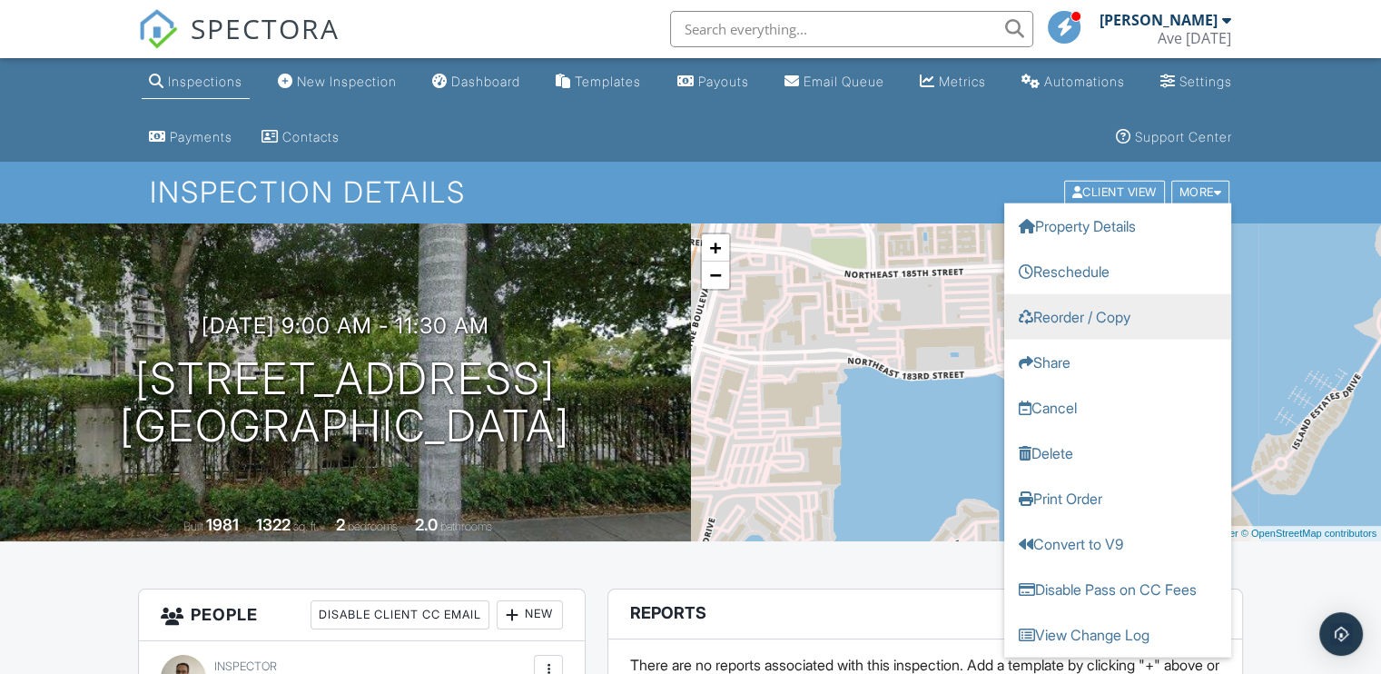
click at [1079, 311] on link "Reorder / Copy" at bounding box center [1118, 316] width 227 height 45
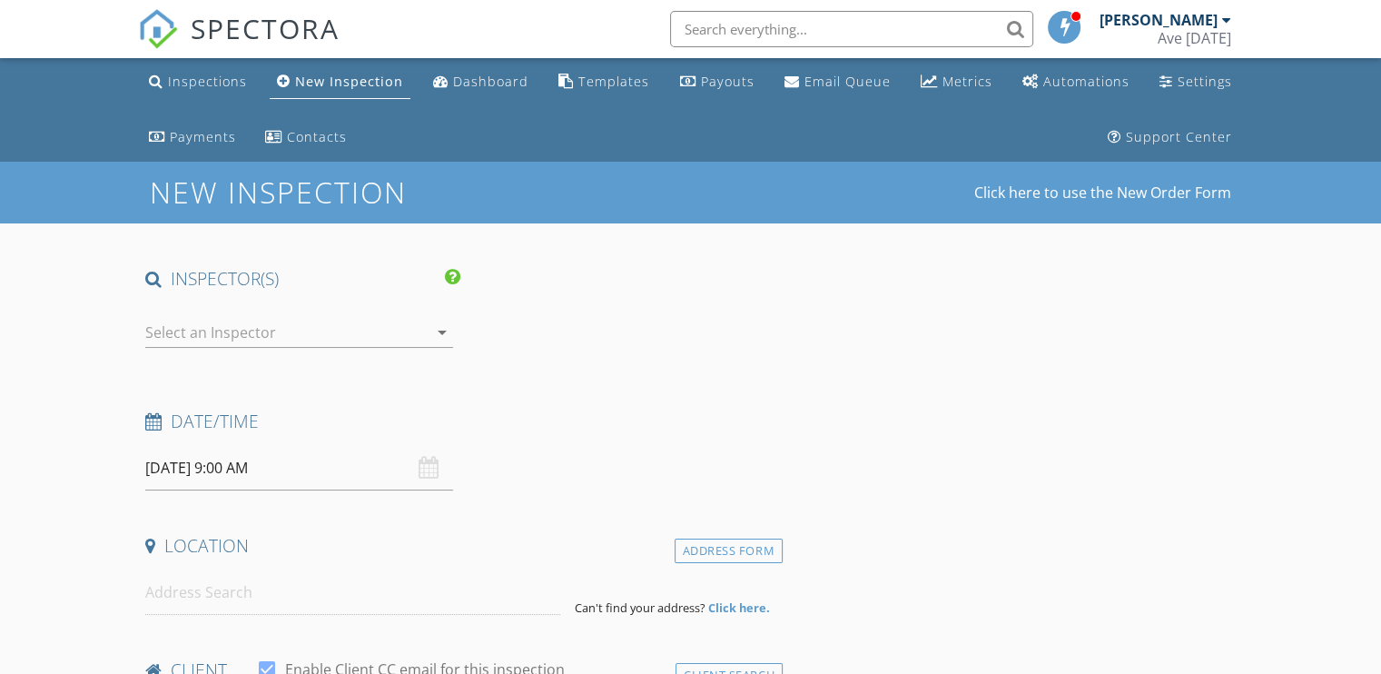
type input "[DEMOGRAPHIC_DATA]"
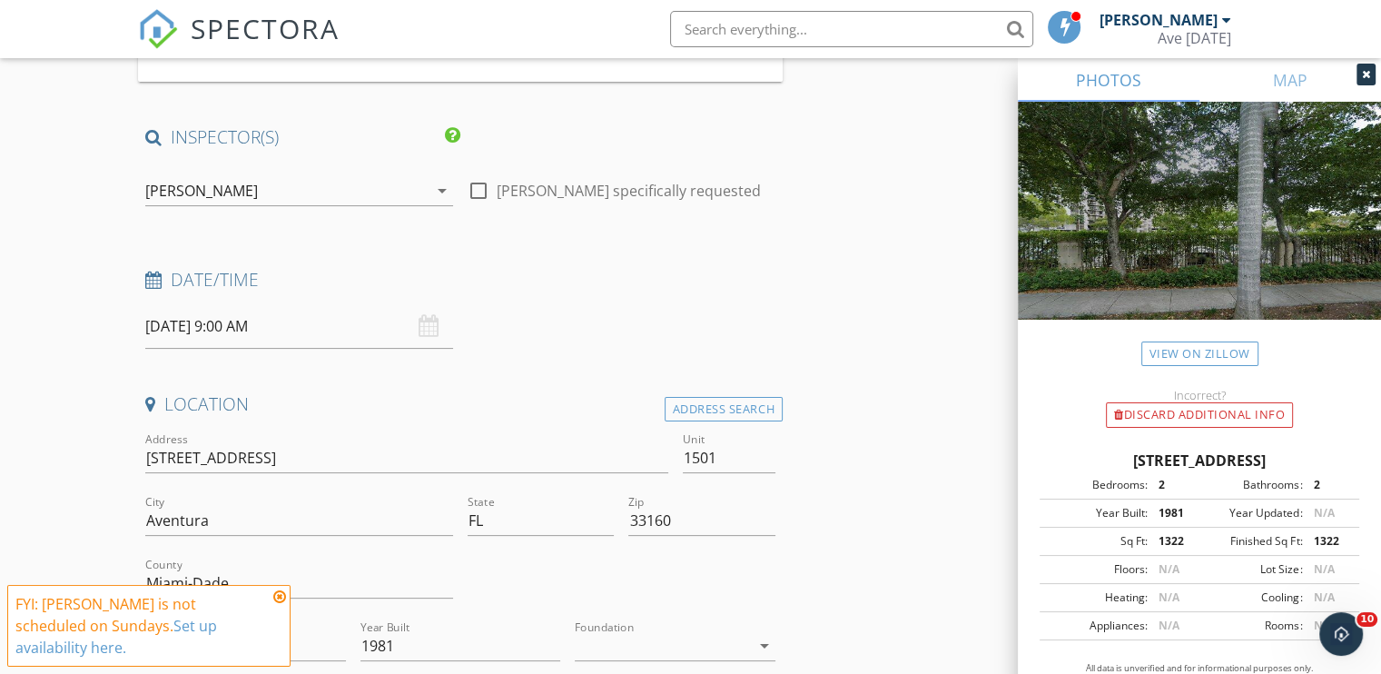
scroll to position [443, 0]
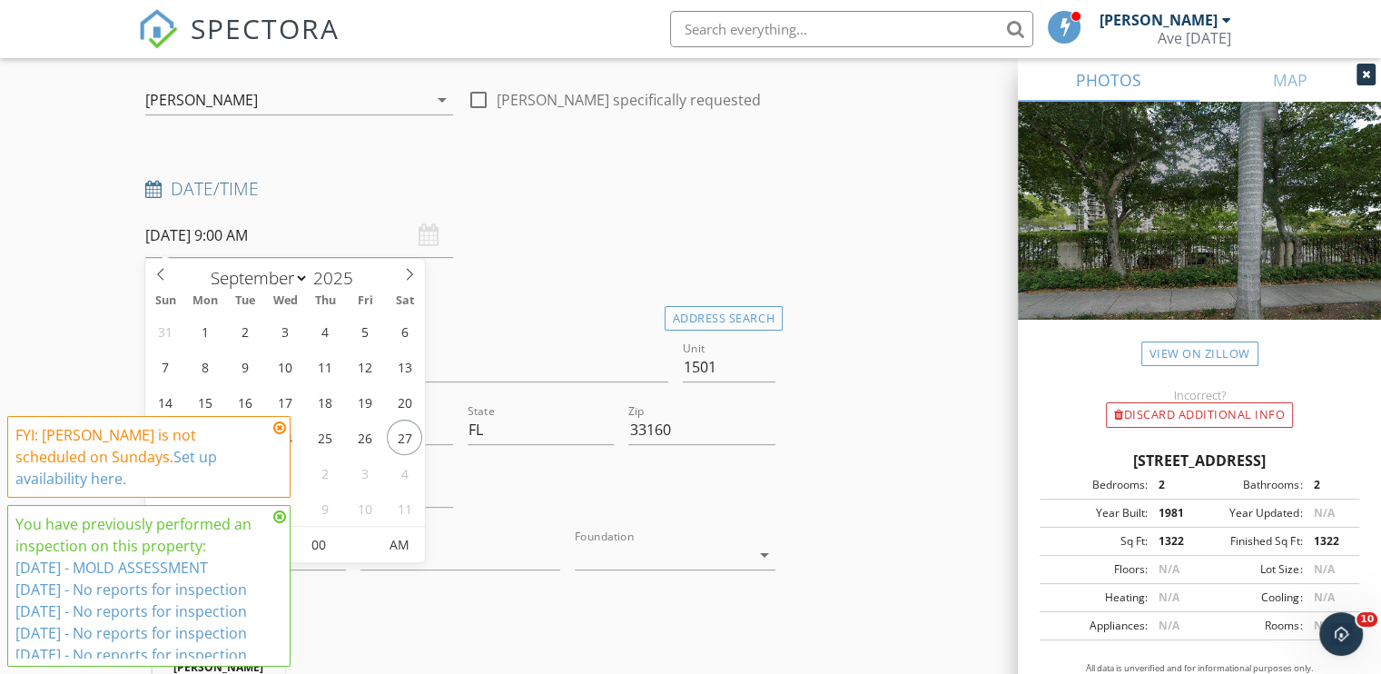
click at [189, 233] on input "09/28/2025 9:00 AM" at bounding box center [299, 235] width 308 height 45
type input "[DATE] 9:00 AM"
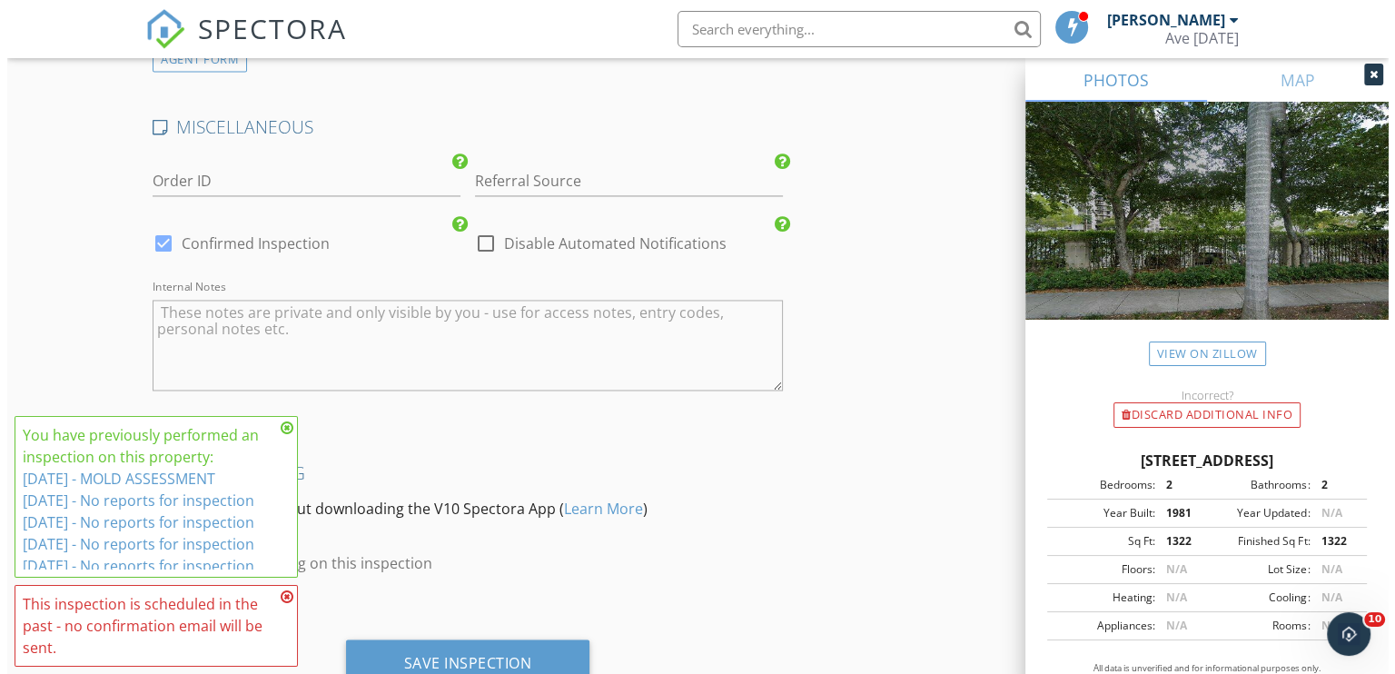
scroll to position [2823, 0]
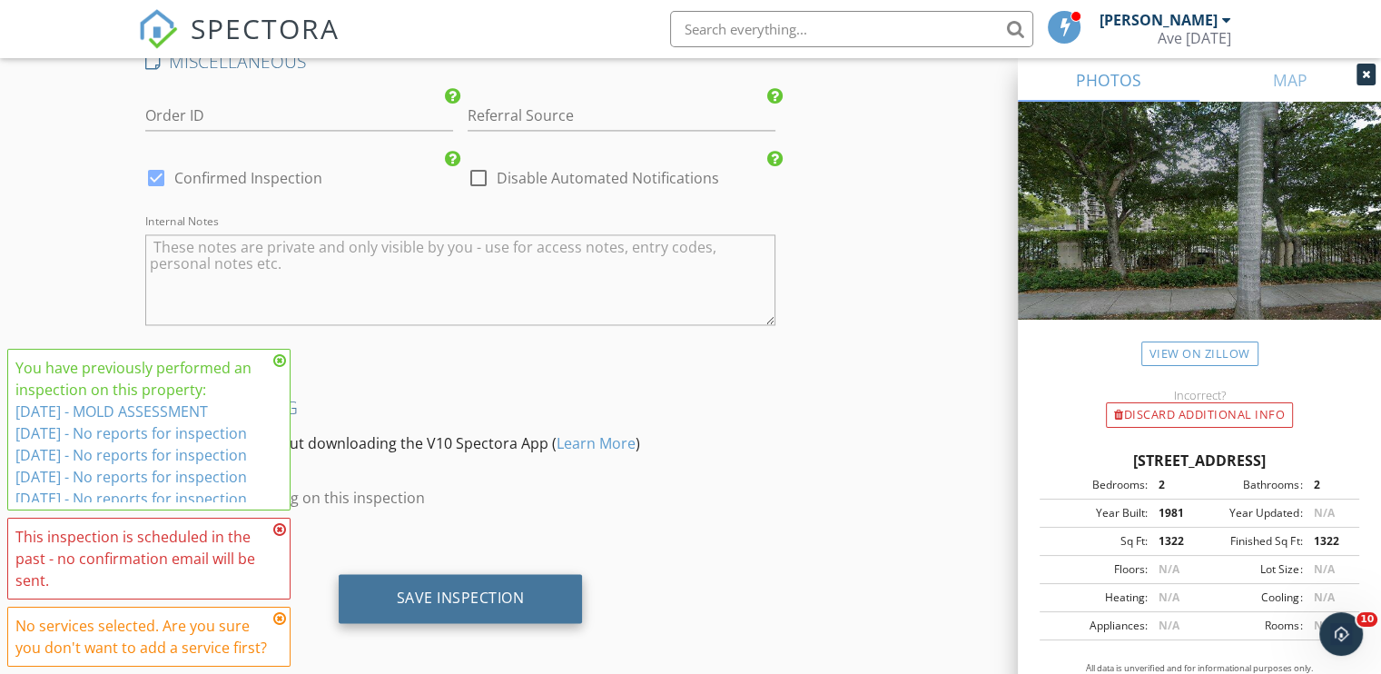
click at [490, 589] on div "Save Inspection" at bounding box center [461, 598] width 128 height 18
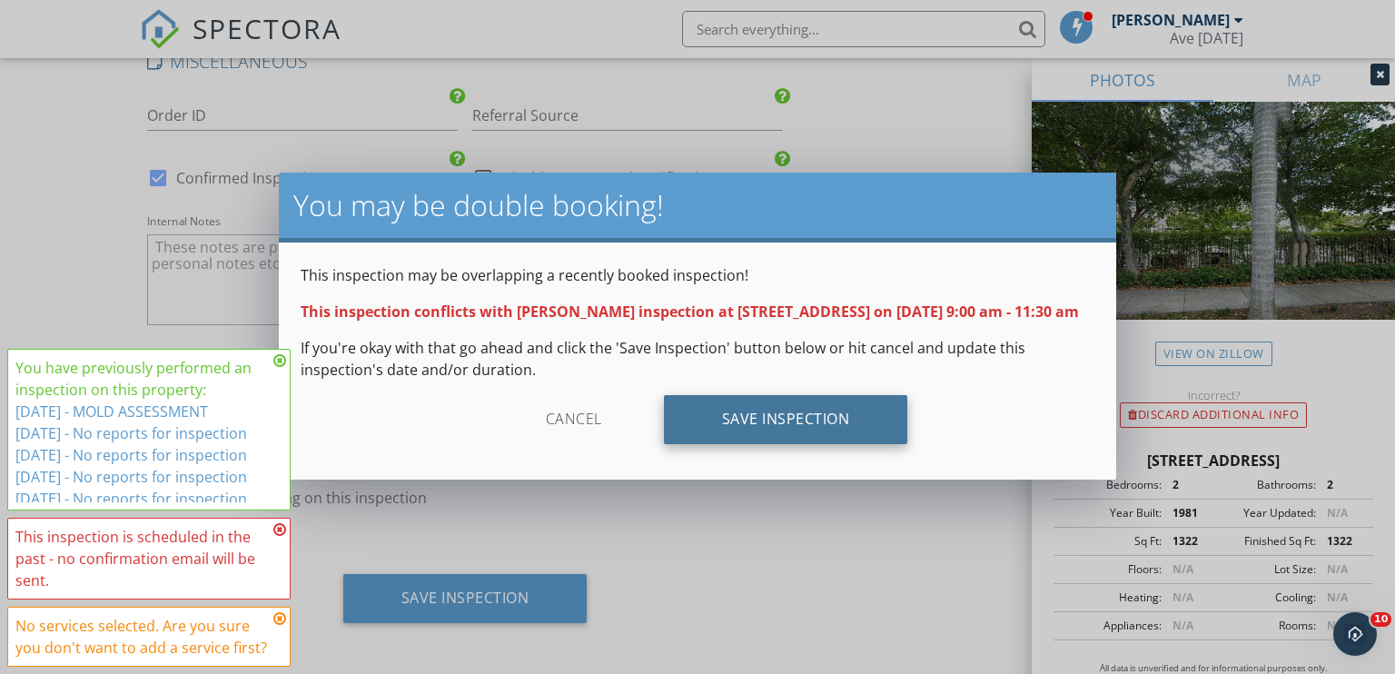
click at [777, 436] on div "Save Inspection" at bounding box center [786, 419] width 244 height 49
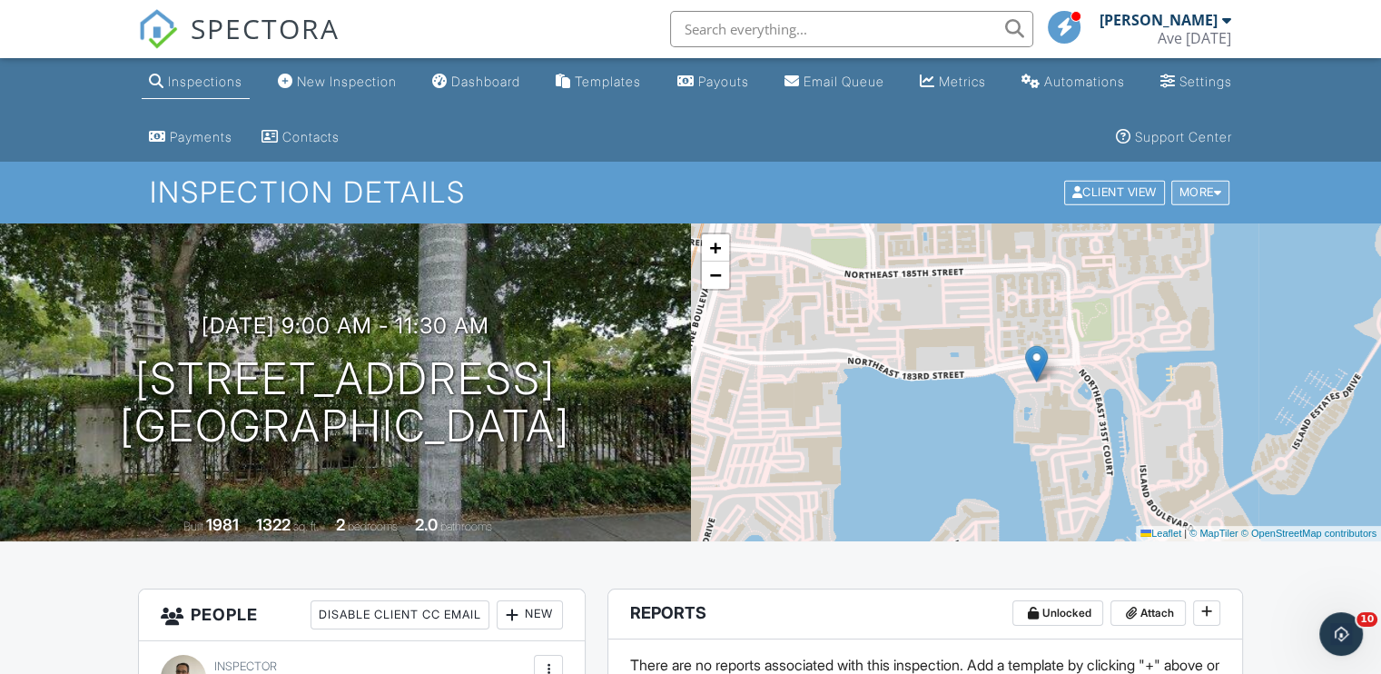
click at [1205, 186] on div "More" at bounding box center [1201, 193] width 59 height 25
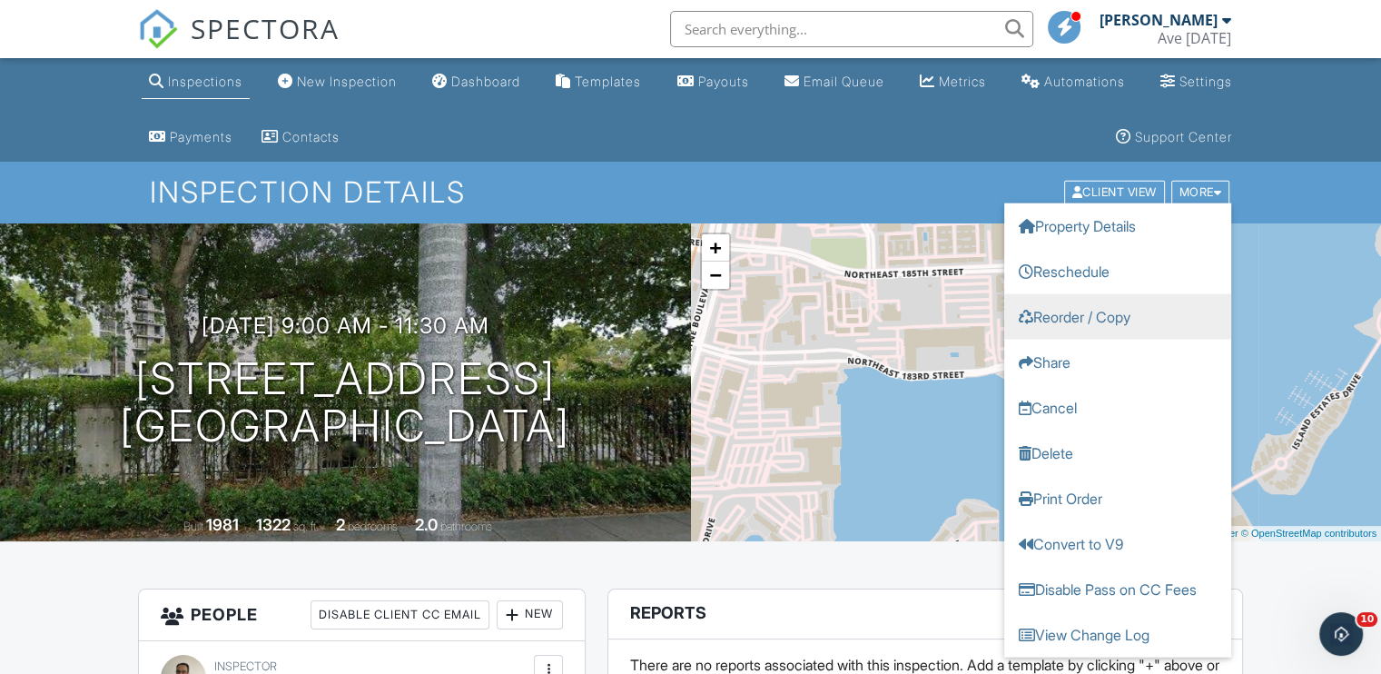
click at [1110, 322] on link "Reorder / Copy" at bounding box center [1118, 316] width 227 height 45
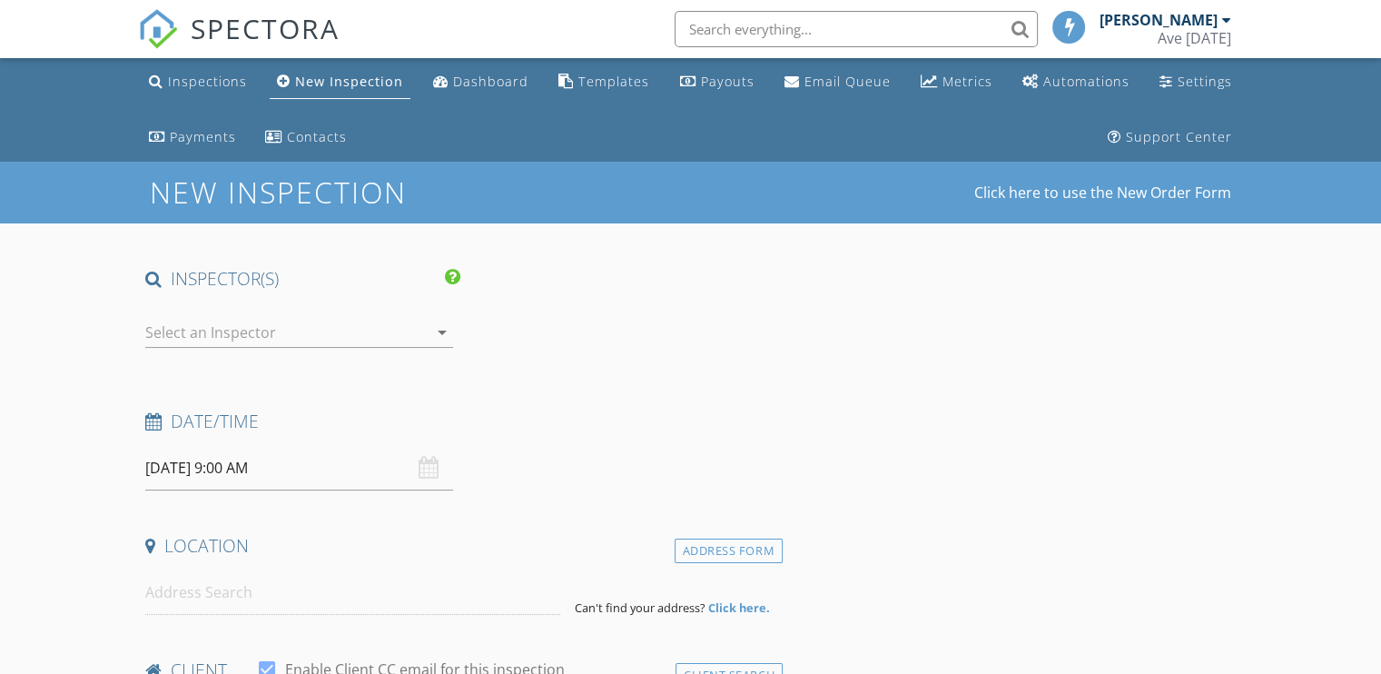
type input "[DEMOGRAPHIC_DATA]"
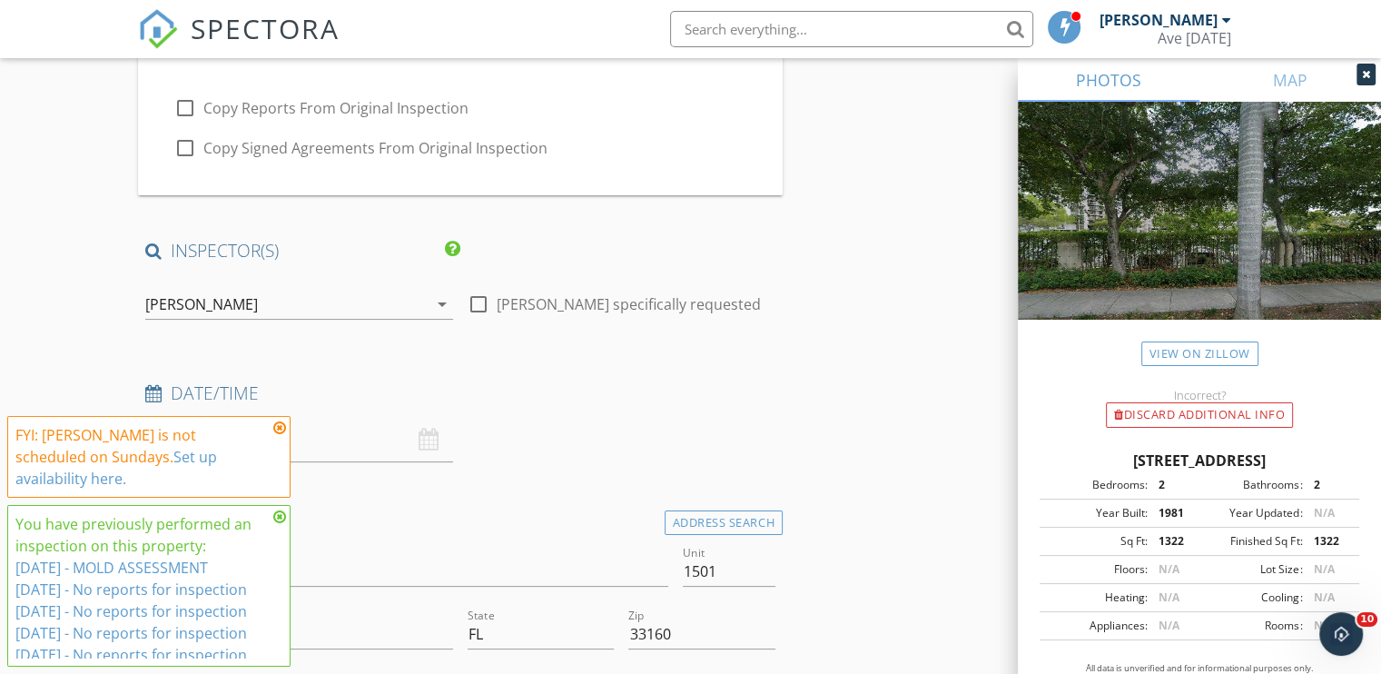
scroll to position [242, 0]
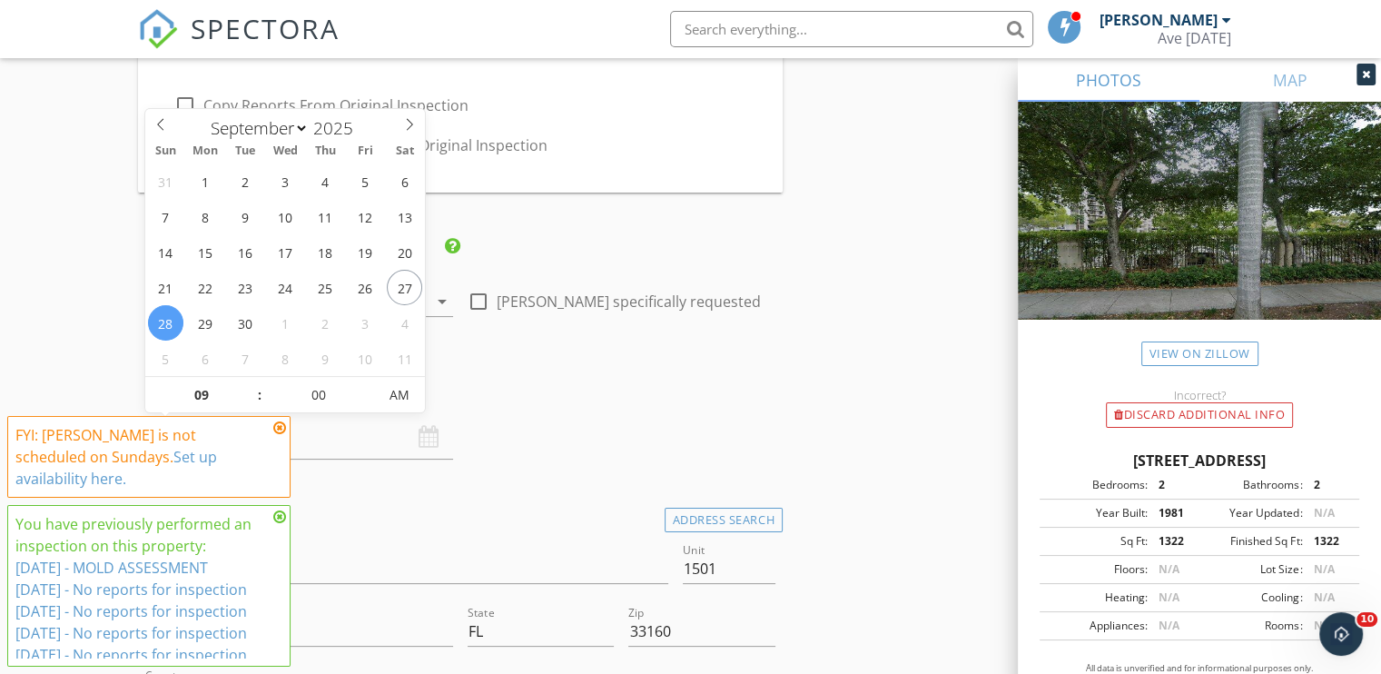
click at [307, 442] on input "[DATE] 9:00 AM" at bounding box center [299, 437] width 308 height 45
type input "[DATE] 9:00 AM"
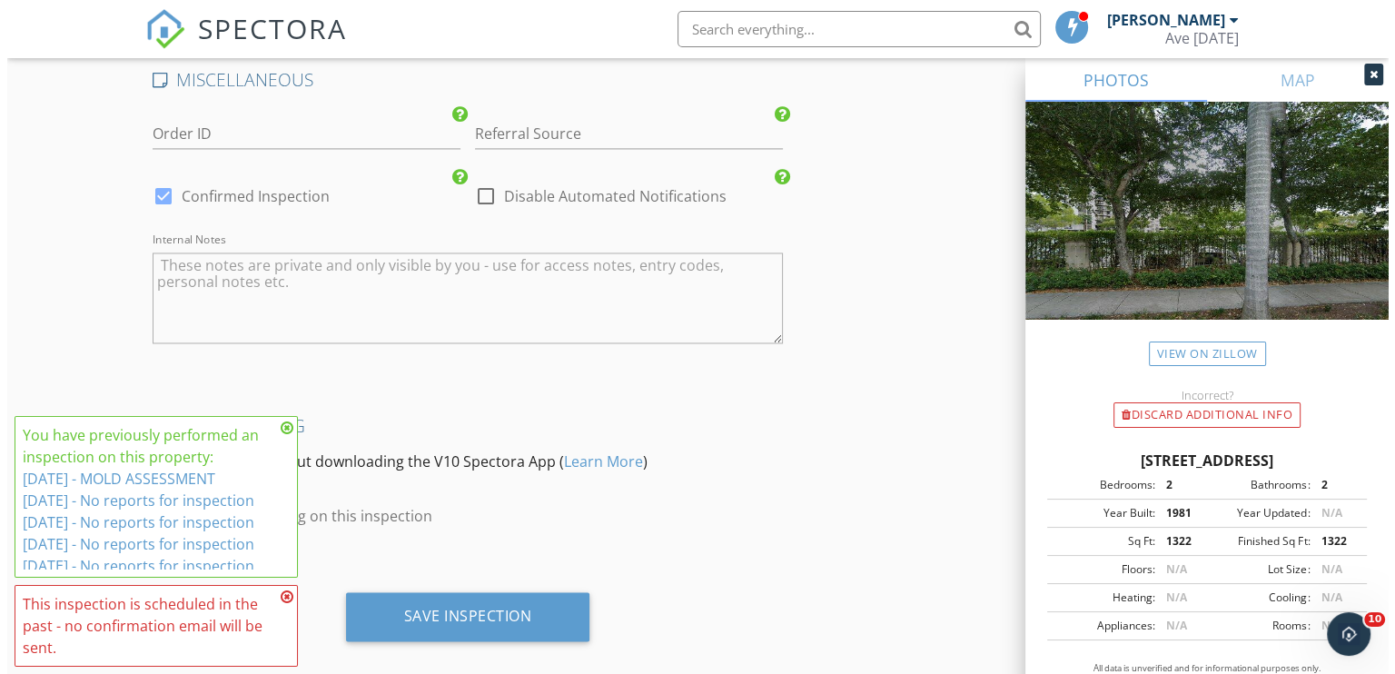
scroll to position [2823, 0]
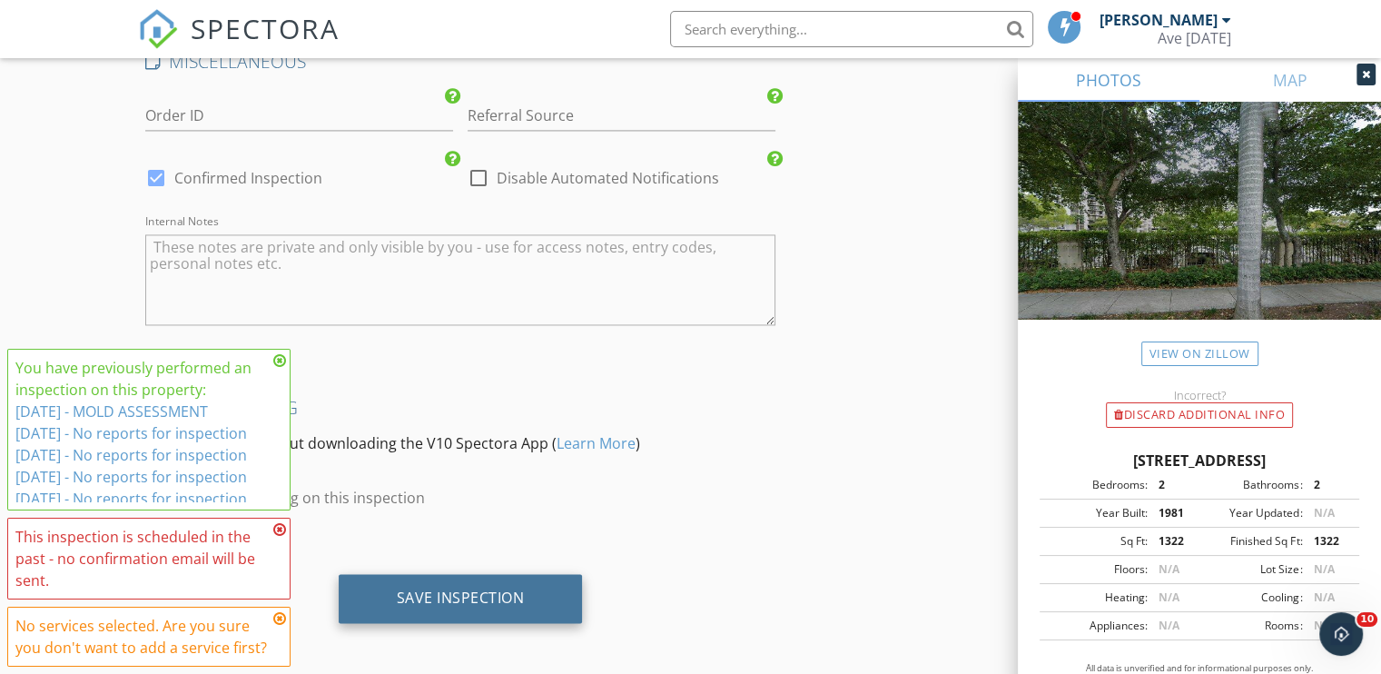
click at [520, 591] on div "Save Inspection" at bounding box center [461, 598] width 128 height 18
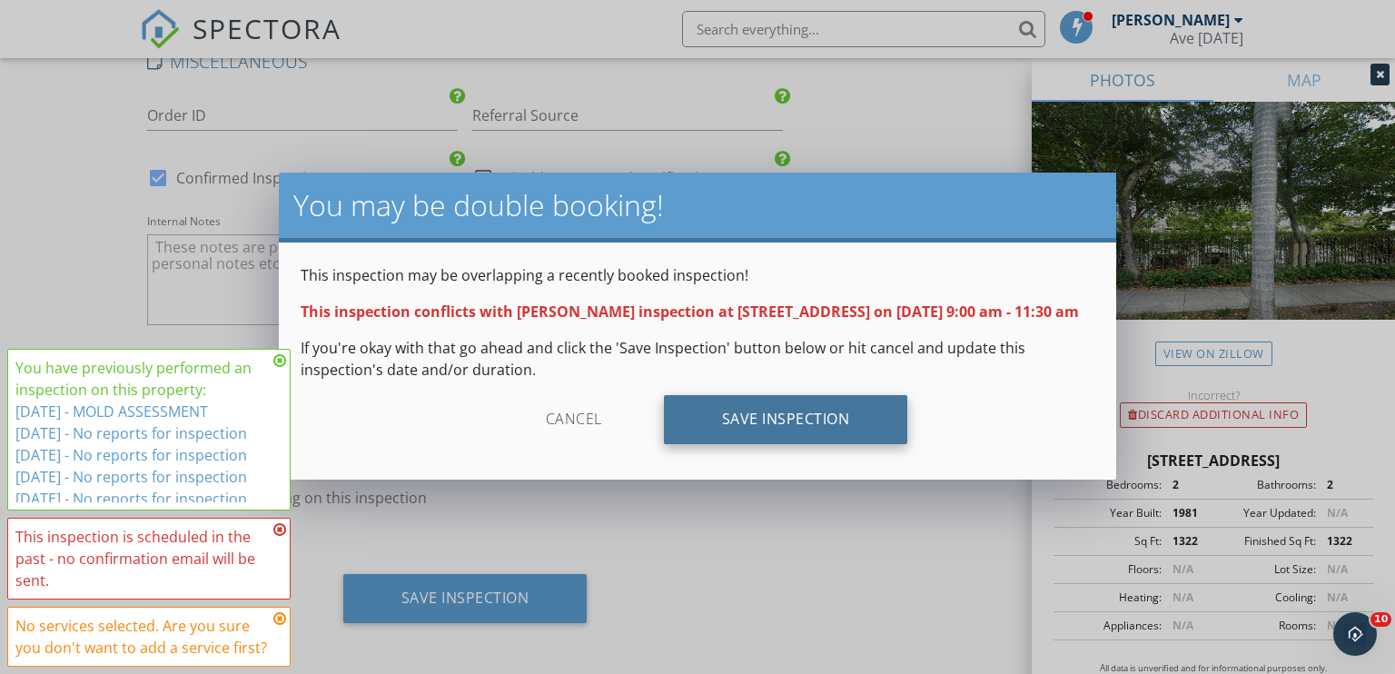
click at [803, 442] on div "Save Inspection" at bounding box center [786, 419] width 244 height 49
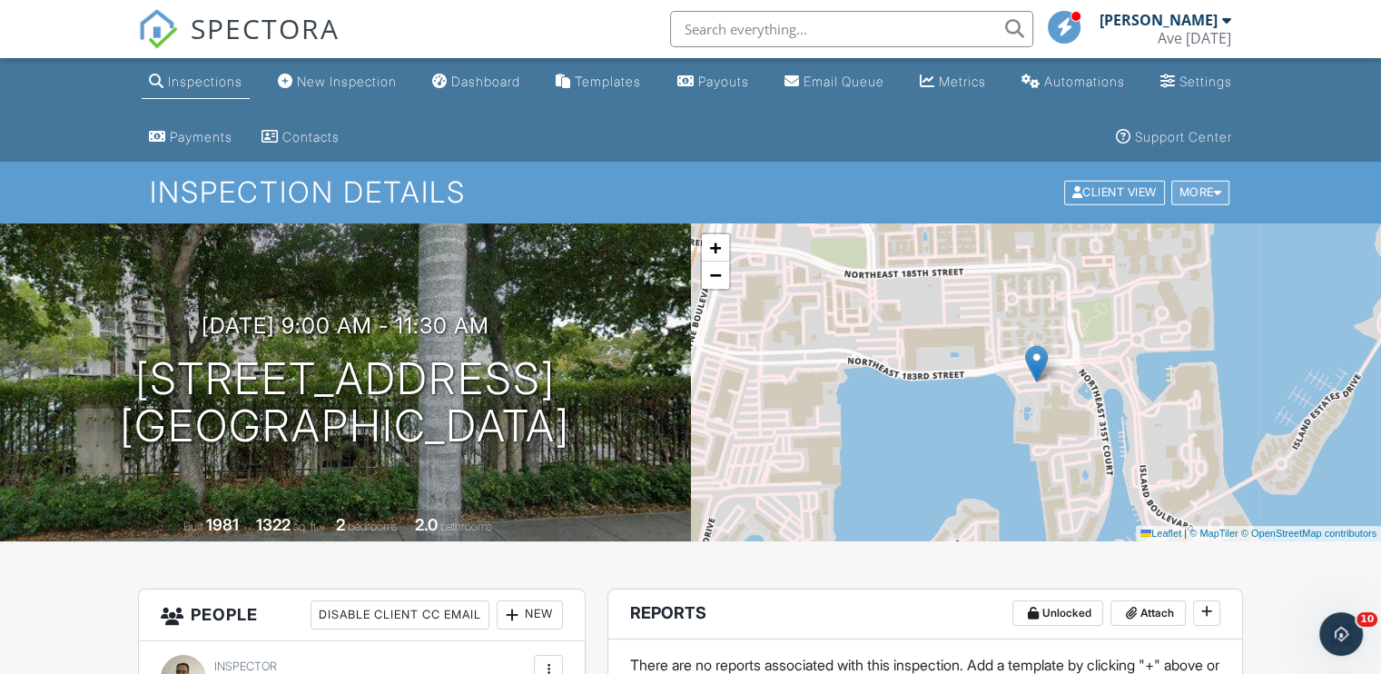
click at [1188, 187] on div "More" at bounding box center [1201, 193] width 59 height 25
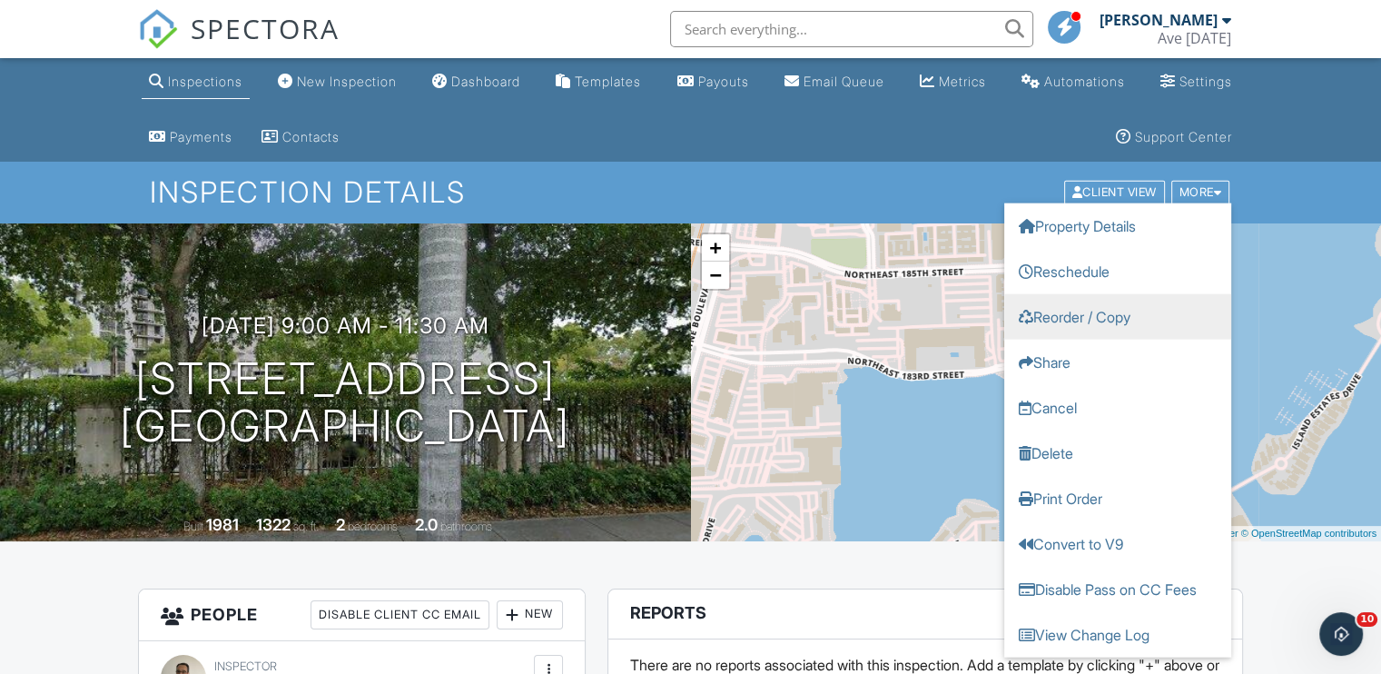
click at [1111, 319] on link "Reorder / Copy" at bounding box center [1118, 316] width 227 height 45
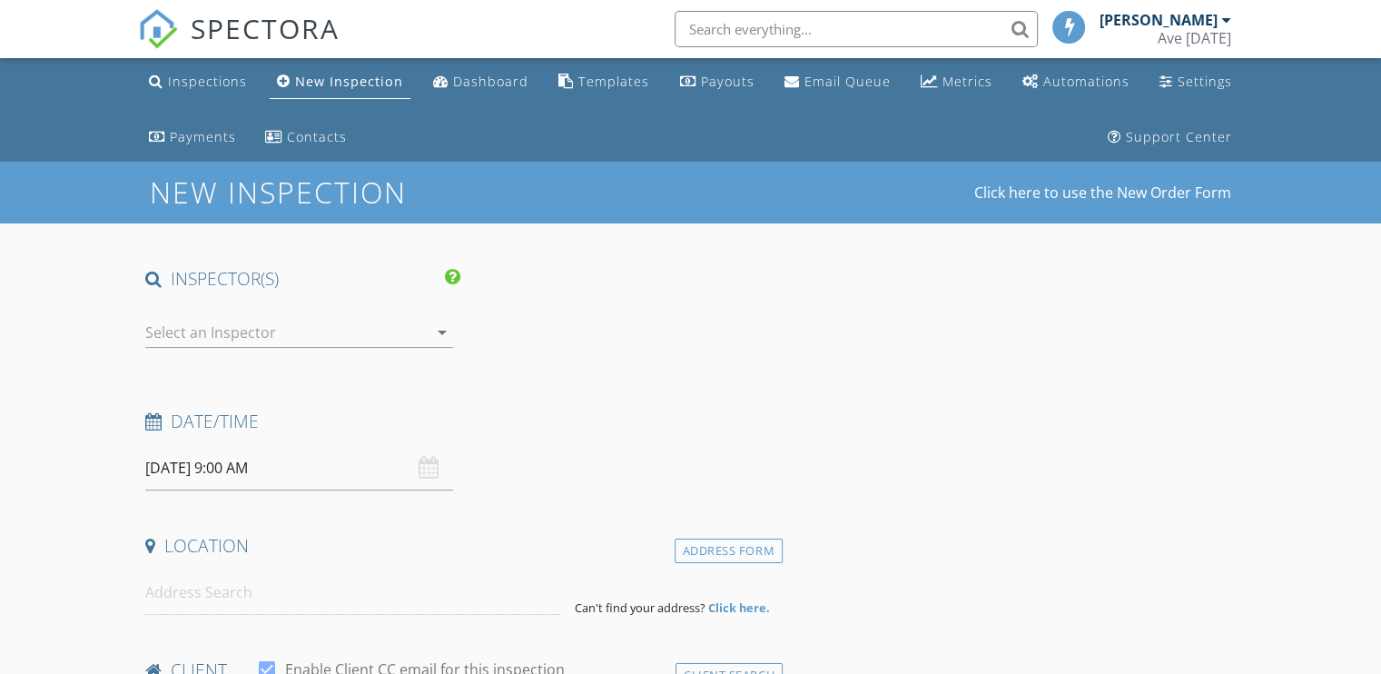
type input "[DEMOGRAPHIC_DATA]"
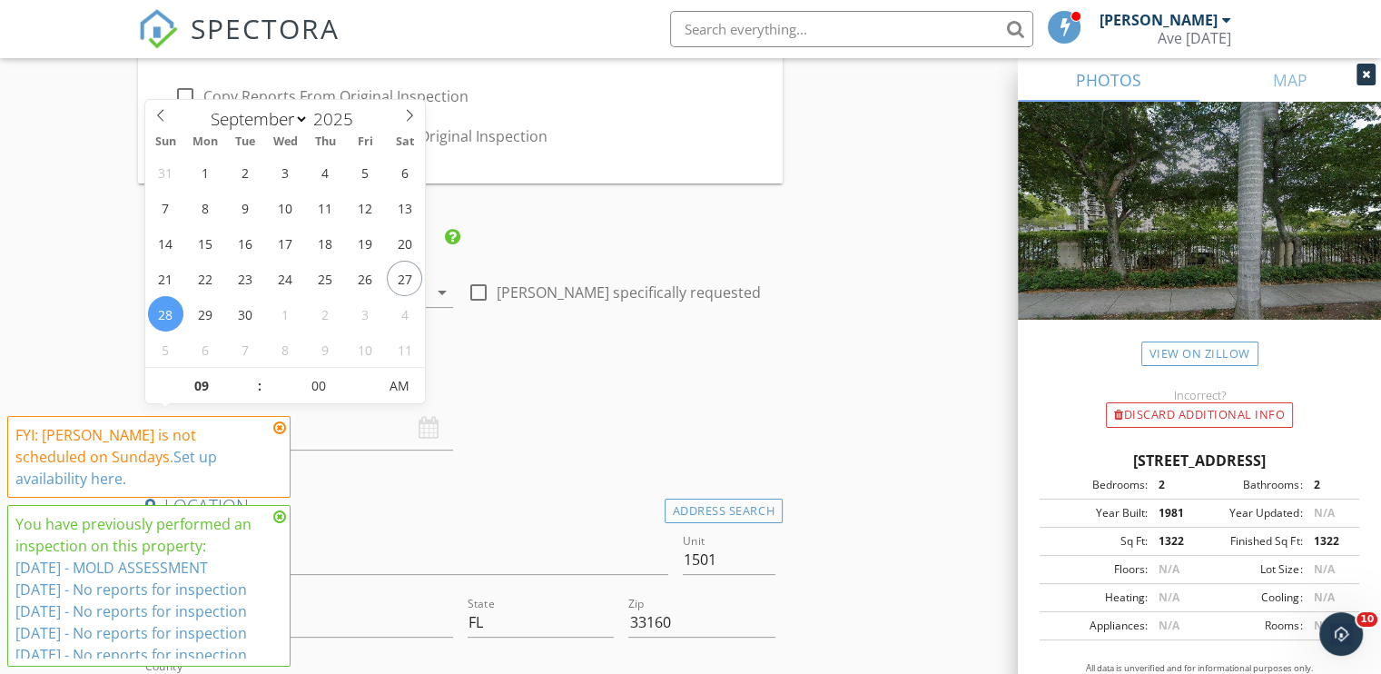
click at [189, 431] on input "[DATE] 9:00 AM" at bounding box center [299, 428] width 308 height 45
type input "[DATE] 9:00 AM"
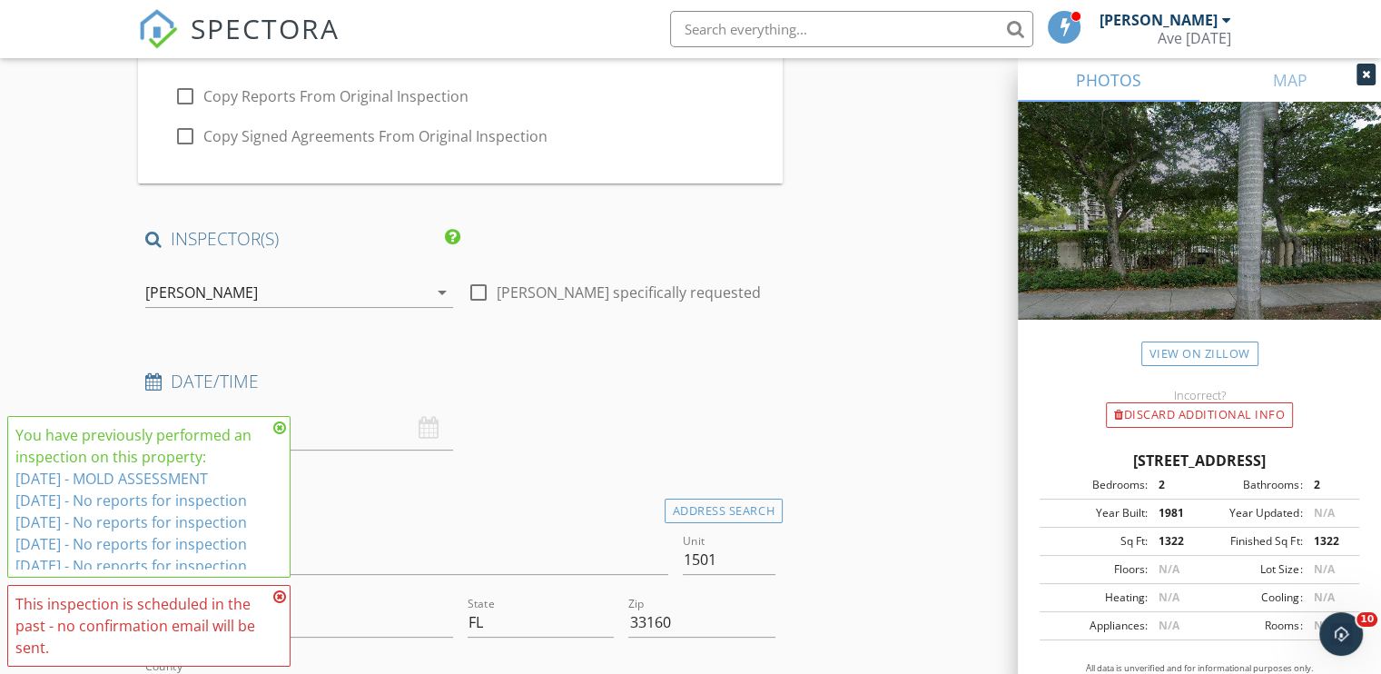
click at [668, 410] on div "Date/Time 09/26/2025 9:00 AM" at bounding box center [460, 410] width 645 height 81
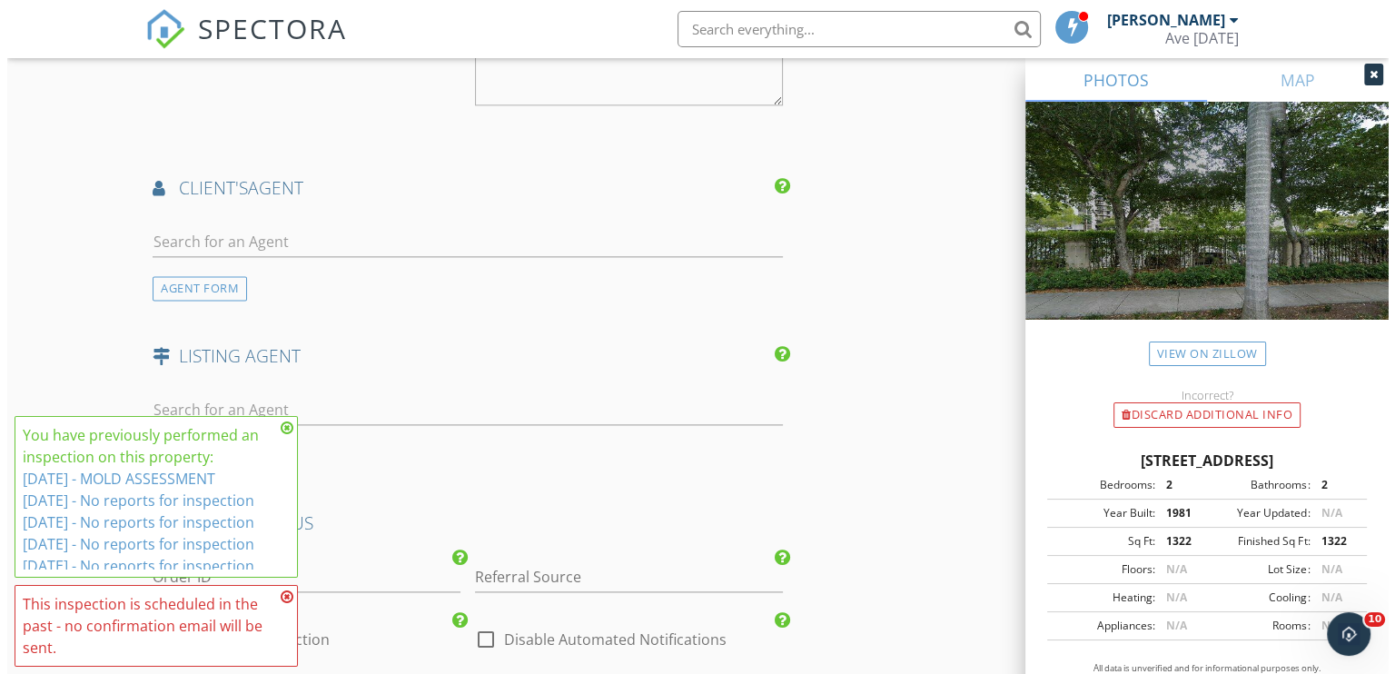
scroll to position [2823, 0]
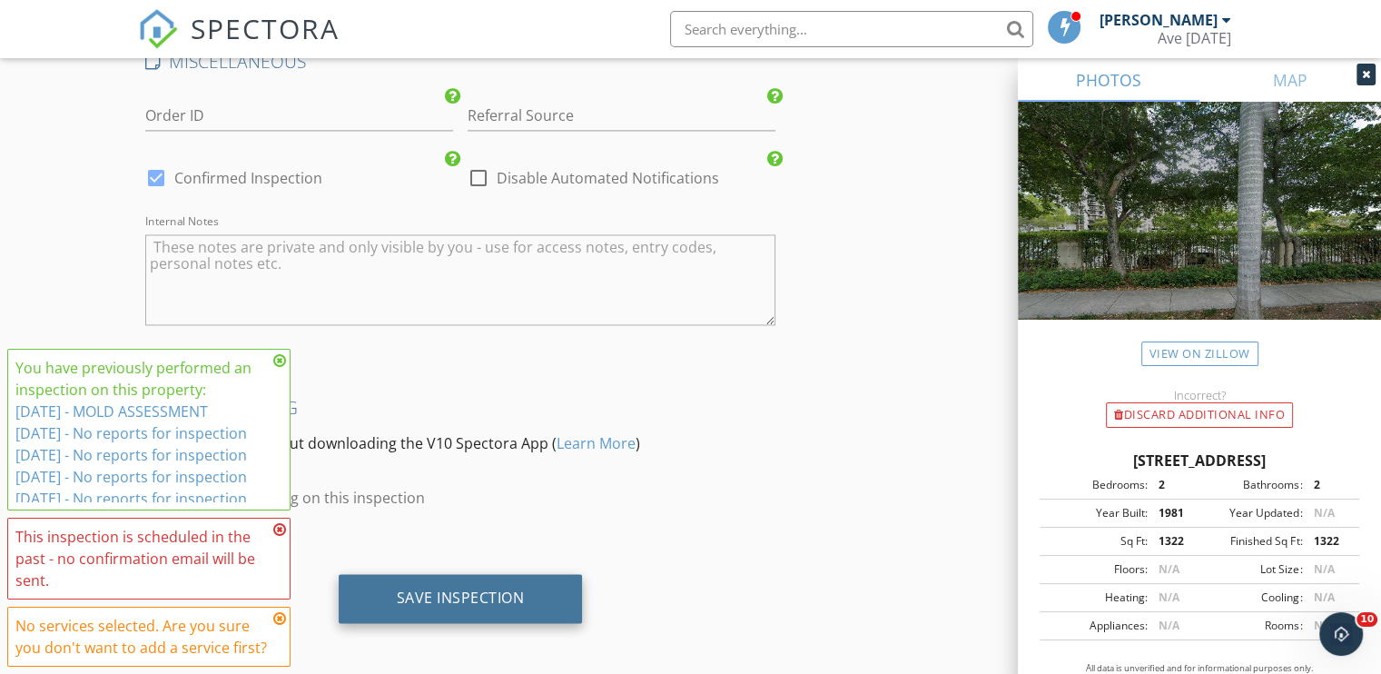
click at [480, 589] on div "Save Inspection" at bounding box center [461, 598] width 128 height 18
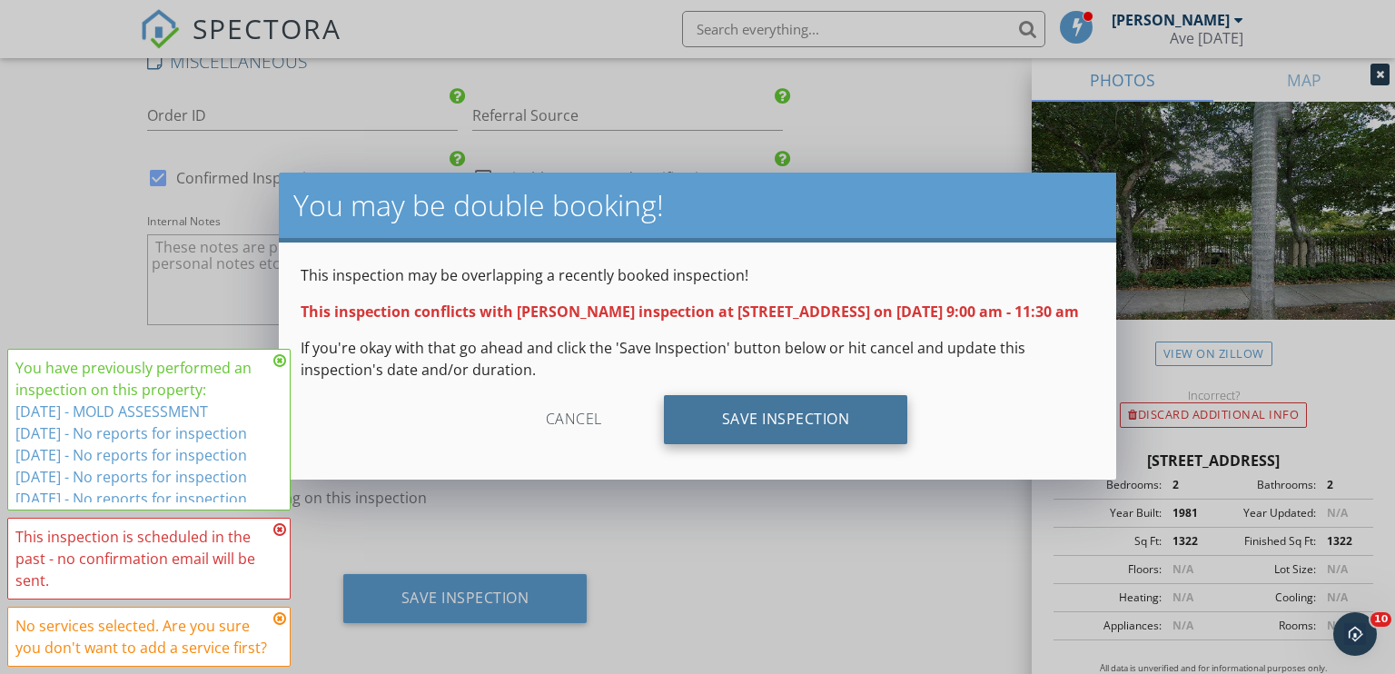
click at [774, 431] on div "Save Inspection" at bounding box center [786, 419] width 244 height 49
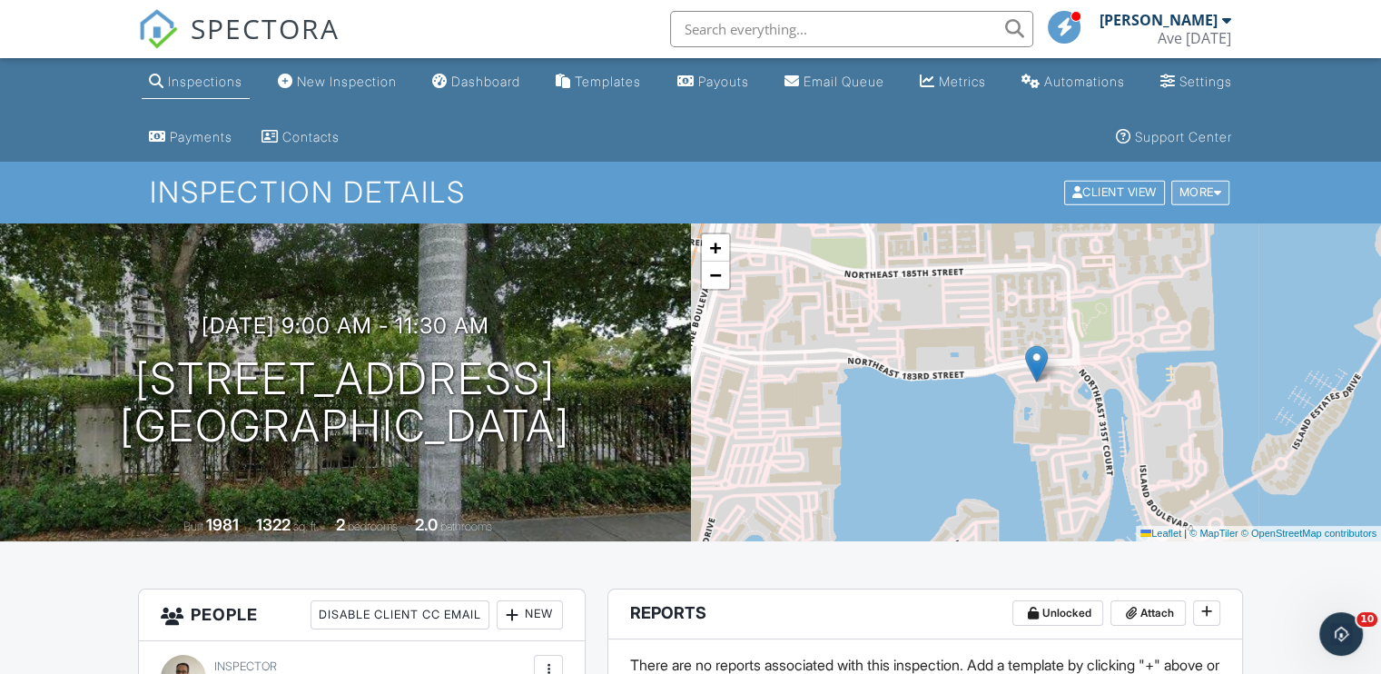
click at [1212, 188] on div "More" at bounding box center [1201, 193] width 59 height 25
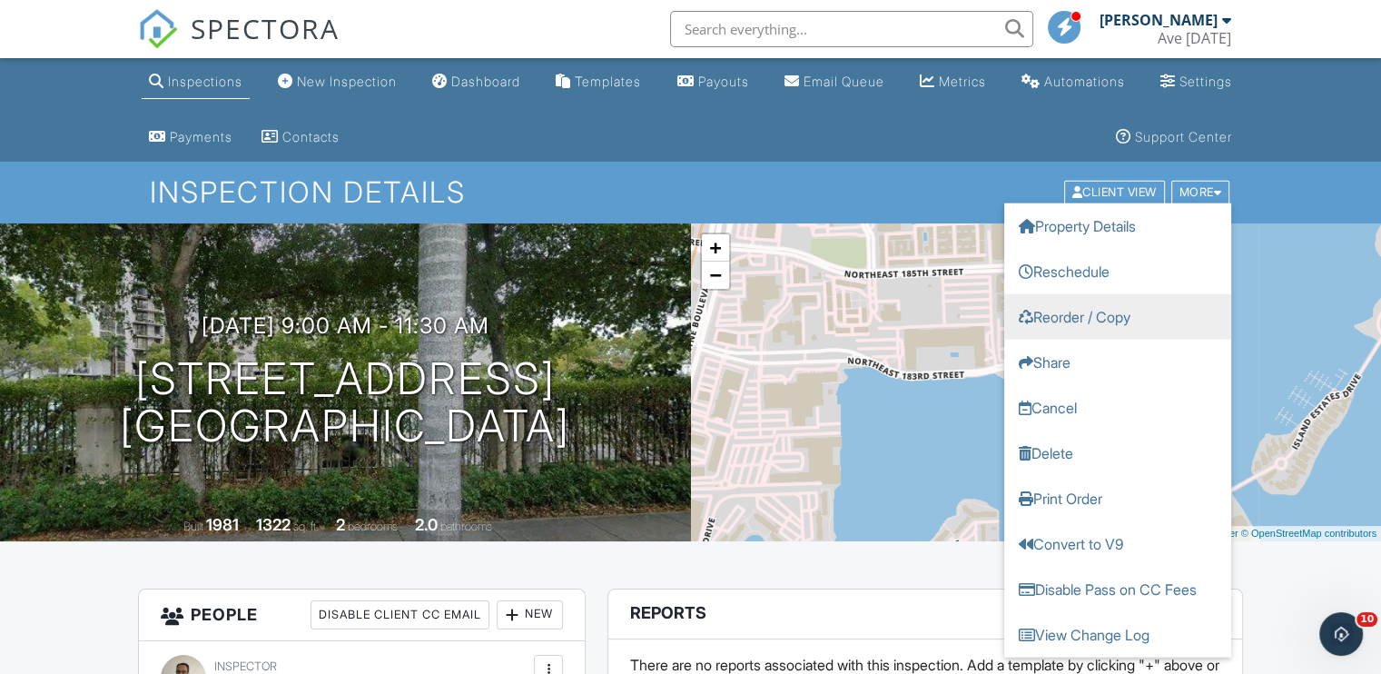
click at [1145, 315] on link "Reorder / Copy" at bounding box center [1118, 316] width 227 height 45
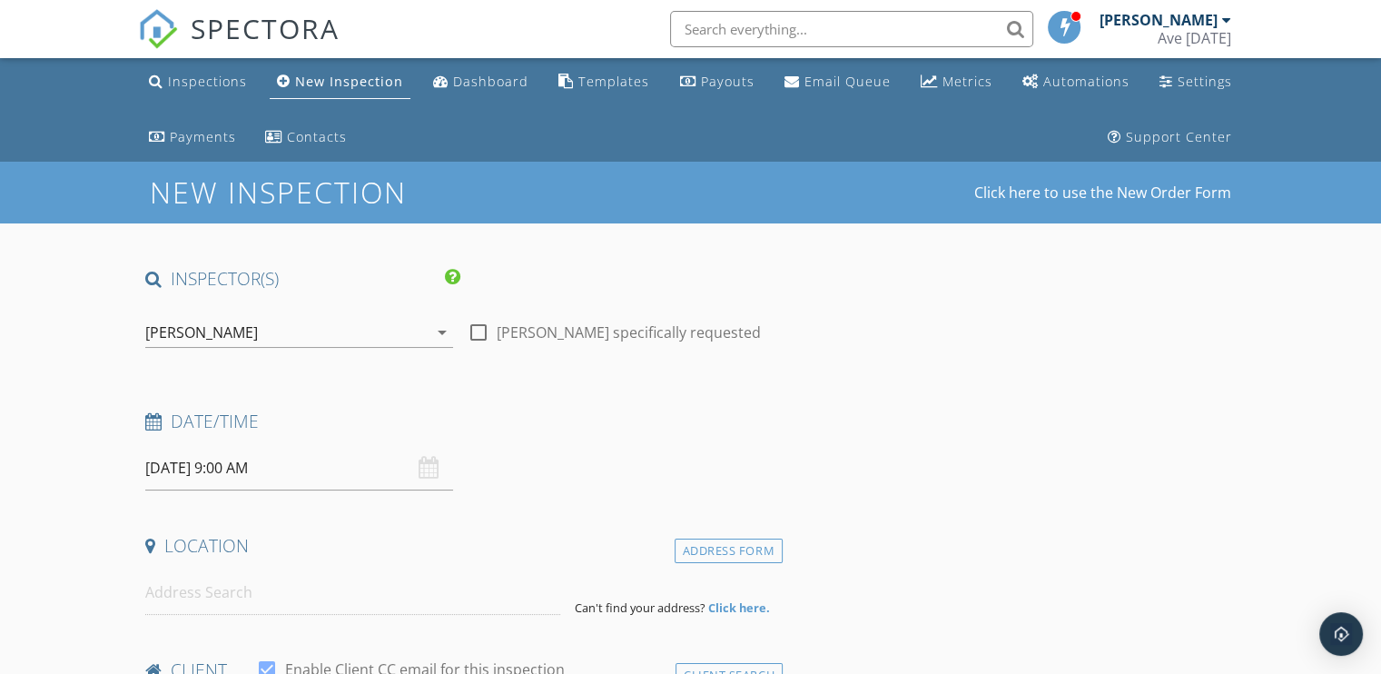
type input "[DEMOGRAPHIC_DATA]"
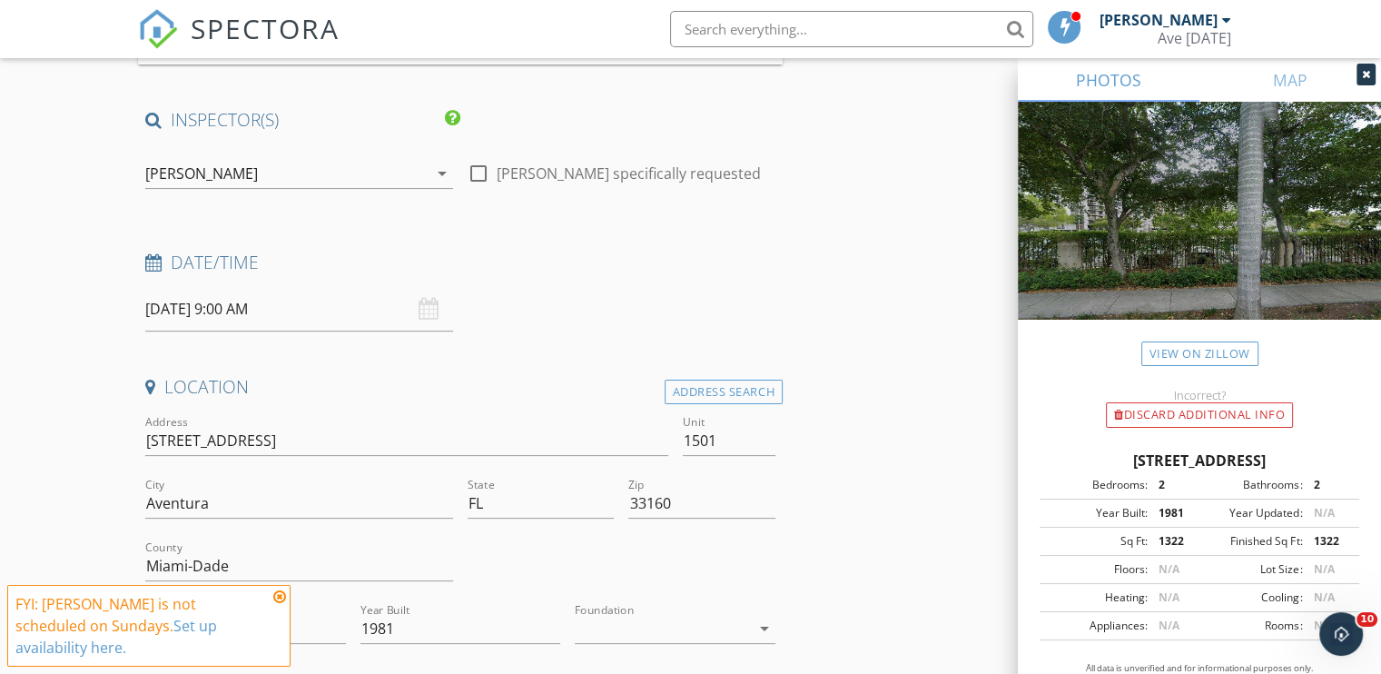
scroll to position [371, 0]
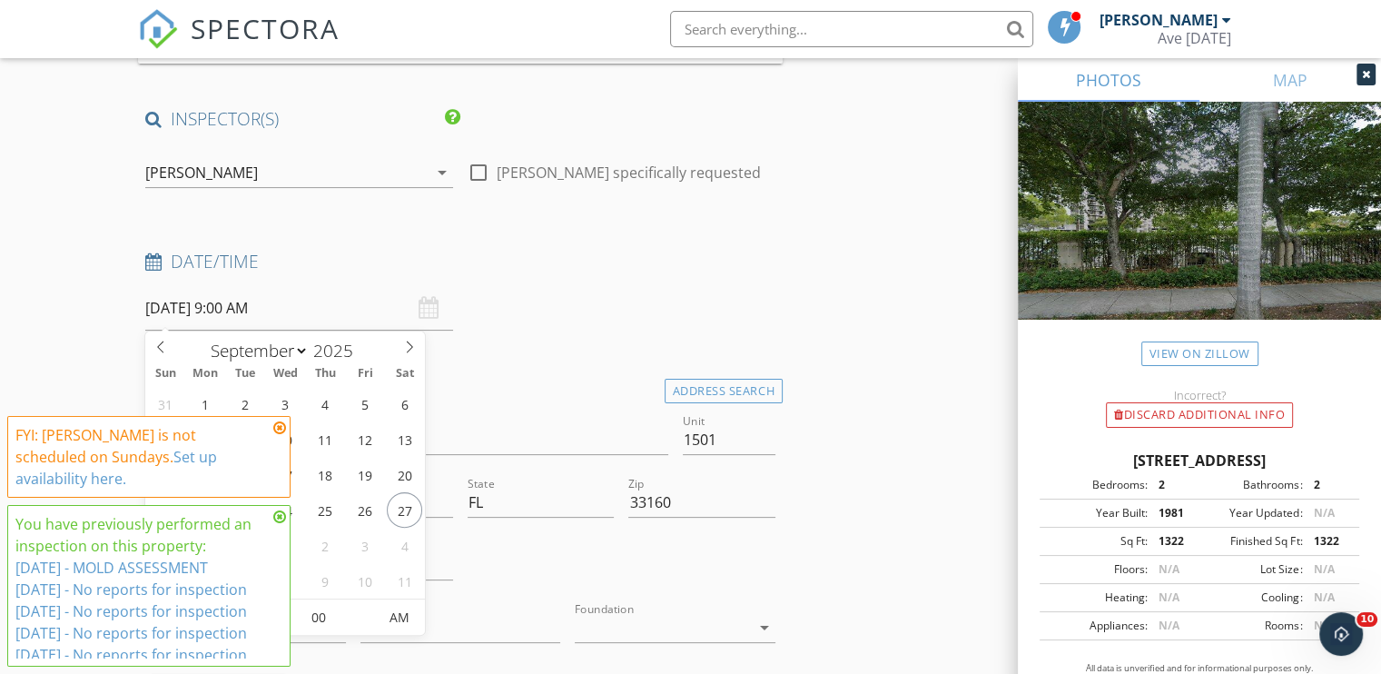
click at [193, 309] on input "[DATE] 9:00 AM" at bounding box center [299, 308] width 308 height 45
type input "[DATE] 9:00 AM"
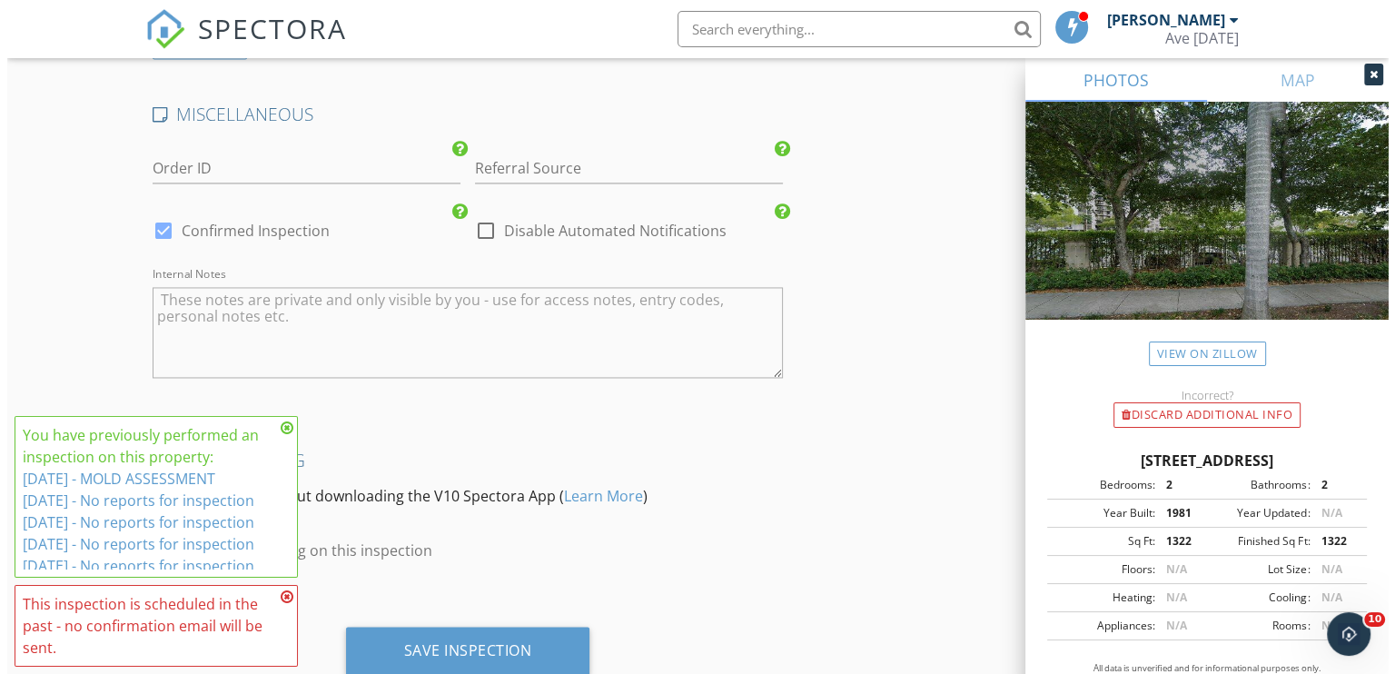
scroll to position [2823, 0]
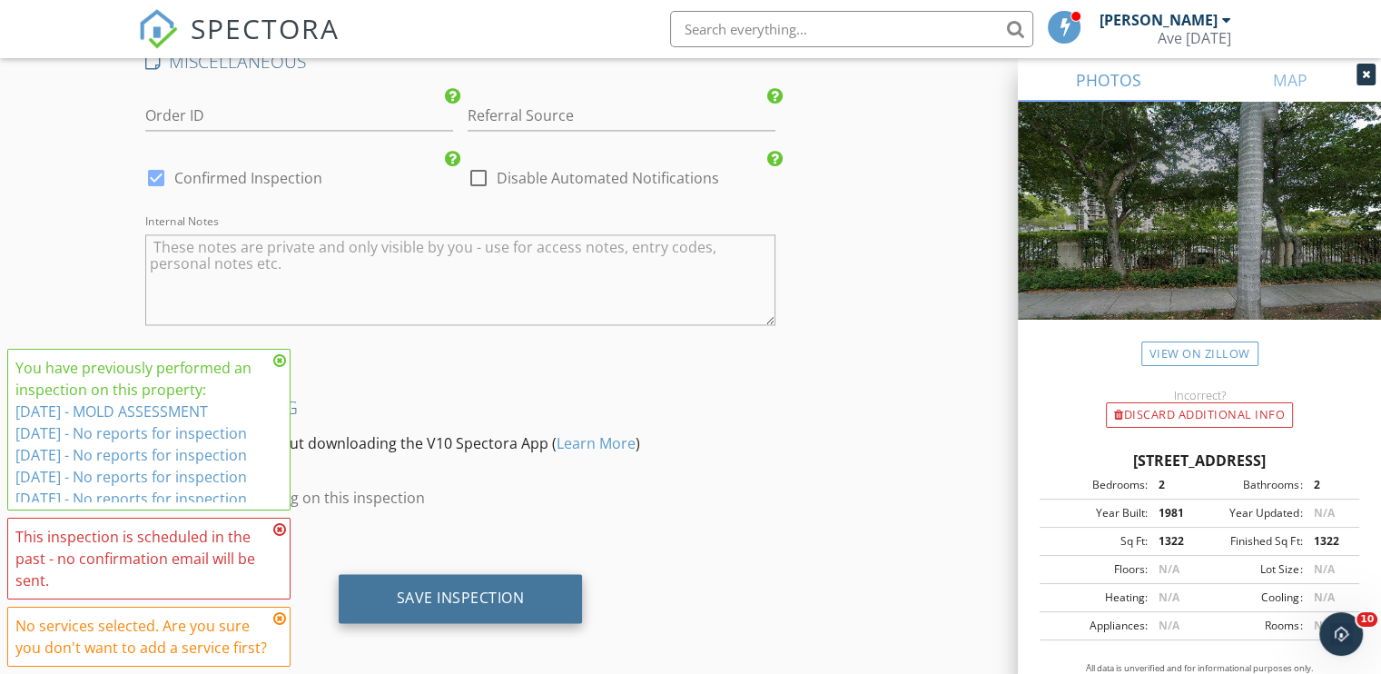
click at [529, 580] on div "Save Inspection" at bounding box center [461, 598] width 244 height 49
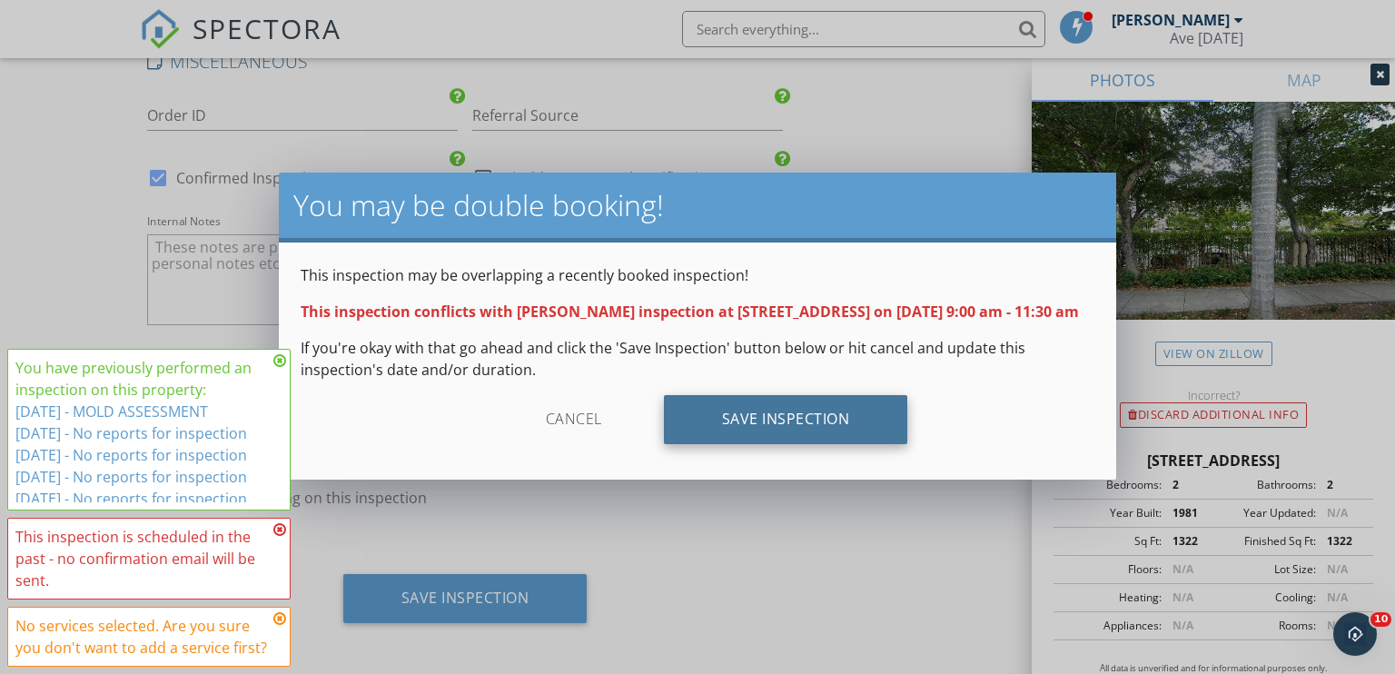
click at [742, 433] on div "Save Inspection" at bounding box center [786, 419] width 244 height 49
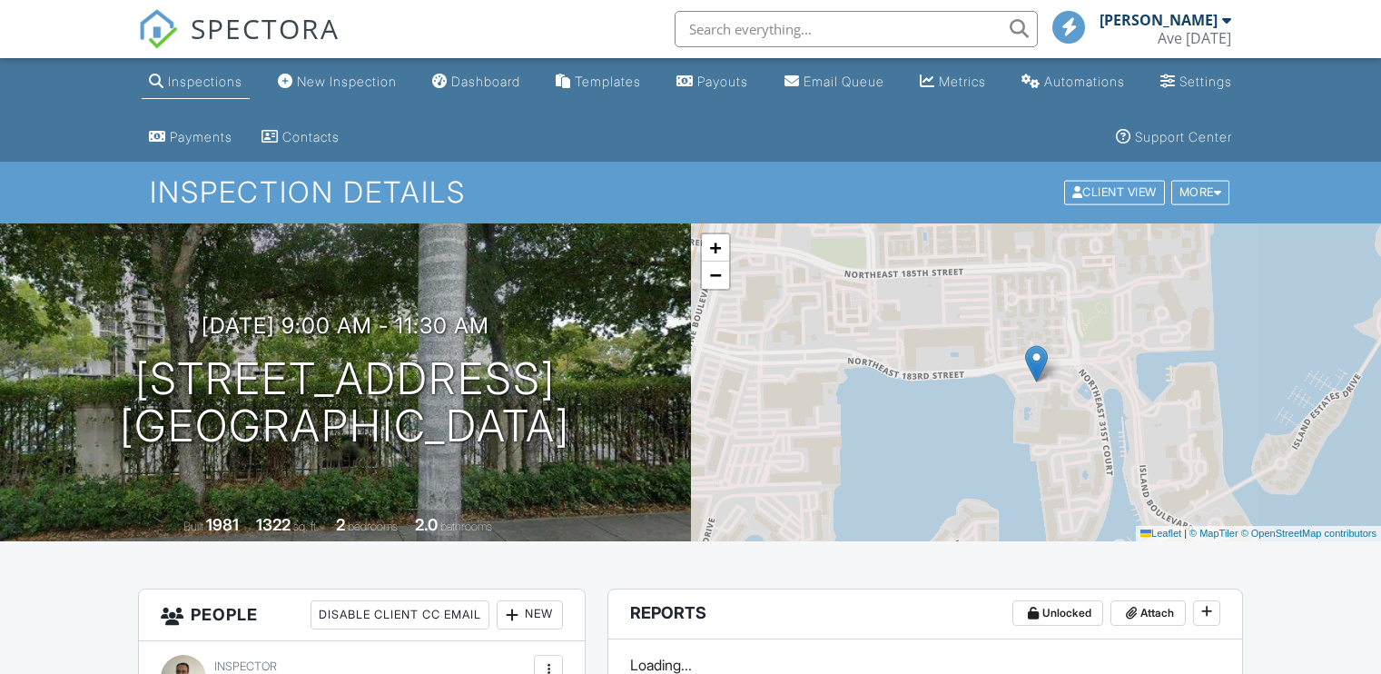
click at [1193, 184] on div "More" at bounding box center [1201, 193] width 59 height 25
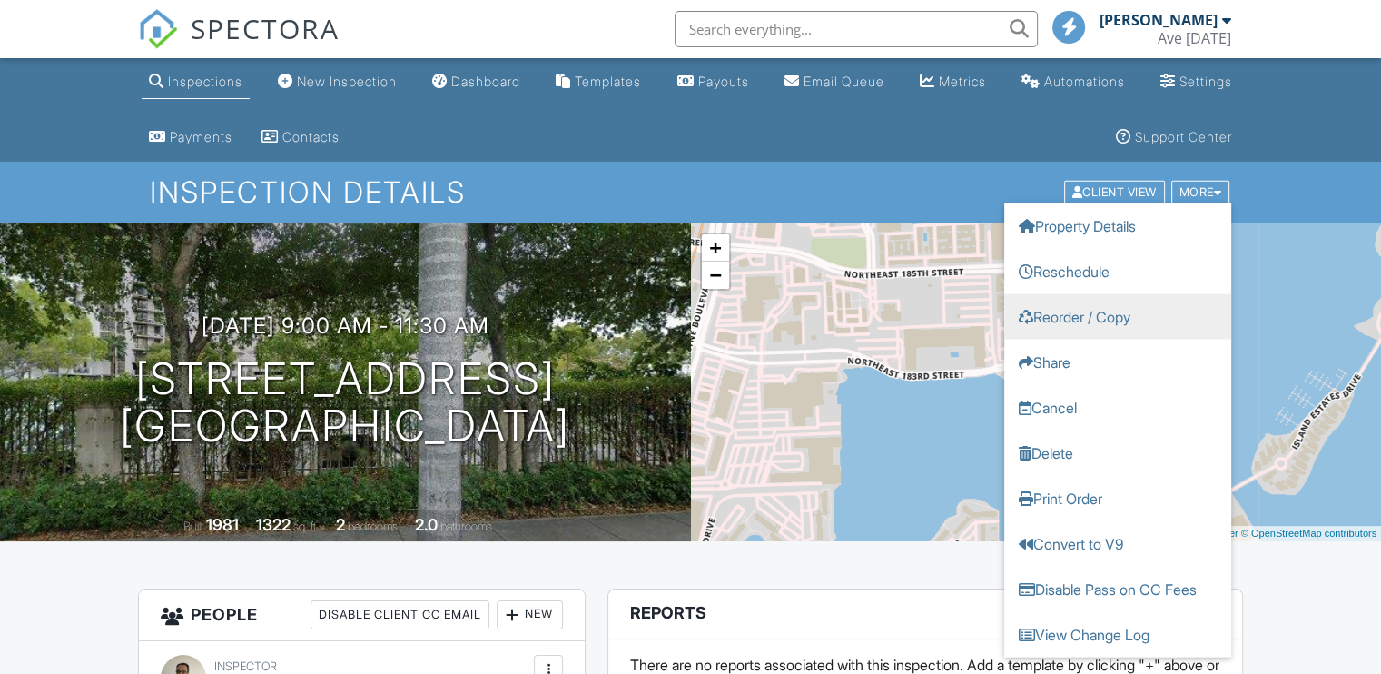
click at [1102, 318] on link "Reorder / Copy" at bounding box center [1118, 316] width 227 height 45
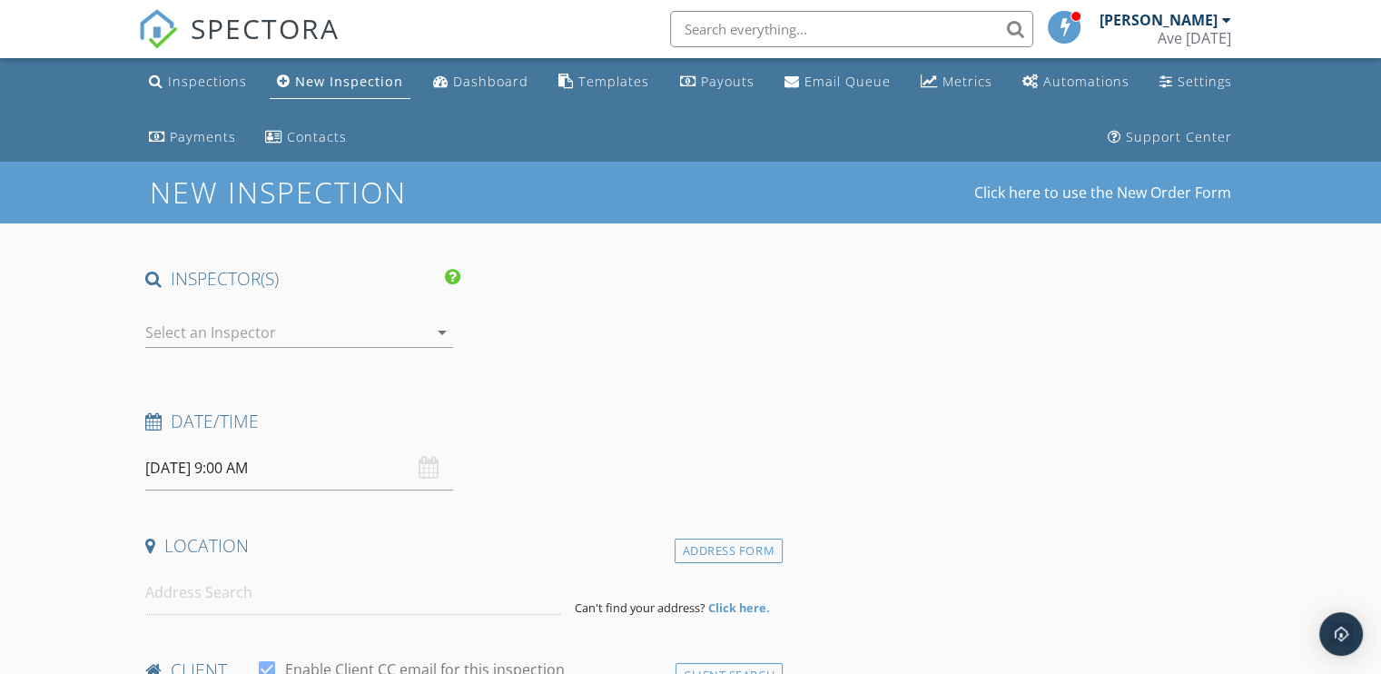
type input "[DEMOGRAPHIC_DATA]"
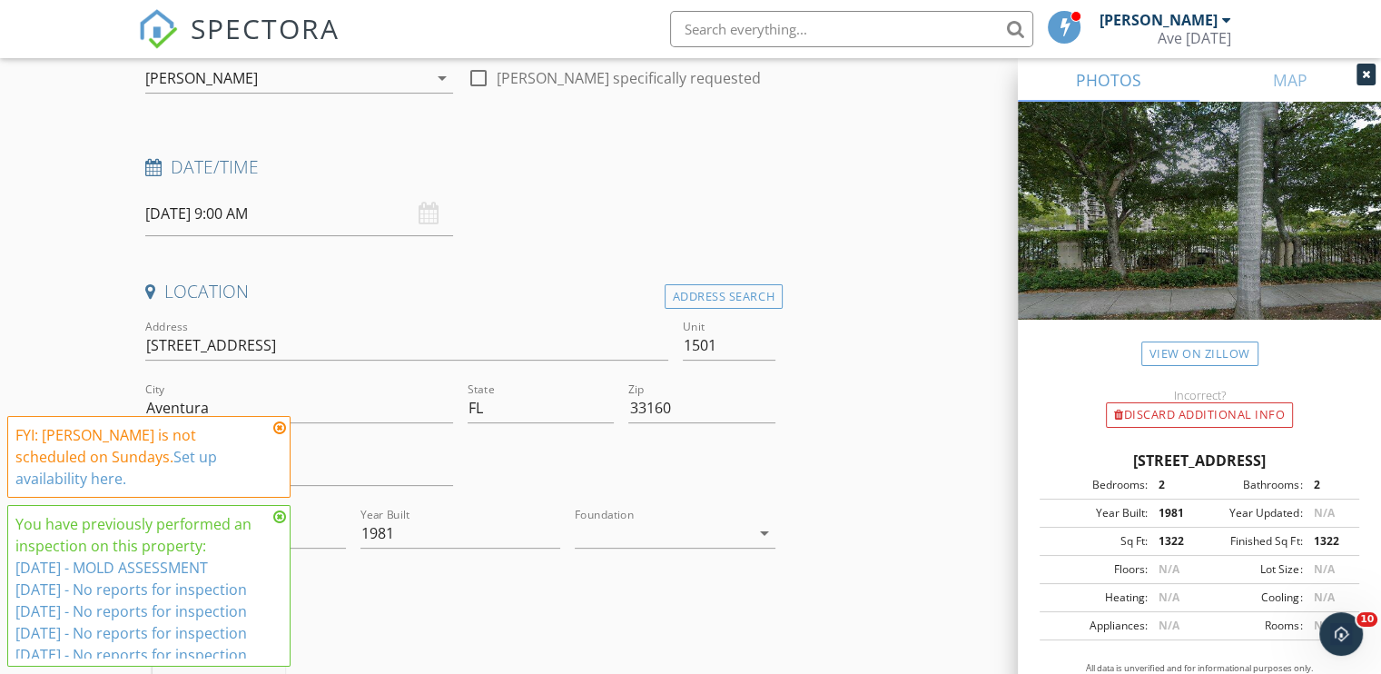
scroll to position [465, 0]
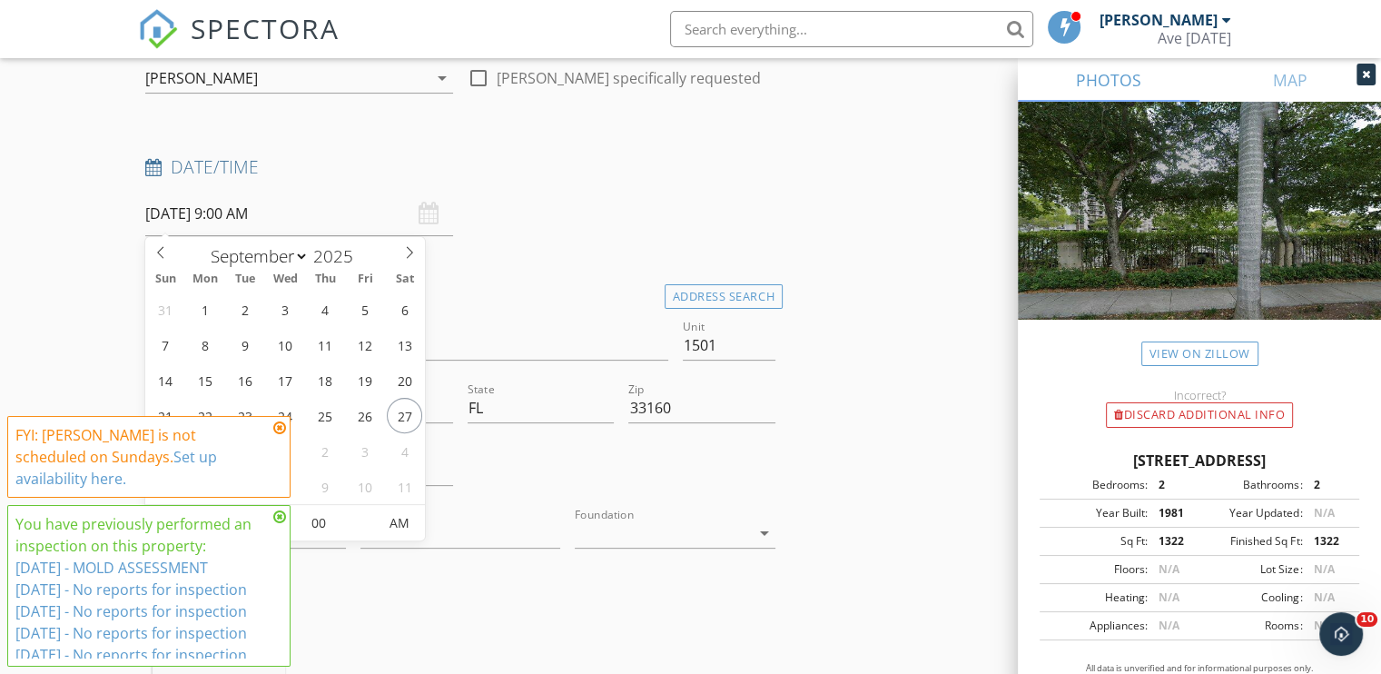
click at [214, 213] on input "[DATE] 9:00 AM" at bounding box center [299, 214] width 308 height 45
type input "[DATE] 9:00 AM"
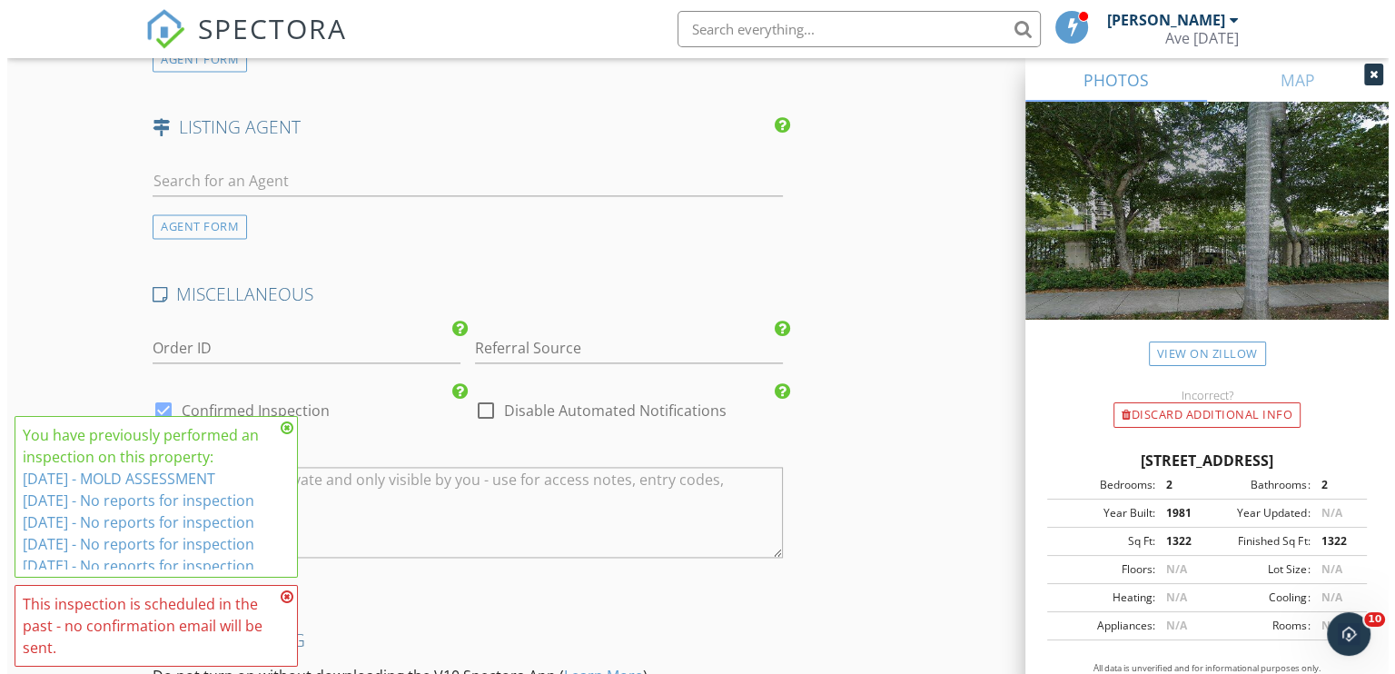
scroll to position [2823, 0]
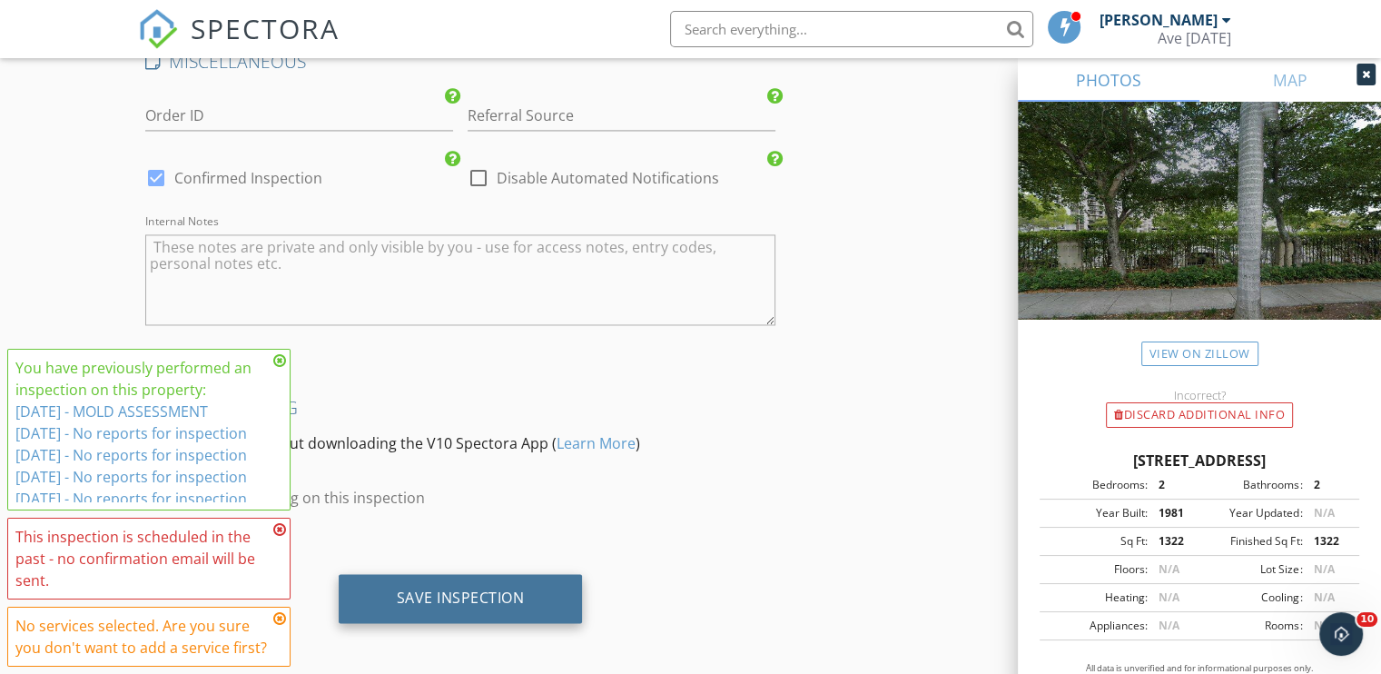
click at [491, 591] on div "Save Inspection" at bounding box center [461, 598] width 128 height 18
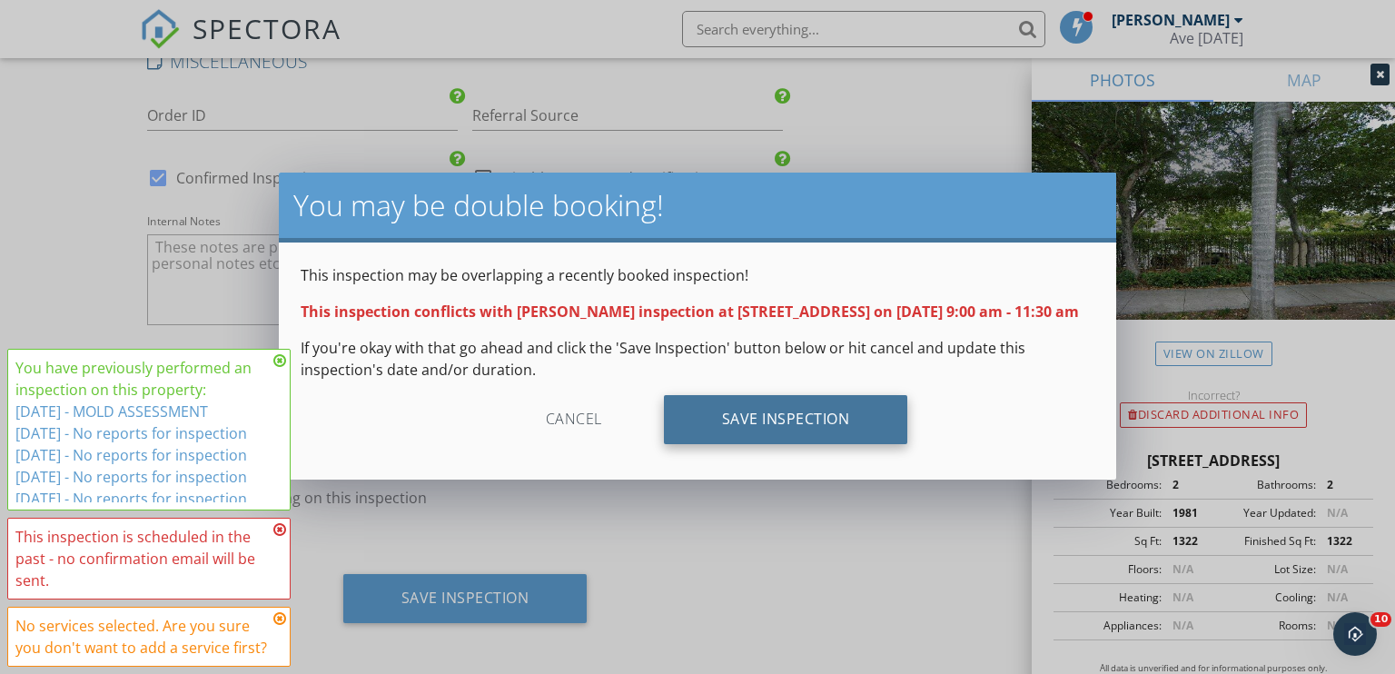
click at [826, 442] on div "Save Inspection" at bounding box center [786, 419] width 244 height 49
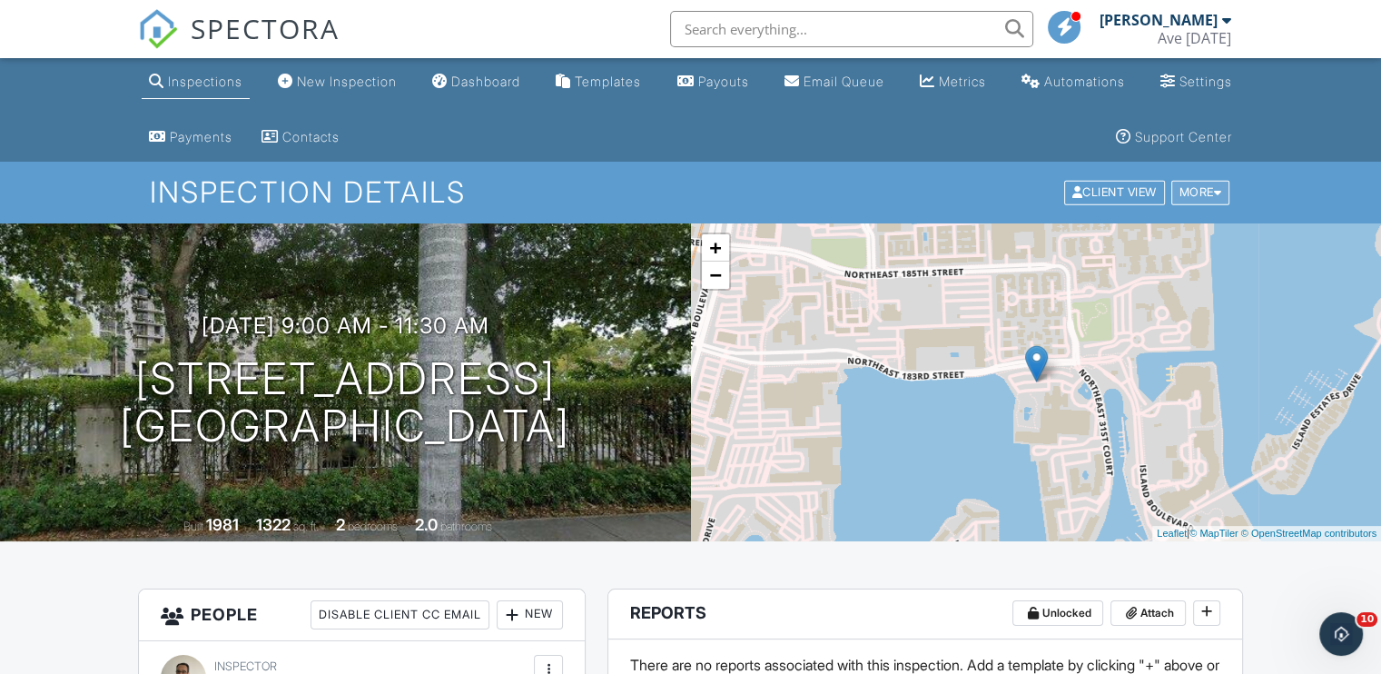
click at [1203, 193] on div "More" at bounding box center [1201, 193] width 59 height 25
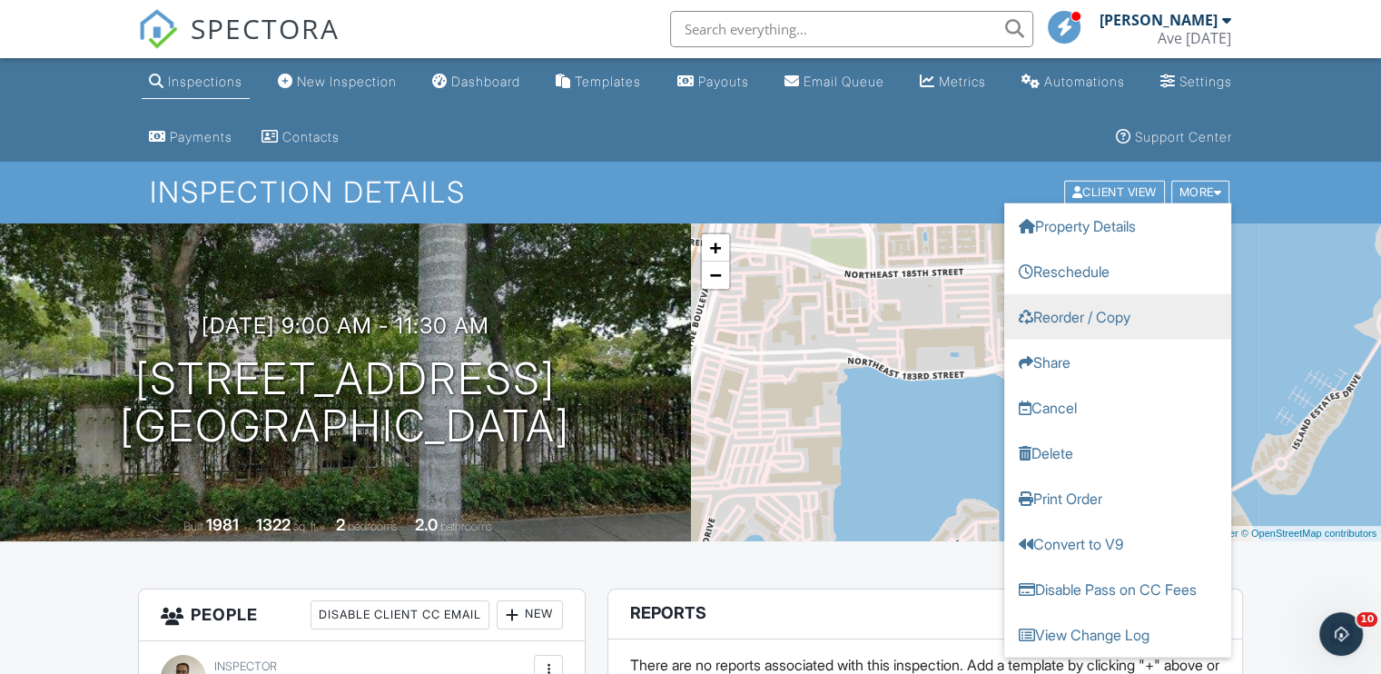
click at [1101, 322] on link "Reorder / Copy" at bounding box center [1118, 316] width 227 height 45
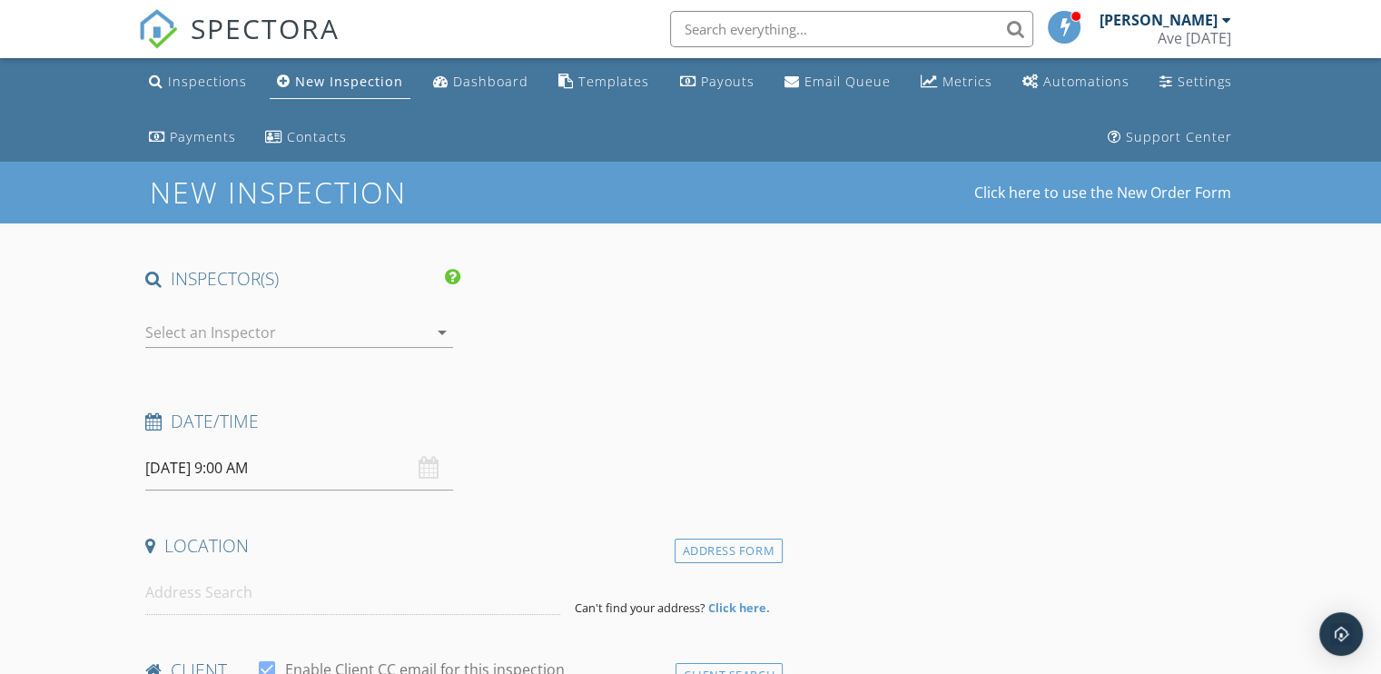
type input "[DEMOGRAPHIC_DATA]"
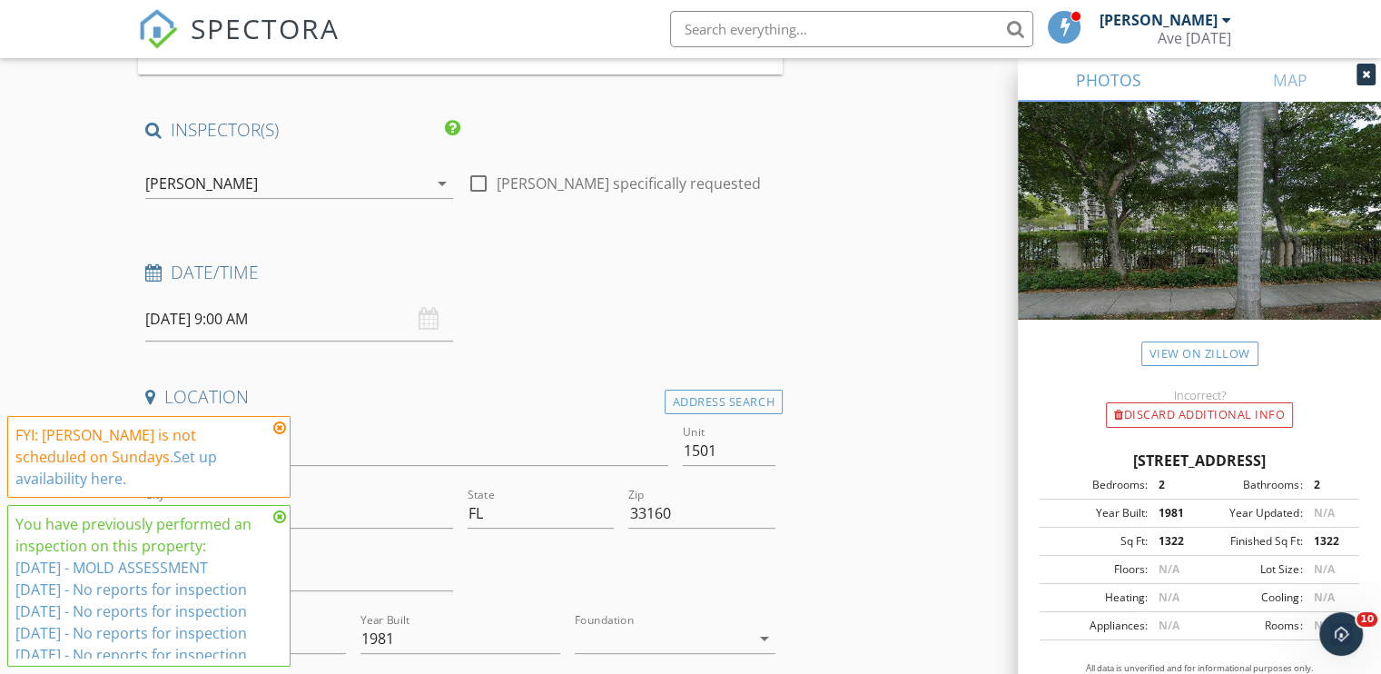
scroll to position [366, 0]
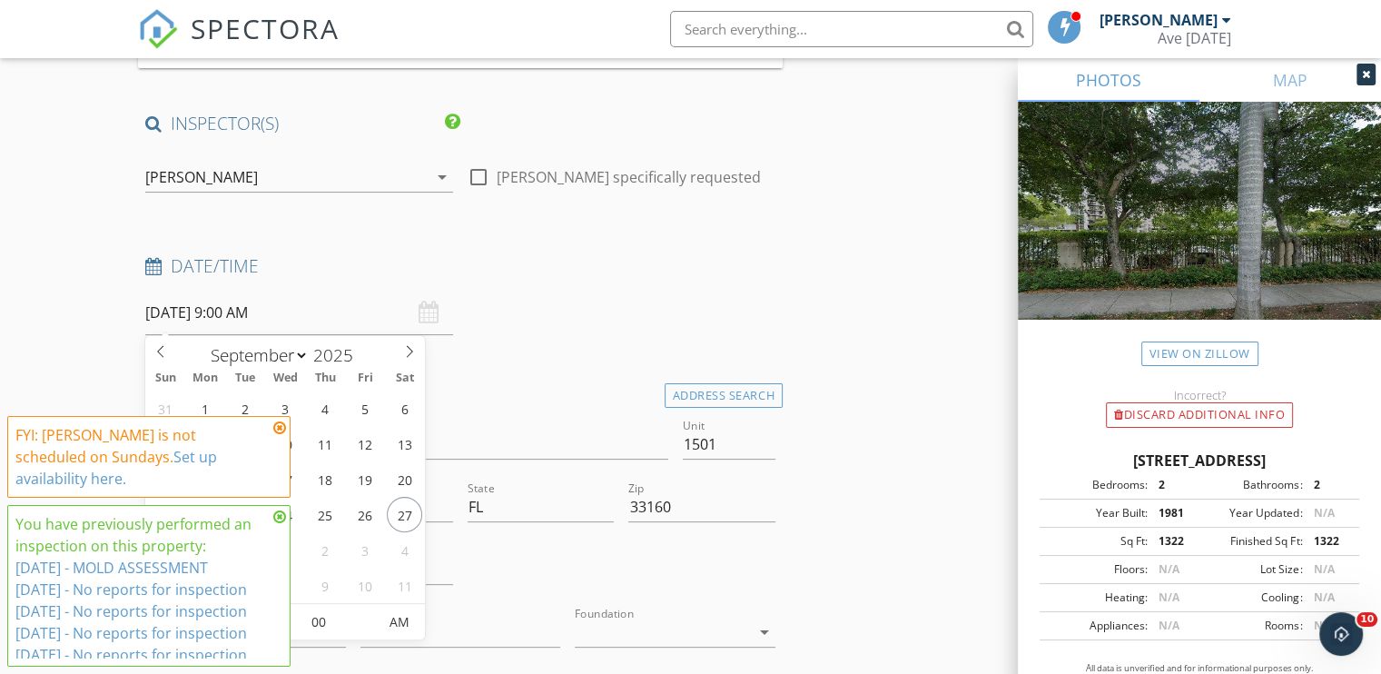
click at [237, 303] on input "09/28/2025 9:00 AM" at bounding box center [299, 313] width 308 height 45
type input "[DATE] 9:00 AM"
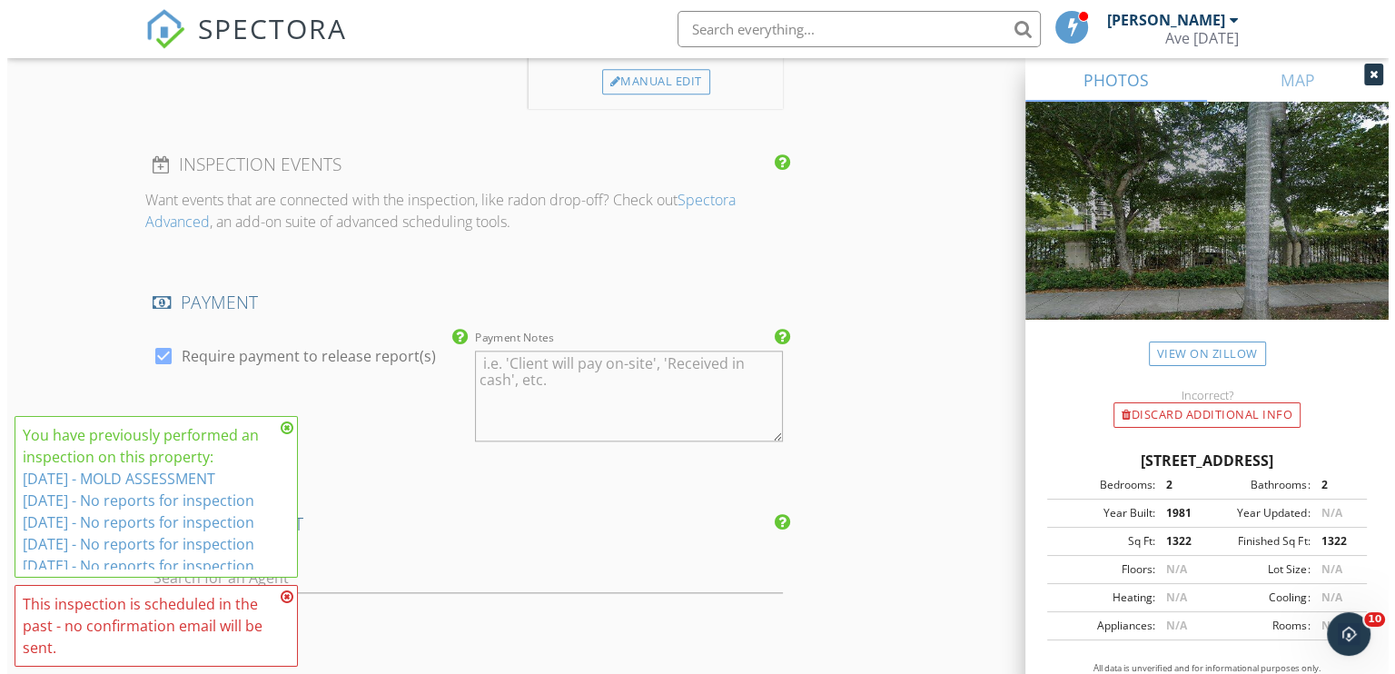
scroll to position [2823, 0]
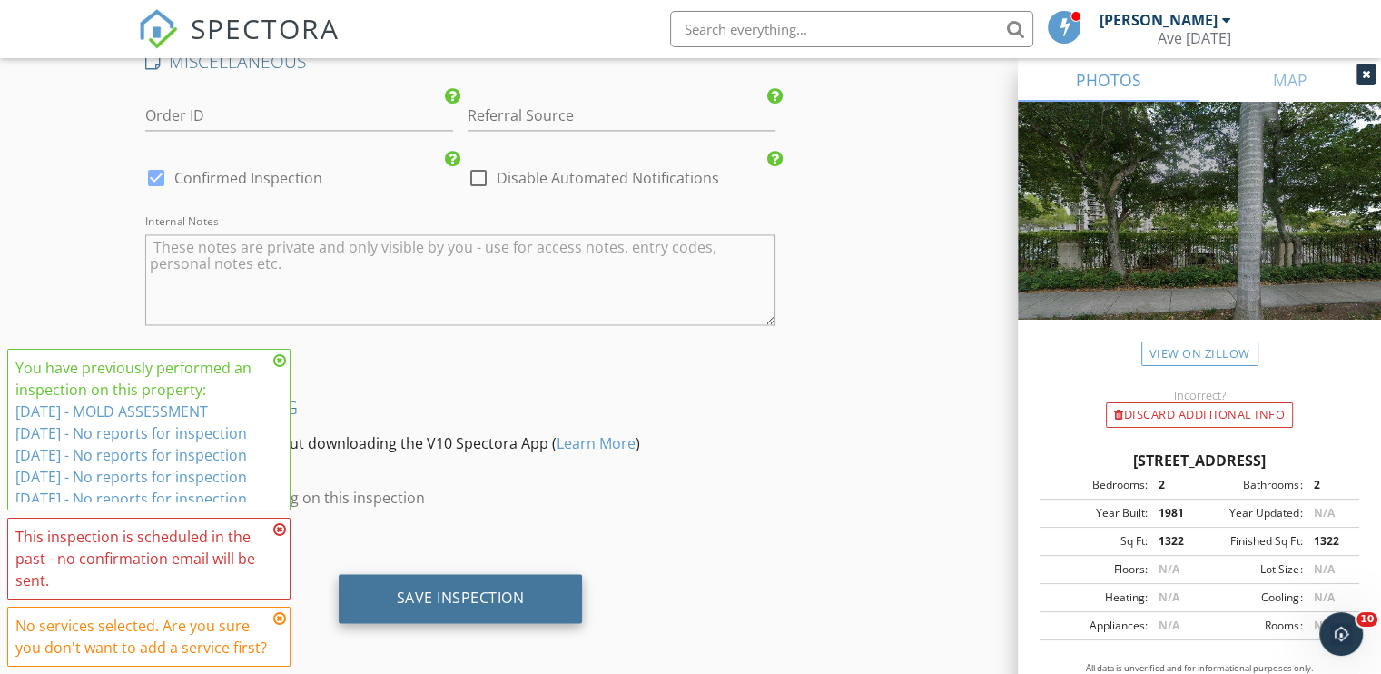
click at [459, 602] on div "Save Inspection" at bounding box center [461, 598] width 244 height 49
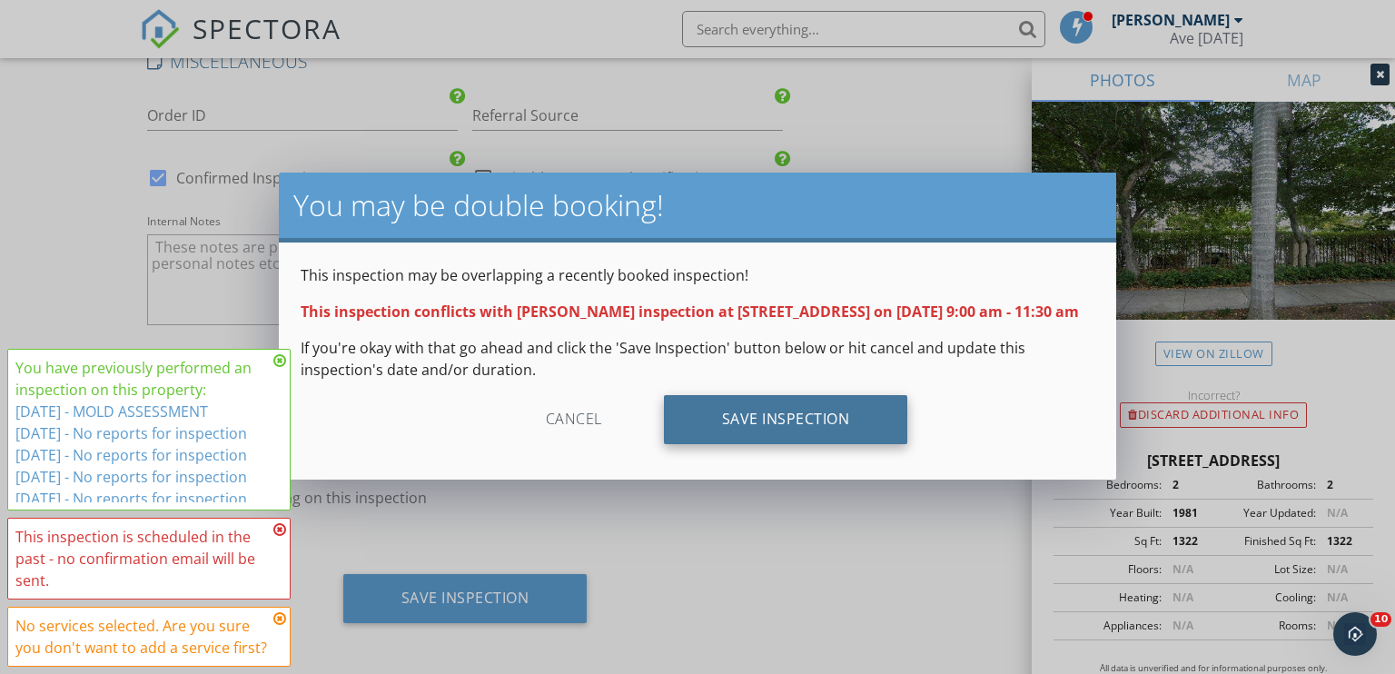
click at [841, 444] on div "Save Inspection" at bounding box center [786, 419] width 244 height 49
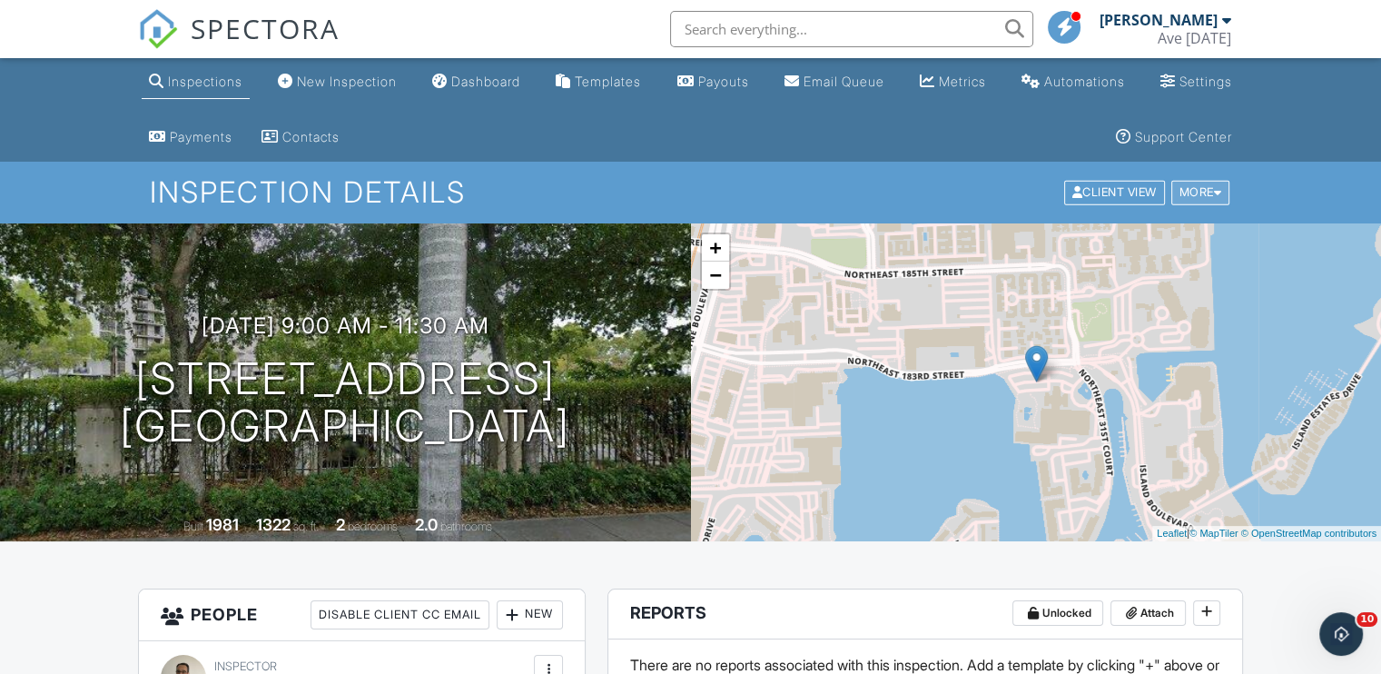
click at [1202, 187] on div "More" at bounding box center [1201, 193] width 59 height 25
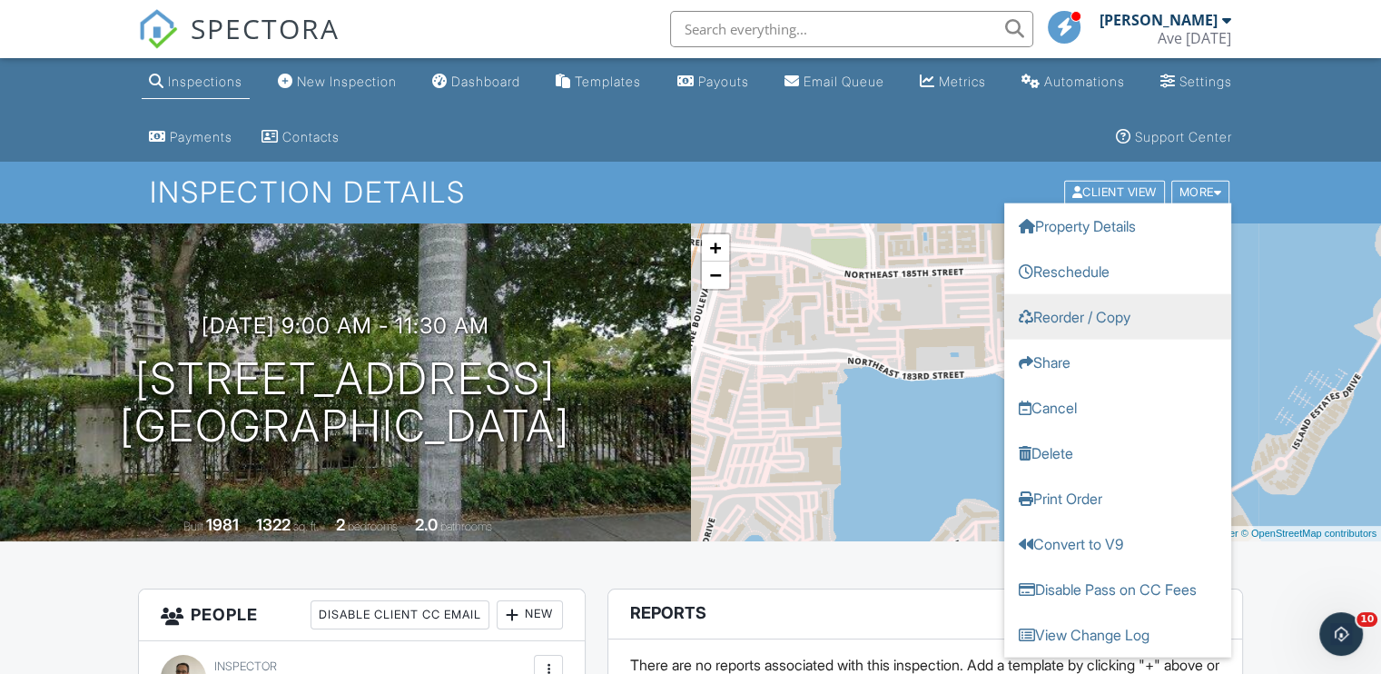
click at [1122, 315] on link "Reorder / Copy" at bounding box center [1118, 316] width 227 height 45
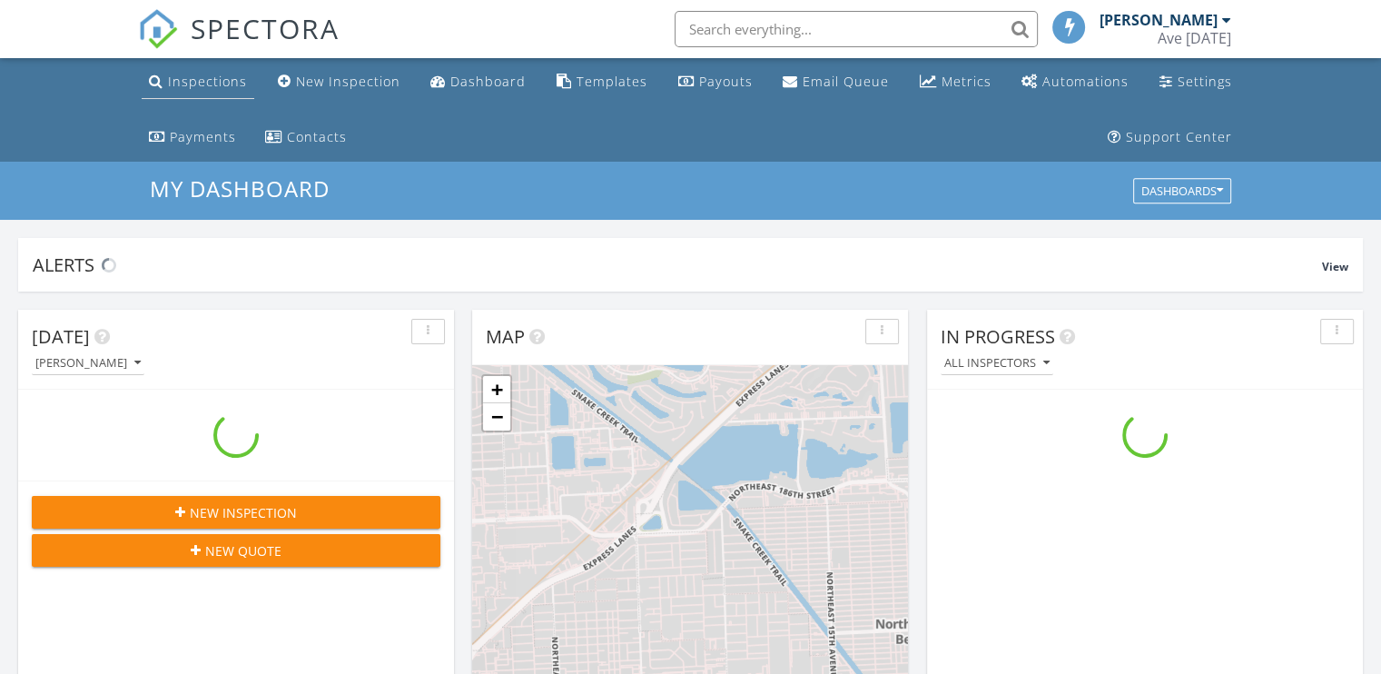
scroll to position [1681, 1410]
click at [232, 84] on div "Inspections" at bounding box center [207, 81] width 79 height 17
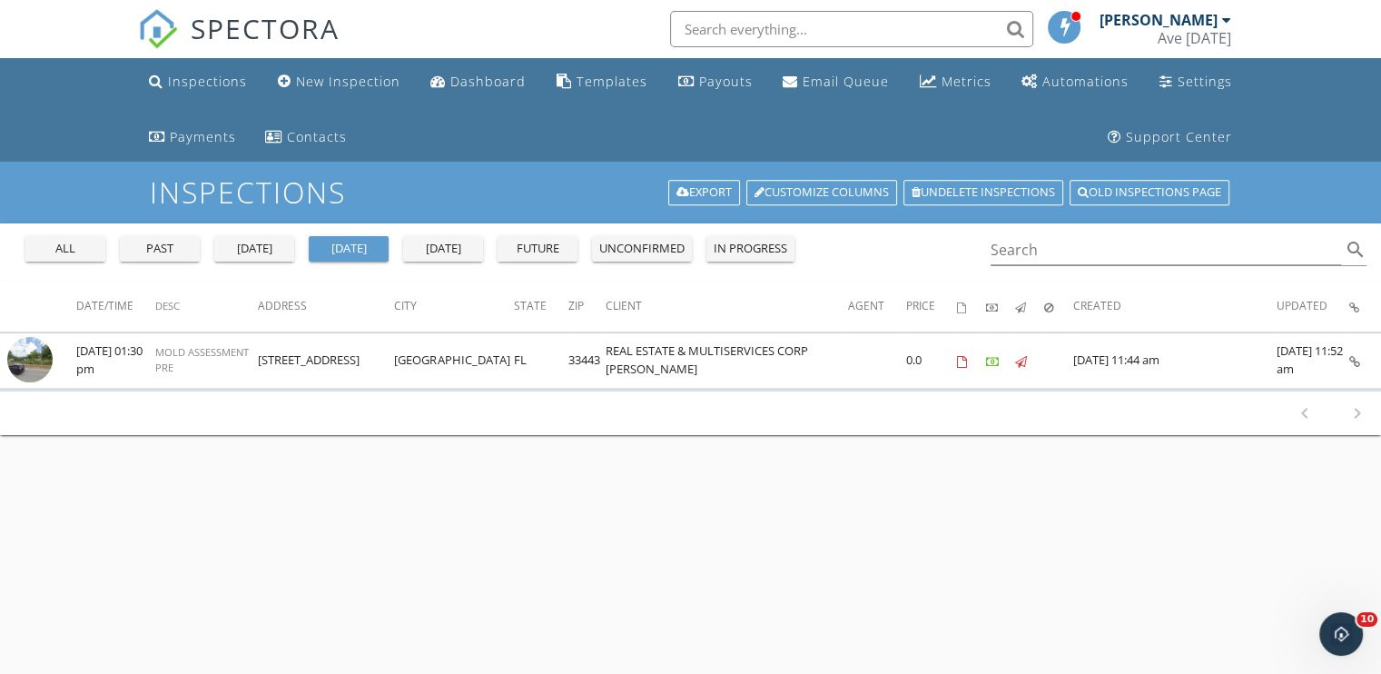
click at [180, 246] on div "past" at bounding box center [159, 249] width 65 height 18
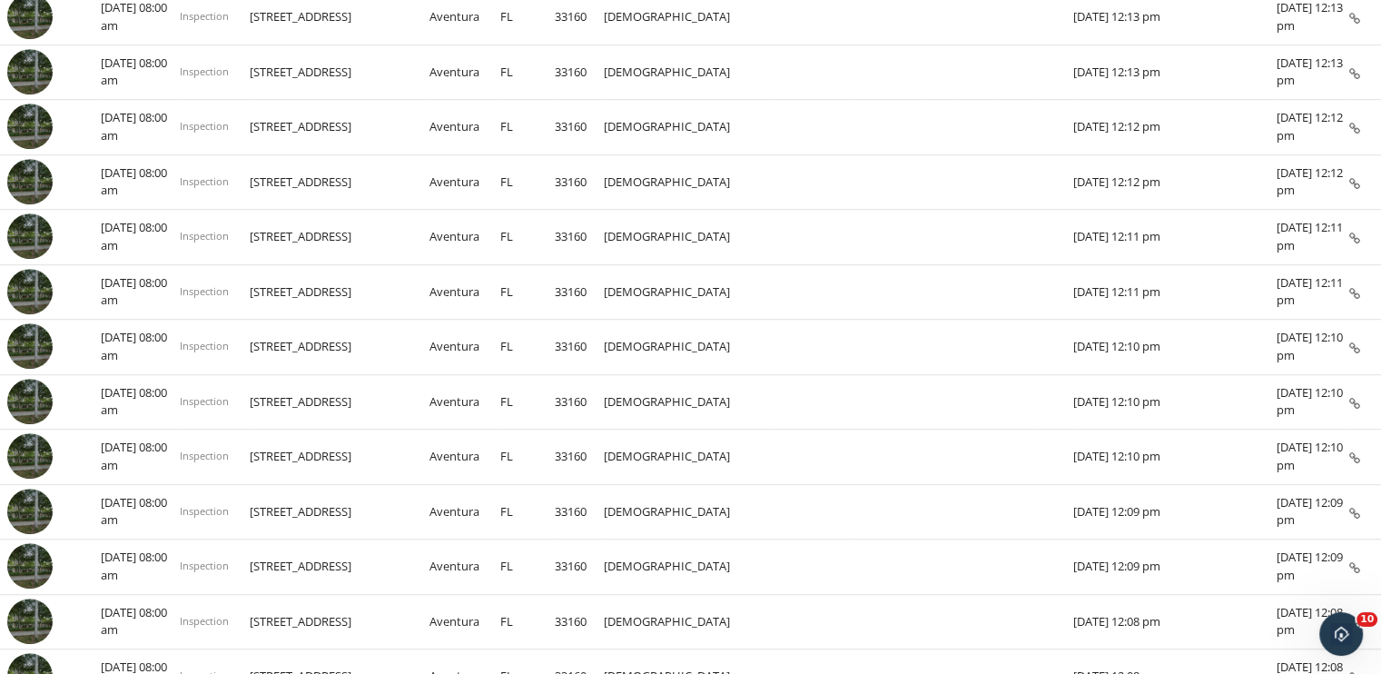
scroll to position [1155, 0]
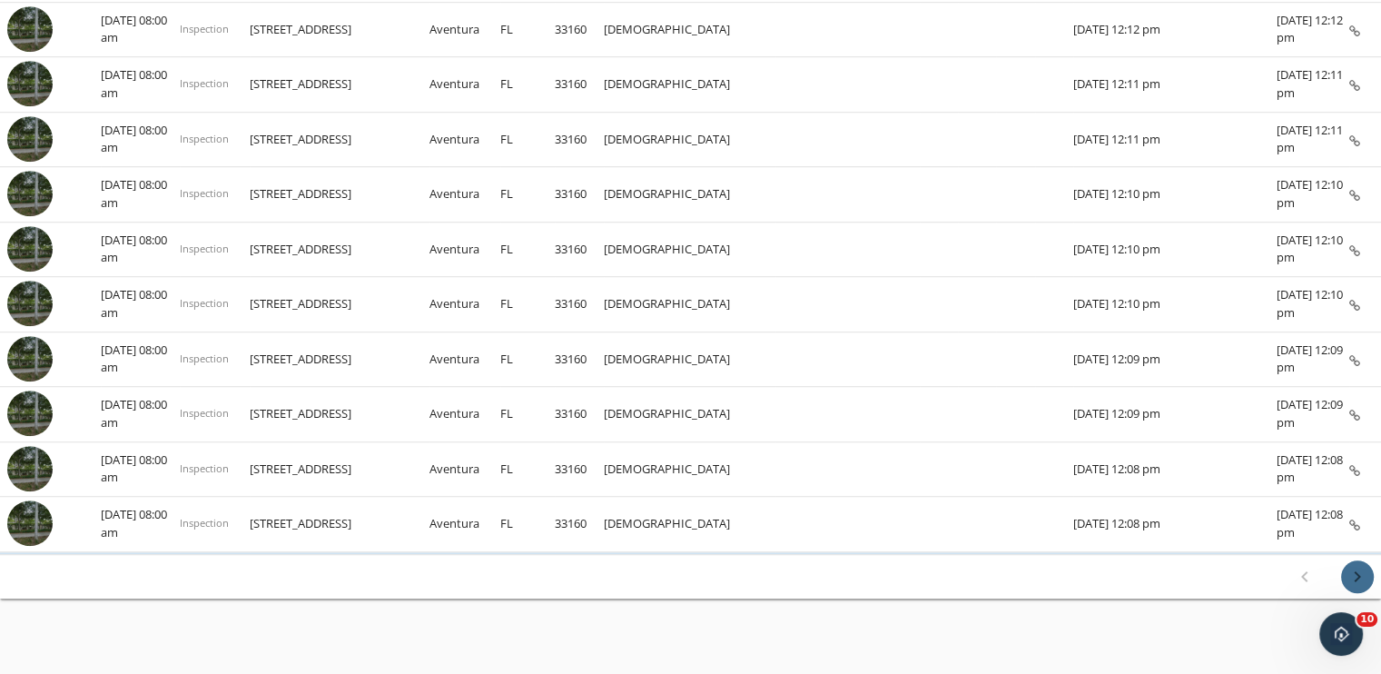
click at [1352, 566] on icon "chevron_right" at bounding box center [1358, 577] width 22 height 22
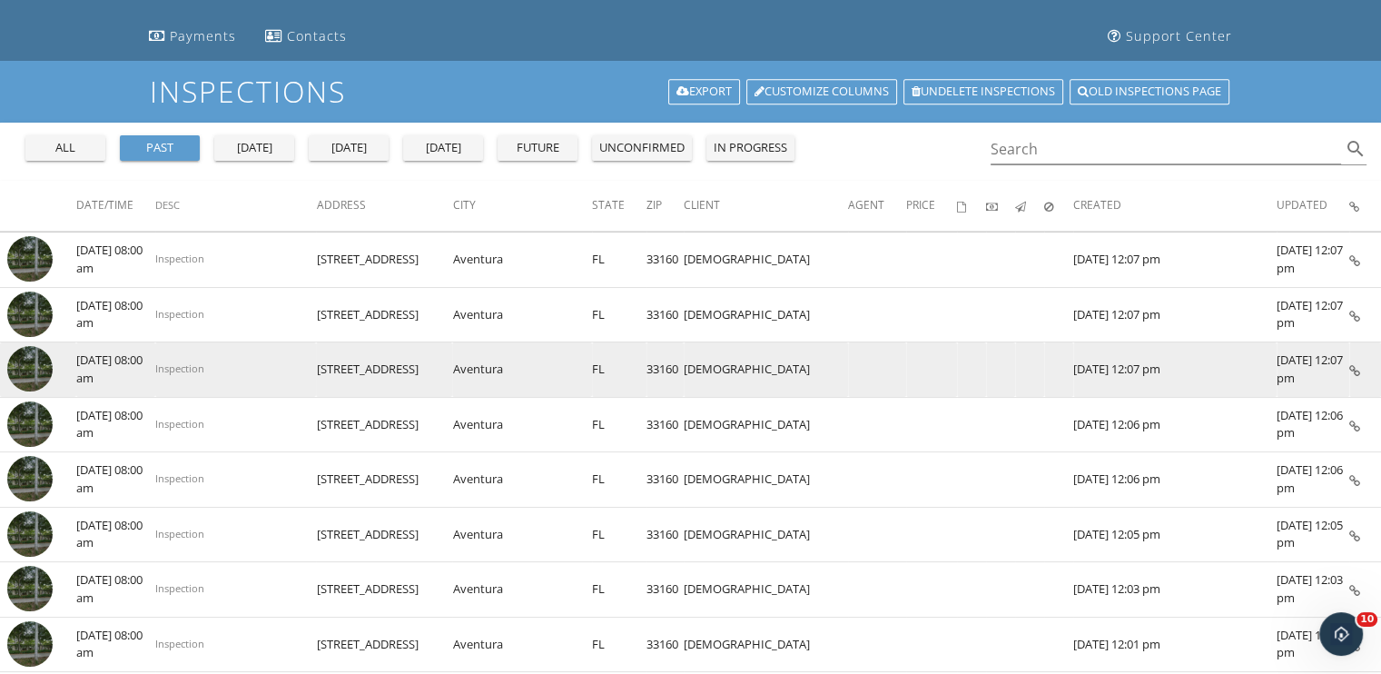
scroll to position [96, 0]
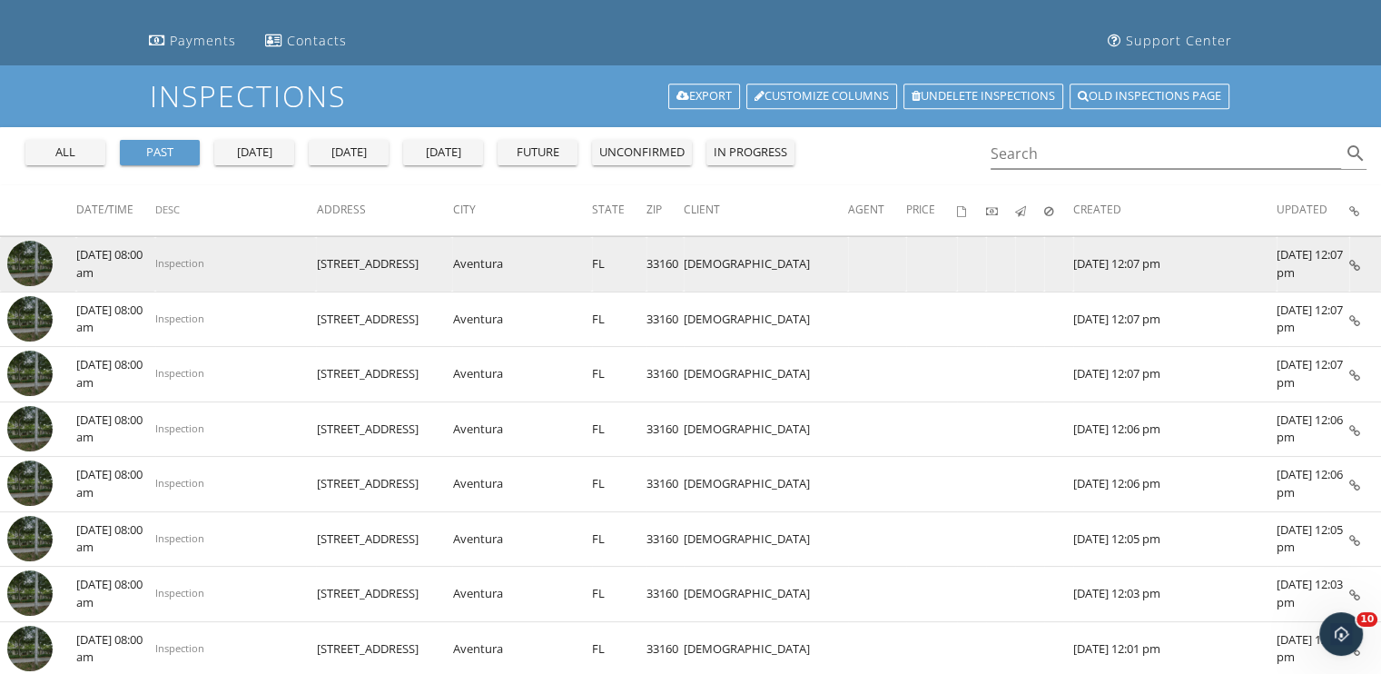
click at [33, 258] on img at bounding box center [29, 263] width 45 height 45
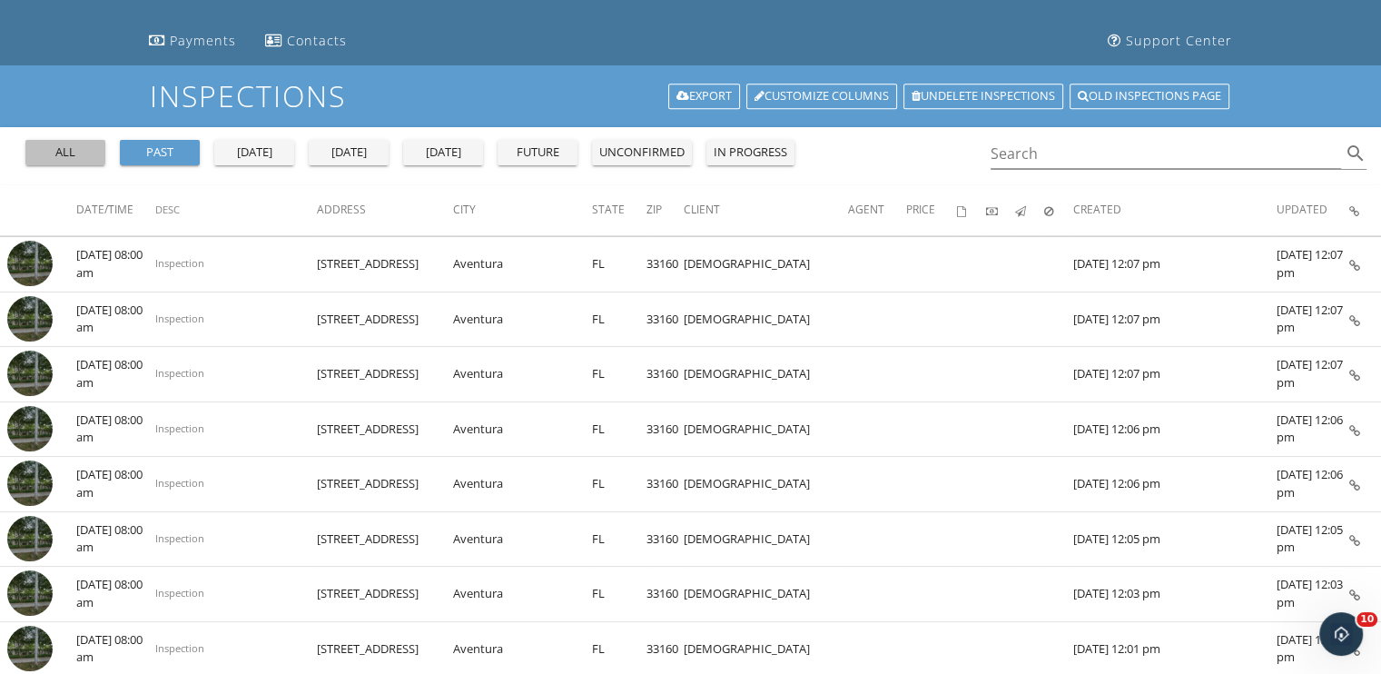
click at [81, 145] on div "all" at bounding box center [65, 153] width 65 height 18
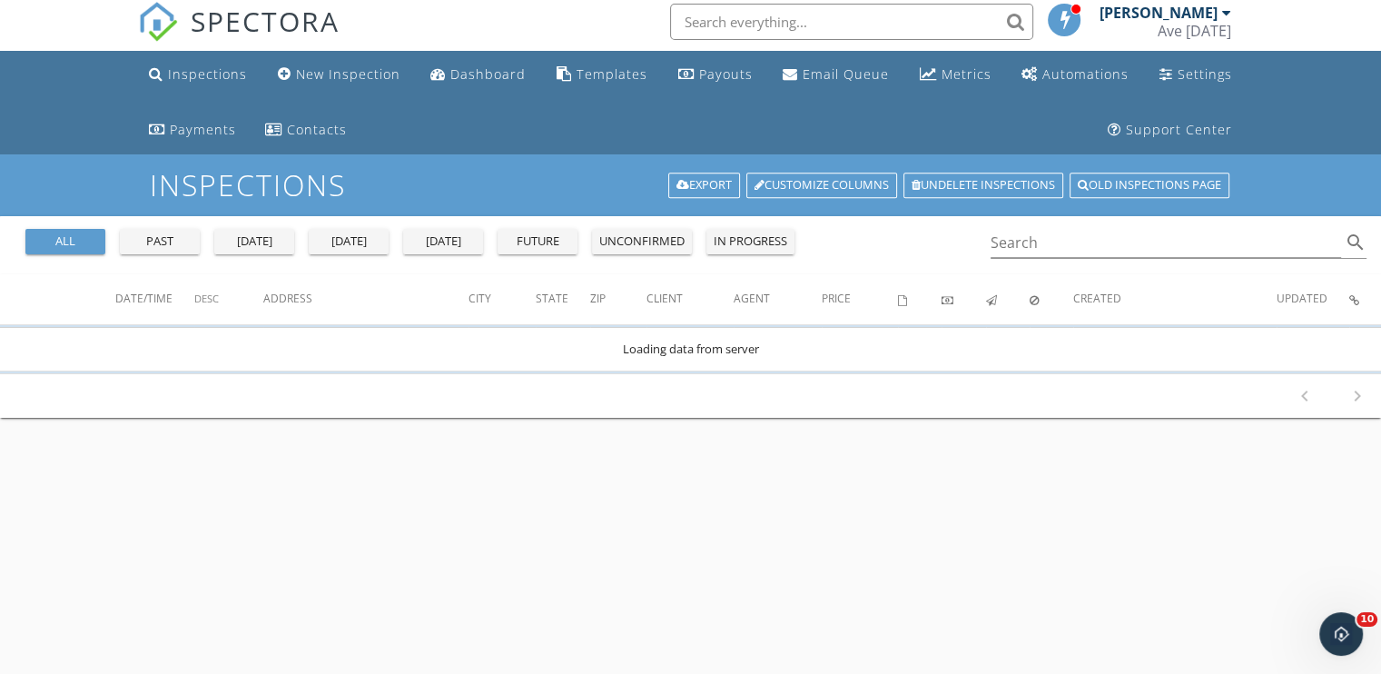
scroll to position [0, 0]
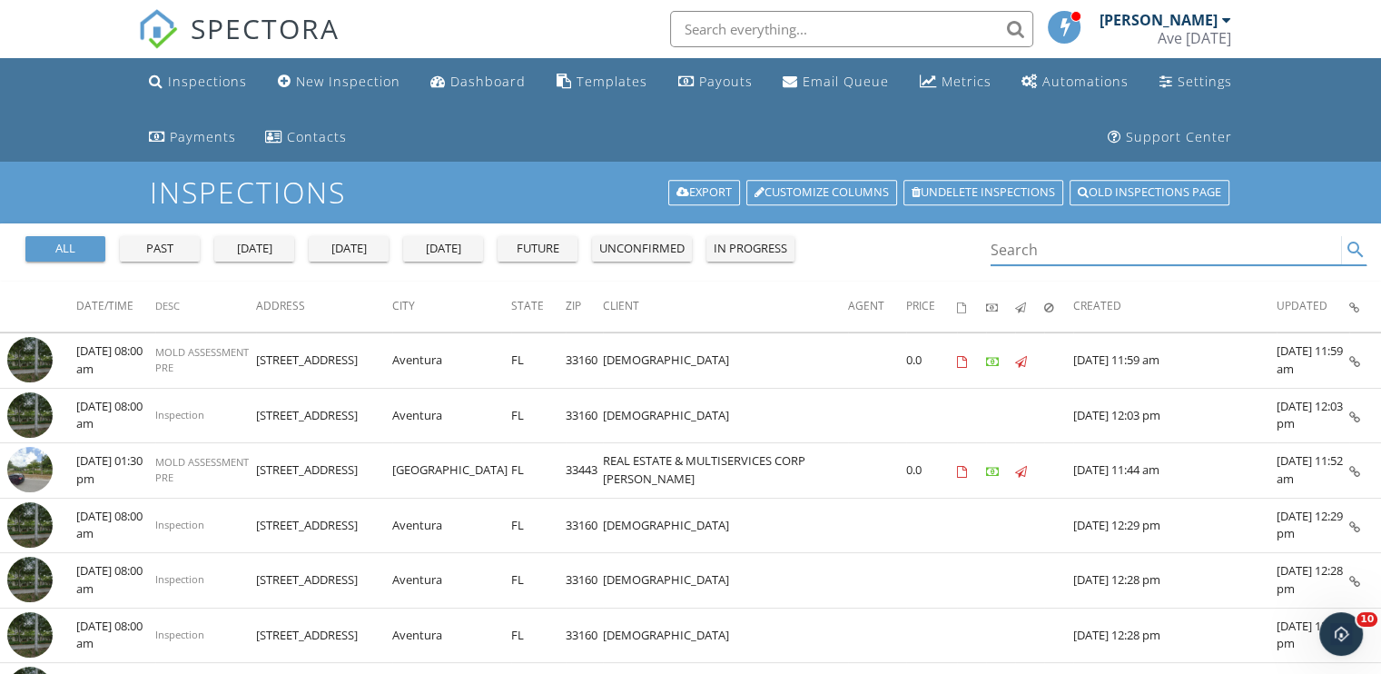
click at [1048, 243] on input "Search" at bounding box center [1166, 250] width 351 height 30
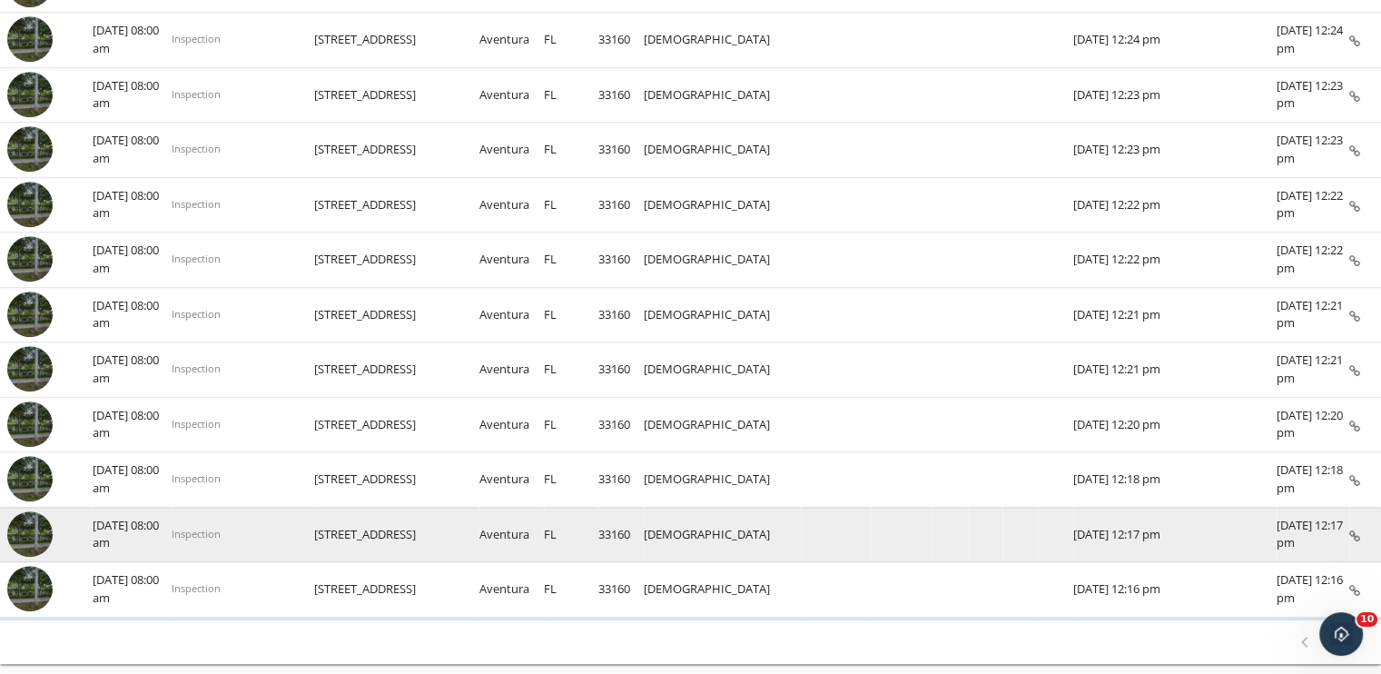
scroll to position [1155, 0]
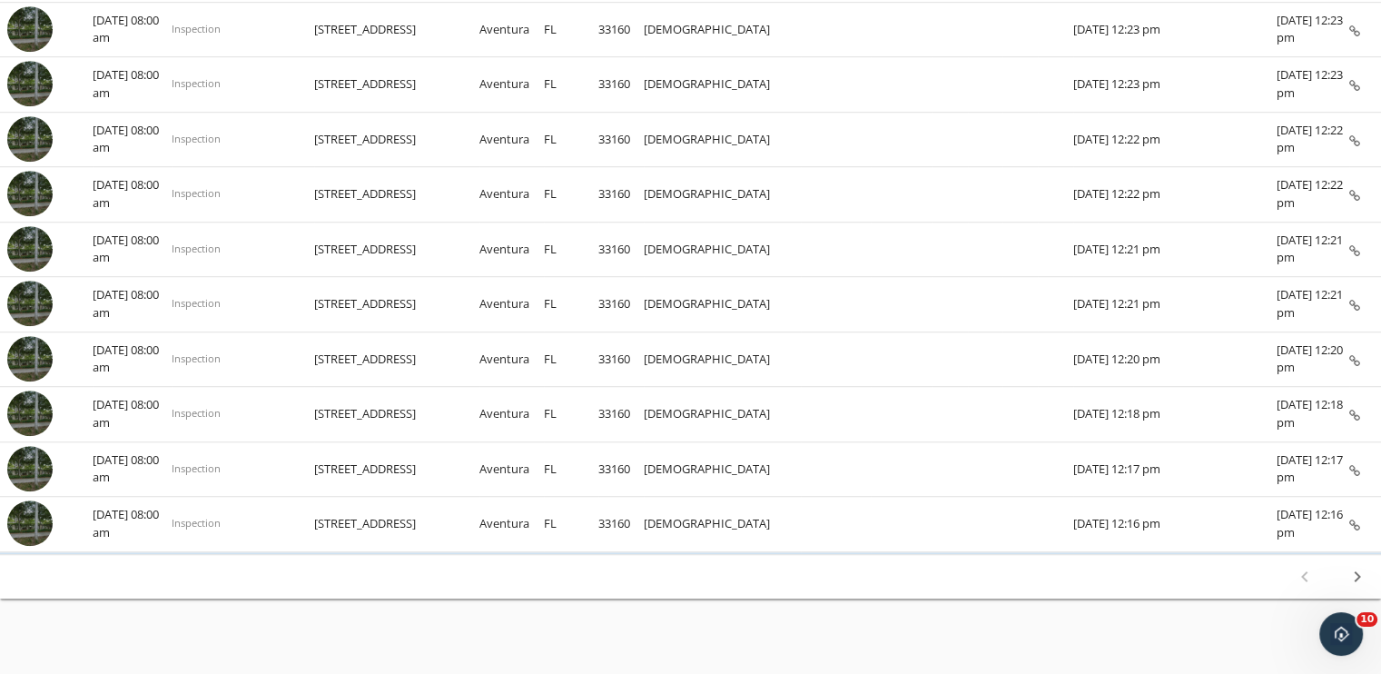
type input "18181 ne 31"
click at [1361, 566] on icon "chevron_right" at bounding box center [1358, 577] width 22 height 22
click at [1355, 566] on icon "chevron_right" at bounding box center [1358, 577] width 22 height 22
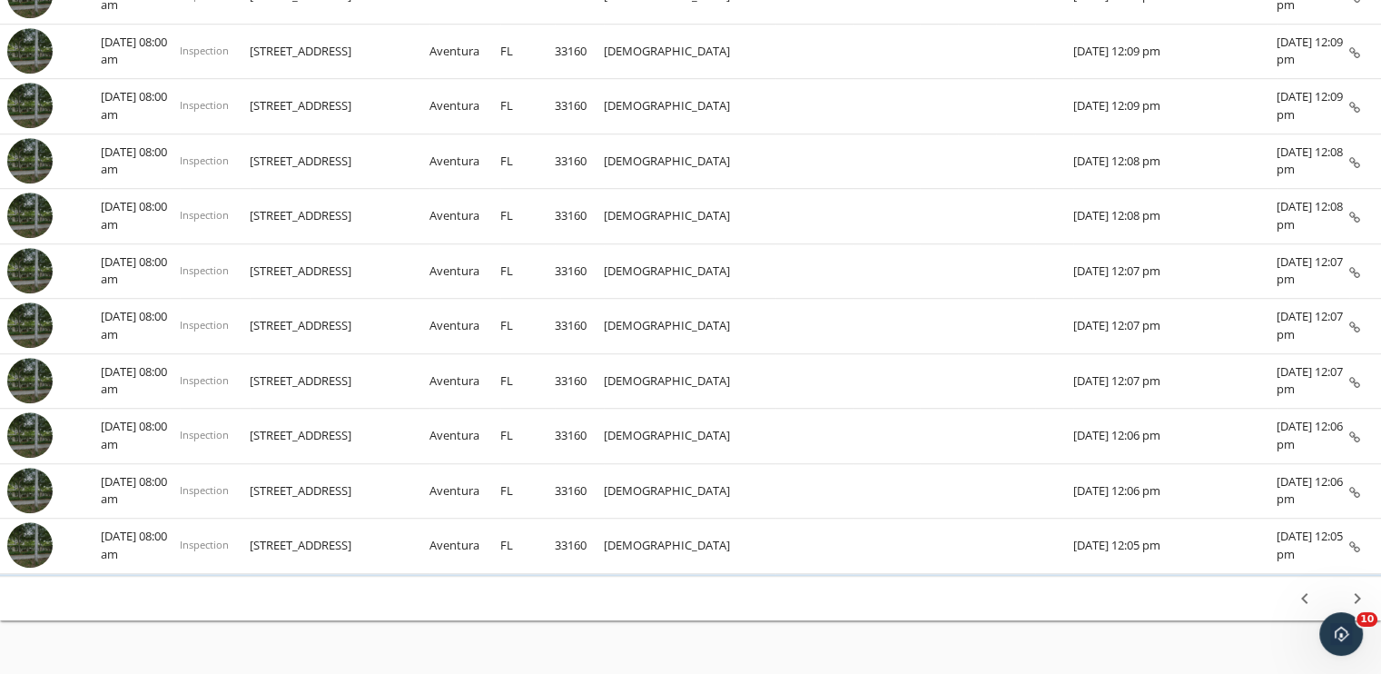
scroll to position [1137, 0]
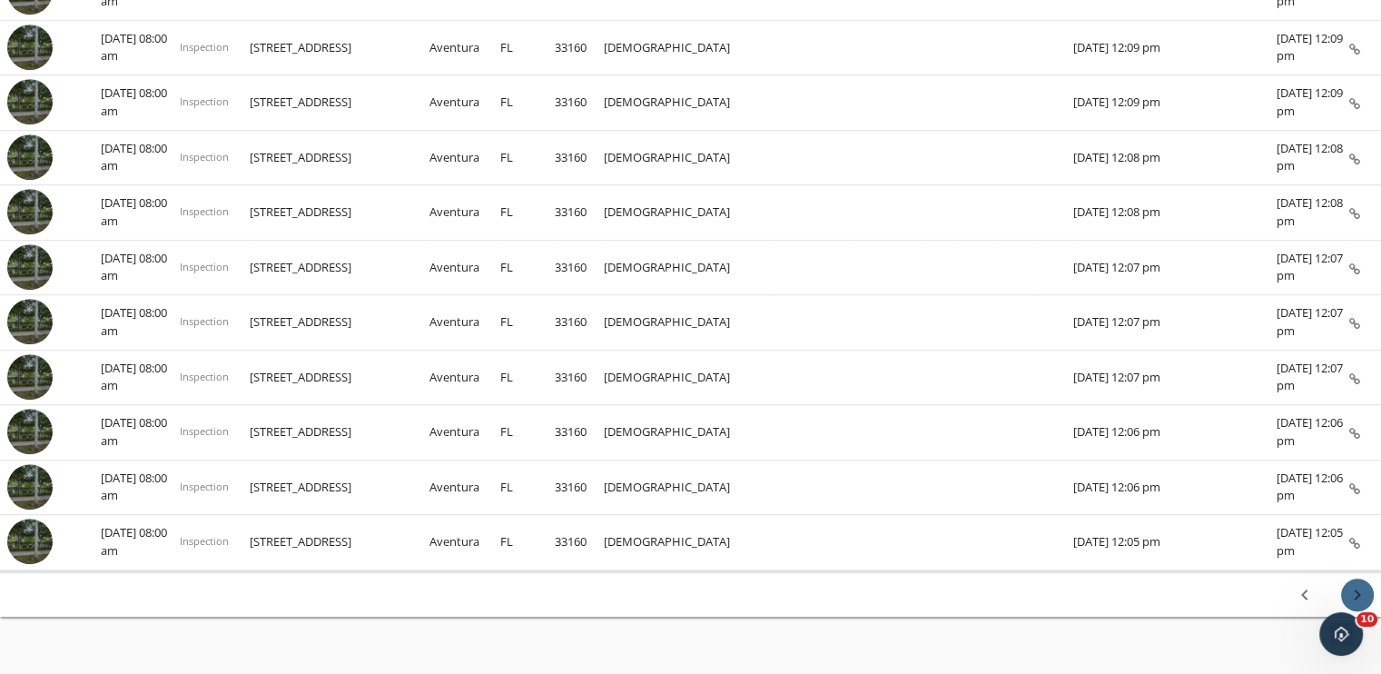
click at [1356, 584] on icon "chevron_right" at bounding box center [1358, 595] width 22 height 22
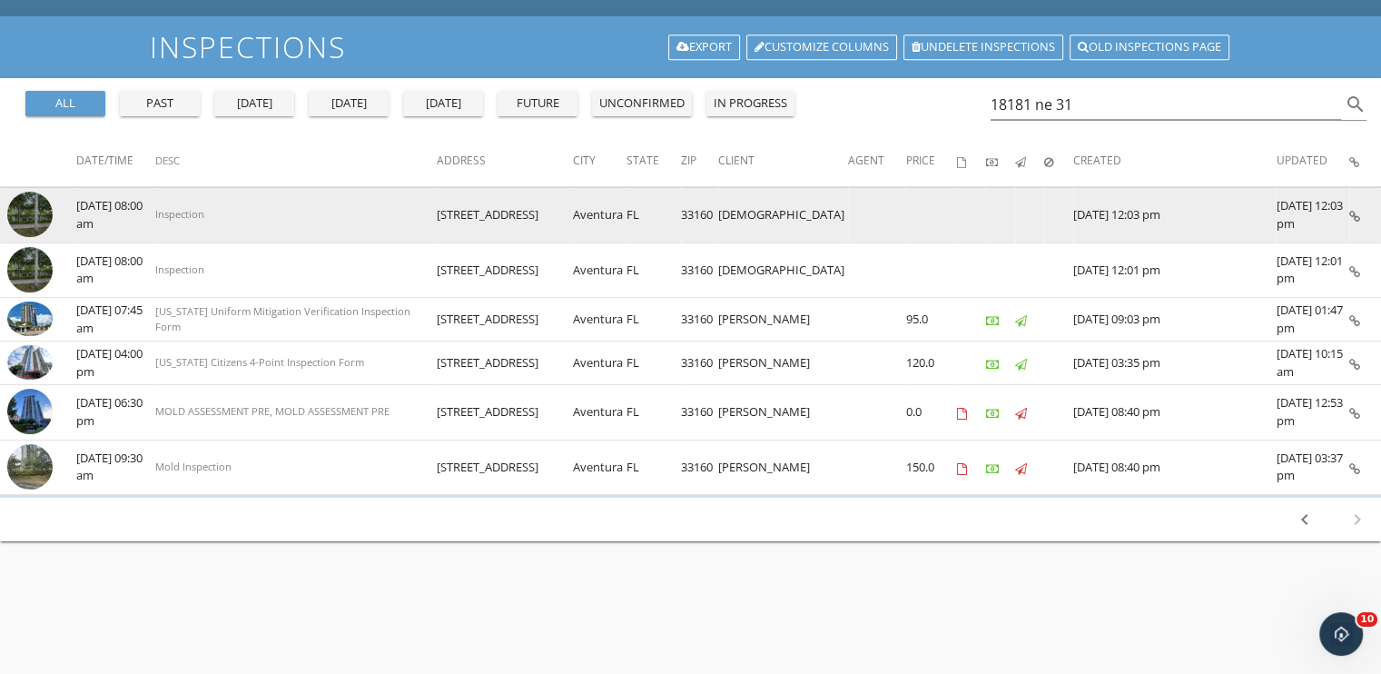
scroll to position [0, 0]
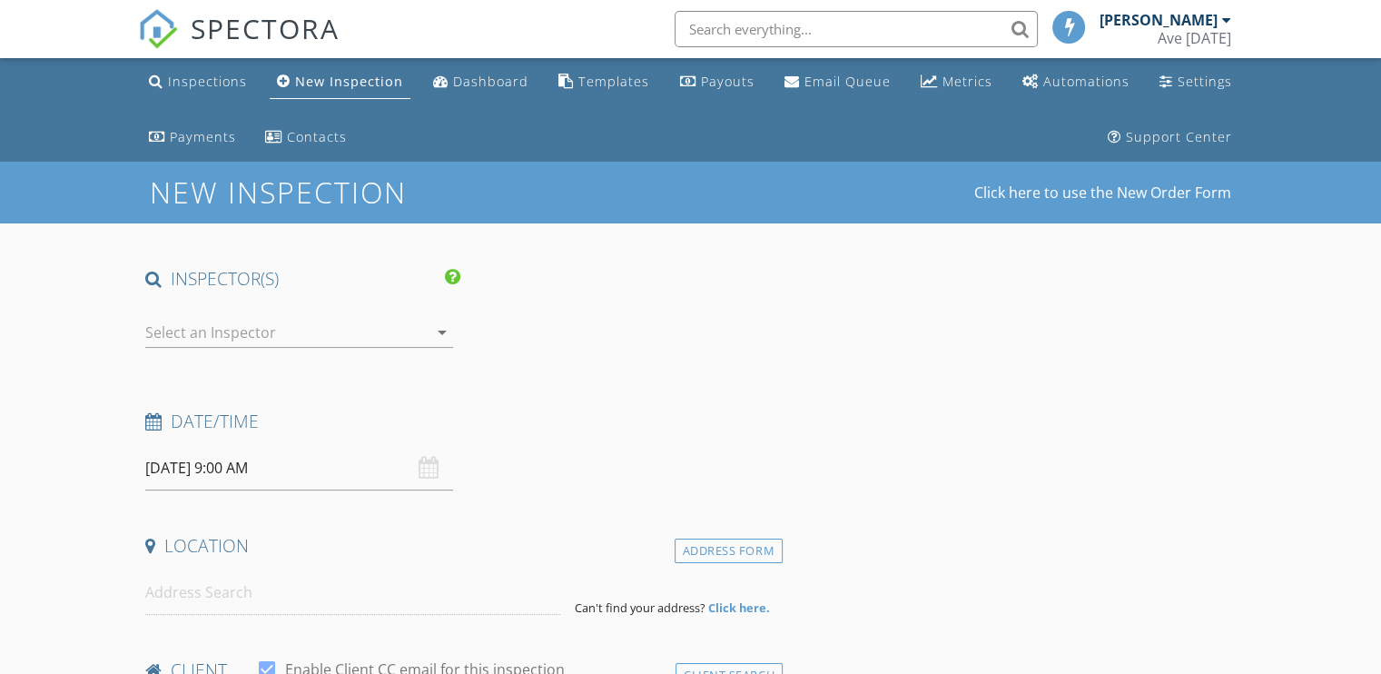
type input "[DEMOGRAPHIC_DATA]"
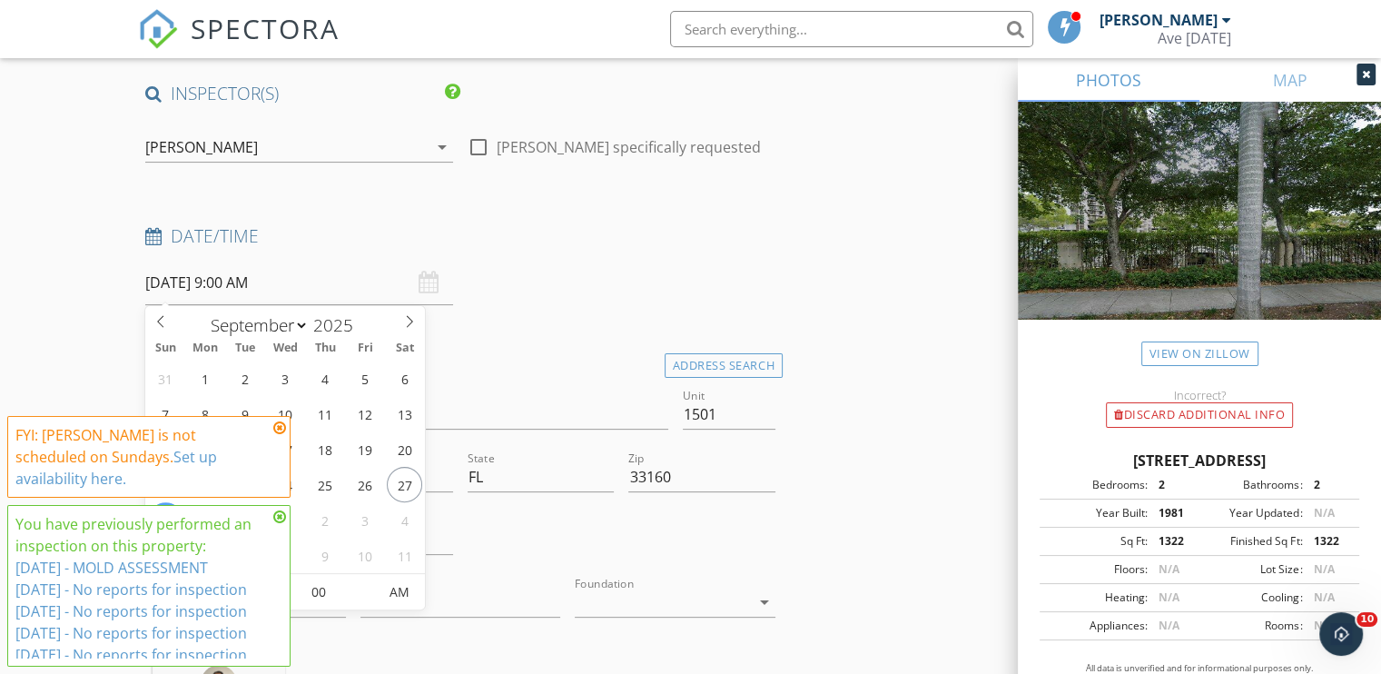
click at [234, 290] on input "[DATE] 9:00 AM" at bounding box center [299, 283] width 308 height 45
type input "[DATE] 9:00 AM"
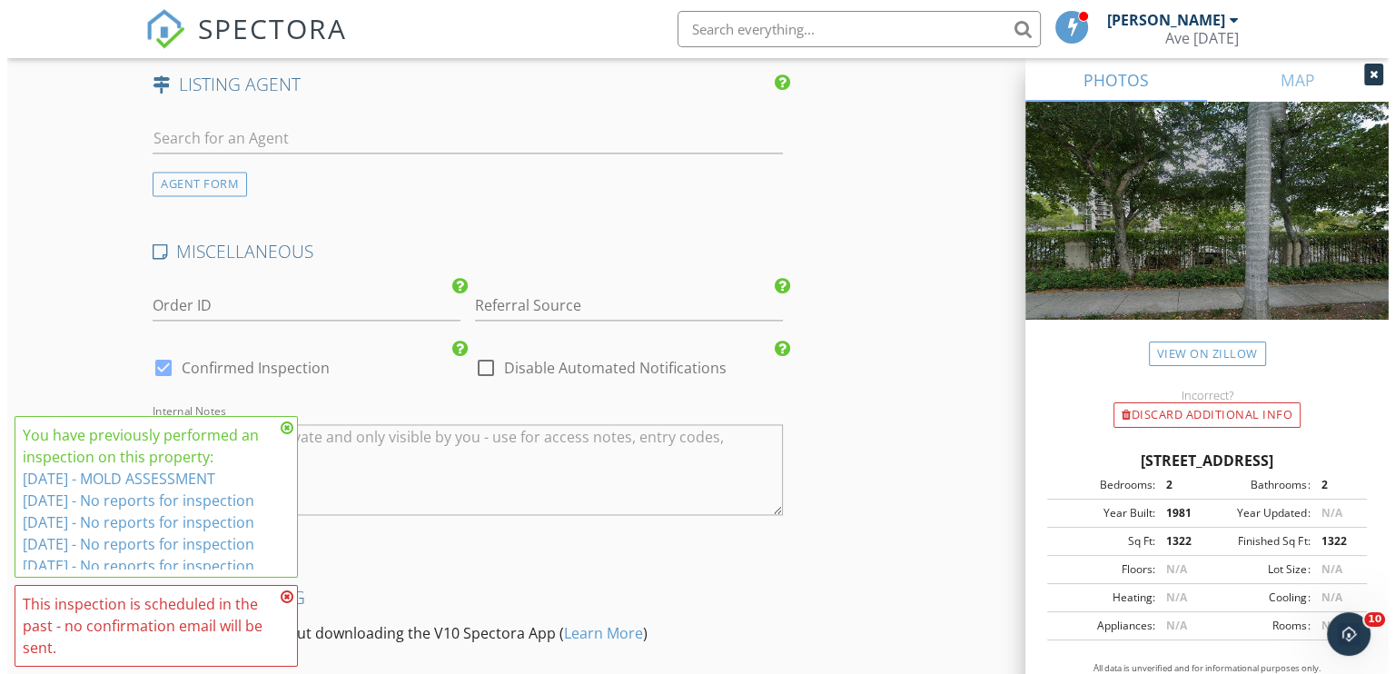
scroll to position [2823, 0]
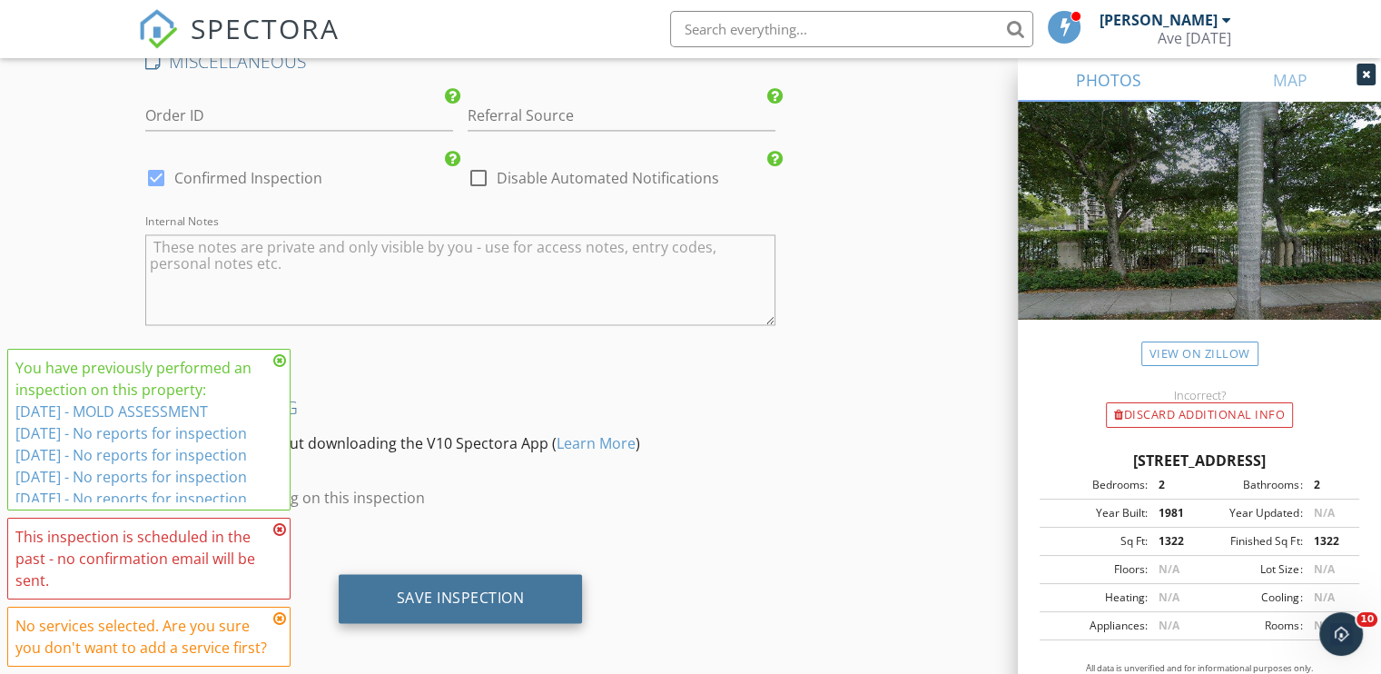
click at [495, 591] on div "Save Inspection" at bounding box center [461, 598] width 128 height 18
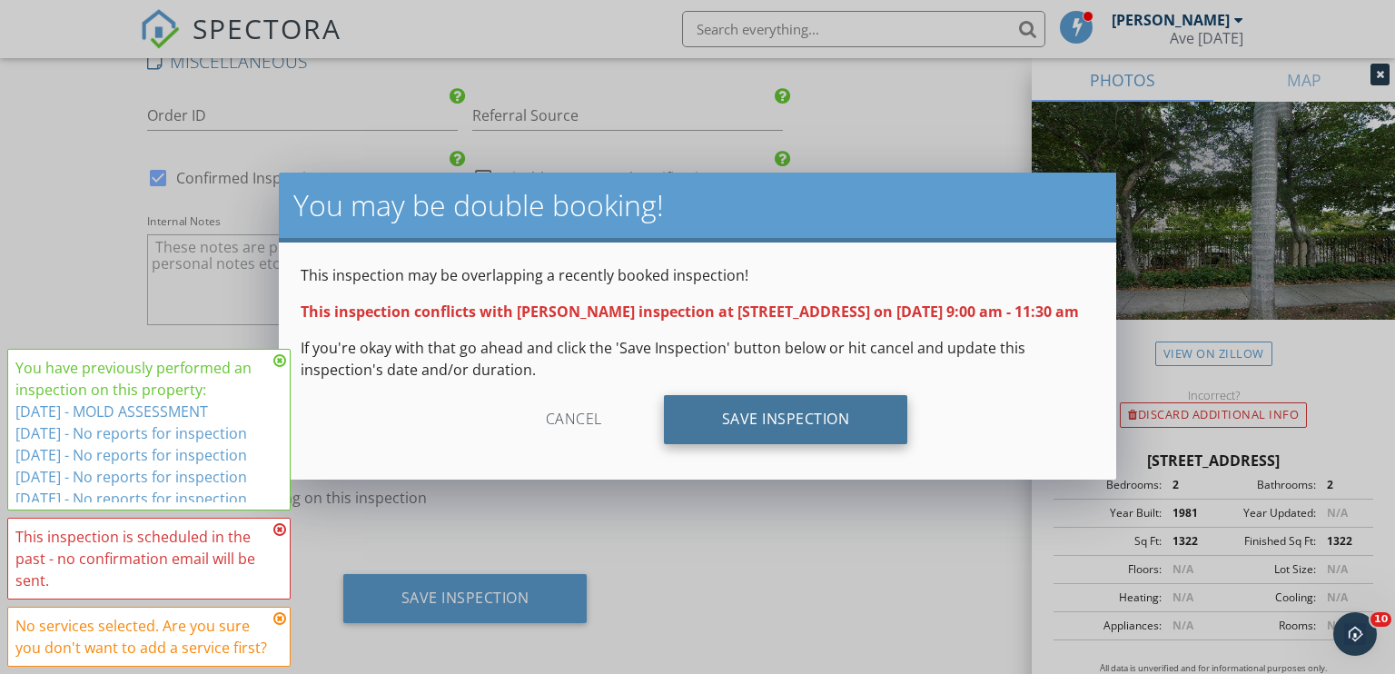
click at [819, 425] on div "Save Inspection" at bounding box center [786, 419] width 244 height 49
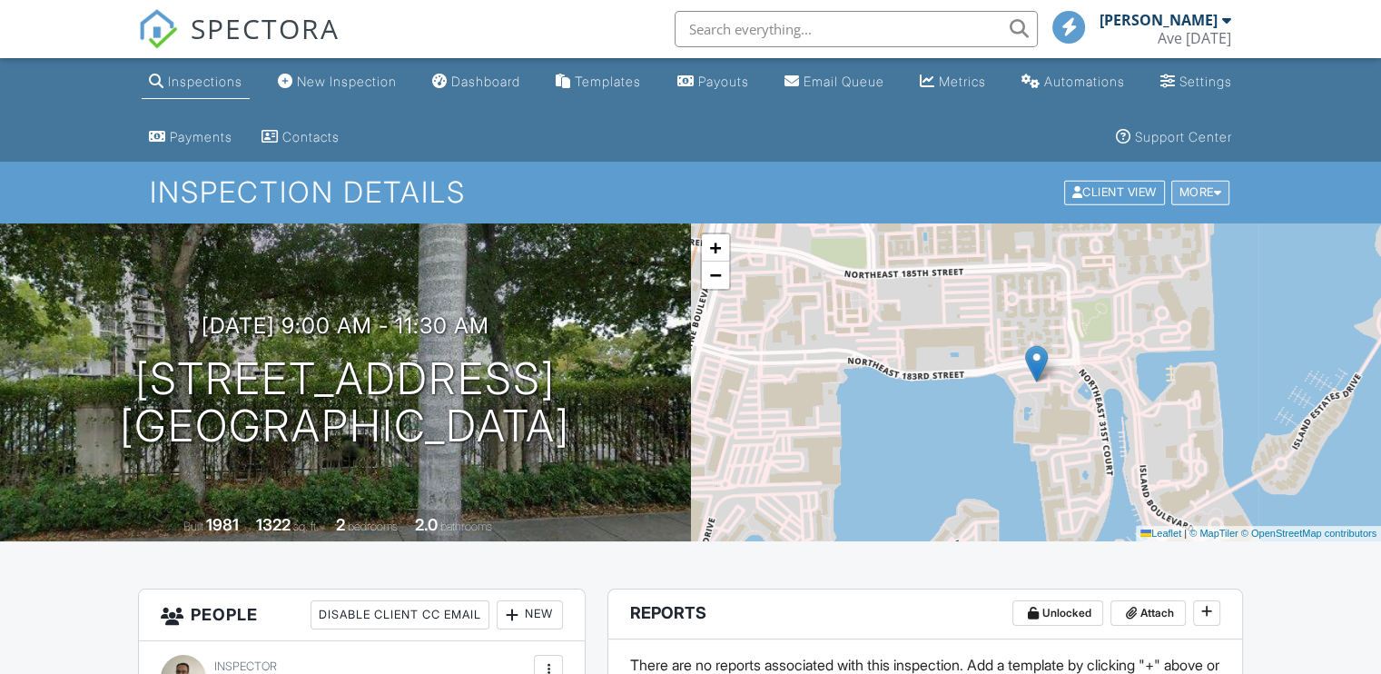
click at [1199, 189] on div "More" at bounding box center [1201, 193] width 59 height 25
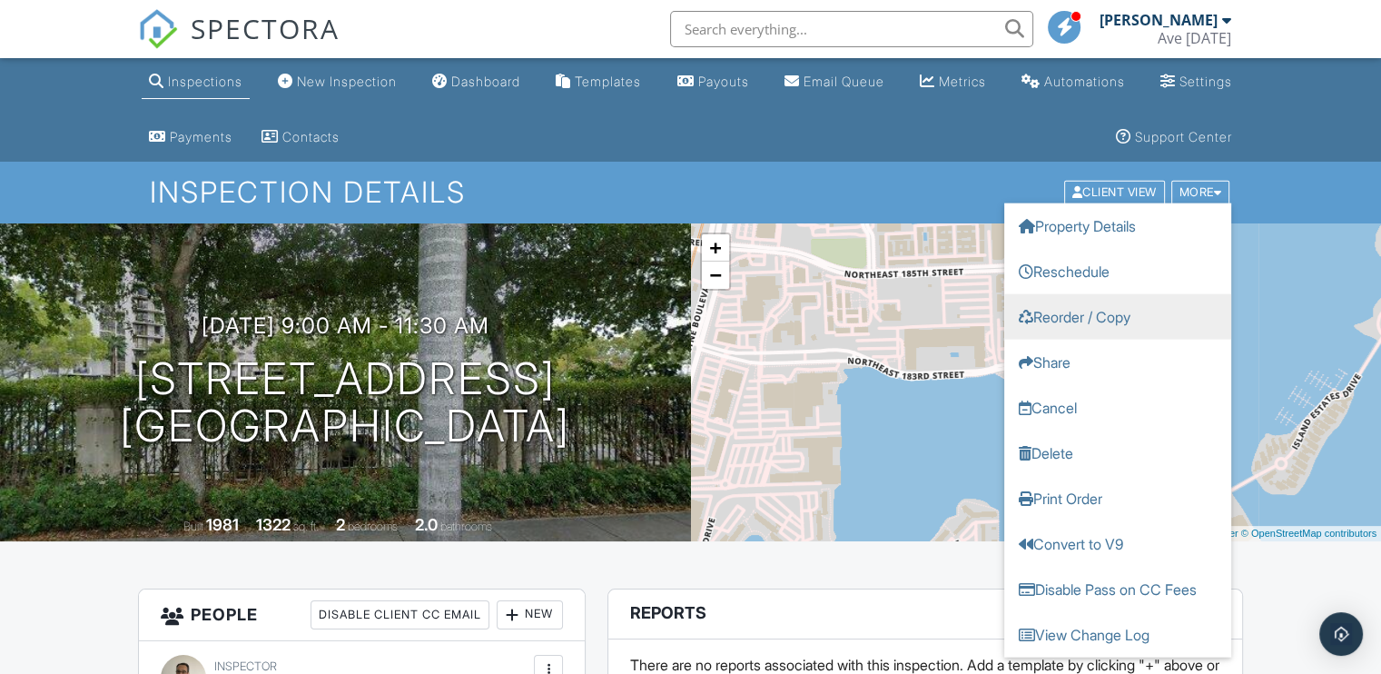
click at [1101, 322] on link "Reorder / Copy" at bounding box center [1118, 316] width 227 height 45
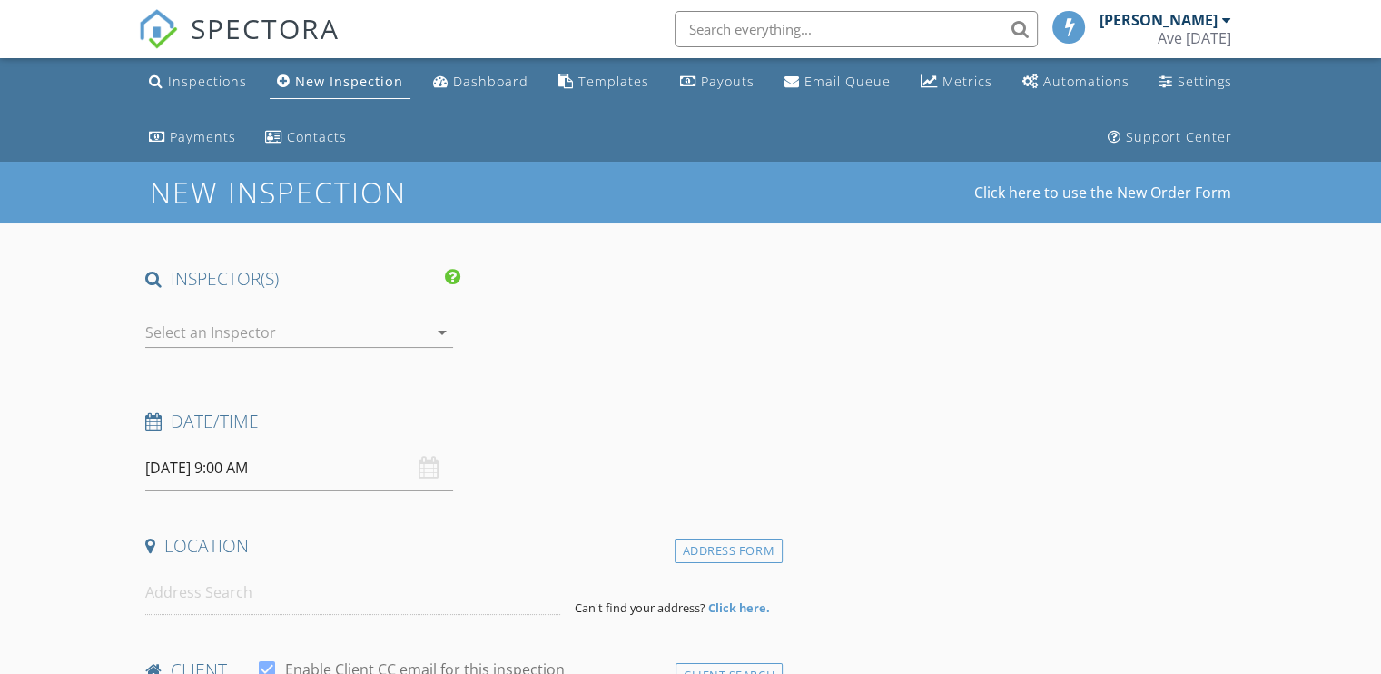
type input "[DEMOGRAPHIC_DATA]"
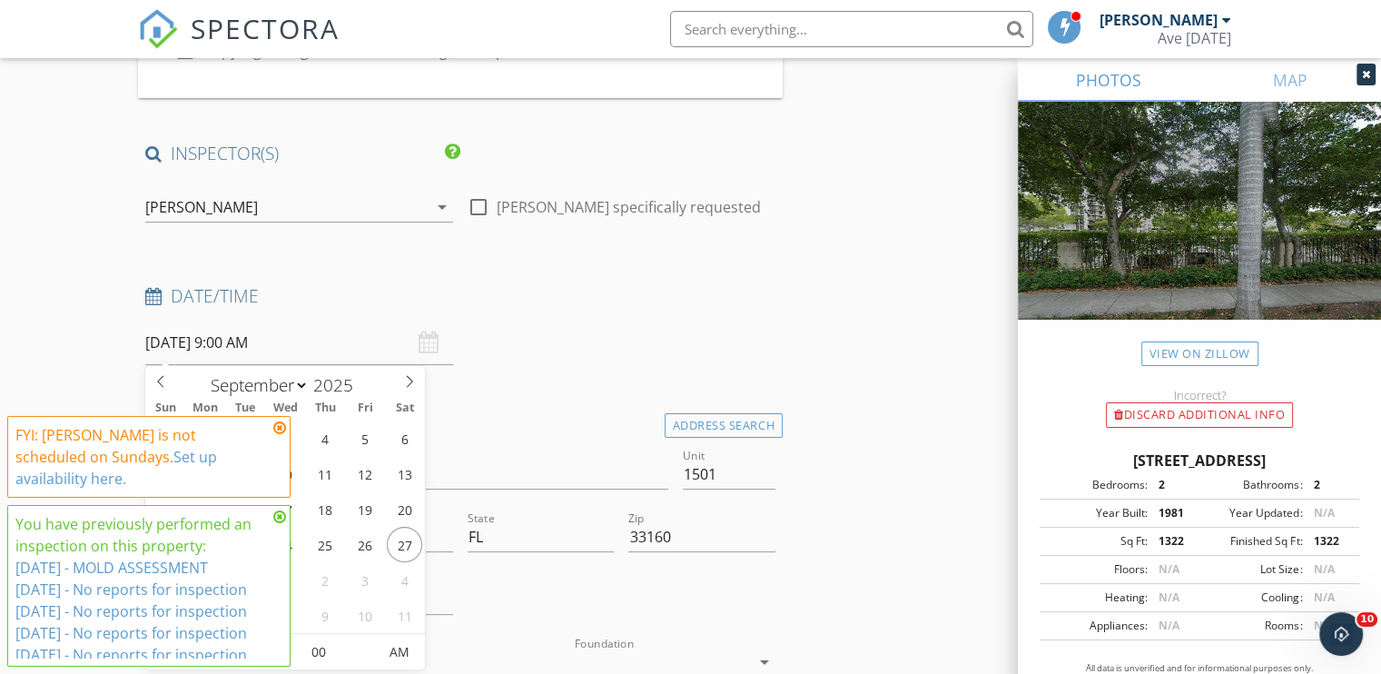
click at [176, 337] on input "09/28/2025 9:00 AM" at bounding box center [299, 343] width 308 height 45
type input "[DATE] 9:00 AM"
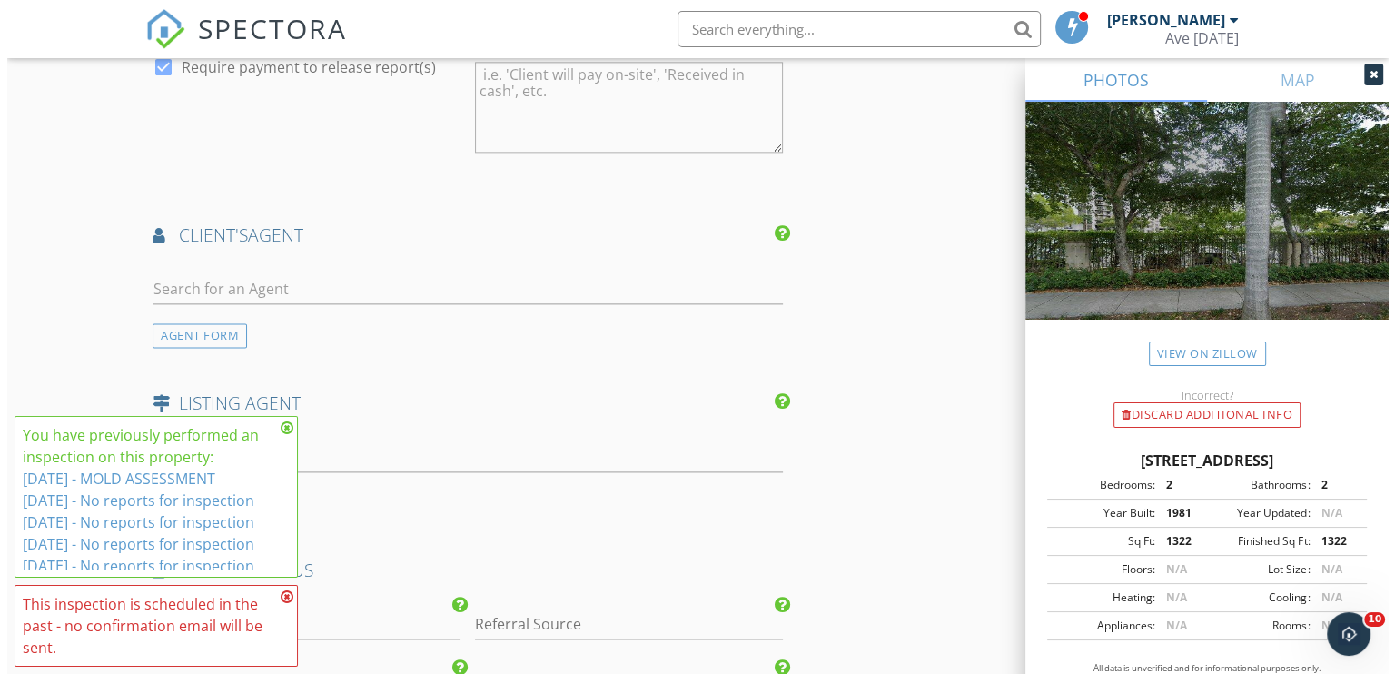
scroll to position [2823, 0]
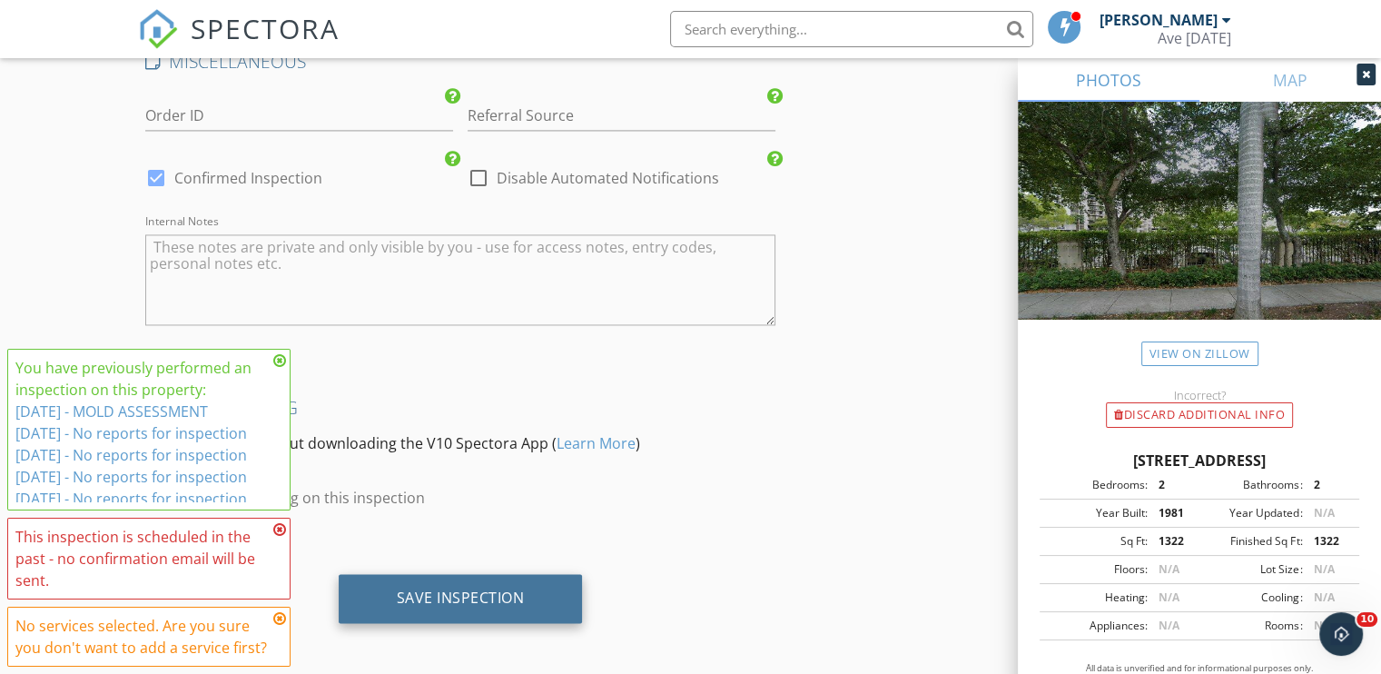
click at [496, 589] on div "Save Inspection" at bounding box center [461, 598] width 128 height 18
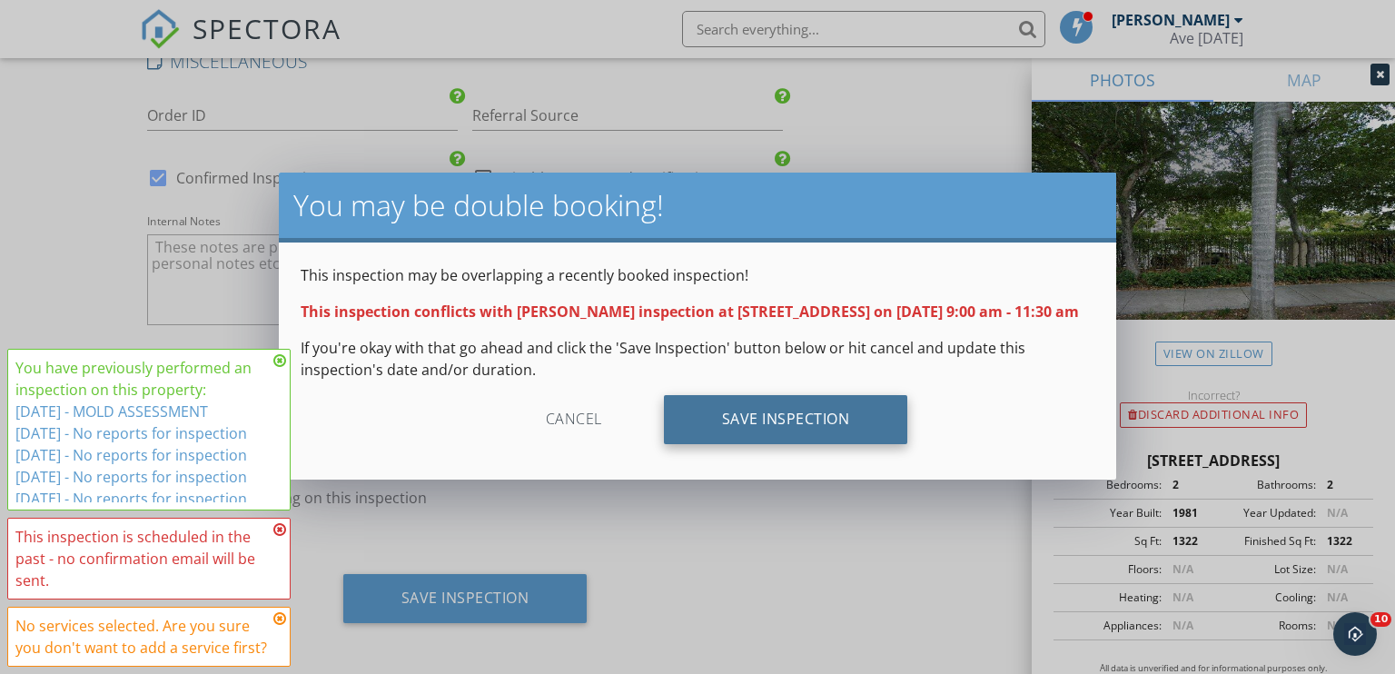
click at [826, 441] on div "Save Inspection" at bounding box center [786, 419] width 244 height 49
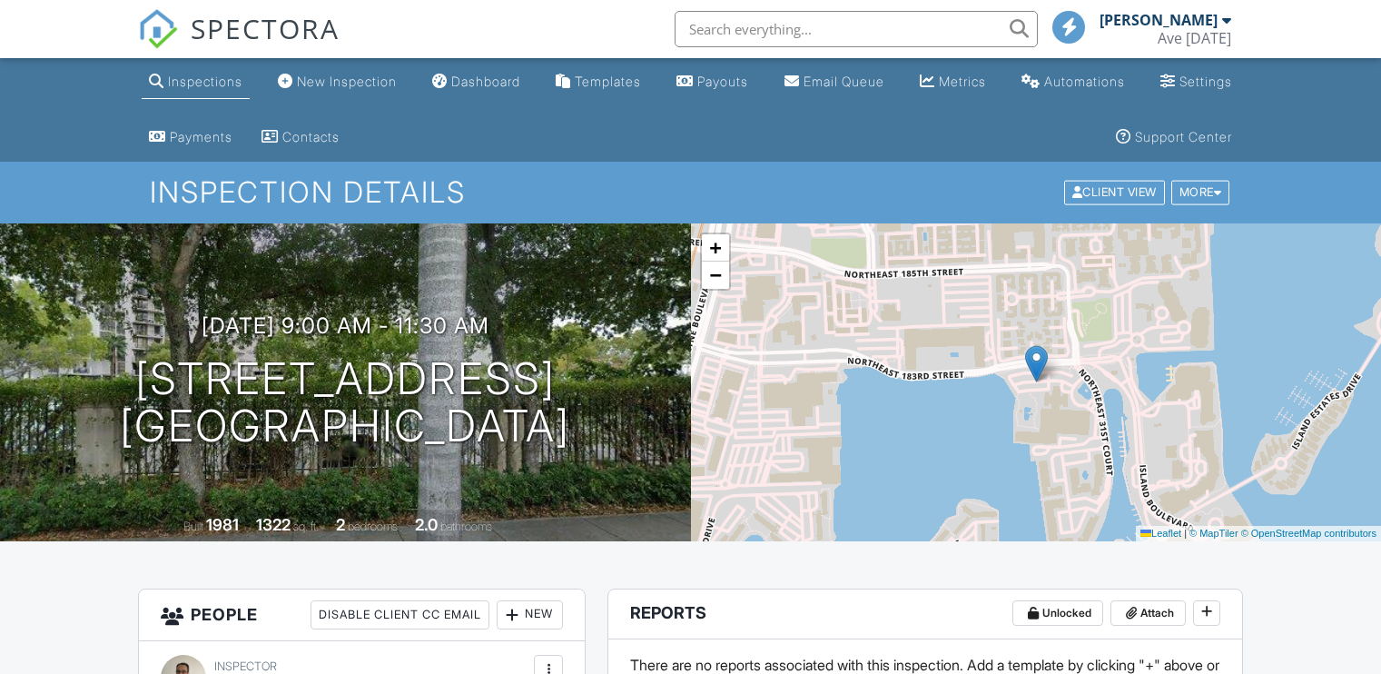
click at [1202, 183] on div "More" at bounding box center [1201, 193] width 59 height 25
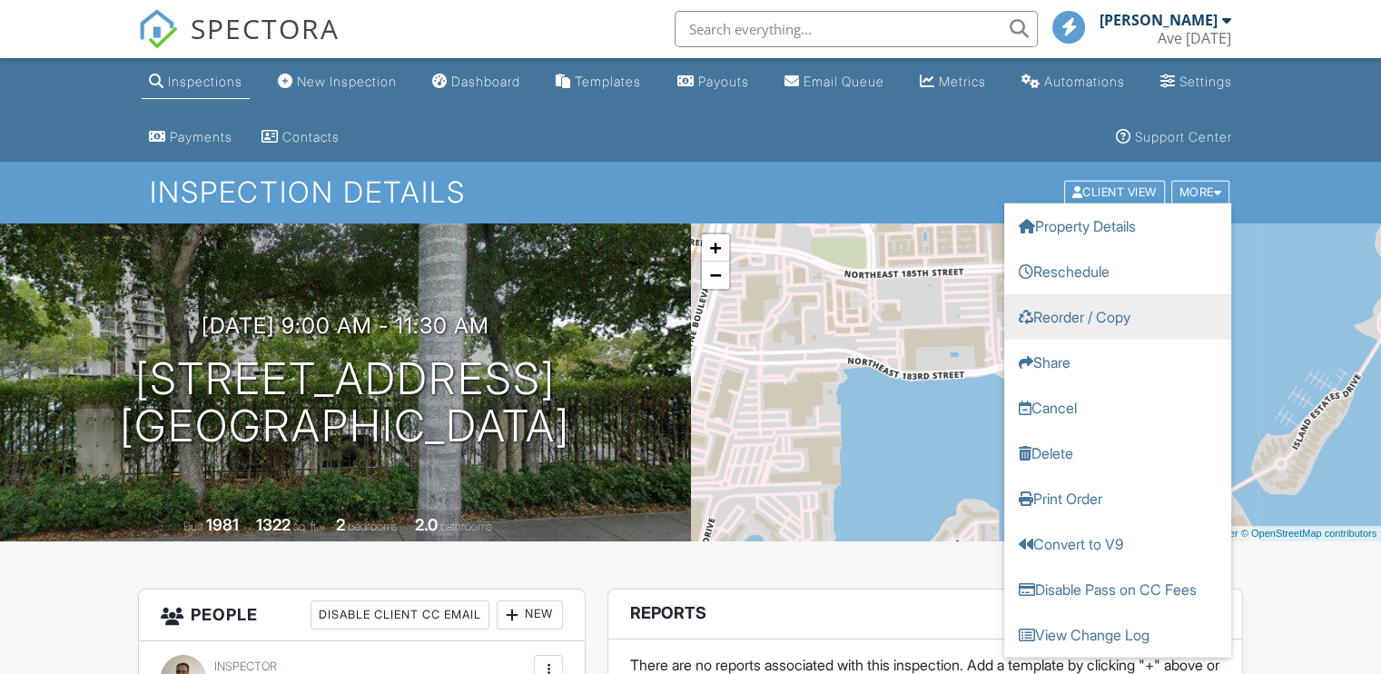
click at [1098, 314] on link "Reorder / Copy" at bounding box center [1118, 316] width 227 height 45
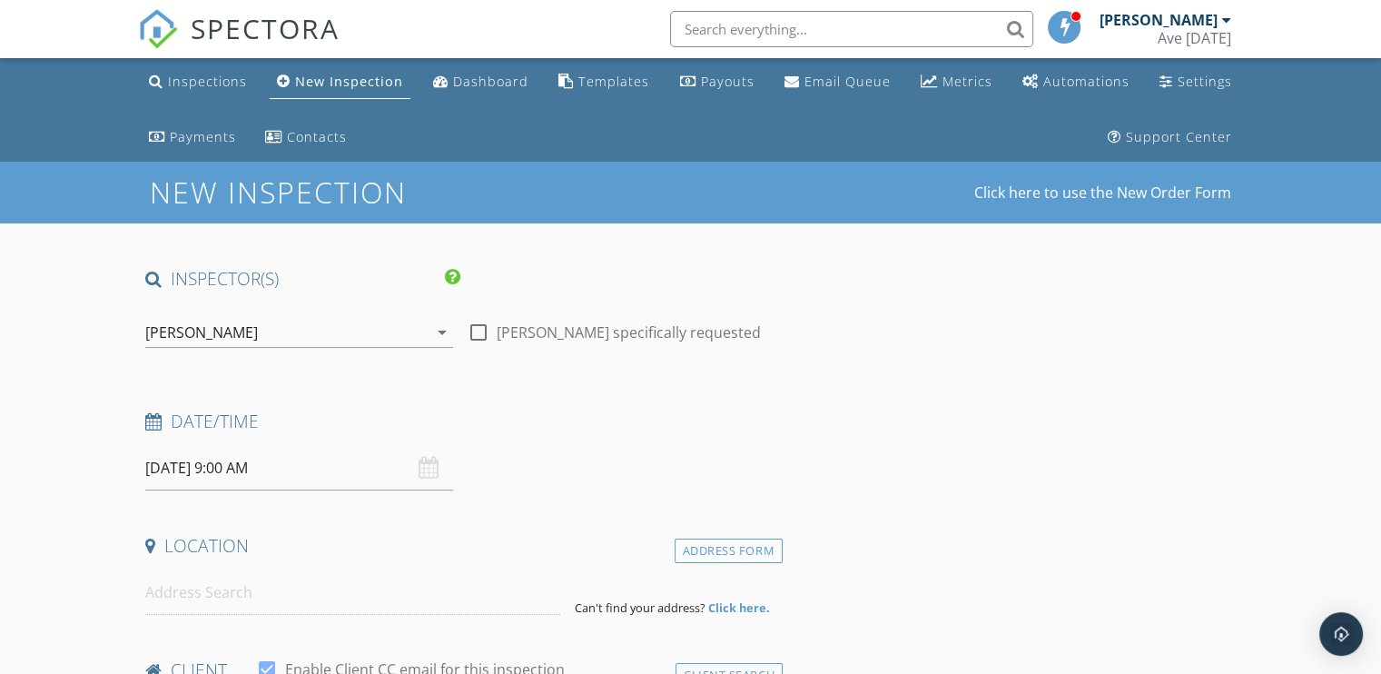
type input "[DEMOGRAPHIC_DATA]"
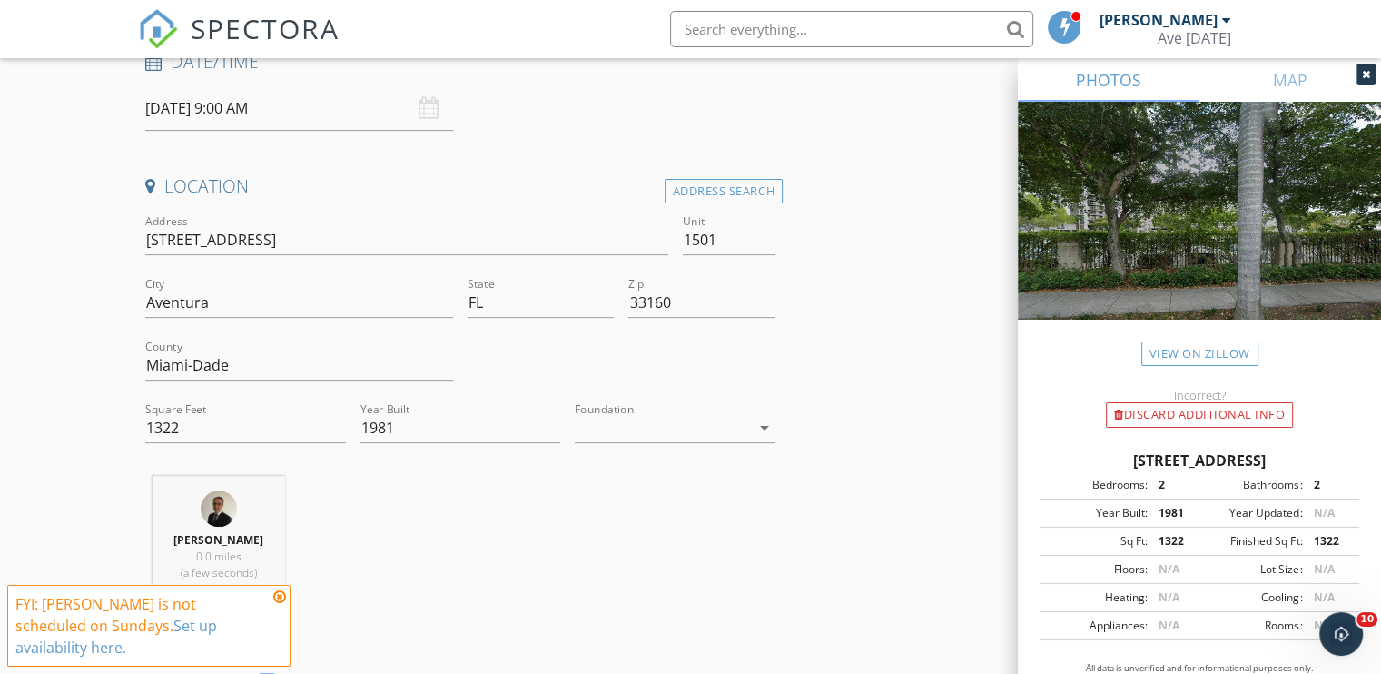
scroll to position [576, 0]
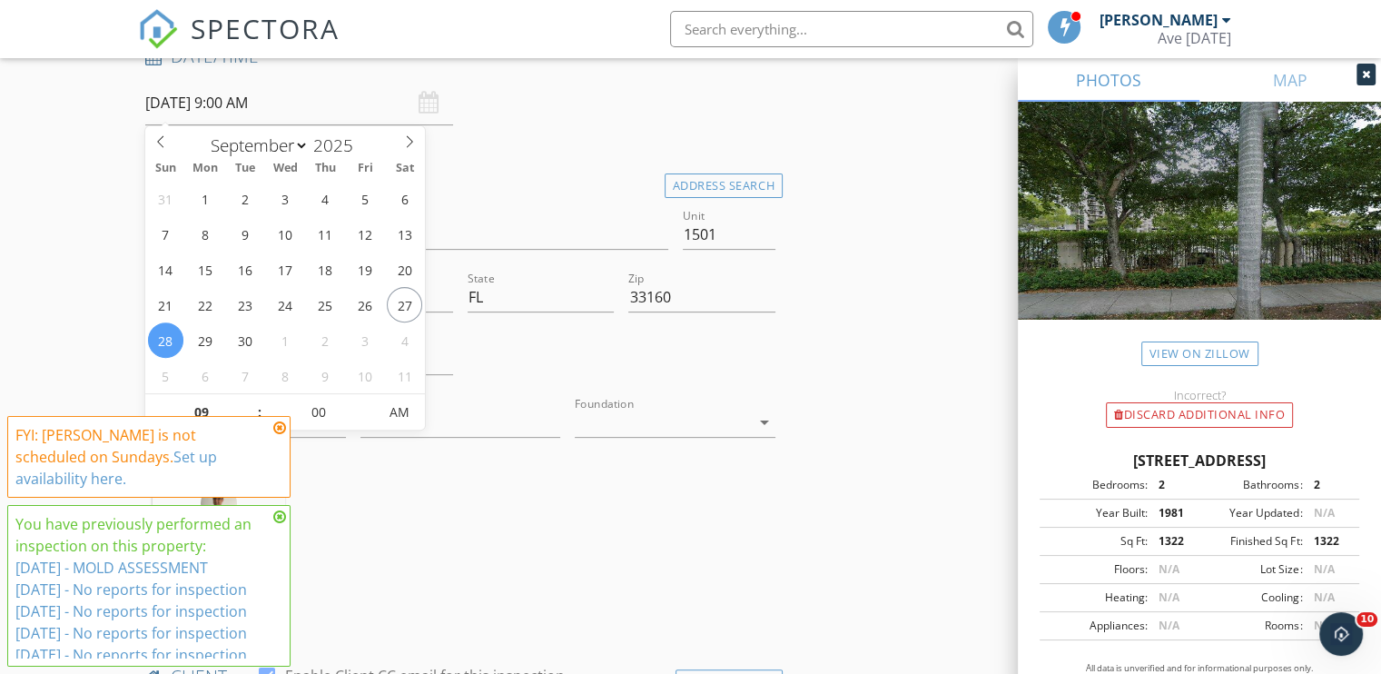
click at [237, 110] on input "[DATE] 9:00 AM" at bounding box center [299, 103] width 308 height 45
type input "[DATE] 9:00 AM"
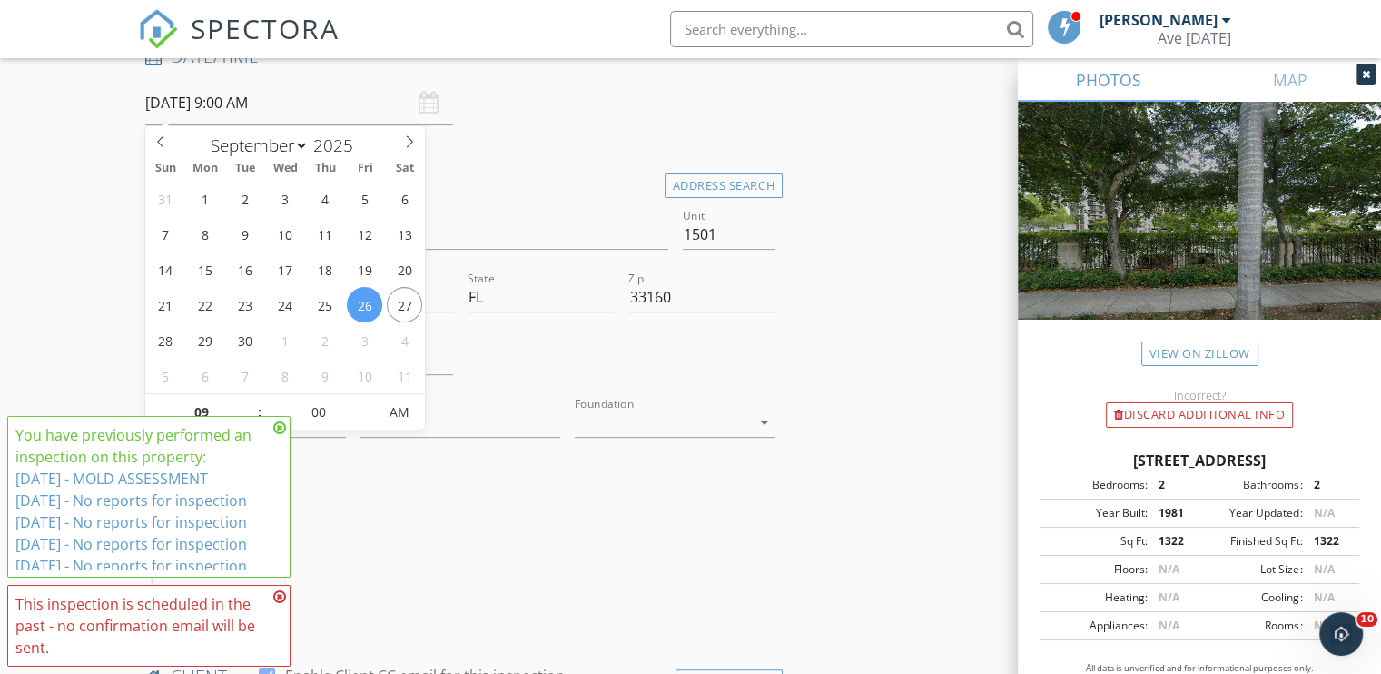
click at [759, 464] on div "Location Address Search Address 18181 NE 31st Ct Unit 1501 City Aventura State …" at bounding box center [460, 395] width 645 height 452
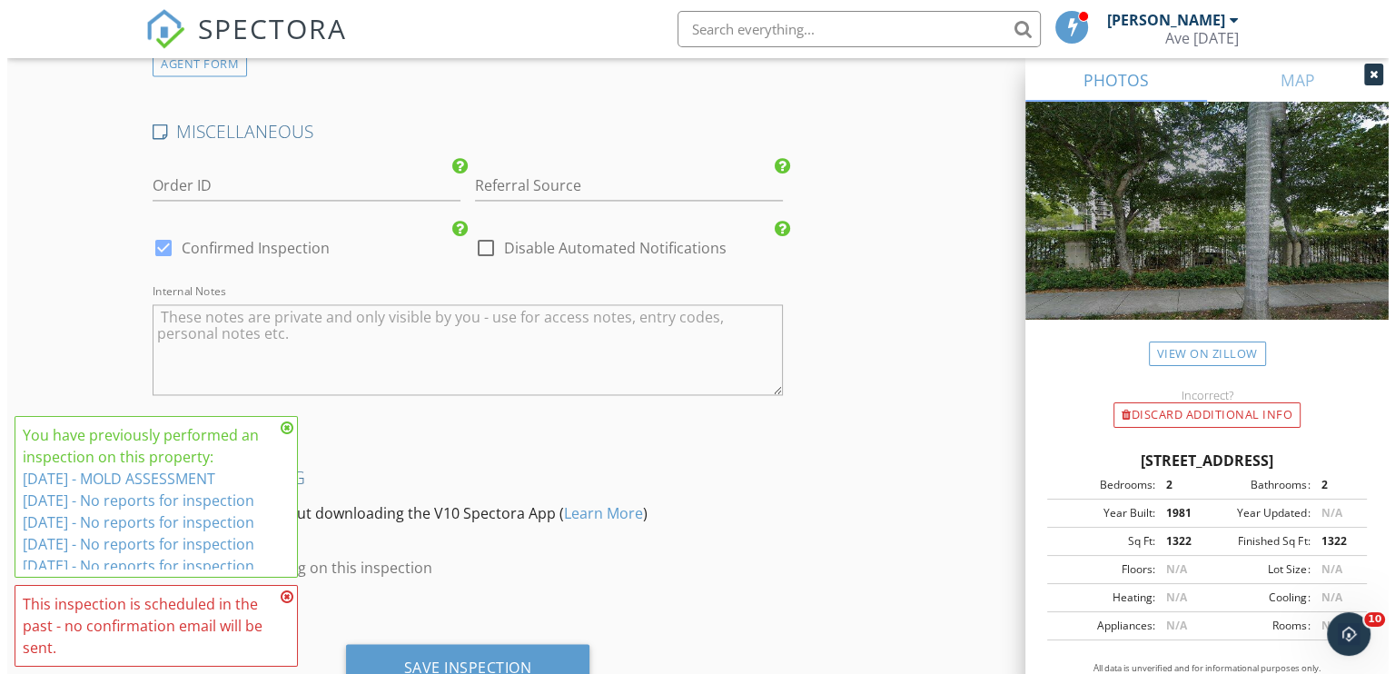
scroll to position [2823, 0]
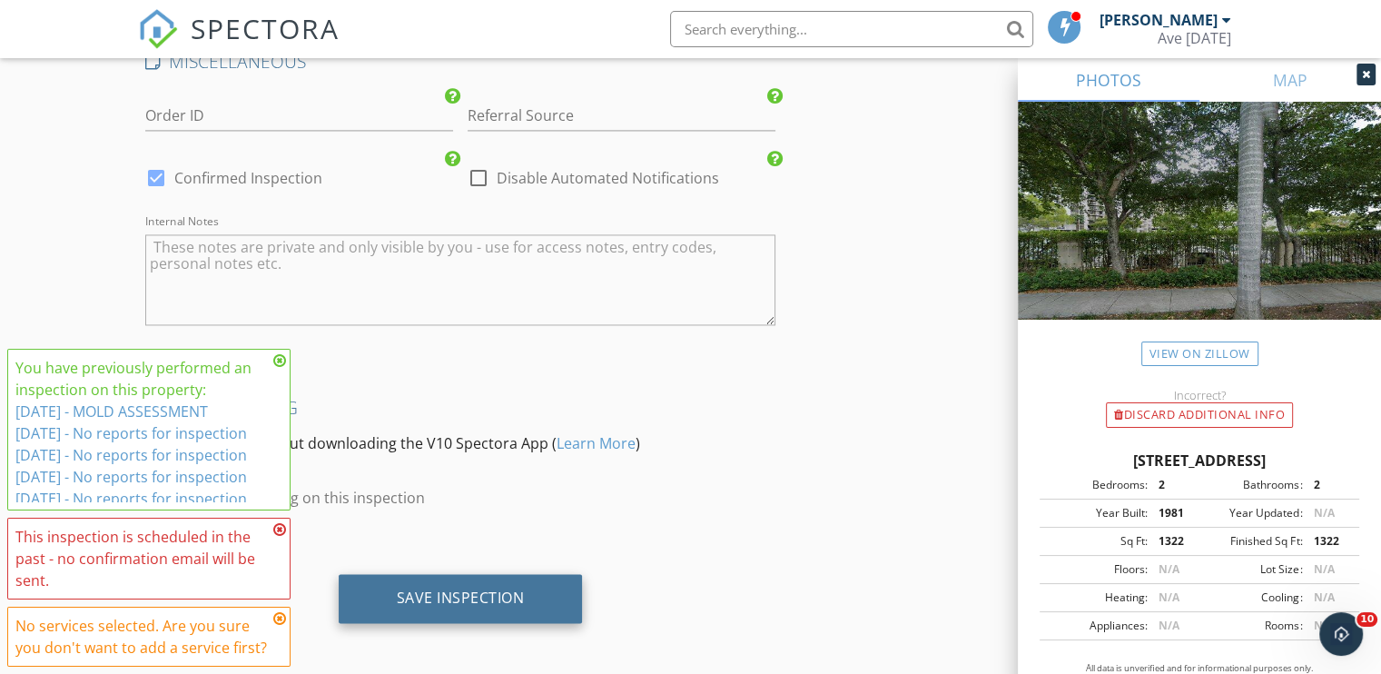
click at [506, 607] on div "Save Inspection" at bounding box center [461, 598] width 244 height 49
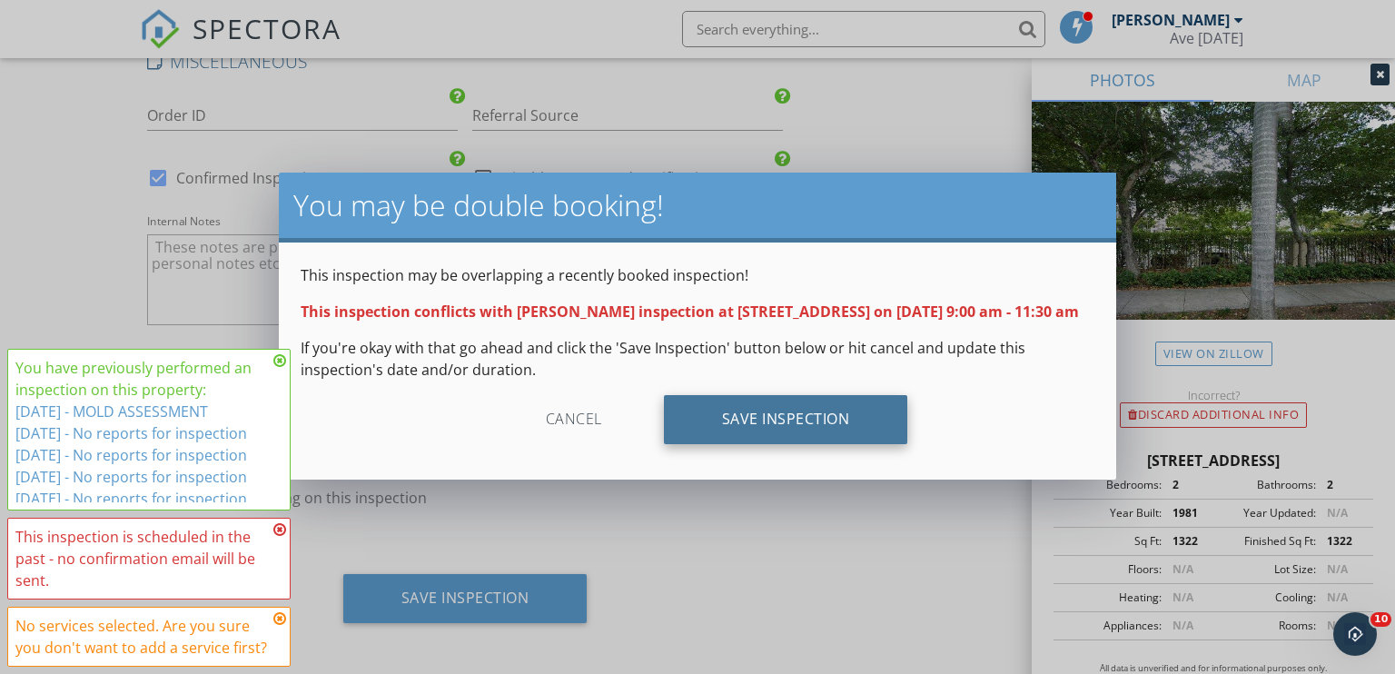
click at [774, 427] on div "Save Inspection" at bounding box center [786, 419] width 244 height 49
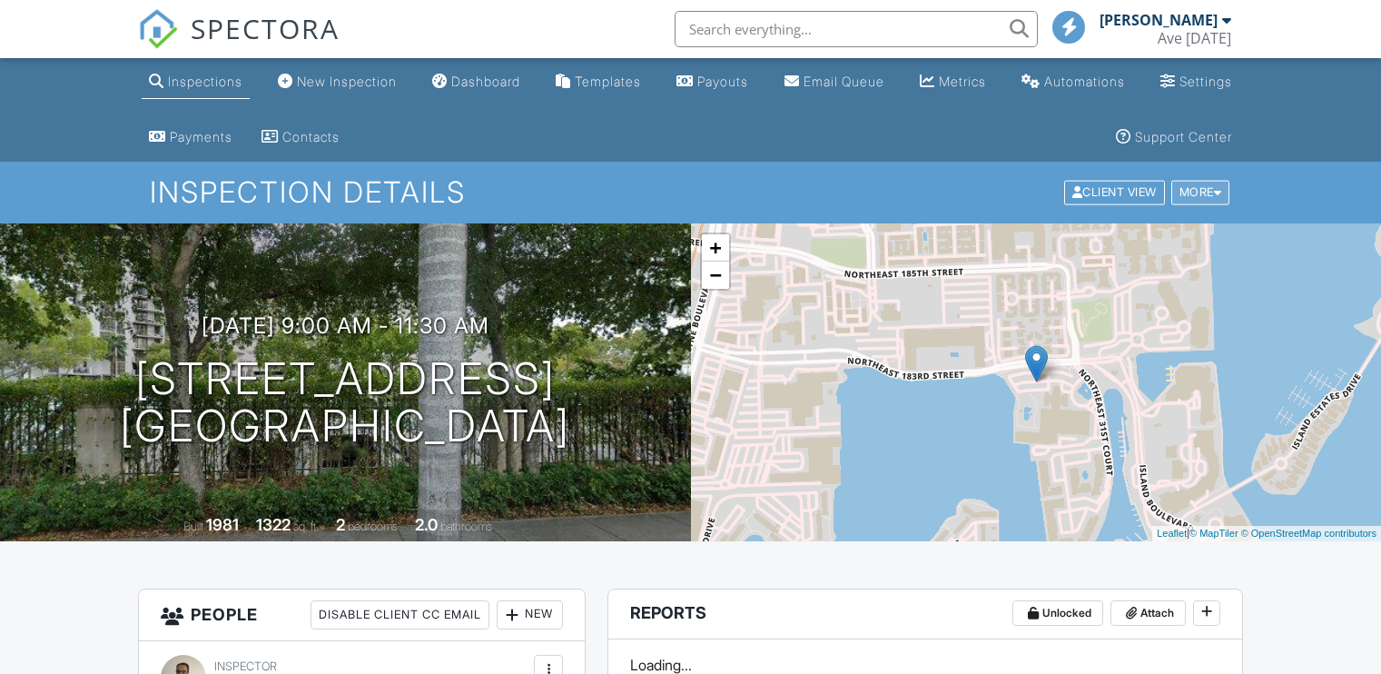
drag, startPoint x: 0, startPoint y: 0, endPoint x: 1202, endPoint y: 187, distance: 1216.1
click at [1202, 187] on div "More" at bounding box center [1201, 193] width 59 height 25
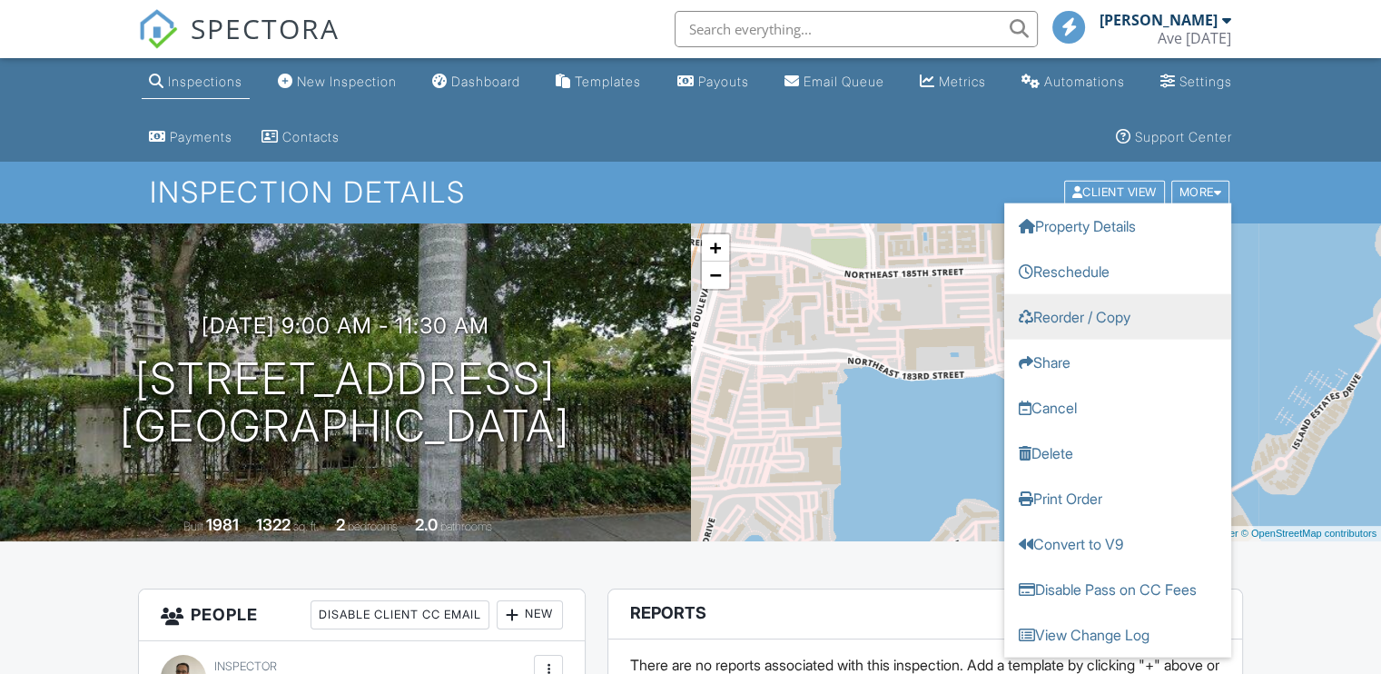
click at [1094, 315] on link "Reorder / Copy" at bounding box center [1118, 316] width 227 height 45
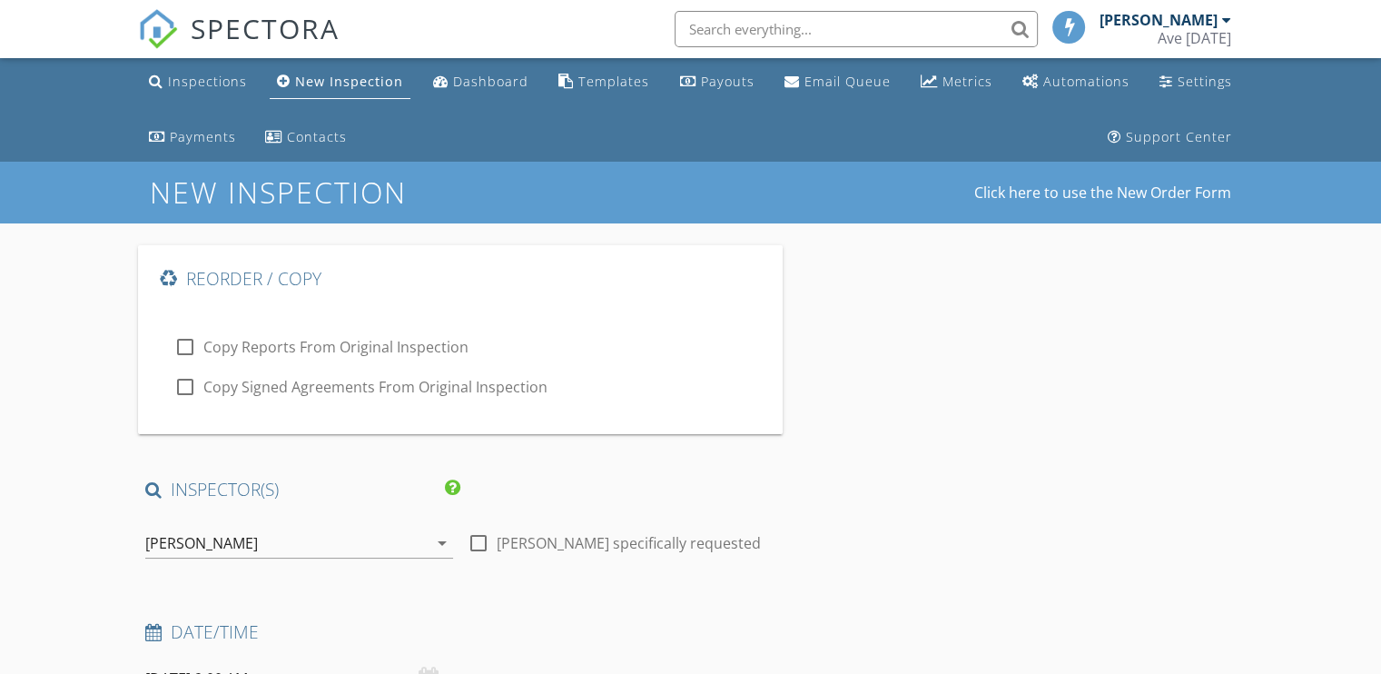
type input "[DEMOGRAPHIC_DATA]"
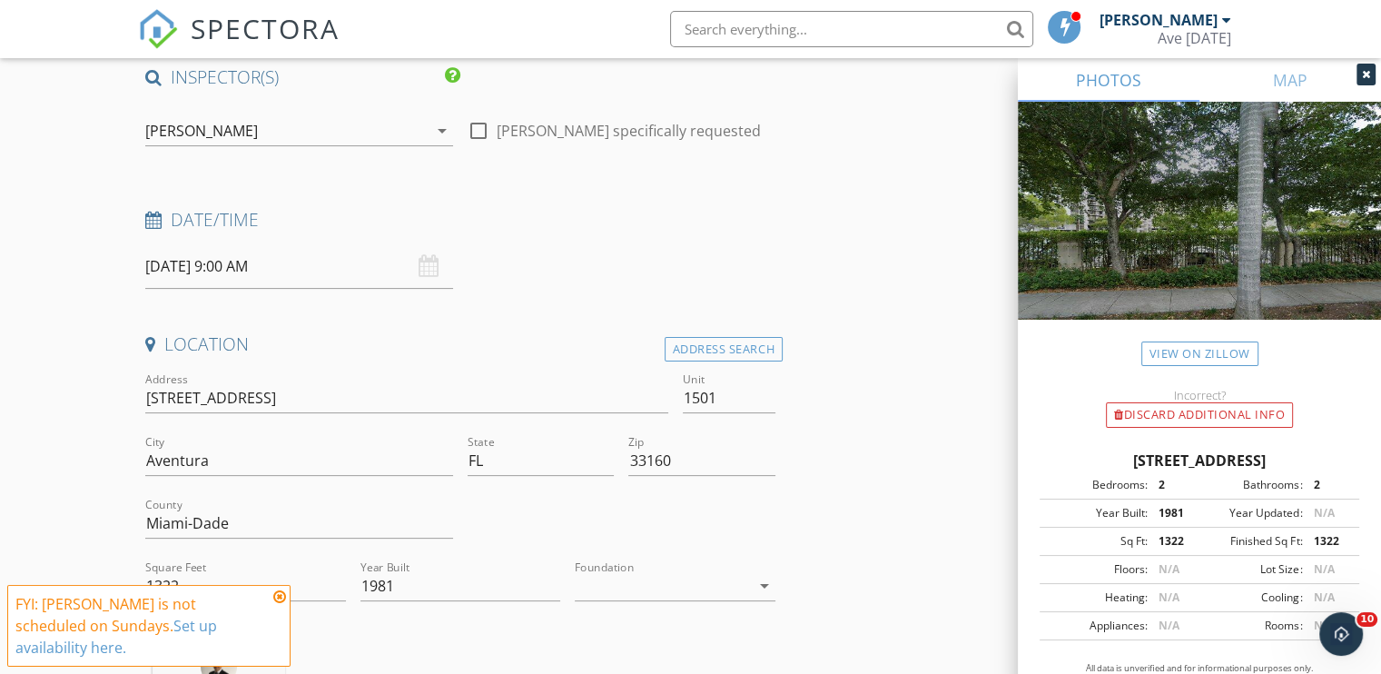
click at [273, 257] on input "09/28/2025 9:00 AM" at bounding box center [299, 266] width 308 height 45
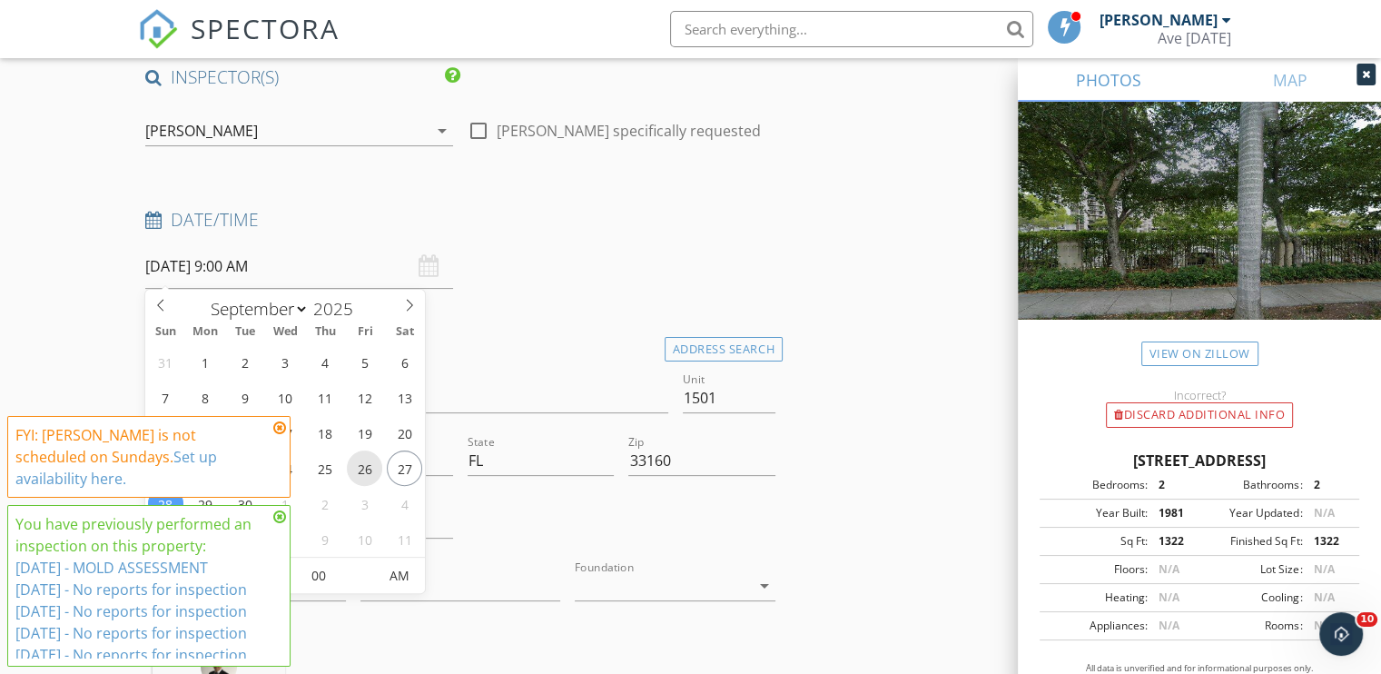
type input "[DATE] 9:00 AM"
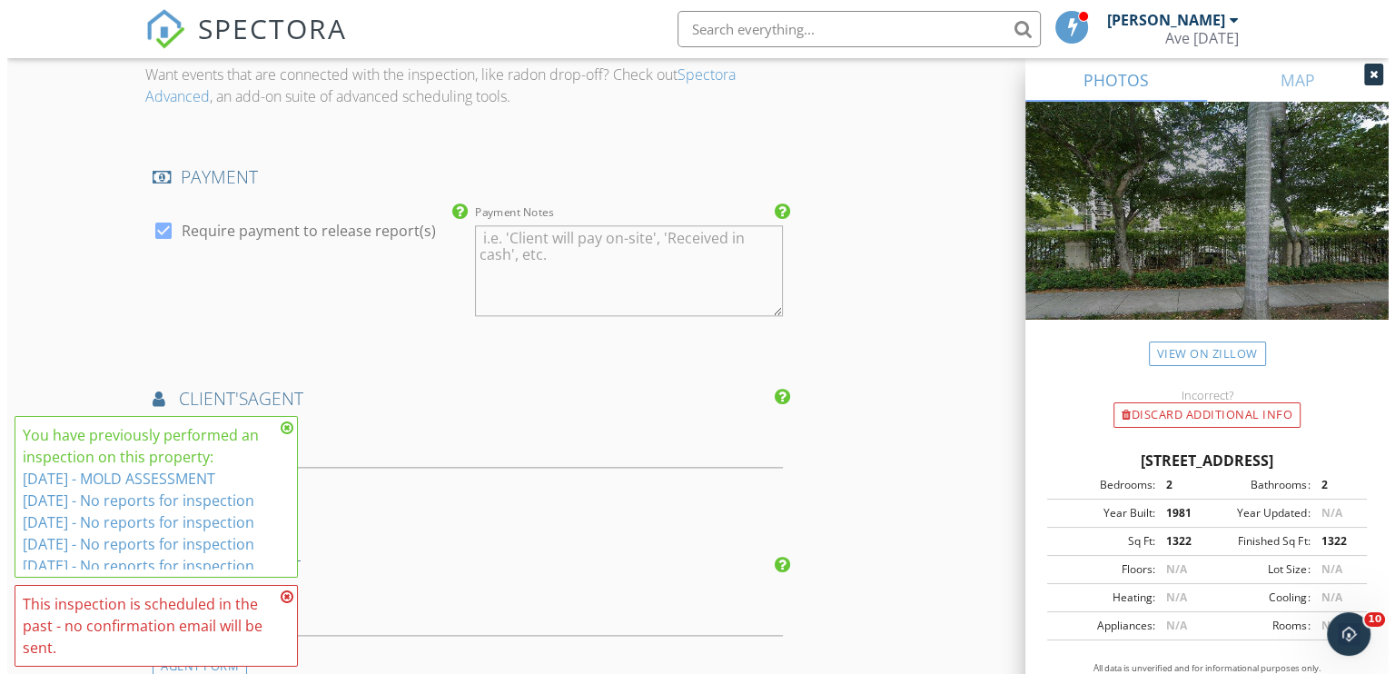
scroll to position [2823, 0]
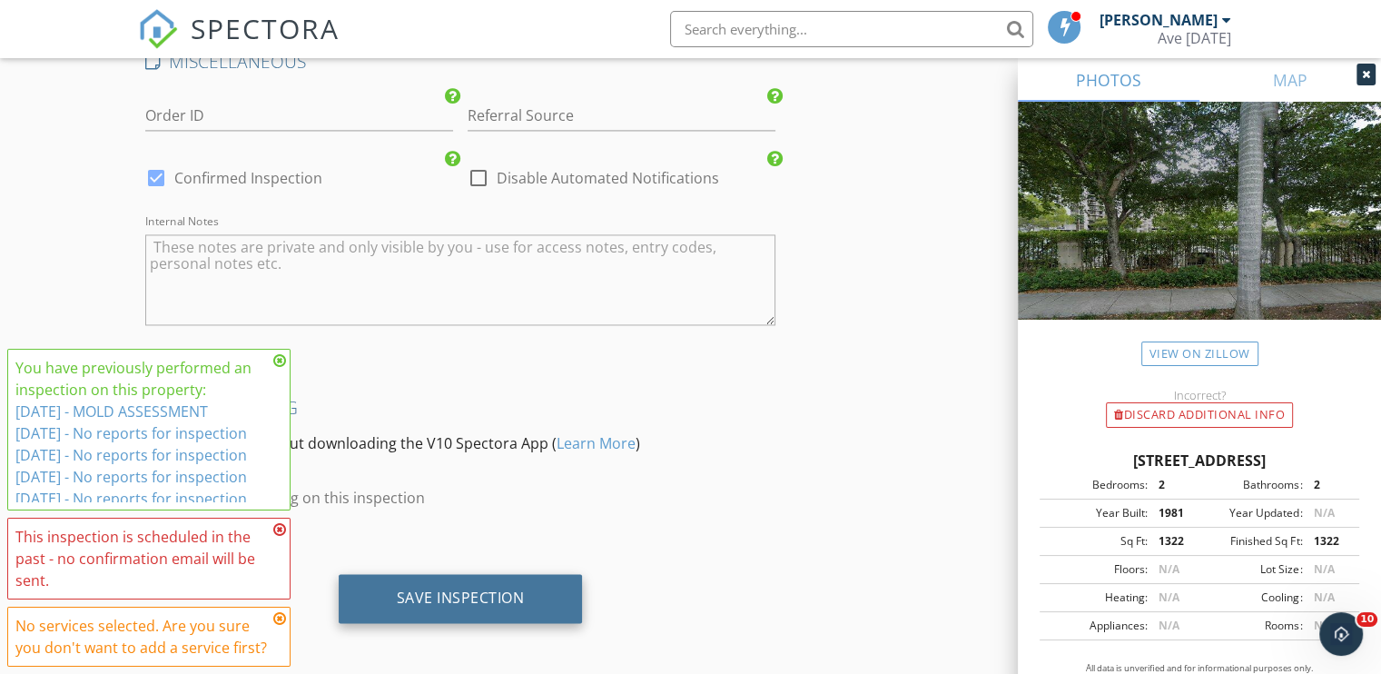
click at [454, 589] on div "Save Inspection" at bounding box center [461, 598] width 128 height 18
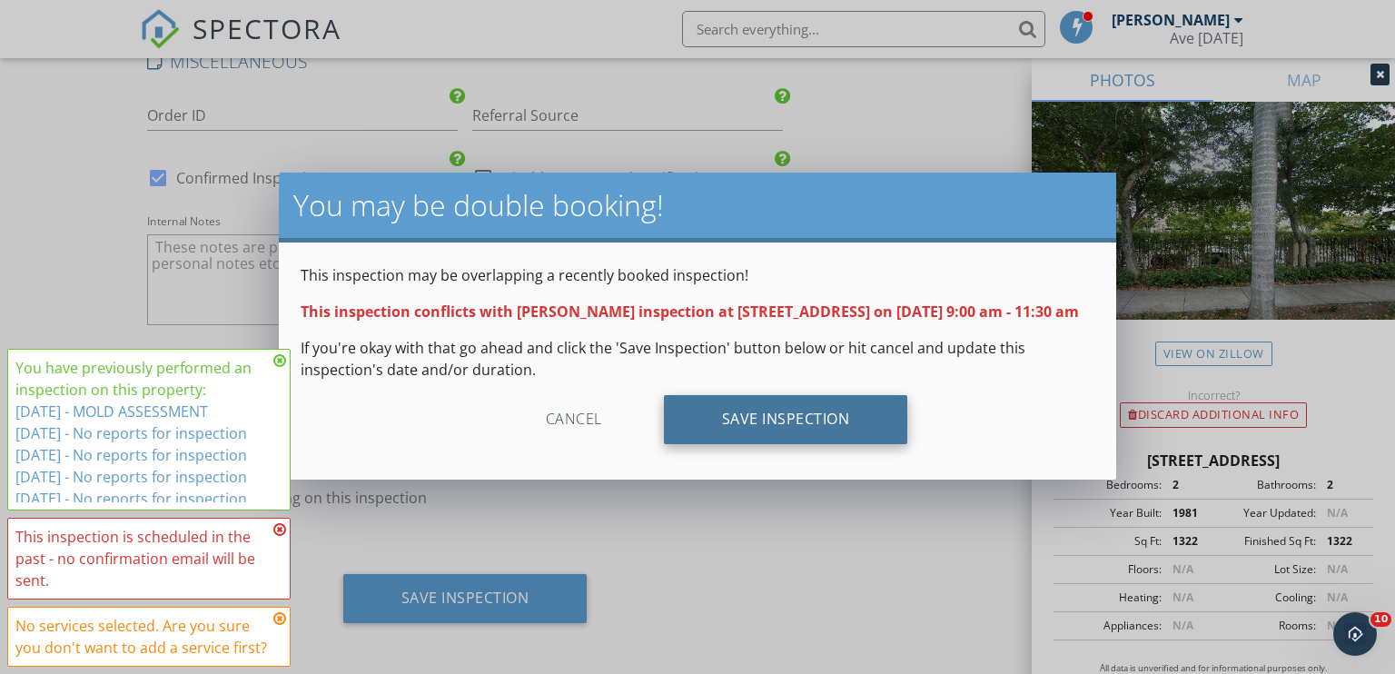
click at [819, 444] on div "Save Inspection" at bounding box center [786, 419] width 244 height 49
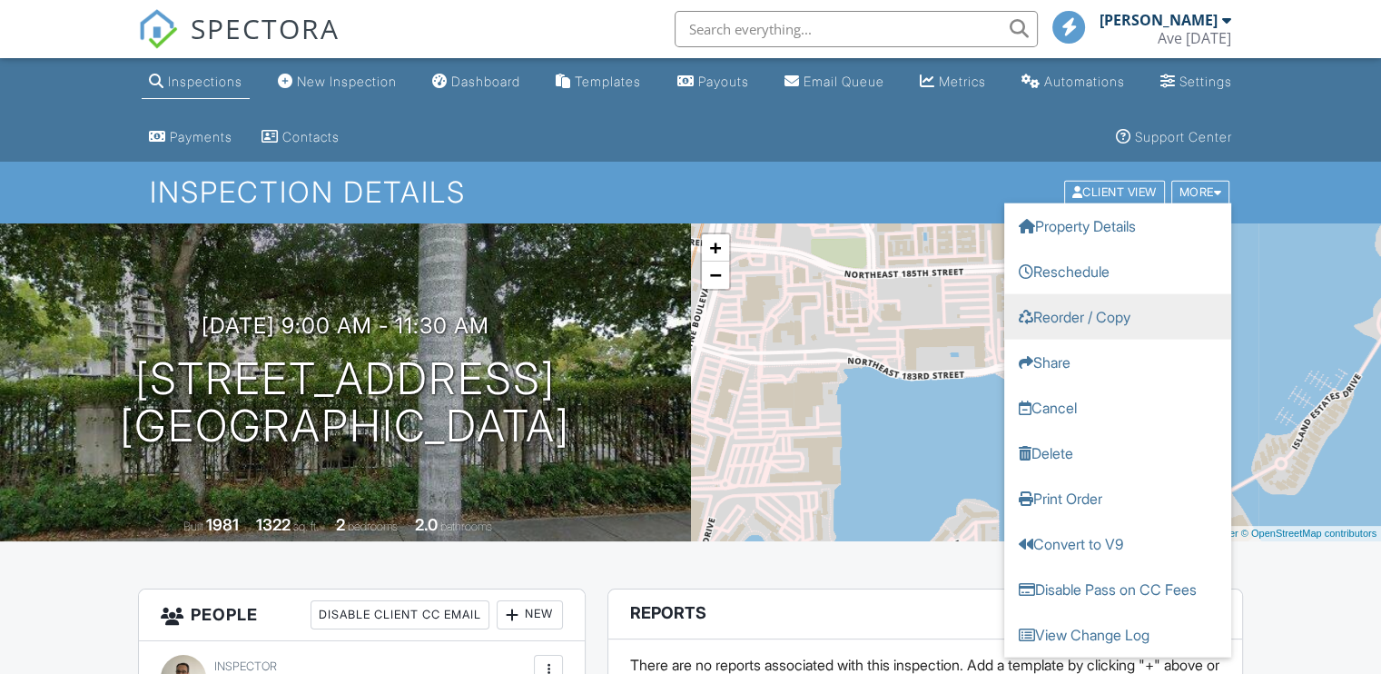
click at [1079, 320] on link "Reorder / Copy" at bounding box center [1118, 316] width 227 height 45
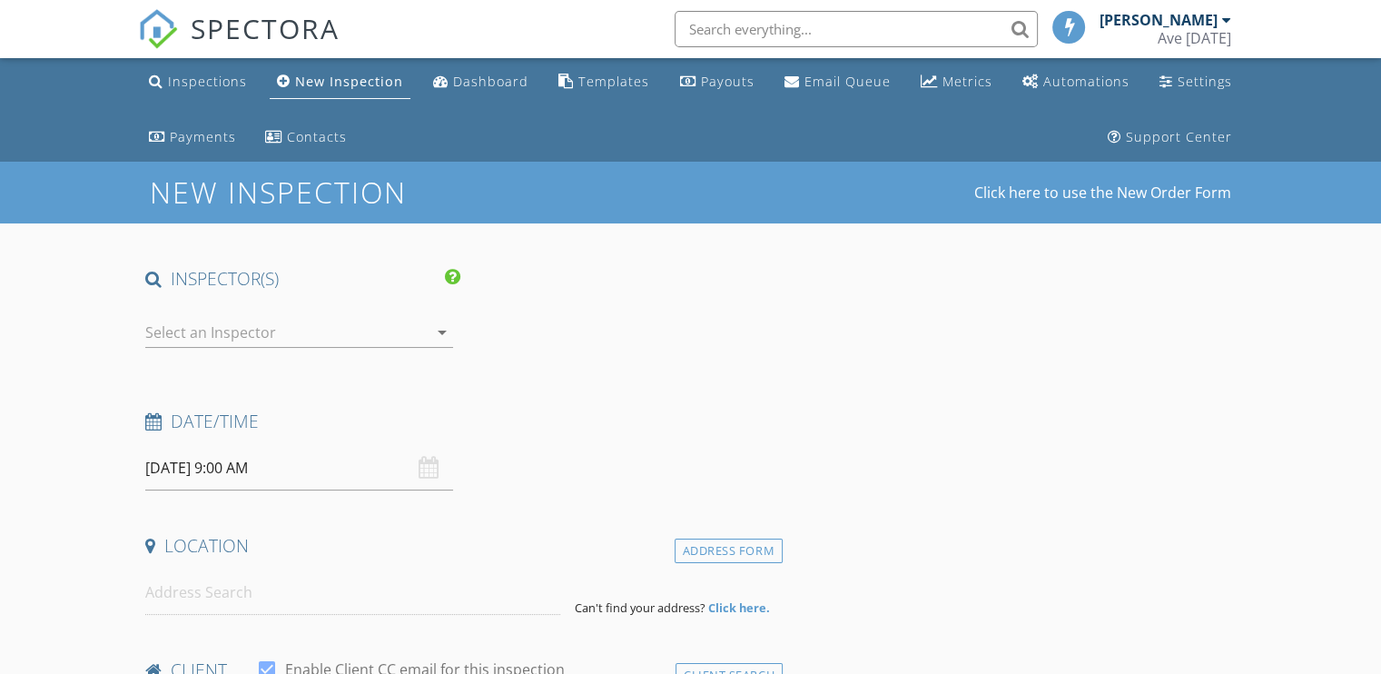
type input "[DEMOGRAPHIC_DATA]"
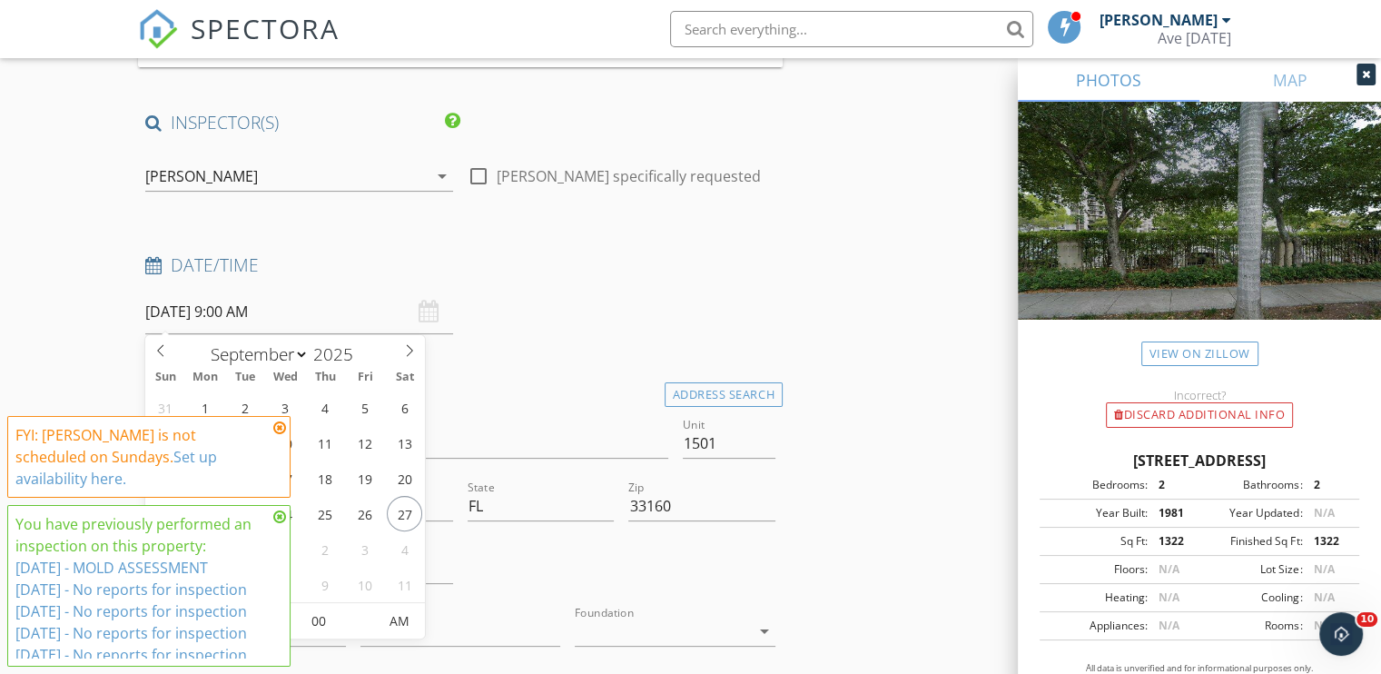
click at [205, 302] on input "[DATE] 9:00 AM" at bounding box center [299, 312] width 308 height 45
type input "[DATE] 9:00 AM"
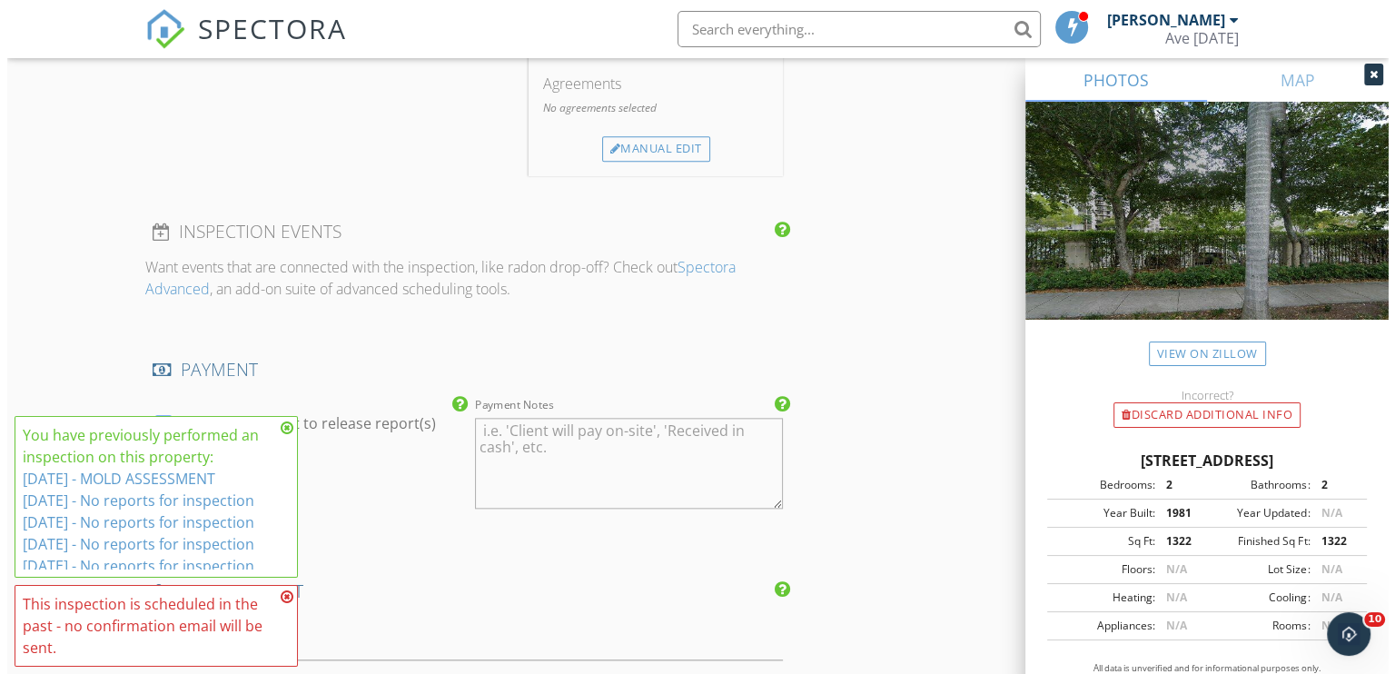
scroll to position [2823, 0]
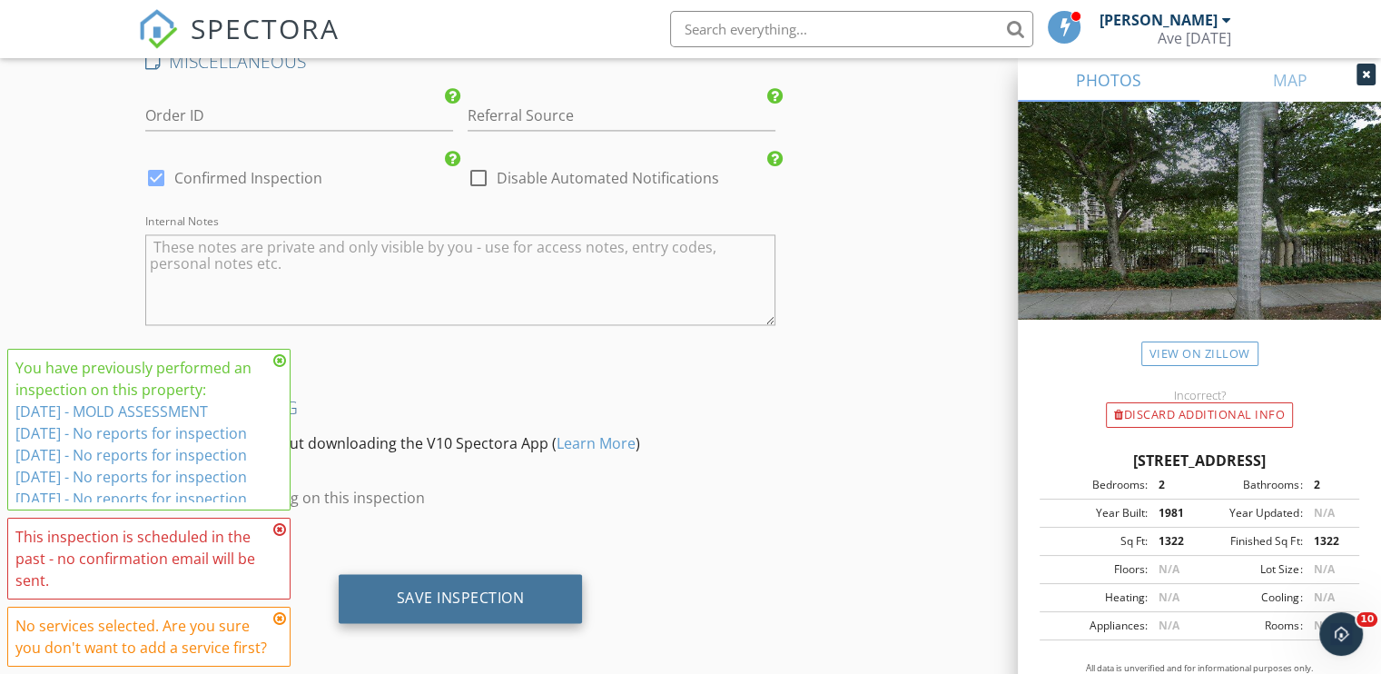
click at [490, 589] on div "Save Inspection" at bounding box center [461, 598] width 128 height 18
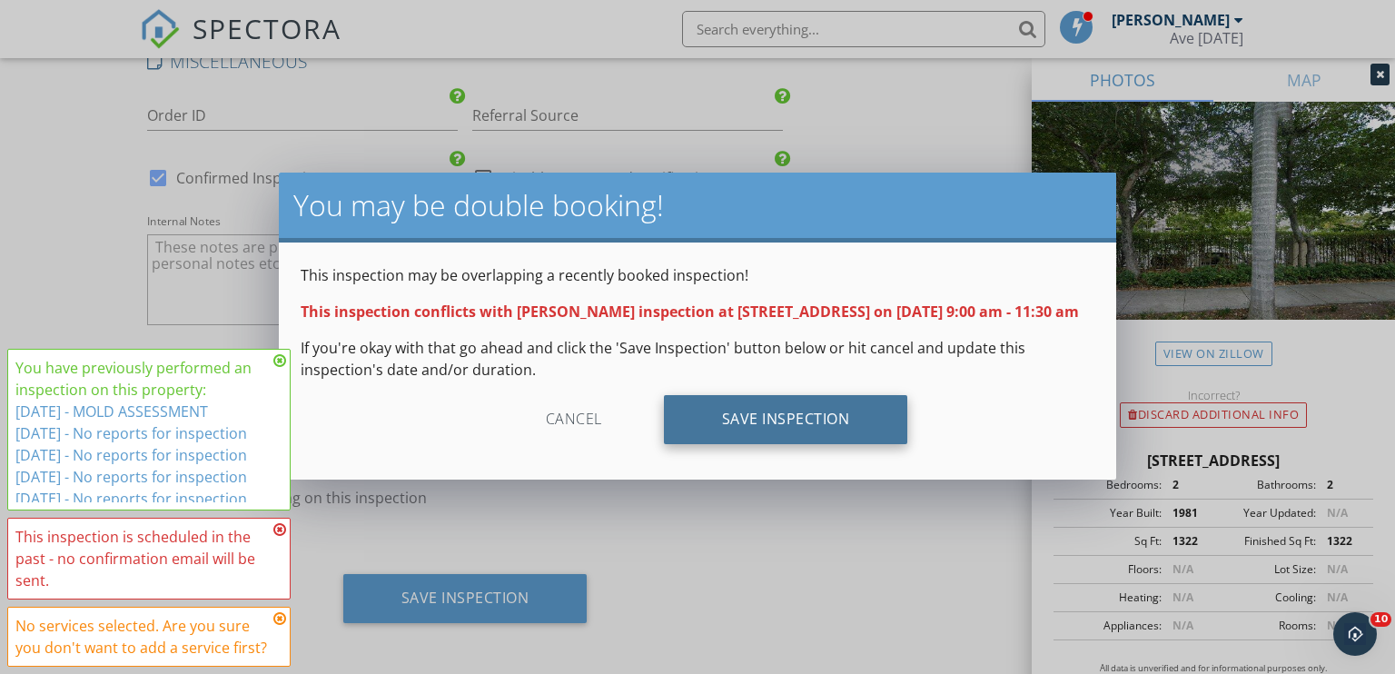
click at [785, 444] on div "Save Inspection" at bounding box center [786, 419] width 244 height 49
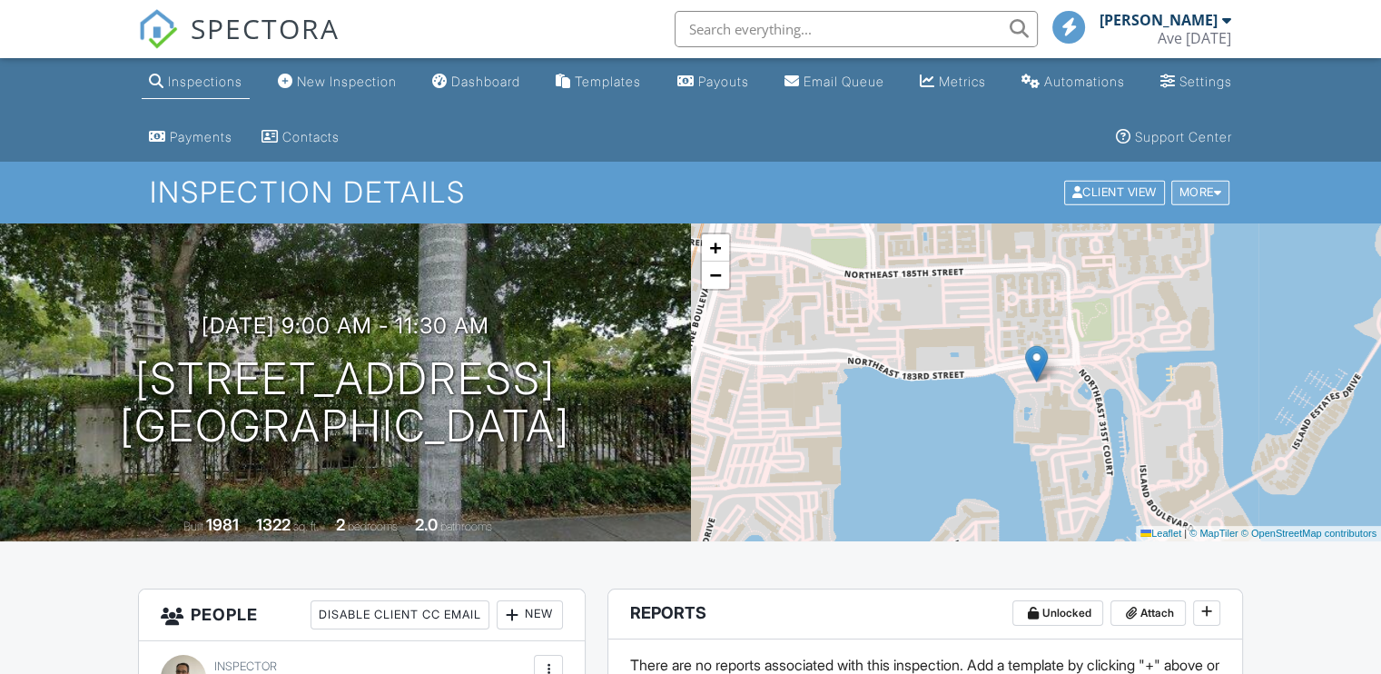
click at [1211, 186] on div "More" at bounding box center [1201, 193] width 59 height 25
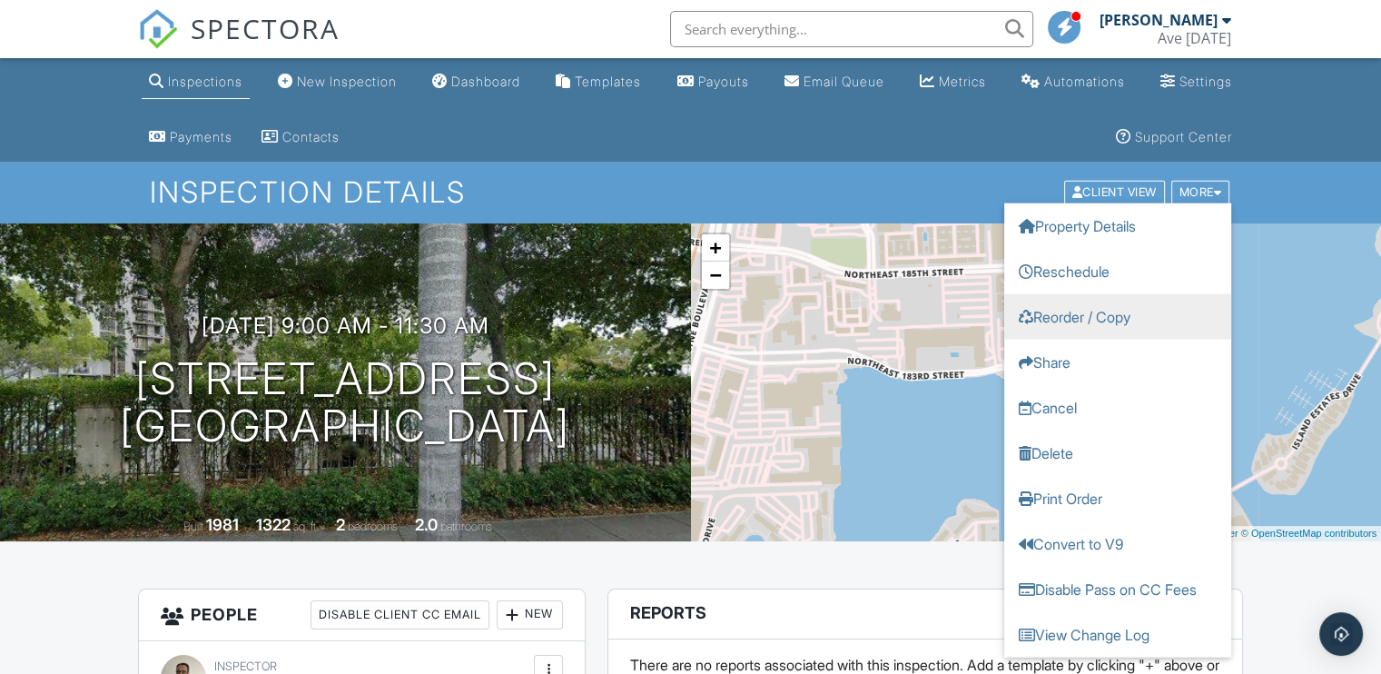
click at [1115, 311] on link "Reorder / Copy" at bounding box center [1118, 316] width 227 height 45
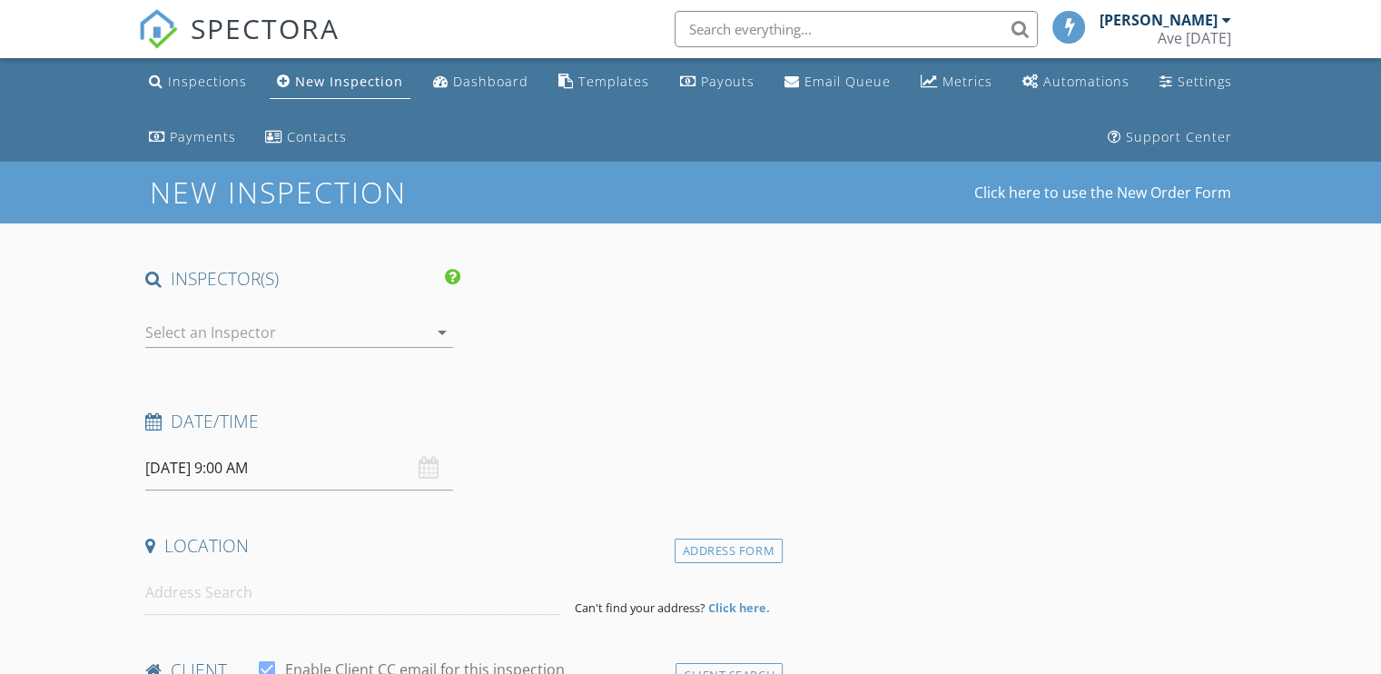
type input "[DEMOGRAPHIC_DATA]"
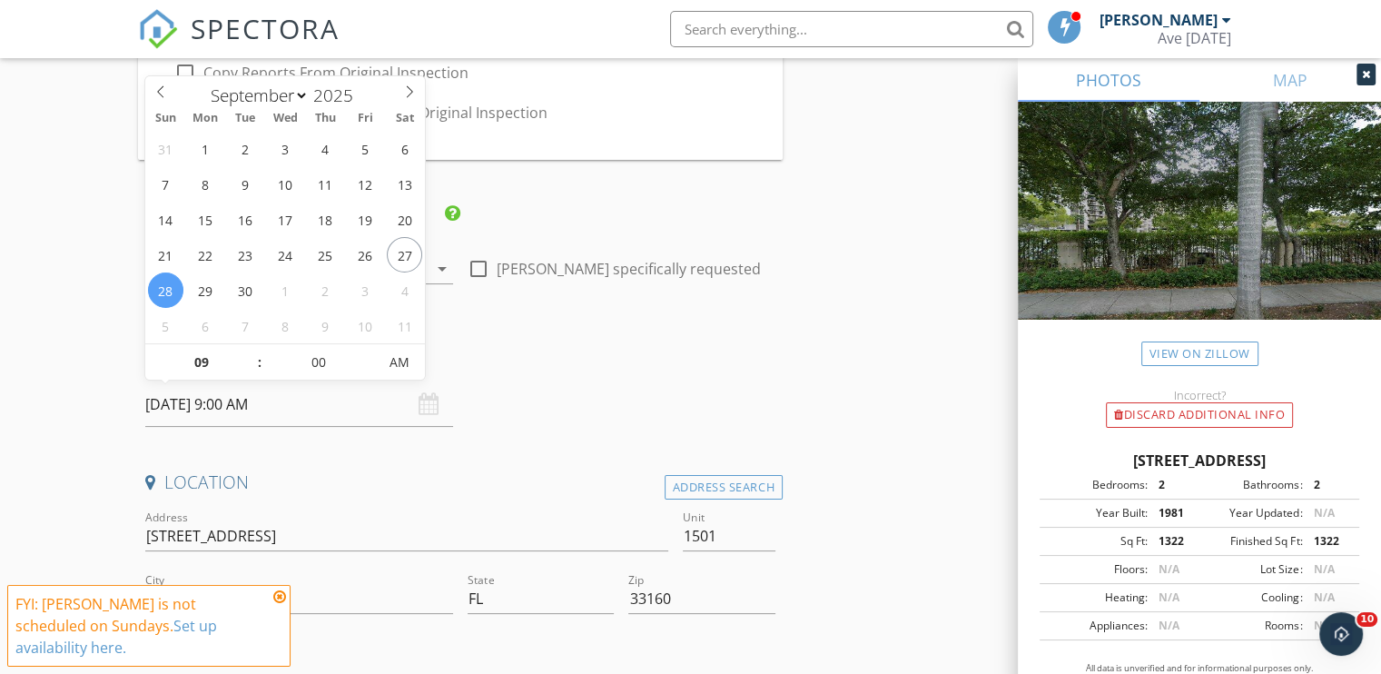
click at [256, 410] on input "09/28/2025 9:00 AM" at bounding box center [299, 404] width 308 height 45
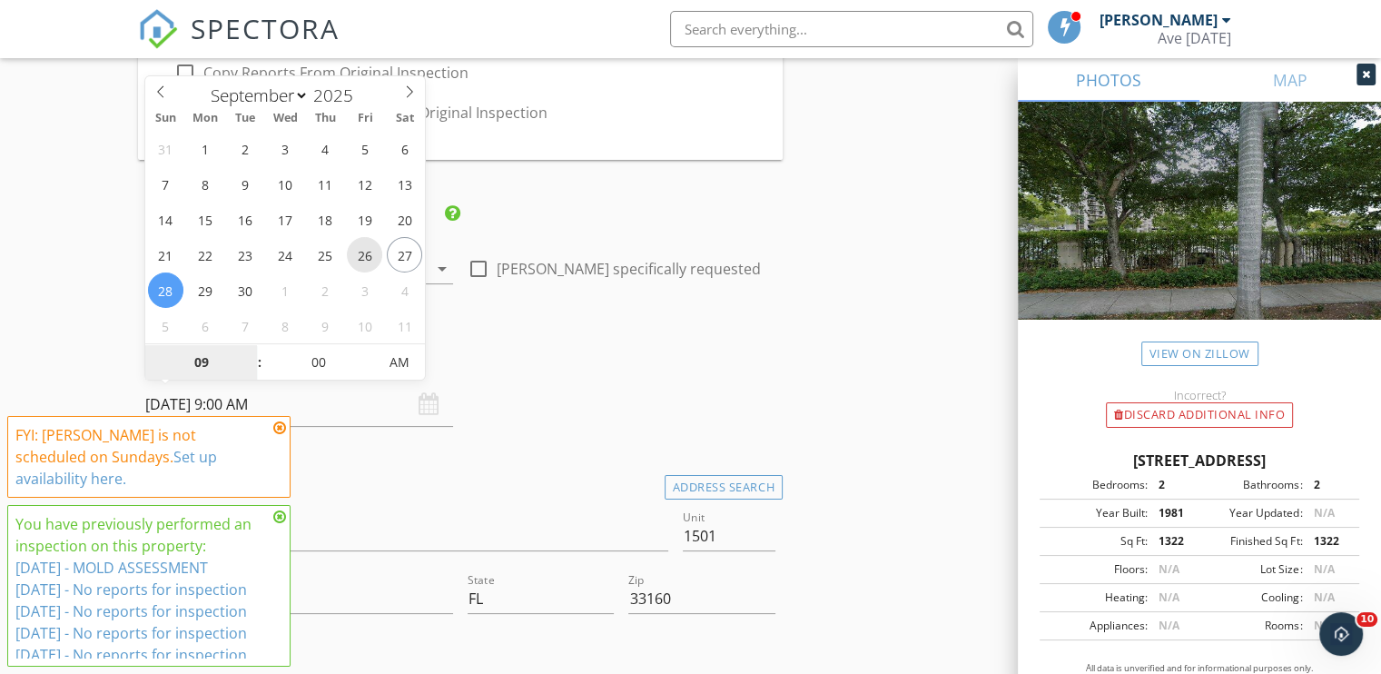
type input "[DATE] 9:00 AM"
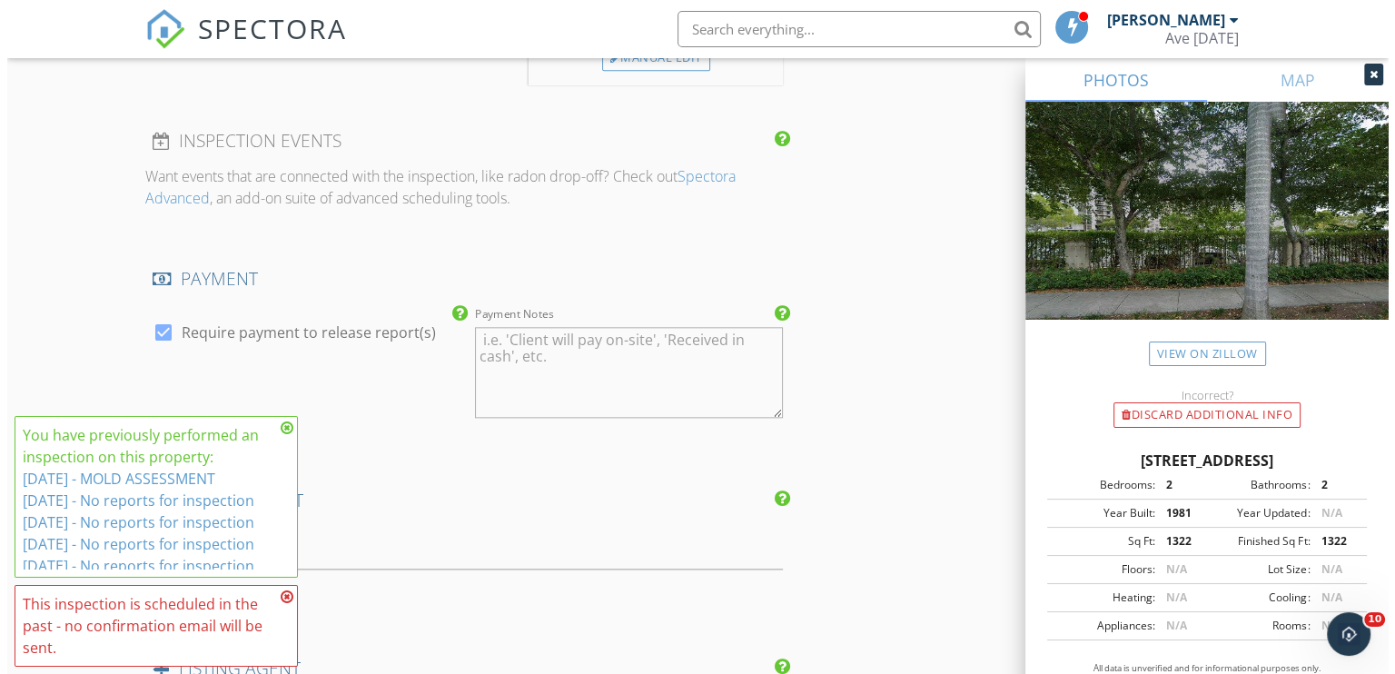
scroll to position [2823, 0]
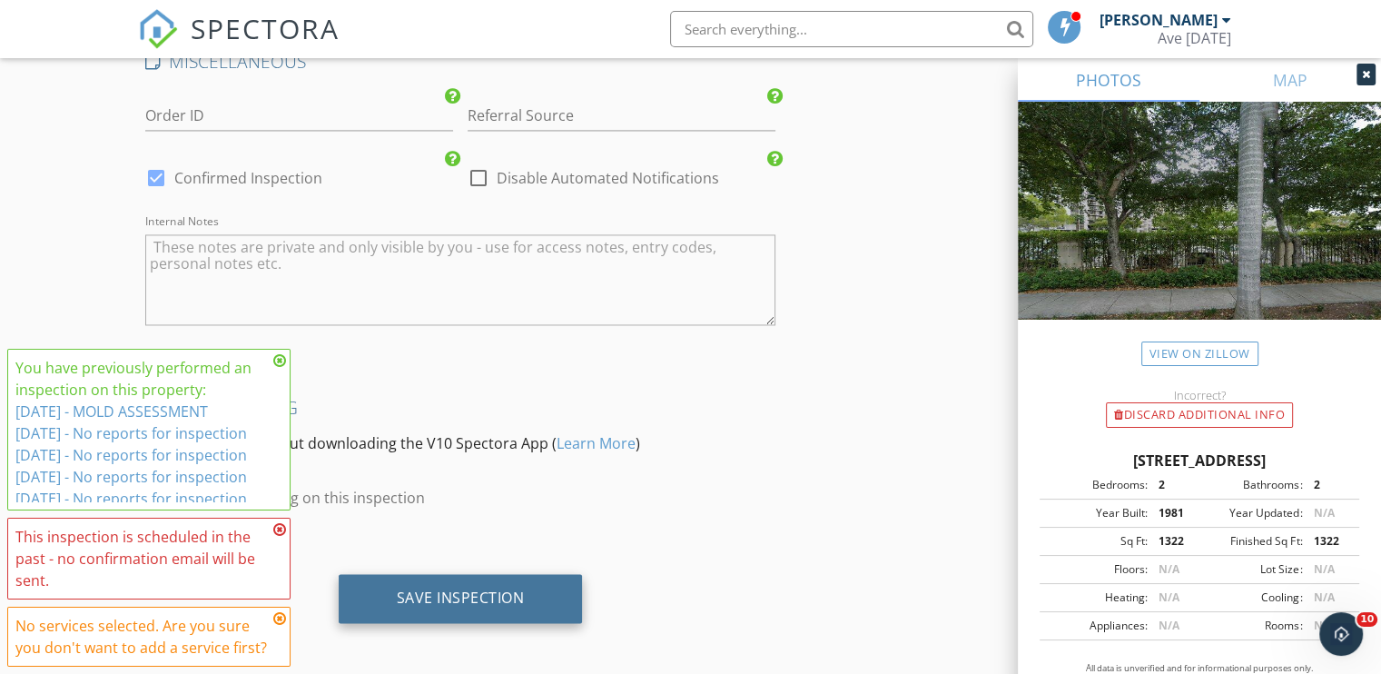
click at [530, 595] on div "Save Inspection" at bounding box center [461, 598] width 244 height 49
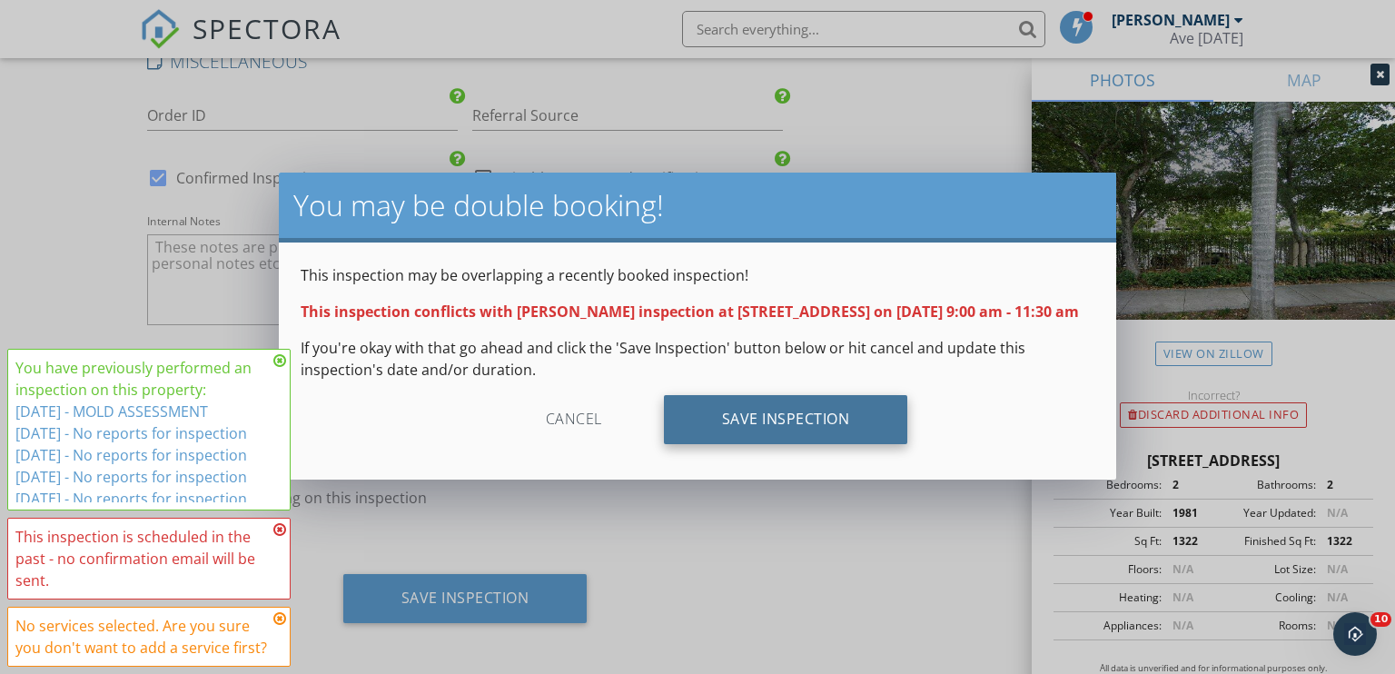
click at [799, 443] on div "Save Inspection" at bounding box center [786, 419] width 244 height 49
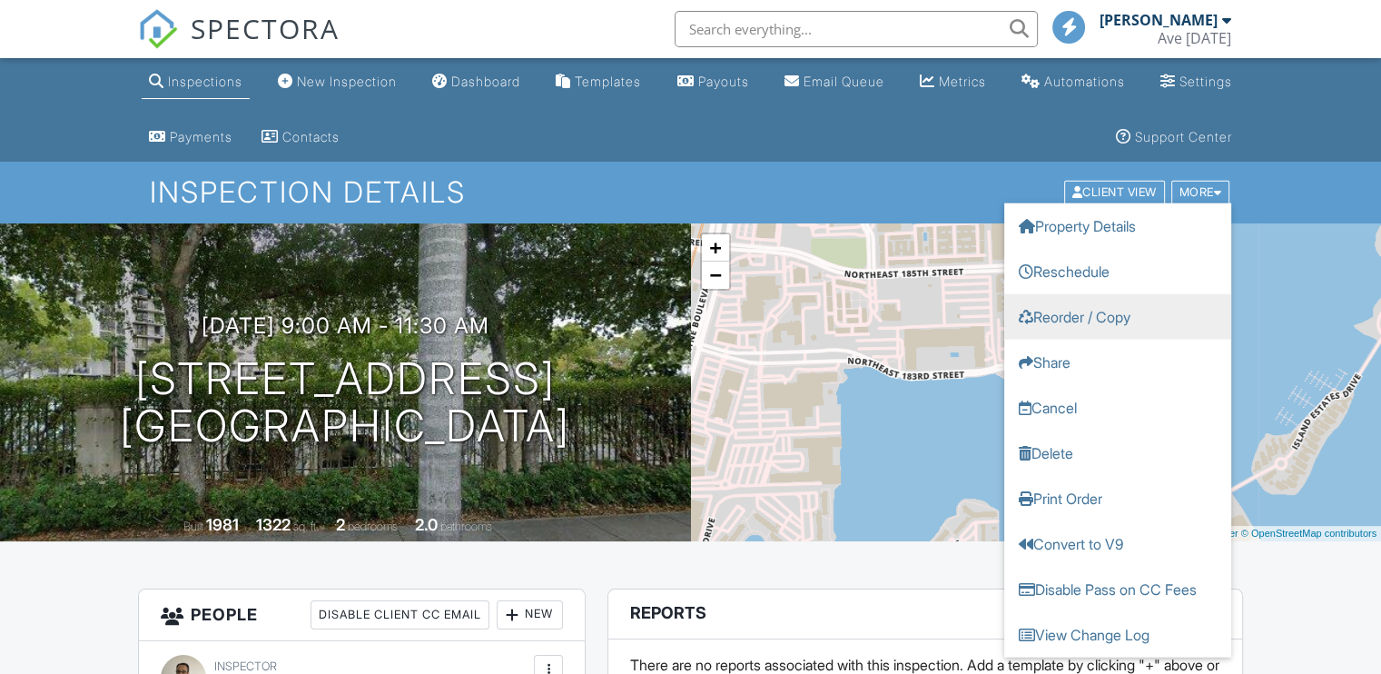
click at [1095, 302] on link "Reorder / Copy" at bounding box center [1118, 316] width 227 height 45
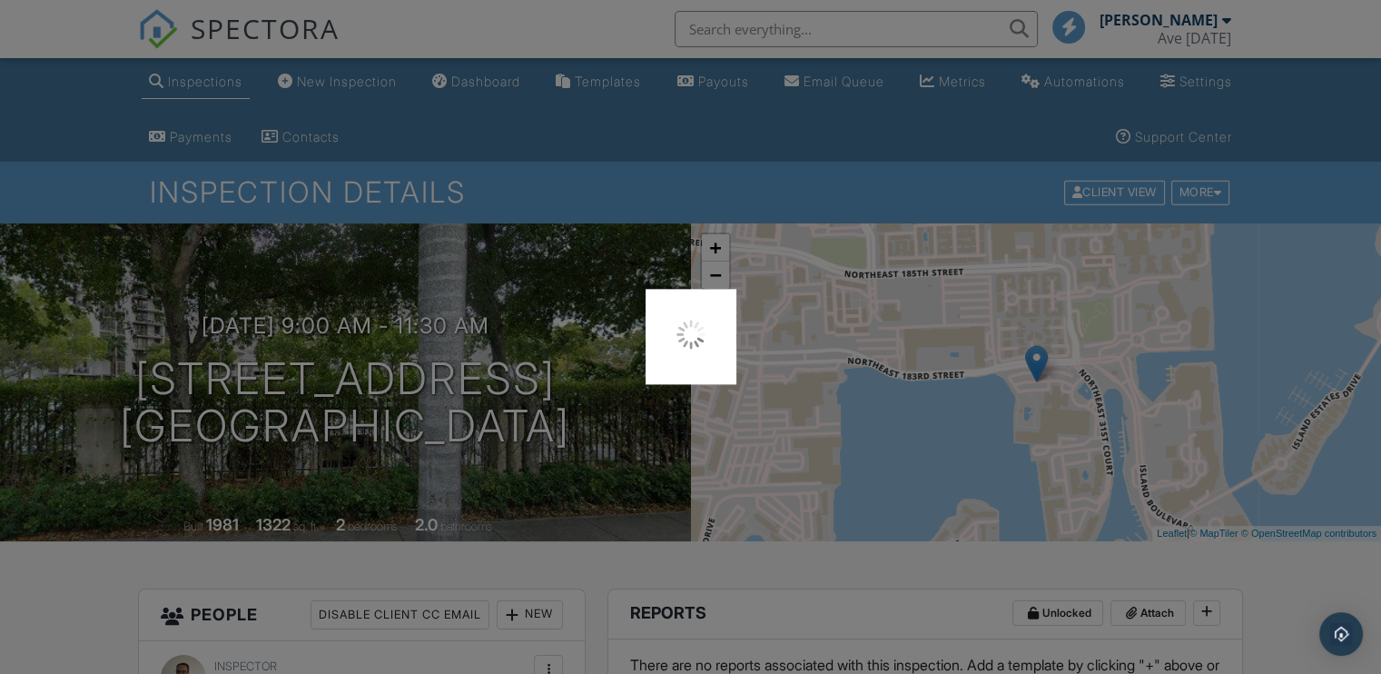
click at [1090, 314] on div at bounding box center [690, 337] width 1381 height 674
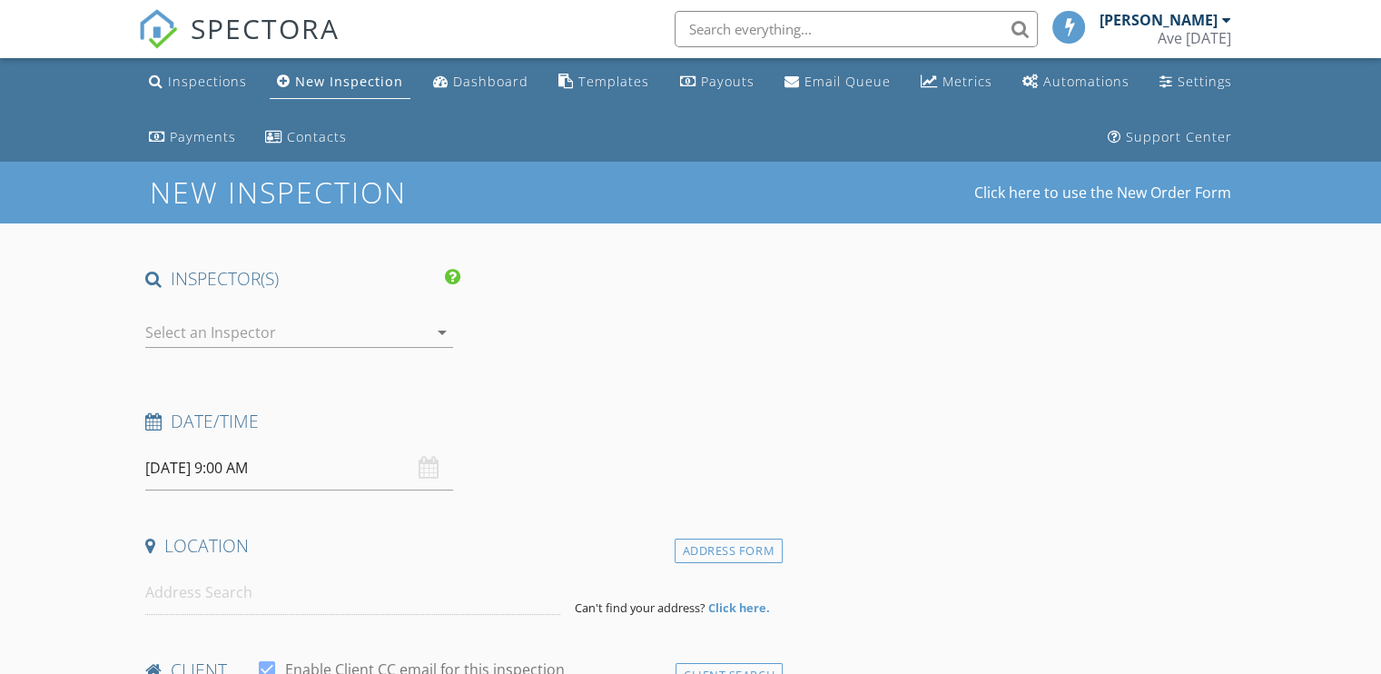
type input "[DEMOGRAPHIC_DATA]"
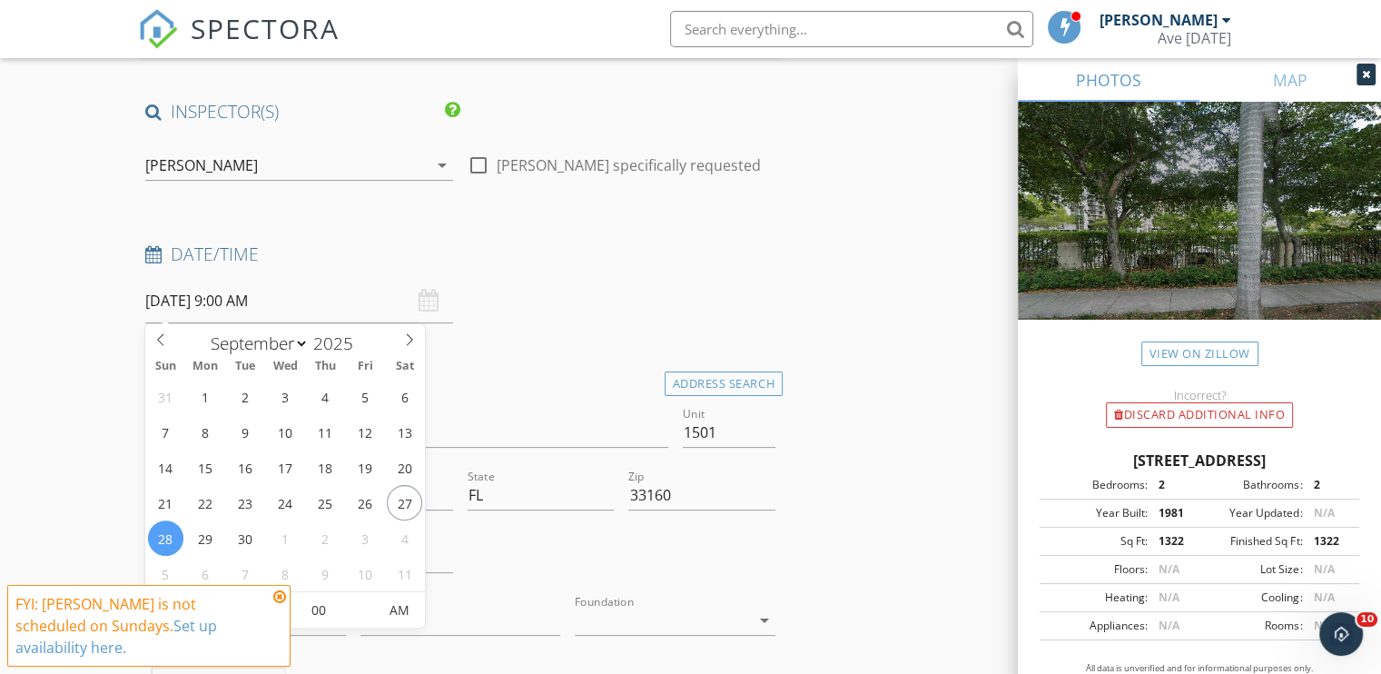
click at [221, 303] on input "09/28/2025 9:00 AM" at bounding box center [299, 301] width 308 height 45
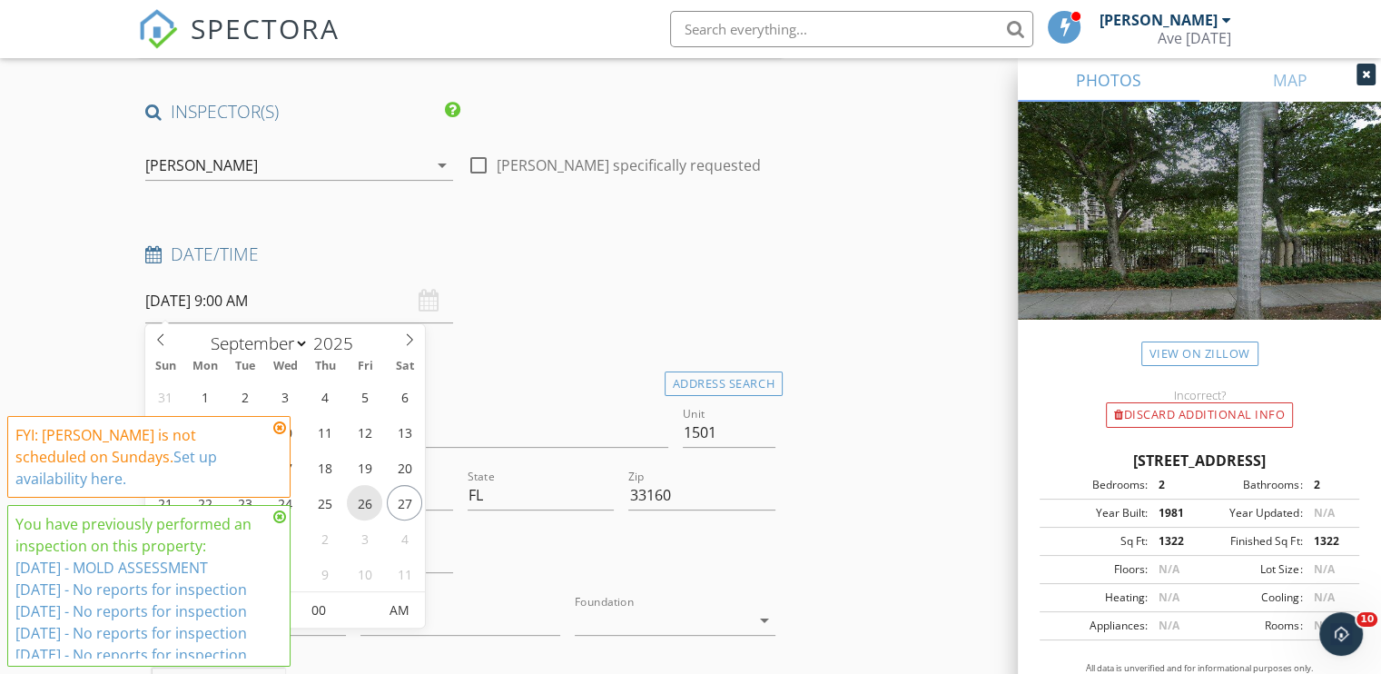
type input "[DATE] 9:00 AM"
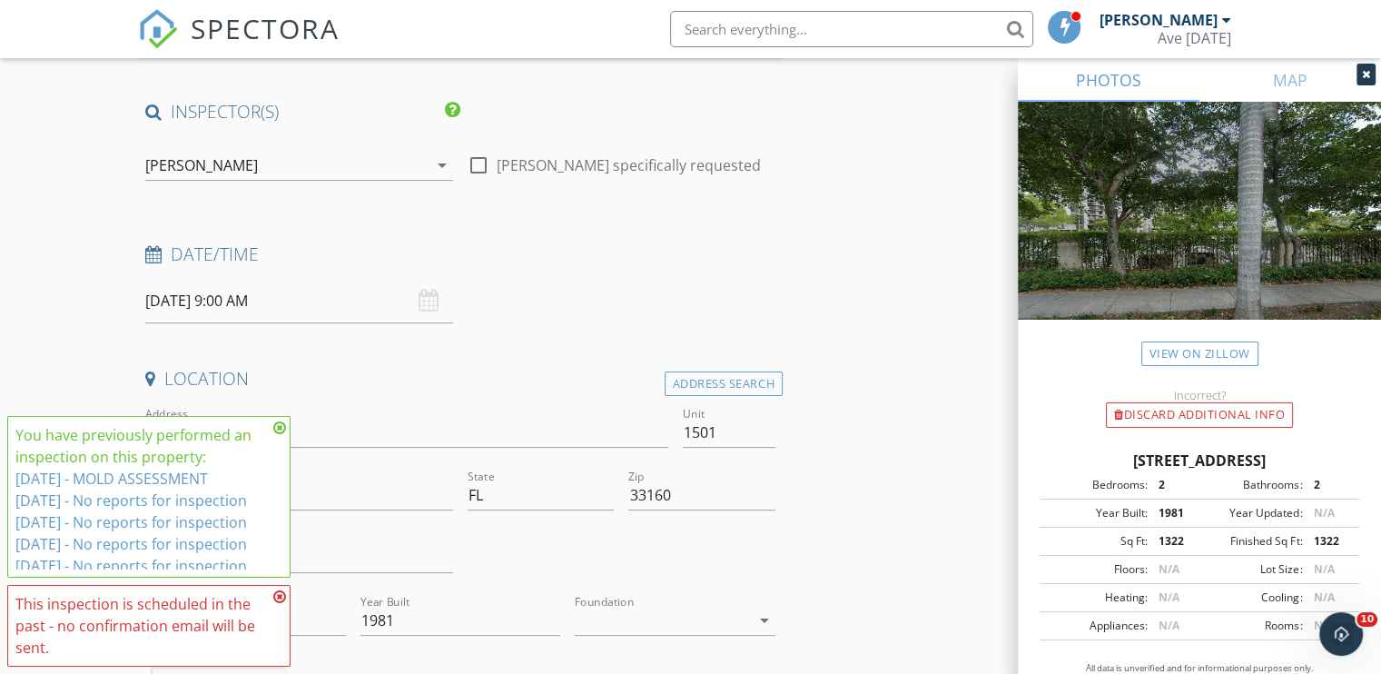
click at [731, 269] on div "Date/Time" at bounding box center [460, 261] width 645 height 36
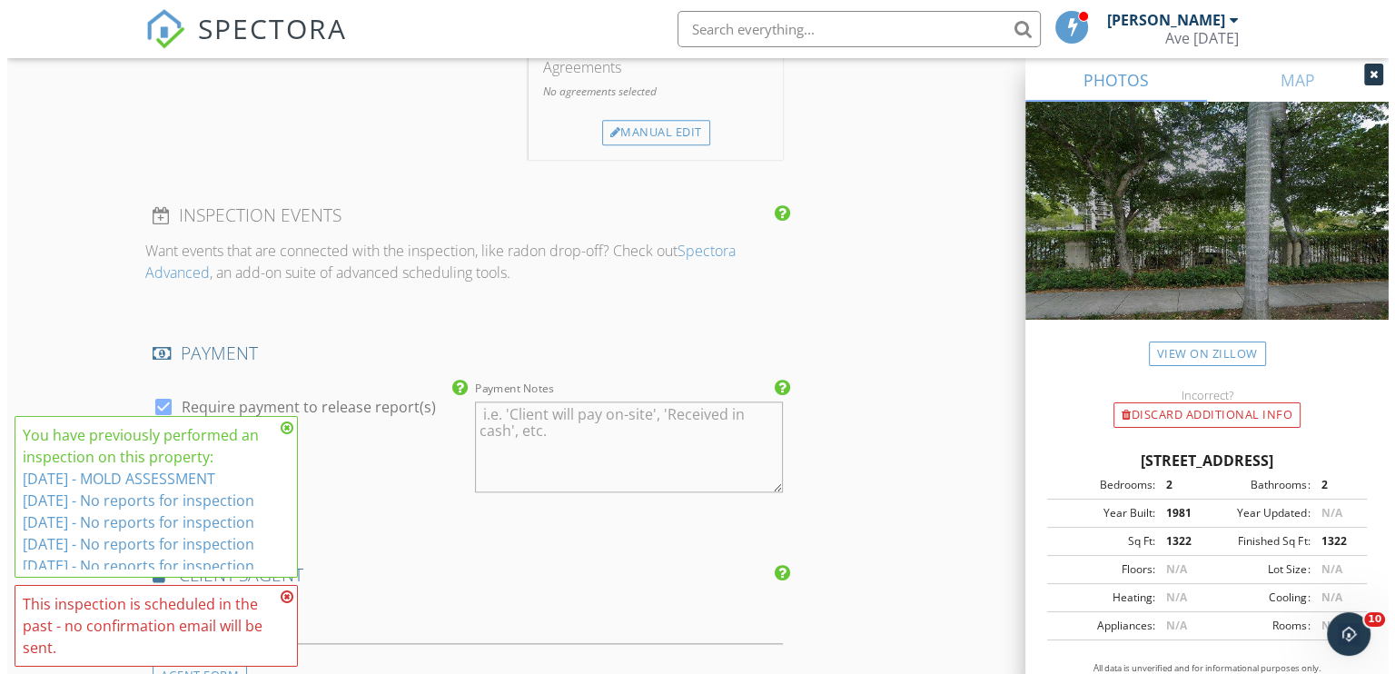
scroll to position [2823, 0]
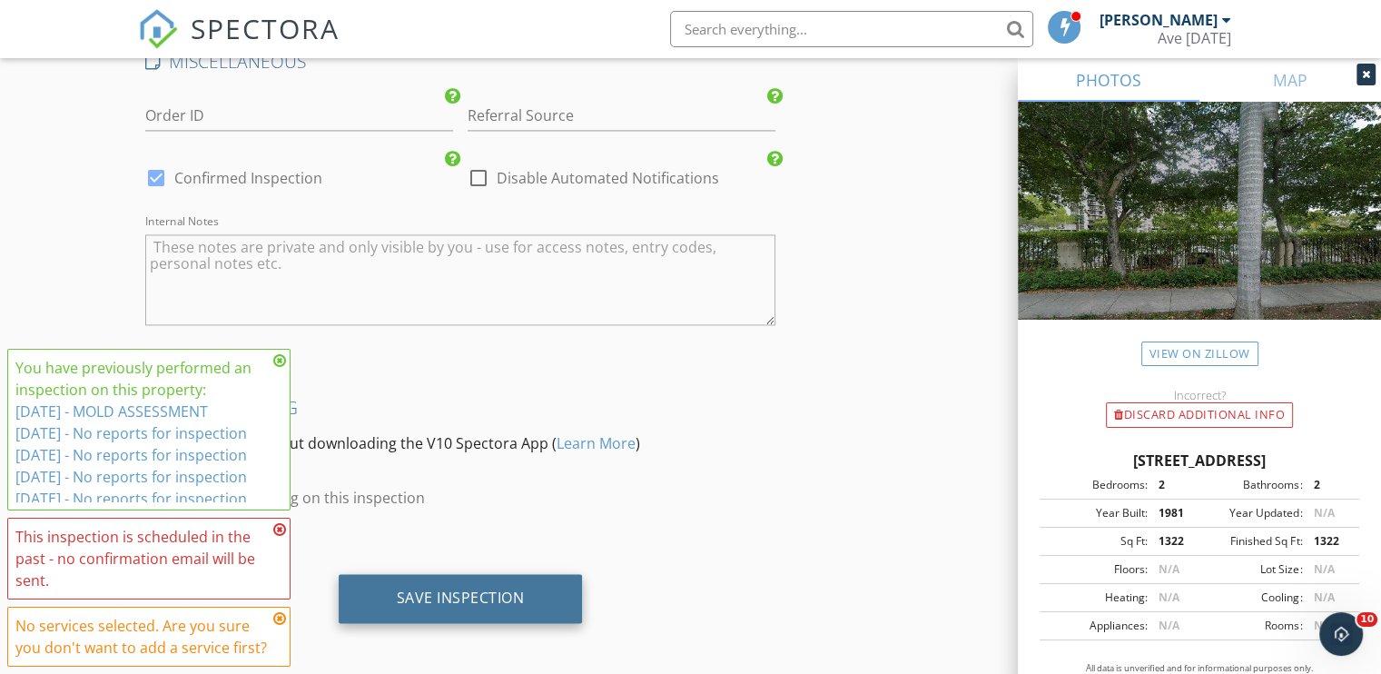
click at [470, 592] on div "Save Inspection" at bounding box center [461, 598] width 128 height 18
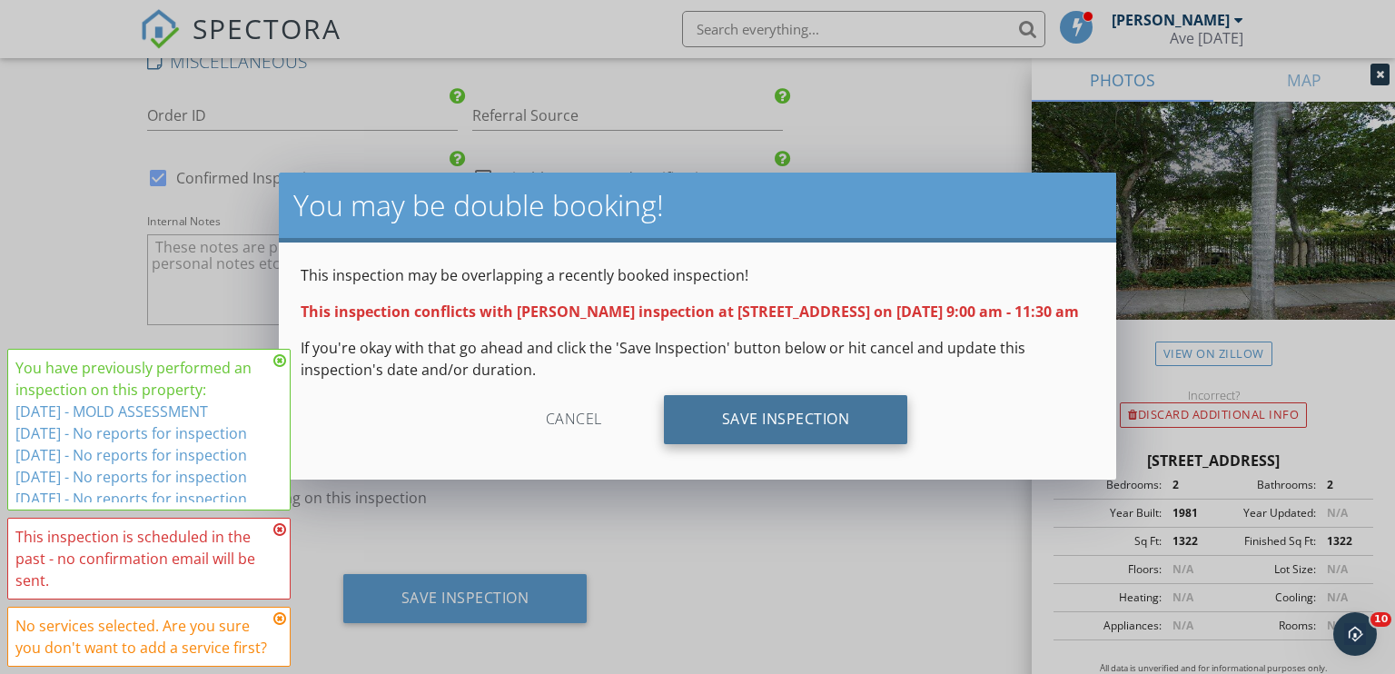
click at [810, 442] on div "Save Inspection" at bounding box center [786, 419] width 244 height 49
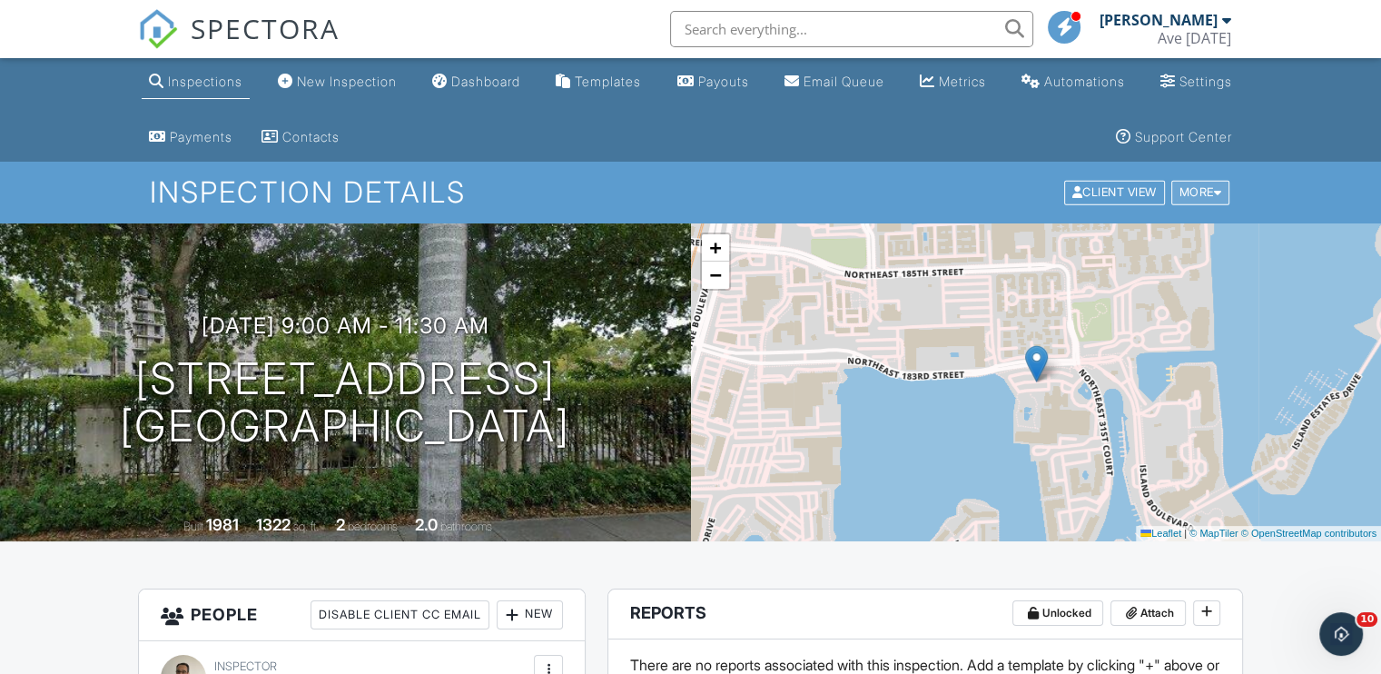
click at [1200, 189] on div "More" at bounding box center [1201, 193] width 59 height 25
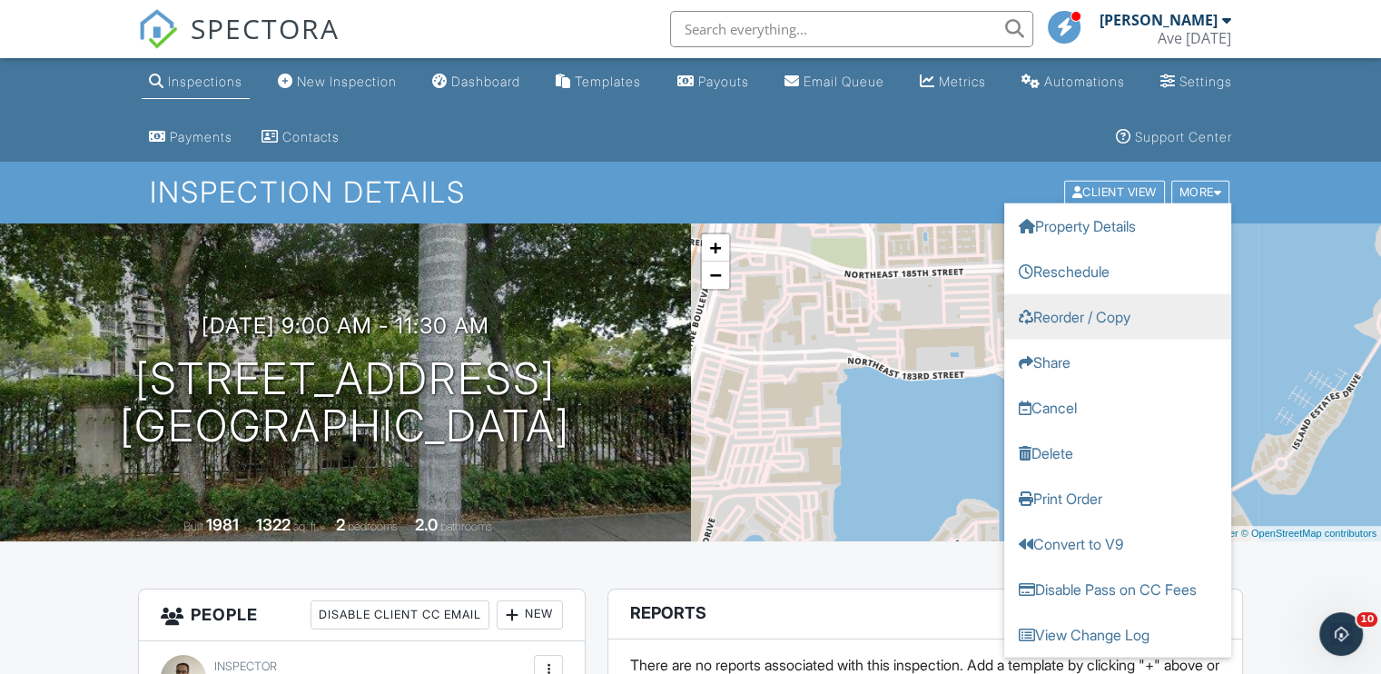
click at [1104, 313] on link "Reorder / Copy" at bounding box center [1118, 316] width 227 height 45
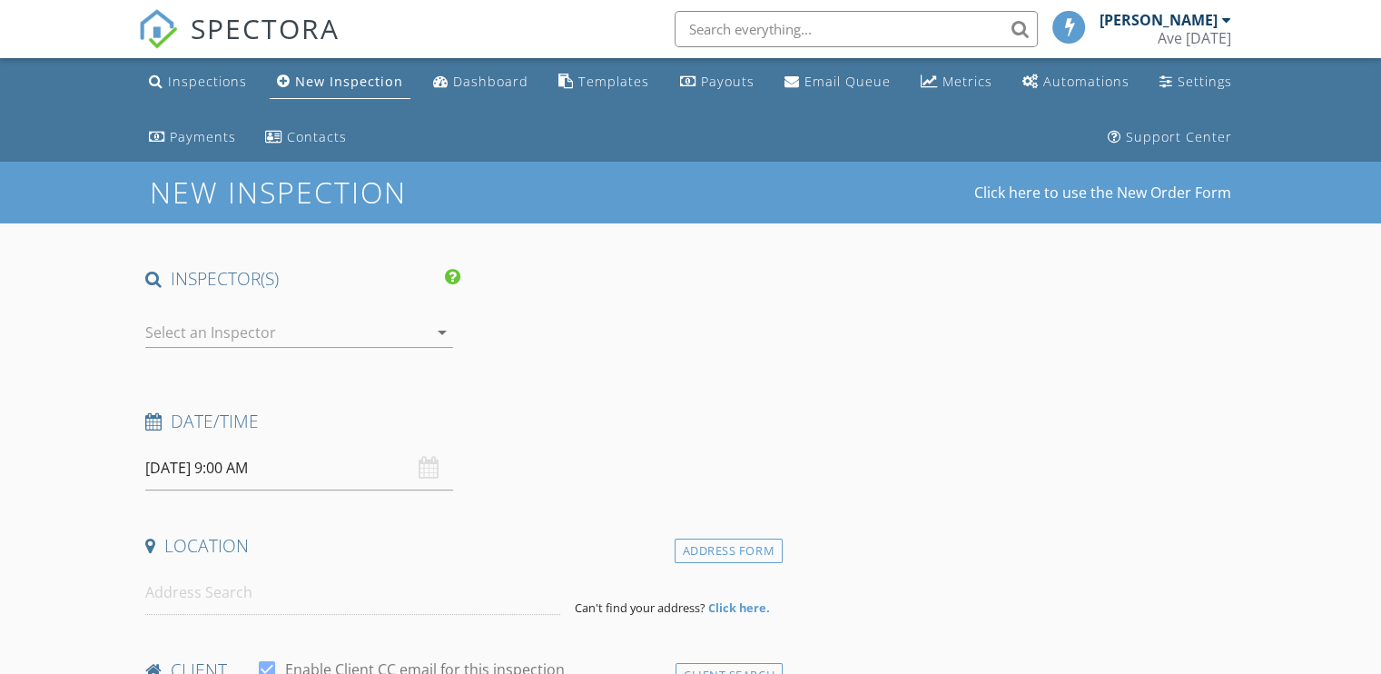
type input "[DEMOGRAPHIC_DATA]"
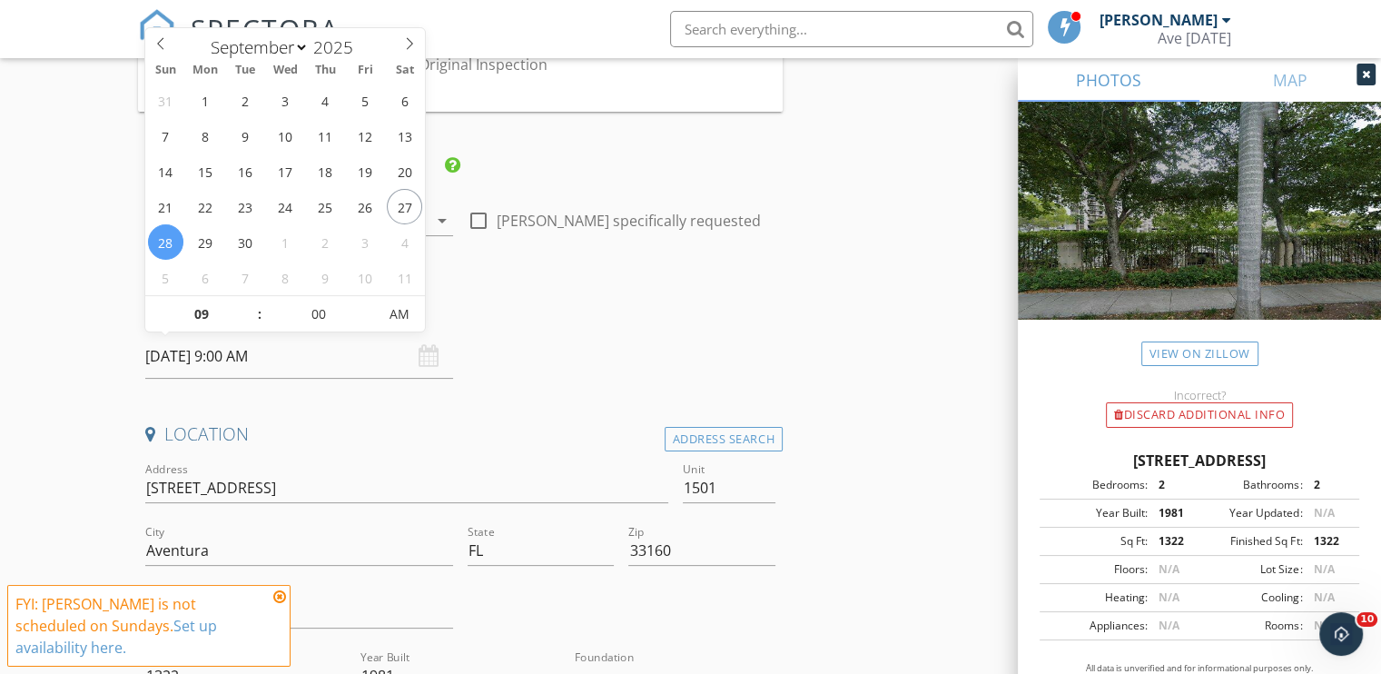
click at [229, 361] on input "09/28/2025 9:00 AM" at bounding box center [299, 356] width 308 height 45
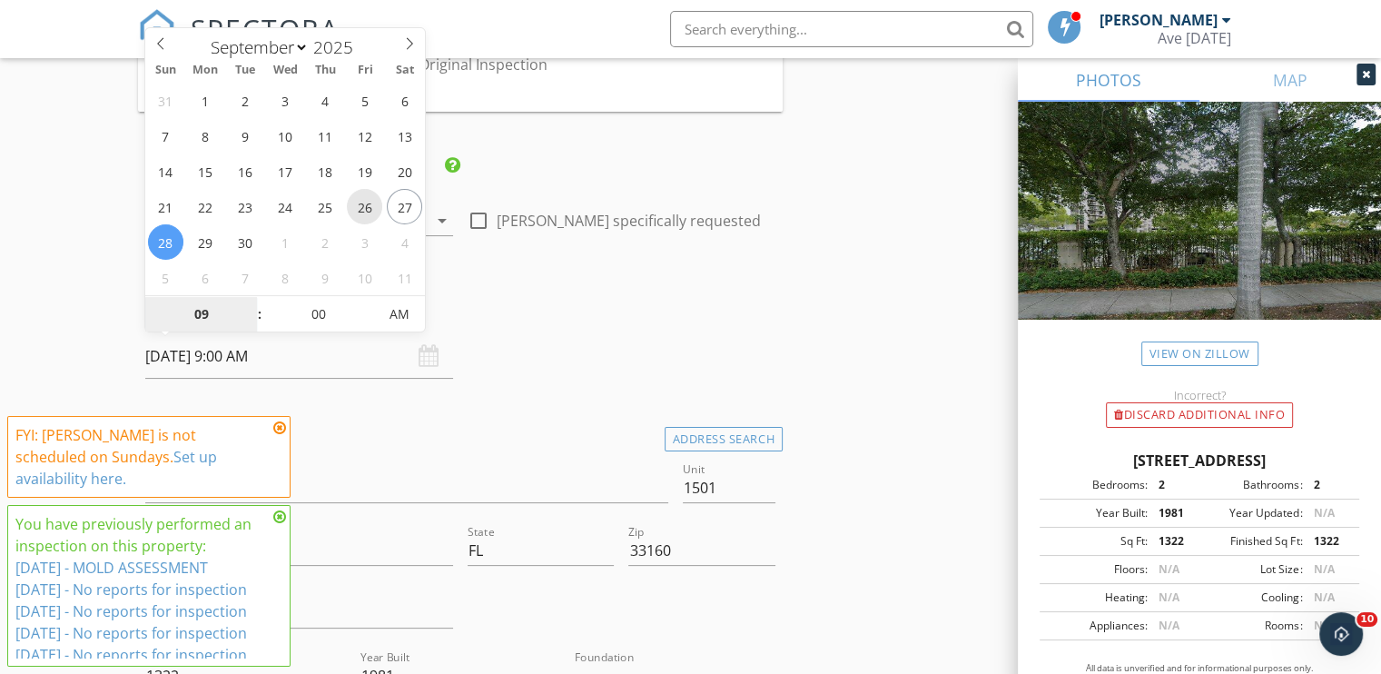
type input "[DATE] 9:00 AM"
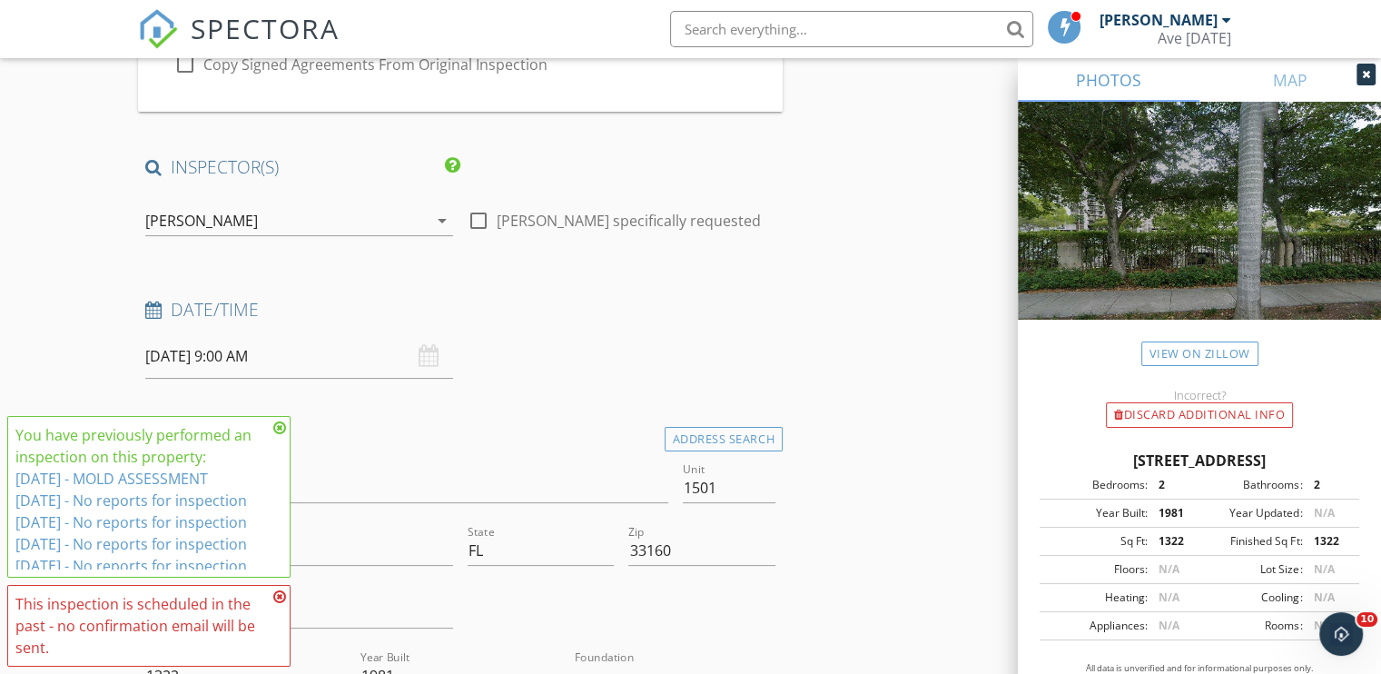
click at [746, 342] on div "Date/Time 09/26/2025 9:00 AM" at bounding box center [460, 338] width 645 height 81
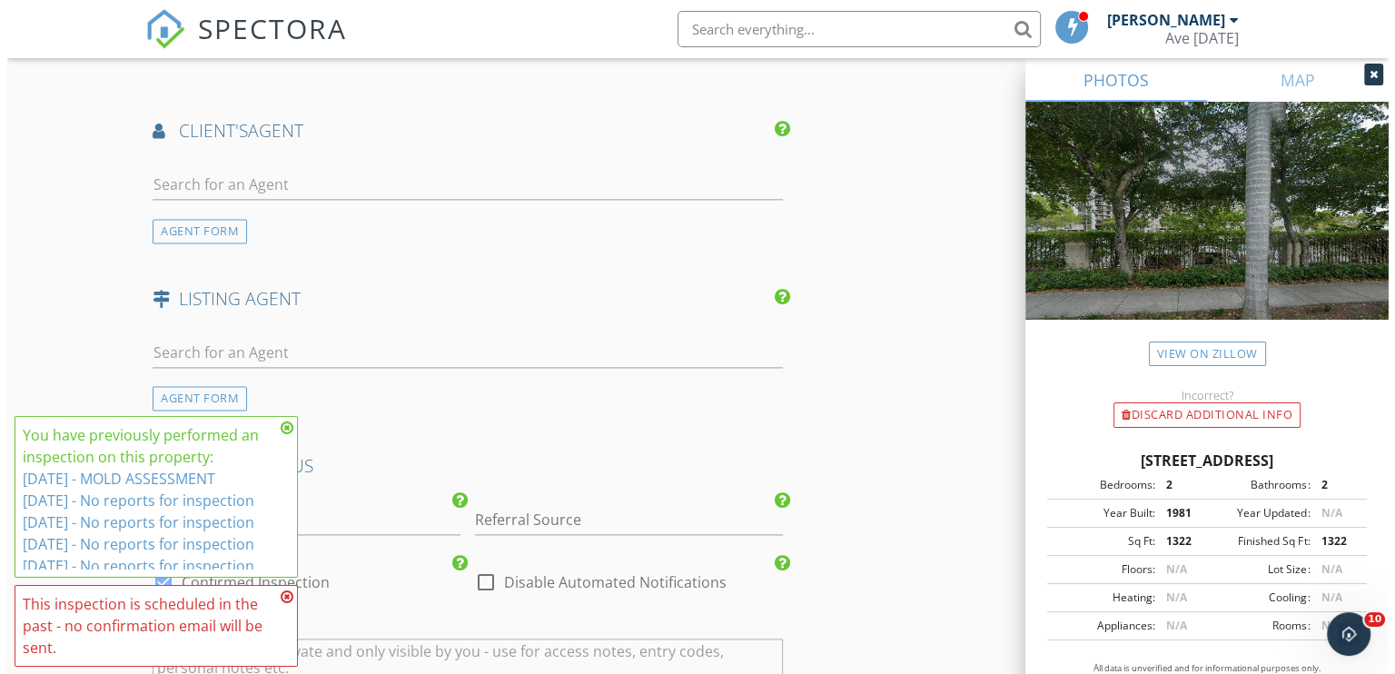
scroll to position [2823, 0]
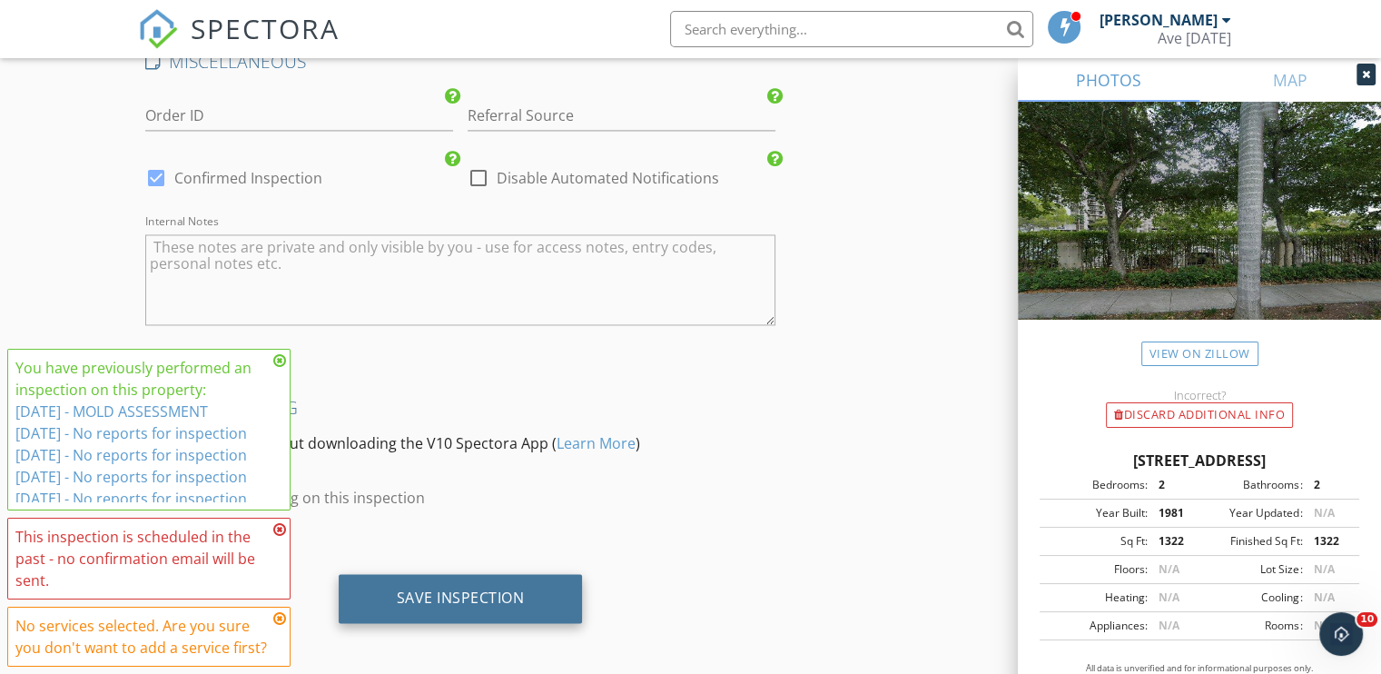
click at [470, 590] on div "Save Inspection" at bounding box center [461, 598] width 128 height 18
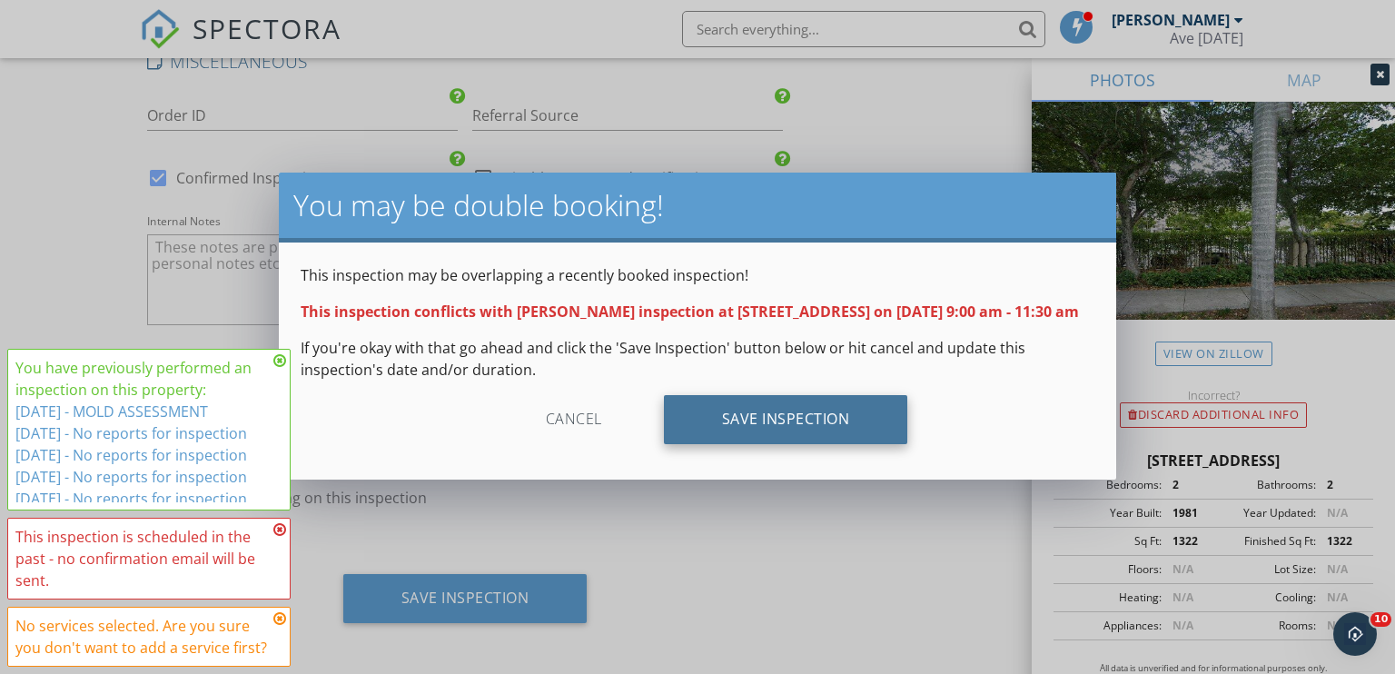
click at [800, 438] on div "Save Inspection" at bounding box center [786, 419] width 244 height 49
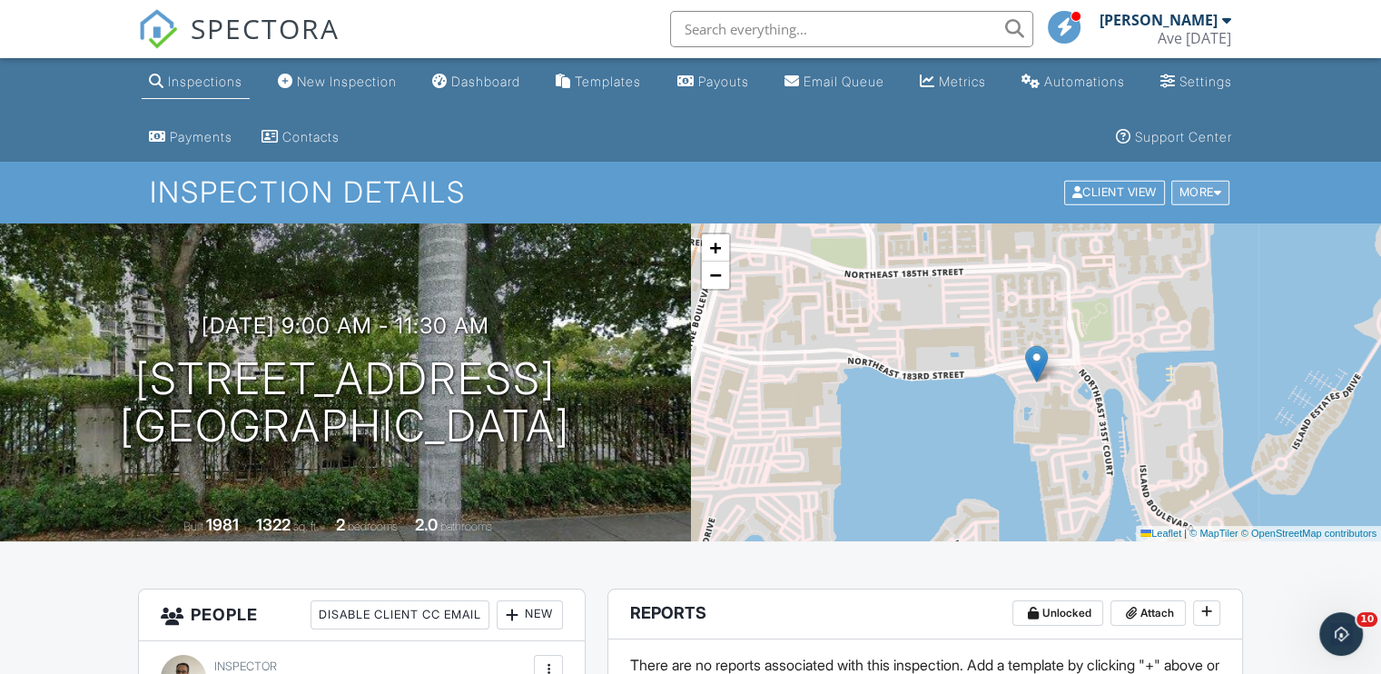
click at [1203, 188] on div "More" at bounding box center [1201, 193] width 59 height 25
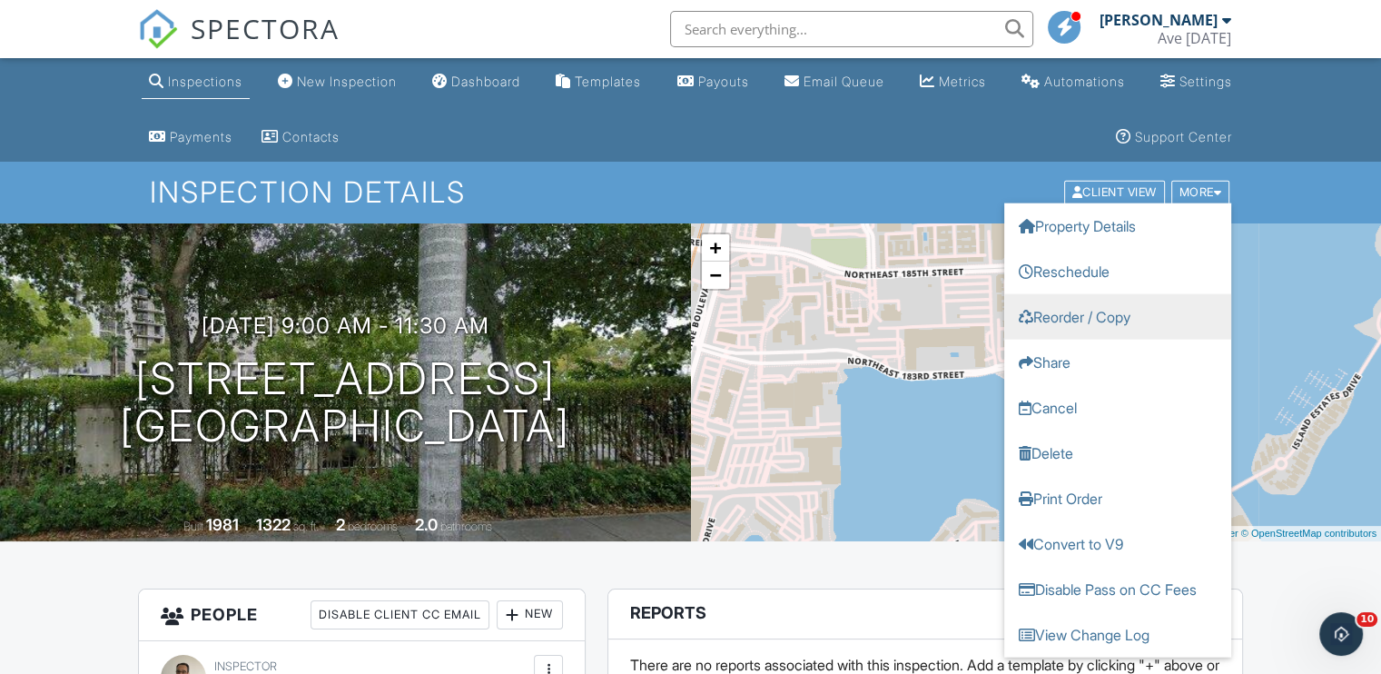
click at [1115, 318] on link "Reorder / Copy" at bounding box center [1118, 316] width 227 height 45
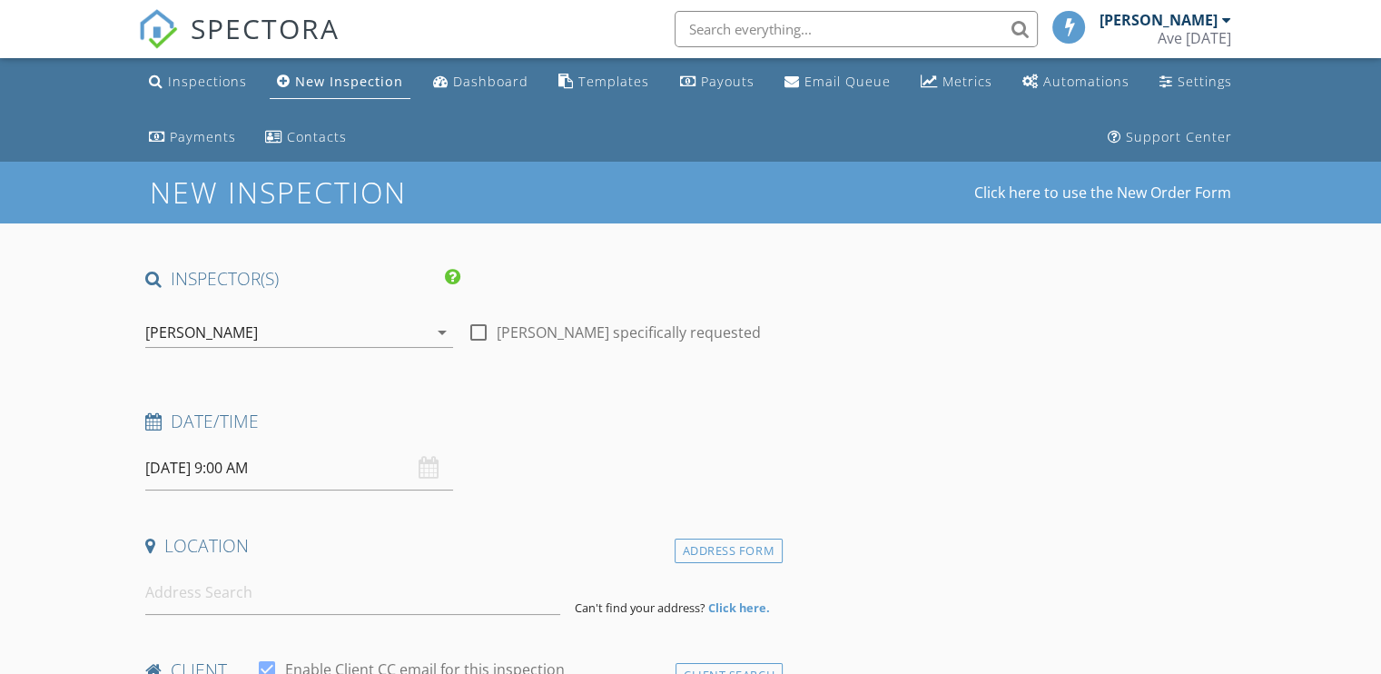
type input "[DEMOGRAPHIC_DATA]"
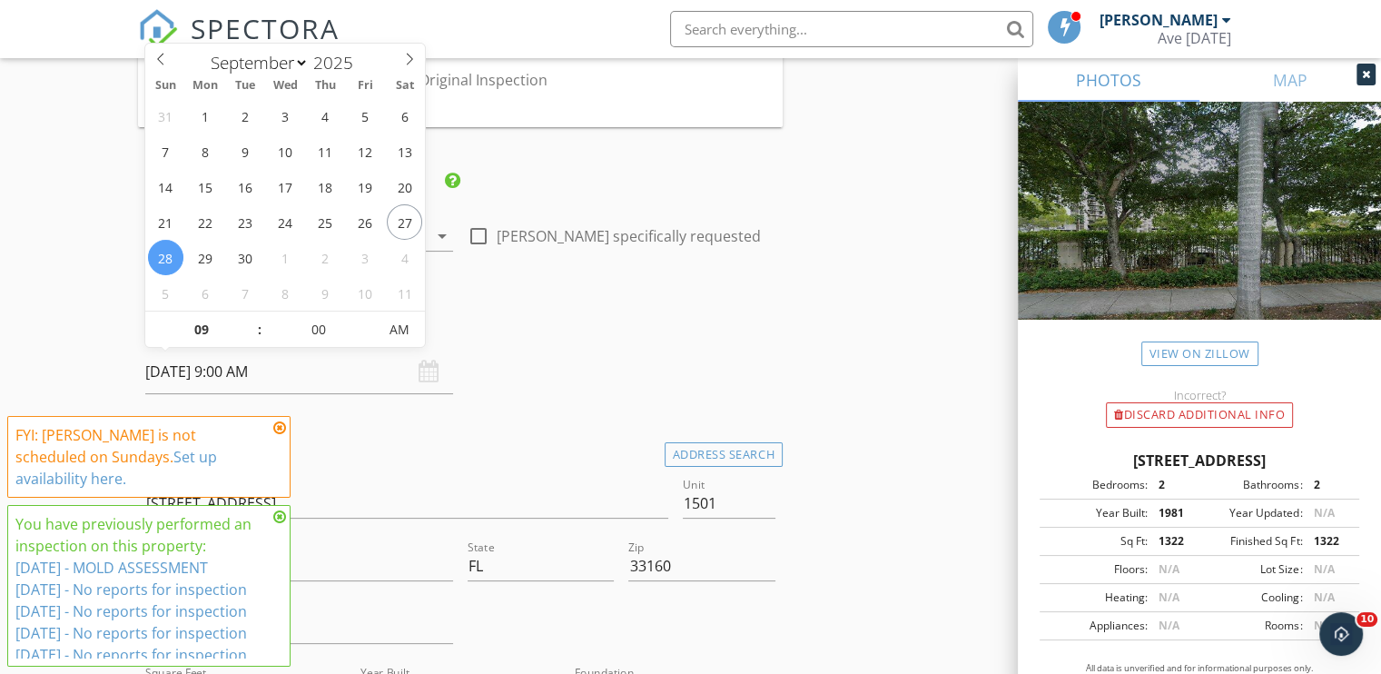
click at [209, 367] on input "[DATE] 9:00 AM" at bounding box center [299, 372] width 308 height 45
type input "[DATE] 9:00 AM"
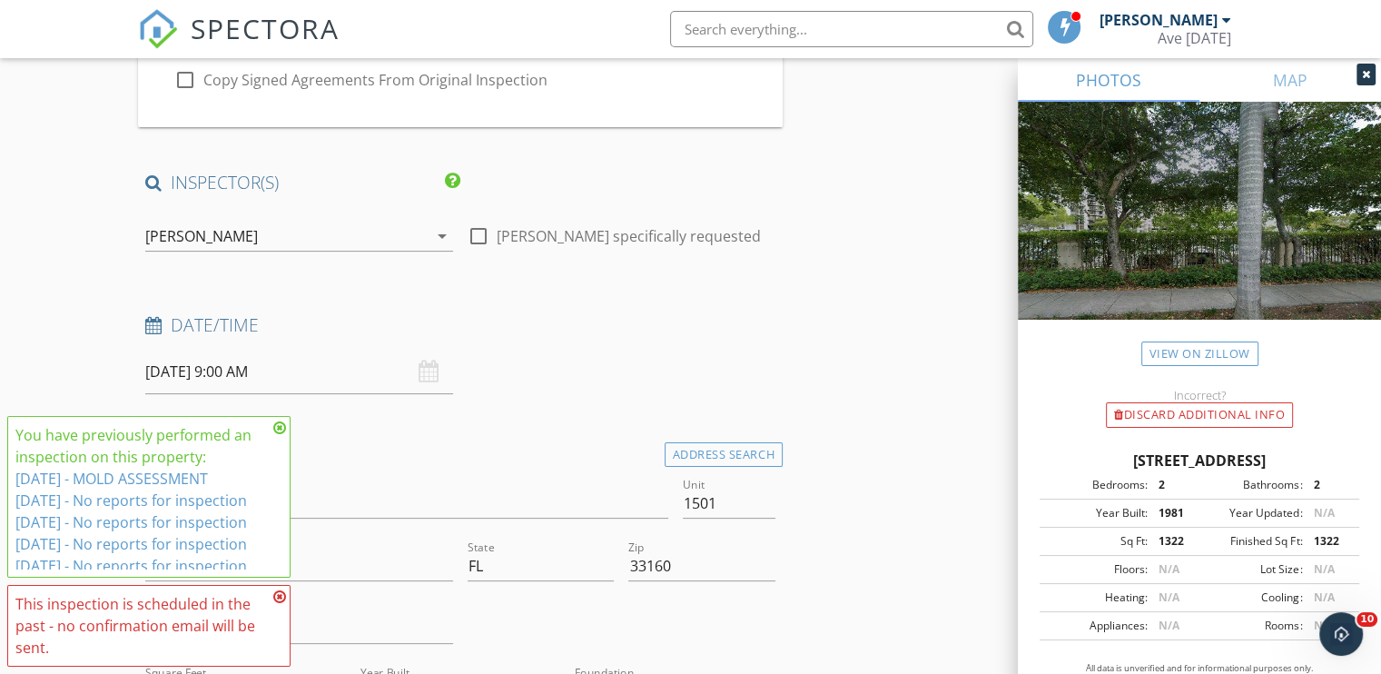
click at [718, 268] on div "check_box_outline_blank Ismael Juncos specifically requested" at bounding box center [621, 238] width 322 height 63
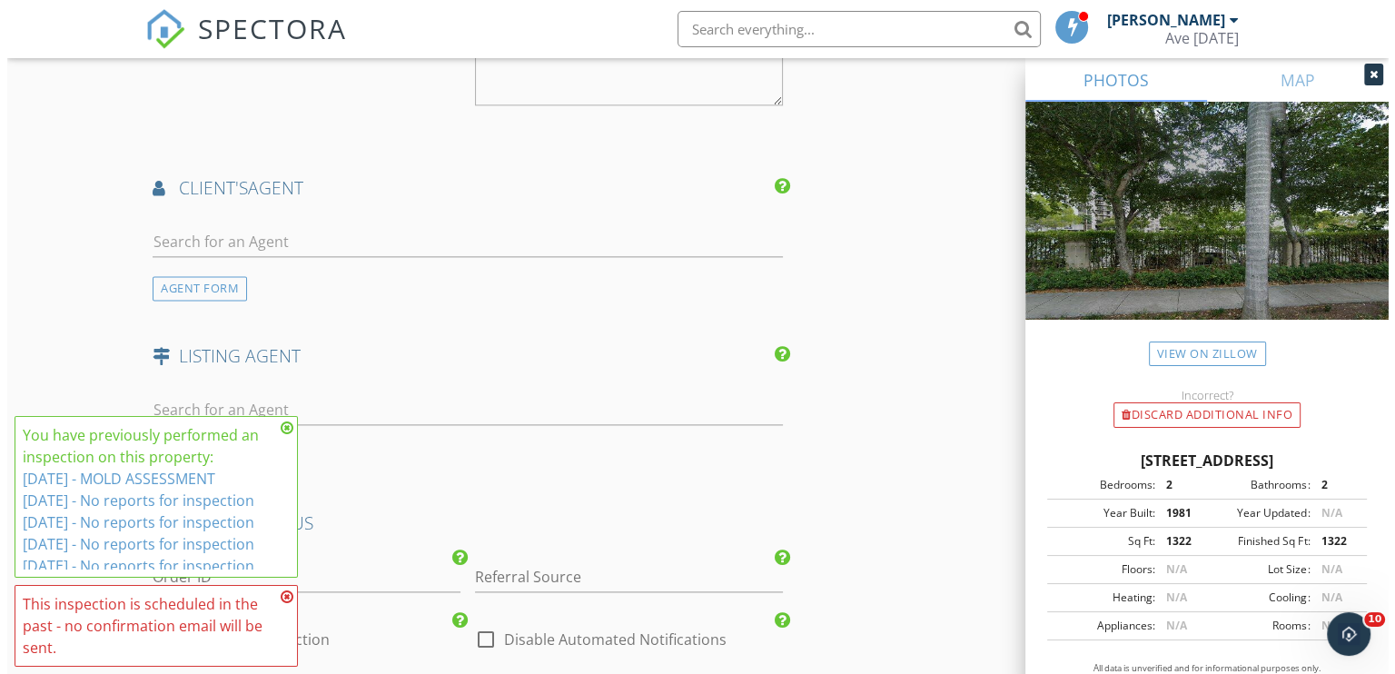
scroll to position [2823, 0]
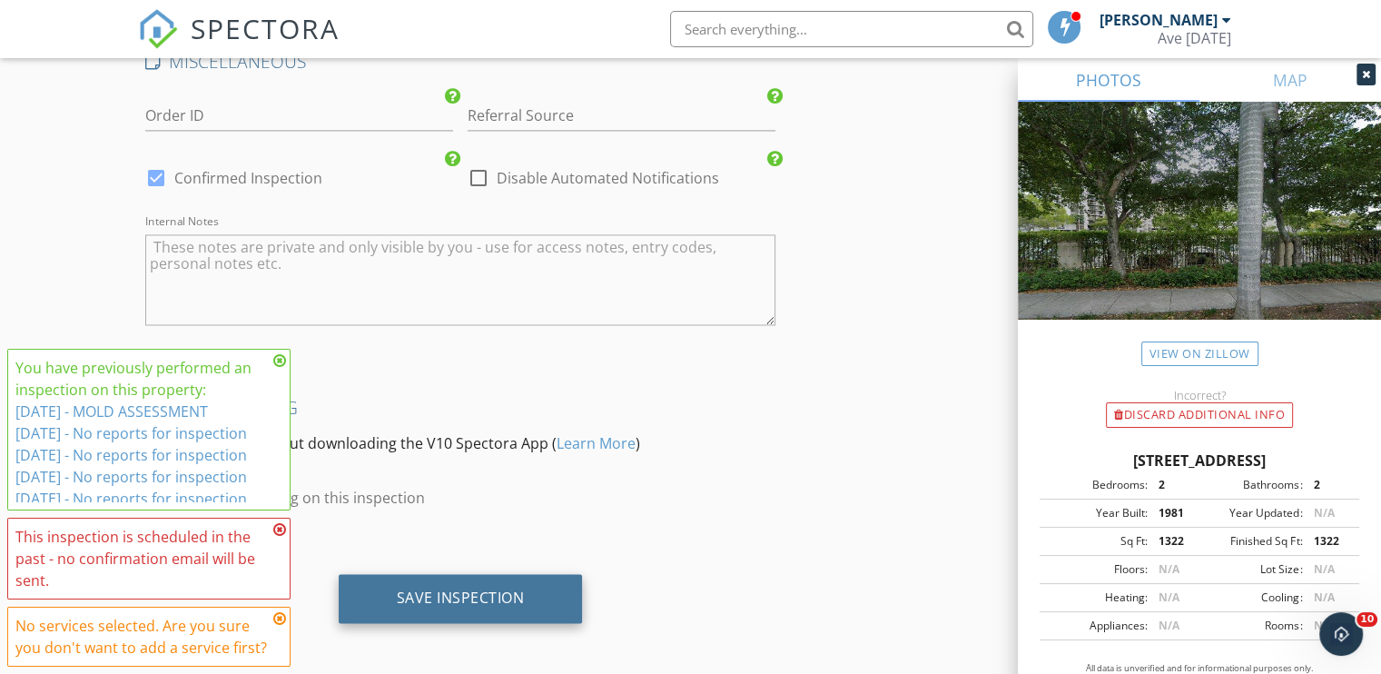
click at [528, 598] on div "Save Inspection" at bounding box center [461, 598] width 244 height 49
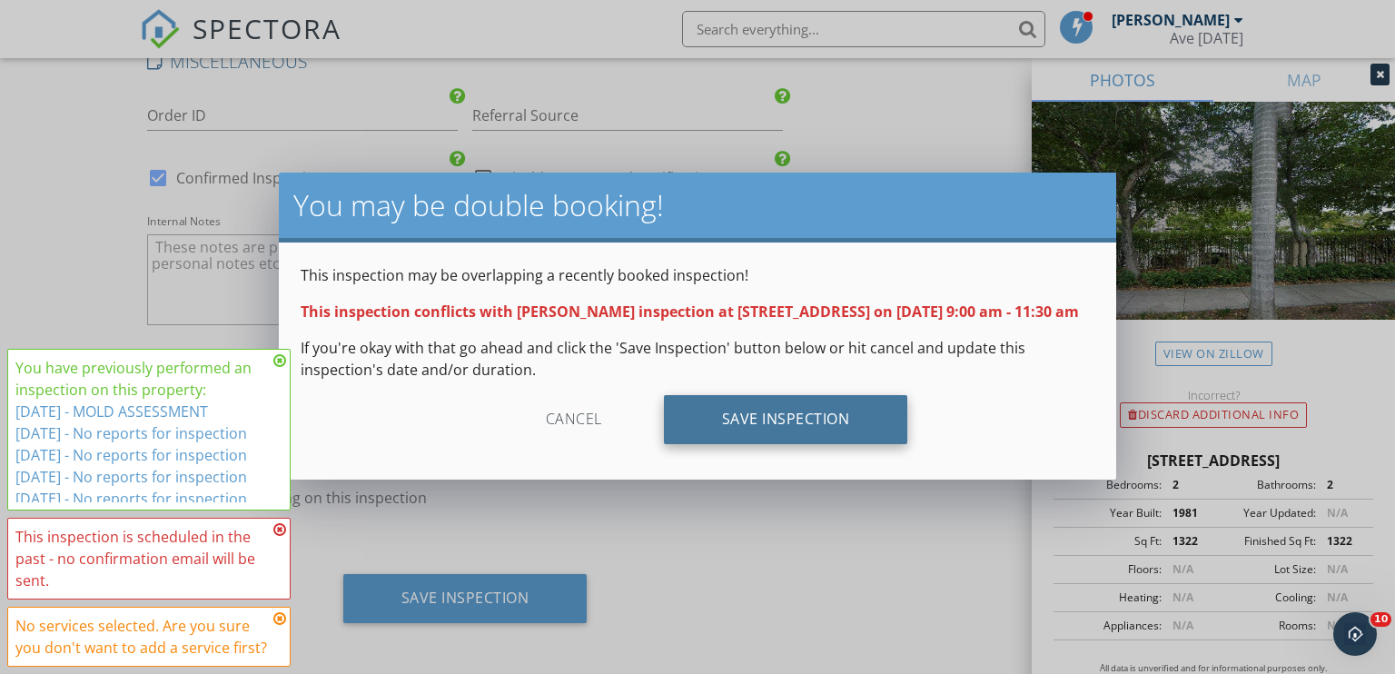
click at [787, 434] on div "Save Inspection" at bounding box center [786, 419] width 244 height 49
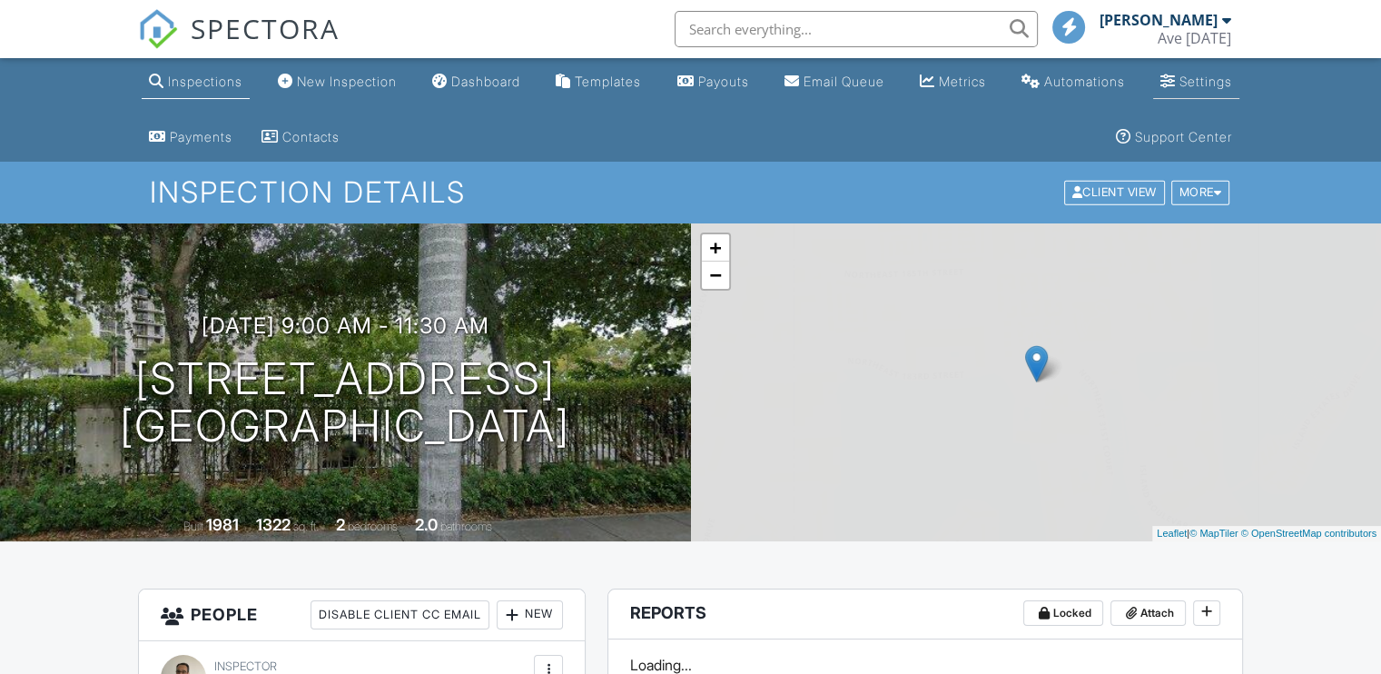
click at [1205, 80] on div "Settings" at bounding box center [1206, 81] width 53 height 15
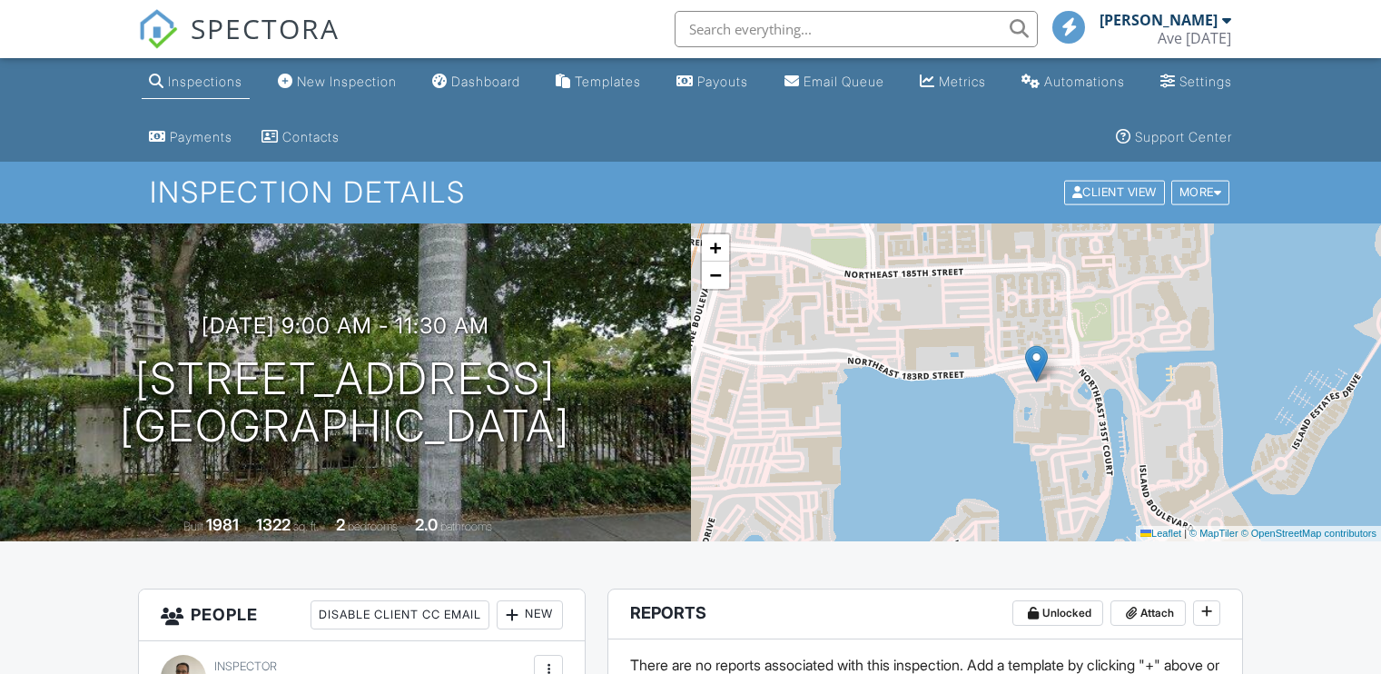
click at [1214, 188] on div at bounding box center [1218, 193] width 8 height 12
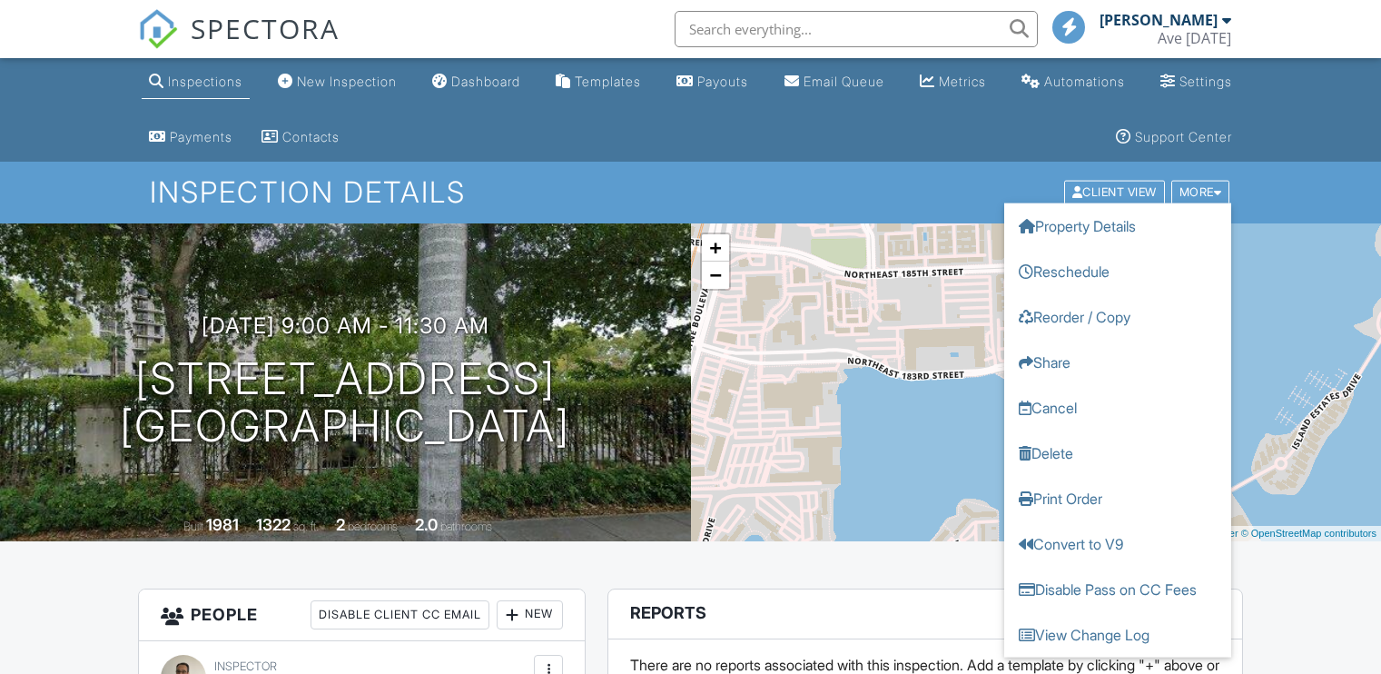
click at [1214, 188] on div at bounding box center [1218, 193] width 8 height 12
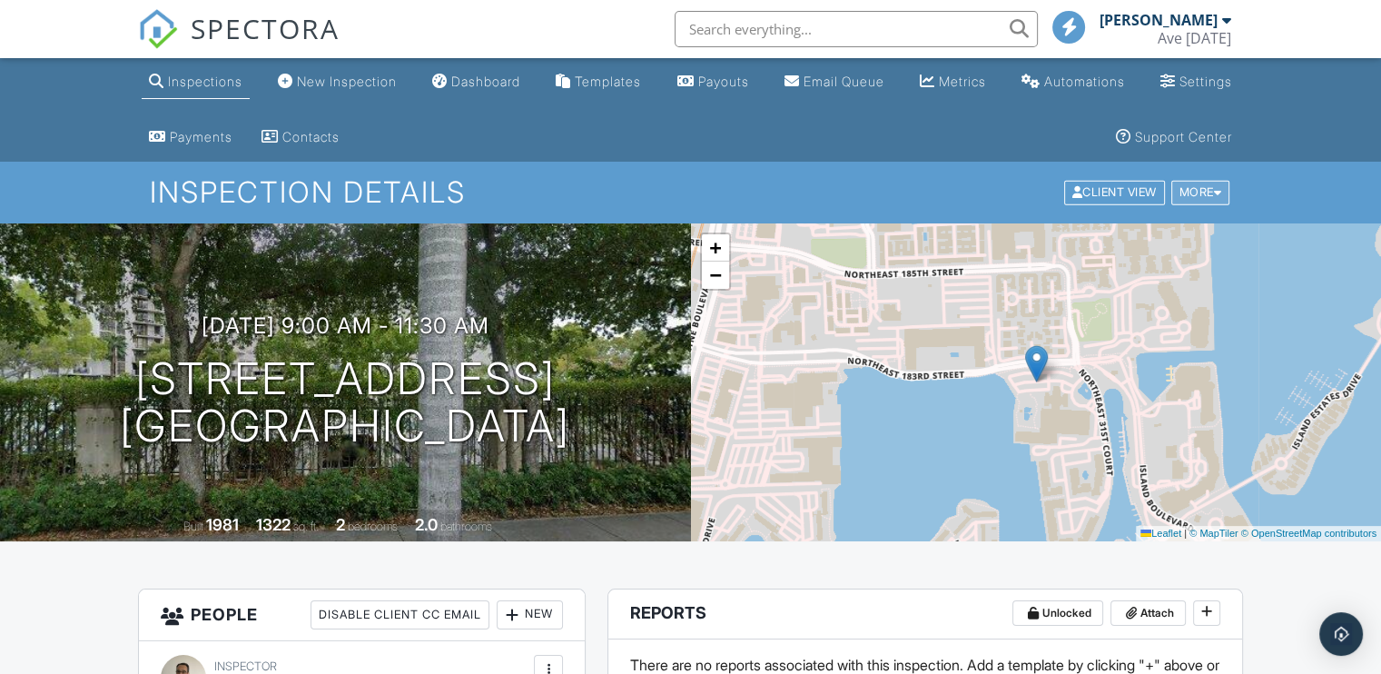
click at [1188, 189] on div "More" at bounding box center [1201, 193] width 59 height 25
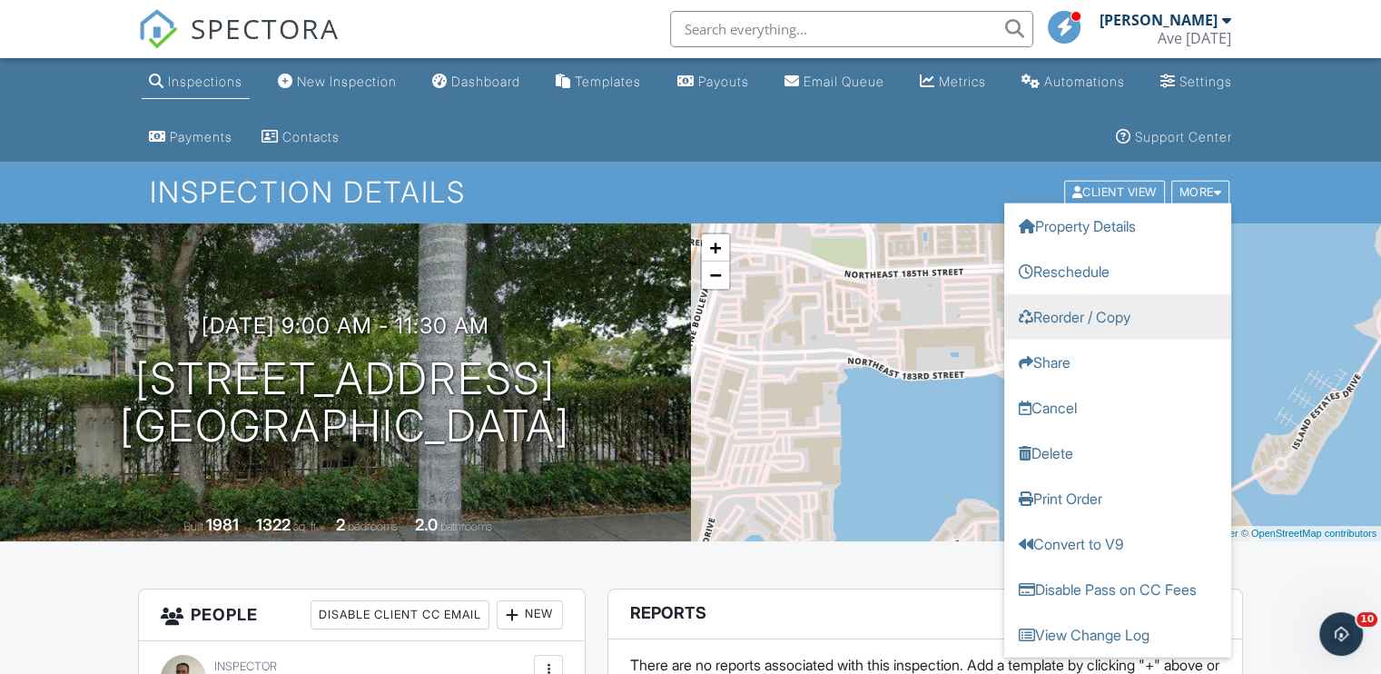
click at [1115, 309] on link "Reorder / Copy" at bounding box center [1118, 316] width 227 height 45
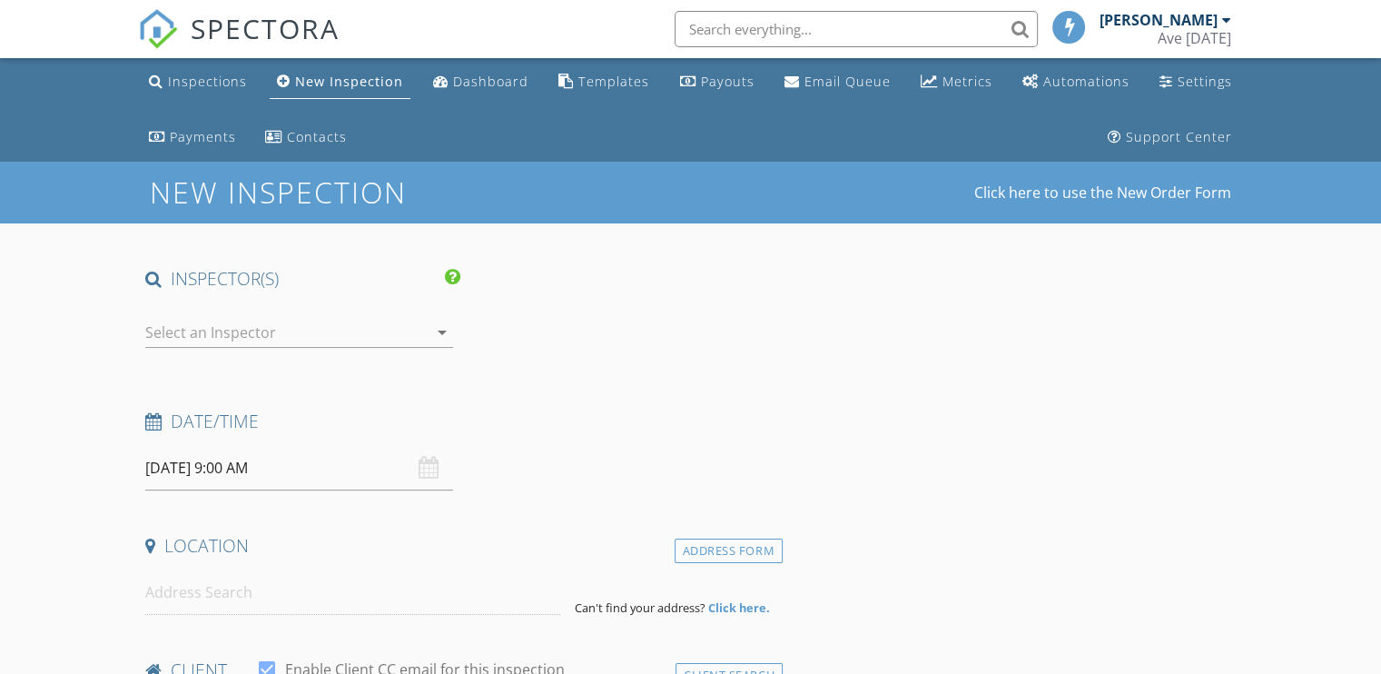
type input "[DEMOGRAPHIC_DATA]"
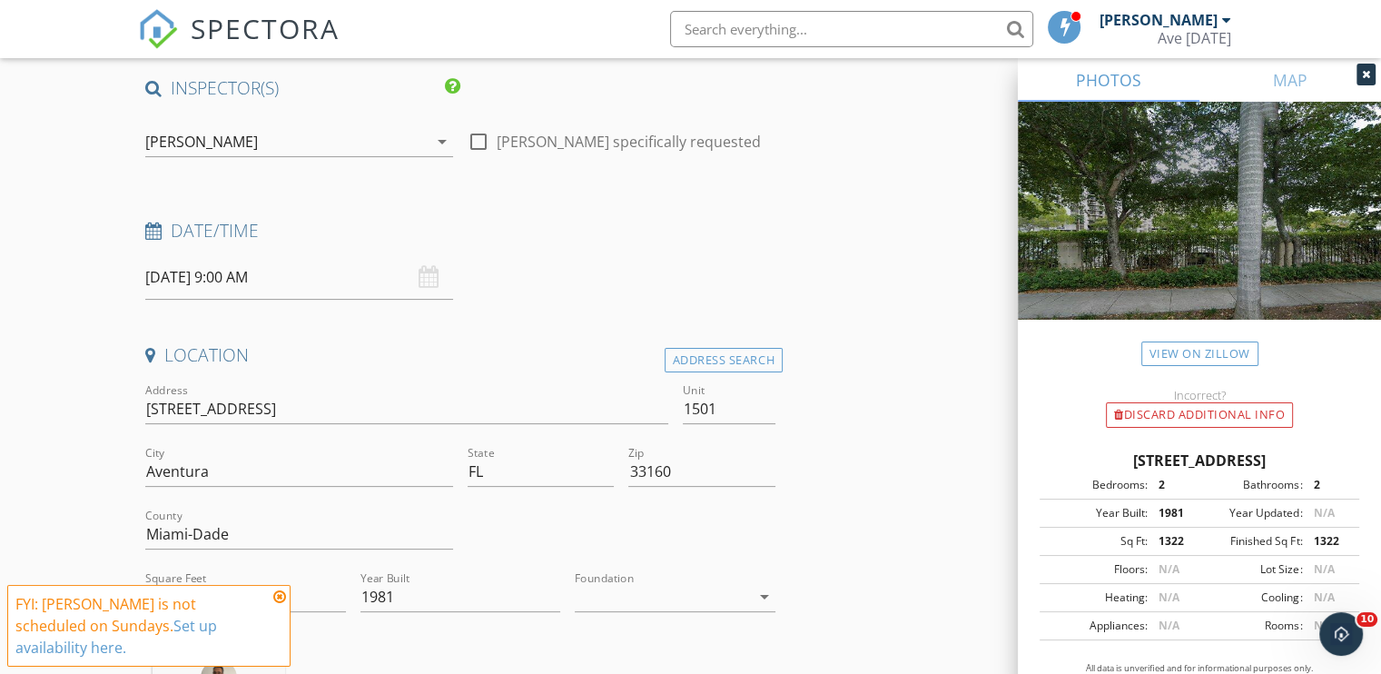
scroll to position [403, 0]
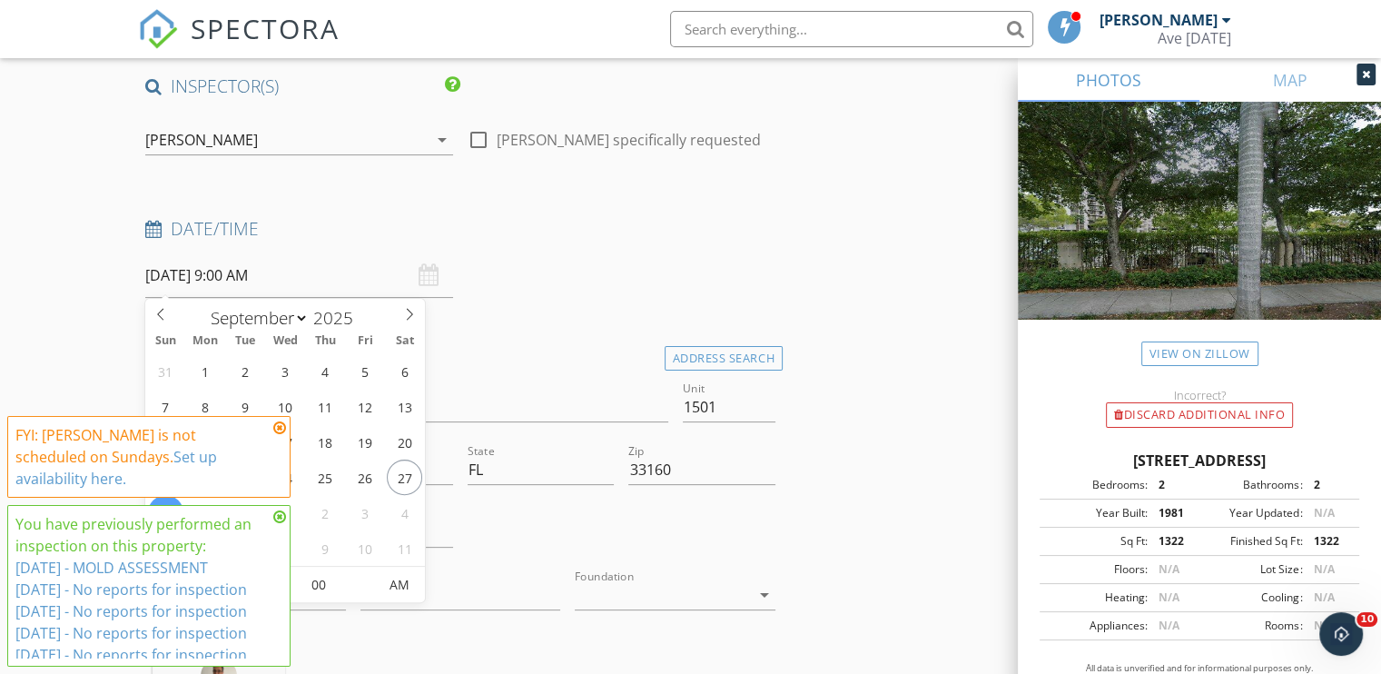
click at [225, 280] on input "[DATE] 9:00 AM" at bounding box center [299, 275] width 308 height 45
type input "[DATE] 9:00 AM"
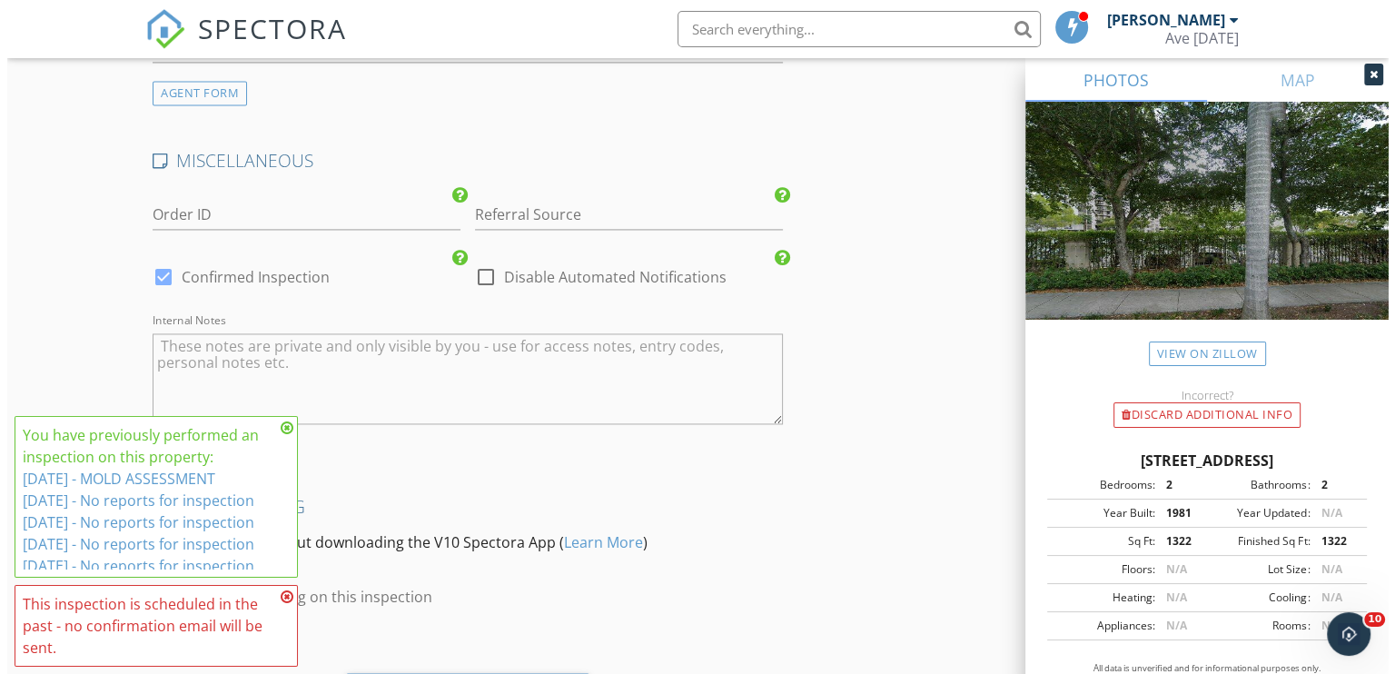
scroll to position [2823, 0]
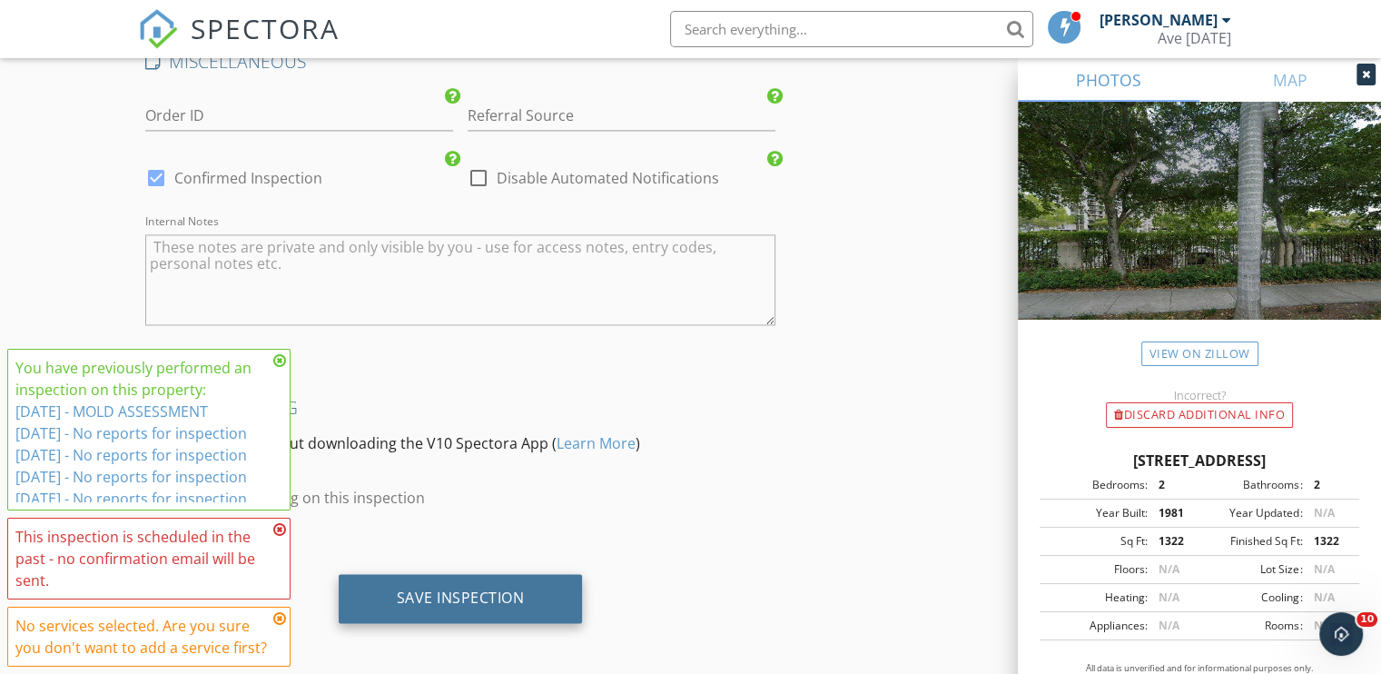
click at [487, 589] on div "Save Inspection" at bounding box center [461, 598] width 128 height 18
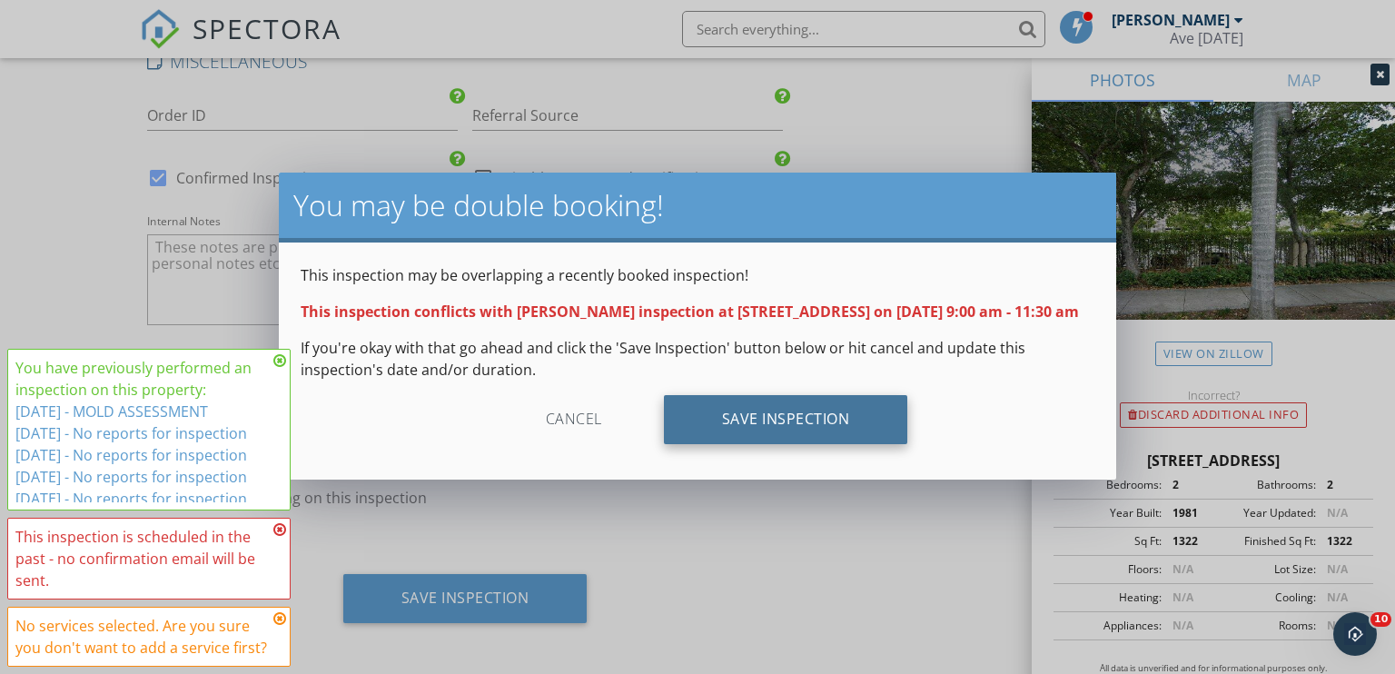
click at [782, 437] on div "Save Inspection" at bounding box center [786, 419] width 244 height 49
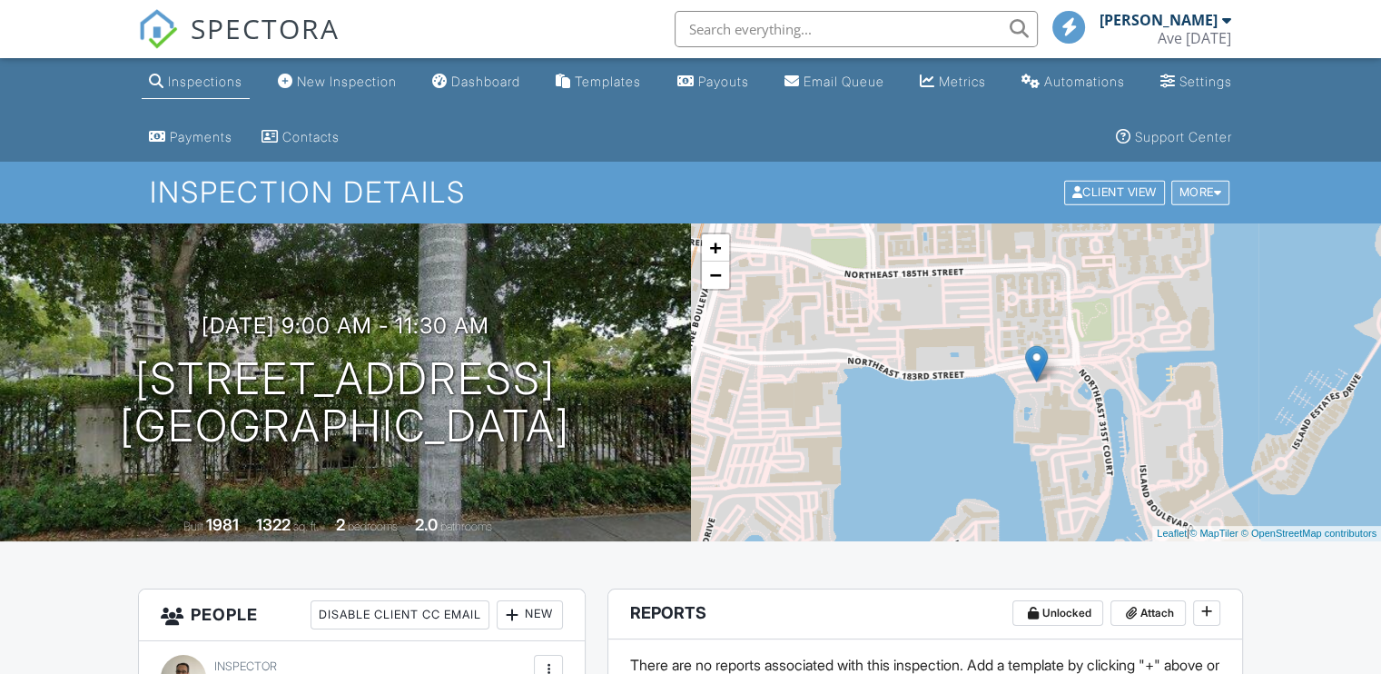
click at [1199, 192] on div "More" at bounding box center [1201, 193] width 59 height 25
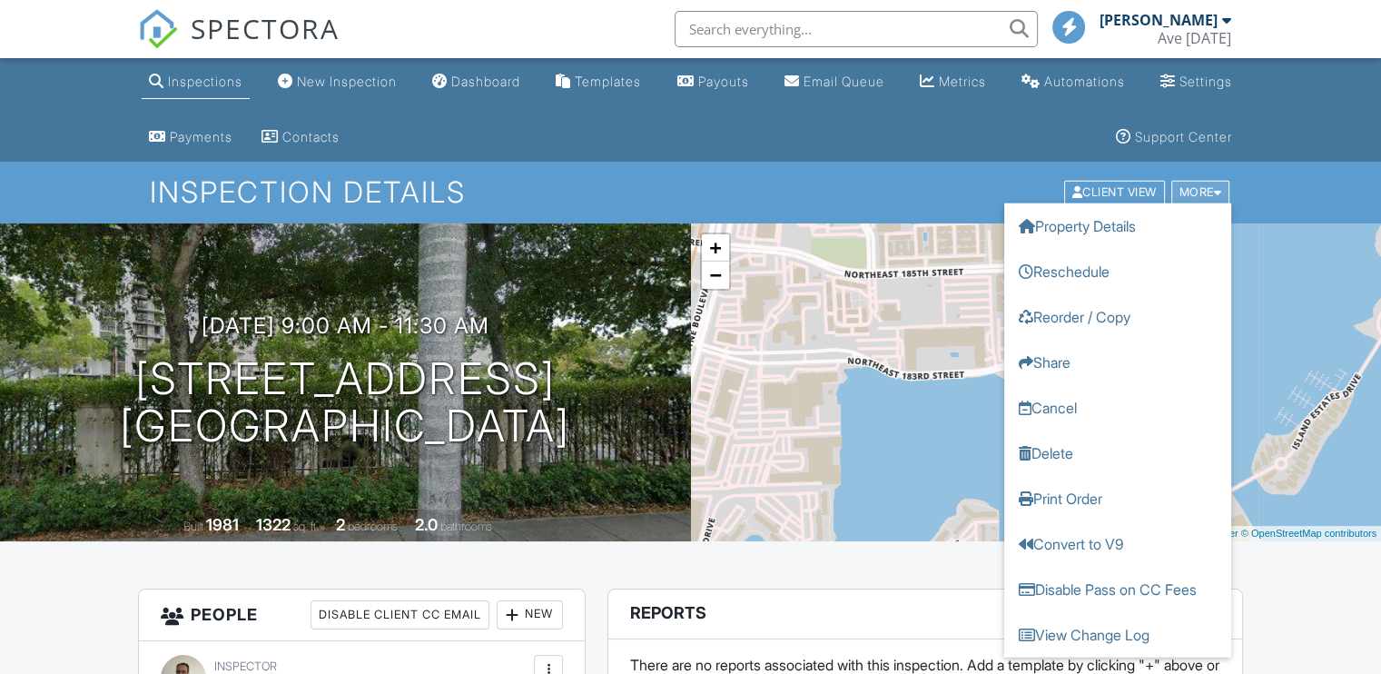
click at [1199, 192] on div "More" at bounding box center [1201, 193] width 59 height 25
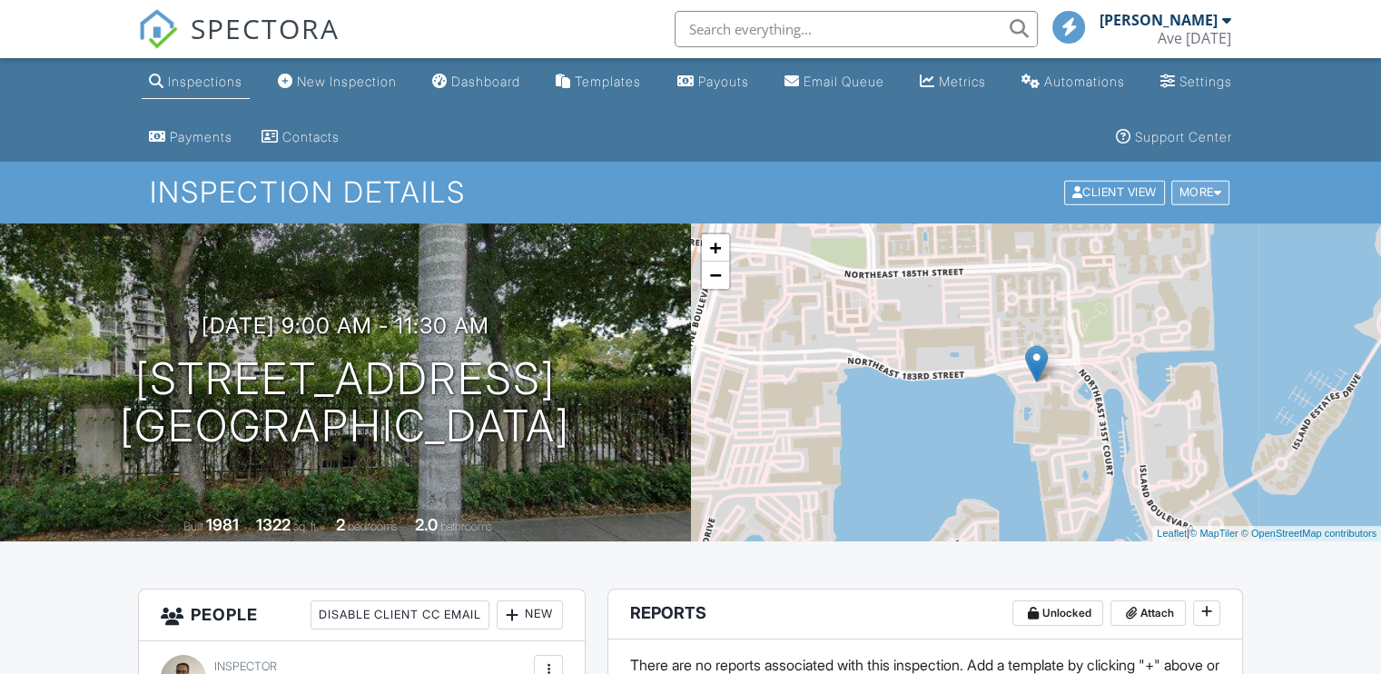
click at [1199, 192] on div "More" at bounding box center [1201, 193] width 59 height 25
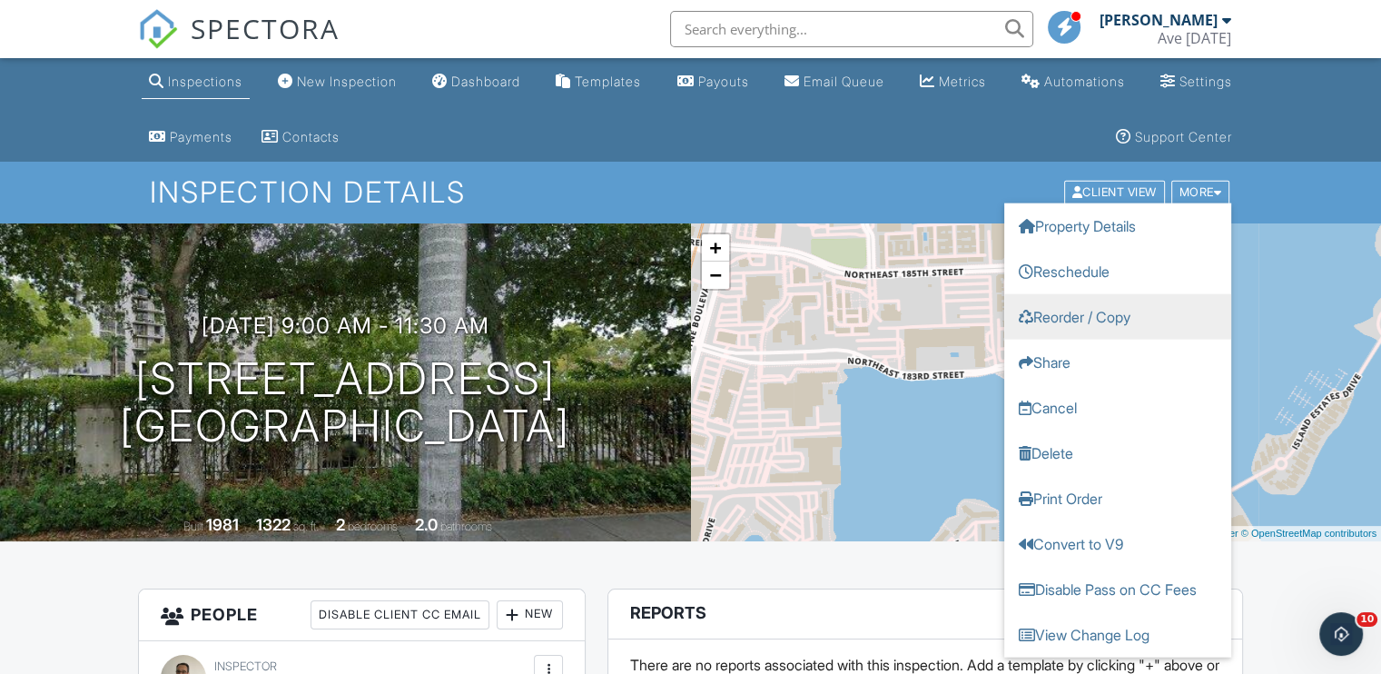
click at [1123, 324] on link "Reorder / Copy" at bounding box center [1118, 316] width 227 height 45
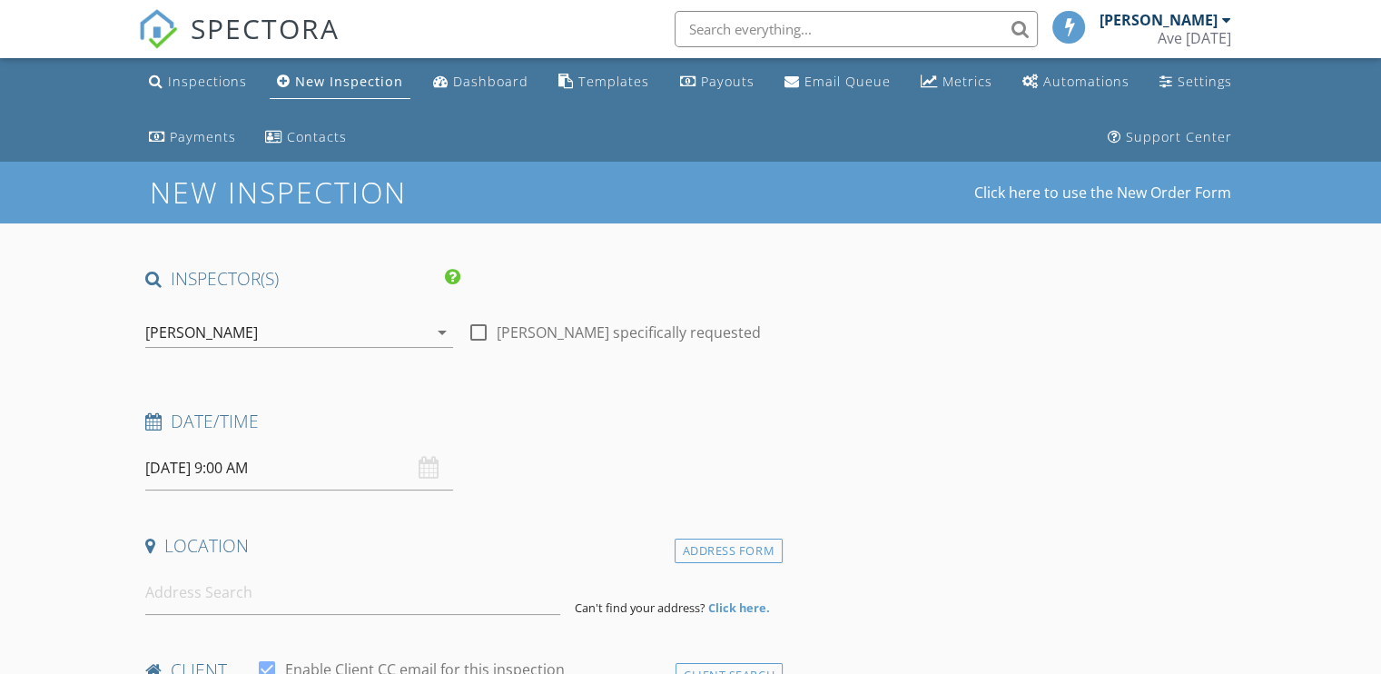
type input "[DEMOGRAPHIC_DATA]"
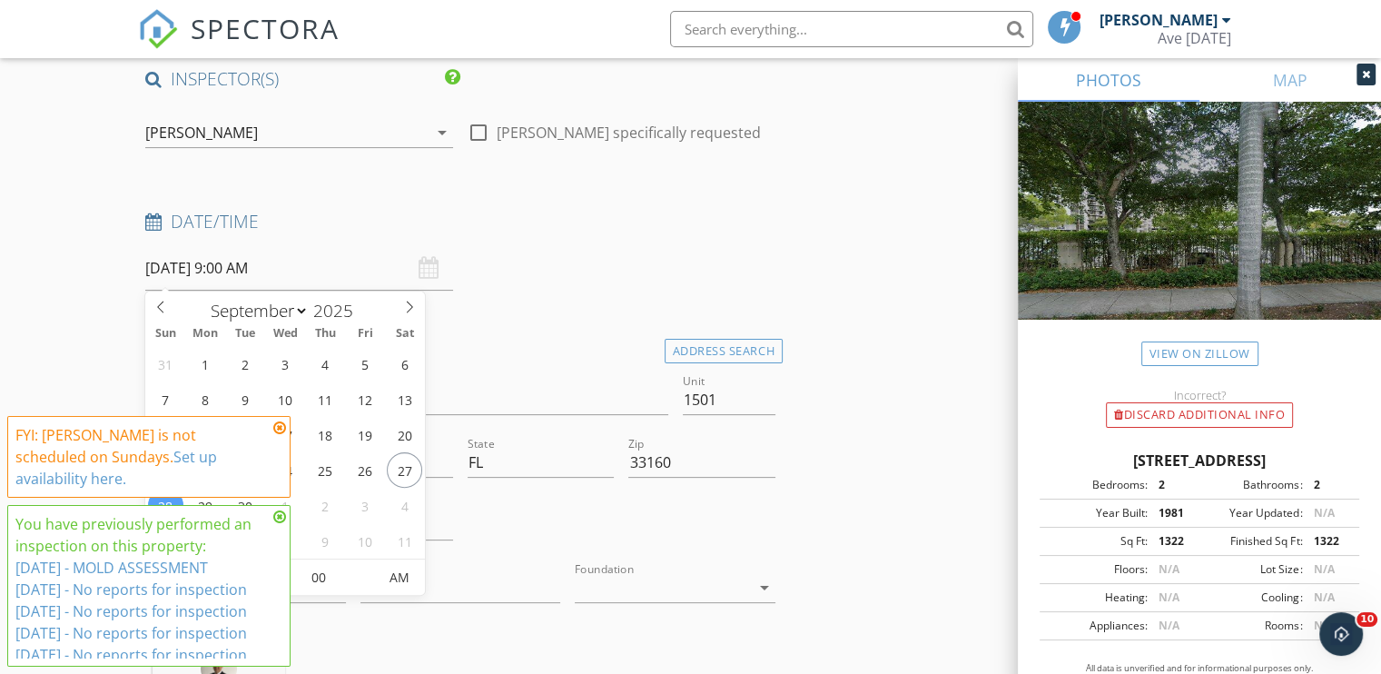
click at [201, 267] on input "[DATE] 9:00 AM" at bounding box center [299, 268] width 308 height 45
type input "[DATE] 9:00 AM"
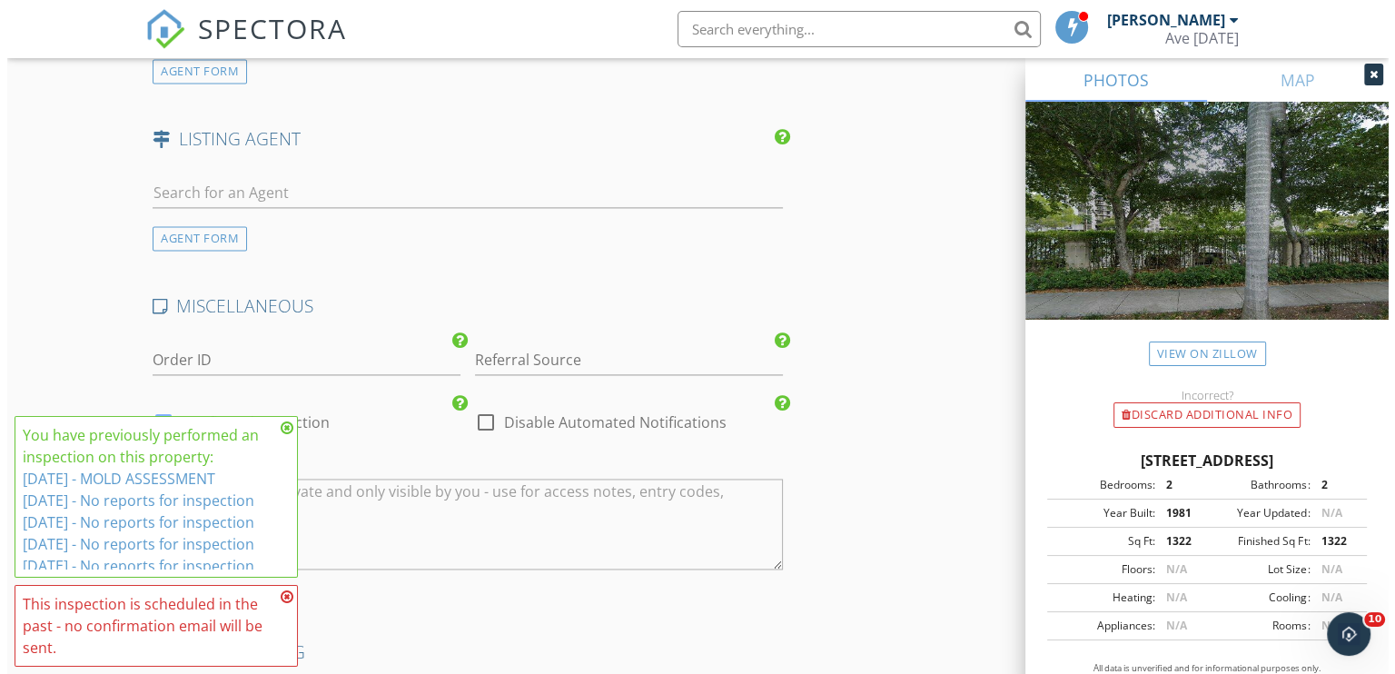
scroll to position [2823, 0]
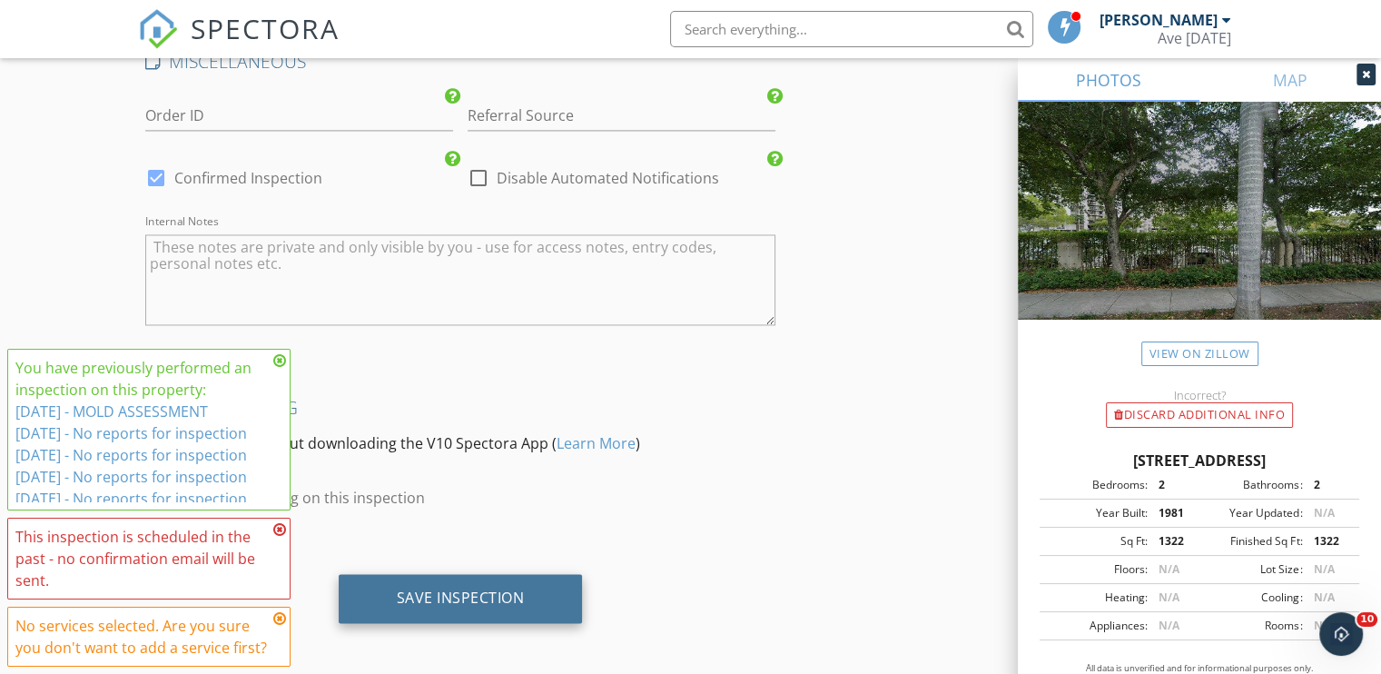
click at [479, 594] on div "Save Inspection" at bounding box center [461, 598] width 128 height 18
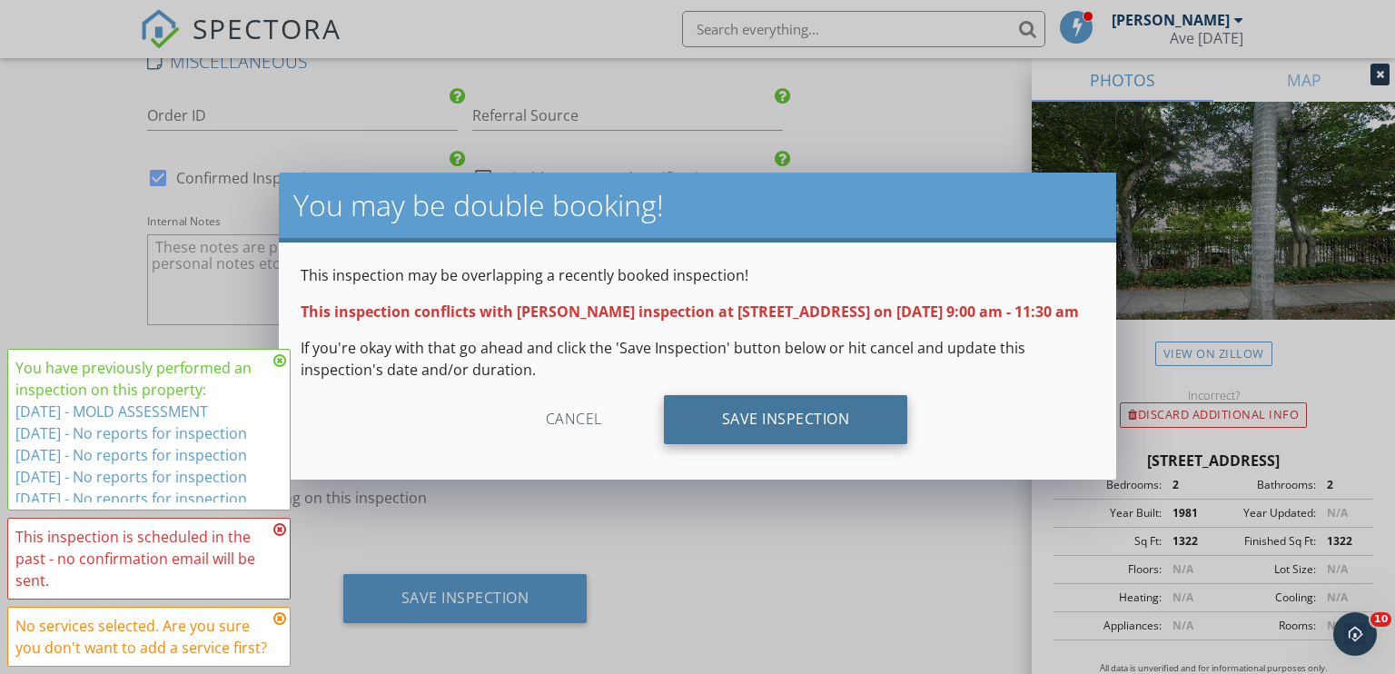
click at [828, 444] on div "Save Inspection" at bounding box center [786, 419] width 244 height 49
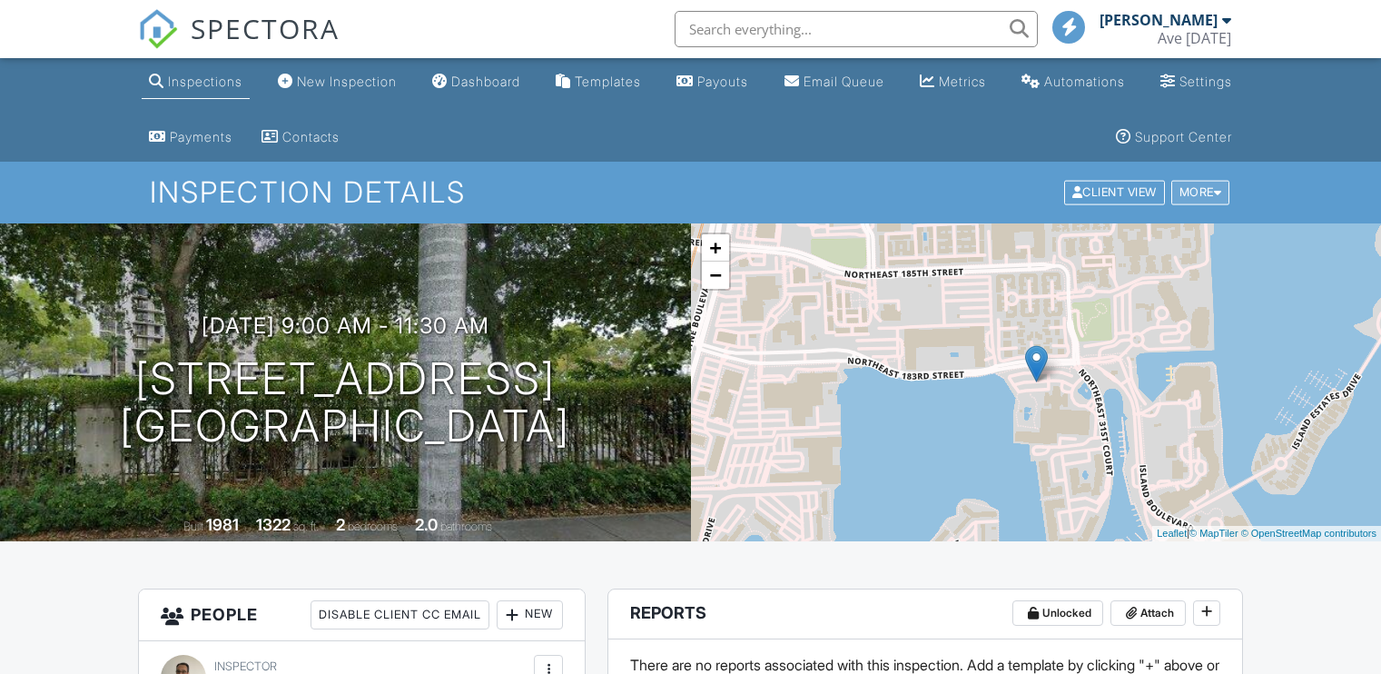
click at [1195, 199] on div "More" at bounding box center [1201, 193] width 59 height 25
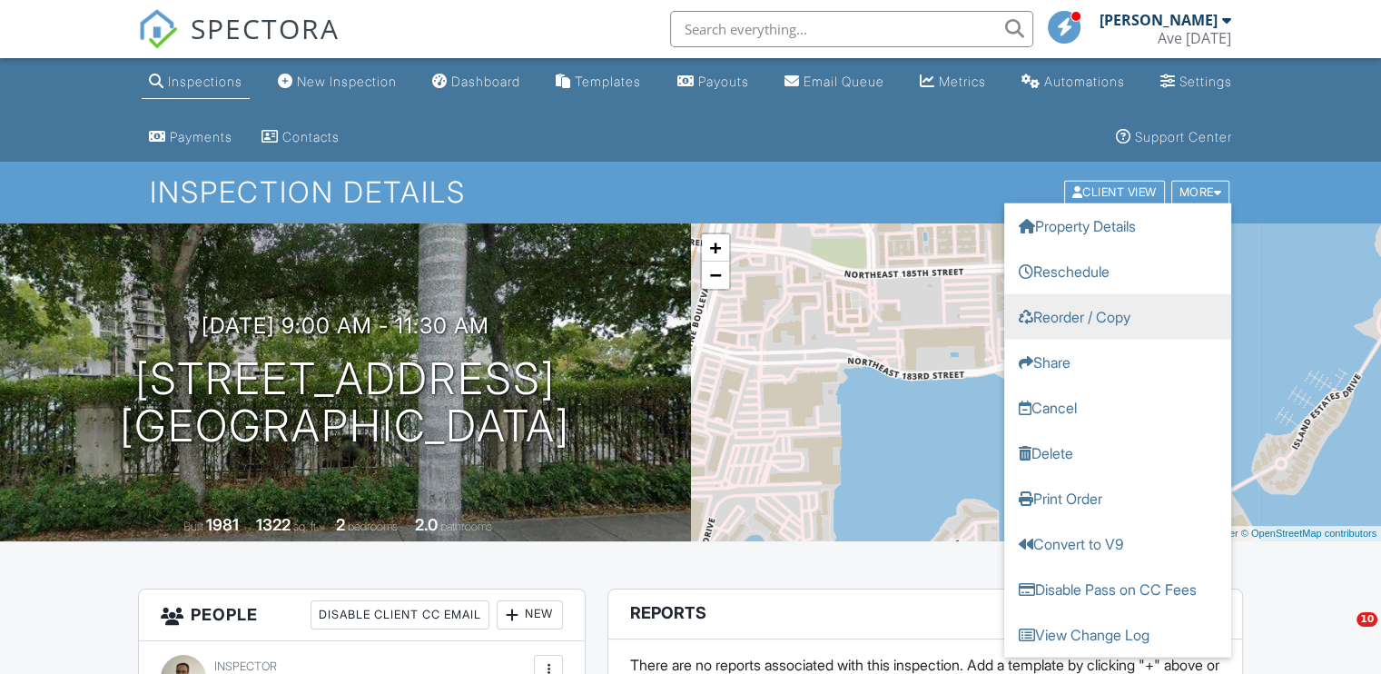
click at [1104, 322] on link "Reorder / Copy" at bounding box center [1118, 316] width 227 height 45
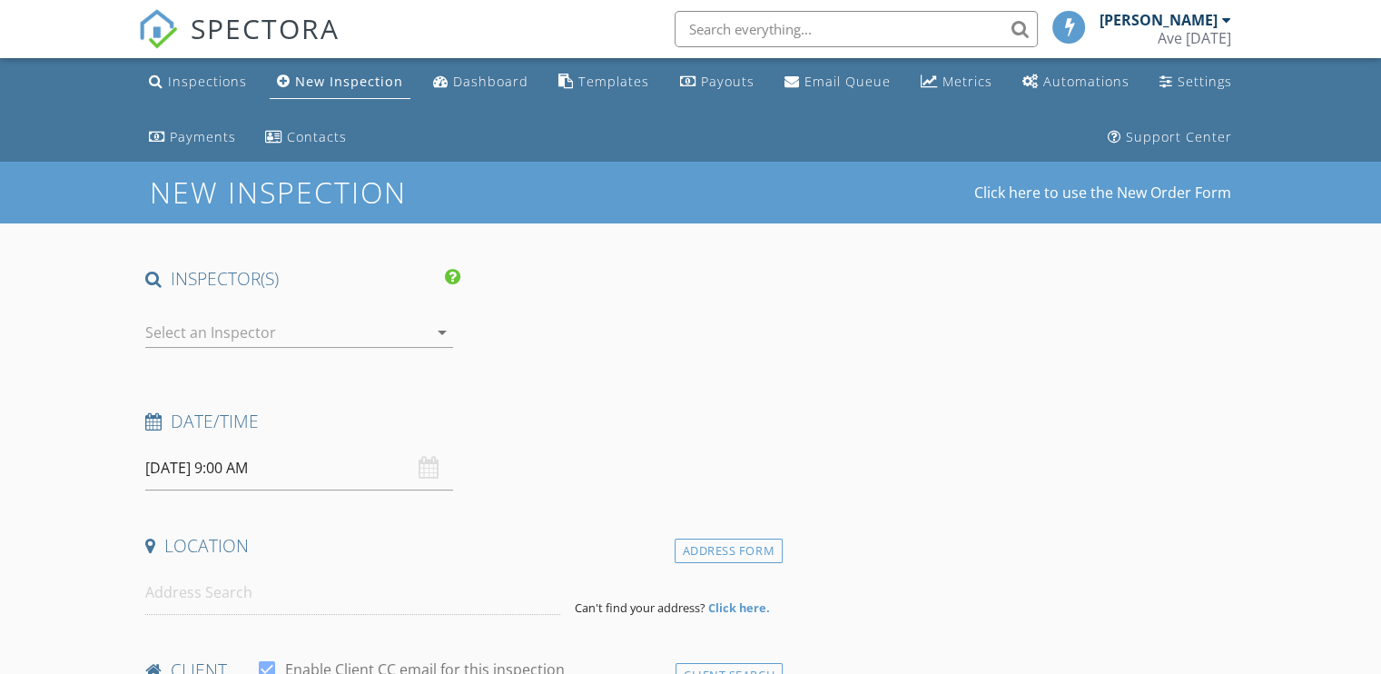
type input "[DEMOGRAPHIC_DATA]"
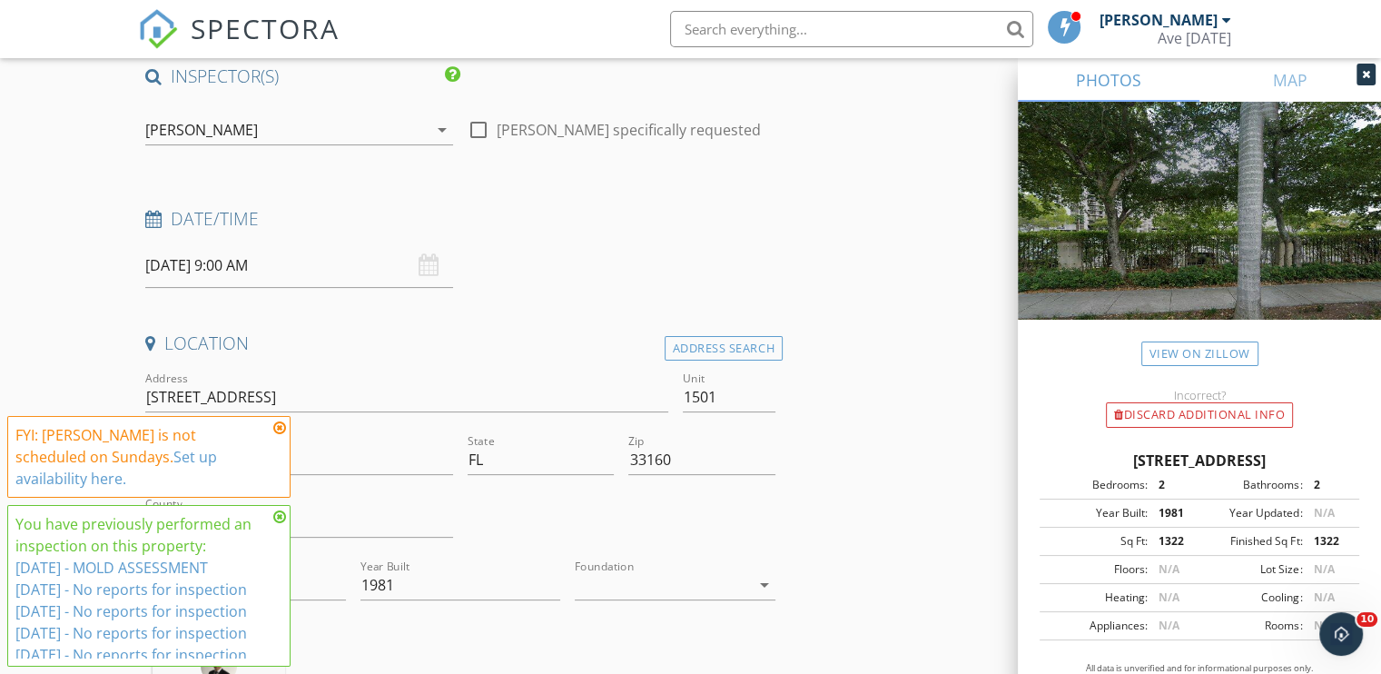
scroll to position [414, 0]
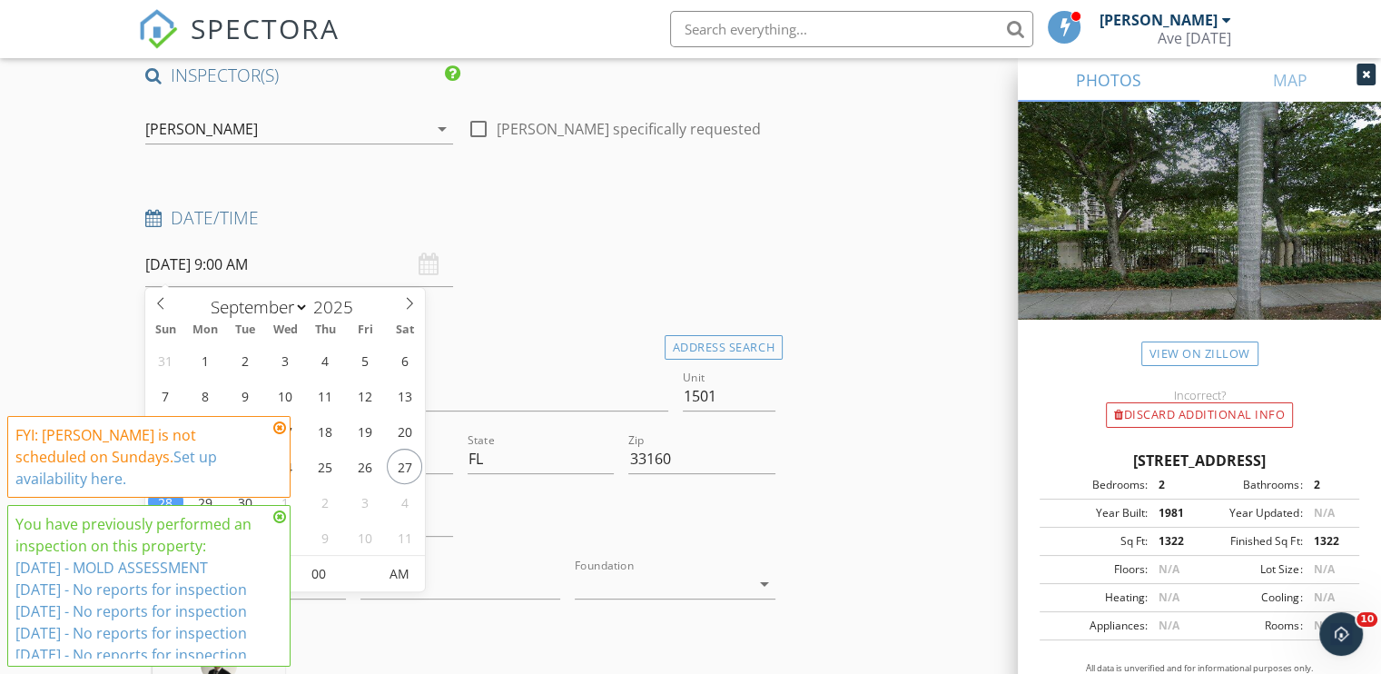
click at [204, 267] on input "09/28/2025 9:00 AM" at bounding box center [299, 265] width 308 height 45
type input "[DATE] 9:00 AM"
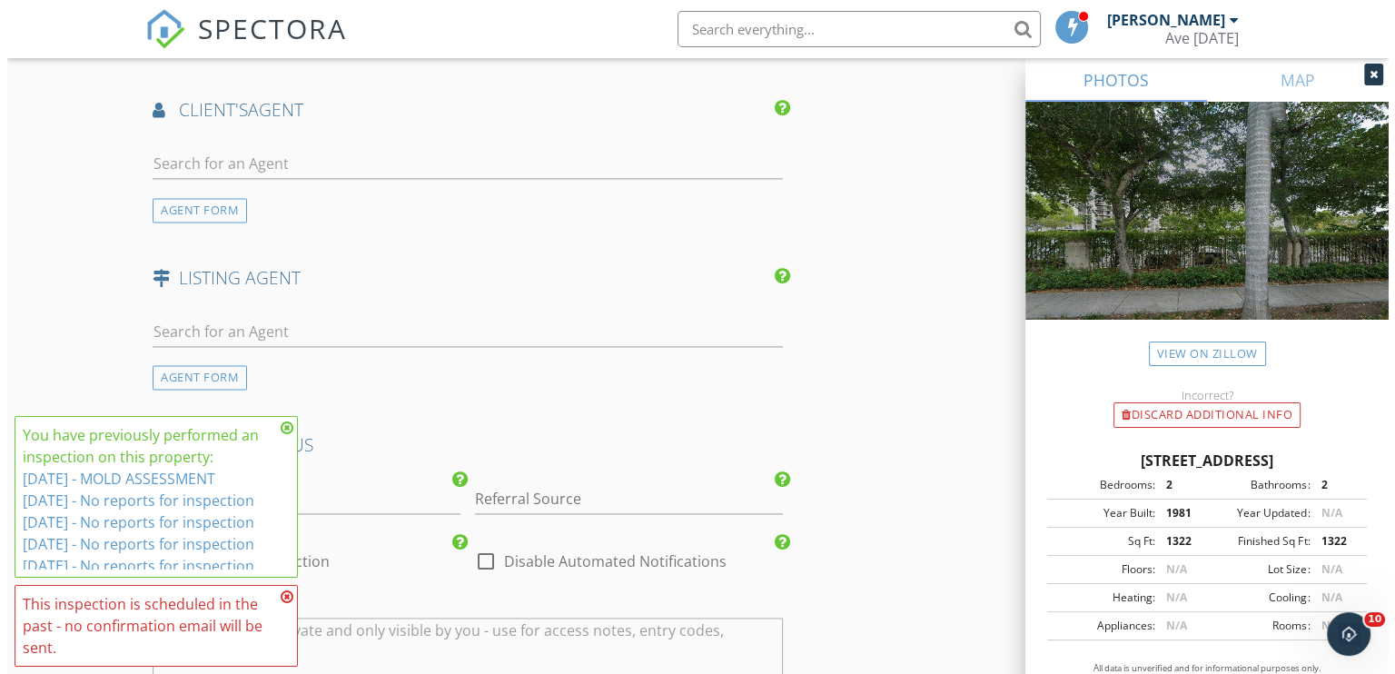
scroll to position [2823, 0]
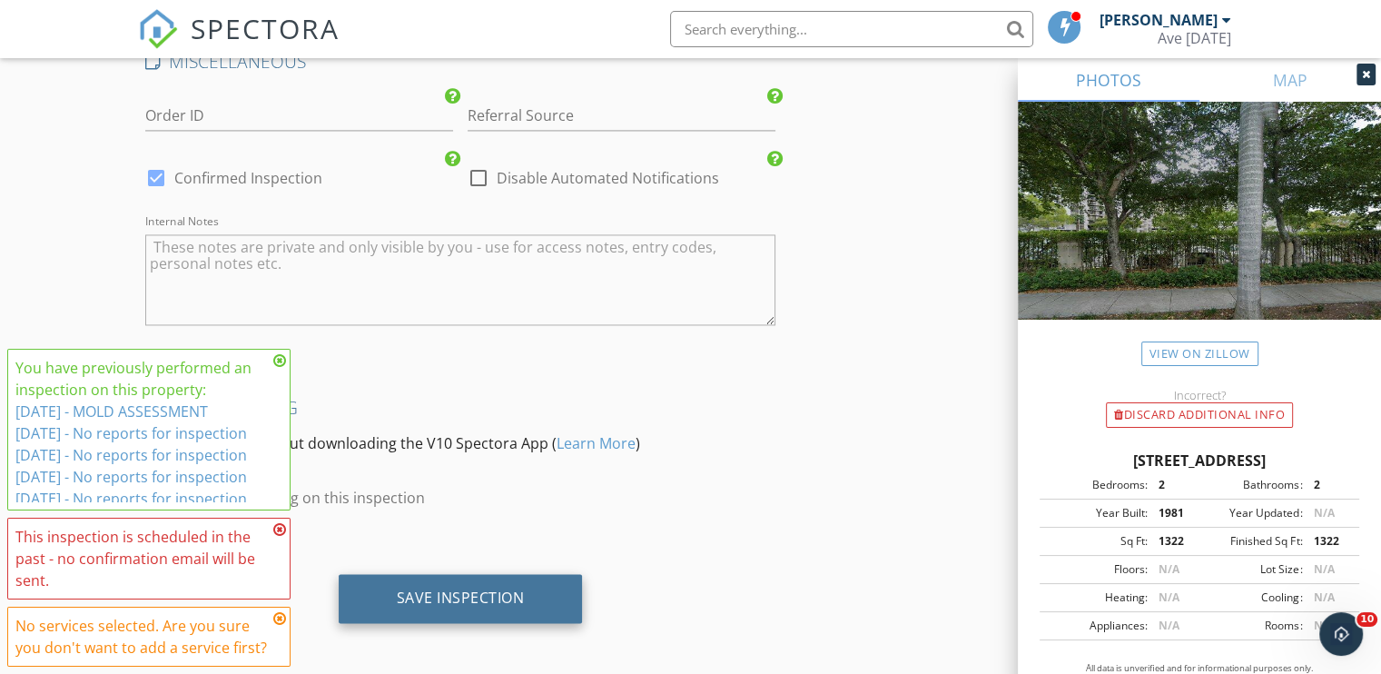
click at [516, 580] on div "Save Inspection" at bounding box center [461, 598] width 244 height 49
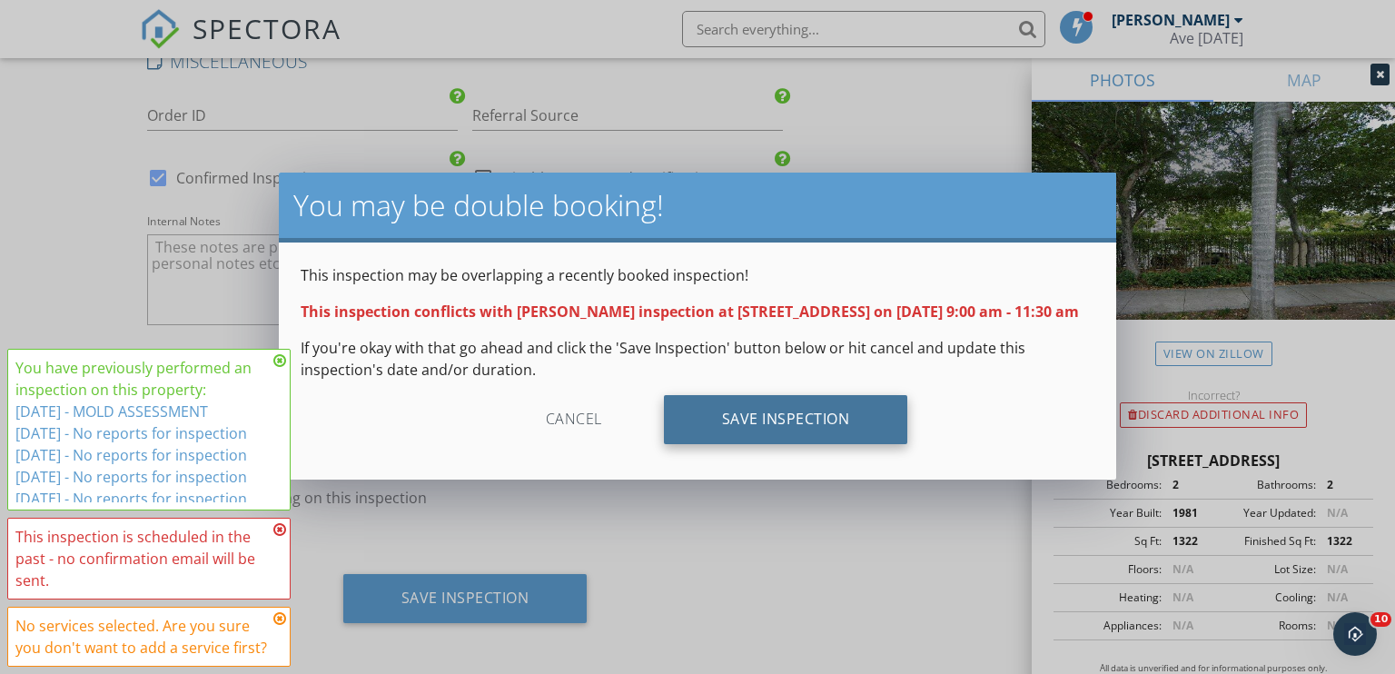
click at [786, 442] on div "Save Inspection" at bounding box center [786, 419] width 244 height 49
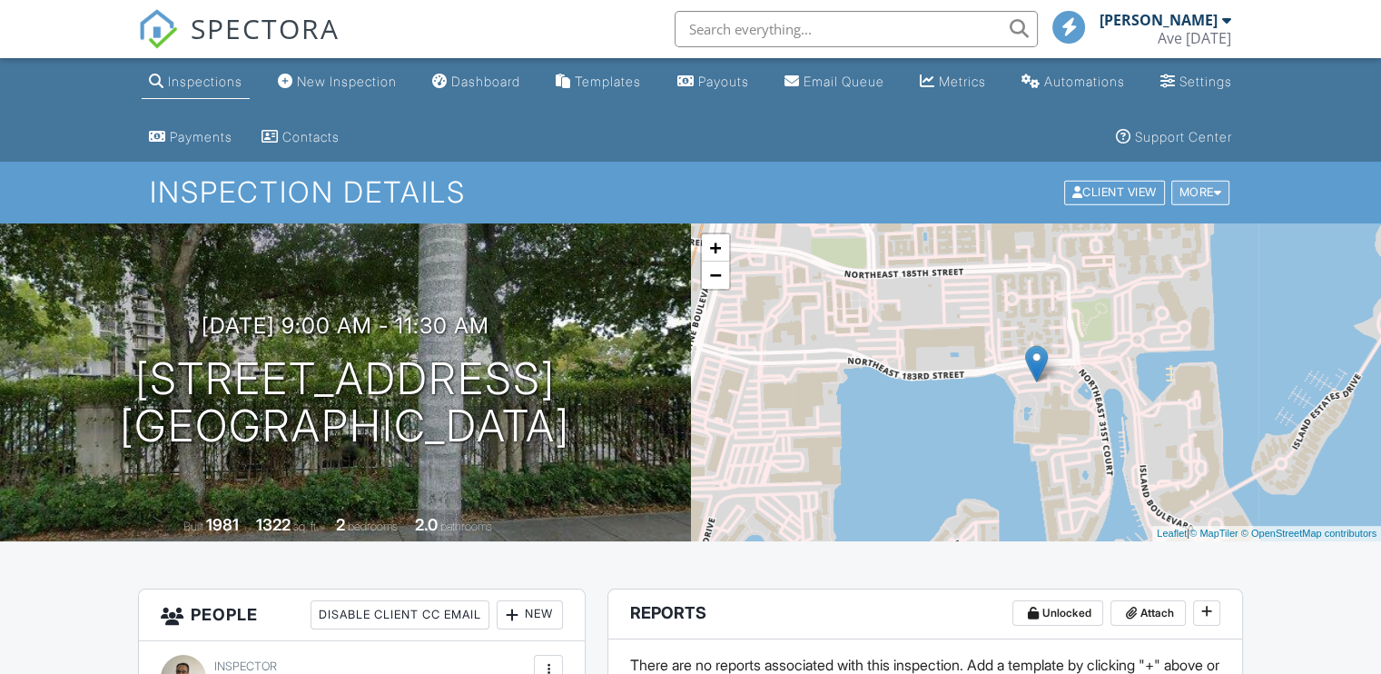
click at [1204, 193] on div "More" at bounding box center [1201, 193] width 59 height 25
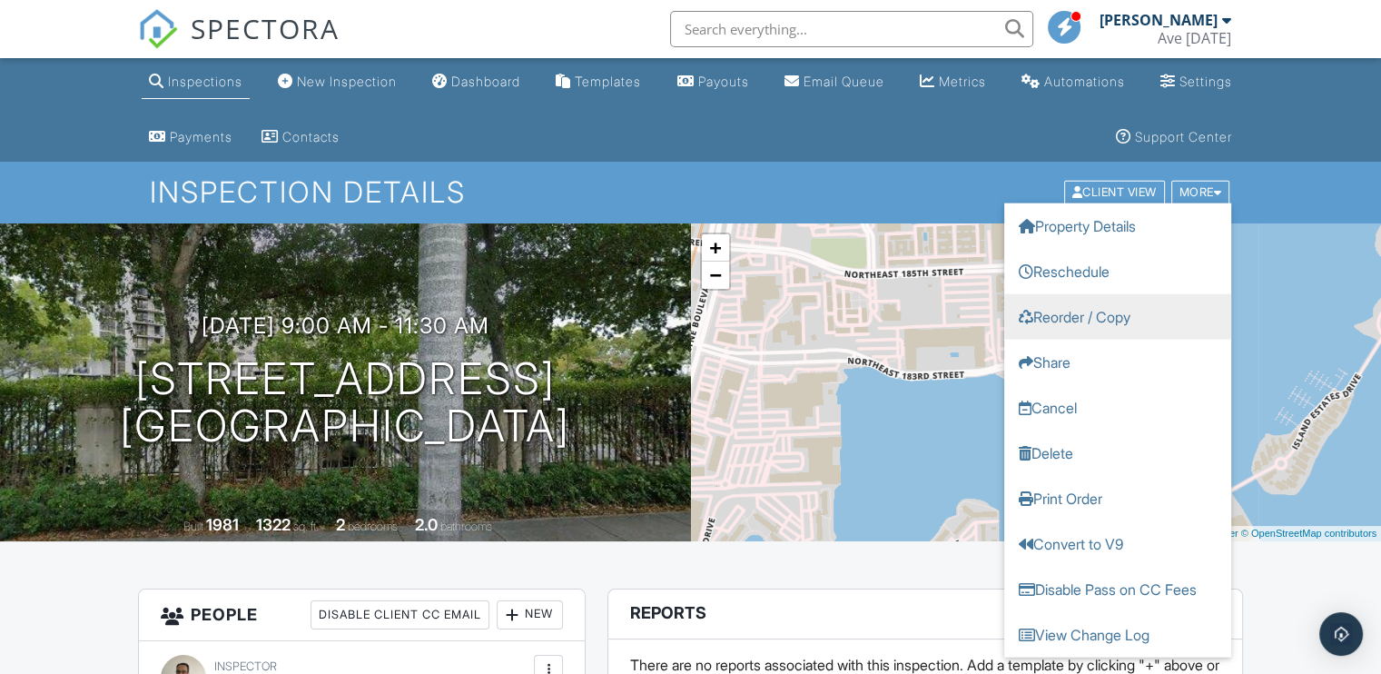
click at [1104, 322] on link "Reorder / Copy" at bounding box center [1118, 316] width 227 height 45
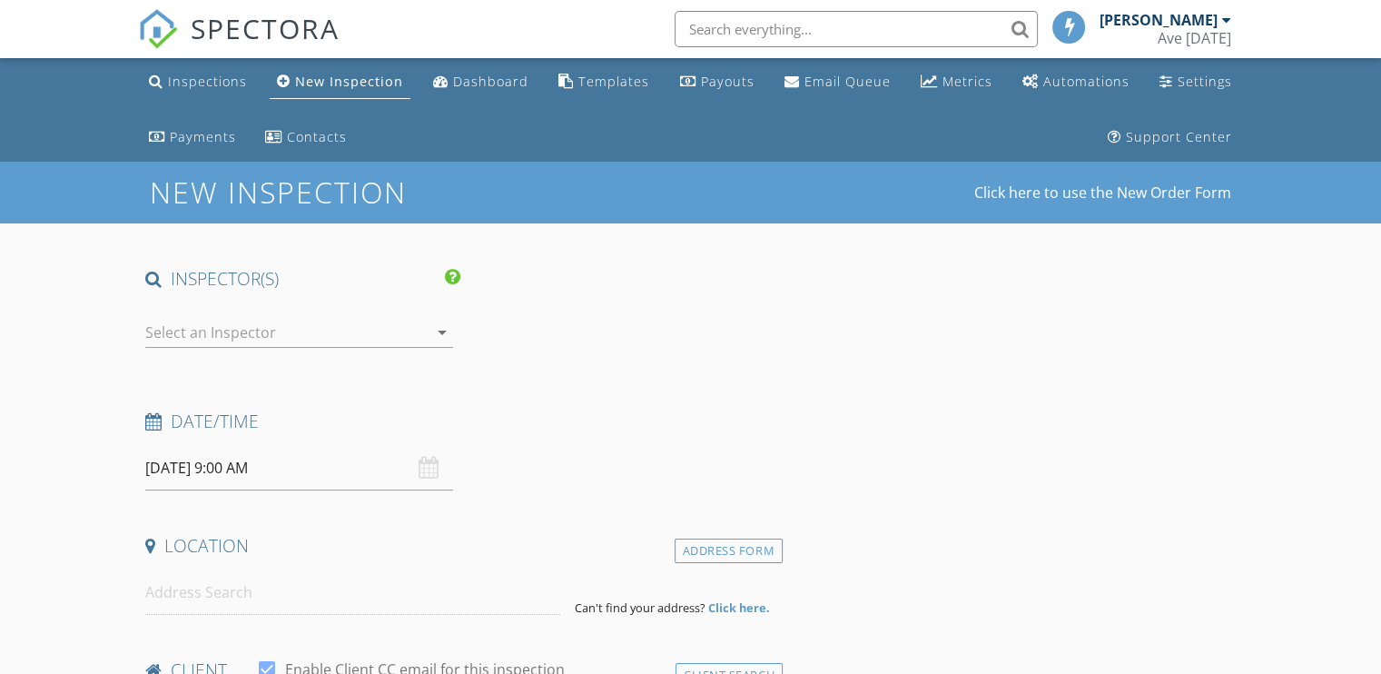
type input "[DEMOGRAPHIC_DATA]"
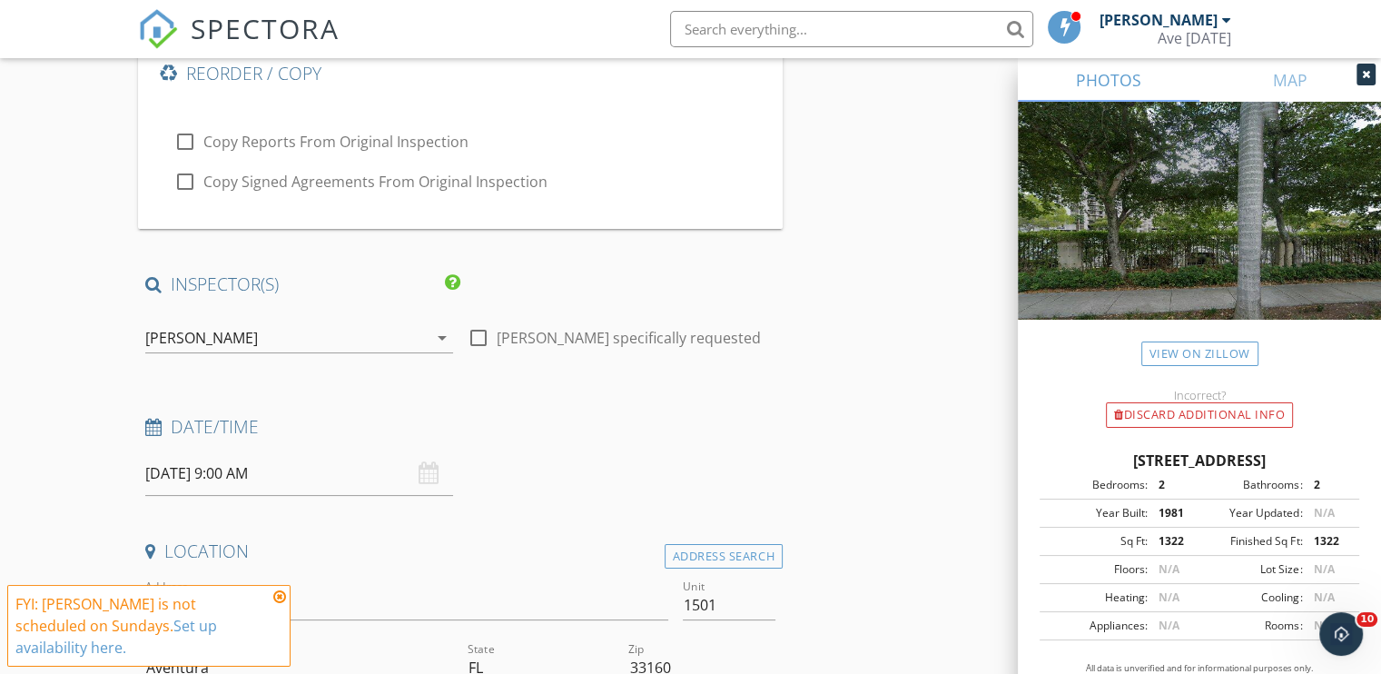
scroll to position [338, 0]
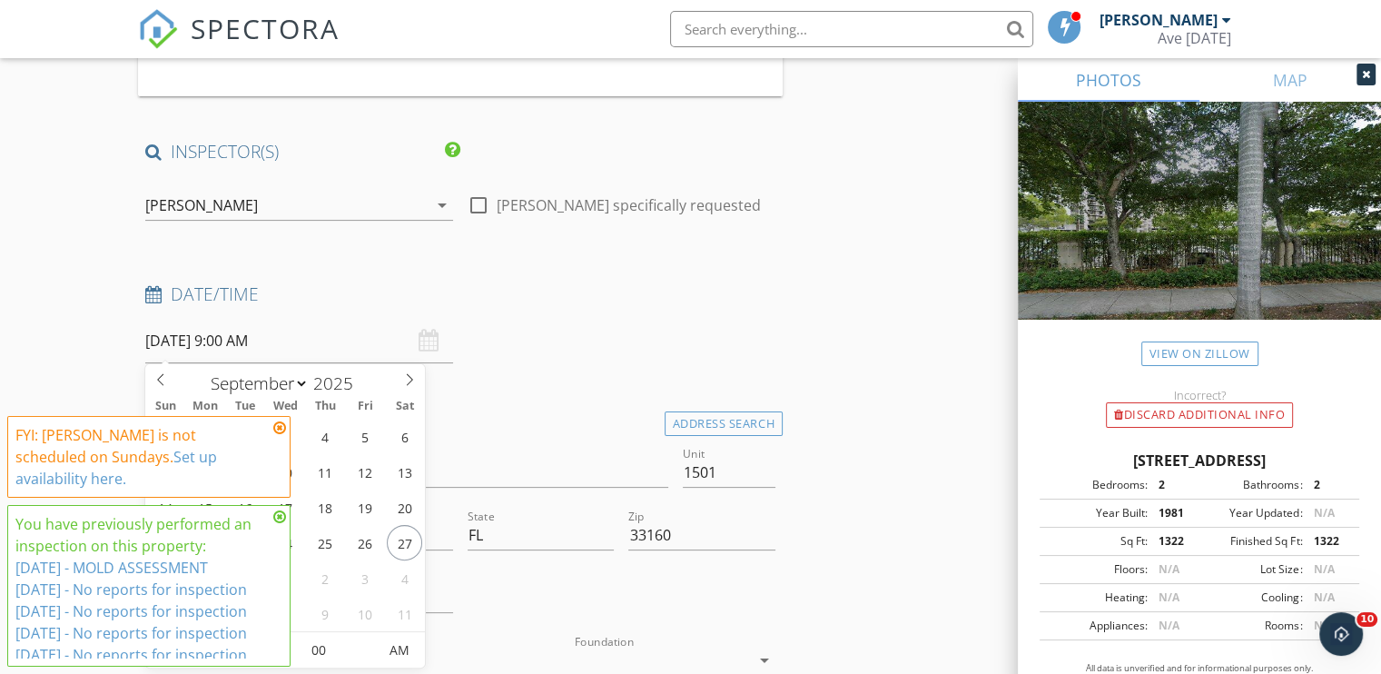
click at [246, 344] on input "[DATE] 9:00 AM" at bounding box center [299, 341] width 308 height 45
type input "[DATE] 9:00 AM"
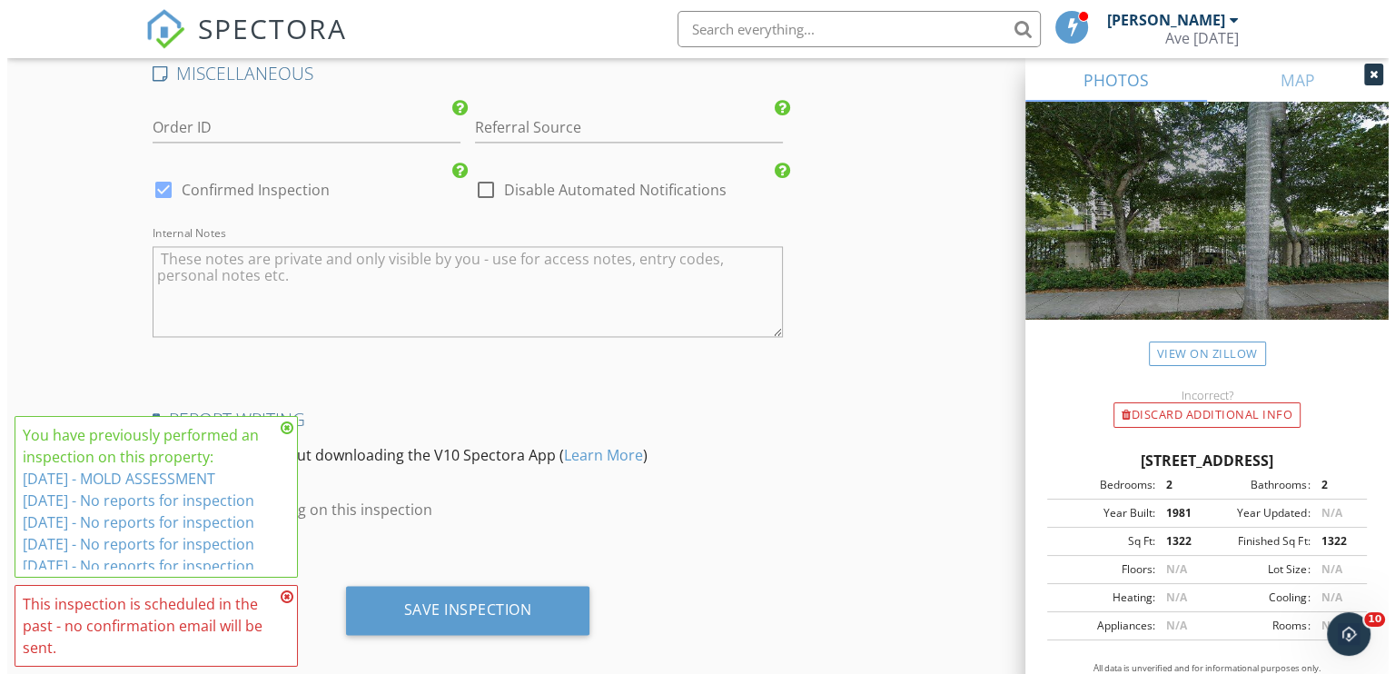
scroll to position [2823, 0]
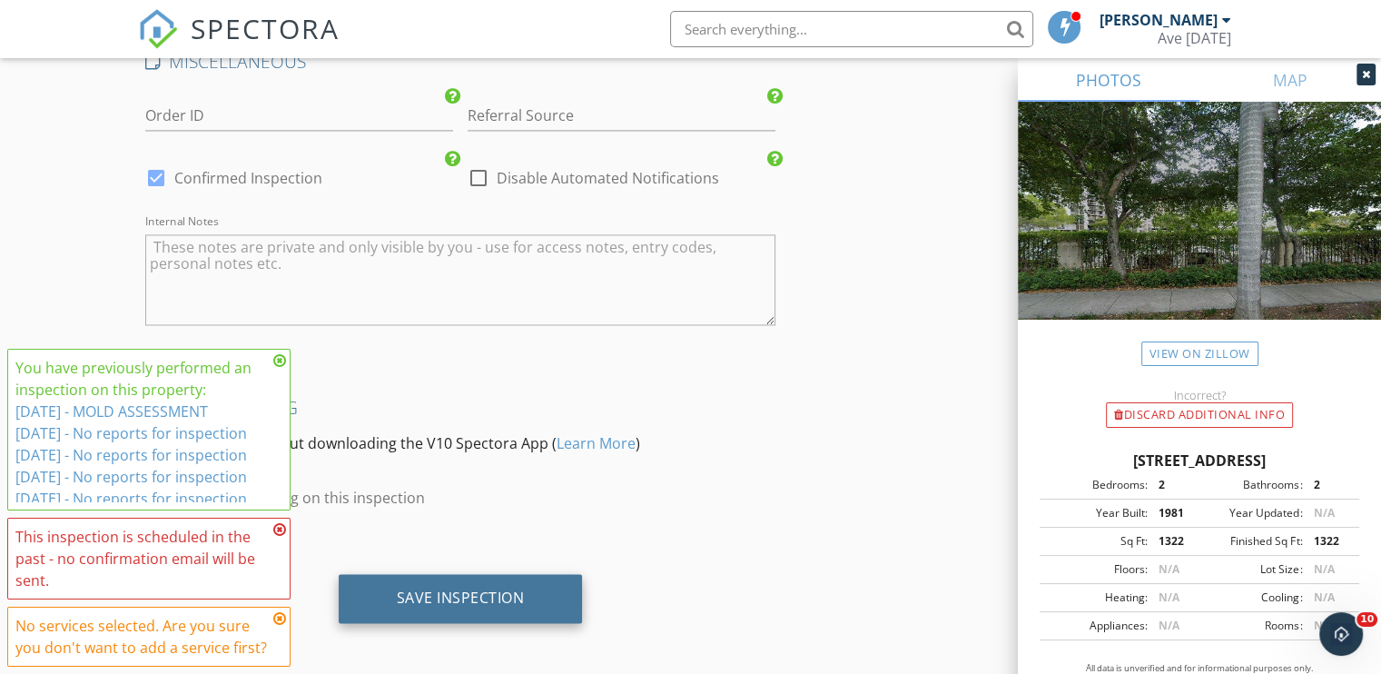
click at [494, 603] on div "Save Inspection" at bounding box center [461, 598] width 244 height 49
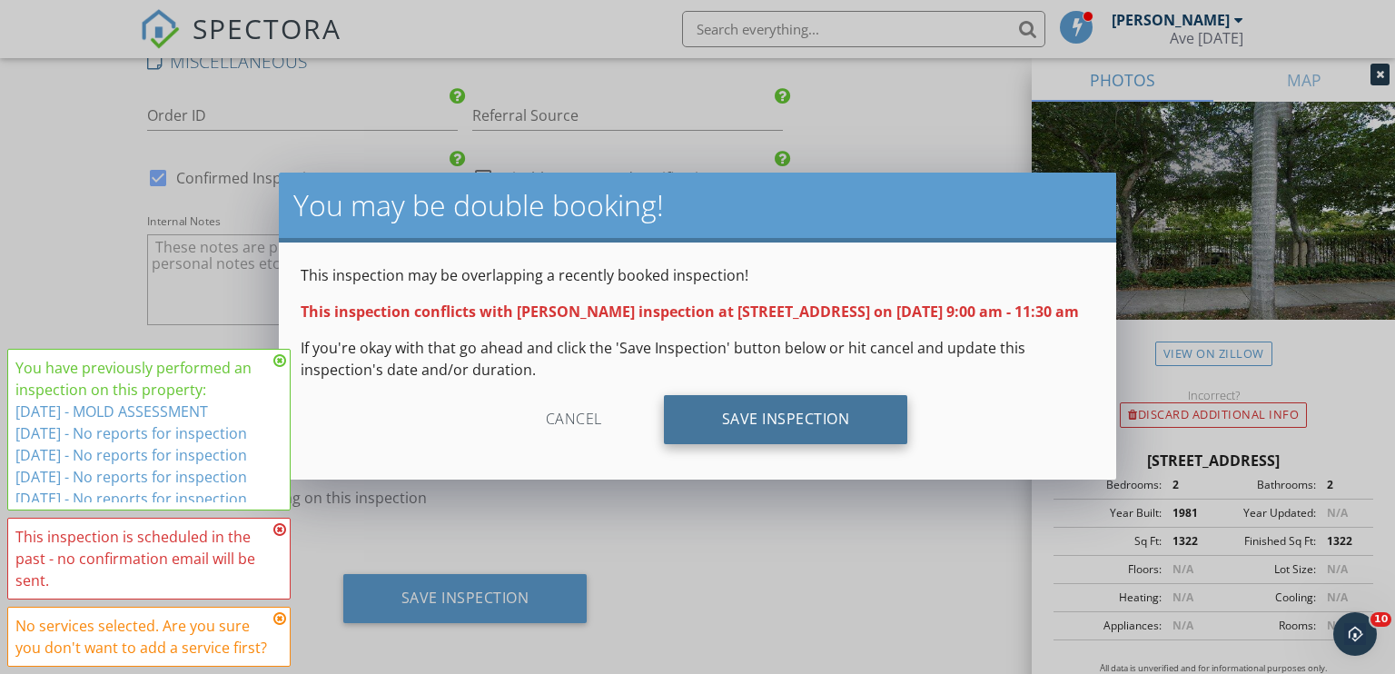
click at [840, 439] on div "Save Inspection" at bounding box center [786, 419] width 244 height 49
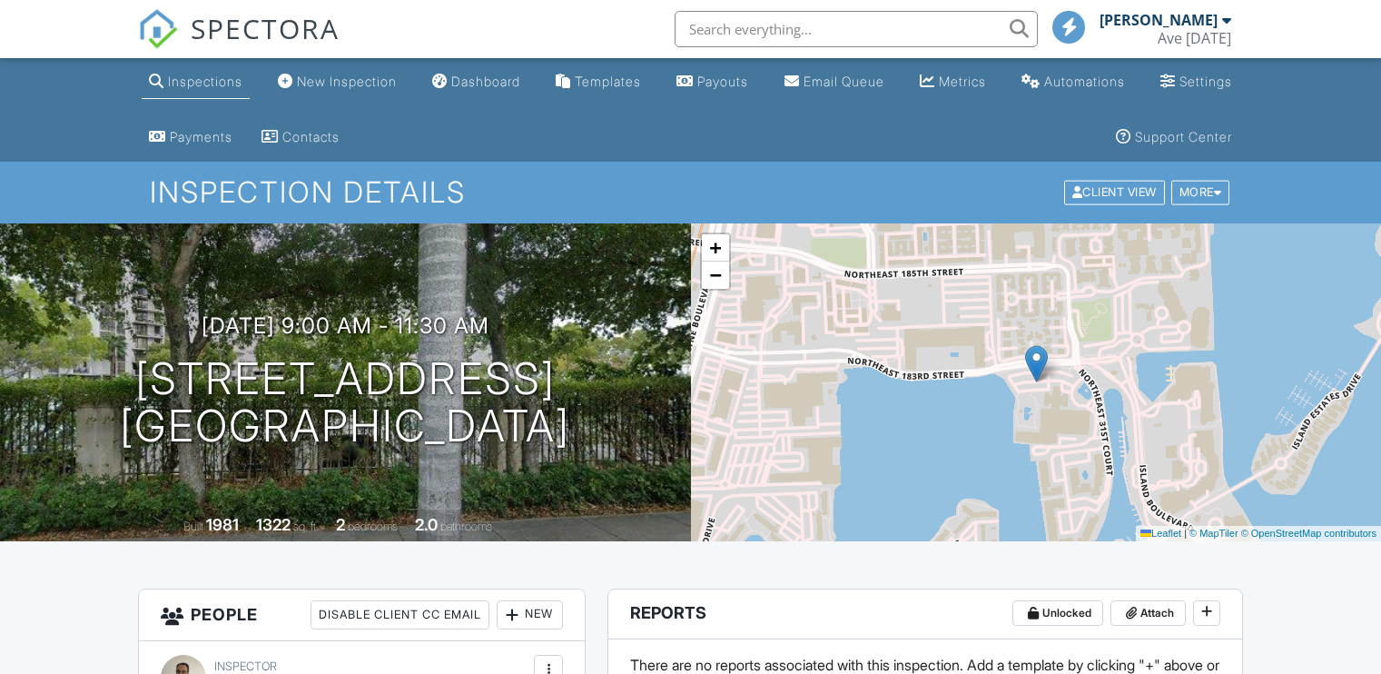
click at [1201, 185] on div "More" at bounding box center [1201, 193] width 59 height 25
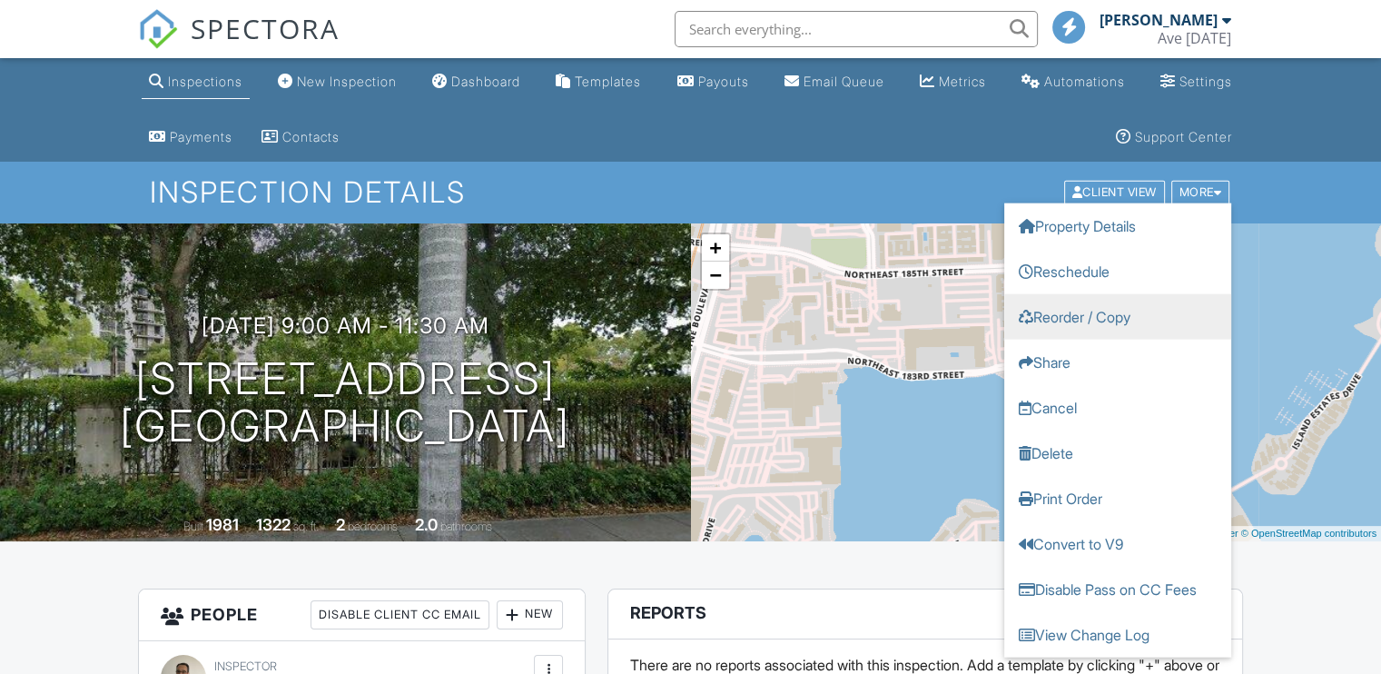
click at [1115, 314] on link "Reorder / Copy" at bounding box center [1118, 316] width 227 height 45
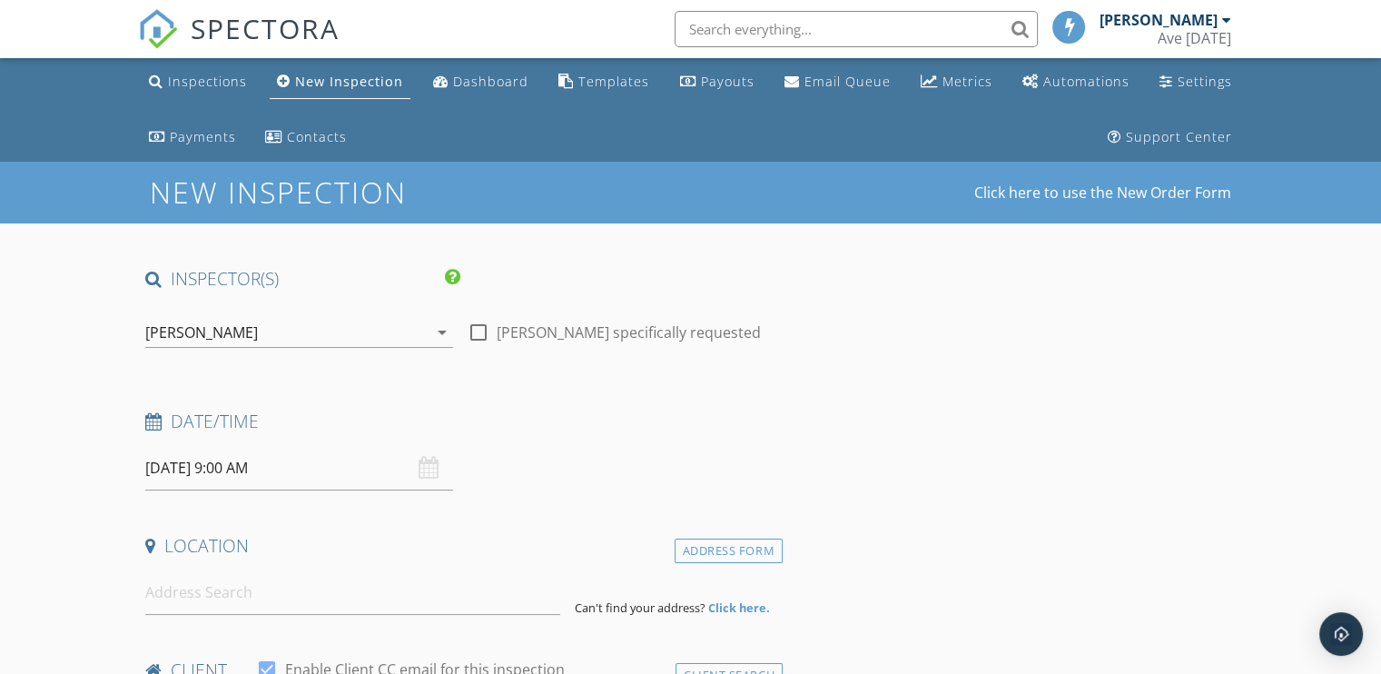
type input "[DEMOGRAPHIC_DATA]"
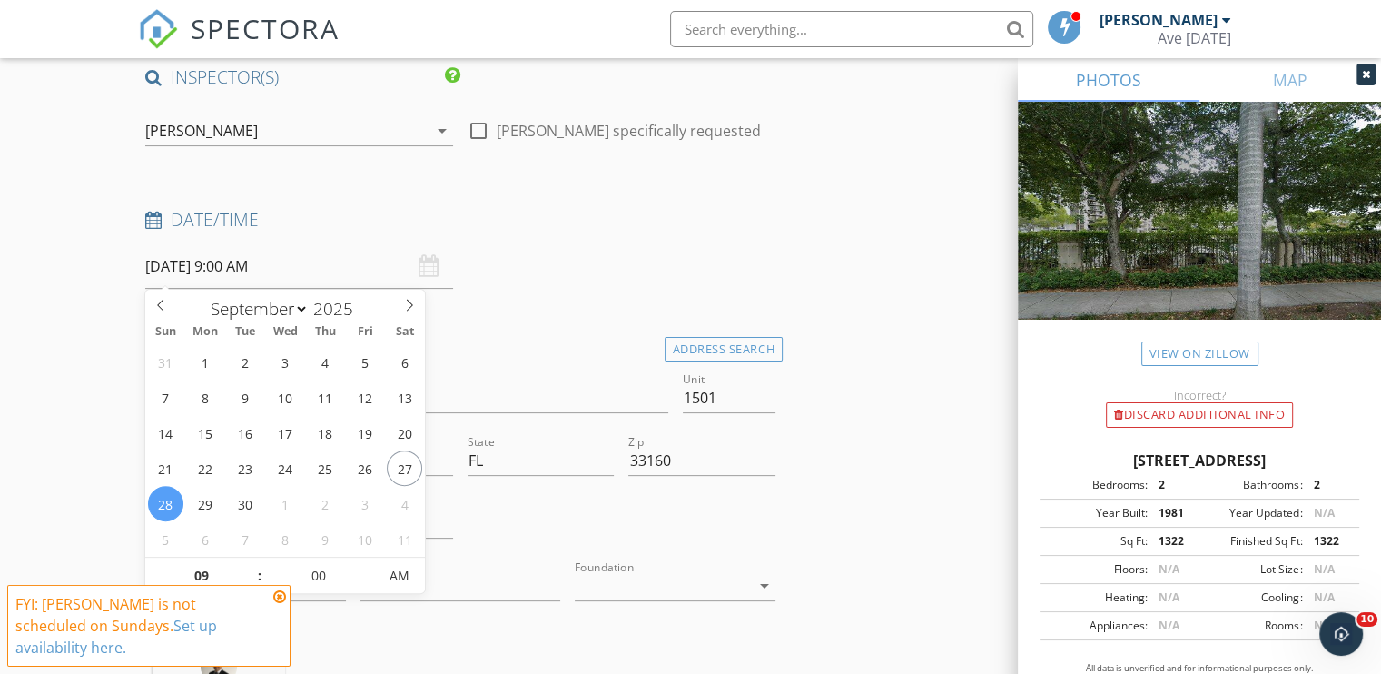
click at [233, 262] on input "09/28/2025 9:00 AM" at bounding box center [299, 266] width 308 height 45
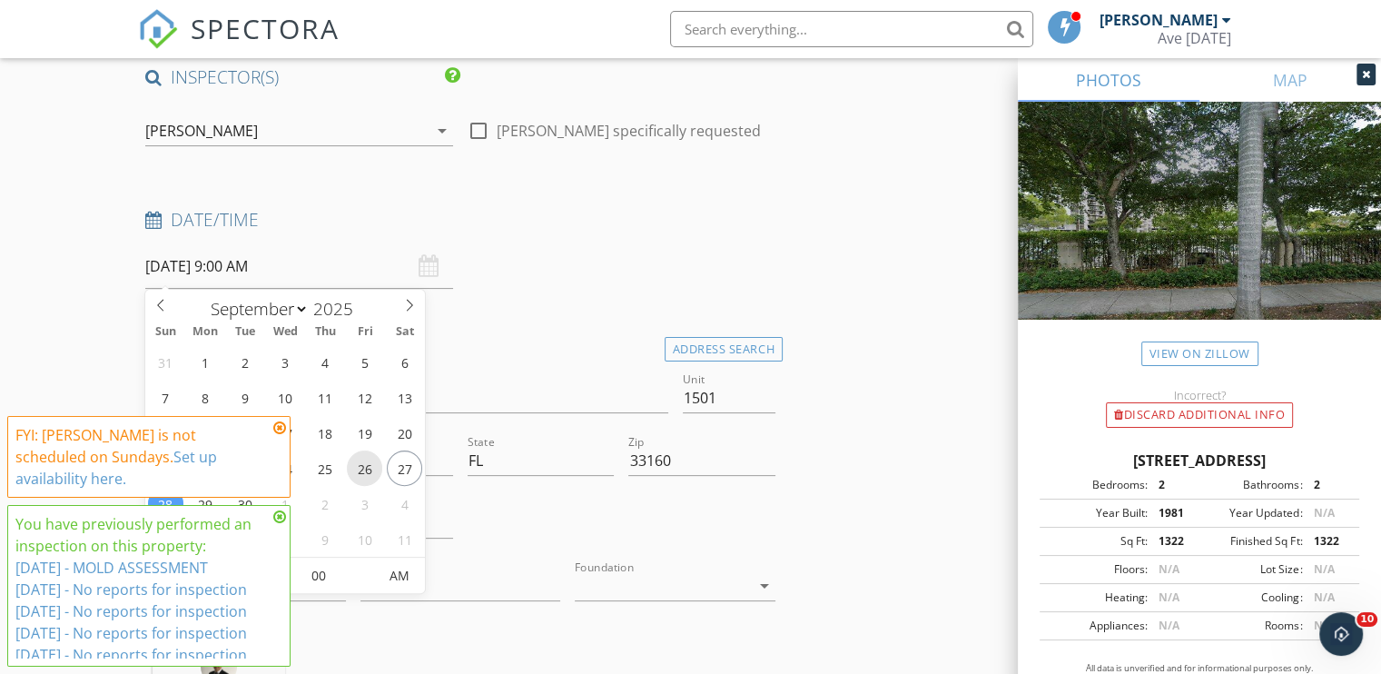
type input "[DATE] 9:00 AM"
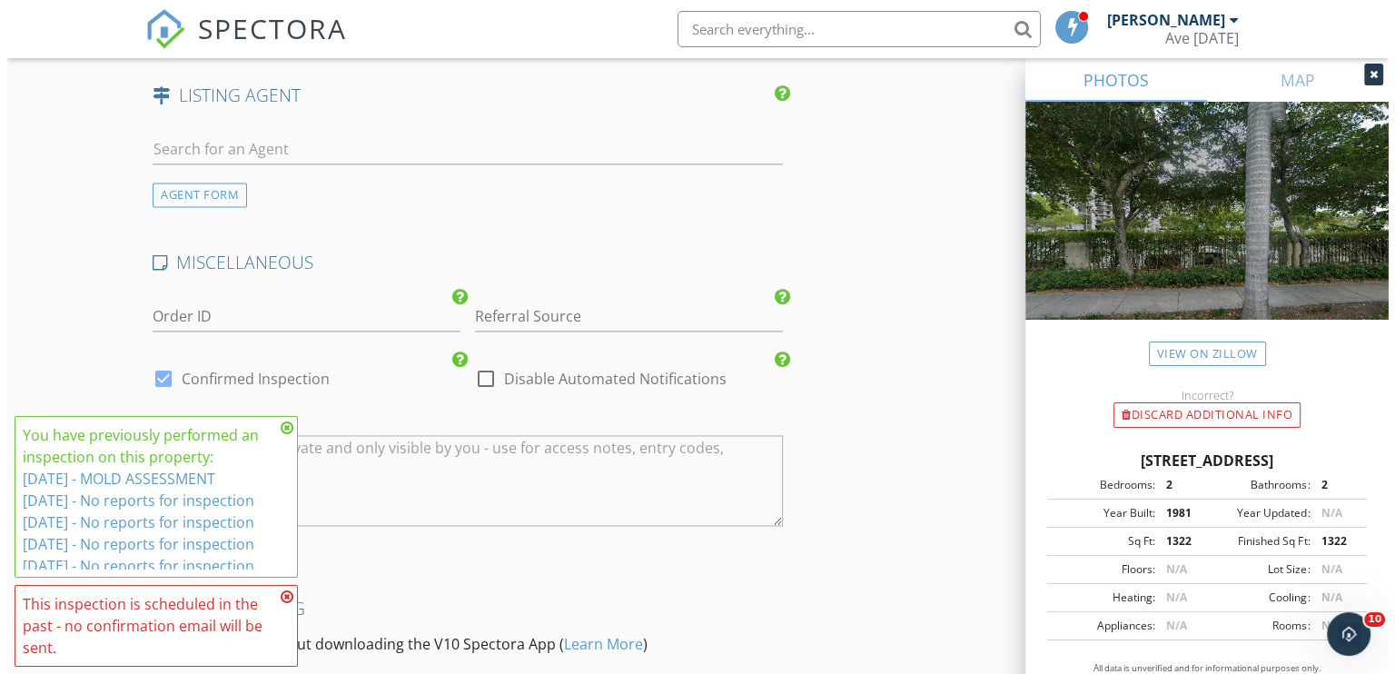
scroll to position [2823, 0]
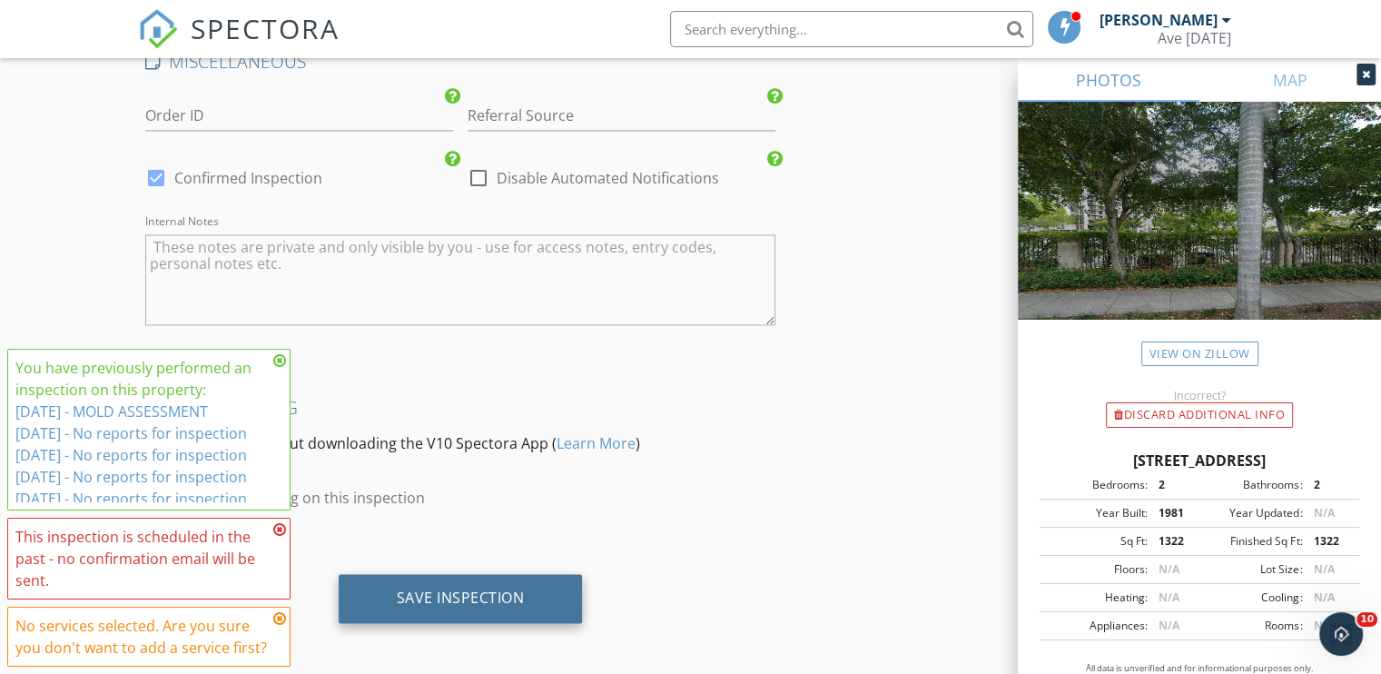
click at [525, 595] on div "Save Inspection" at bounding box center [461, 598] width 244 height 49
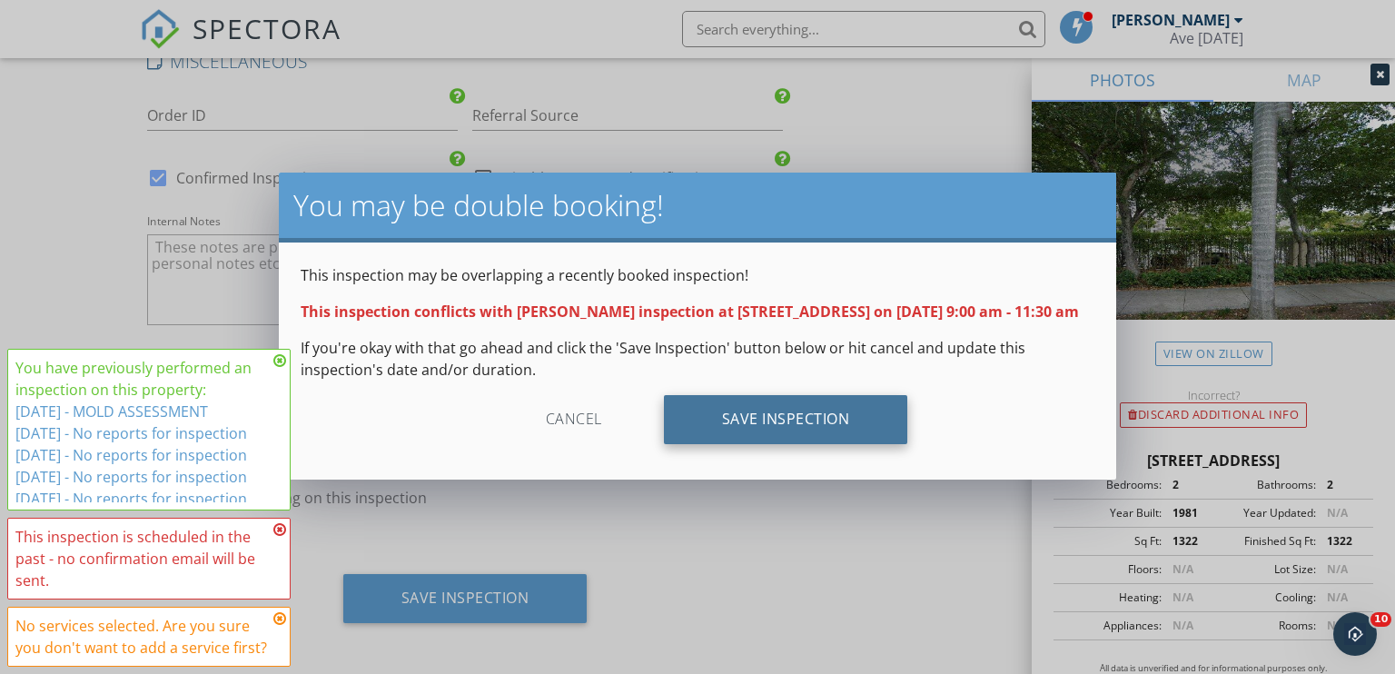
click at [836, 442] on div "Save Inspection" at bounding box center [786, 419] width 244 height 49
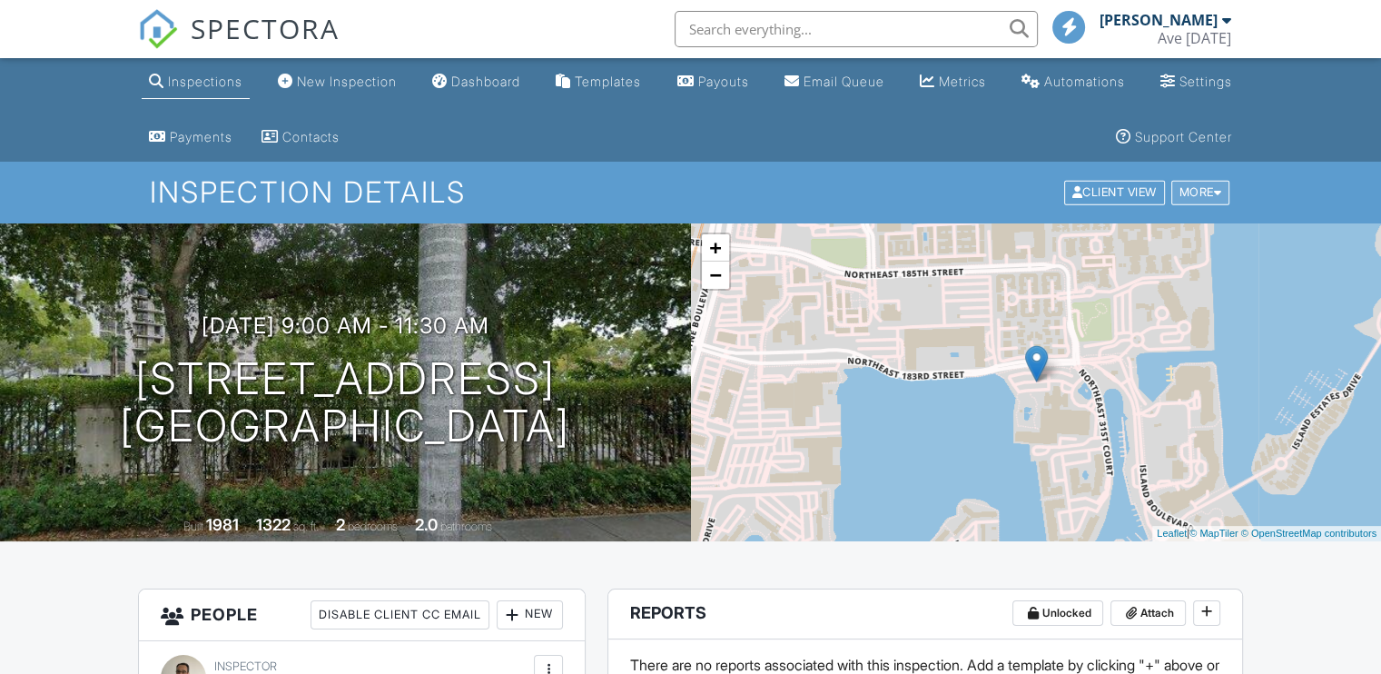
click at [1196, 203] on div "More" at bounding box center [1201, 193] width 59 height 25
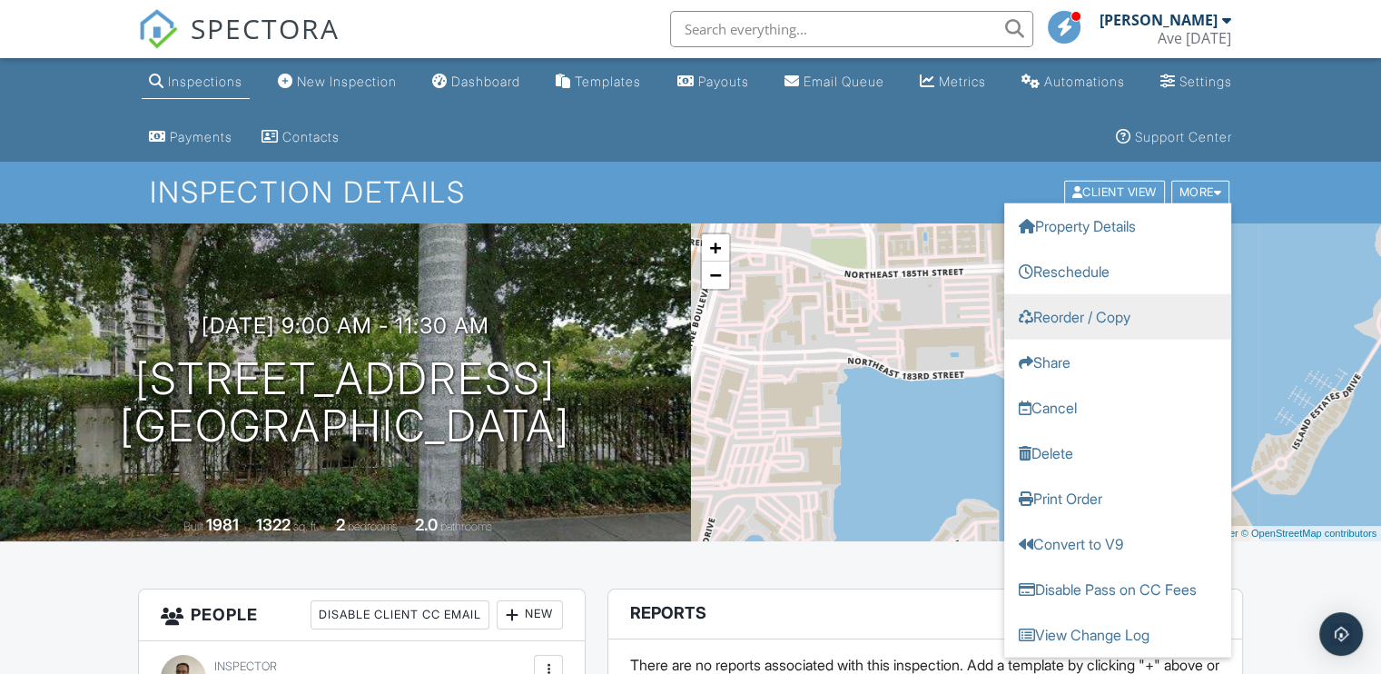
click at [1113, 315] on link "Reorder / Copy" at bounding box center [1118, 316] width 227 height 45
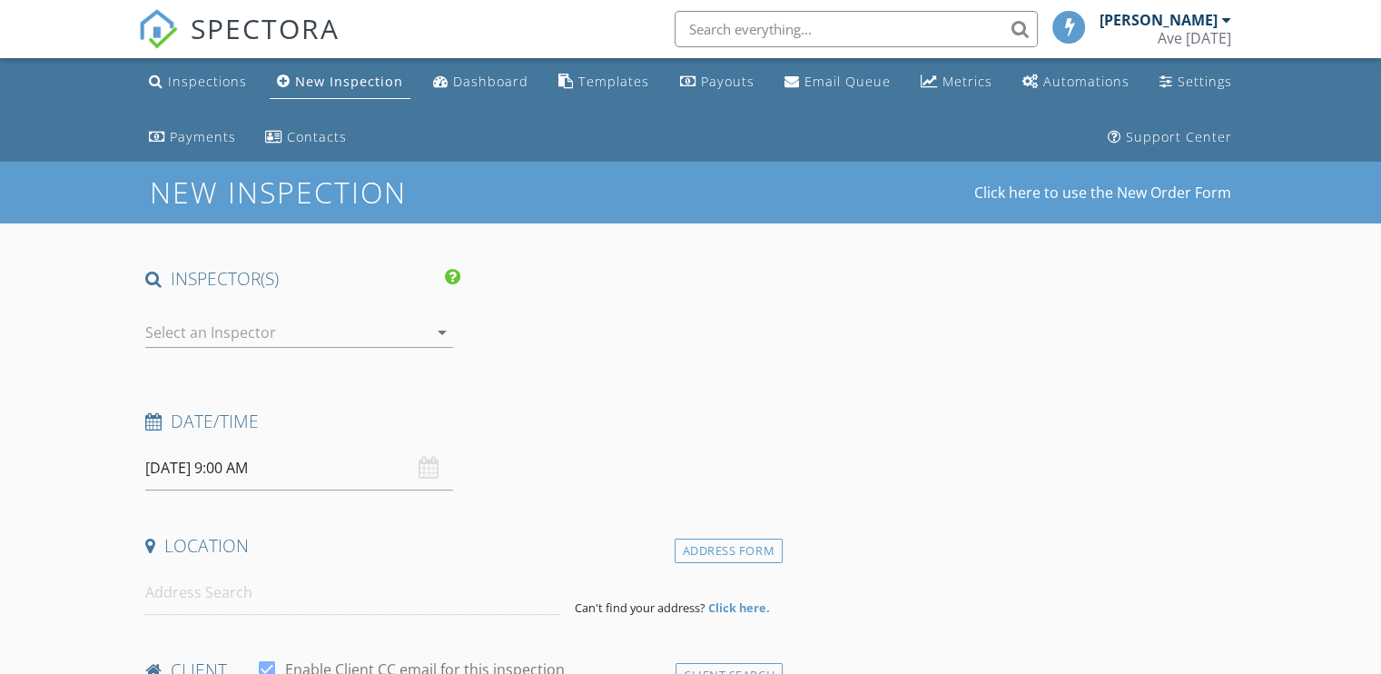
type input "[DEMOGRAPHIC_DATA]"
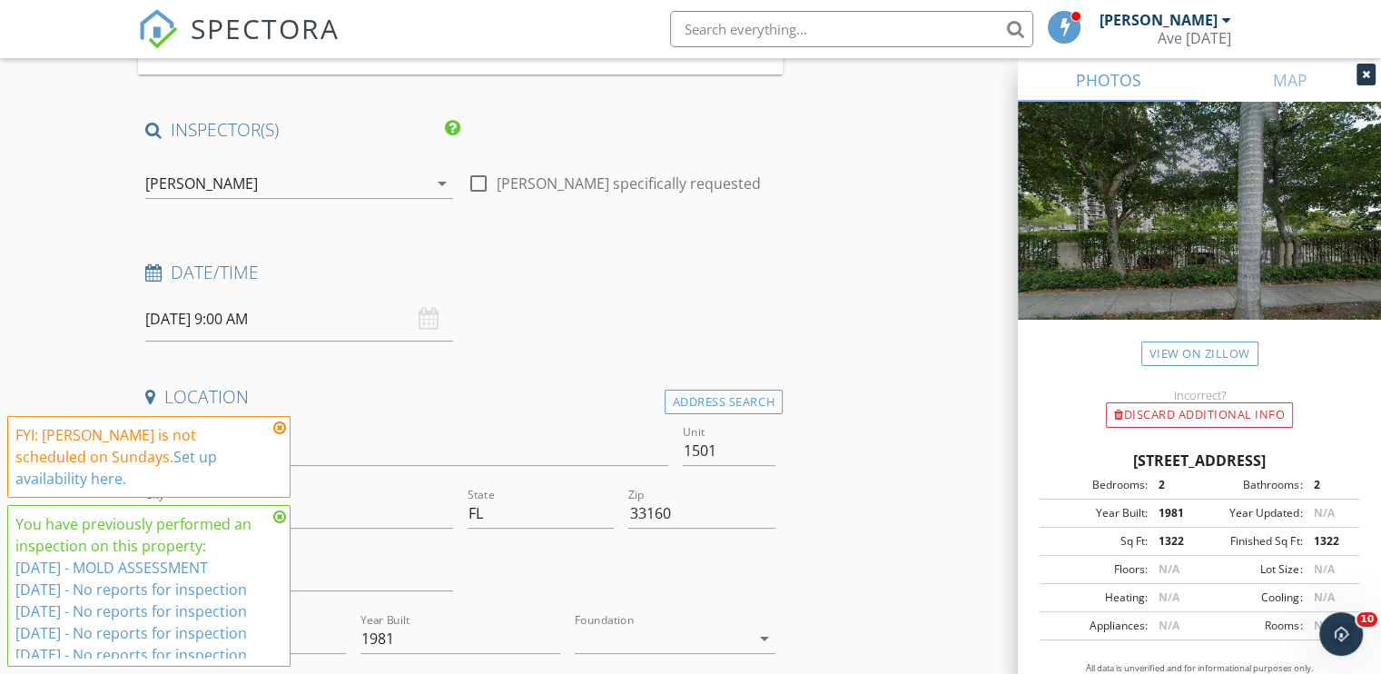
click at [243, 313] on input "09/28/2025 9:00 AM" at bounding box center [299, 319] width 308 height 45
type input "[DATE] 9:00 AM"
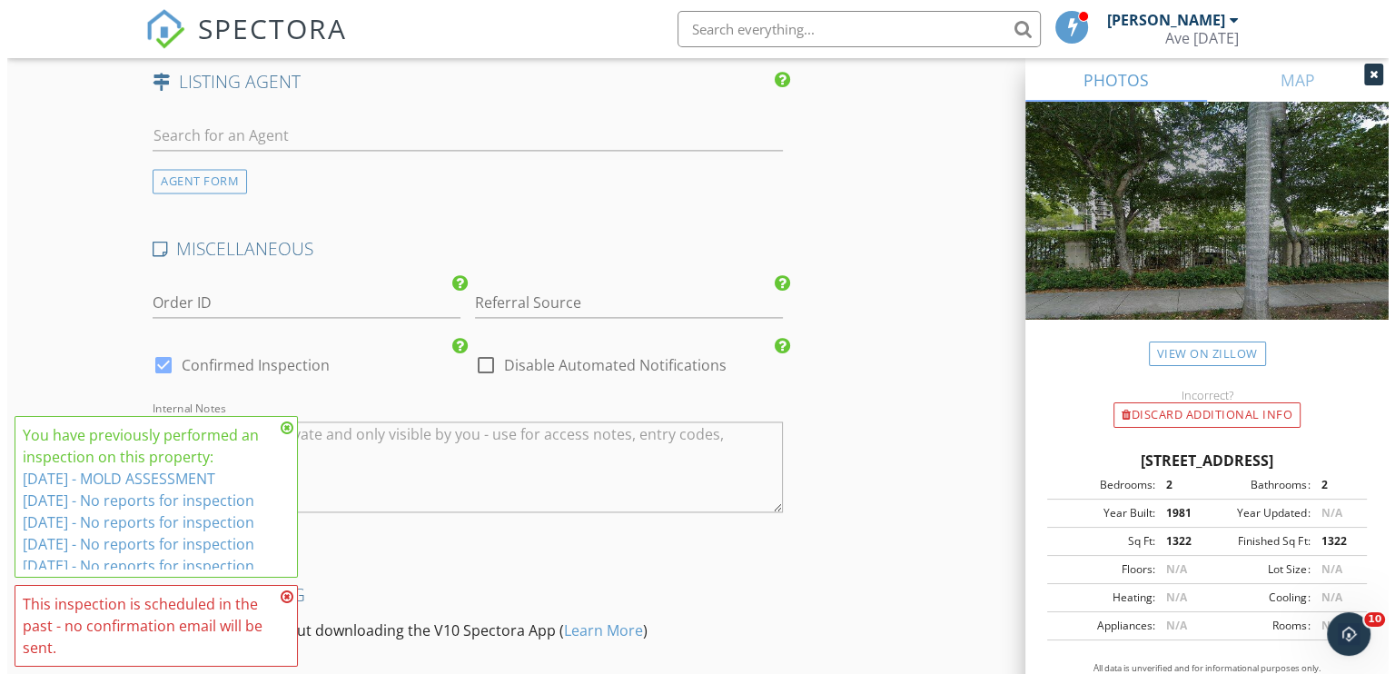
scroll to position [2823, 0]
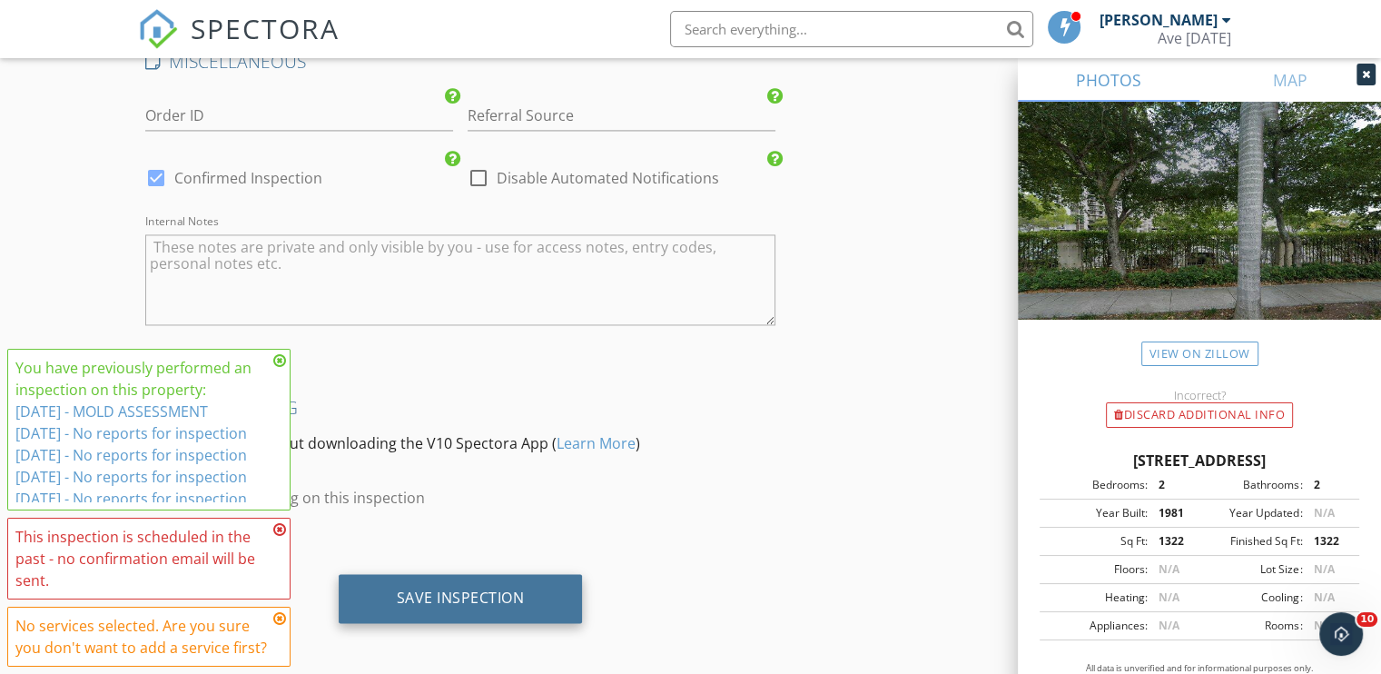
click at [441, 579] on div "Save Inspection" at bounding box center [461, 598] width 244 height 49
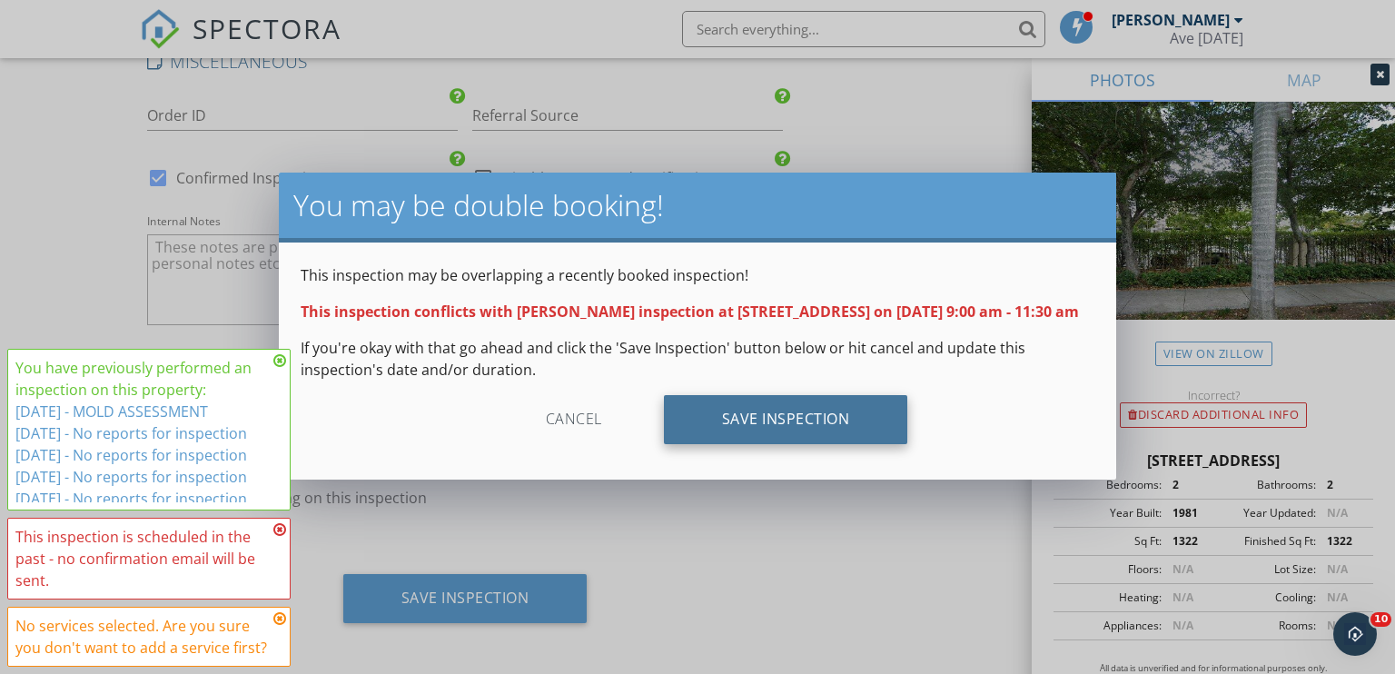
click at [787, 439] on div "Save Inspection" at bounding box center [786, 419] width 244 height 49
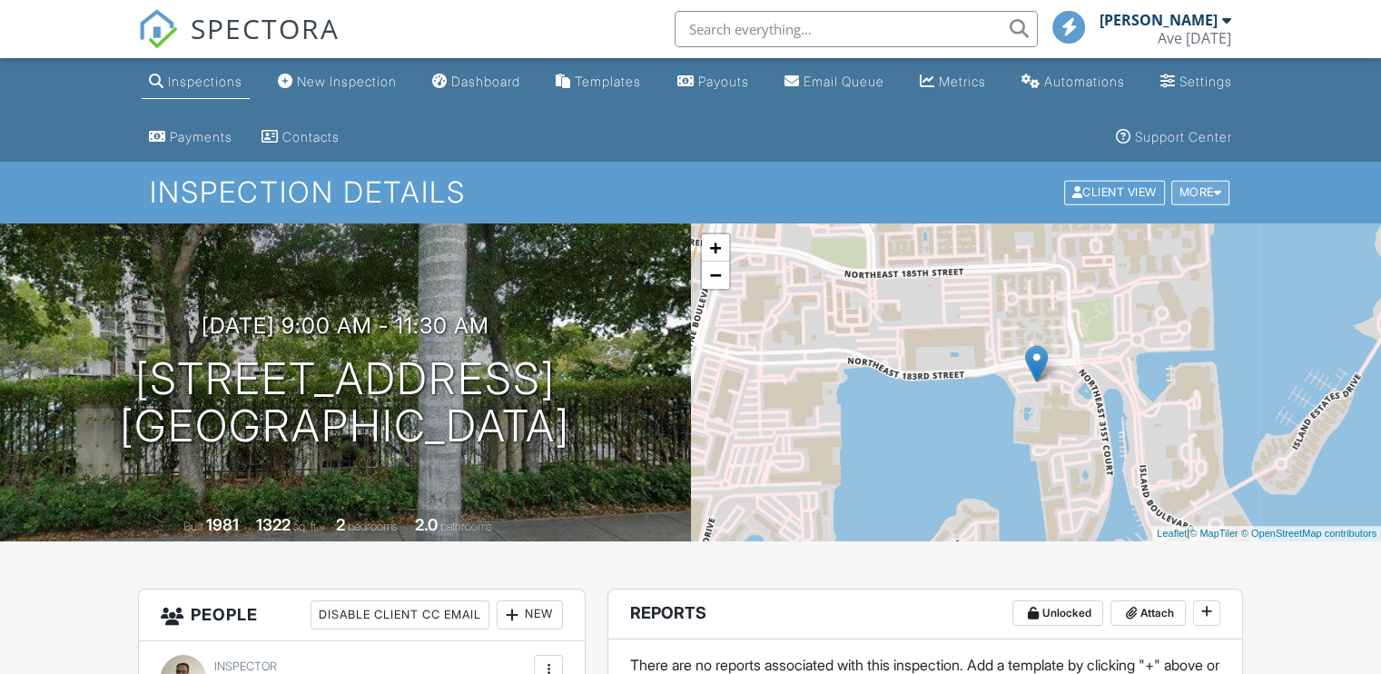
click at [1223, 192] on div "More" at bounding box center [1201, 193] width 59 height 25
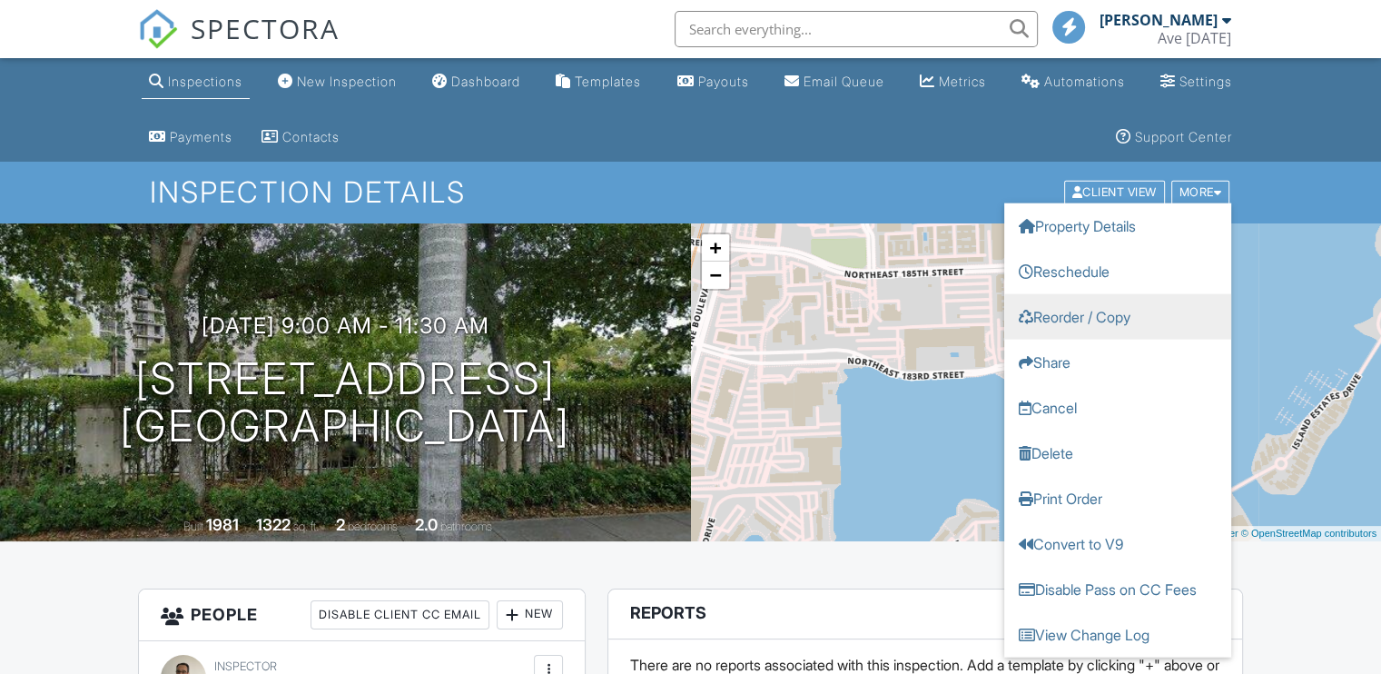
click at [1103, 312] on link "Reorder / Copy" at bounding box center [1118, 316] width 227 height 45
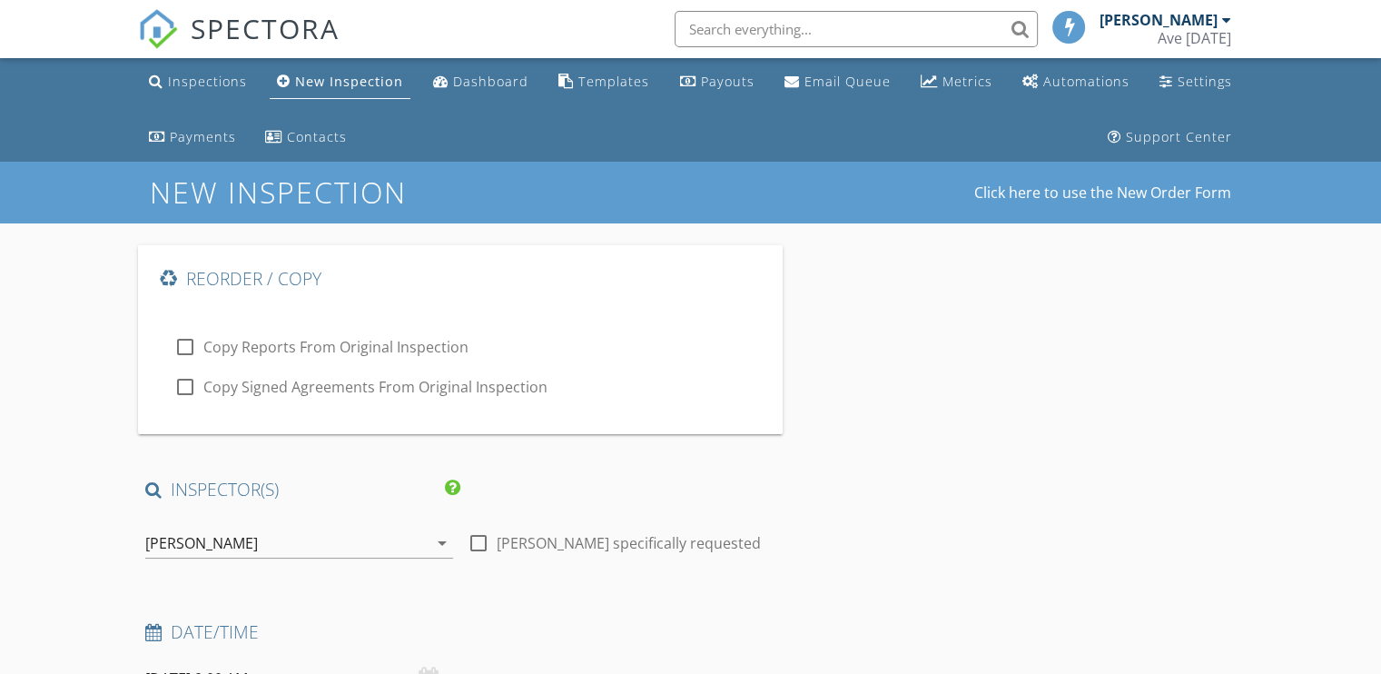
type input "[DEMOGRAPHIC_DATA]"
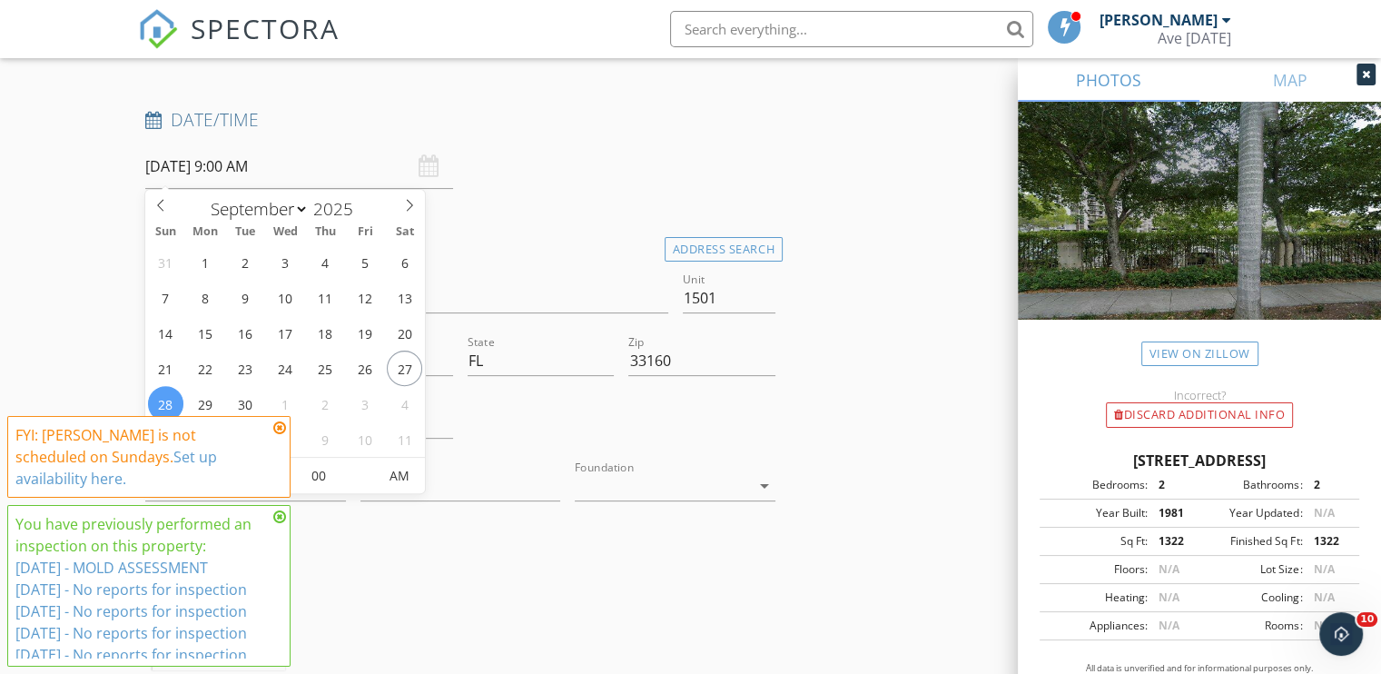
click at [231, 162] on input "09/28/2025 9:00 AM" at bounding box center [299, 166] width 308 height 45
type input "[DATE] 9:00 AM"
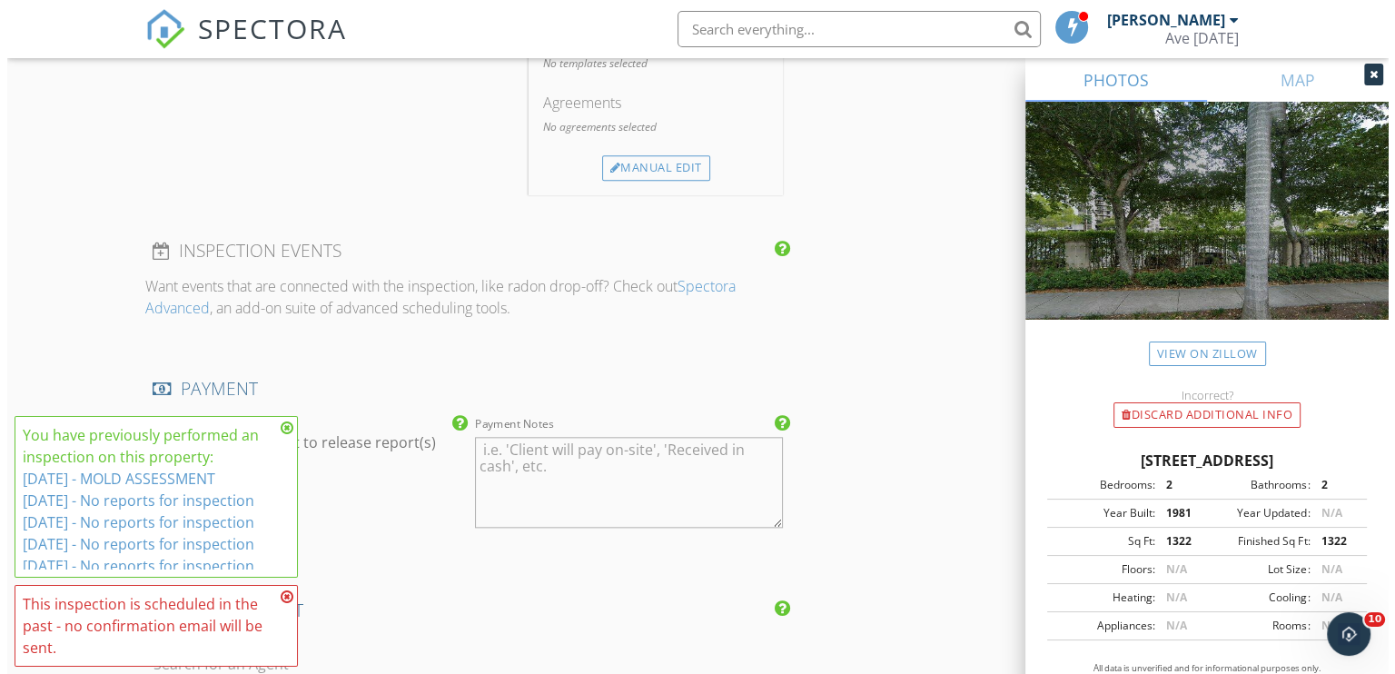
scroll to position [2823, 0]
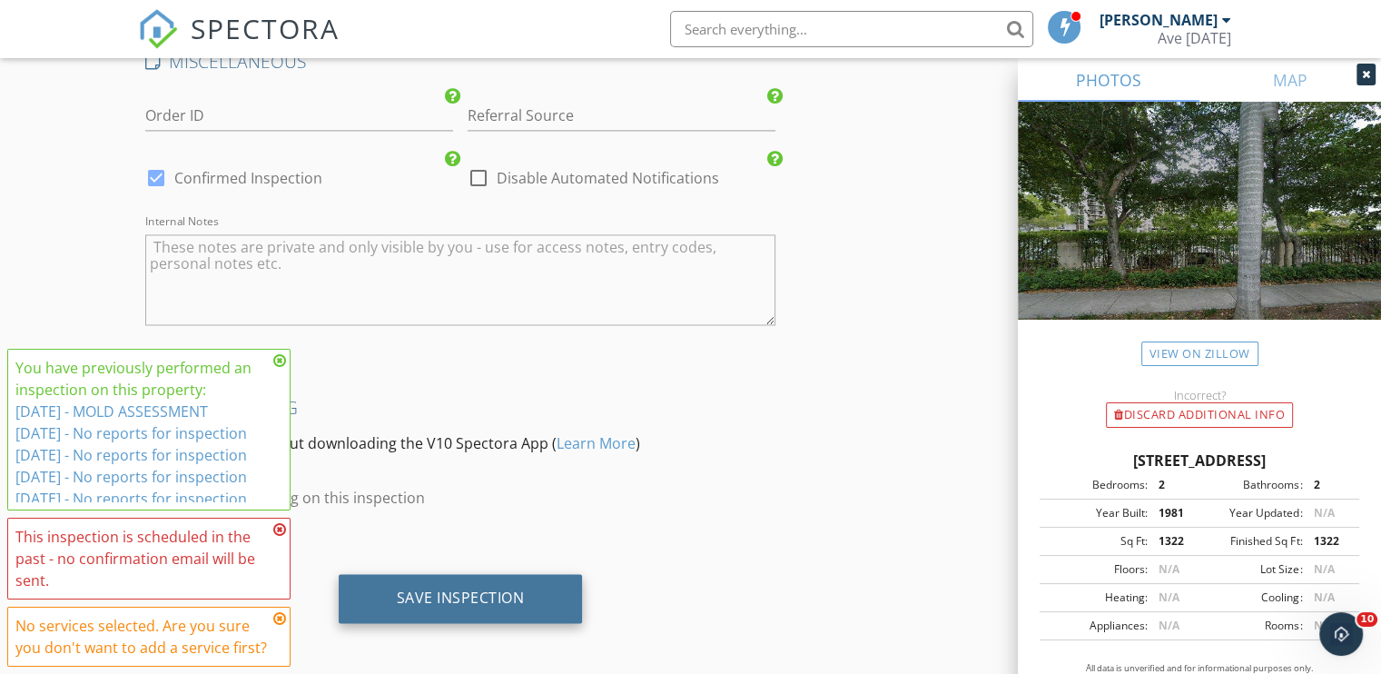
click at [496, 589] on div "Save Inspection" at bounding box center [461, 598] width 128 height 18
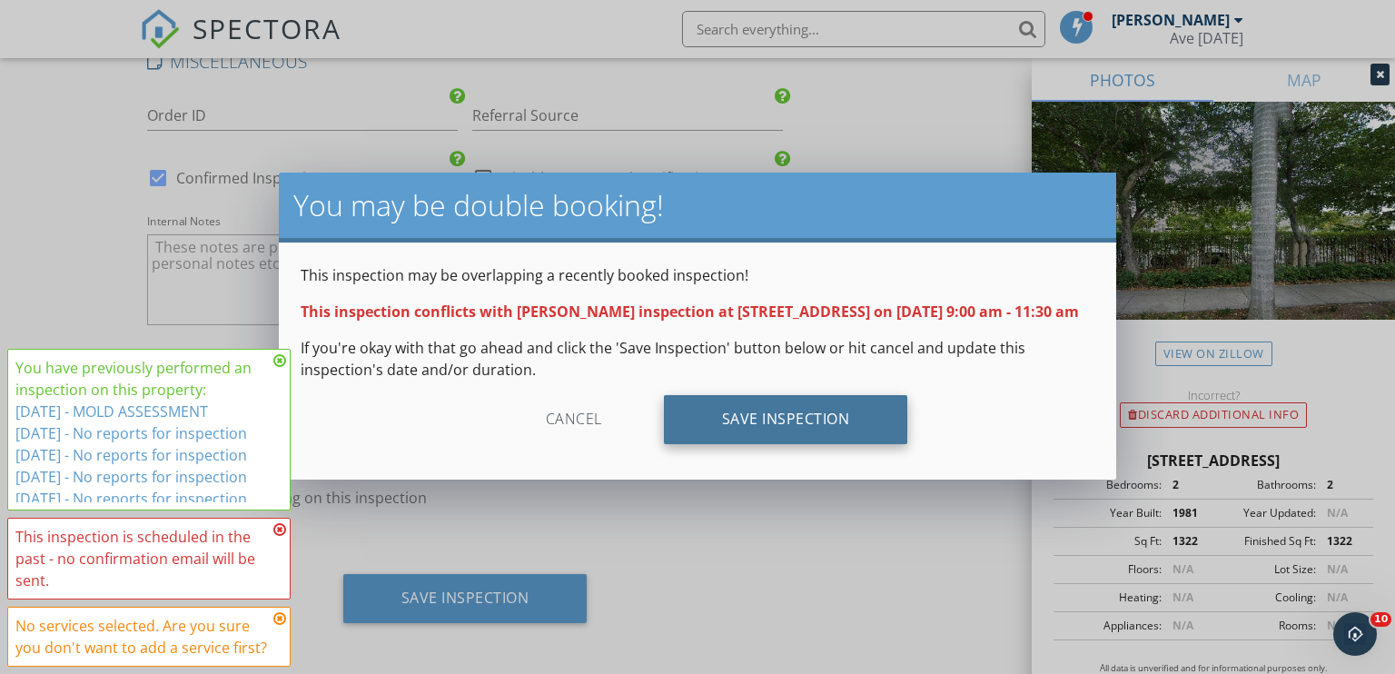
click at [817, 438] on div "Save Inspection" at bounding box center [786, 419] width 244 height 49
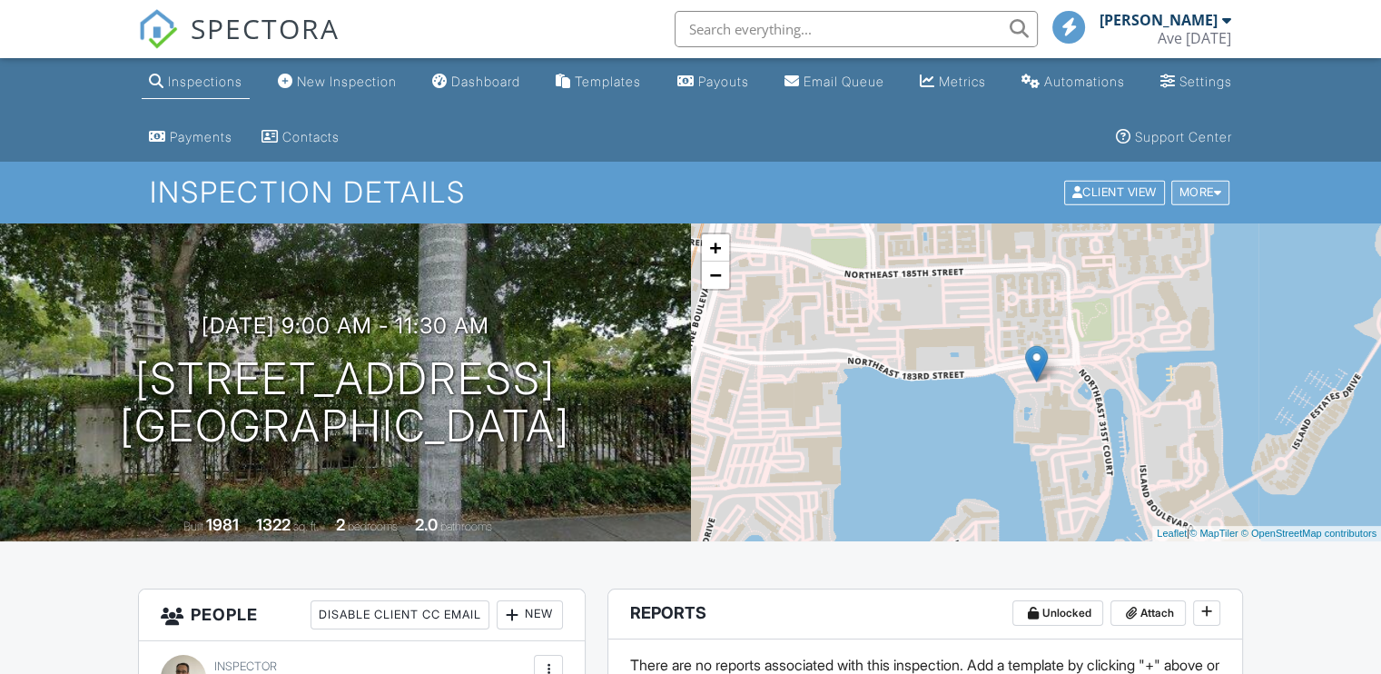
click at [1217, 202] on div "More" at bounding box center [1201, 193] width 59 height 25
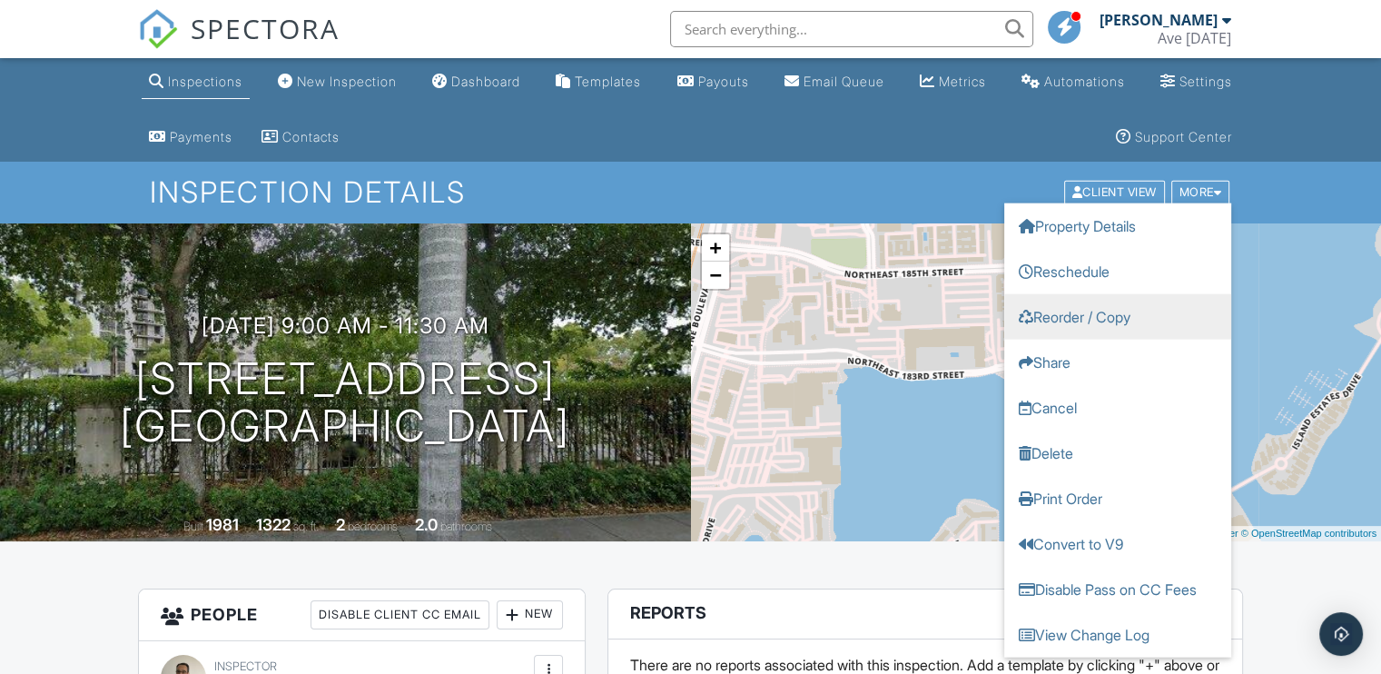
click at [1118, 321] on link "Reorder / Copy" at bounding box center [1118, 316] width 227 height 45
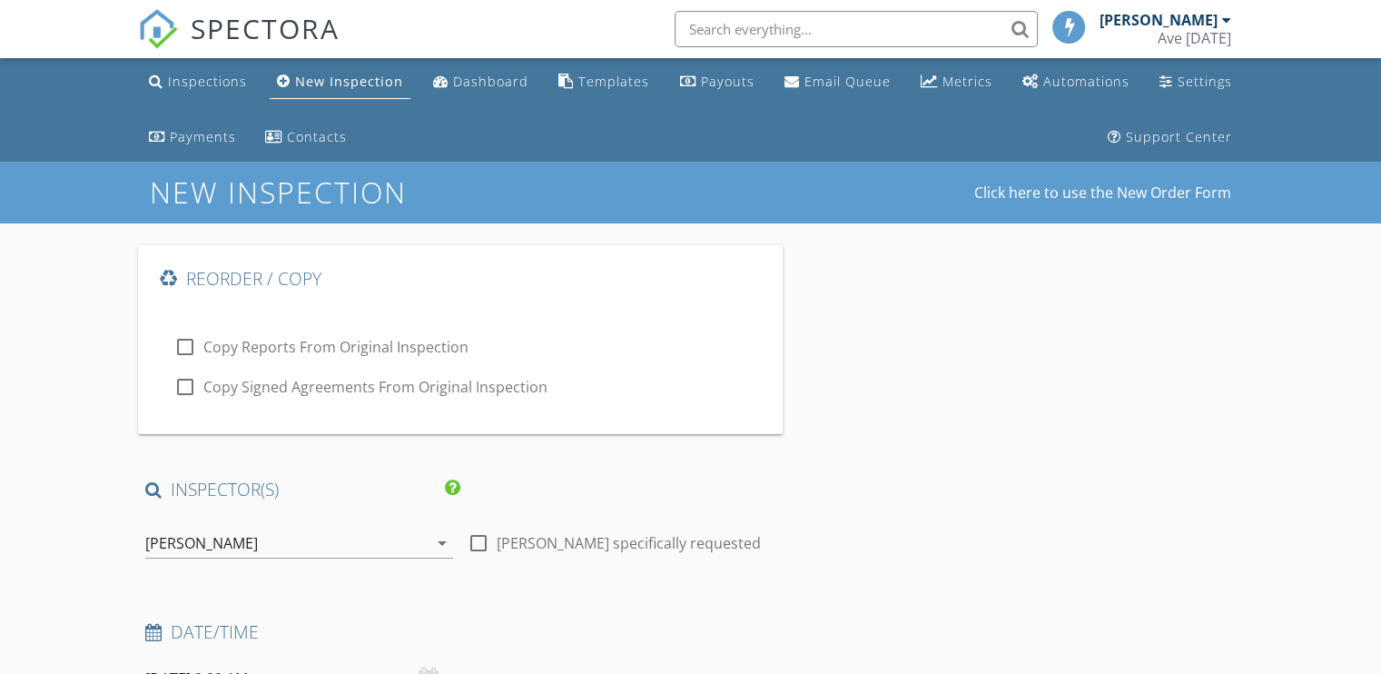
type input "[DEMOGRAPHIC_DATA]"
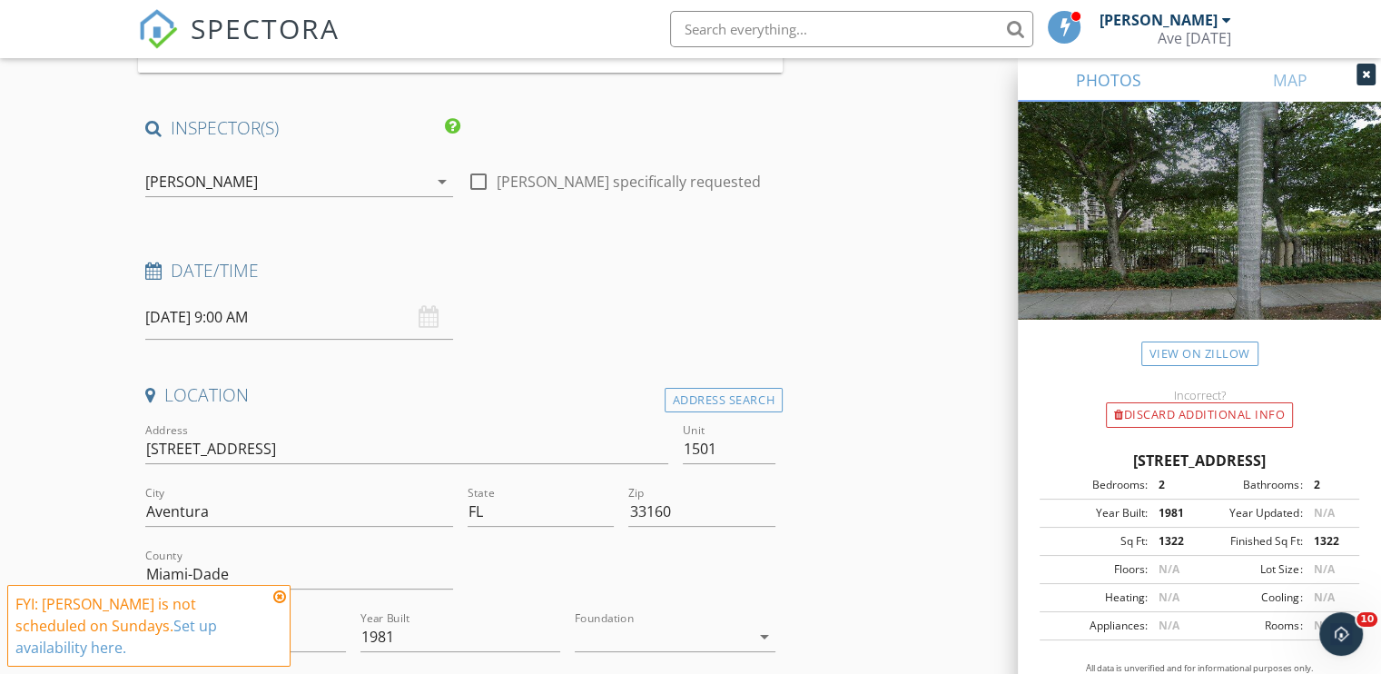
scroll to position [367, 0]
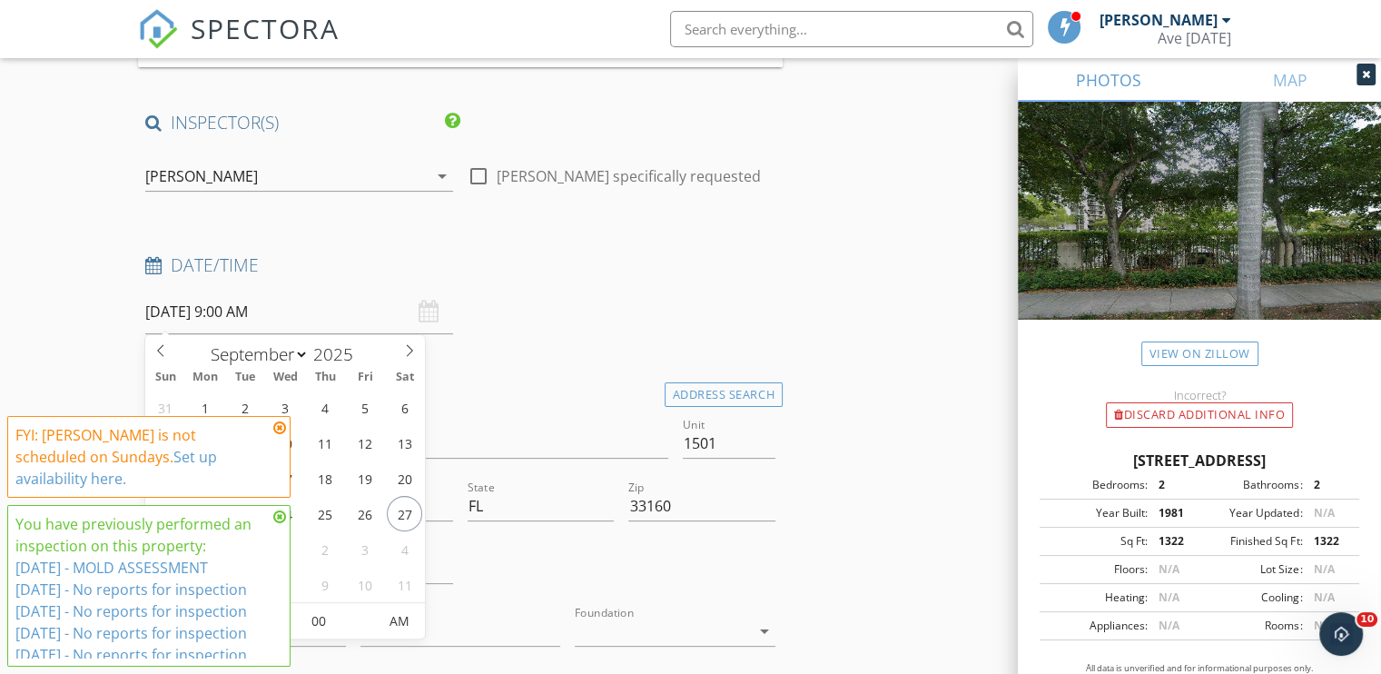
click at [243, 312] on input "09/28/2025 9:00 AM" at bounding box center [299, 312] width 308 height 45
type input "[DATE] 9:00 AM"
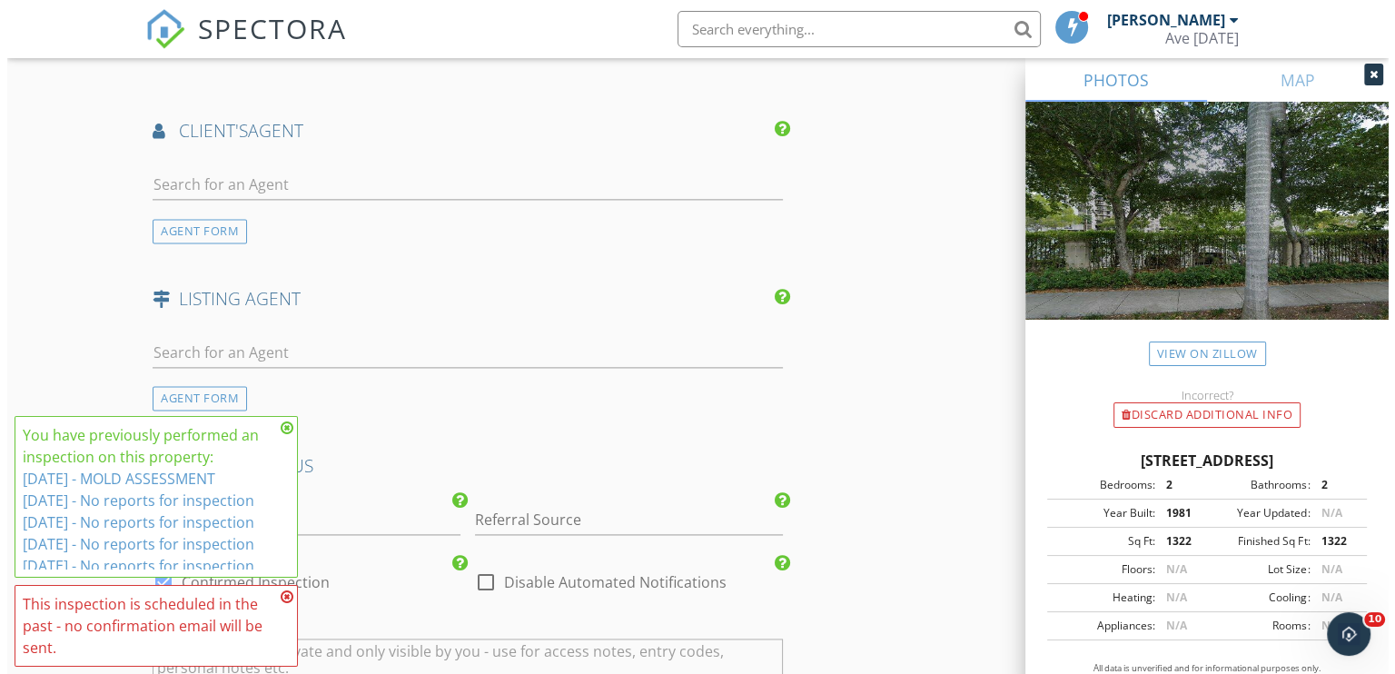
scroll to position [2823, 0]
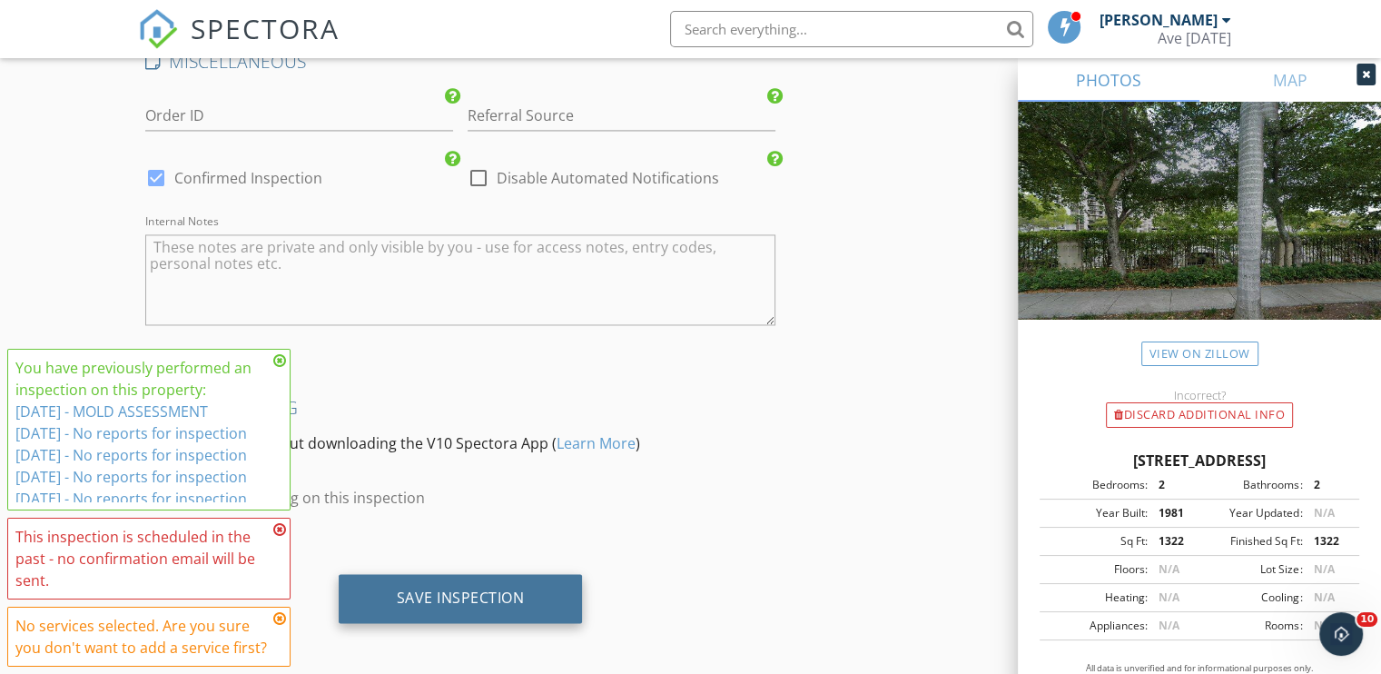
click at [500, 589] on div "Save Inspection" at bounding box center [461, 598] width 128 height 18
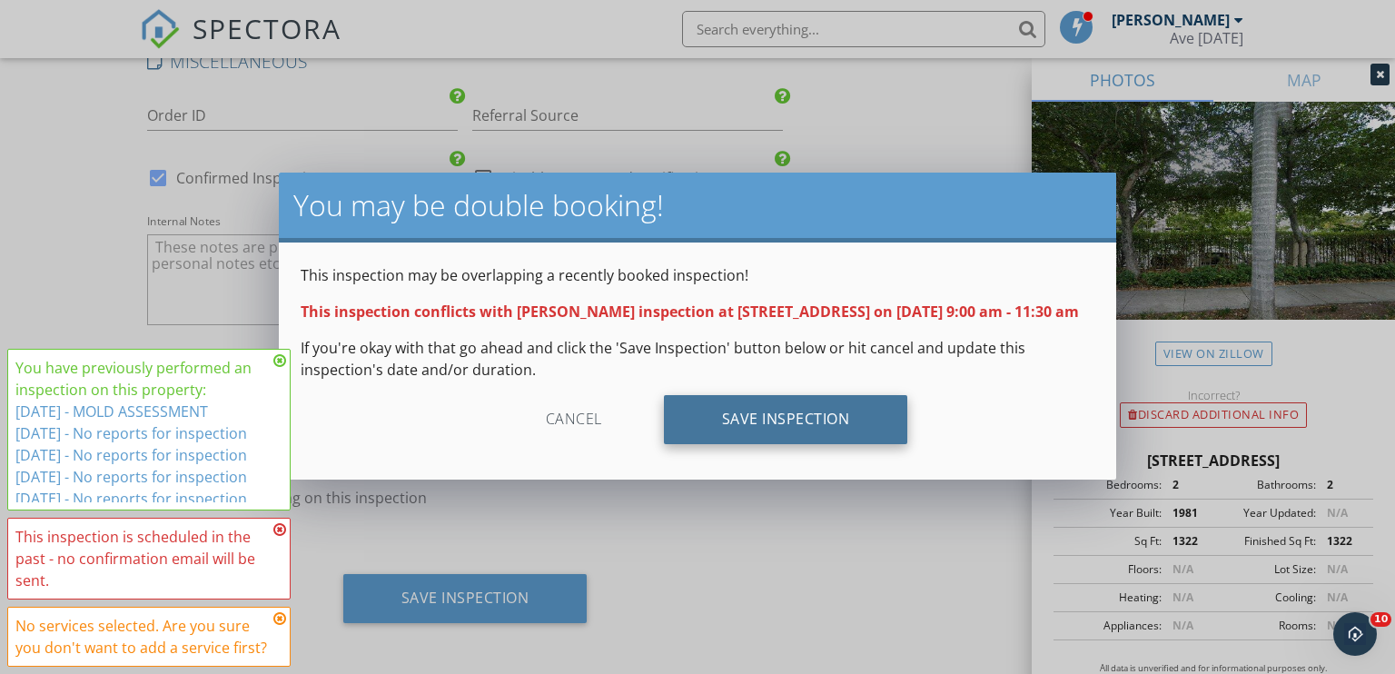
click at [843, 444] on div "Save Inspection" at bounding box center [786, 419] width 244 height 49
